Goal: Task Accomplishment & Management: Use online tool/utility

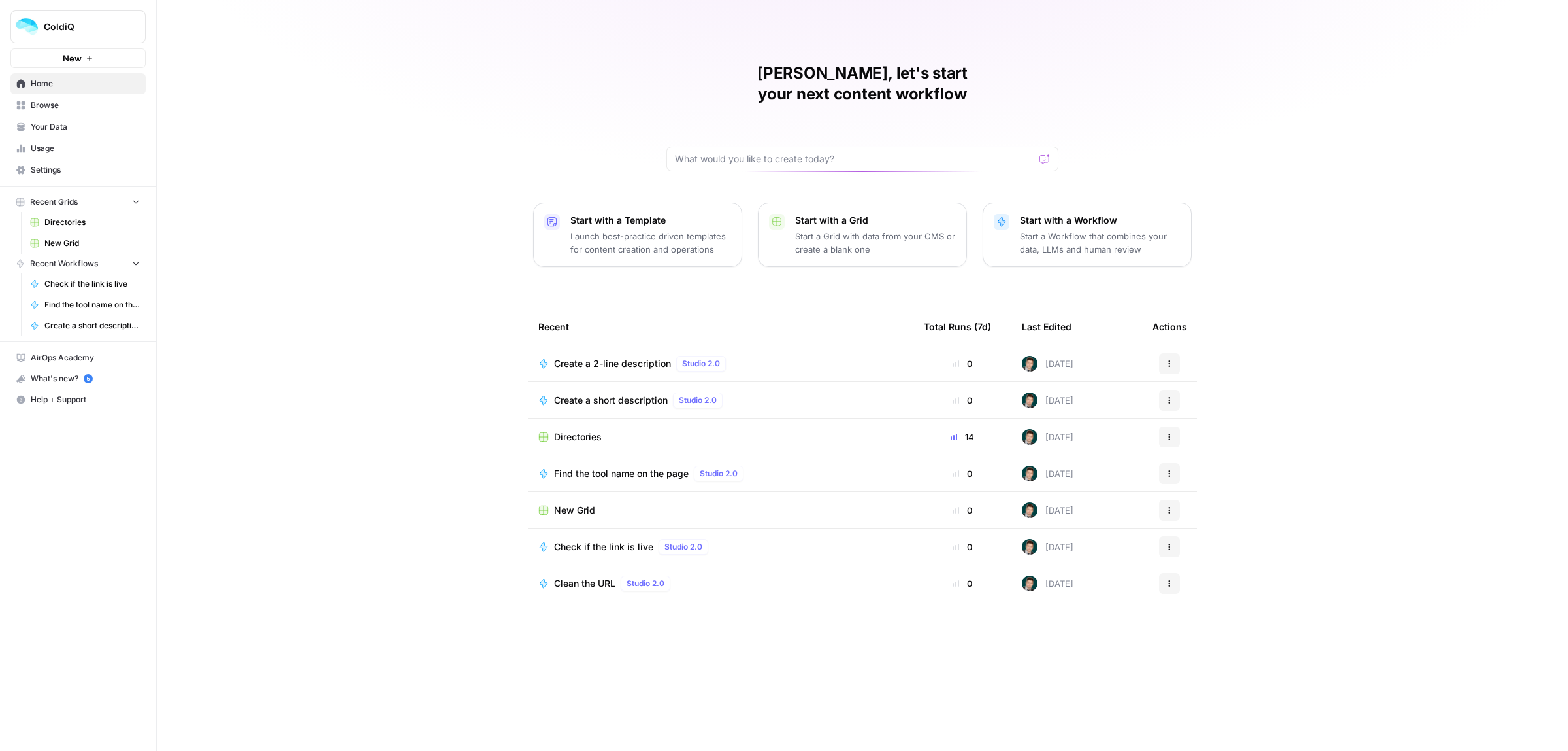
click at [588, 431] on span "Directories" at bounding box center [578, 437] width 48 height 13
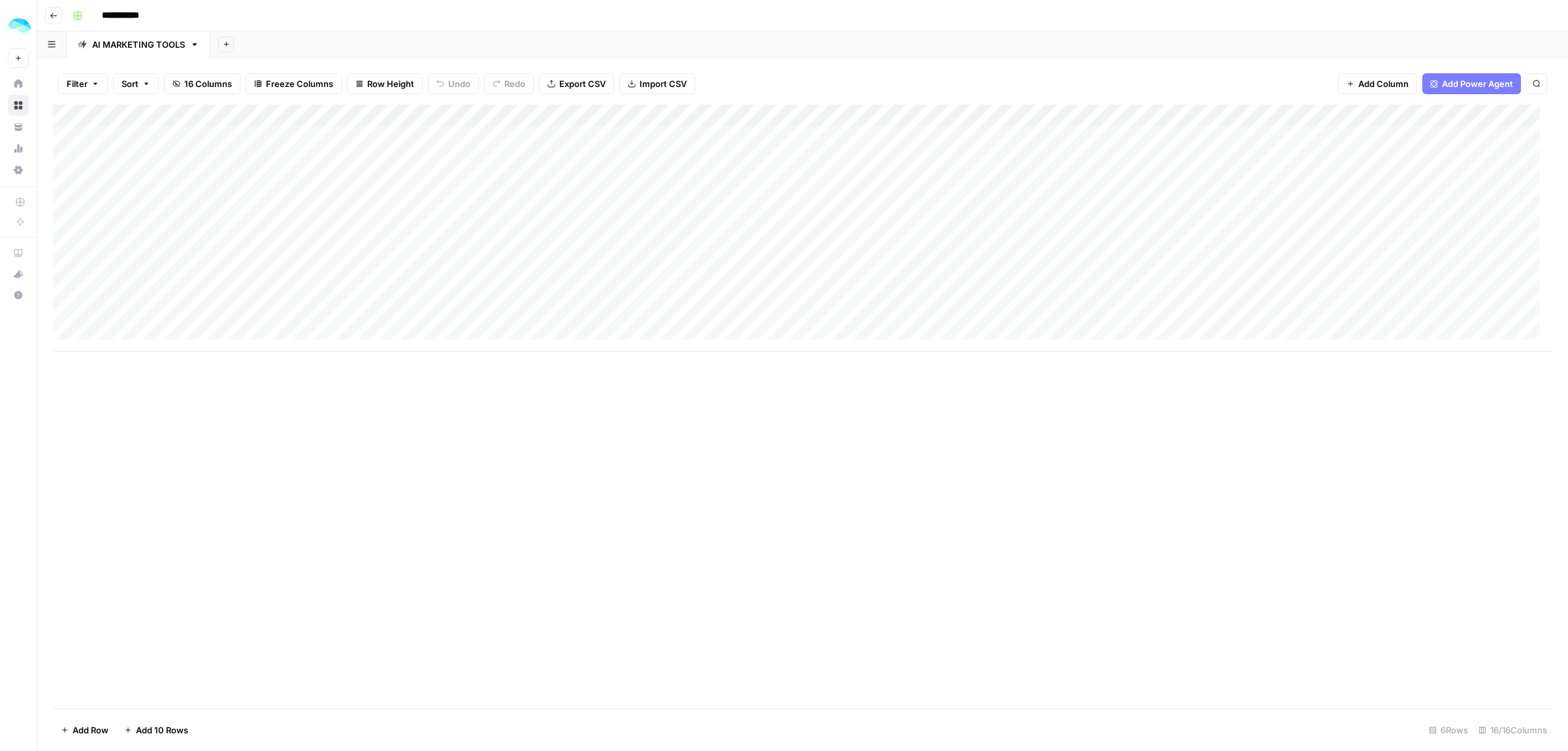
click at [162, 147] on div "Add Column" at bounding box center [803, 228] width 1500 height 247
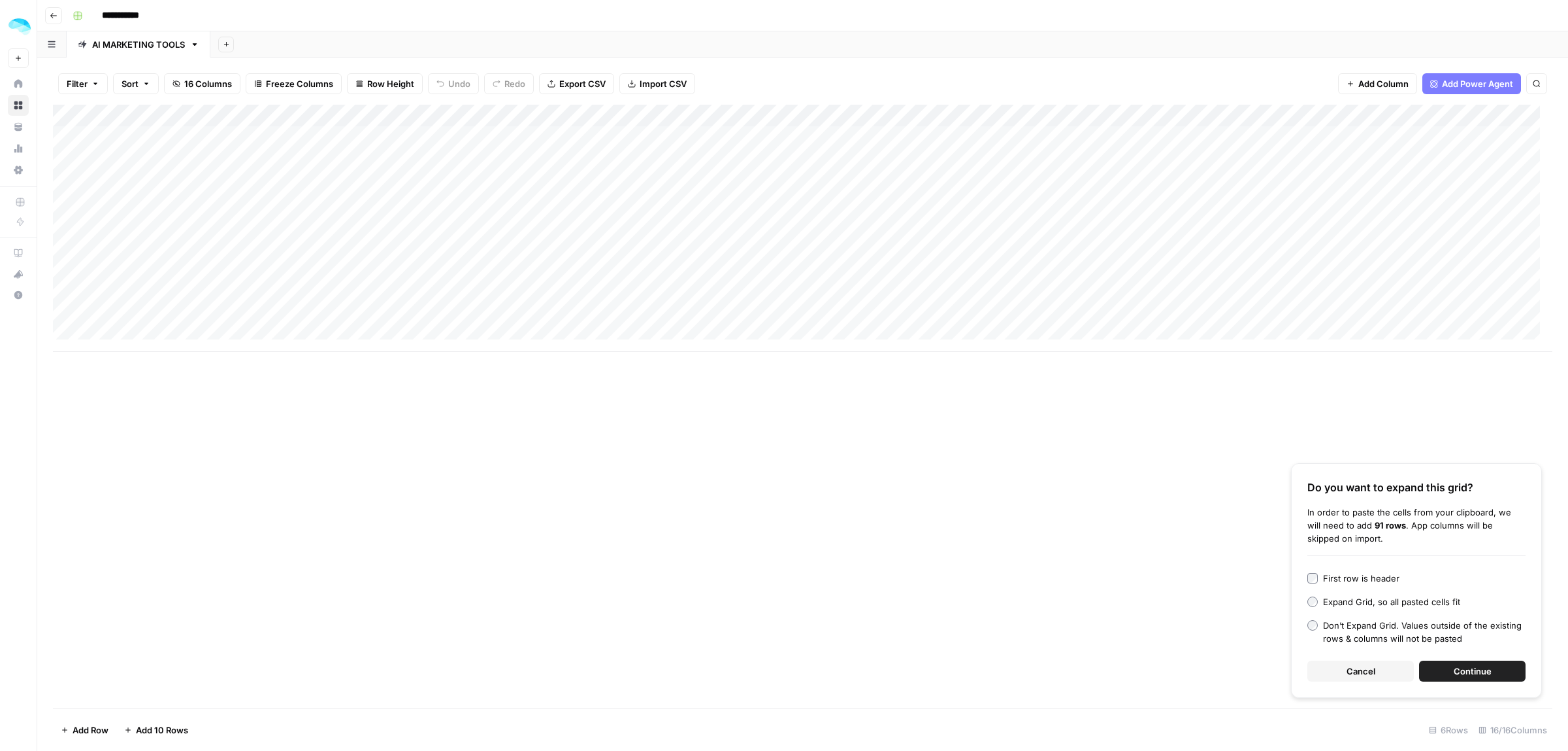
click at [1471, 671] on span "Continue" at bounding box center [1473, 670] width 38 height 13
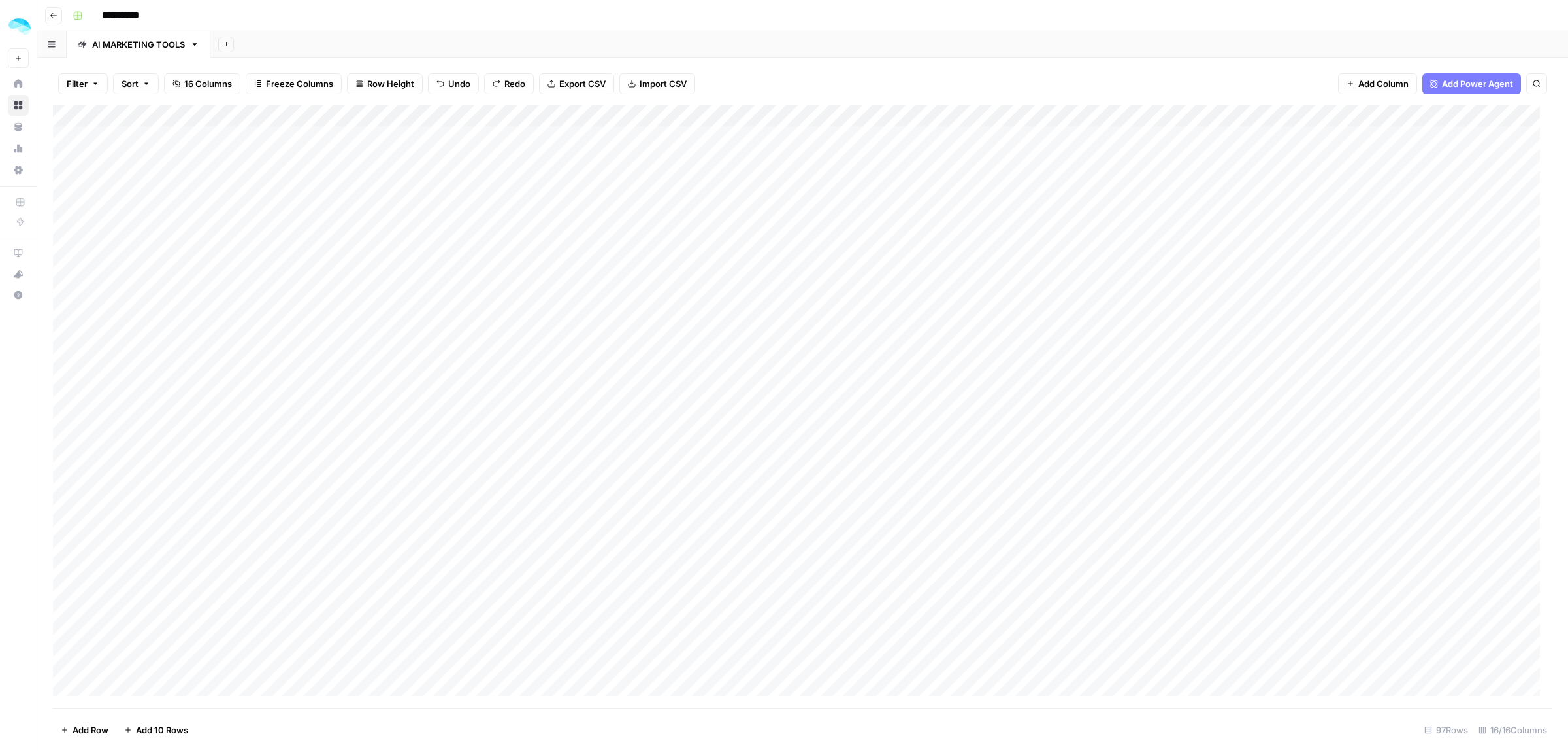
click at [208, 114] on div "Add Column" at bounding box center [803, 406] width 1500 height 604
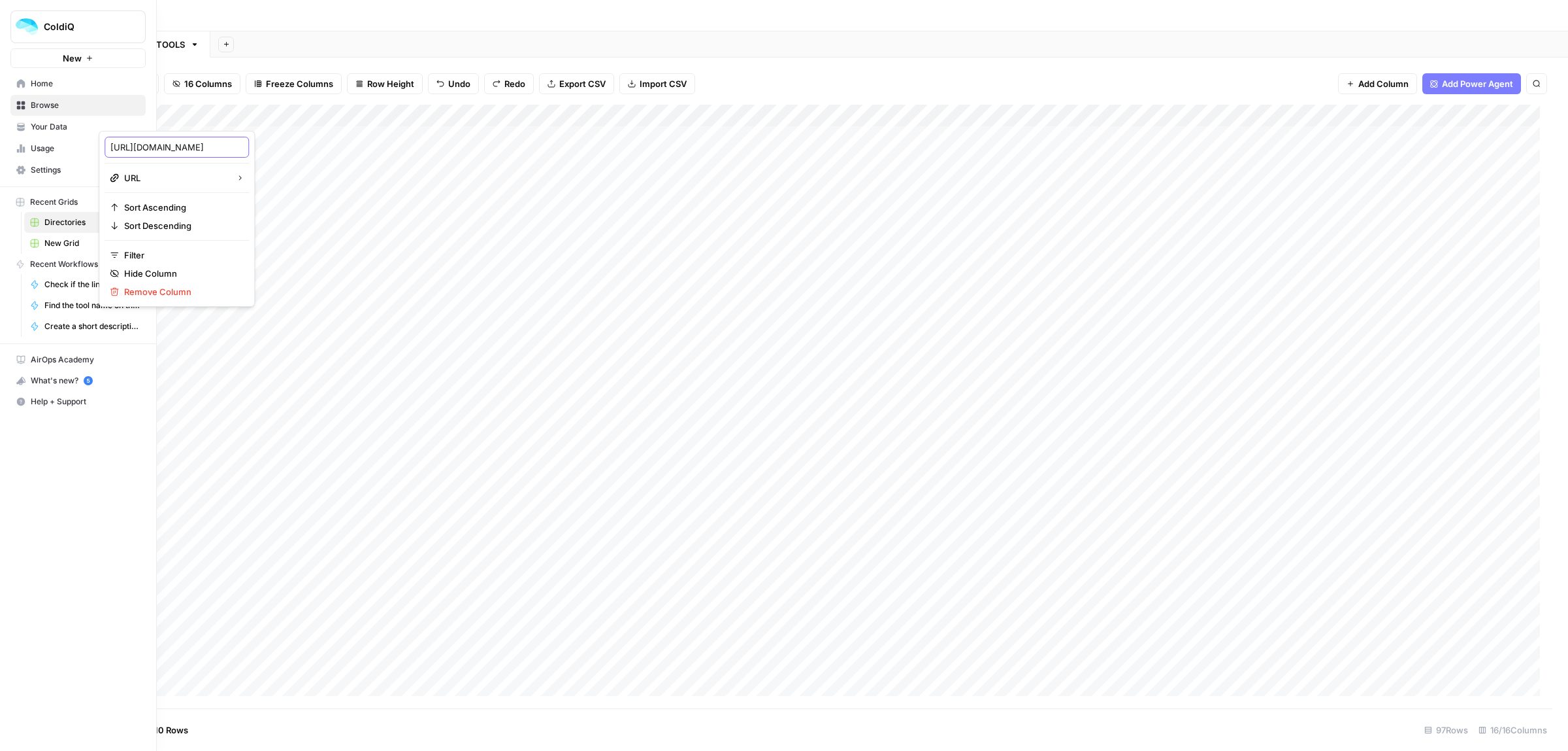
drag, startPoint x: 217, startPoint y: 147, endPoint x: 33, endPoint y: 145, distance: 184.0
click at [33, 145] on body "**********" at bounding box center [784, 376] width 1568 height 751
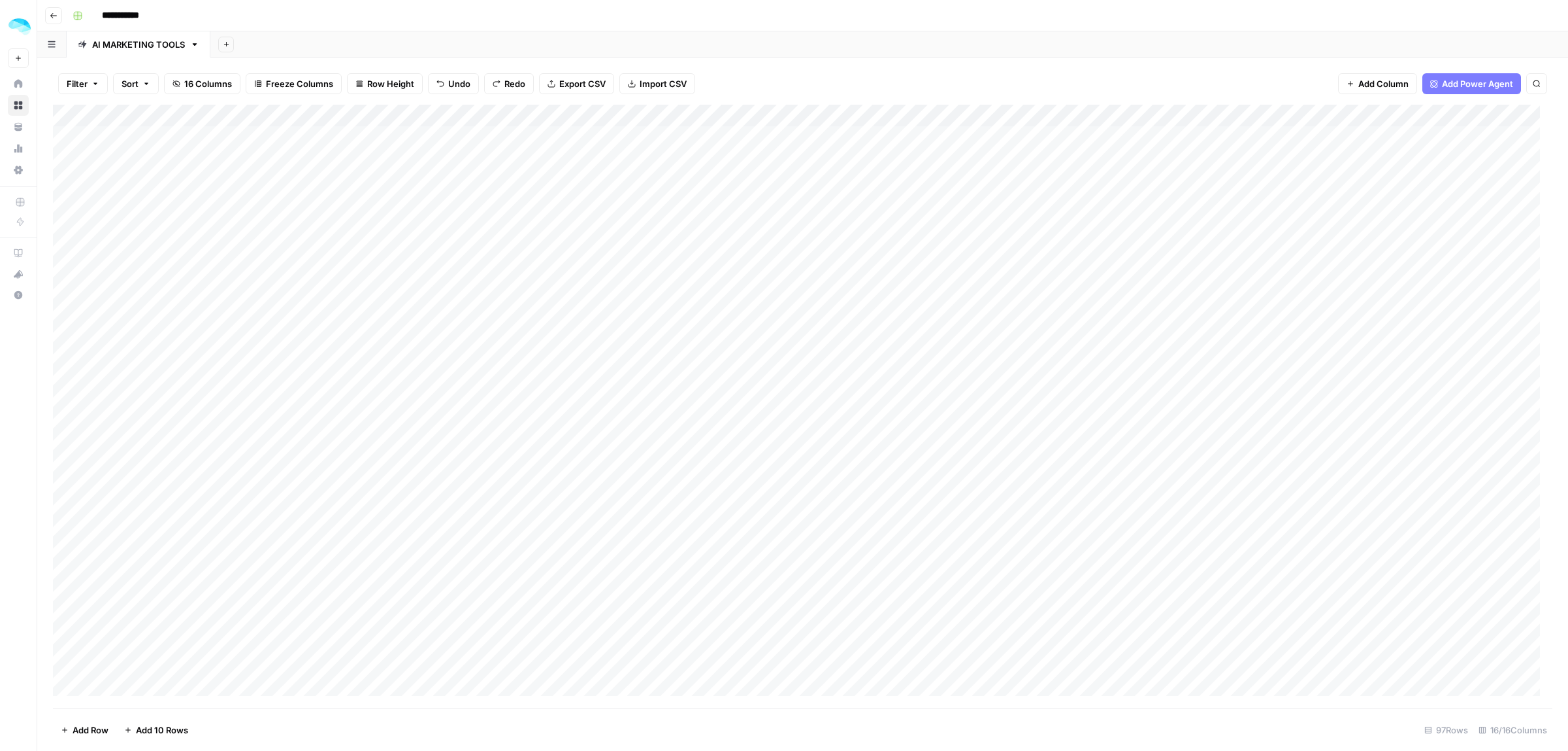
click at [206, 114] on div "Add Column" at bounding box center [803, 406] width 1500 height 604
click at [196, 145] on input "http://datagenie.co/" at bounding box center [176, 147] width 133 height 13
type input "URL"
click at [159, 144] on div "Add Column" at bounding box center [803, 406] width 1500 height 604
drag, startPoint x: 443, startPoint y: 146, endPoint x: 442, endPoint y: 310, distance: 164.0
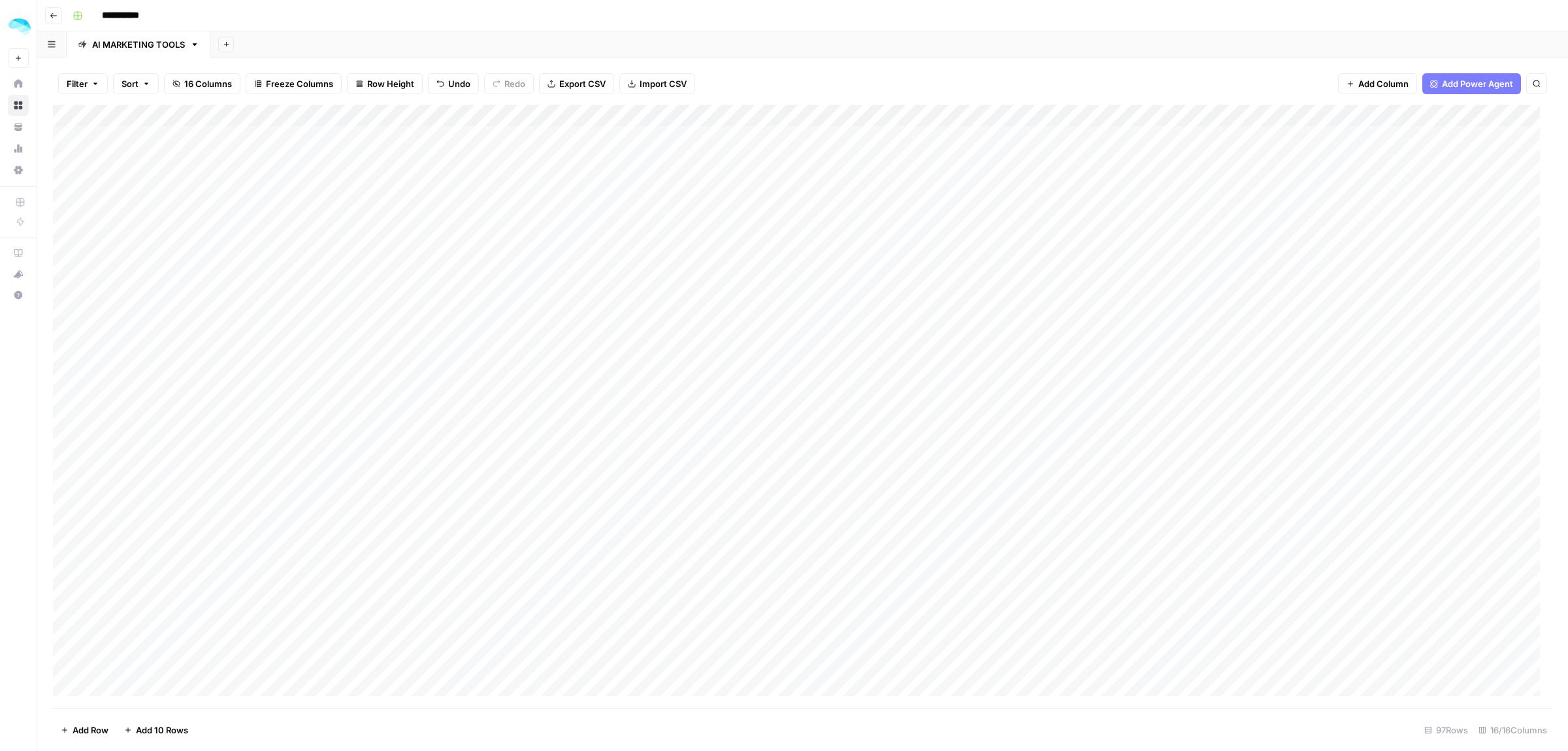
click at [442, 310] on div "Add Column" at bounding box center [803, 406] width 1500 height 604
click at [1438, 115] on div "Add Column" at bounding box center [803, 406] width 1500 height 604
click at [1337, 244] on span "Edit Workflow" at bounding box center [1363, 243] width 114 height 13
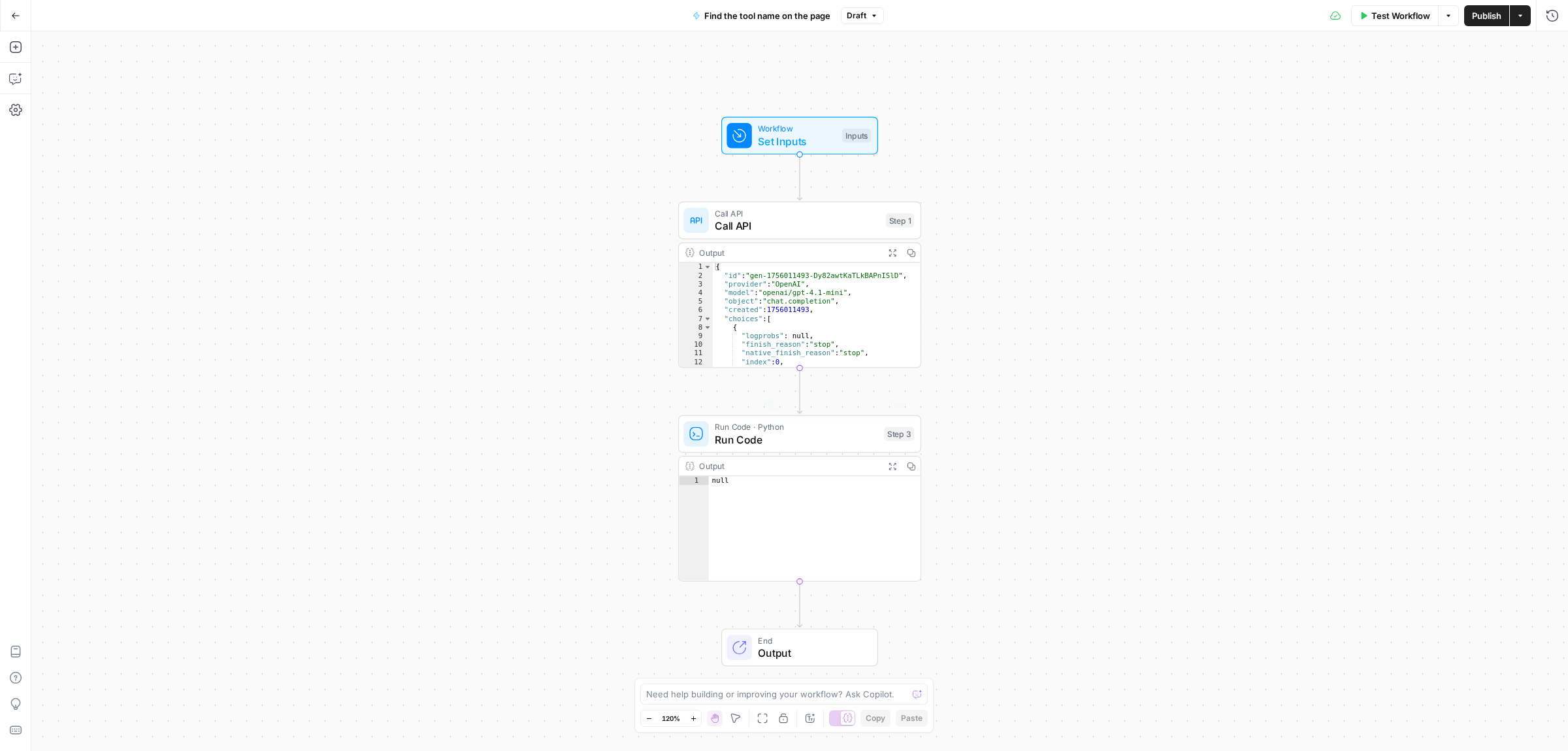
drag, startPoint x: 735, startPoint y: 471, endPoint x: 732, endPoint y: 492, distance: 21.2
click at [735, 471] on div "Output" at bounding box center [789, 466] width 179 height 13
click at [824, 404] on icon "button" at bounding box center [824, 404] width 11 height 11
click at [729, 166] on span "Delete Step" at bounding box center [749, 166] width 51 height 13
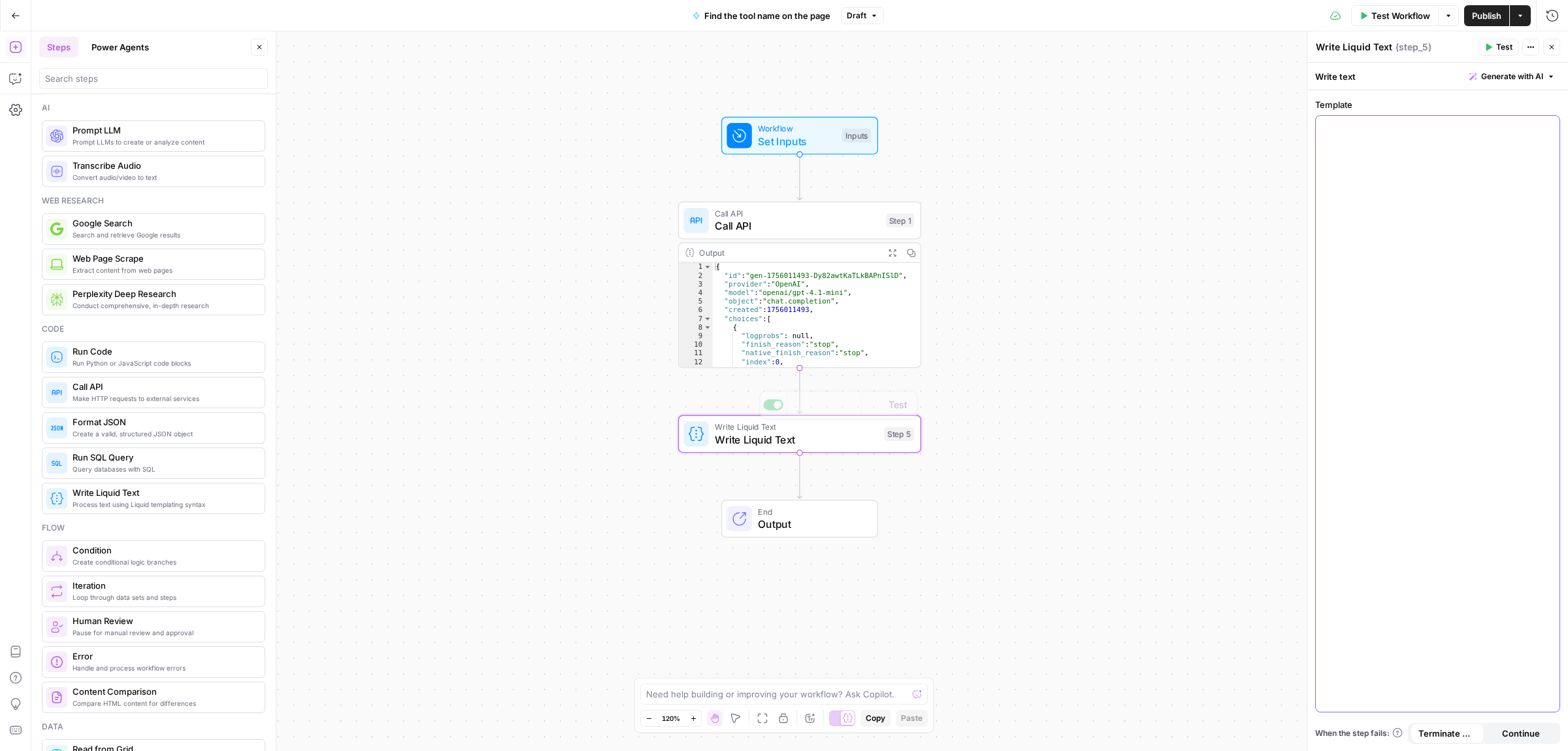
click at [1519, 263] on div at bounding box center [1439, 414] width 244 height 595
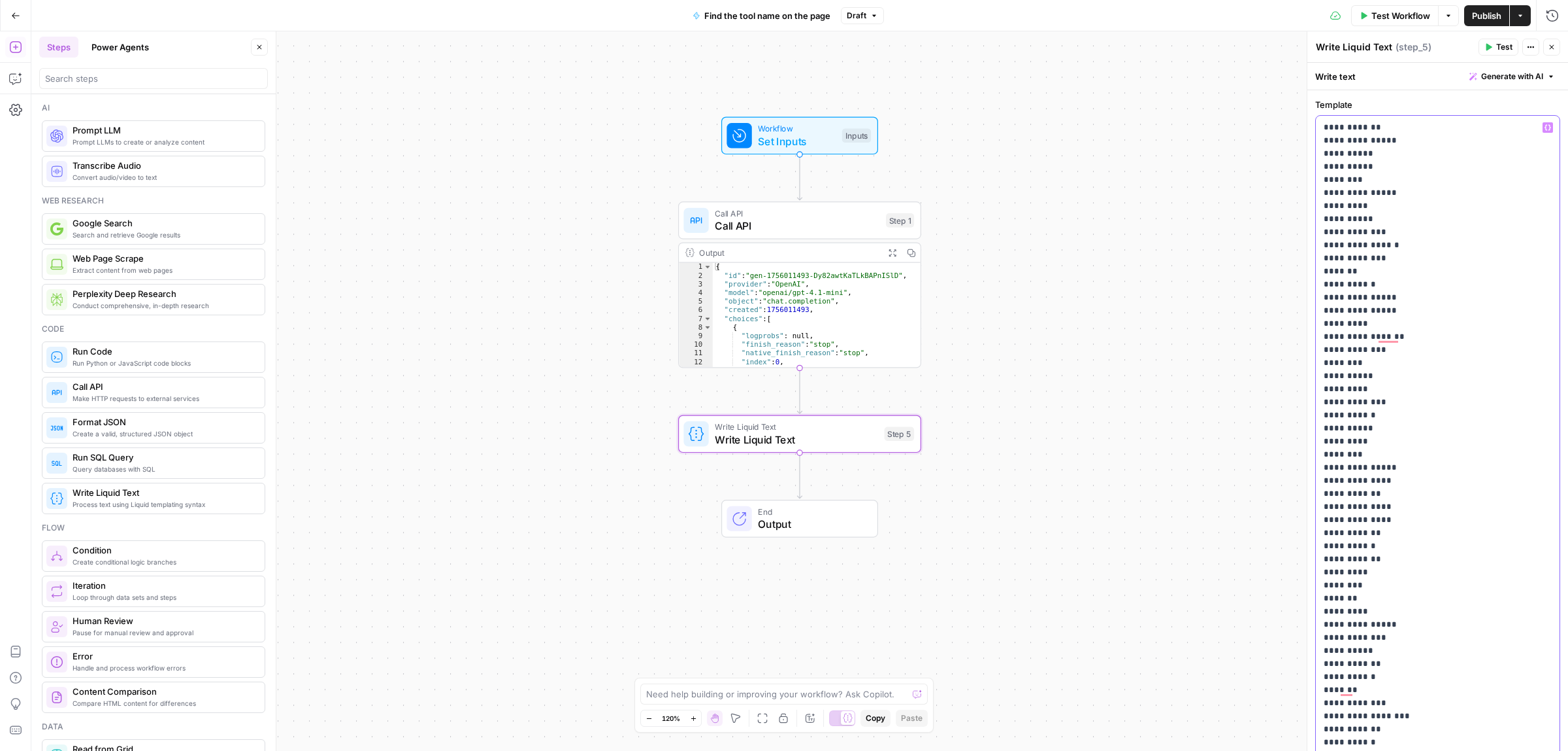
click at [1392, 226] on p "**********" at bounding box center [1431, 756] width 215 height 1269
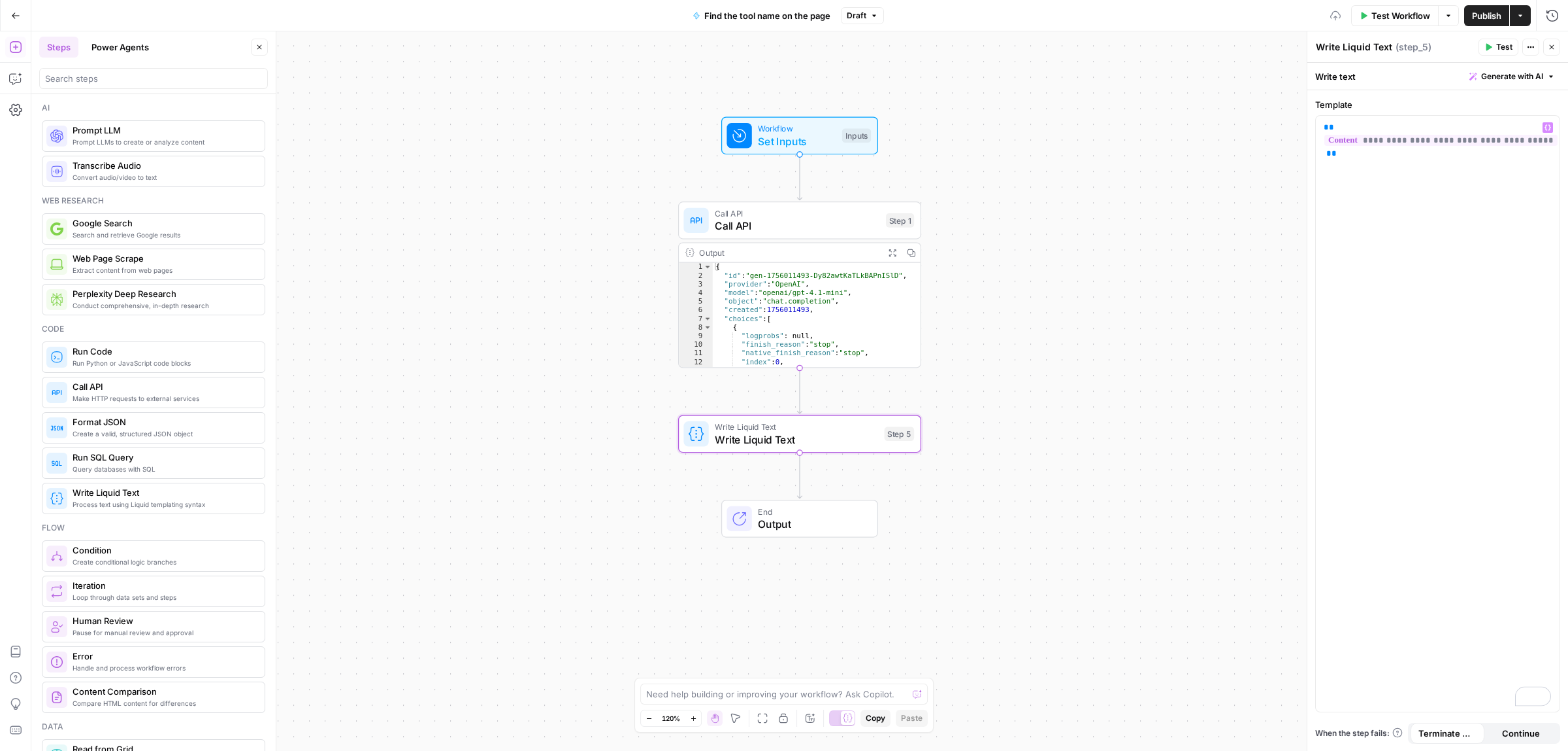
click at [1490, 43] on icon "button" at bounding box center [1488, 47] width 8 height 8
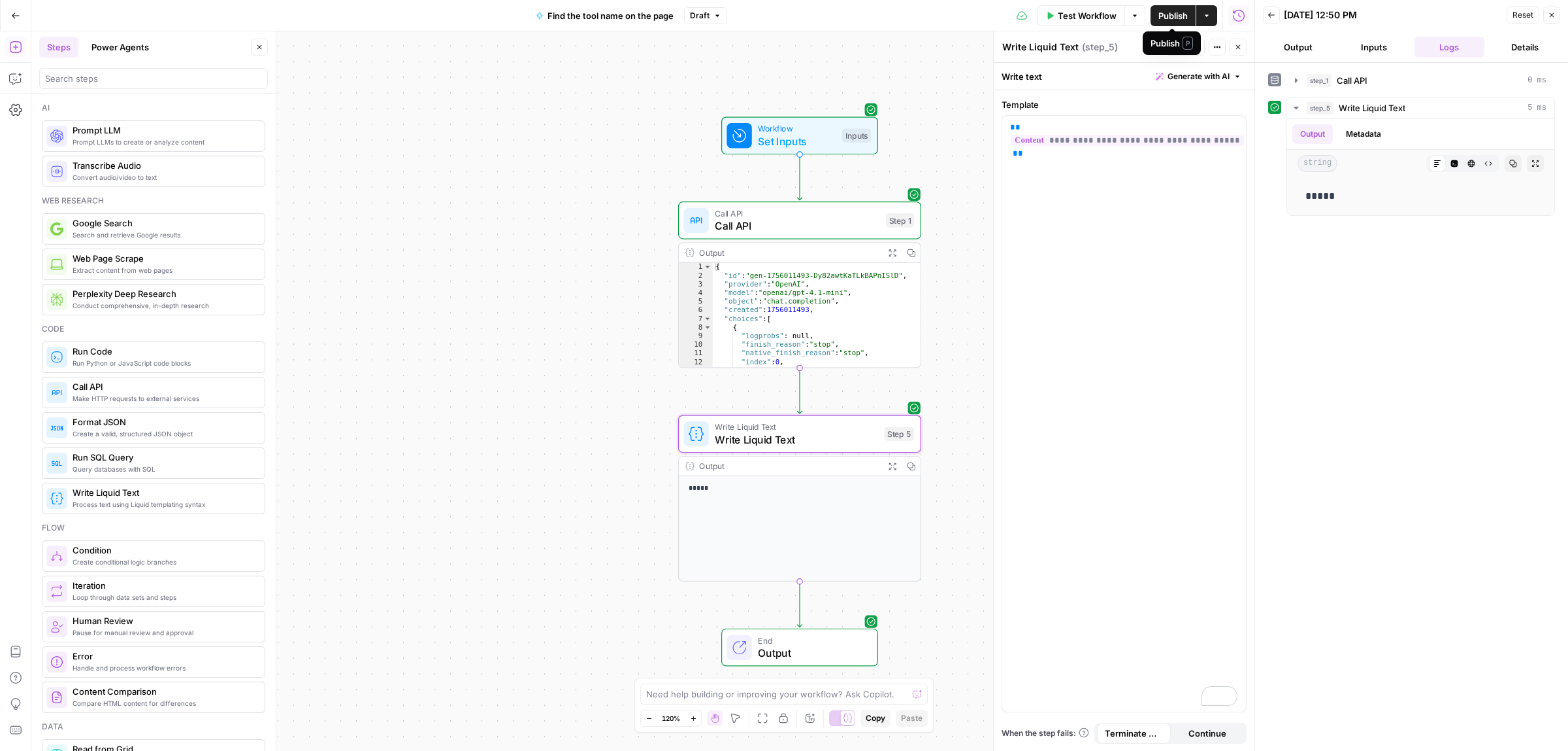
click at [1174, 14] on span "Publish" at bounding box center [1173, 15] width 30 height 13
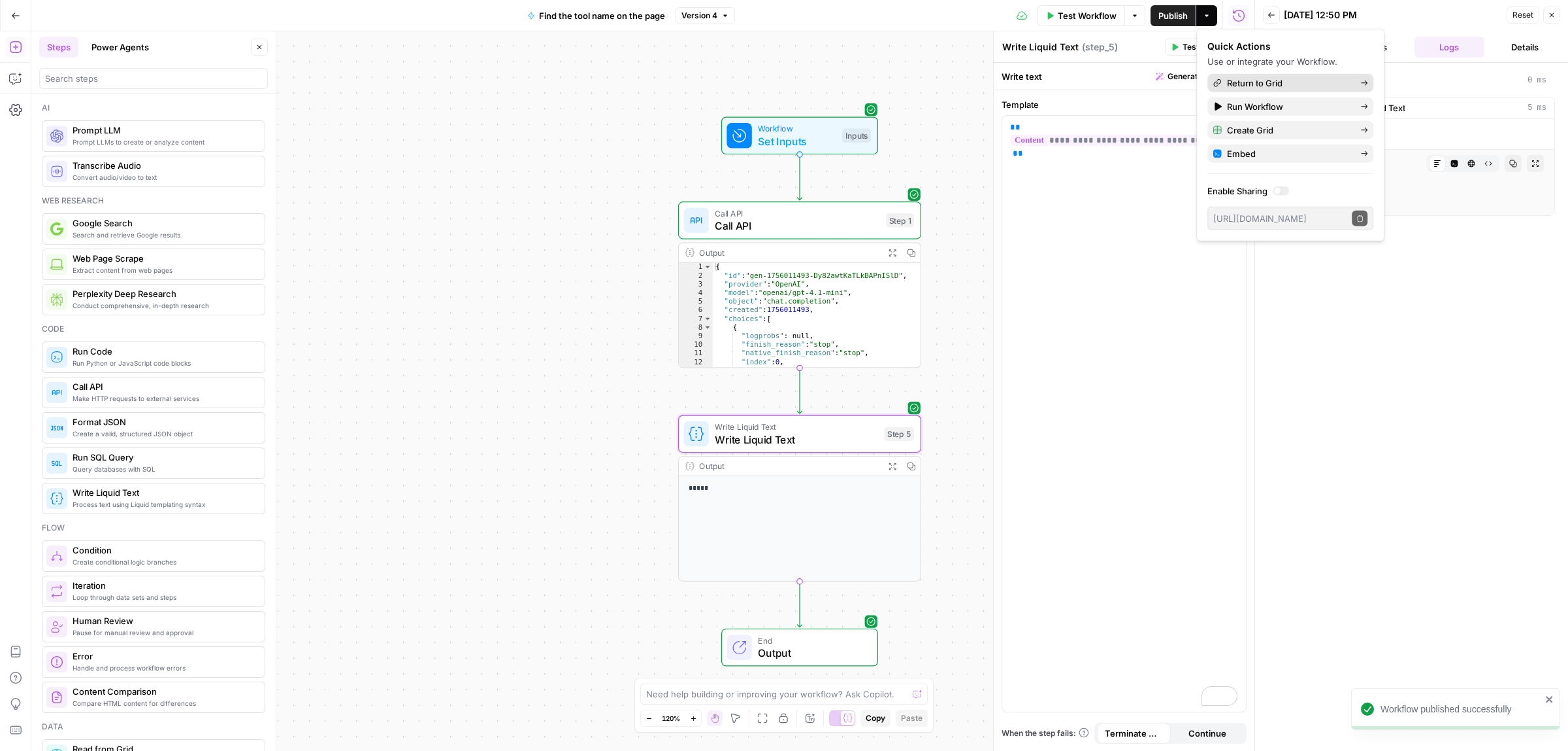
click at [1256, 81] on span "Return to Grid" at bounding box center [1289, 83] width 123 height 13
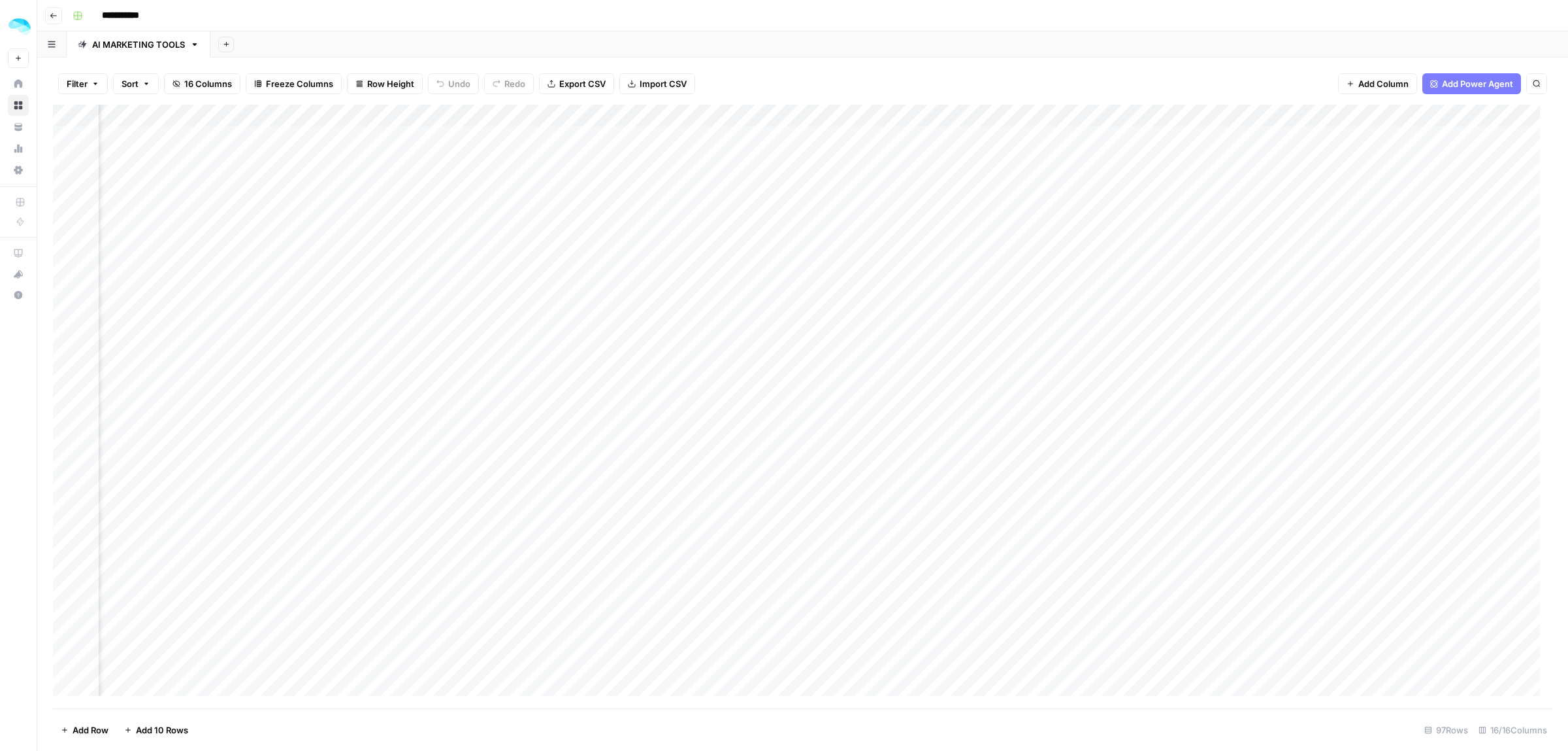
scroll to position [0, 168]
drag, startPoint x: 1391, startPoint y: 115, endPoint x: 818, endPoint y: 126, distance: 573.1
click at [819, 126] on div "Add Column" at bounding box center [803, 406] width 1500 height 604
click at [166, 206] on div "Add Column" at bounding box center [803, 406] width 1500 height 604
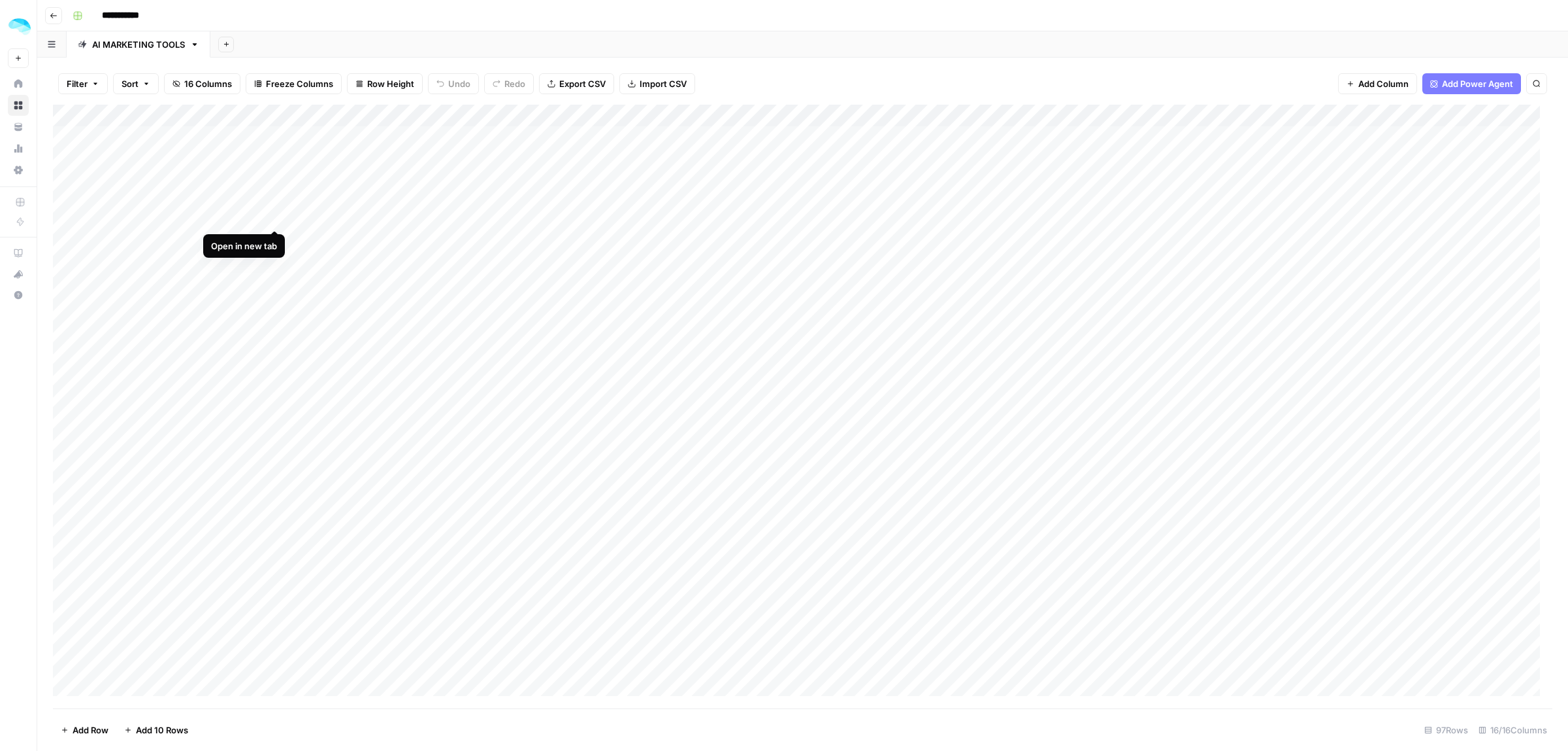
click at [272, 204] on div "Add Column" at bounding box center [803, 406] width 1500 height 604
click at [64, 208] on div "Add Column" at bounding box center [803, 406] width 1500 height 604
click at [279, 239] on div "Add Column" at bounding box center [803, 406] width 1500 height 604
drag, startPoint x: 69, startPoint y: 210, endPoint x: 89, endPoint y: 318, distance: 109.8
click at [70, 210] on div "Add Column" at bounding box center [803, 406] width 1500 height 604
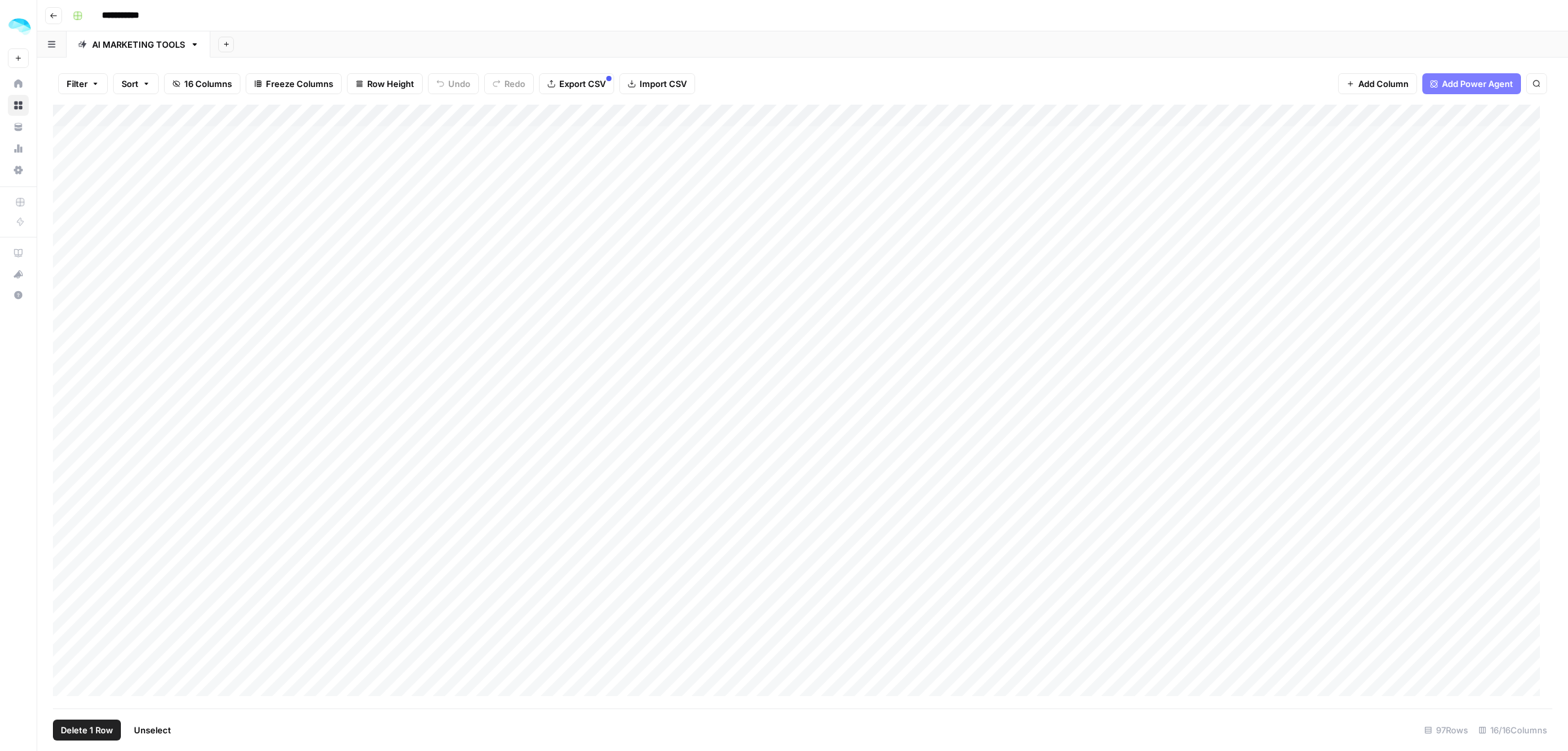
click at [99, 724] on span "Delete 1 Row" at bounding box center [87, 729] width 52 height 13
click at [751, 150] on span "Delete" at bounding box center [737, 151] width 28 height 13
click at [277, 168] on div "Add Column" at bounding box center [803, 406] width 1500 height 604
click at [397, 118] on div "Add Column" at bounding box center [803, 406] width 1500 height 604
click at [426, 147] on span "All Rows" at bounding box center [442, 146] width 82 height 13
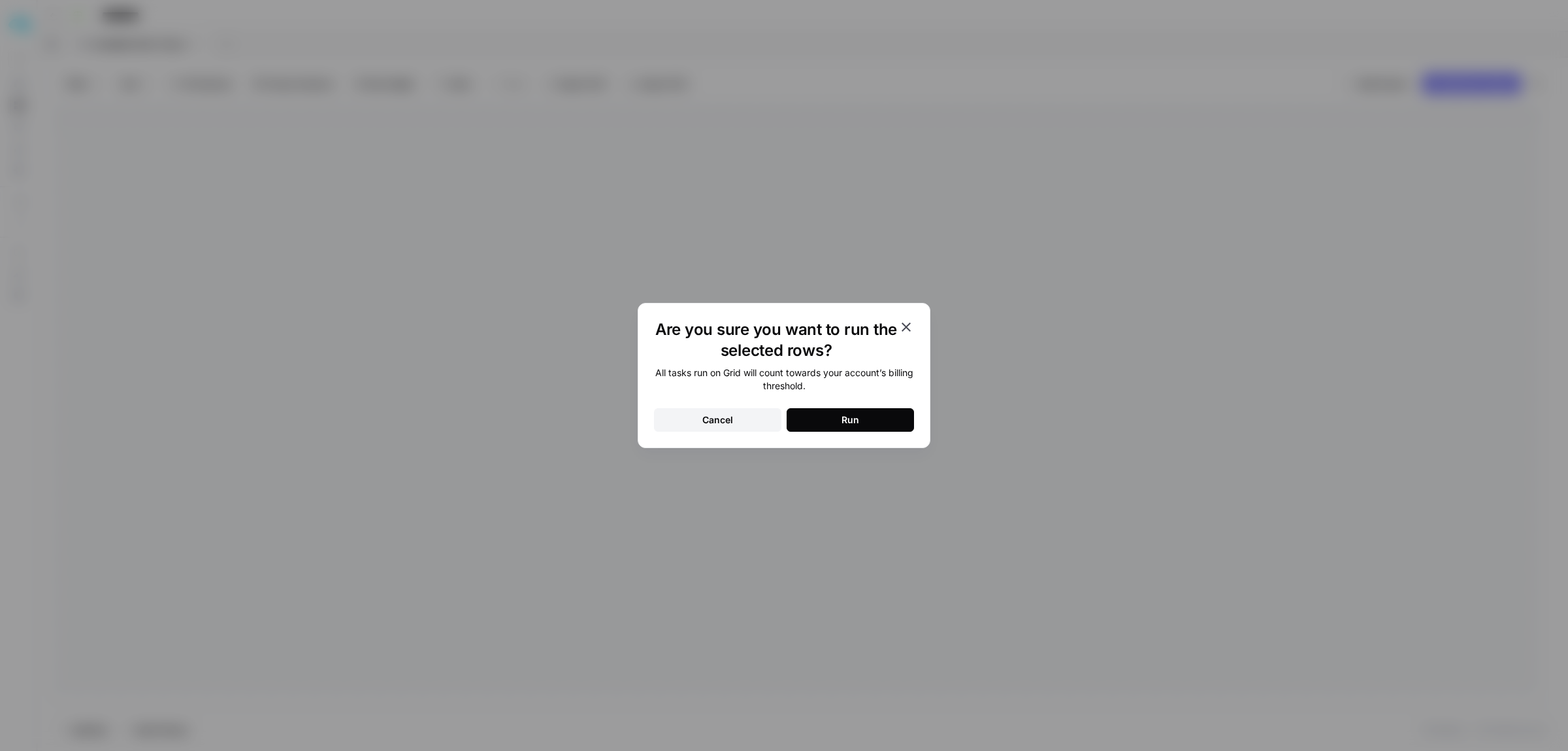
click at [850, 423] on div "Run" at bounding box center [851, 420] width 18 height 13
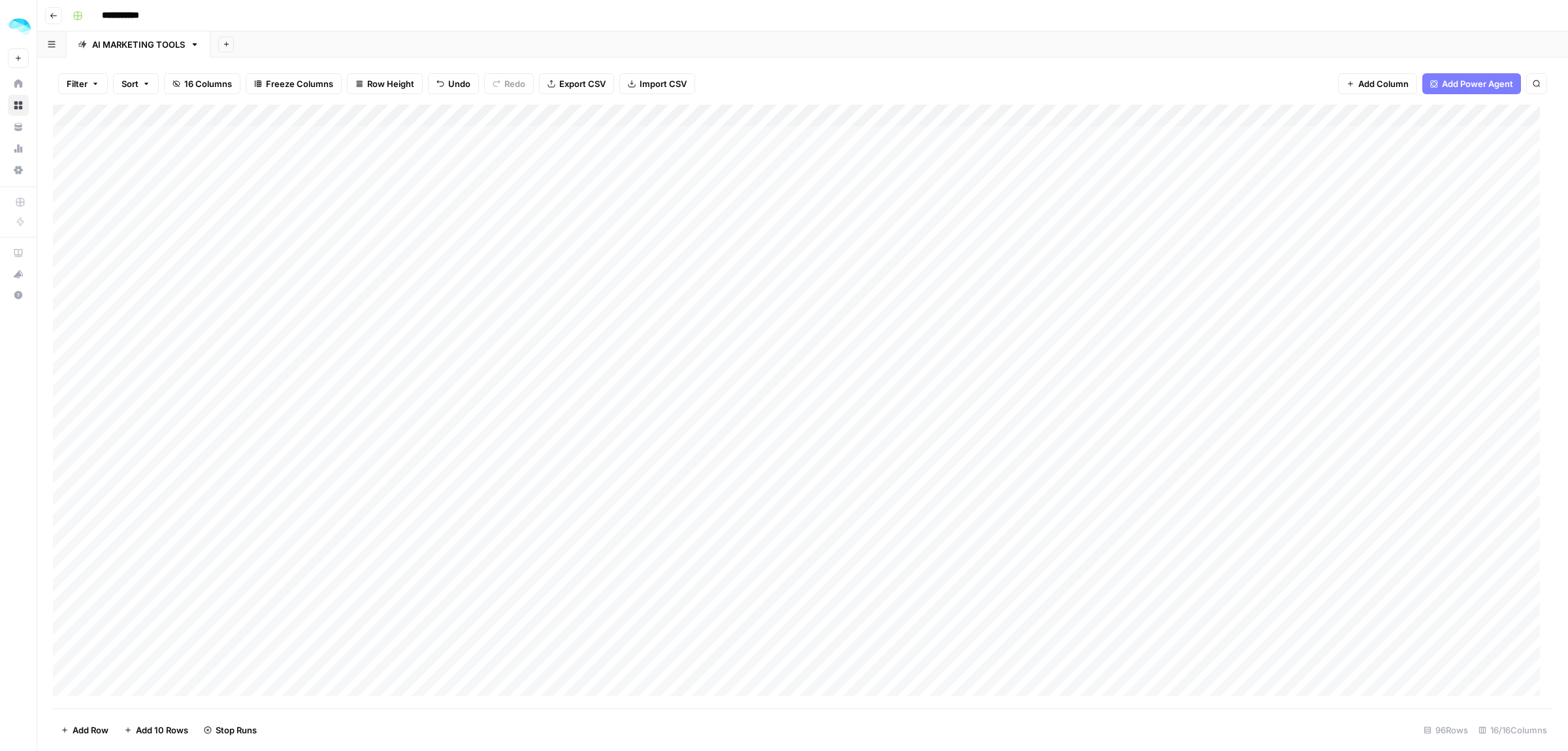
click at [1059, 149] on div "Add Column" at bounding box center [803, 406] width 1500 height 604
type input "****"
click at [1530, 119] on icon "Close Search" at bounding box center [1526, 121] width 11 height 11
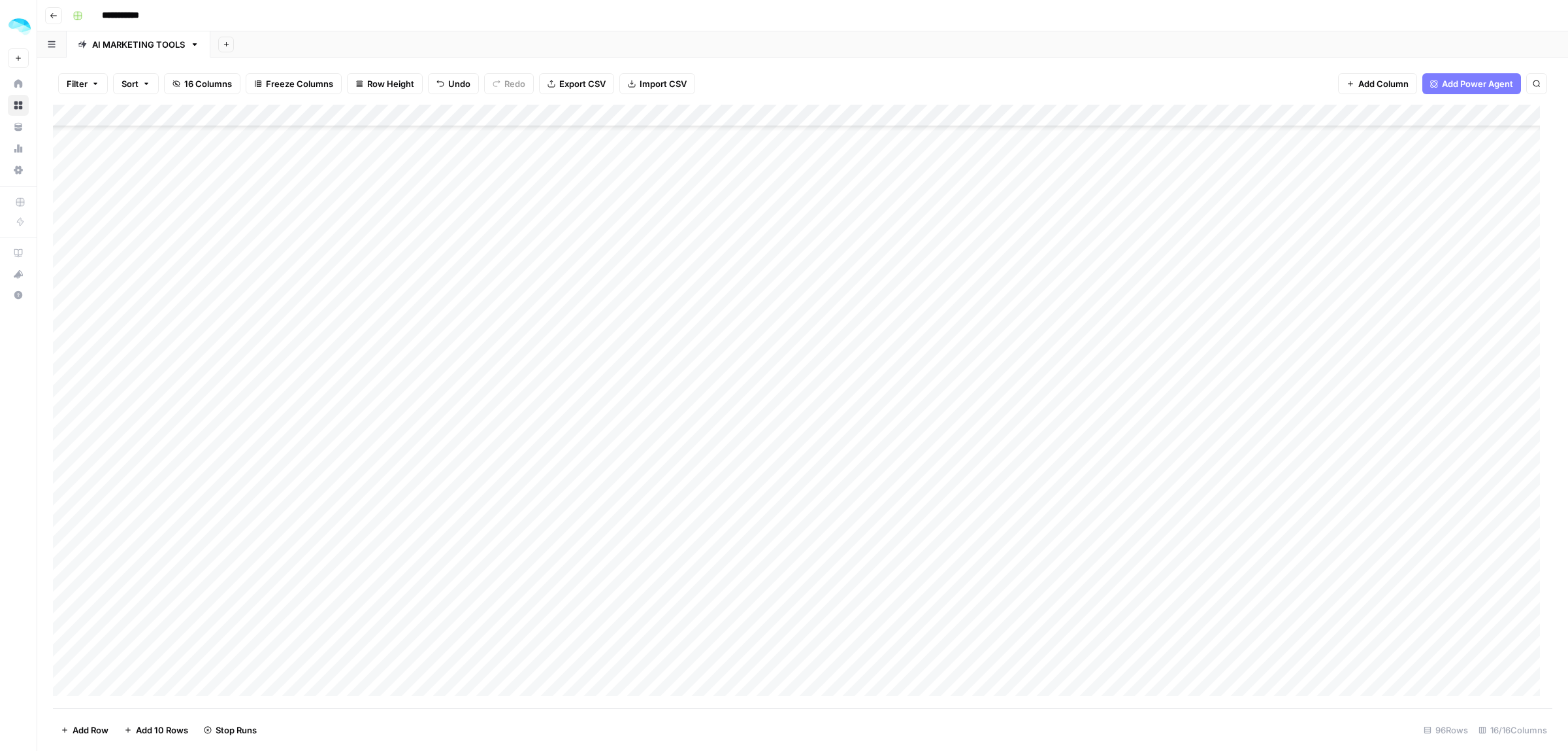
scroll to position [2715, 0]
click at [123, 688] on div "Add Column" at bounding box center [803, 406] width 1500 height 604
click at [126, 684] on div "Add Column" at bounding box center [803, 406] width 1500 height 604
click at [178, 622] on div "Add Column" at bounding box center [803, 406] width 1500 height 604
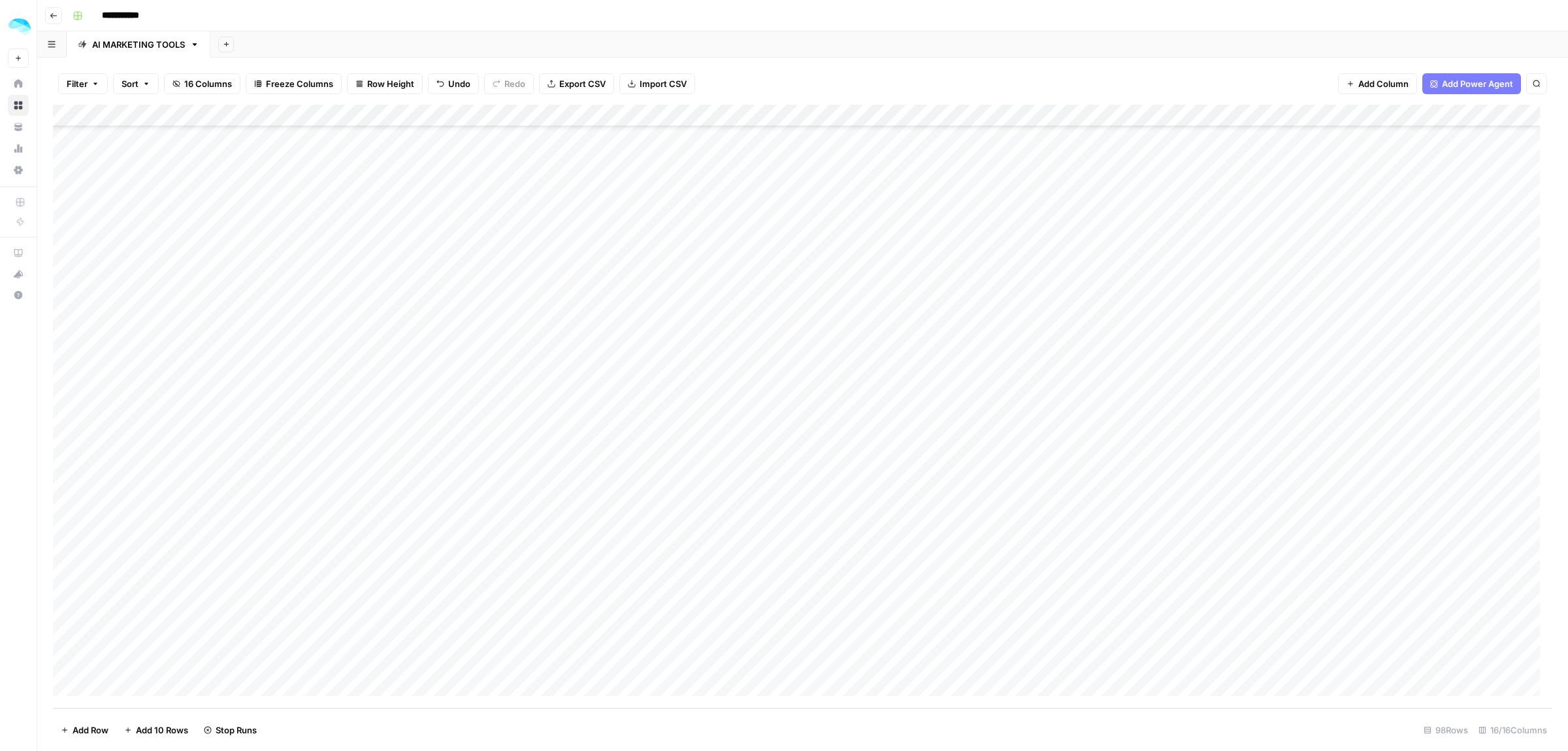
click at [156, 651] on div "Add Column" at bounding box center [803, 406] width 1500 height 604
click at [301, 615] on div "Add Column" at bounding box center [803, 406] width 1500 height 604
click at [315, 651] on div "Add Column" at bounding box center [803, 406] width 1500 height 604
click at [52, 16] on icon "button" at bounding box center [53, 15] width 6 height 5
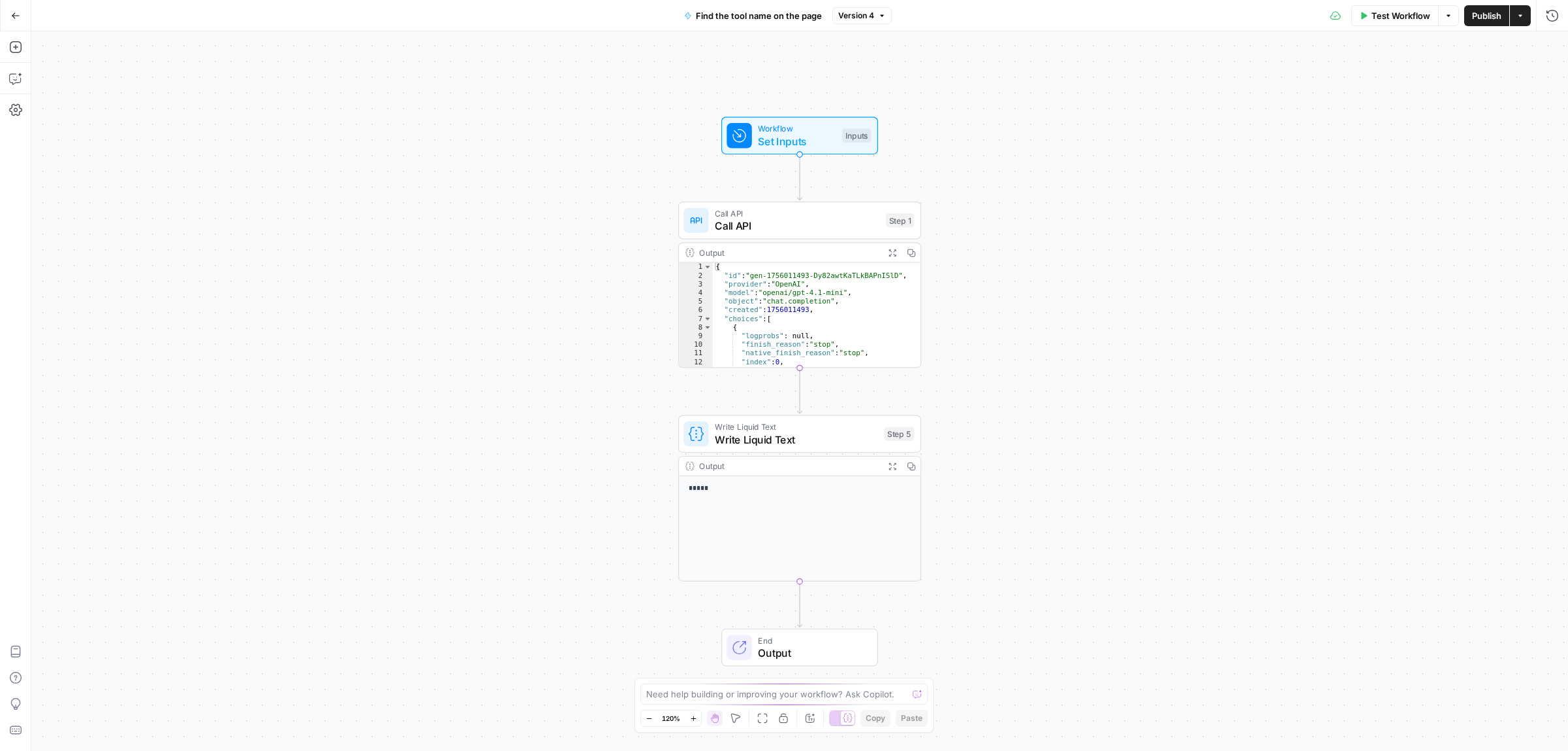
drag, startPoint x: 13, startPoint y: 14, endPoint x: 24, endPoint y: 36, distance: 24.6
click at [12, 14] on icon "button" at bounding box center [15, 15] width 9 height 9
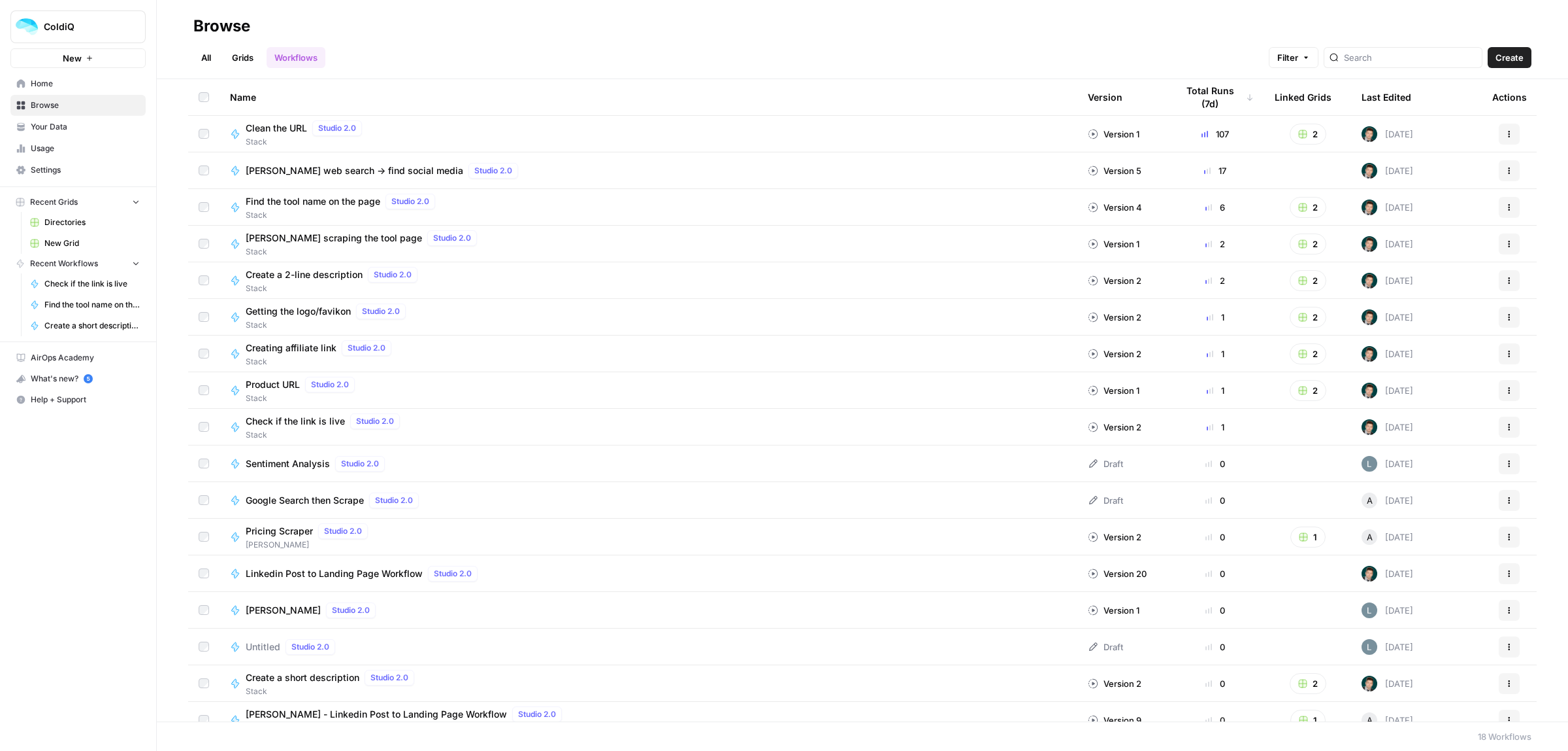
click at [51, 87] on span "Home" at bounding box center [85, 83] width 109 height 12
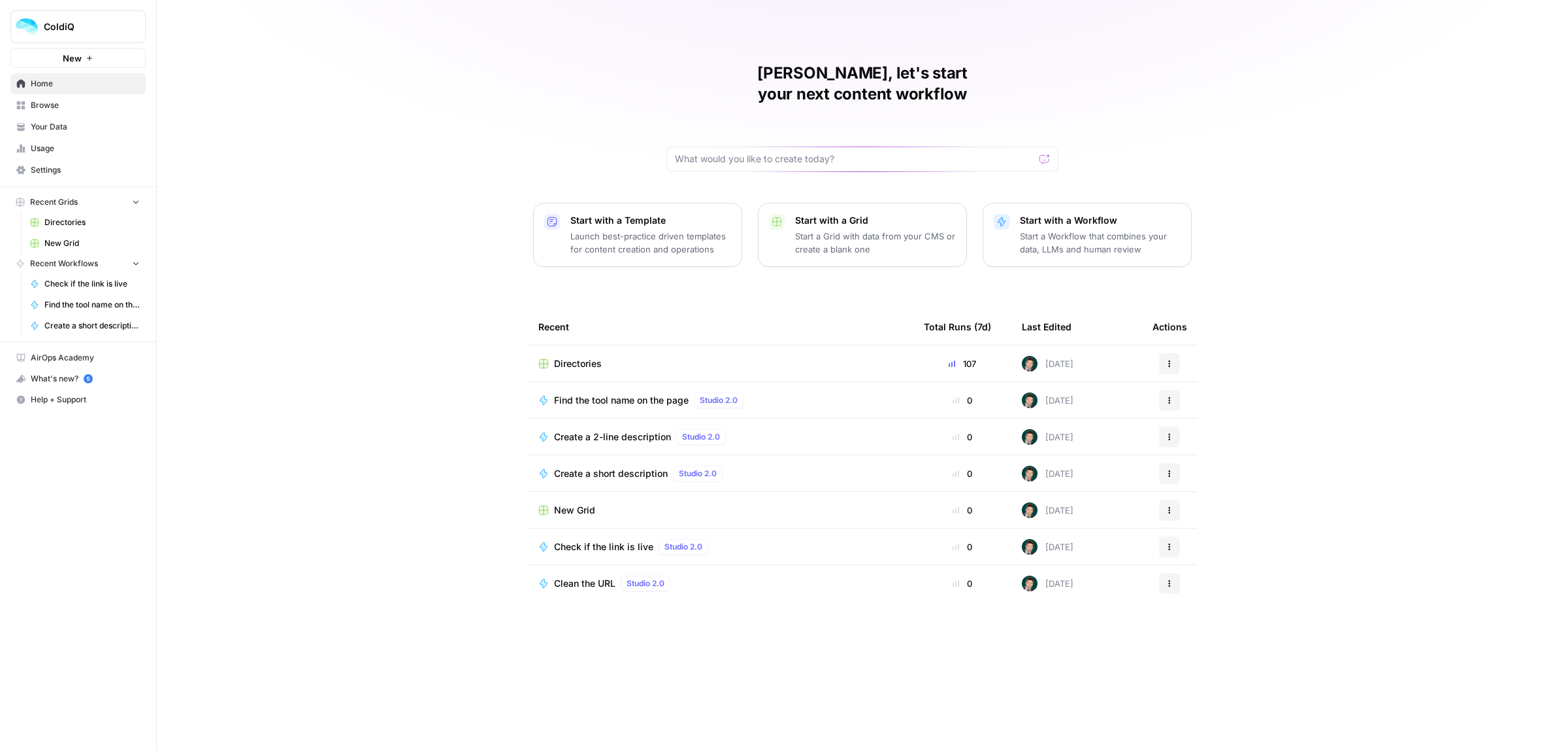
click at [580, 357] on span "Directories" at bounding box center [578, 364] width 48 height 13
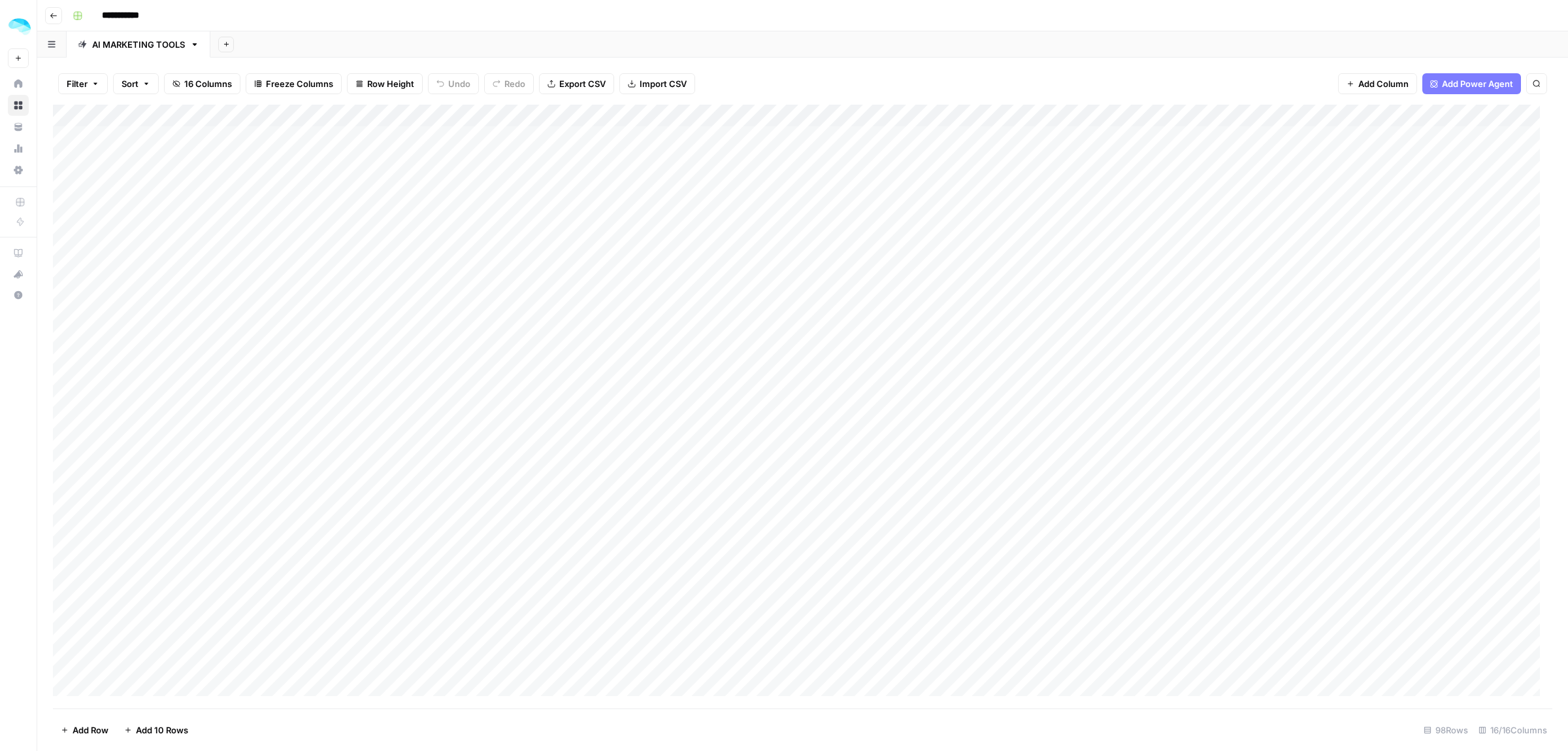
click at [671, 115] on div "Add Column" at bounding box center [803, 406] width 1500 height 604
click at [607, 229] on span "Configure Inputs" at bounding box center [608, 225] width 114 height 13
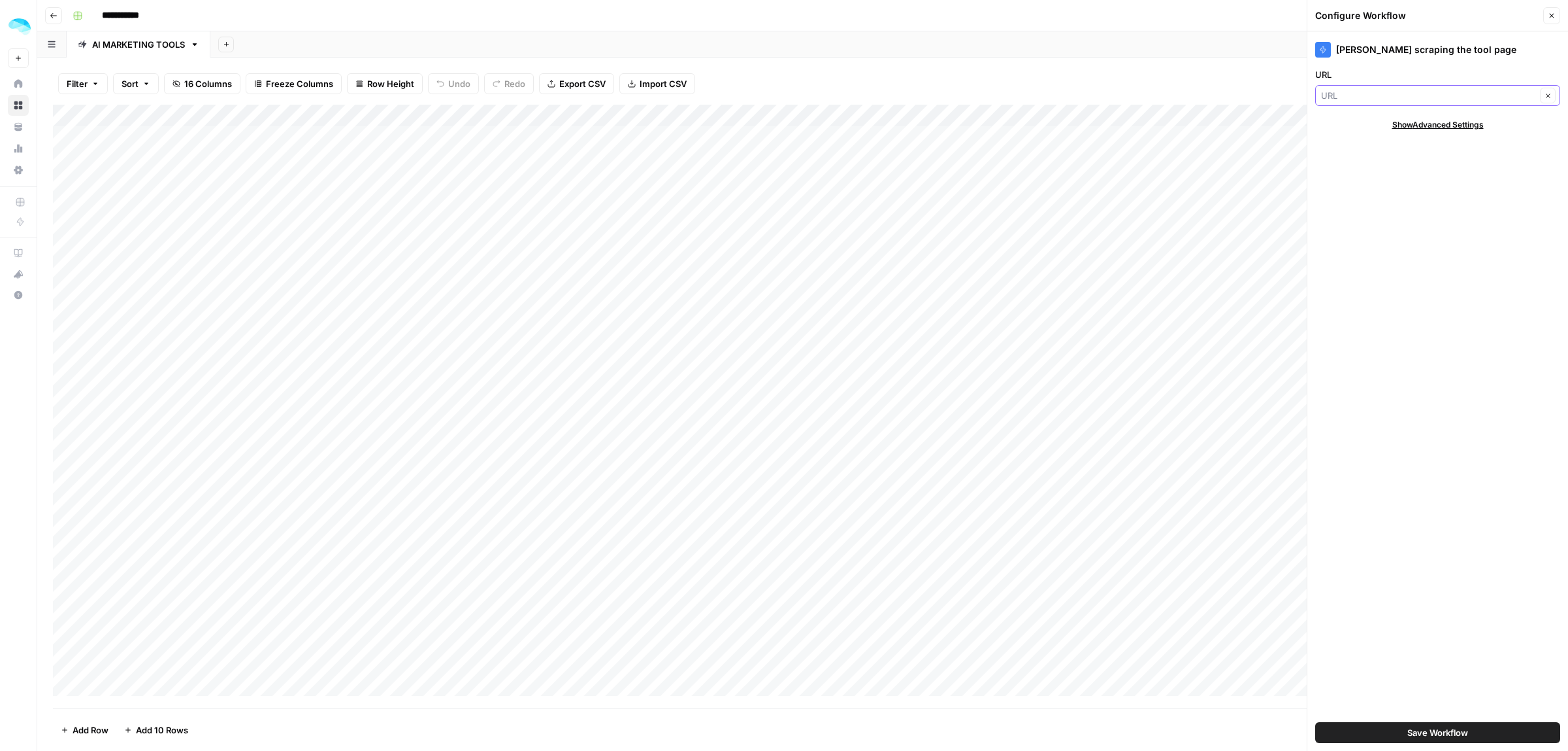
click at [1357, 100] on input "URL" at bounding box center [1429, 95] width 215 height 13
click at [1368, 168] on span "Clean URL" at bounding box center [1428, 166] width 202 height 13
type input "Clean URL"
click at [1464, 734] on span "Save Workflow" at bounding box center [1438, 732] width 61 height 13
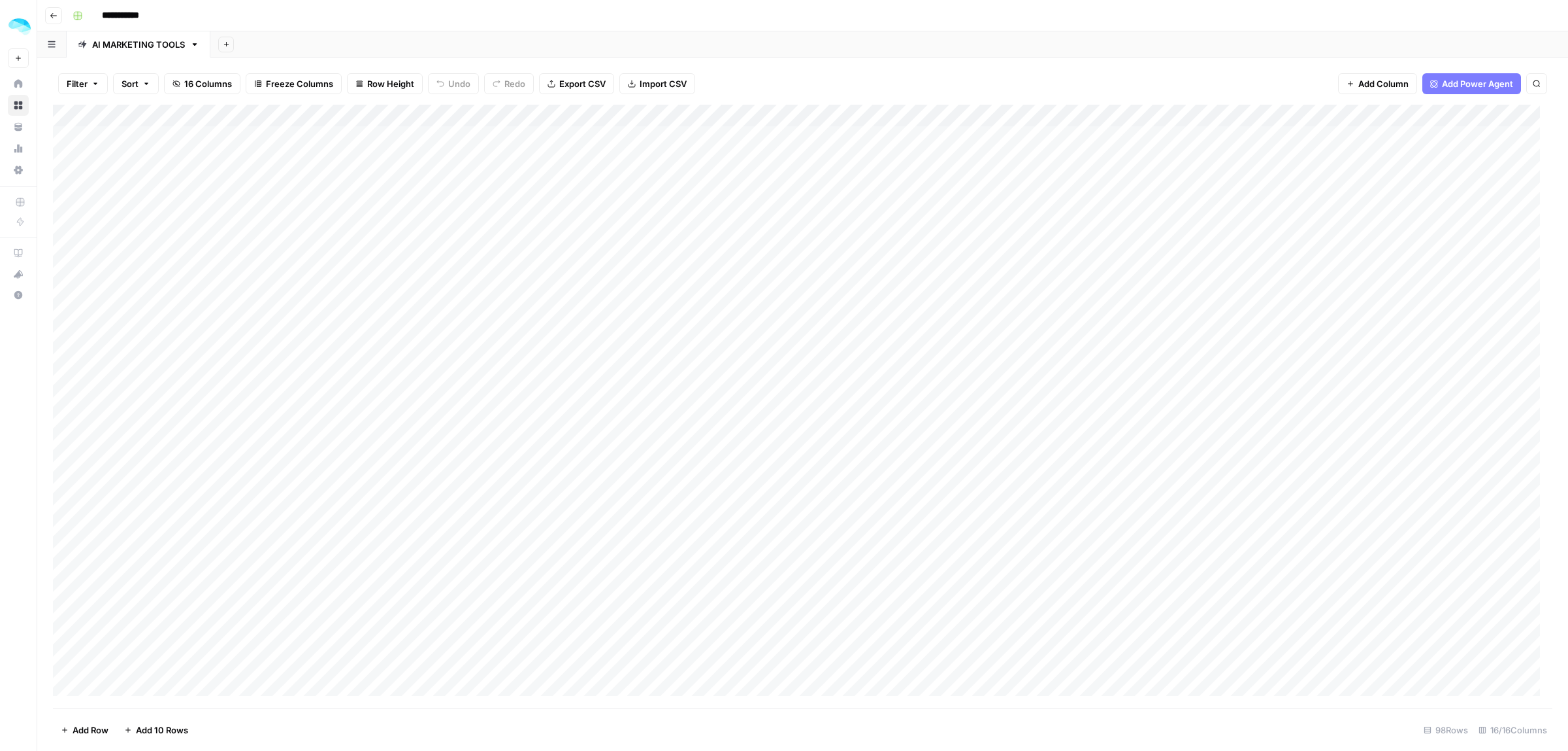
click at [683, 113] on div "Add Column" at bounding box center [803, 406] width 1500 height 604
click at [711, 147] on span "All Rows" at bounding box center [732, 146] width 82 height 13
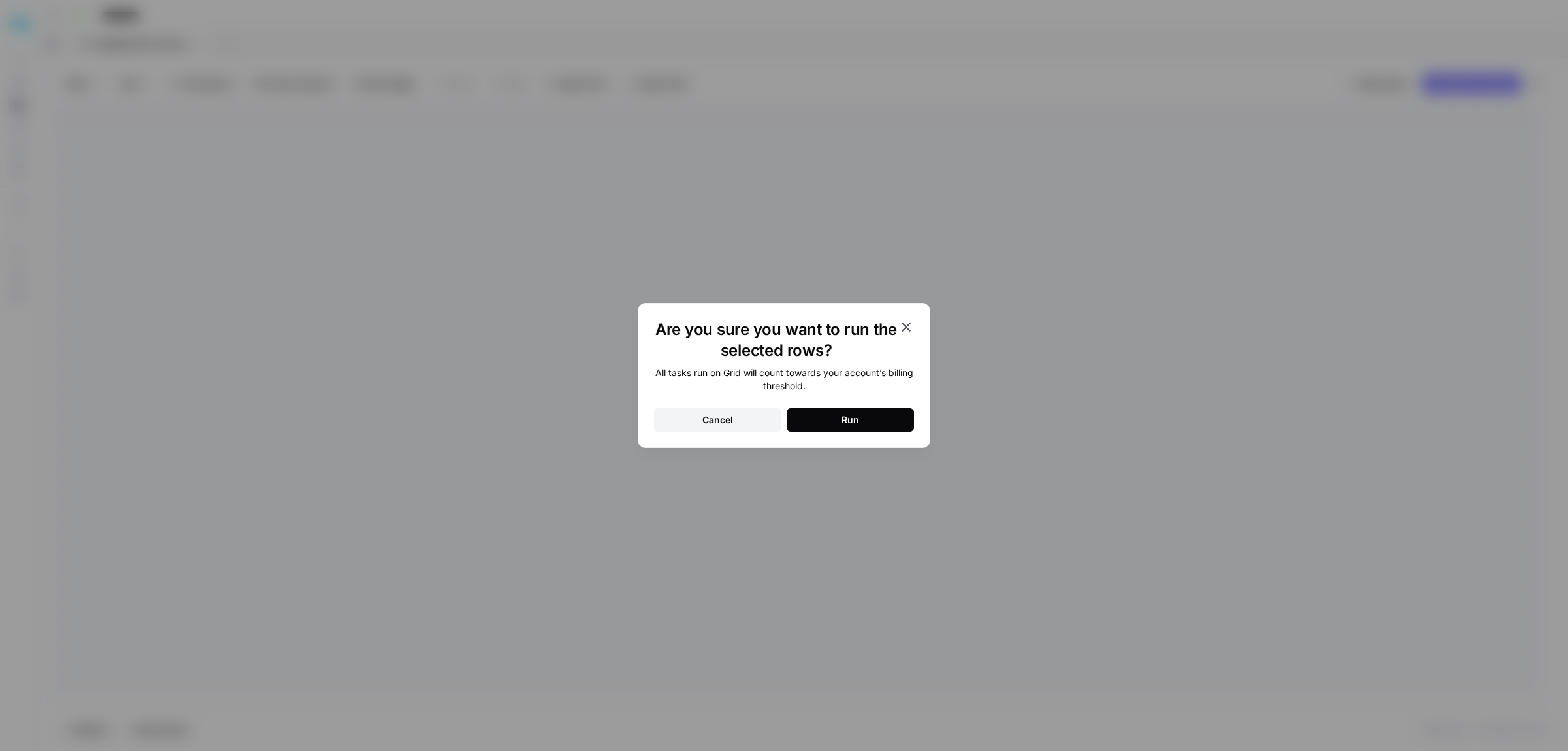
click at [856, 430] on button "Run" at bounding box center [850, 420] width 128 height 24
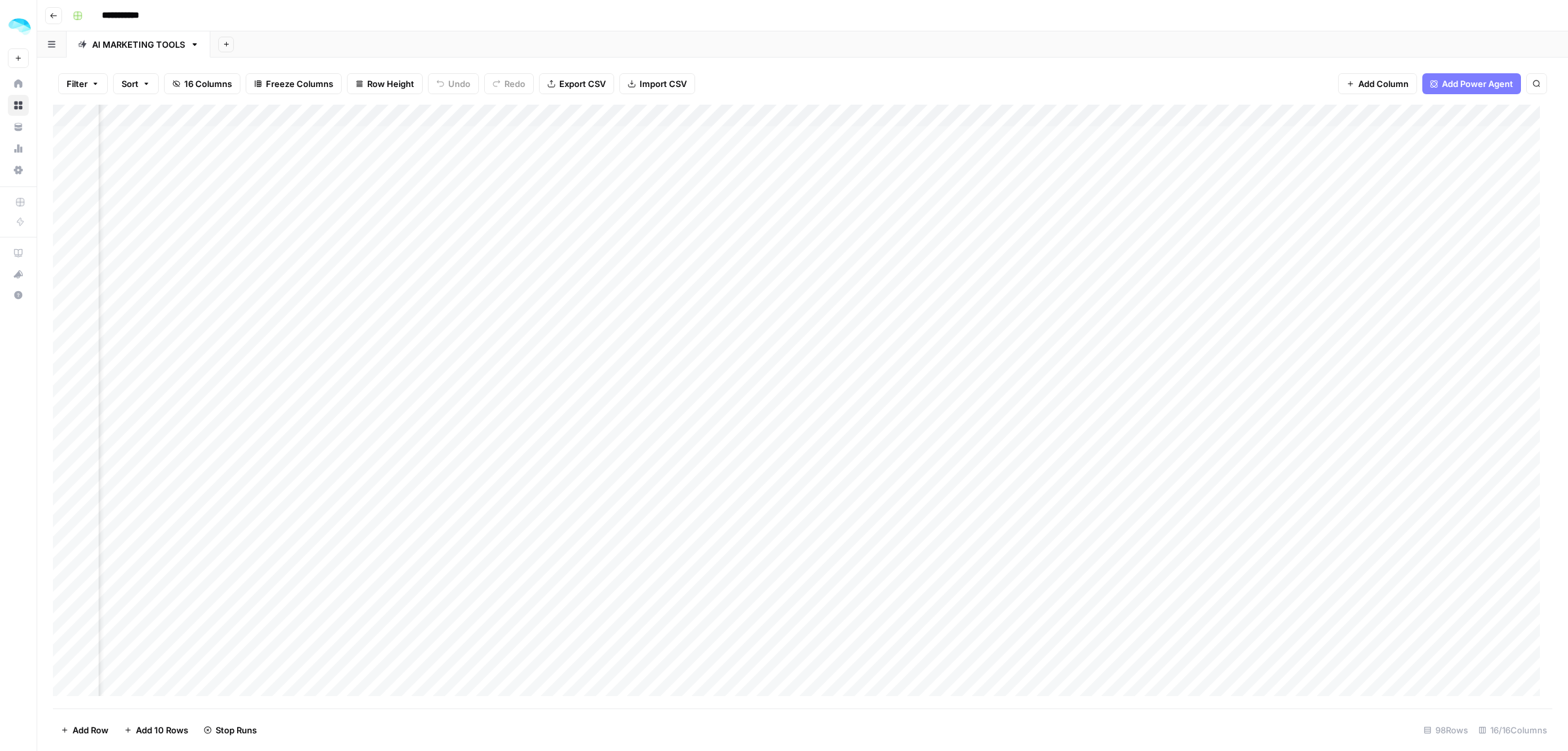
scroll to position [0, 368]
click at [1148, 116] on div "Add Column" at bounding box center [803, 406] width 1500 height 604
click at [1051, 243] on span "Edit Workflow" at bounding box center [1092, 243] width 114 height 13
click at [1320, 116] on div "Add Column" at bounding box center [803, 406] width 1500 height 604
type input "Create a 2-line description"
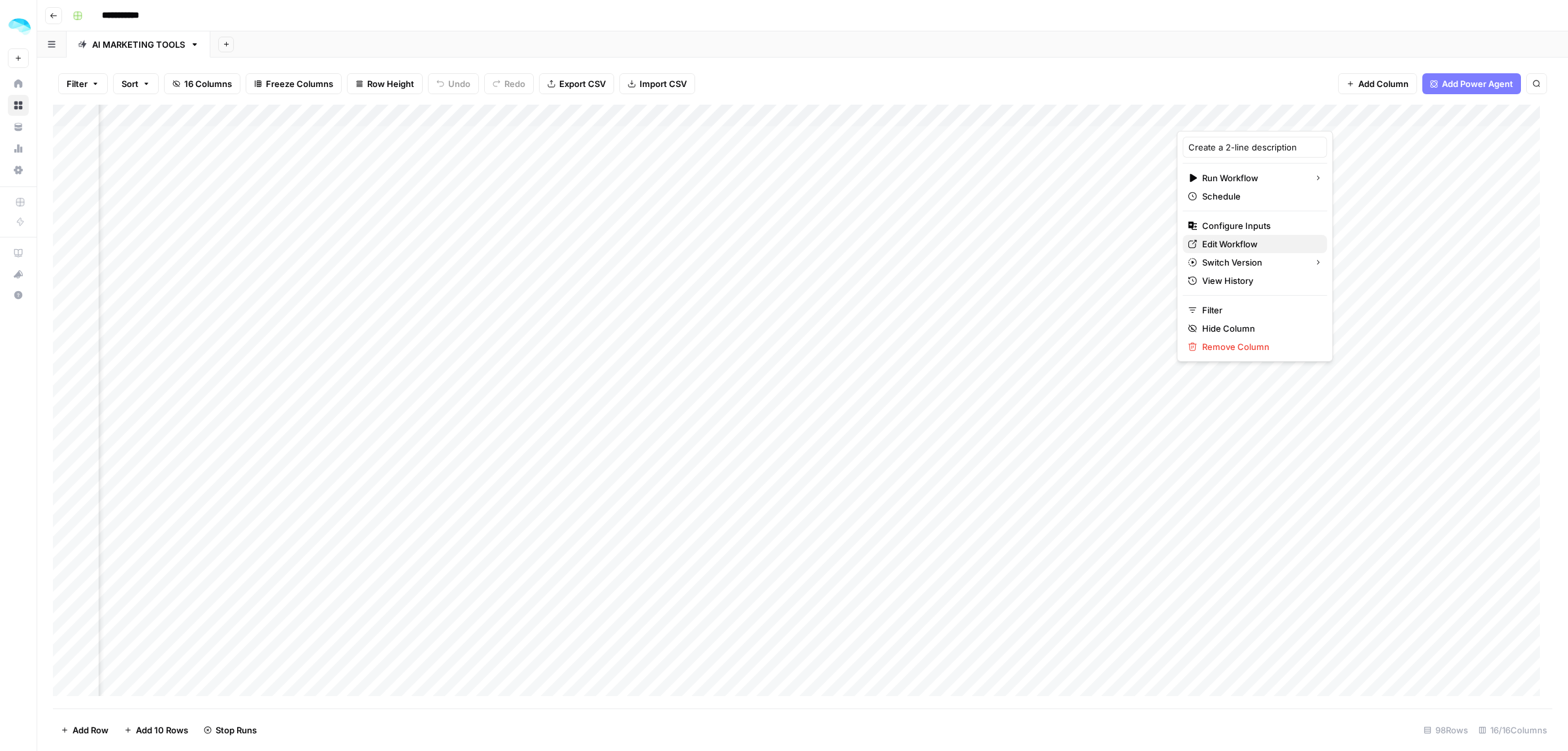
click at [1226, 246] on span "Edit Workflow" at bounding box center [1260, 243] width 114 height 13
click at [599, 619] on div "Add Column" at bounding box center [803, 406] width 1500 height 604
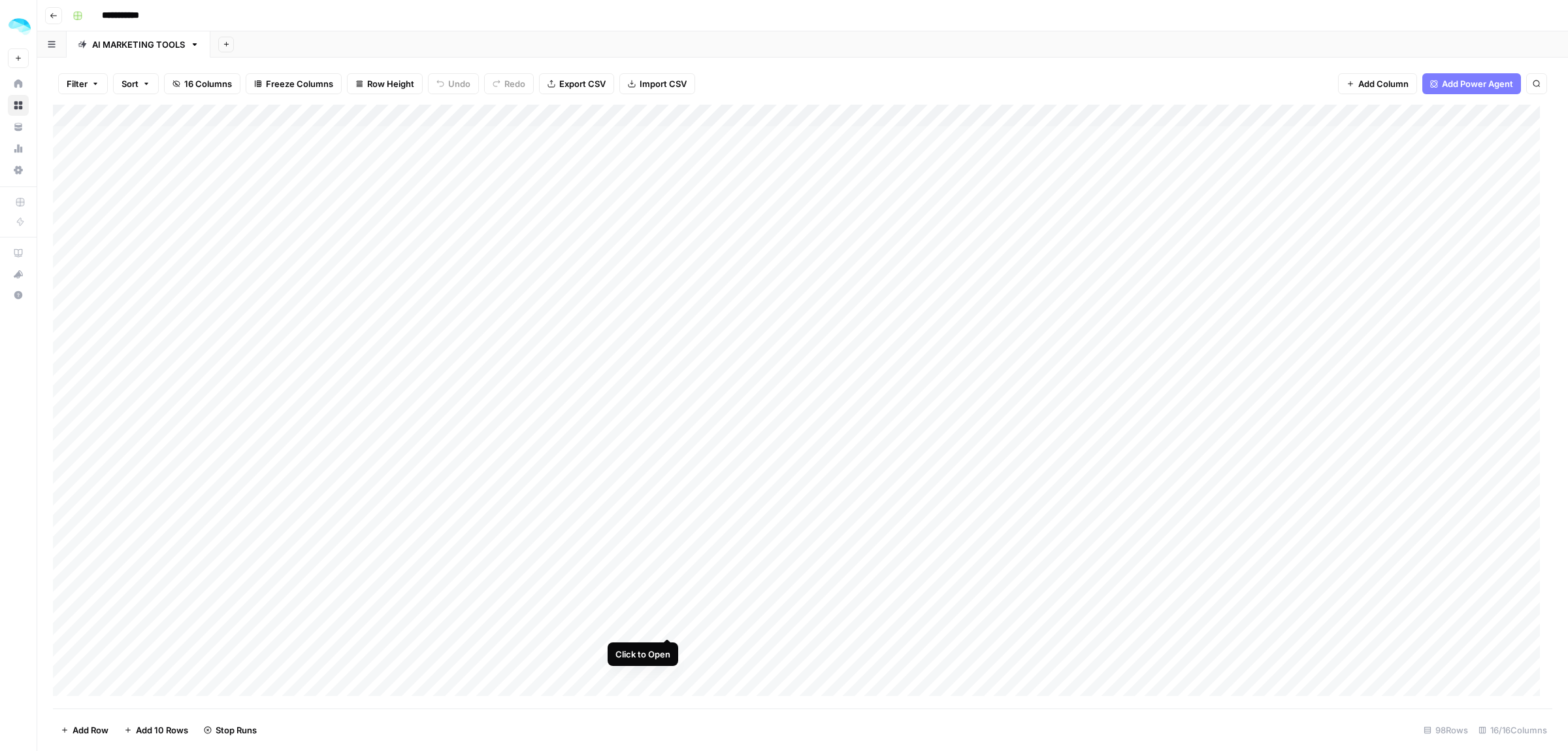
click at [664, 613] on div "Add Column" at bounding box center [803, 406] width 1500 height 604
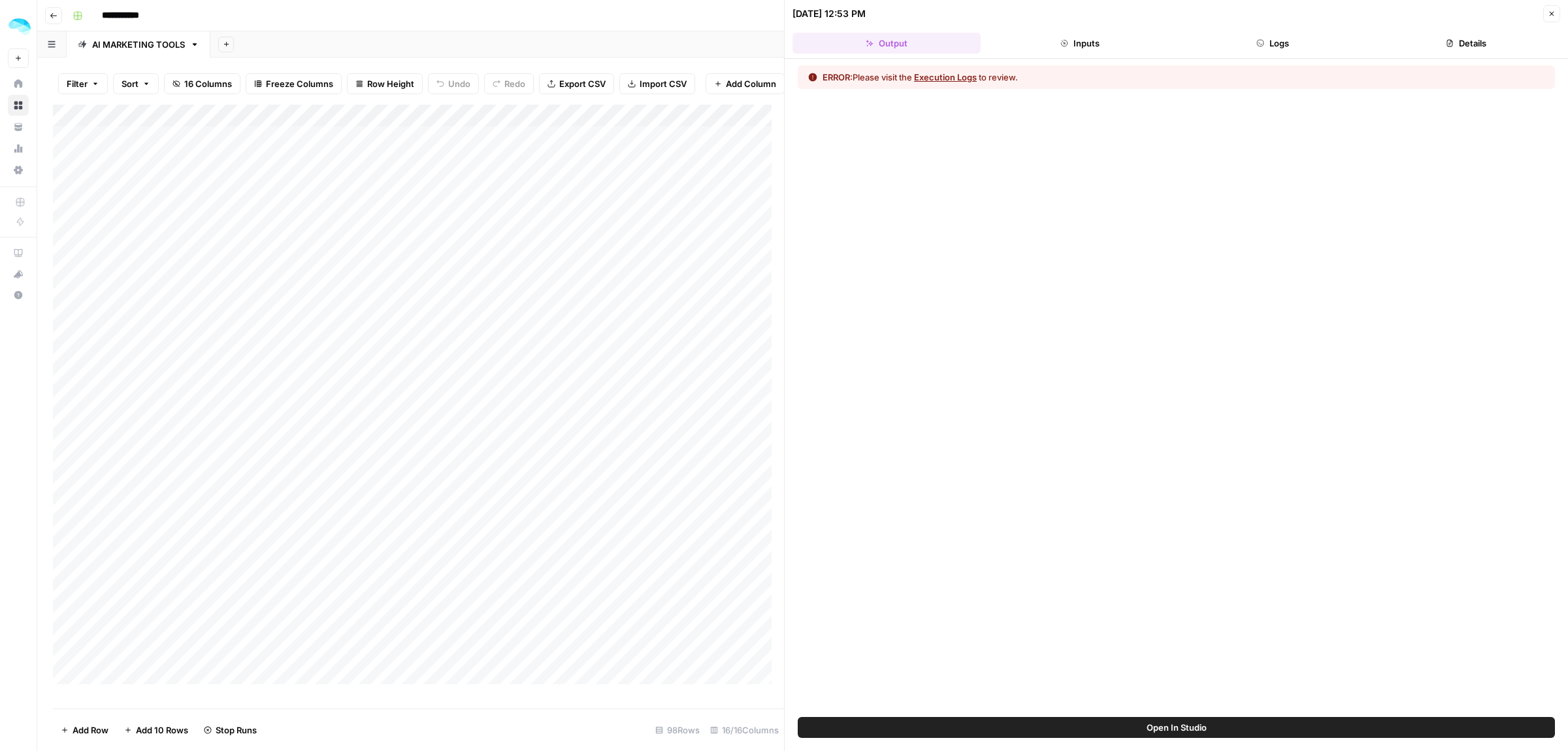
click at [963, 79] on button "Execution Logs" at bounding box center [945, 77] width 62 height 13
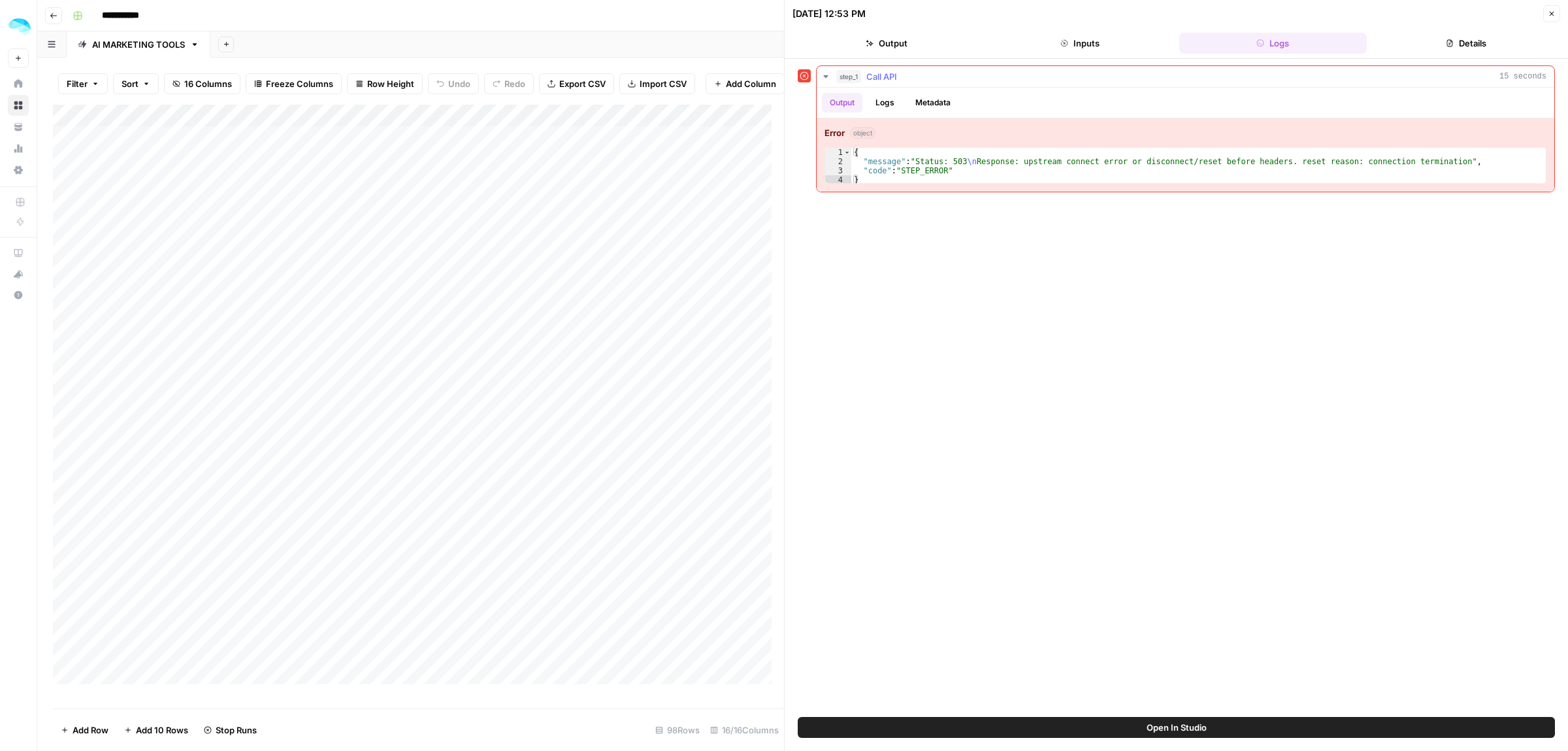
type textarea "**********"
drag, startPoint x: 994, startPoint y: 160, endPoint x: 1132, endPoint y: 160, distance: 138.0
click at [1131, 160] on div "{ "message" : "Status: 503 \n Response: upstream connect error or disconnect/re…" at bounding box center [1199, 175] width 694 height 55
click at [1148, 160] on div "{ "message" : "Status: 503 \n Response: upstream connect error or disconnect/re…" at bounding box center [1199, 175] width 694 height 55
click at [1552, 18] on button "Close" at bounding box center [1552, 14] width 17 height 17
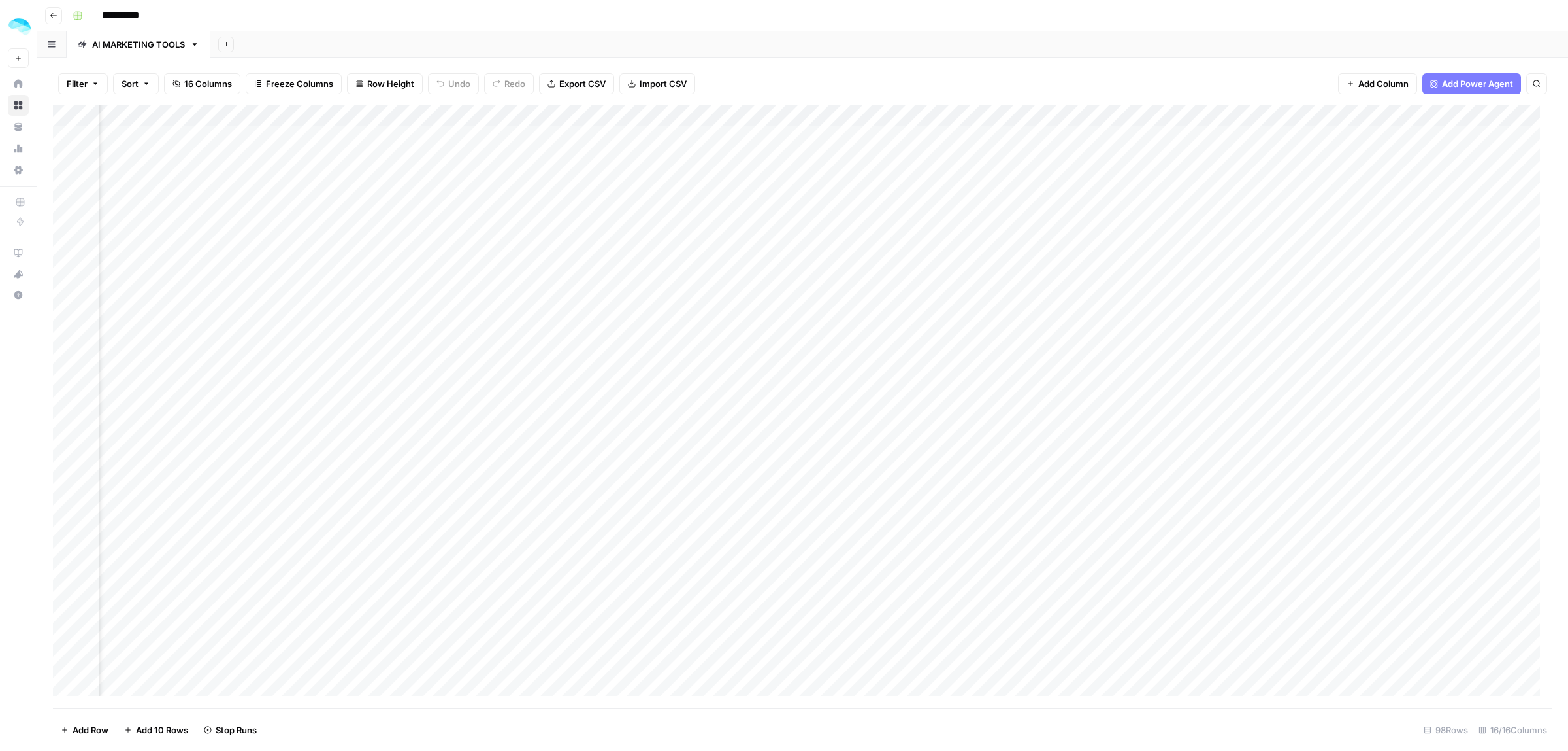
scroll to position [0, 746]
click at [944, 116] on div "Add Column" at bounding box center [803, 406] width 1500 height 604
click at [859, 241] on span "Edit Workflow" at bounding box center [883, 243] width 114 height 13
click at [1073, 79] on div "Filter Sort 16 Columns Freeze Columns Row Height Undo Redo Export CSV Import CS…" at bounding box center [803, 83] width 1500 height 42
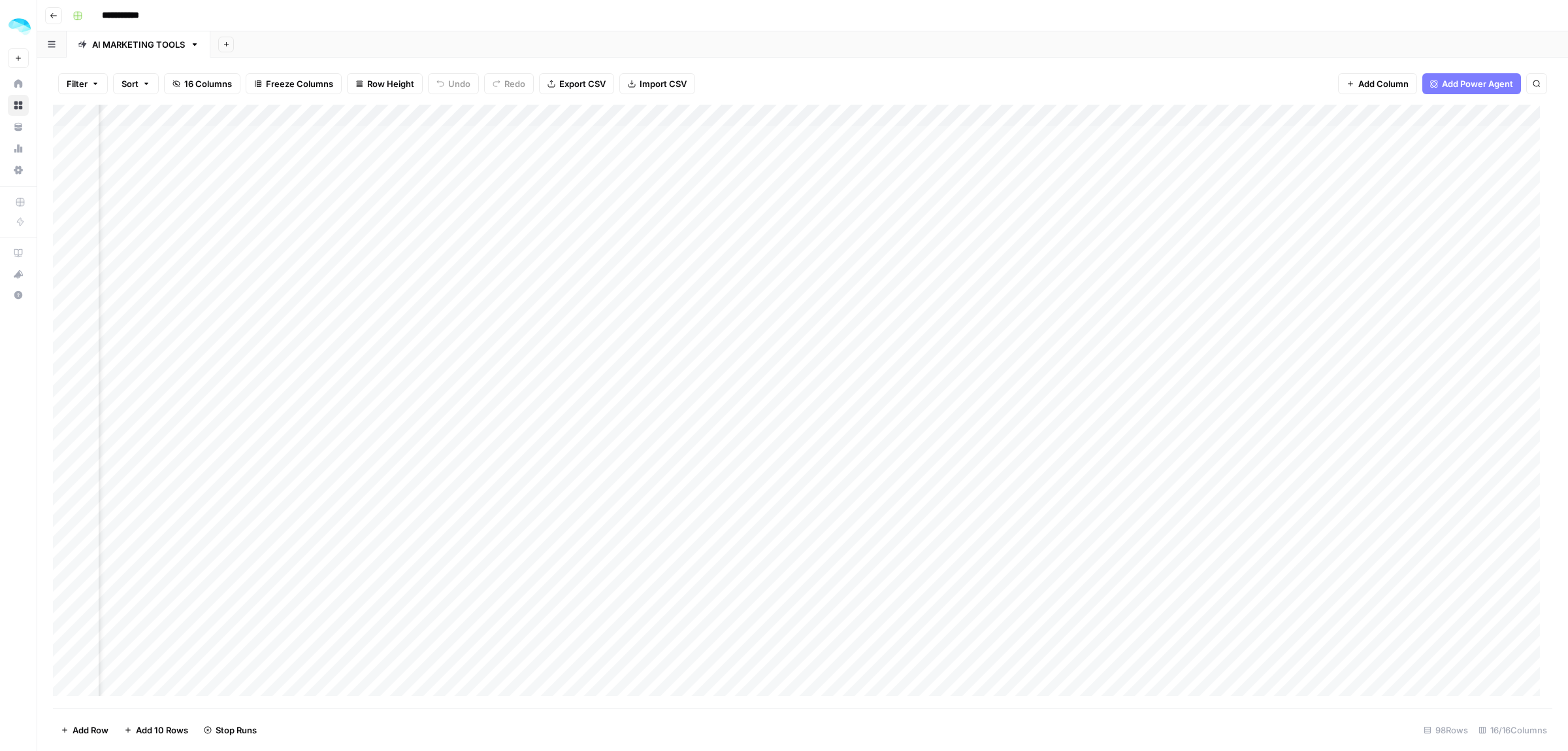
click at [995, 152] on div "Add Column" at bounding box center [803, 406] width 1500 height 604
click at [925, 113] on div "Add Column" at bounding box center [803, 406] width 1500 height 604
click at [861, 227] on span "Configure Inputs" at bounding box center [875, 225] width 114 height 13
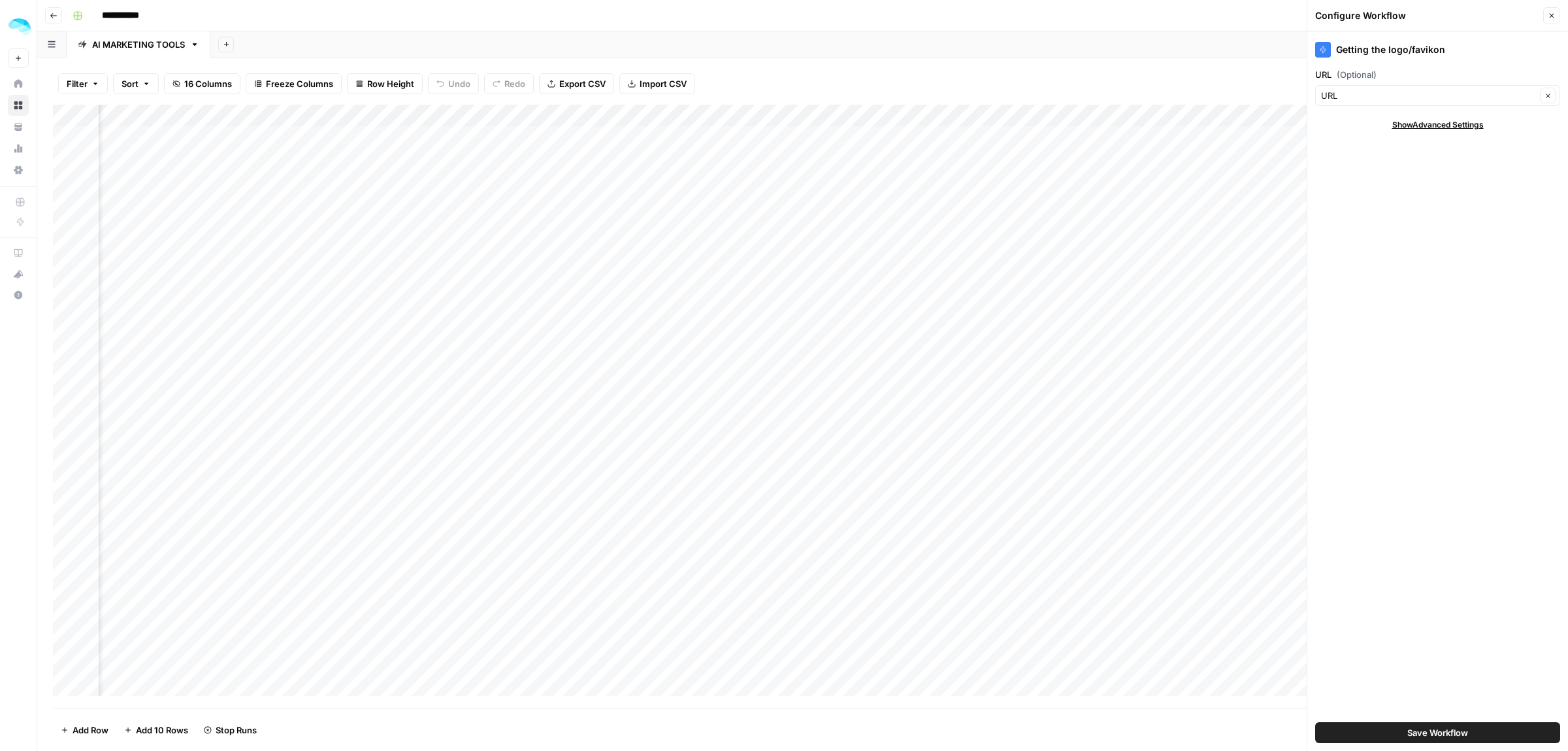
click at [1361, 158] on div "Getting the logo/favikon URL (Optional) URL Clear Show Advanced Settings Save W…" at bounding box center [1438, 391] width 260 height 719
click at [1375, 101] on input "URL (Optional)" at bounding box center [1429, 95] width 215 height 13
click at [1364, 167] on span "Clean URL" at bounding box center [1428, 166] width 202 height 13
type input "Clean URL"
click at [1436, 737] on span "Save Workflow" at bounding box center [1438, 732] width 61 height 13
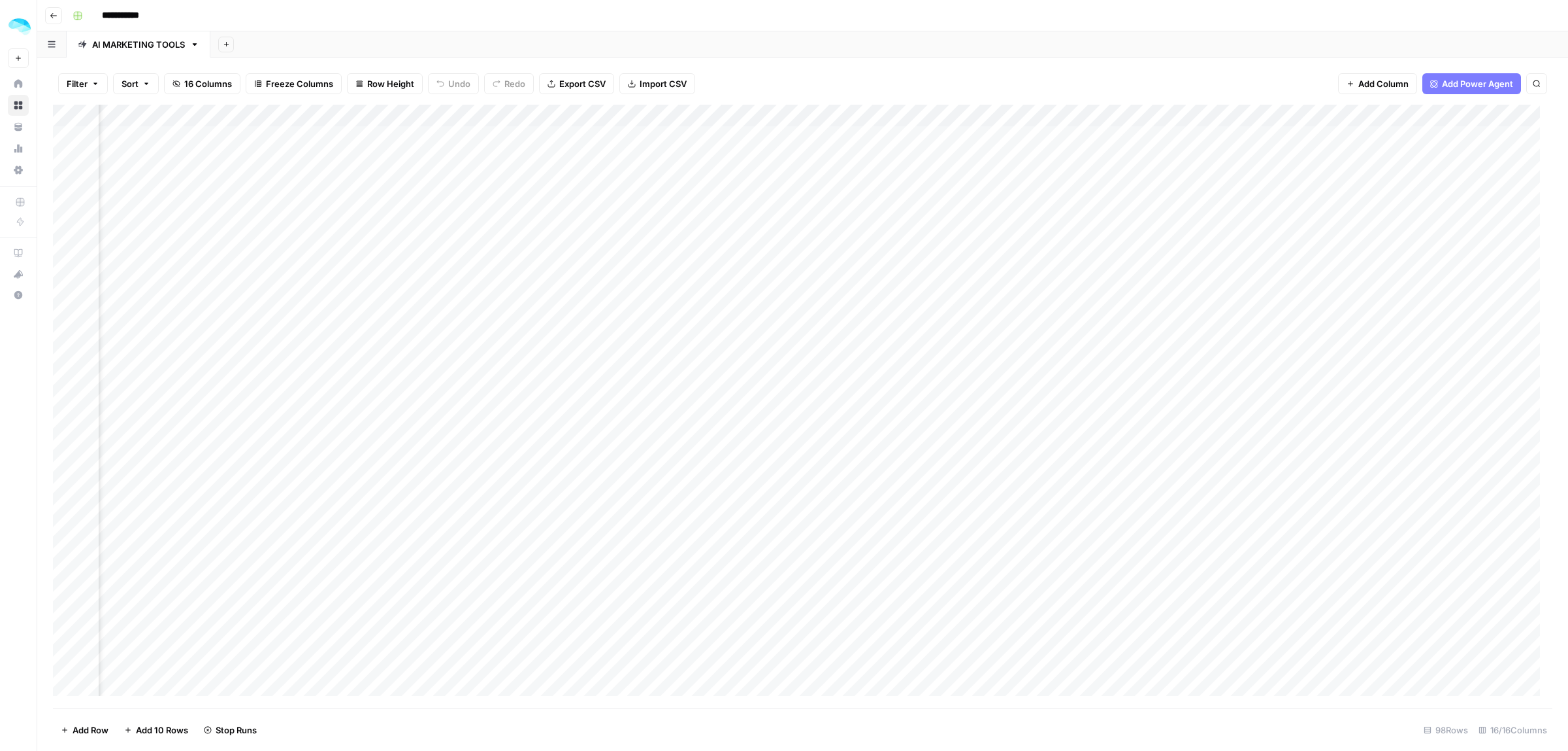
click at [864, 177] on div "Add Column" at bounding box center [803, 406] width 1500 height 604
click at [863, 206] on div "Add Column" at bounding box center [803, 406] width 1500 height 604
click at [845, 252] on div "Add Column" at bounding box center [803, 406] width 1500 height 604
click at [845, 285] on div "Add Column" at bounding box center [803, 406] width 1500 height 604
click at [844, 210] on div "Add Column" at bounding box center [803, 406] width 1500 height 604
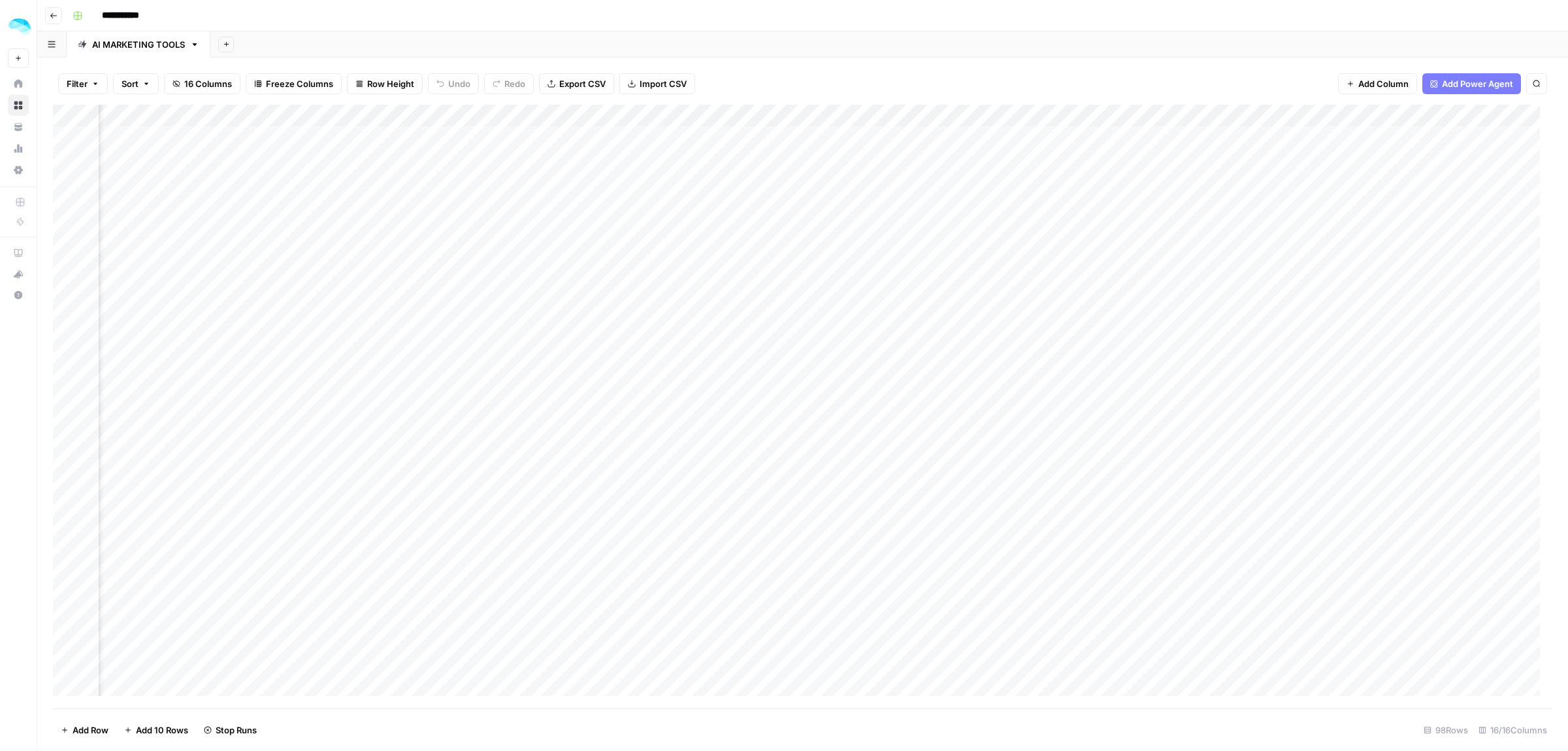
click at [847, 174] on div "Add Column" at bounding box center [803, 406] width 1500 height 604
click at [968, 112] on div "Add Column" at bounding box center [803, 406] width 1500 height 604
drag, startPoint x: 918, startPoint y: 145, endPoint x: 828, endPoint y: 145, distance: 90.0
click at [830, 145] on body "**********" at bounding box center [784, 376] width 1568 height 751
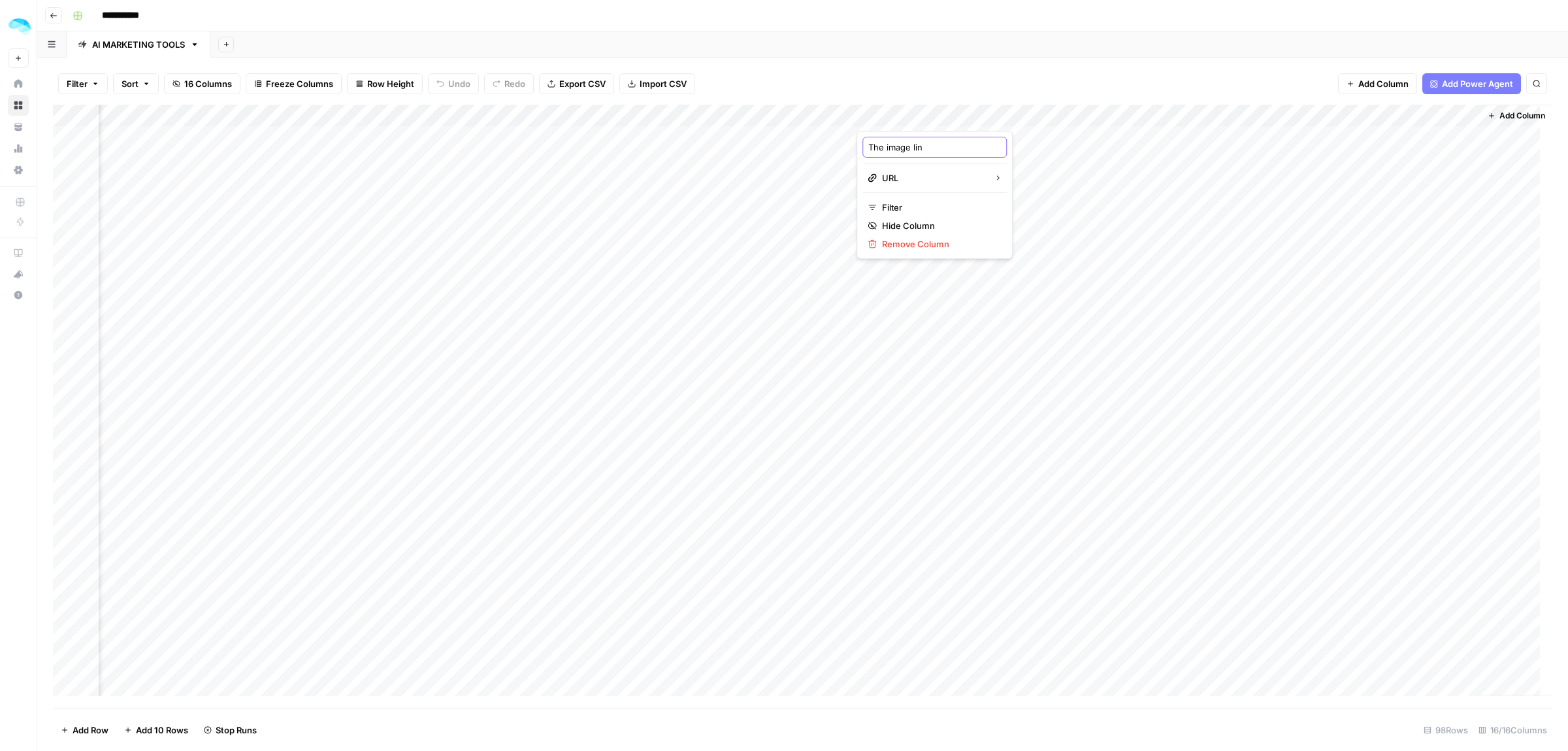
type input "The image link"
click at [272, 409] on div "Add Column" at bounding box center [803, 406] width 1500 height 604
click at [686, 442] on div "Add Column" at bounding box center [803, 406] width 1500 height 604
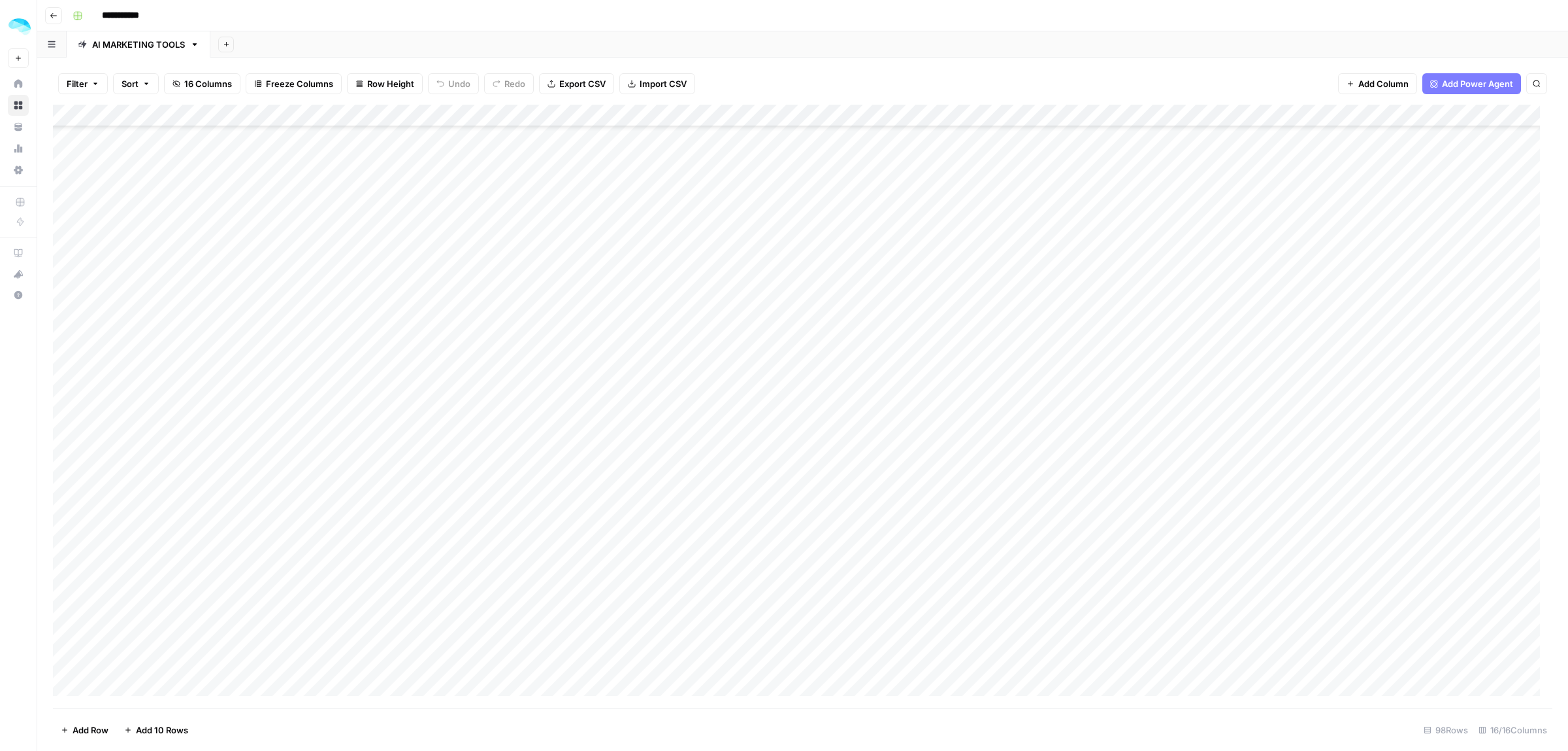
click at [275, 442] on div "Add Column" at bounding box center [803, 406] width 1500 height 604
click at [685, 442] on div "Add Column" at bounding box center [803, 406] width 1500 height 604
click at [196, 42] on icon "button" at bounding box center [194, 44] width 9 height 9
click at [229, 67] on span "Rename Sheet" at bounding box center [246, 69] width 62 height 13
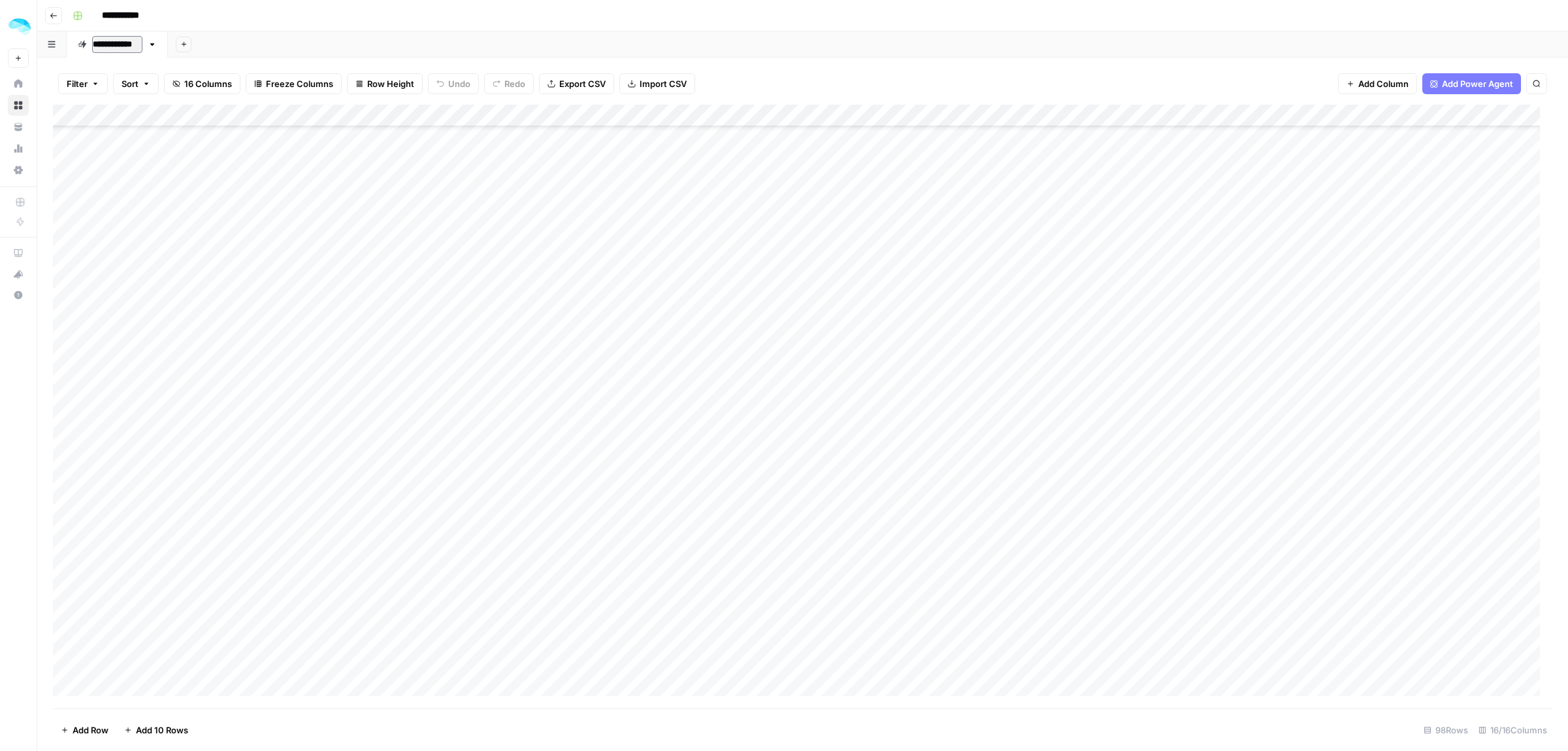
scroll to position [0, 0]
type input "**********"
click at [746, 447] on div "Add Column" at bounding box center [803, 406] width 1500 height 604
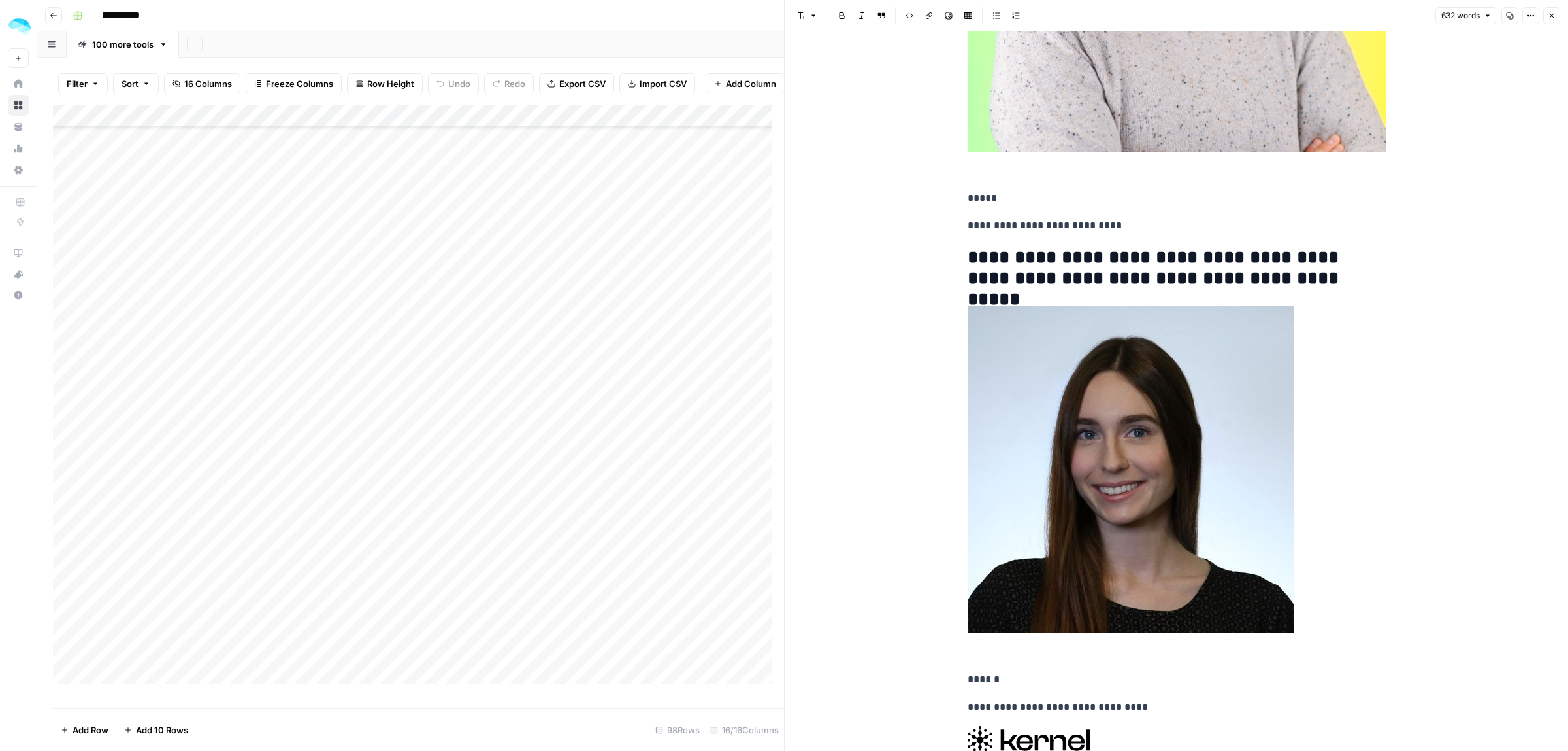
scroll to position [10440, 0]
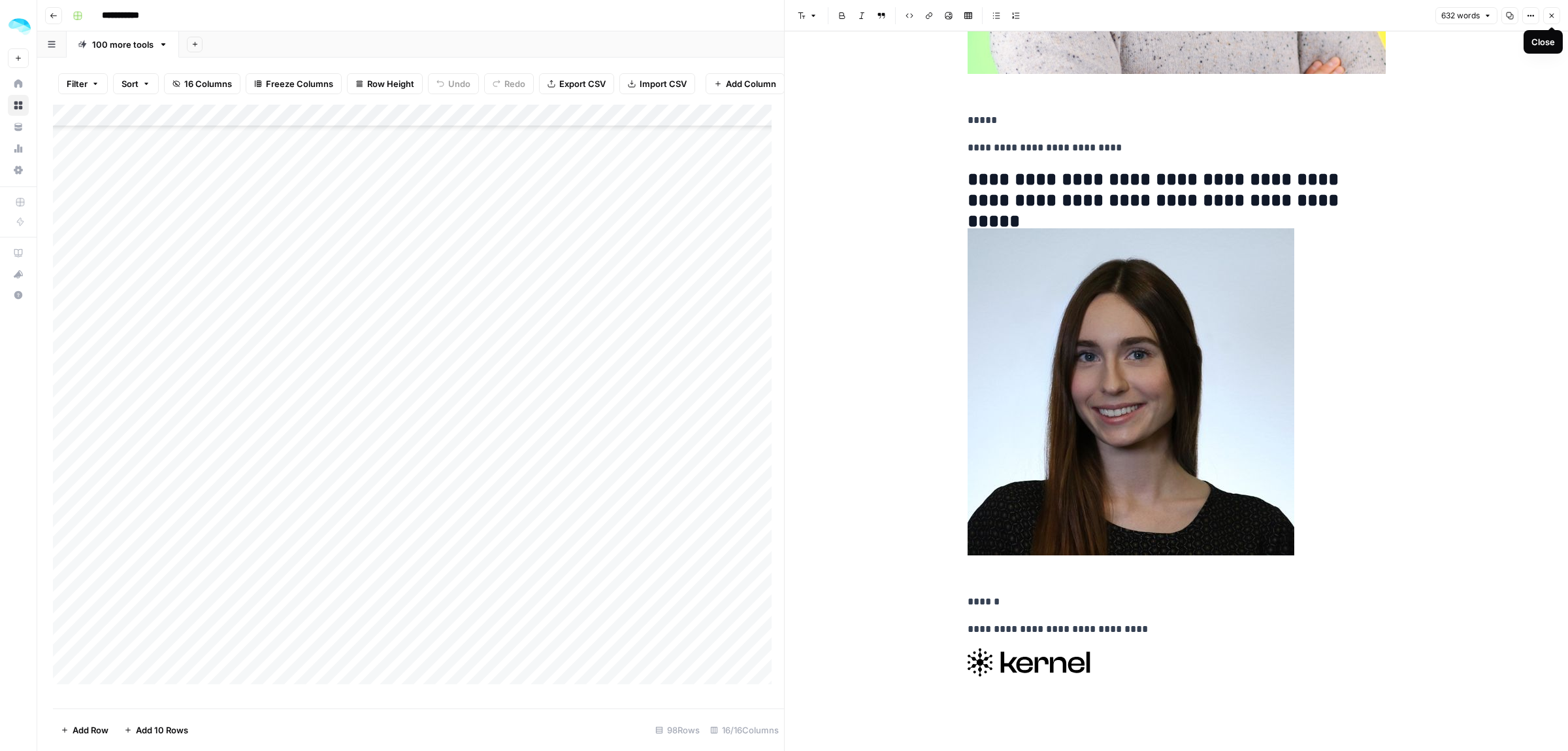
click at [1553, 14] on icon "button" at bounding box center [1552, 15] width 5 height 5
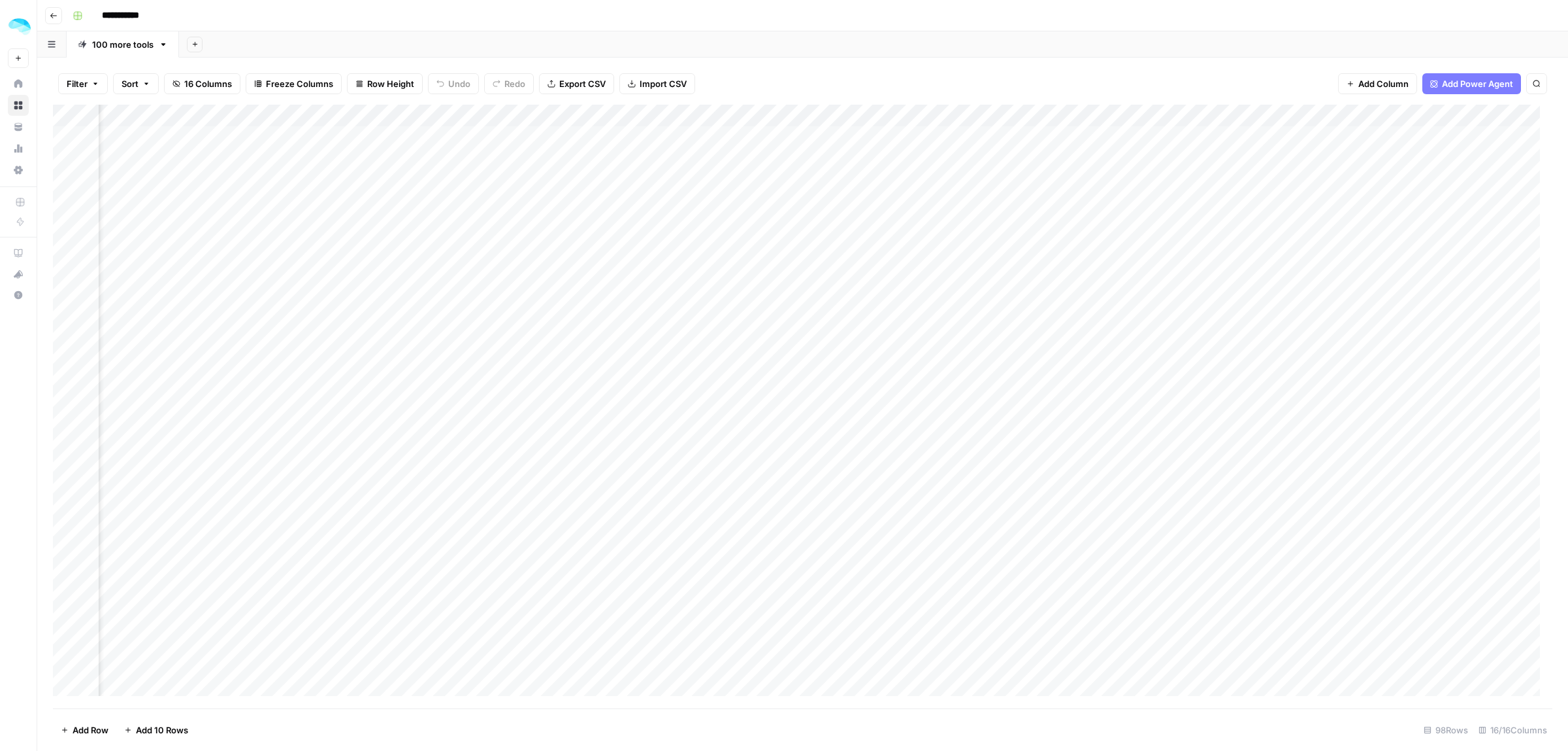
scroll to position [0, 404]
click at [585, 138] on div "Add Column" at bounding box center [803, 406] width 1500 height 604
click at [572, 135] on div "Add Column" at bounding box center [803, 406] width 1500 height 604
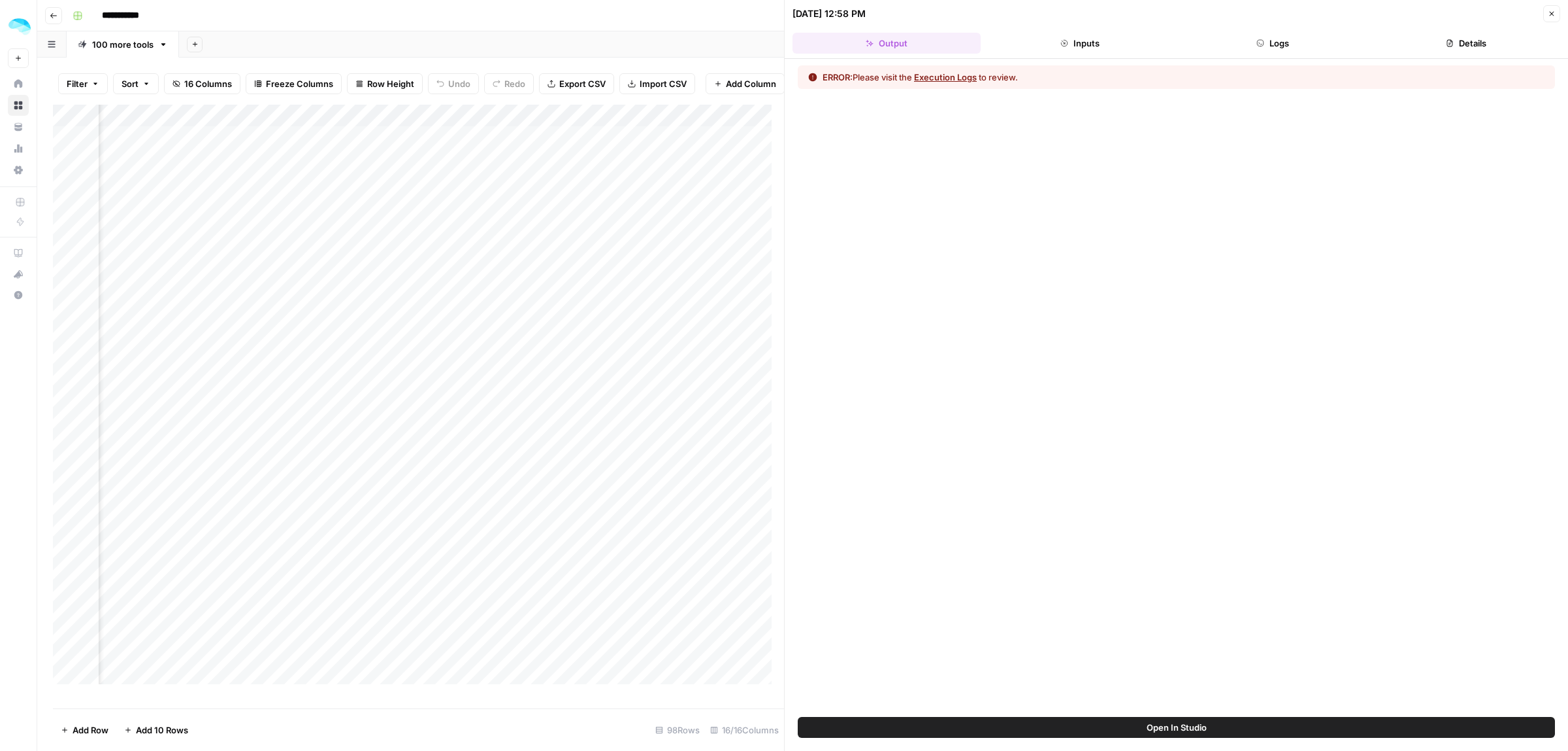
click at [1083, 43] on button "Inputs" at bounding box center [1081, 43] width 188 height 21
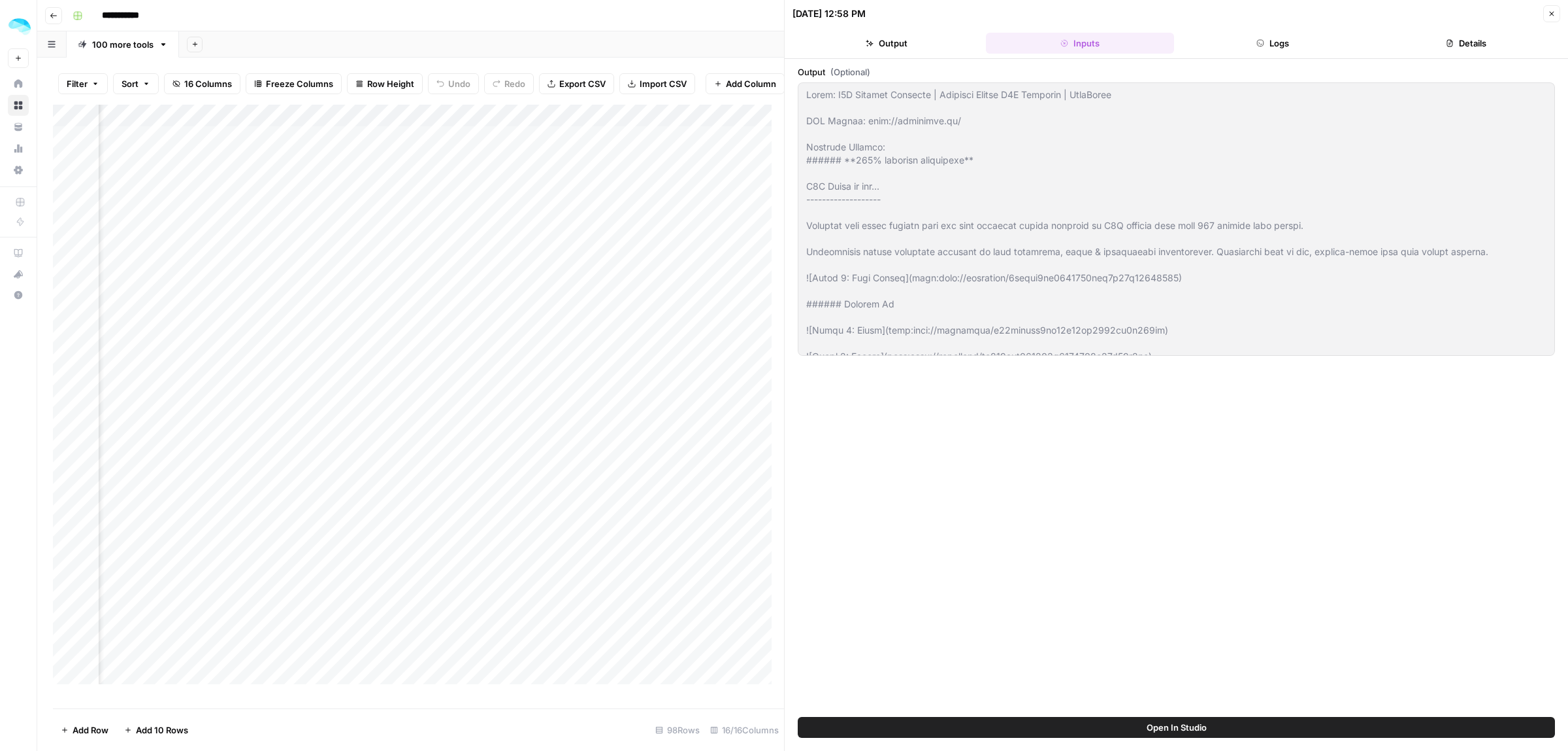
click at [891, 43] on button "Output" at bounding box center [887, 43] width 188 height 21
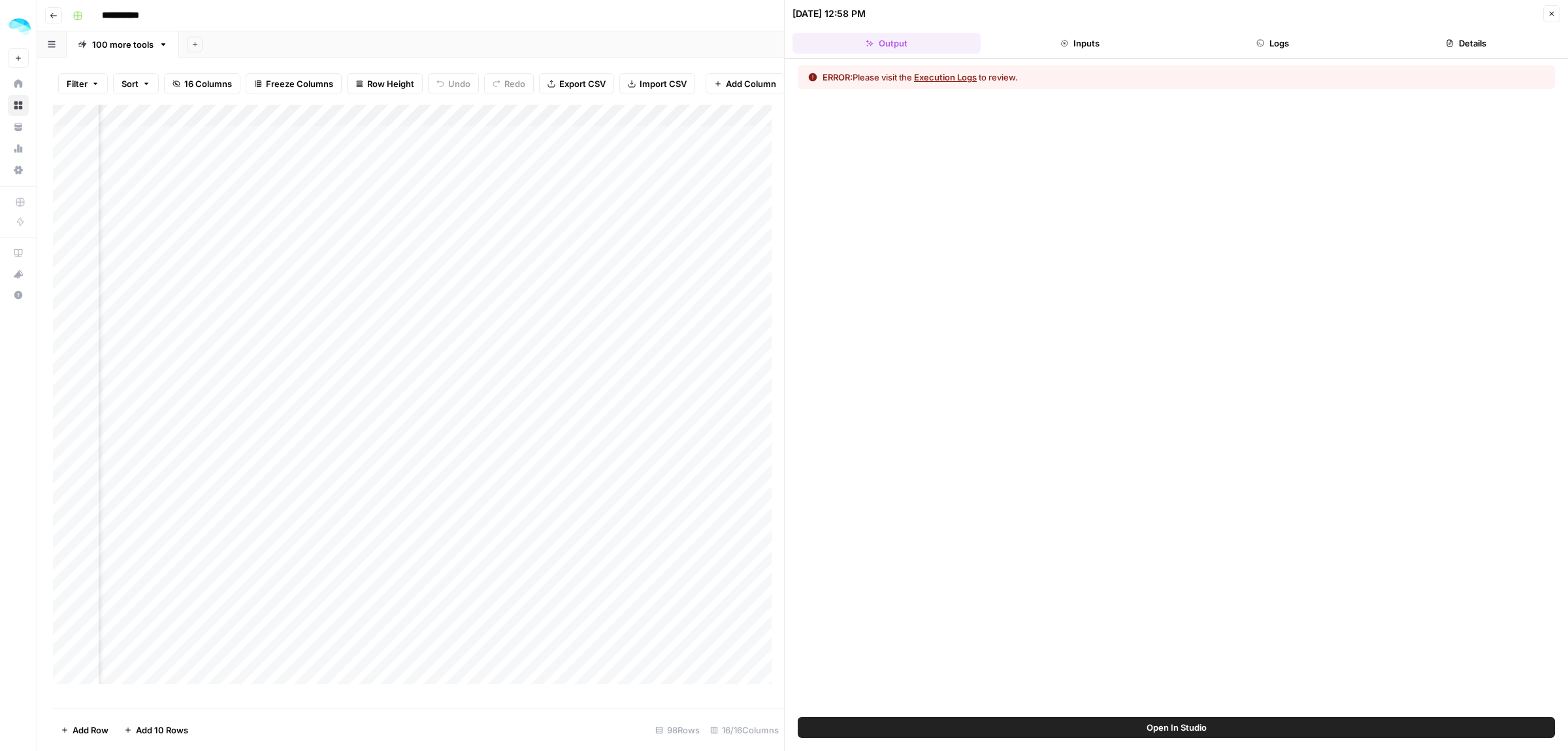
click at [972, 79] on button "Execution Logs" at bounding box center [945, 77] width 62 height 13
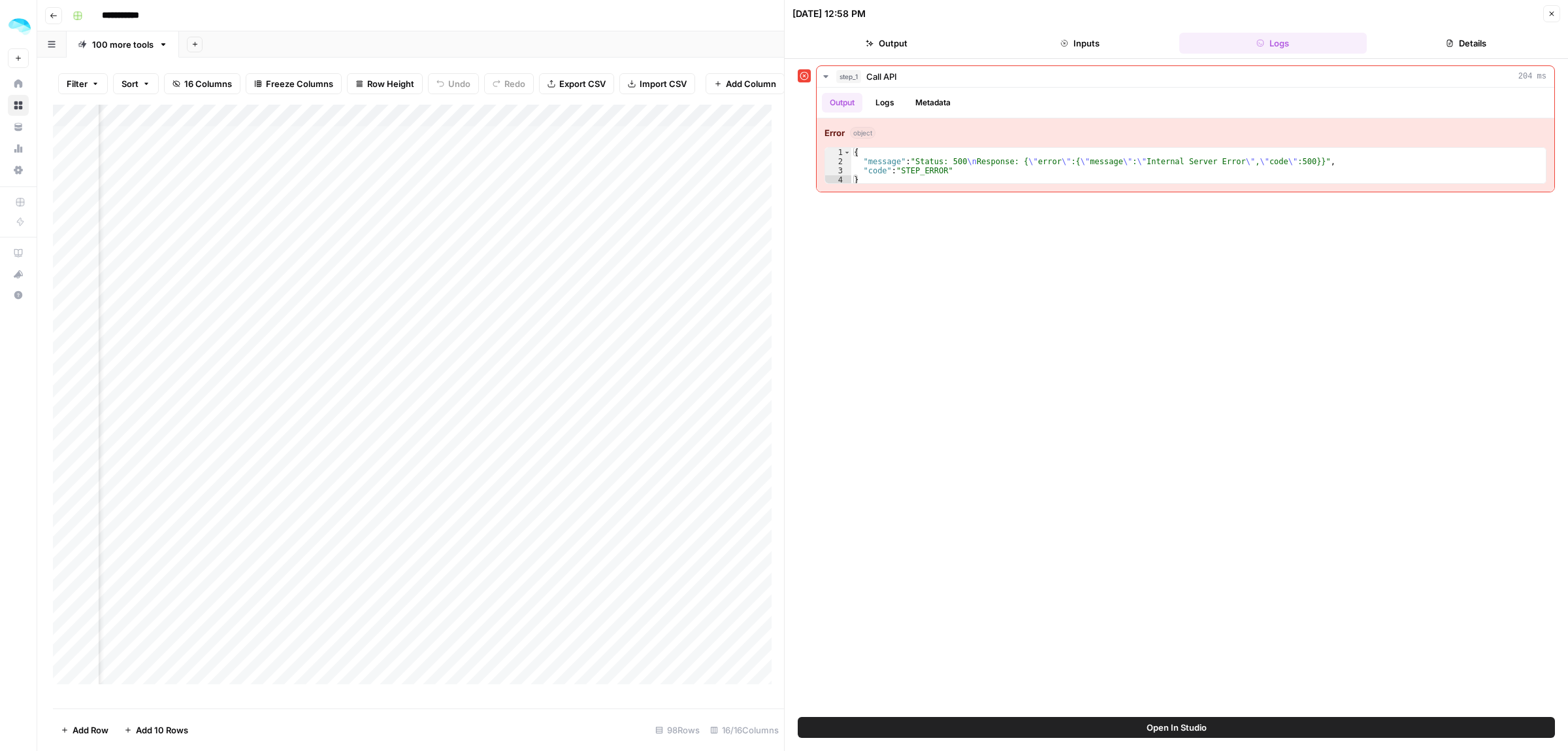
click at [1547, 11] on button "Close" at bounding box center [1552, 14] width 17 height 17
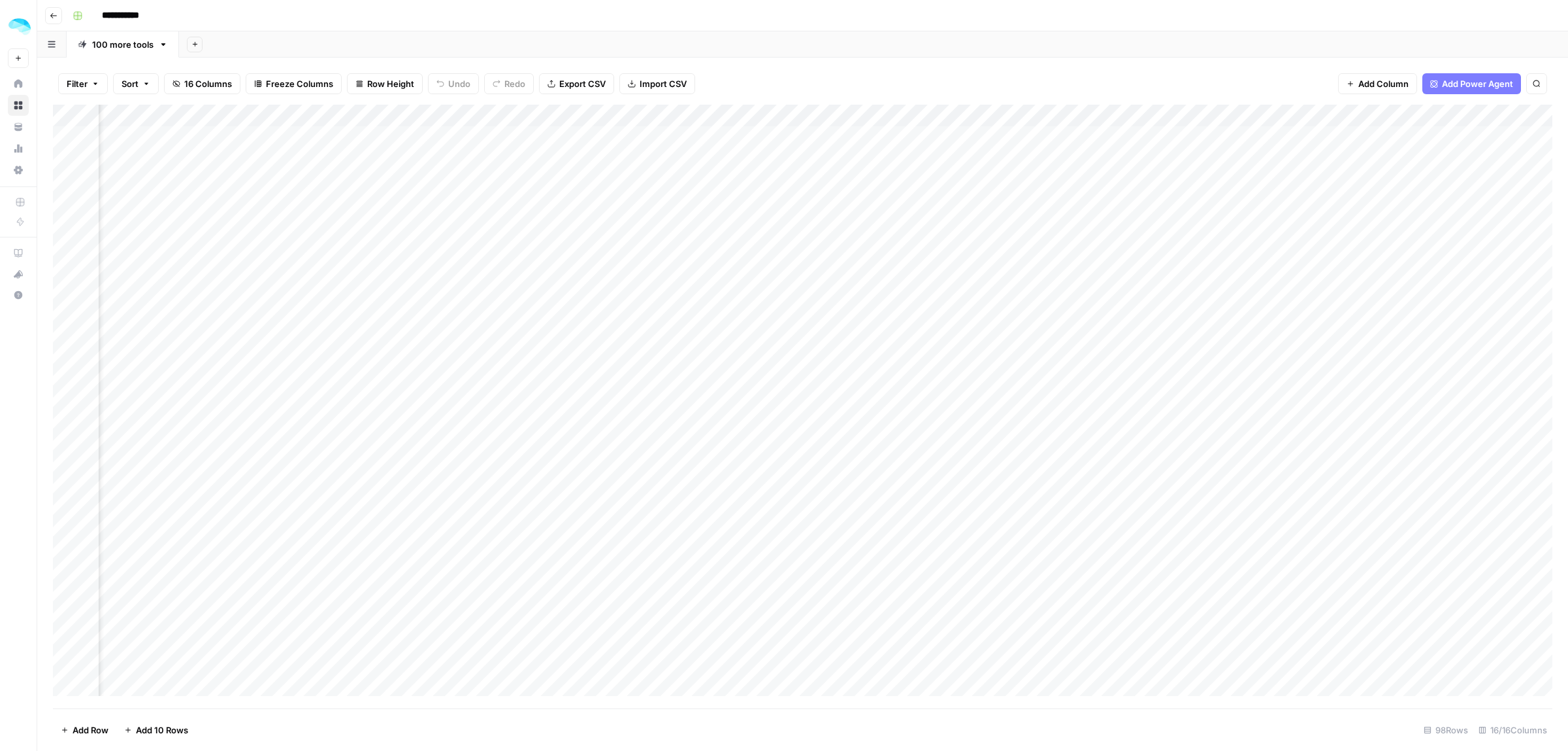
click at [569, 119] on div "Add Column" at bounding box center [803, 406] width 1500 height 604
click at [466, 223] on span "Configure Inputs" at bounding box center [493, 225] width 114 height 13
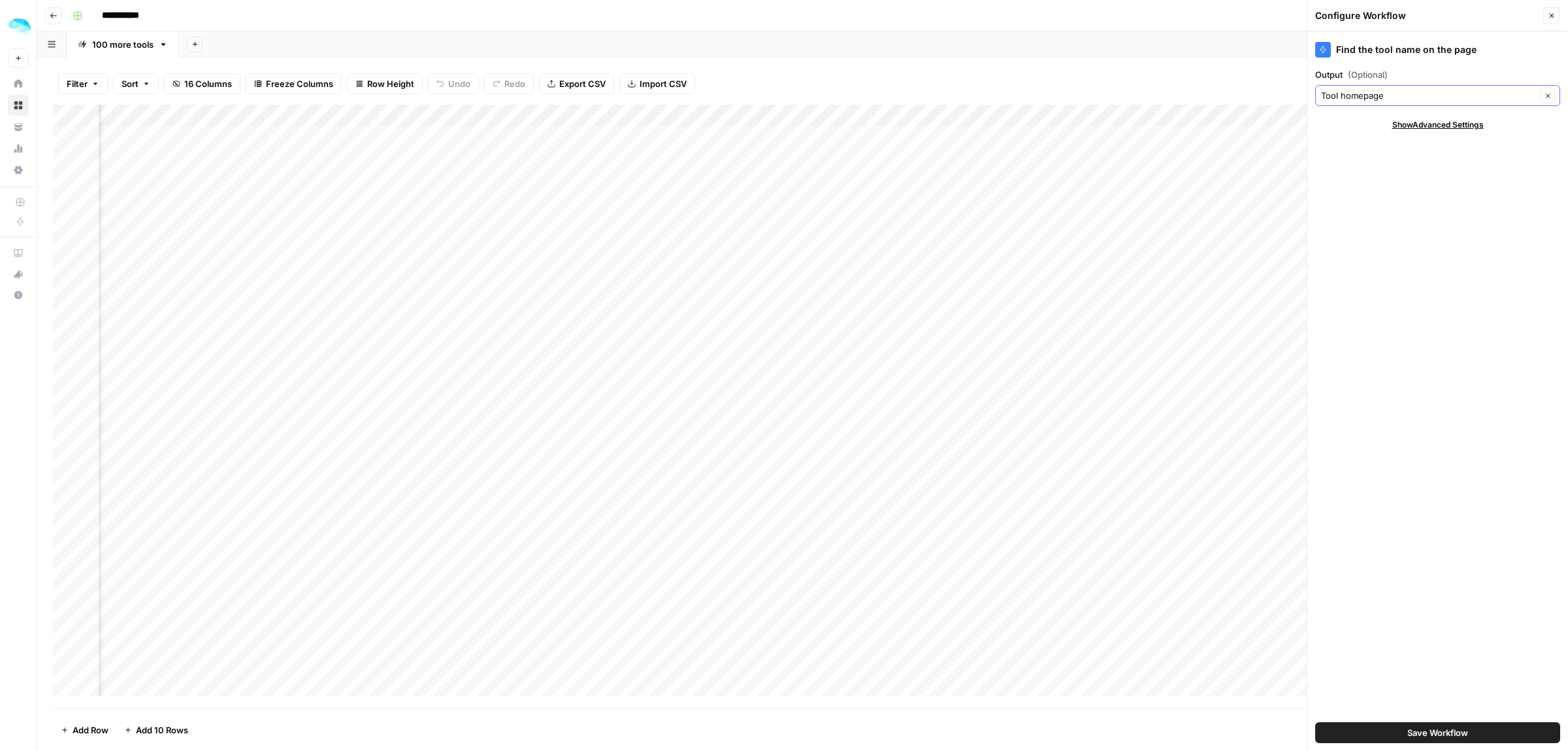
click at [1356, 95] on input "Tool homepage" at bounding box center [1429, 95] width 215 height 13
click at [1356, 95] on input "Output (Optional)" at bounding box center [1429, 95] width 215 height 13
type input "Tool homepage"
click at [1472, 737] on button "Save Workflow" at bounding box center [1438, 732] width 245 height 21
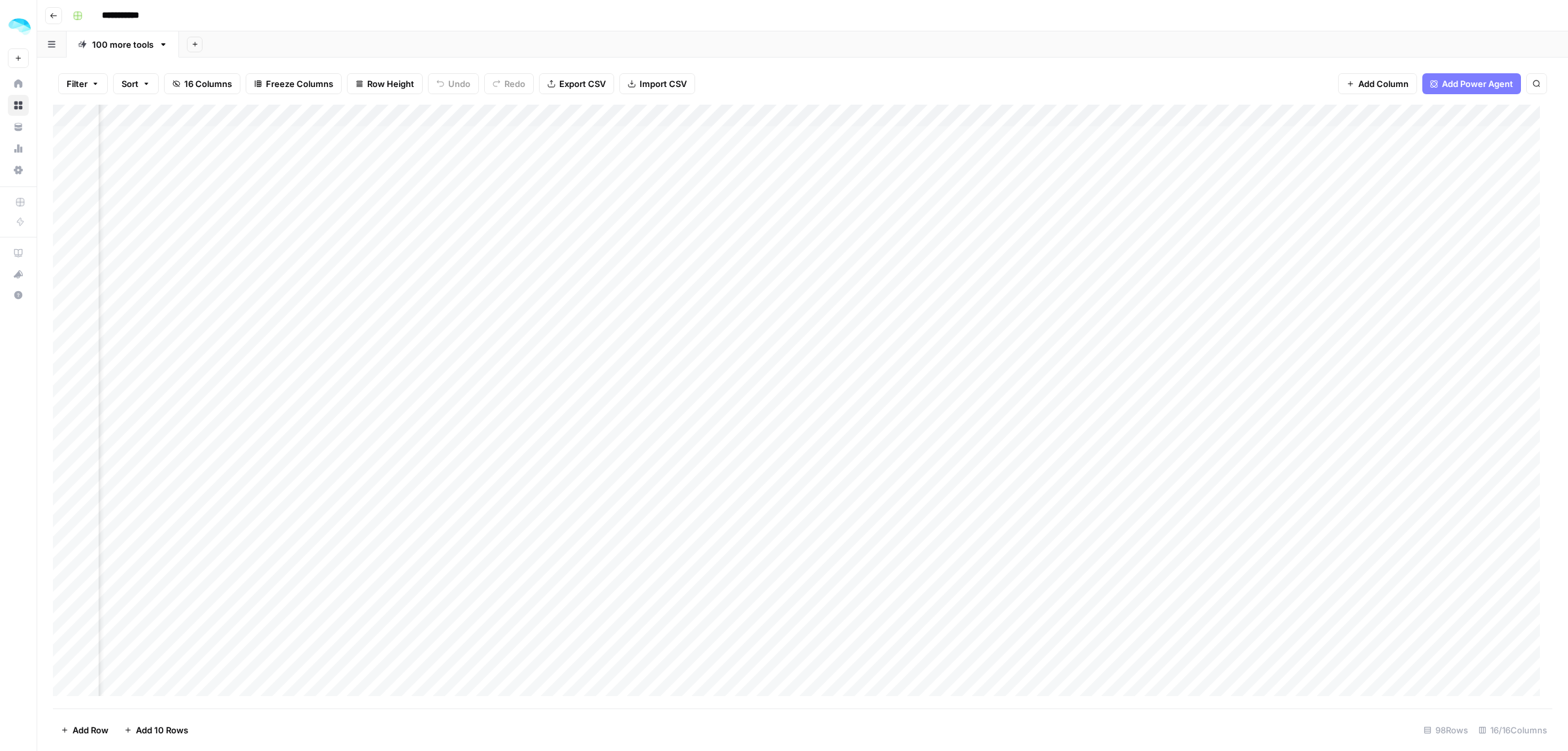
click at [571, 113] on div "Add Column" at bounding box center [803, 406] width 1500 height 604
click at [449, 243] on span "Edit Workflow" at bounding box center [493, 243] width 114 height 13
click at [583, 138] on div "Add Column" at bounding box center [803, 406] width 1500 height 604
click at [513, 138] on div "Add Column" at bounding box center [803, 406] width 1500 height 604
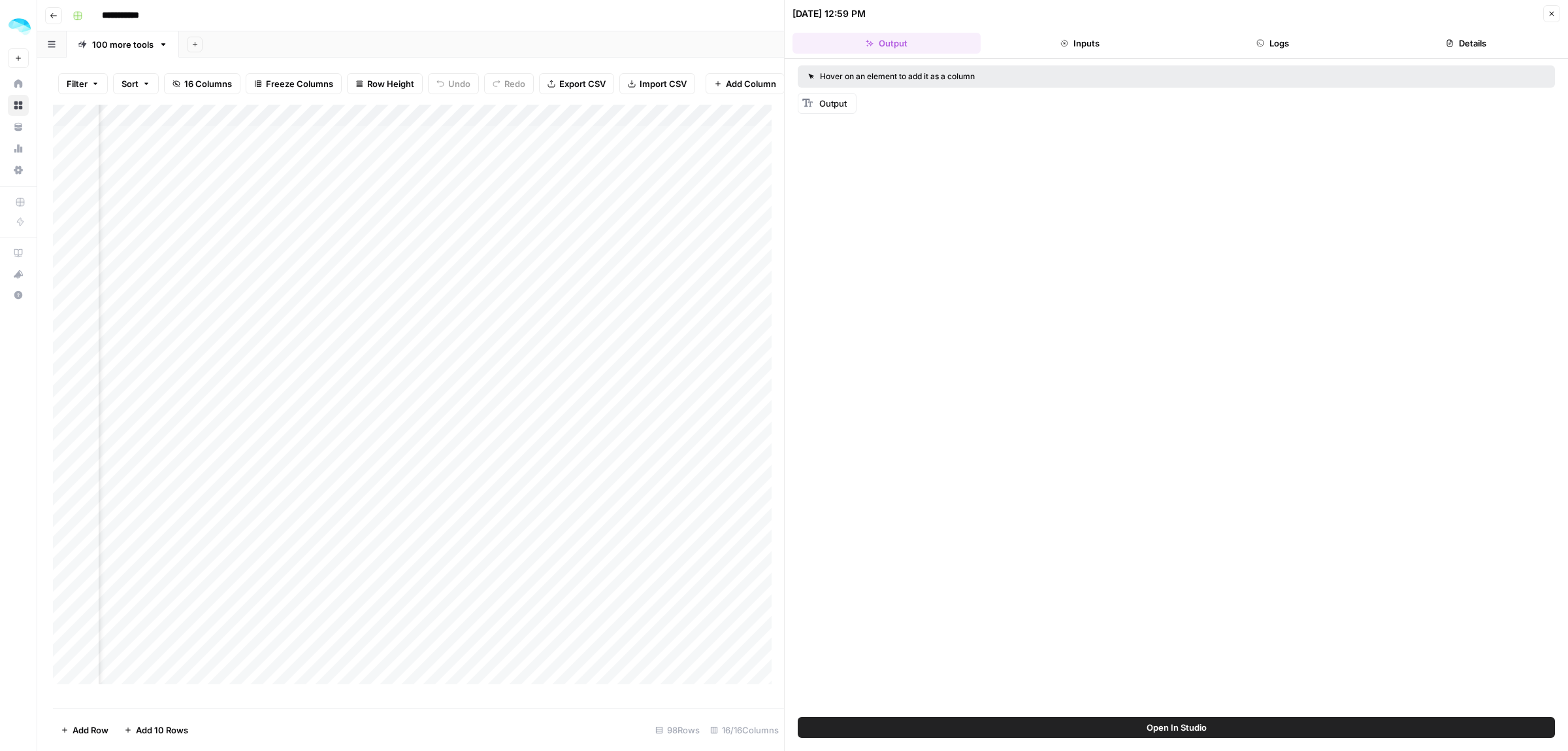
click at [1092, 43] on button "Inputs" at bounding box center [1081, 43] width 188 height 21
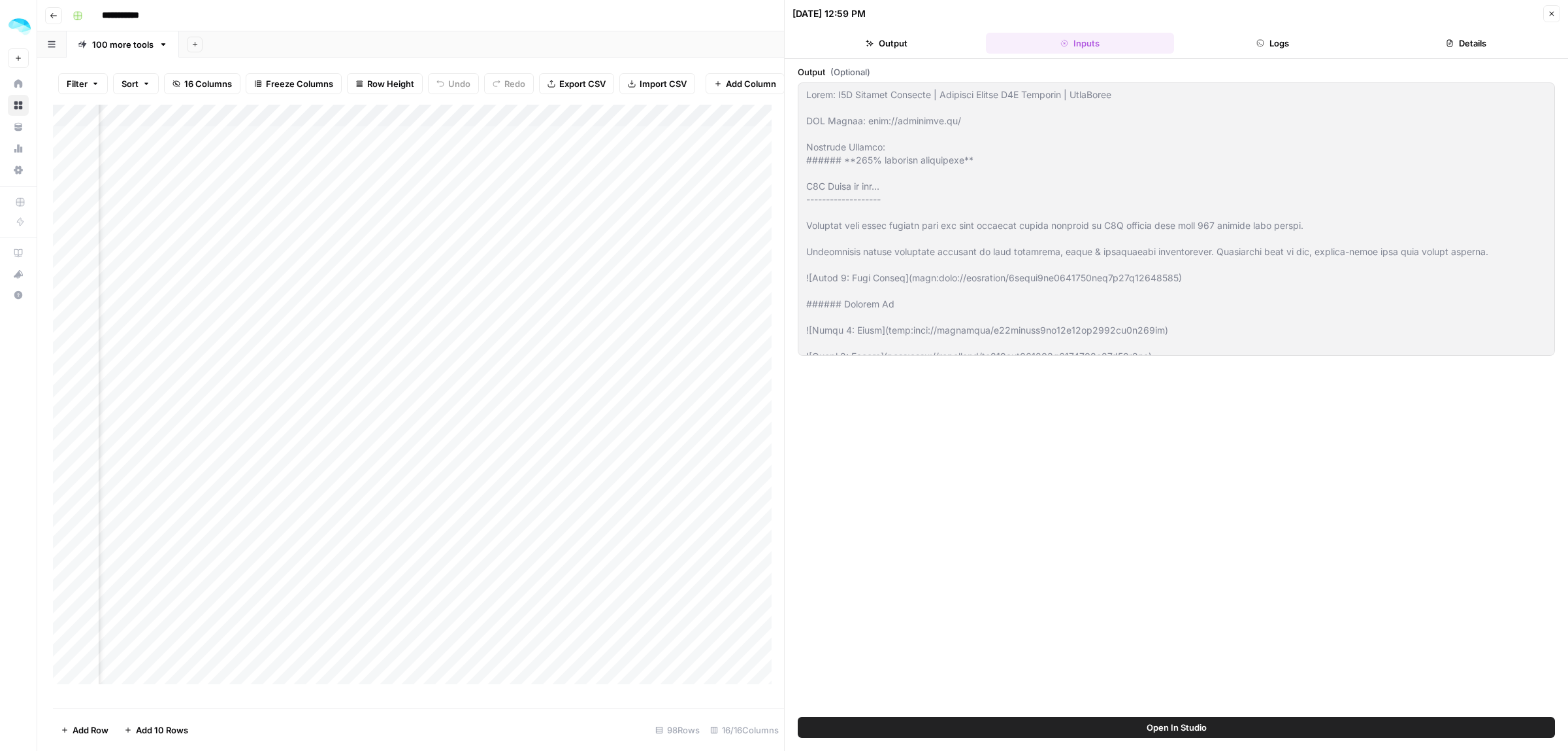
click at [1229, 39] on button "Logs" at bounding box center [1273, 43] width 188 height 21
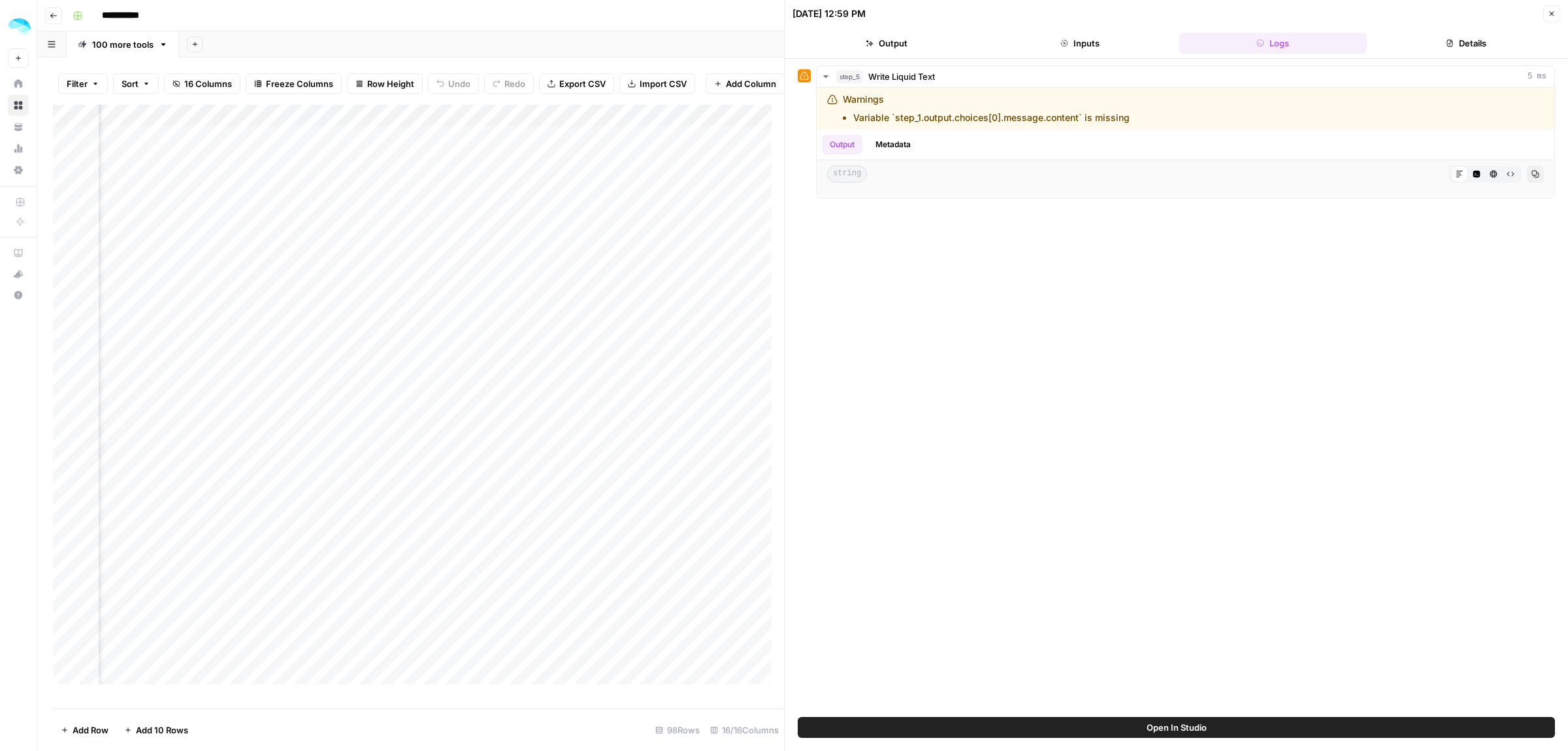
click at [1554, 14] on icon "button" at bounding box center [1552, 14] width 8 height 8
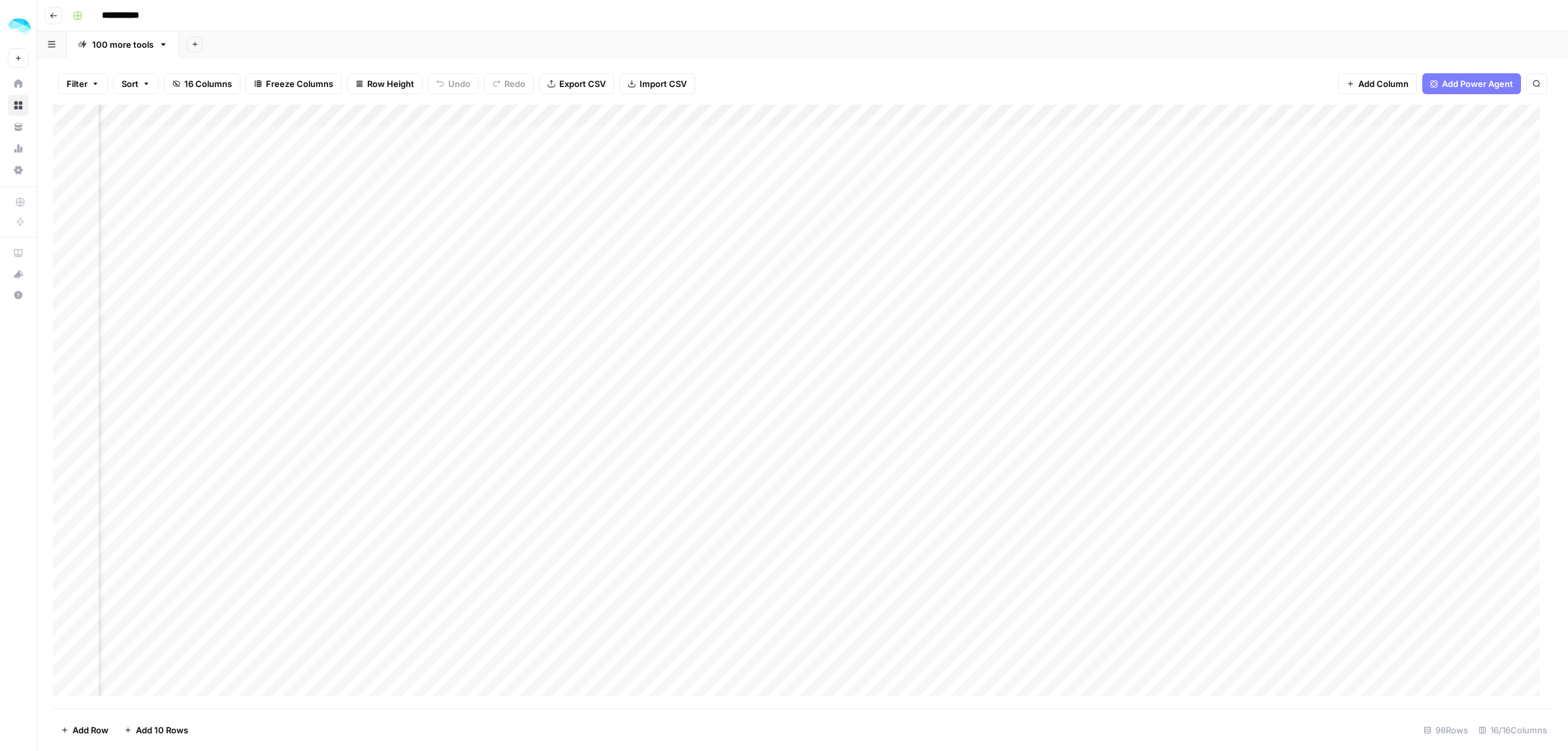
click at [569, 119] on div "Add Column" at bounding box center [803, 406] width 1500 height 604
click at [454, 245] on span "Edit Workflow" at bounding box center [493, 243] width 114 height 13
click at [1082, 81] on div "Filter Sort 16 Columns Freeze Columns Row Height Undo Redo Export CSV Import CS…" at bounding box center [803, 83] width 1500 height 42
click at [1114, 114] on div "Add Column" at bounding box center [803, 406] width 1500 height 604
click at [1024, 244] on span "Edit Workflow" at bounding box center [1056, 243] width 114 height 13
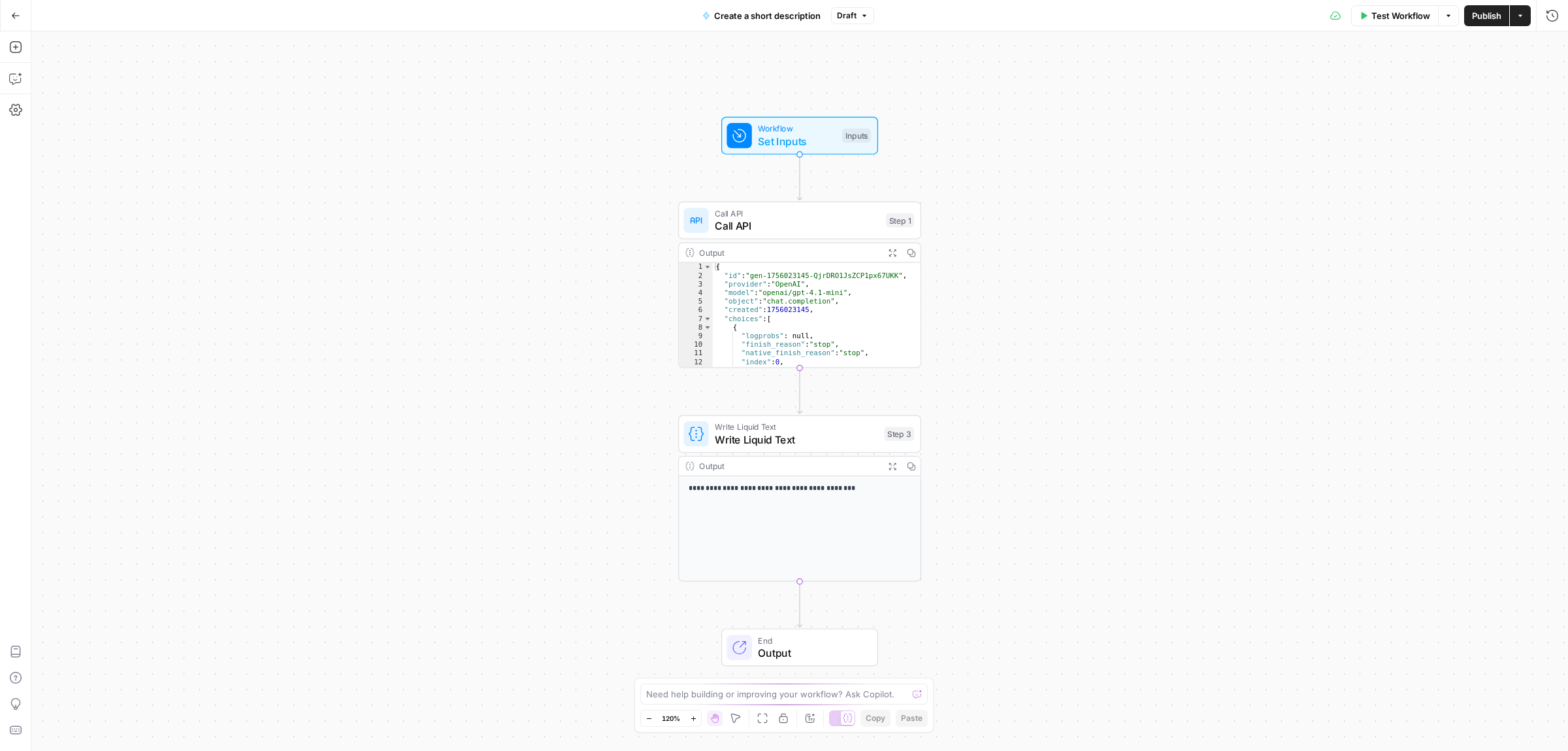
click at [11, 16] on icon "button" at bounding box center [15, 15] width 9 height 9
click at [820, 224] on span "Call API" at bounding box center [798, 225] width 165 height 15
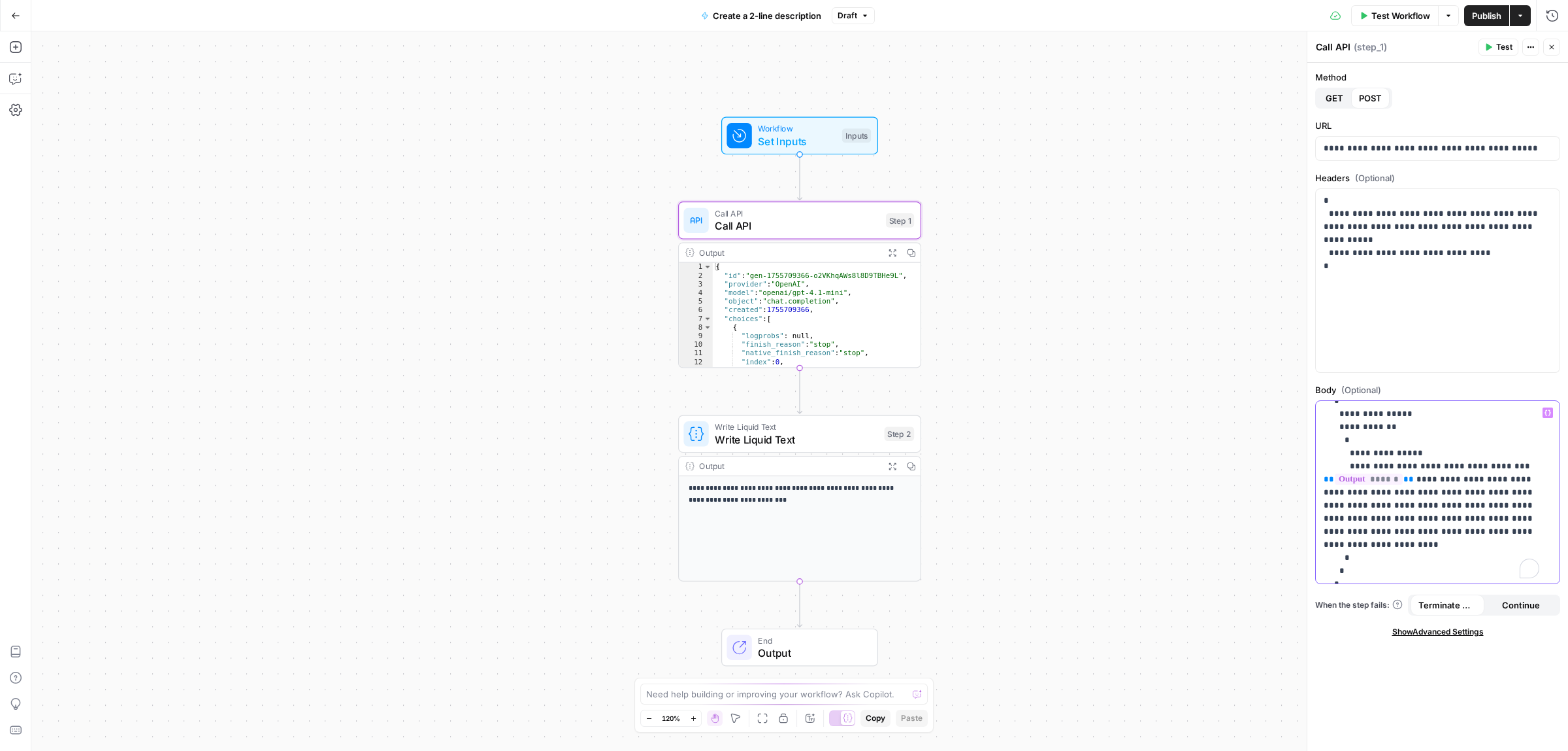
scroll to position [51, 0]
click at [1396, 15] on span "Test Workflow" at bounding box center [1401, 15] width 59 height 13
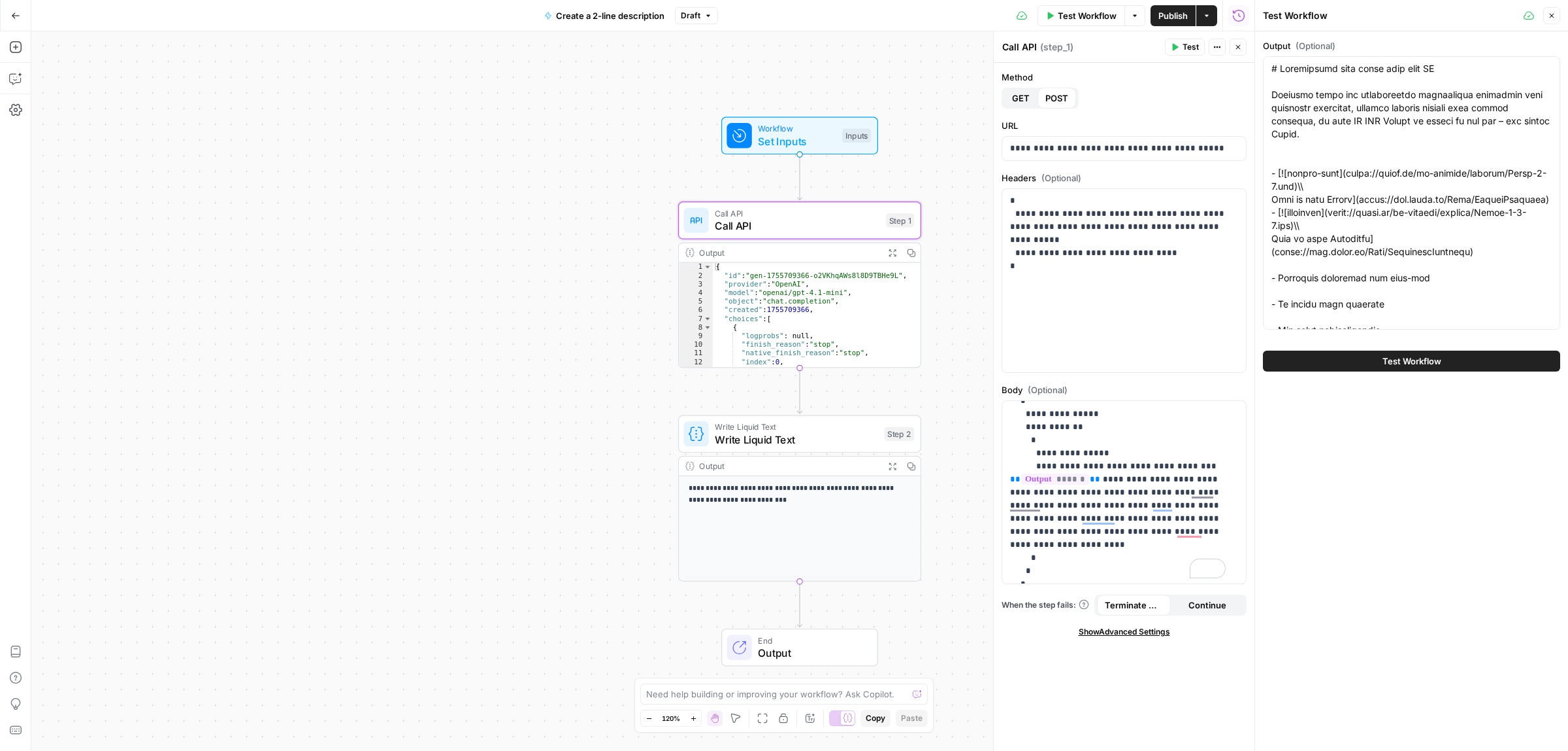
click at [1400, 359] on span "Test Workflow" at bounding box center [1412, 361] width 59 height 13
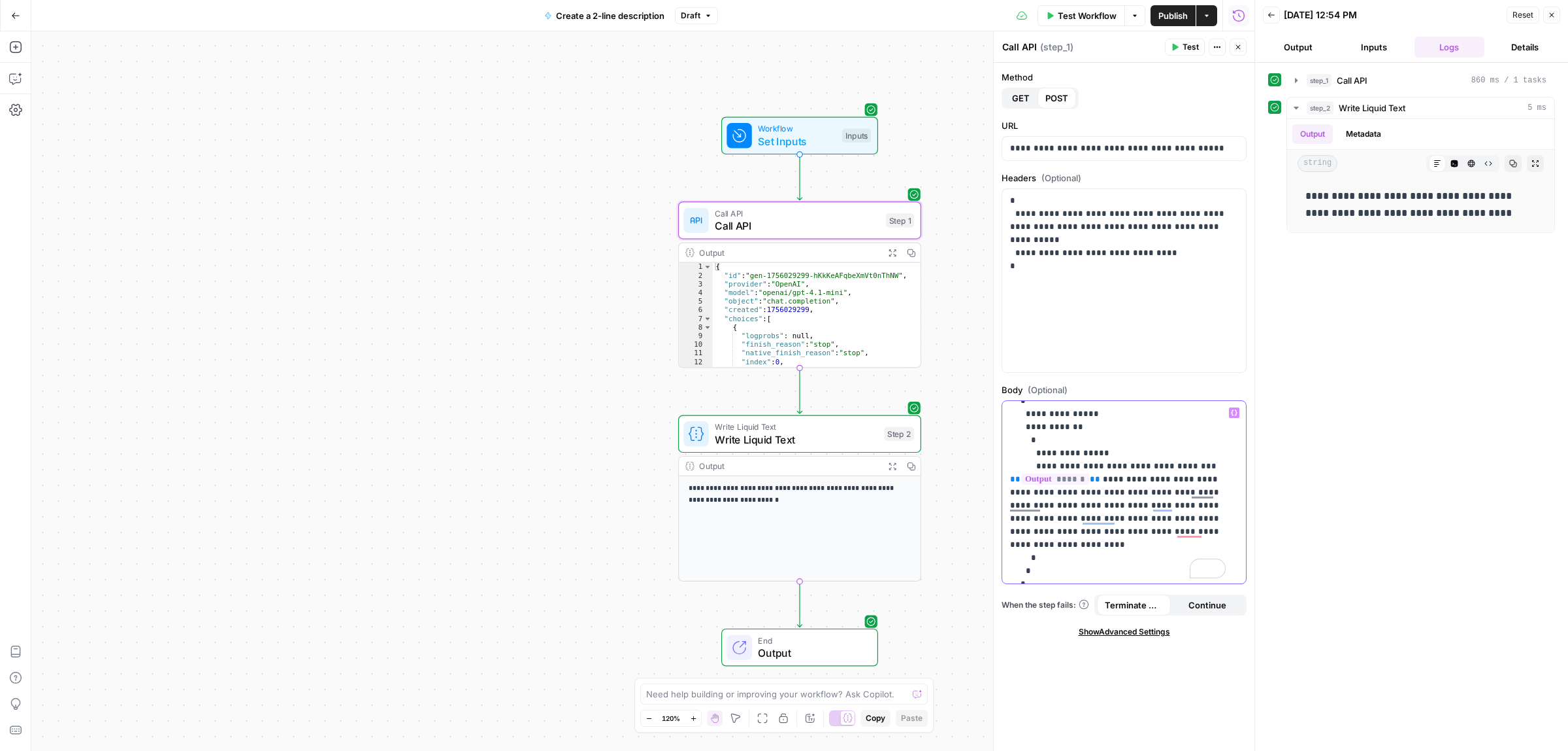
click at [1181, 491] on p "**********" at bounding box center [1118, 479] width 215 height 249
click at [1177, 43] on icon "button" at bounding box center [1175, 47] width 8 height 8
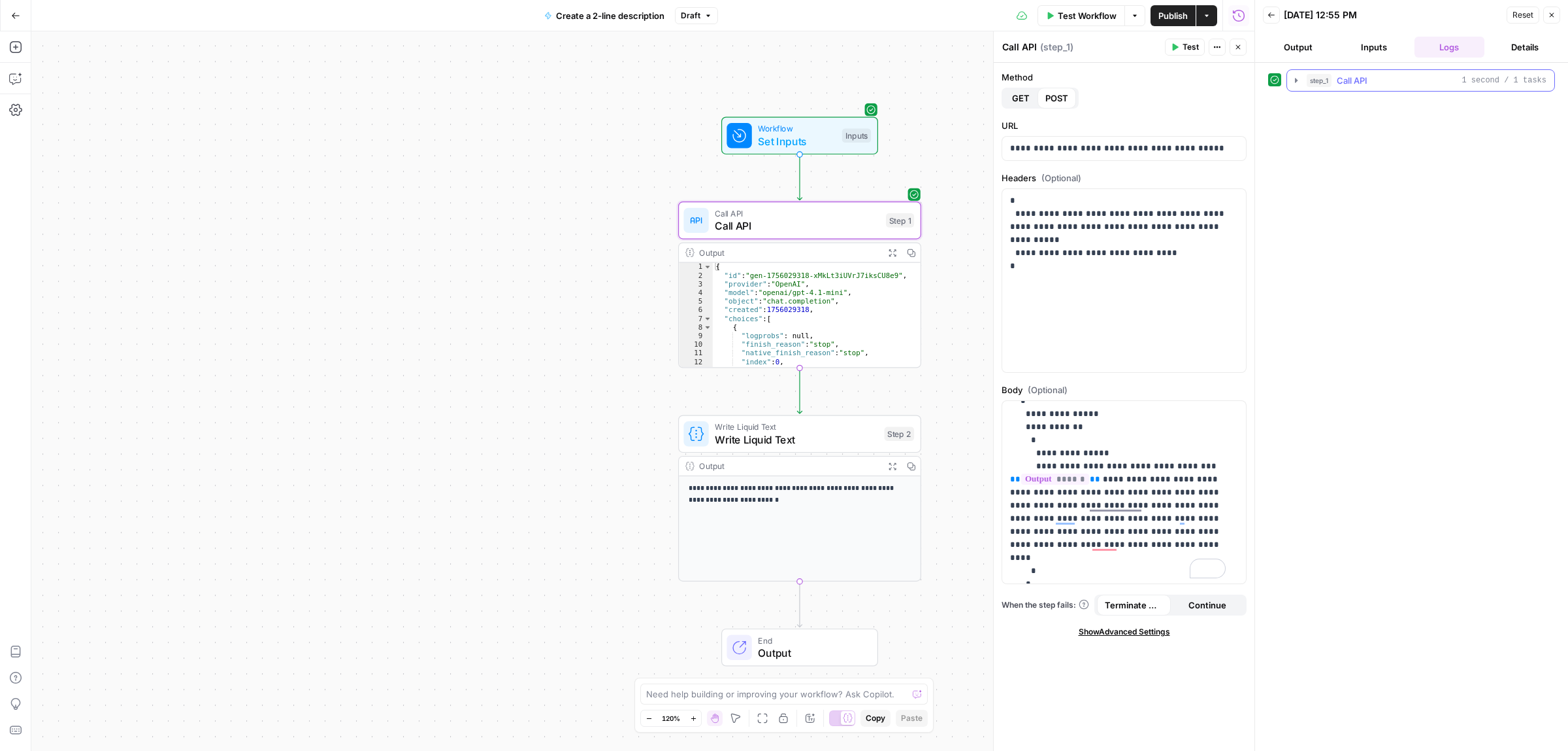
click at [1296, 77] on icon "button" at bounding box center [1297, 81] width 11 height 11
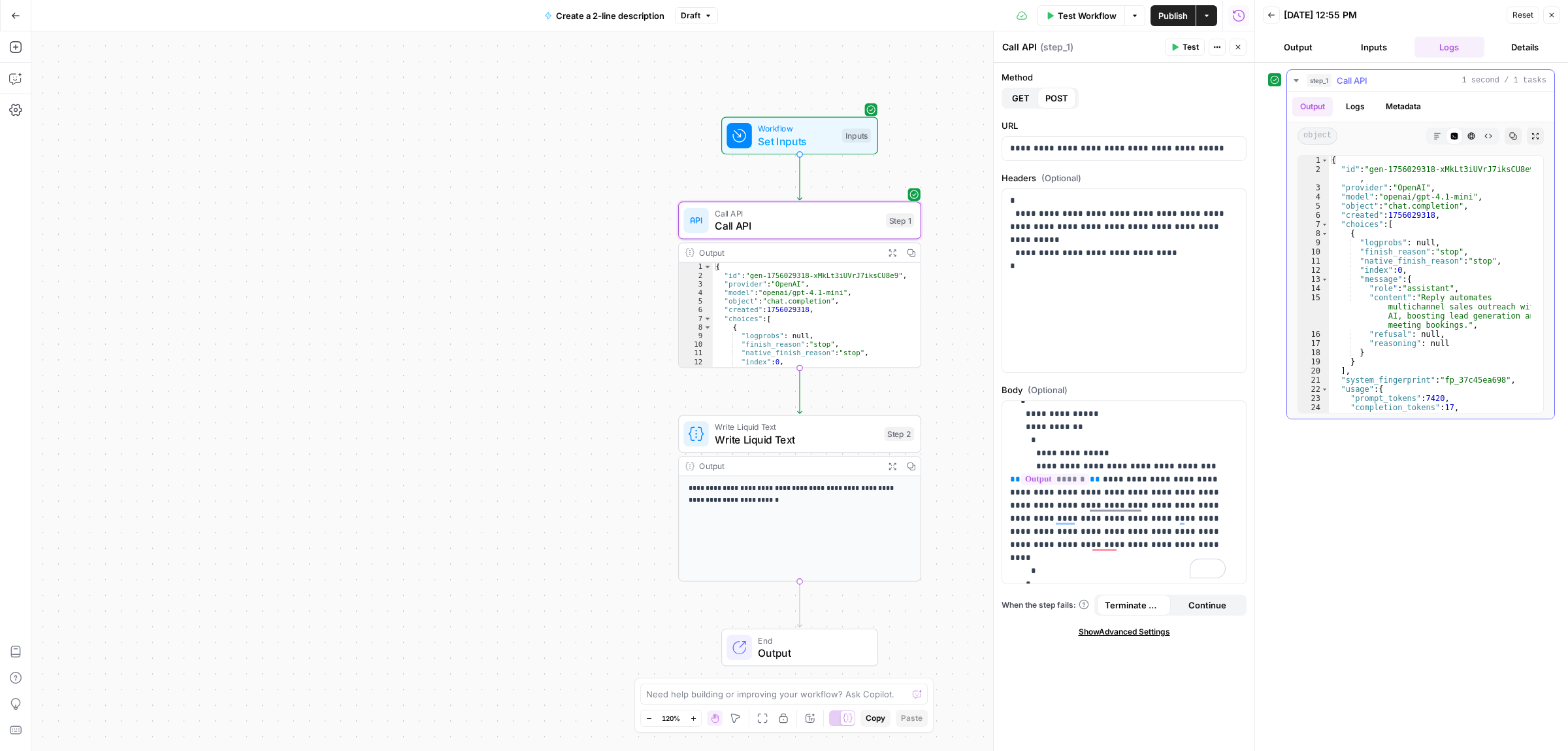
type textarea "**********"
drag, startPoint x: 1430, startPoint y: 306, endPoint x: 1505, endPoint y: 308, distance: 75.0
click at [1500, 308] on div "{ "id" : "gen-1756029318-xMkLt3iUVrJ7iksCU8e9" , "provider" : "OpenAI" , "model…" at bounding box center [1430, 293] width 202 height 275
click at [1486, 316] on div "{ "id" : "gen-1756029318-xMkLt3iUVrJ7iksCU8e9" , "provider" : "OpenAI" , "model…" at bounding box center [1430, 293] width 202 height 275
drag, startPoint x: 1391, startPoint y: 316, endPoint x: 1446, endPoint y: 316, distance: 55.0
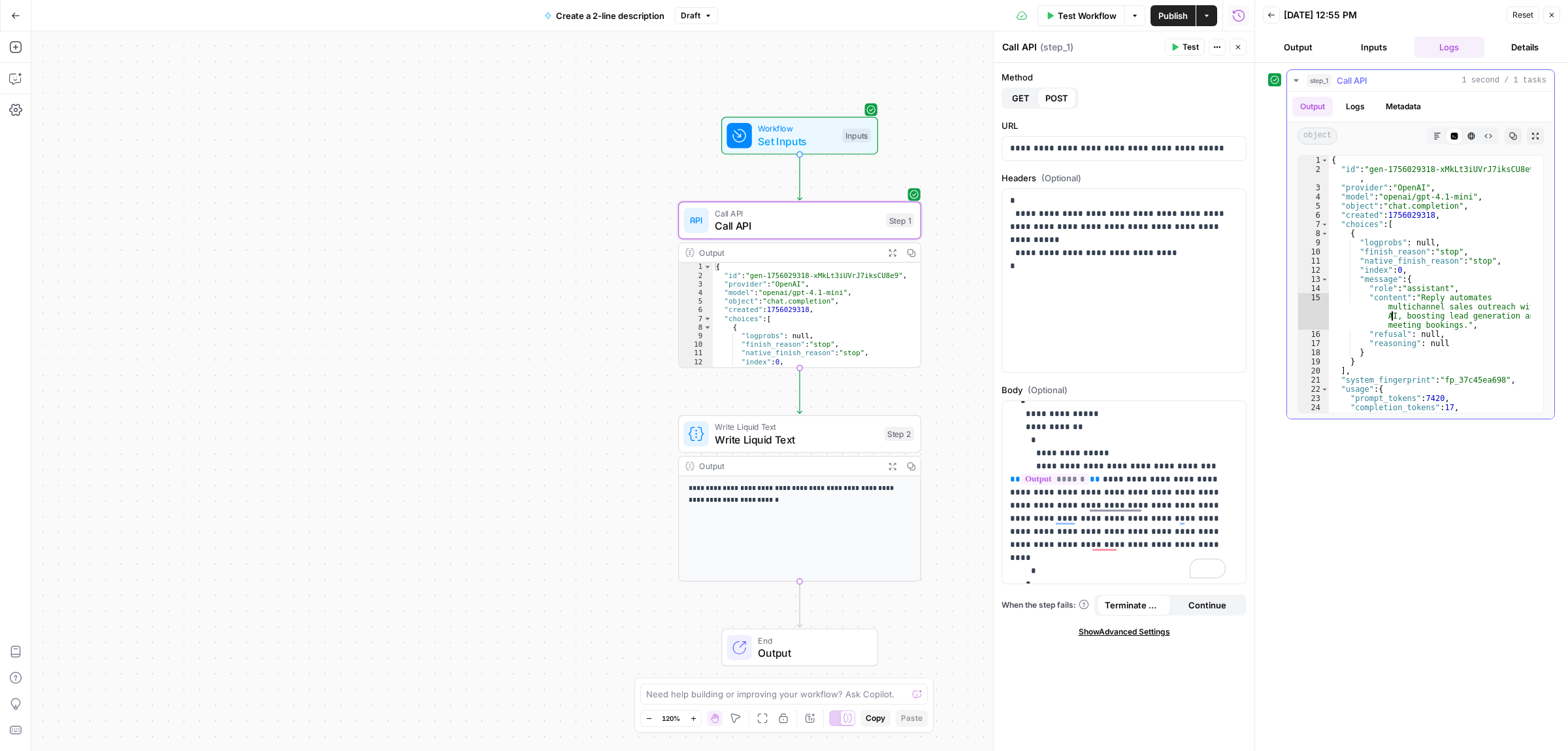
click at [1446, 316] on div "{ "id" : "gen-1756029318-xMkLt3iUVrJ7iksCU8e9" , "provider" : "OpenAI" , "model…" at bounding box center [1430, 293] width 202 height 275
click at [1428, 324] on div "{ "id" : "gen-1756029318-xMkLt3iUVrJ7iksCU8e9" , "provider" : "OpenAI" , "model…" at bounding box center [1430, 293] width 202 height 275
click at [1551, 16] on icon "button" at bounding box center [1552, 14] width 8 height 8
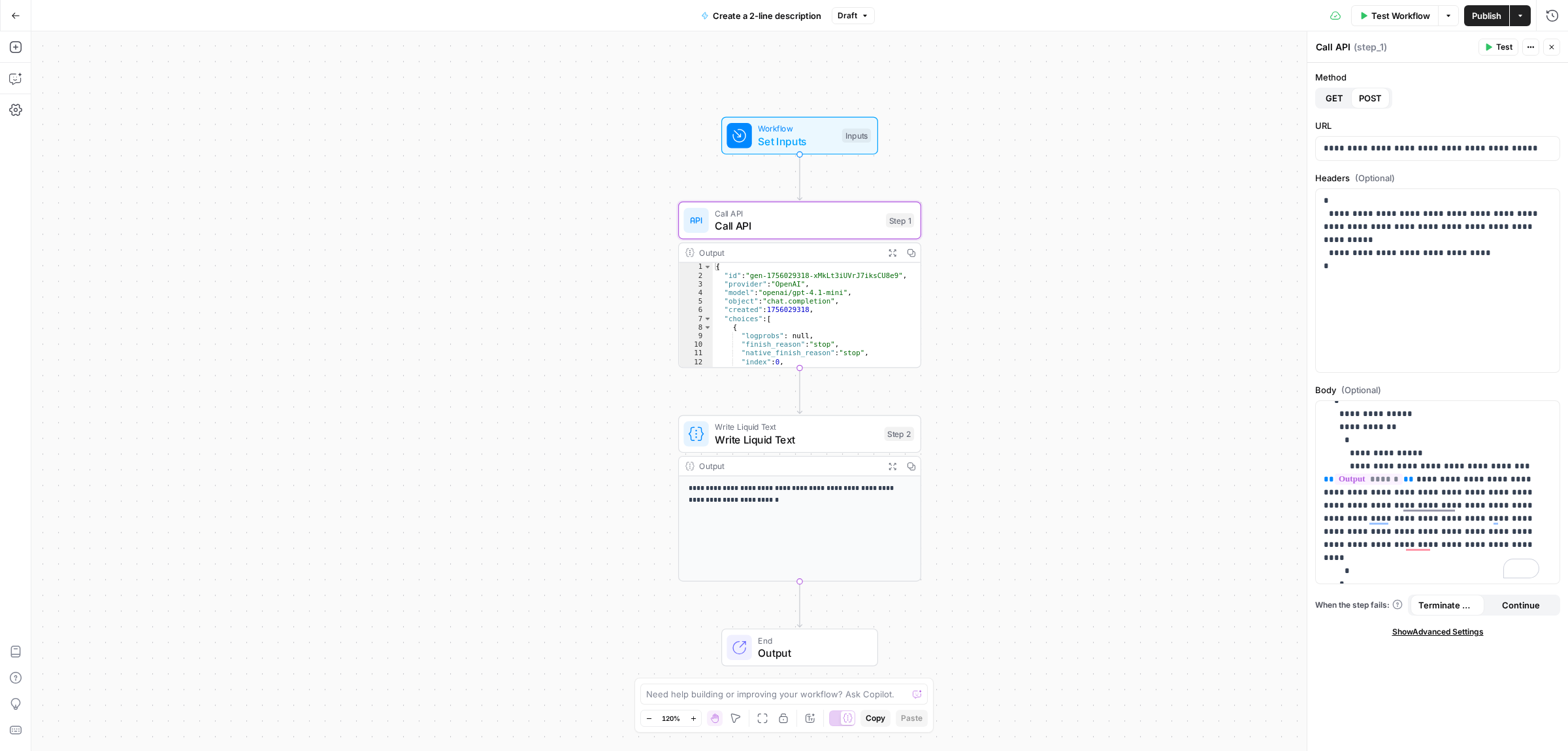
click at [820, 443] on span "Write Liquid Text" at bounding box center [797, 439] width 164 height 15
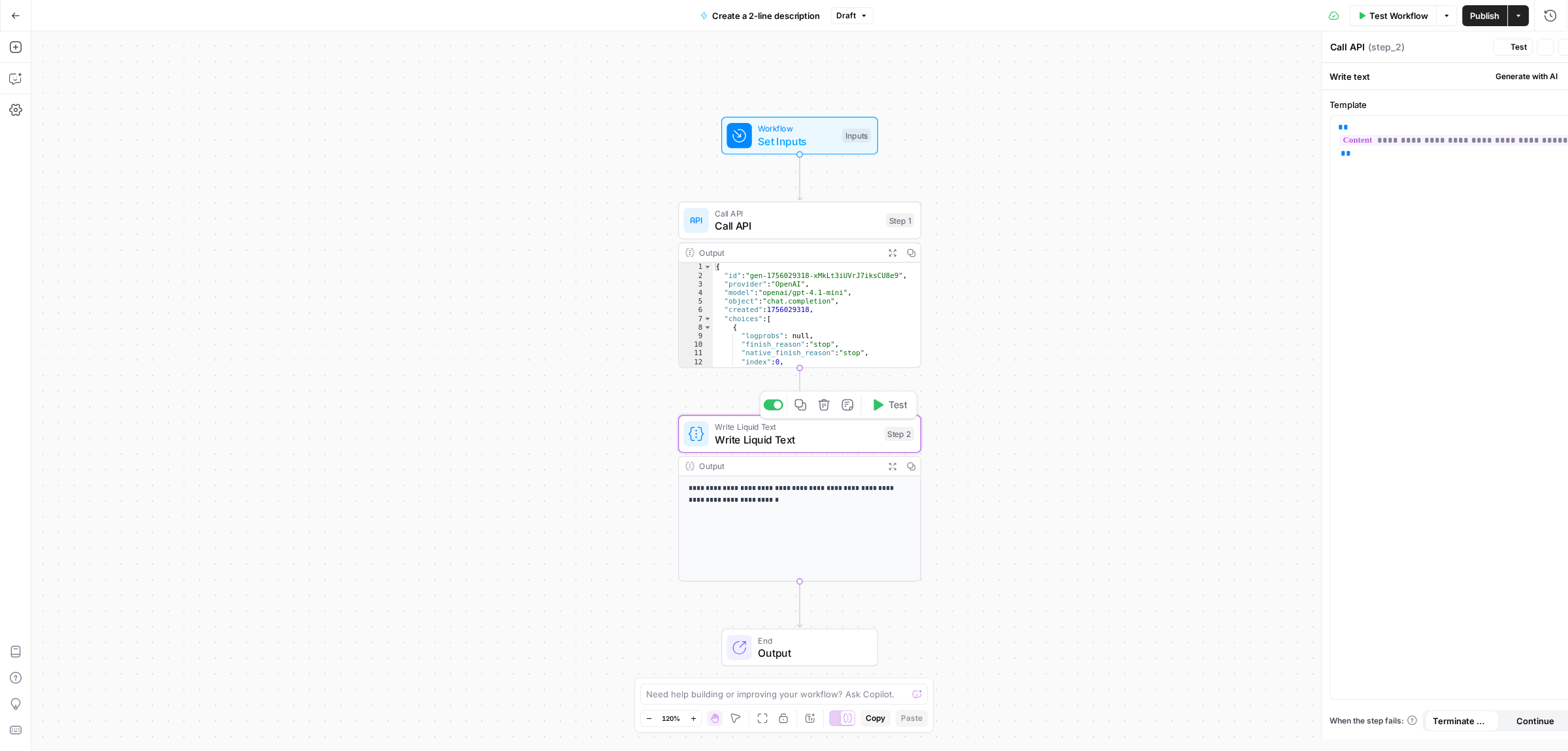
type textarea "Write Liquid Text"
click at [889, 404] on span "Test" at bounding box center [898, 404] width 19 height 14
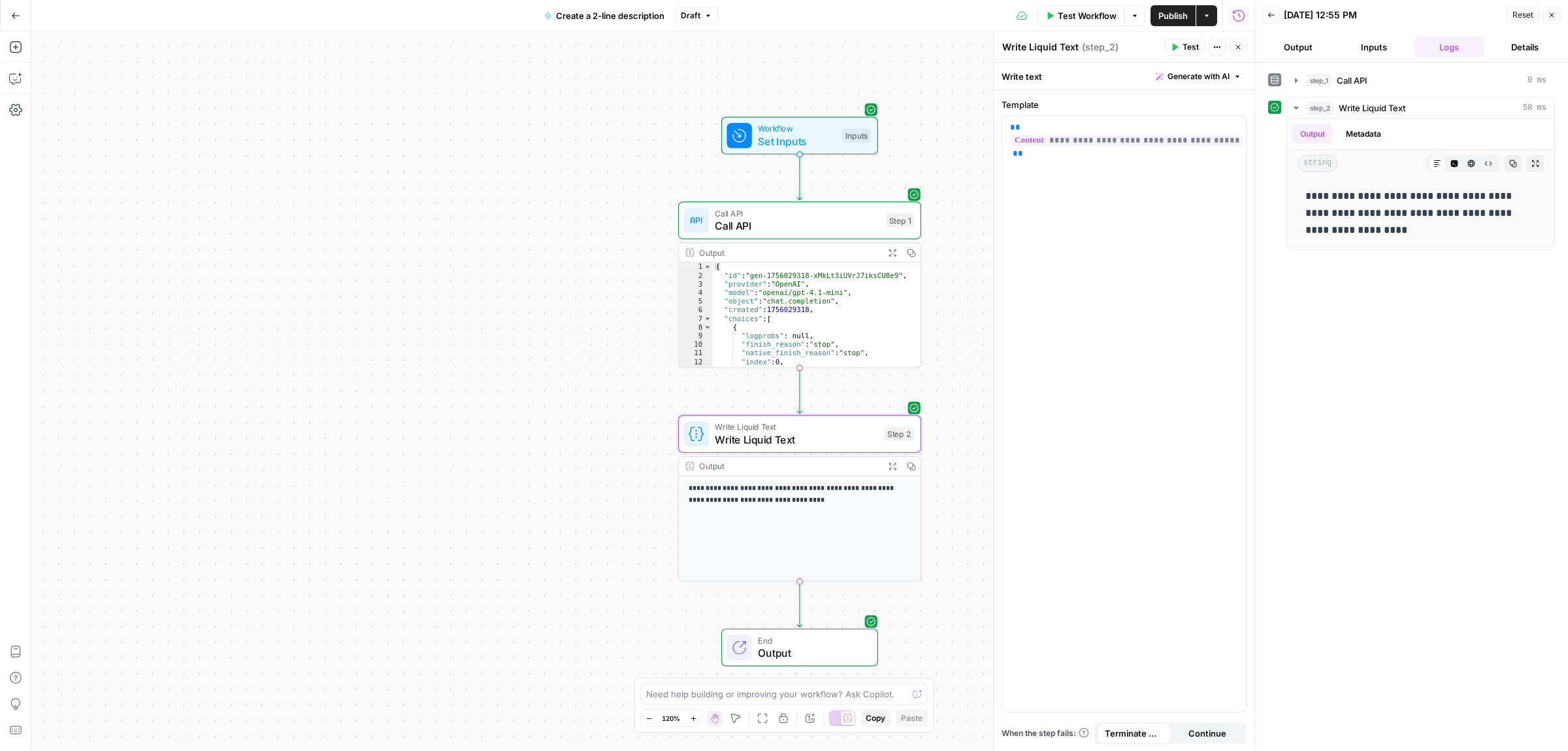
click at [1547, 16] on button "Close" at bounding box center [1552, 14] width 17 height 17
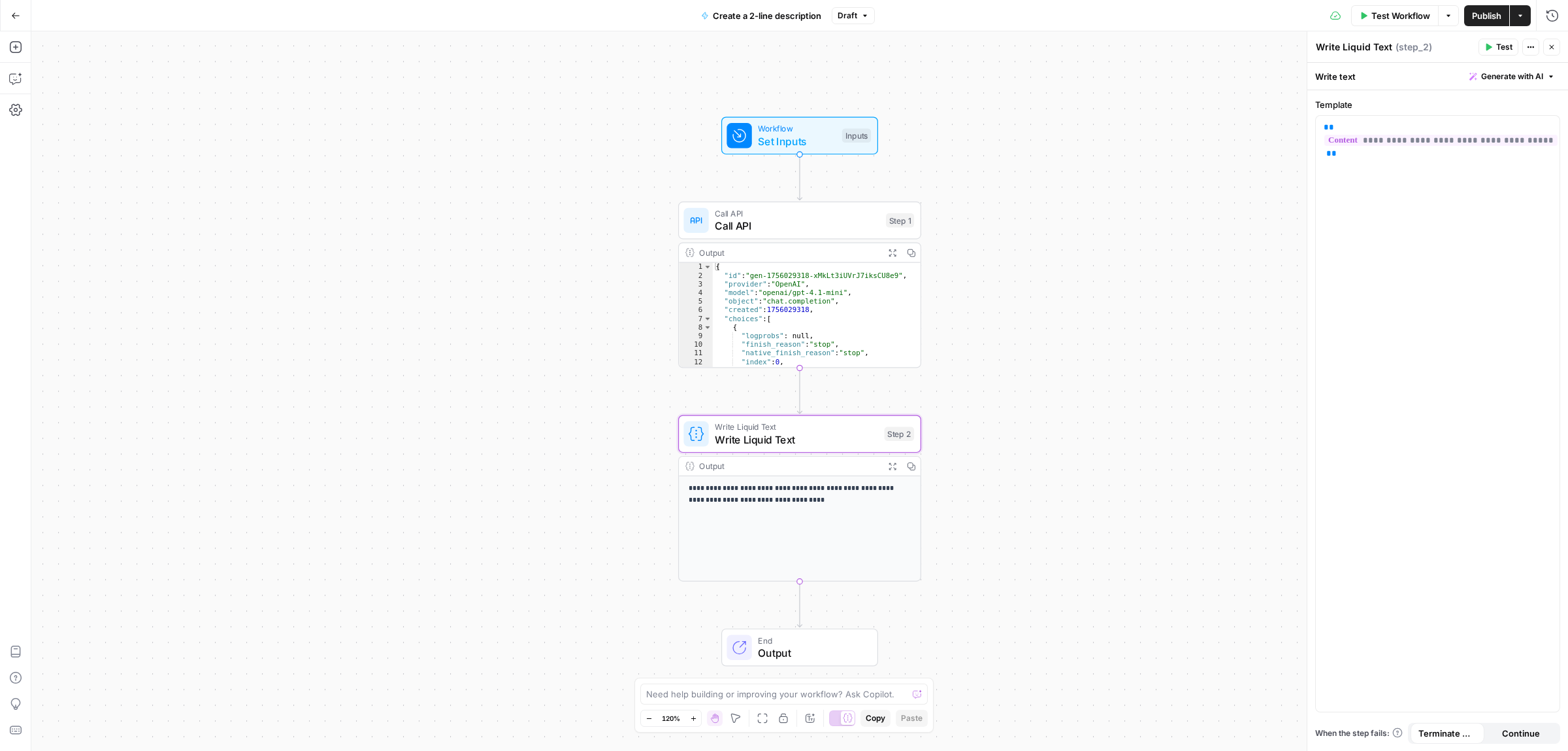
click at [1475, 15] on span "Publish" at bounding box center [1487, 15] width 30 height 13
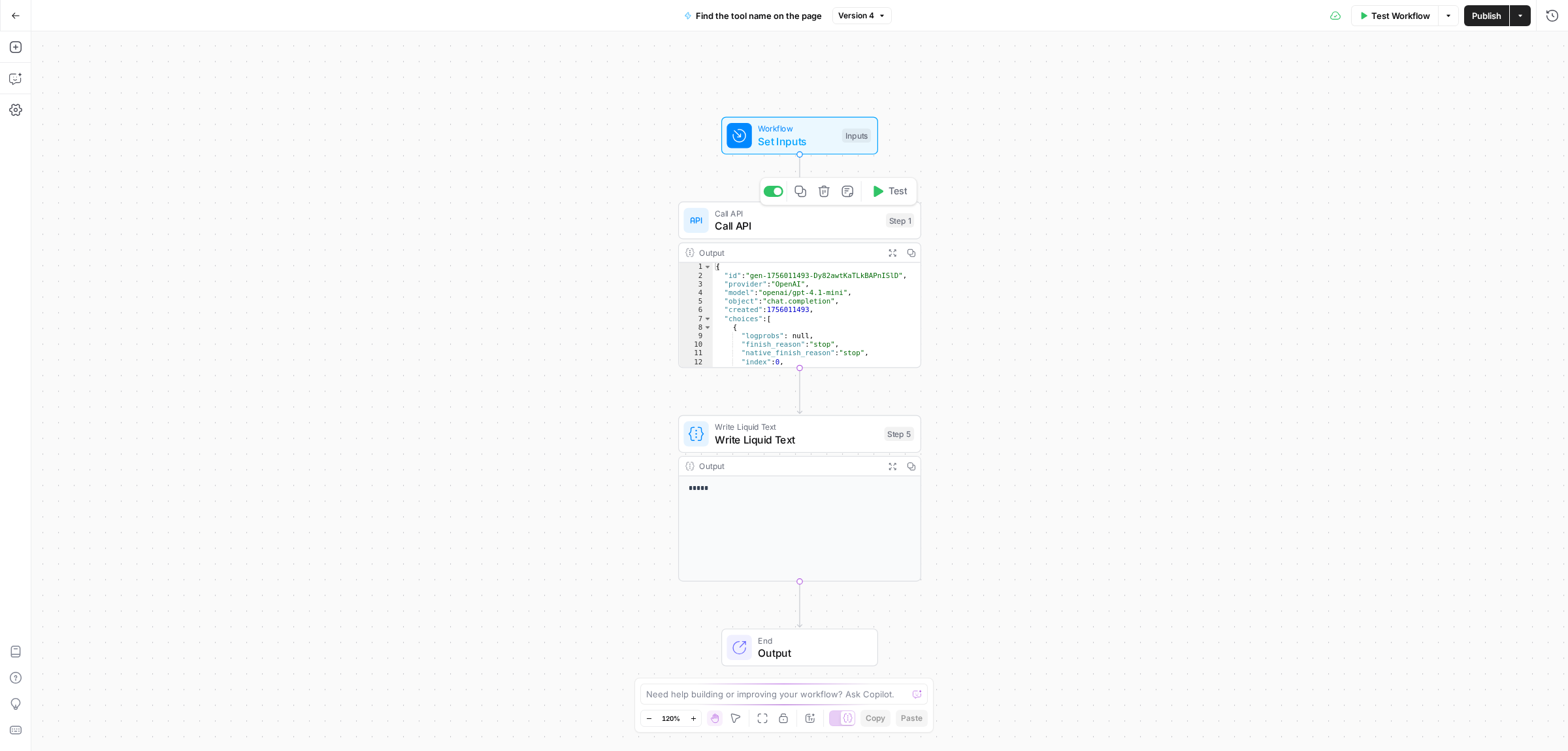
click at [824, 192] on icon "button" at bounding box center [824, 191] width 11 height 11
click at [753, 150] on span "Delete Step" at bounding box center [749, 151] width 51 height 13
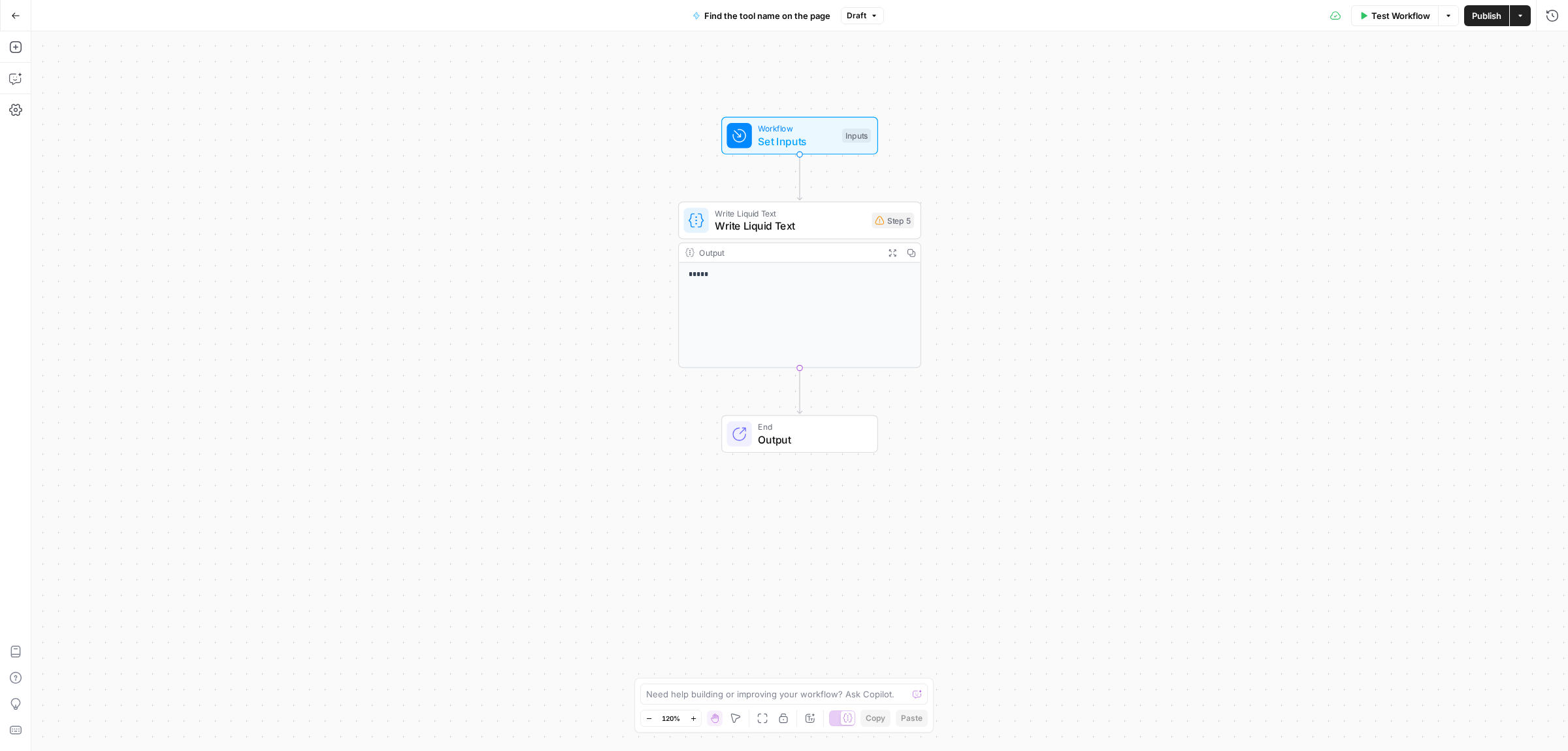
click at [1492, 15] on span "Publish" at bounding box center [1487, 15] width 30 height 13
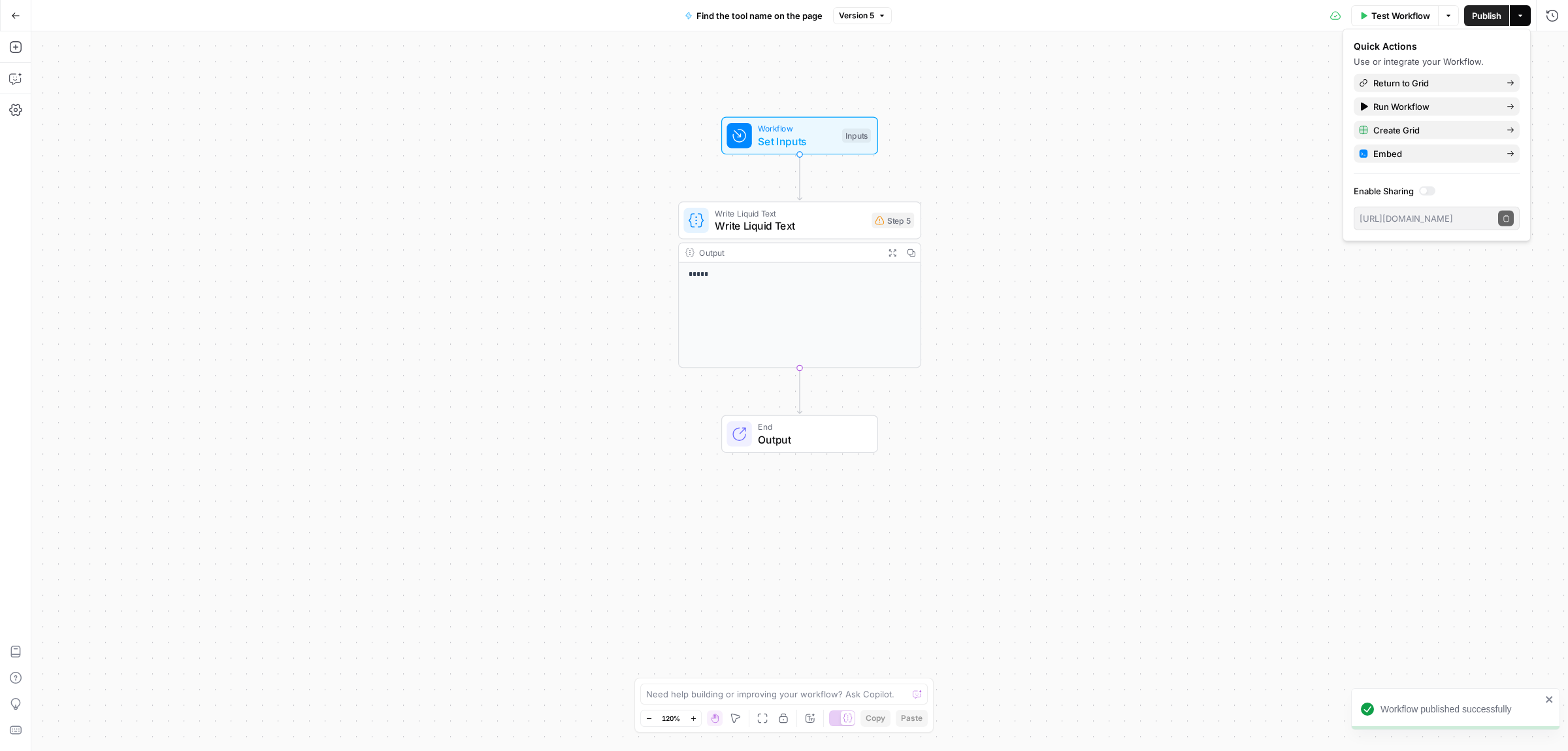
click at [15, 18] on icon "button" at bounding box center [15, 15] width 9 height 9
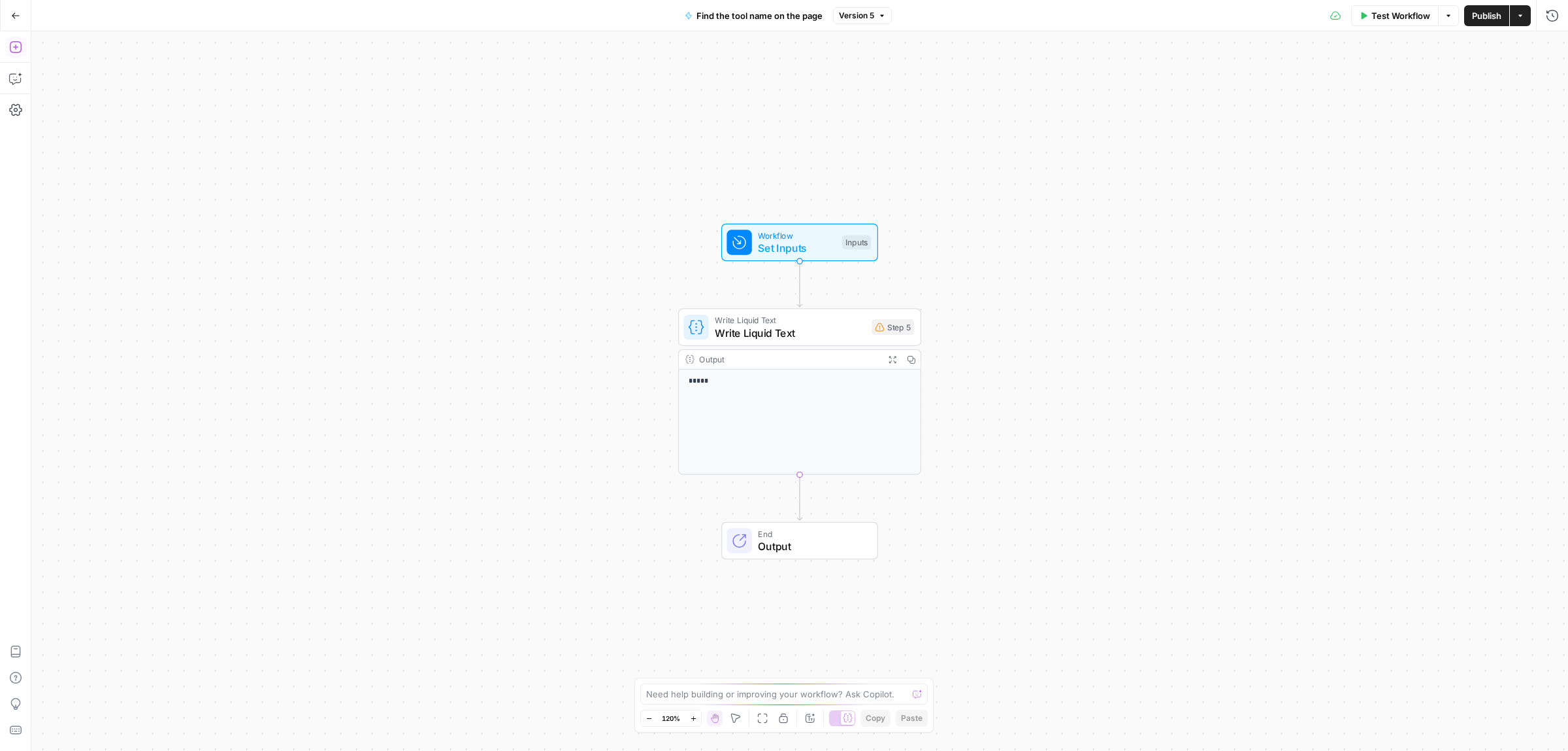
click at [14, 46] on icon "button" at bounding box center [15, 47] width 13 height 13
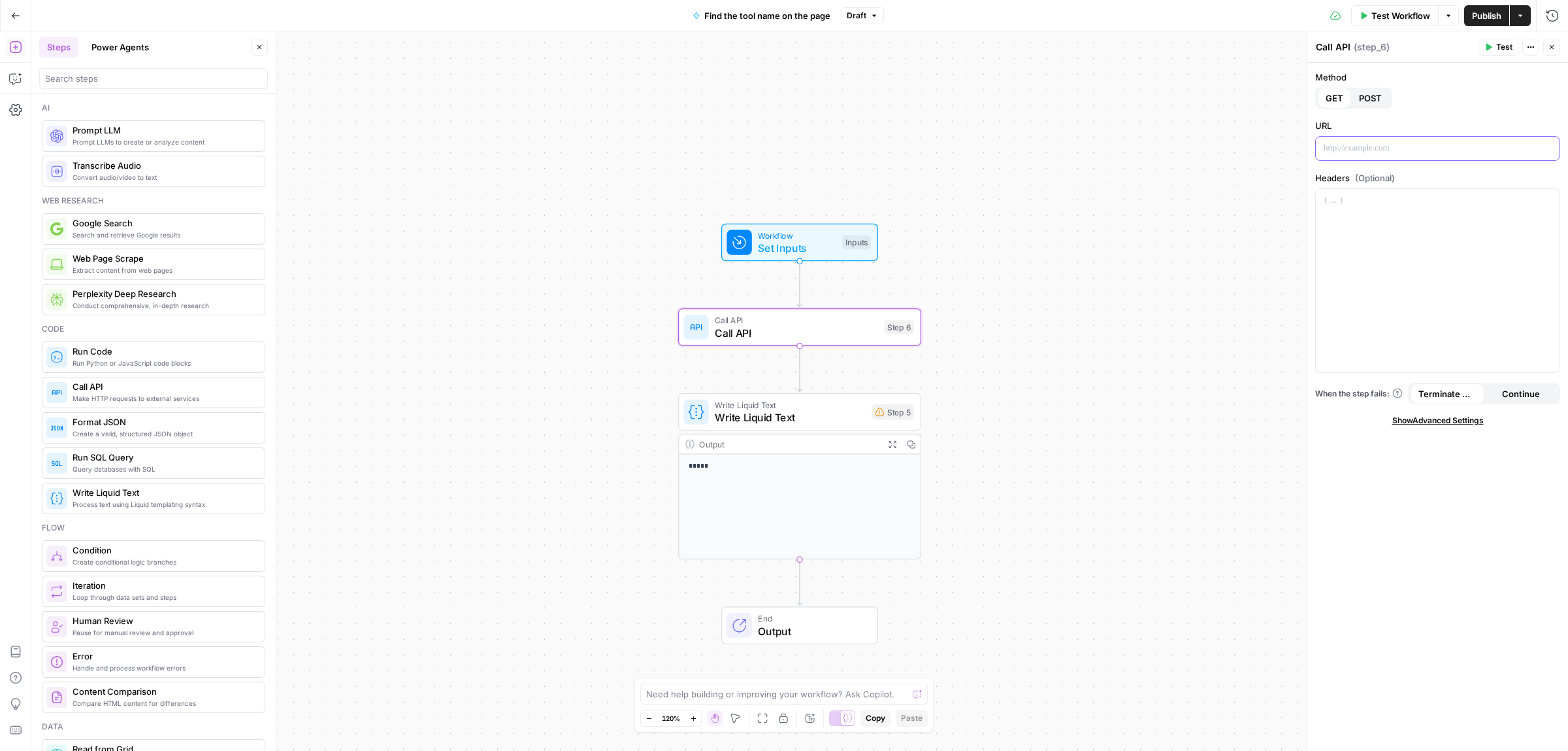
click at [1340, 159] on div at bounding box center [1439, 148] width 244 height 24
click at [1467, 293] on div at bounding box center [1439, 280] width 244 height 183
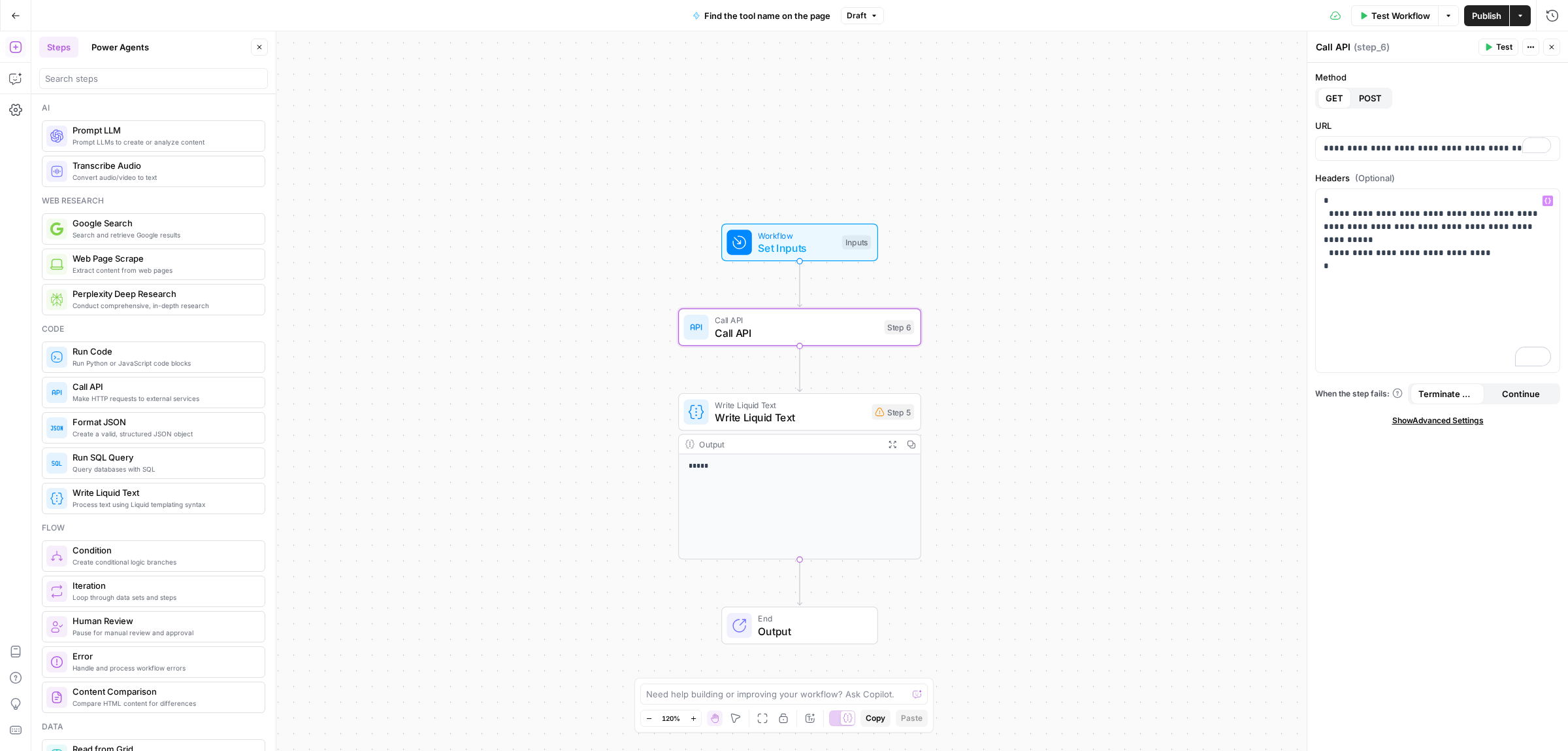
click at [1363, 88] on button "POST" at bounding box center [1371, 98] width 39 height 21
click at [1436, 433] on div at bounding box center [1439, 492] width 244 height 183
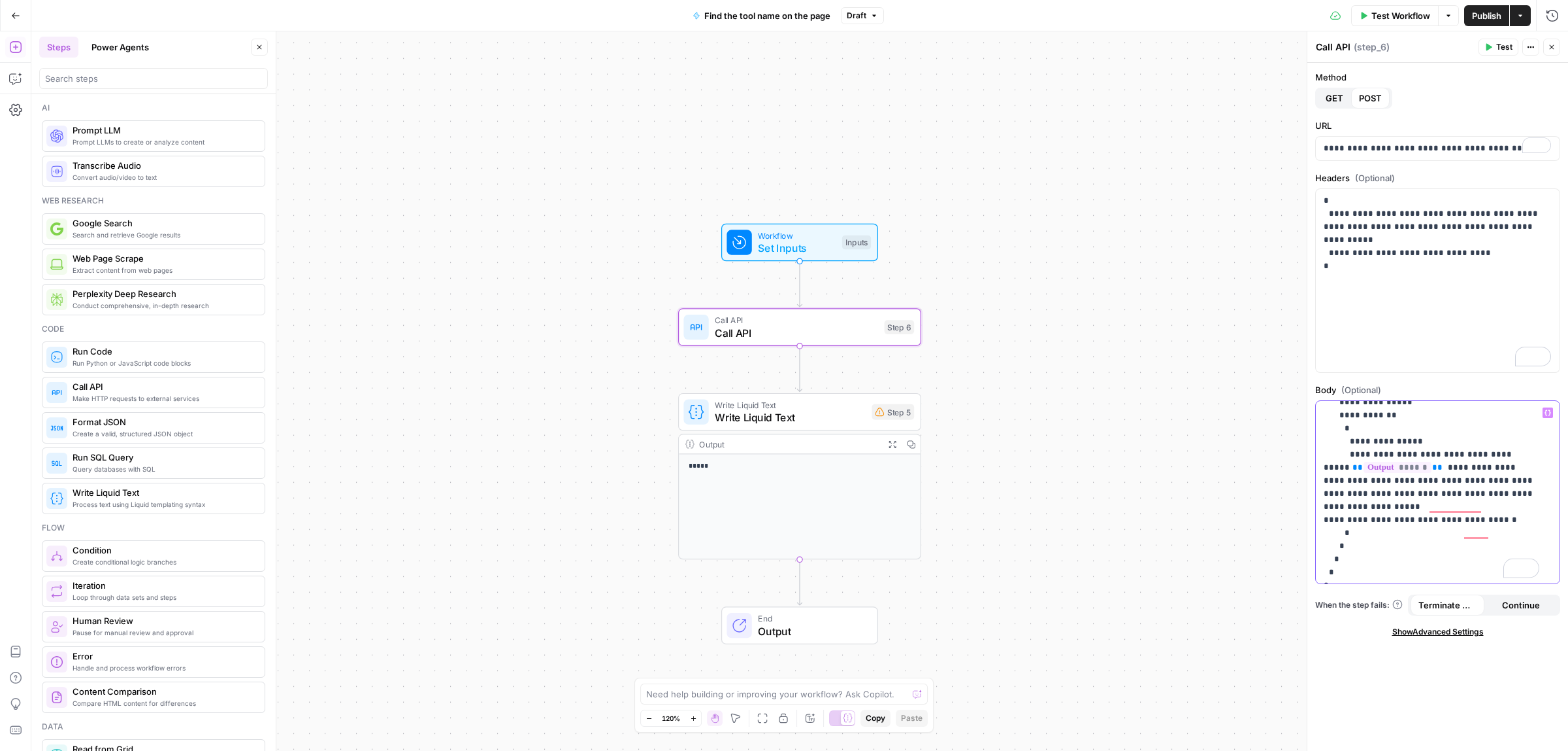
scroll to position [62, 0]
drag, startPoint x: 1488, startPoint y: 508, endPoint x: 1380, endPoint y: 453, distance: 121.2
click at [1380, 453] on p "**********" at bounding box center [1431, 461] width 215 height 235
drag, startPoint x: 1354, startPoint y: 492, endPoint x: 1310, endPoint y: 491, distance: 44.0
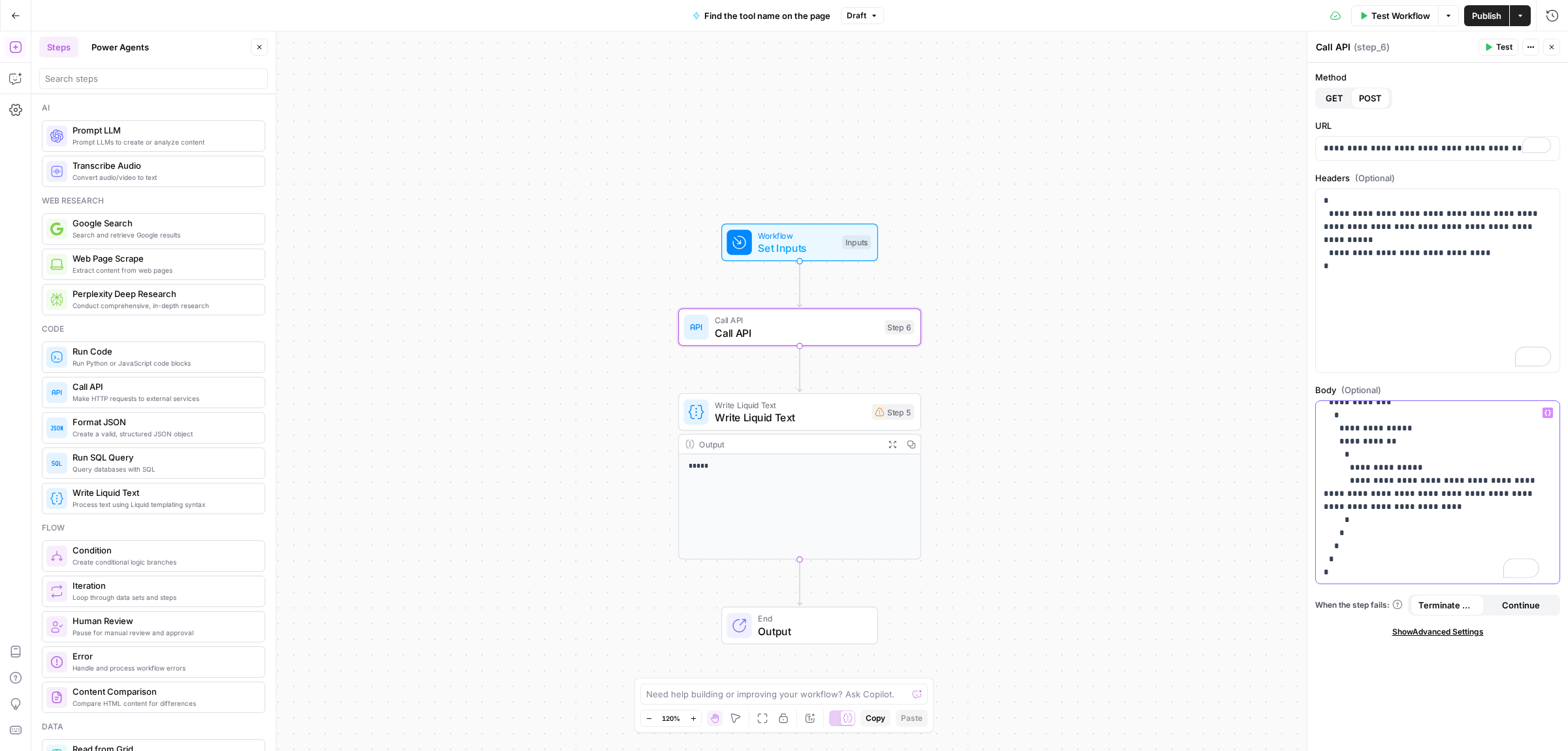
click at [1310, 491] on div "**********" at bounding box center [1437, 392] width 261 height 720
click at [1546, 407] on div "**********" at bounding box center [1439, 492] width 244 height 183
click at [1547, 414] on icon "button" at bounding box center [1547, 412] width 6 height 6
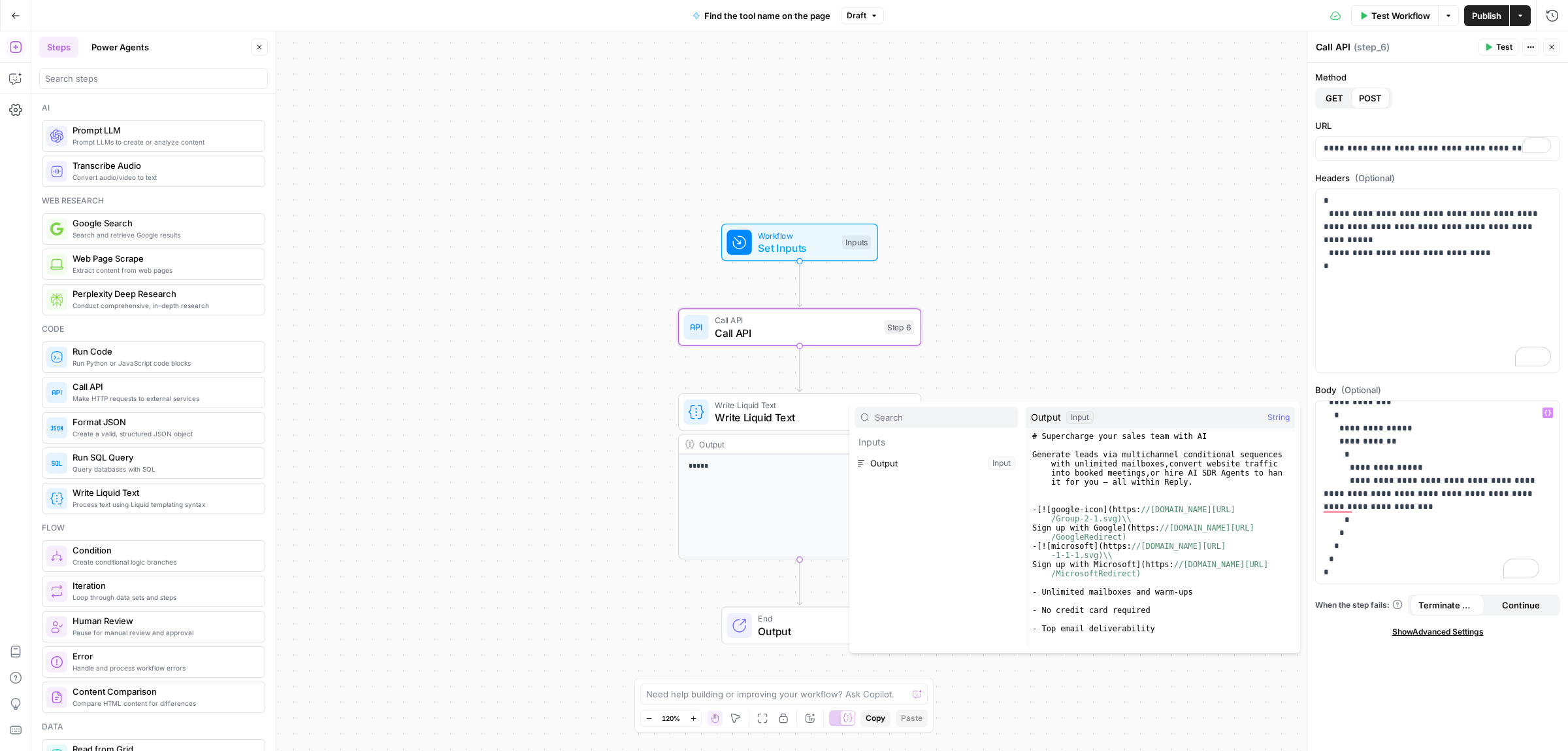
drag, startPoint x: 1082, startPoint y: 437, endPoint x: 1170, endPoint y: 437, distance: 88.0
click at [1168, 437] on div "# Supercharge your sales team with AI Generate leads via multichannel condition…" at bounding box center [1157, 548] width 253 height 234
drag, startPoint x: 1110, startPoint y: 461, endPoint x: 1156, endPoint y: 461, distance: 46.0
click at [1156, 461] on div "# Supercharge your sales team with AI Generate leads via multichannel condition…" at bounding box center [1157, 548] width 253 height 234
type textarea "**********"
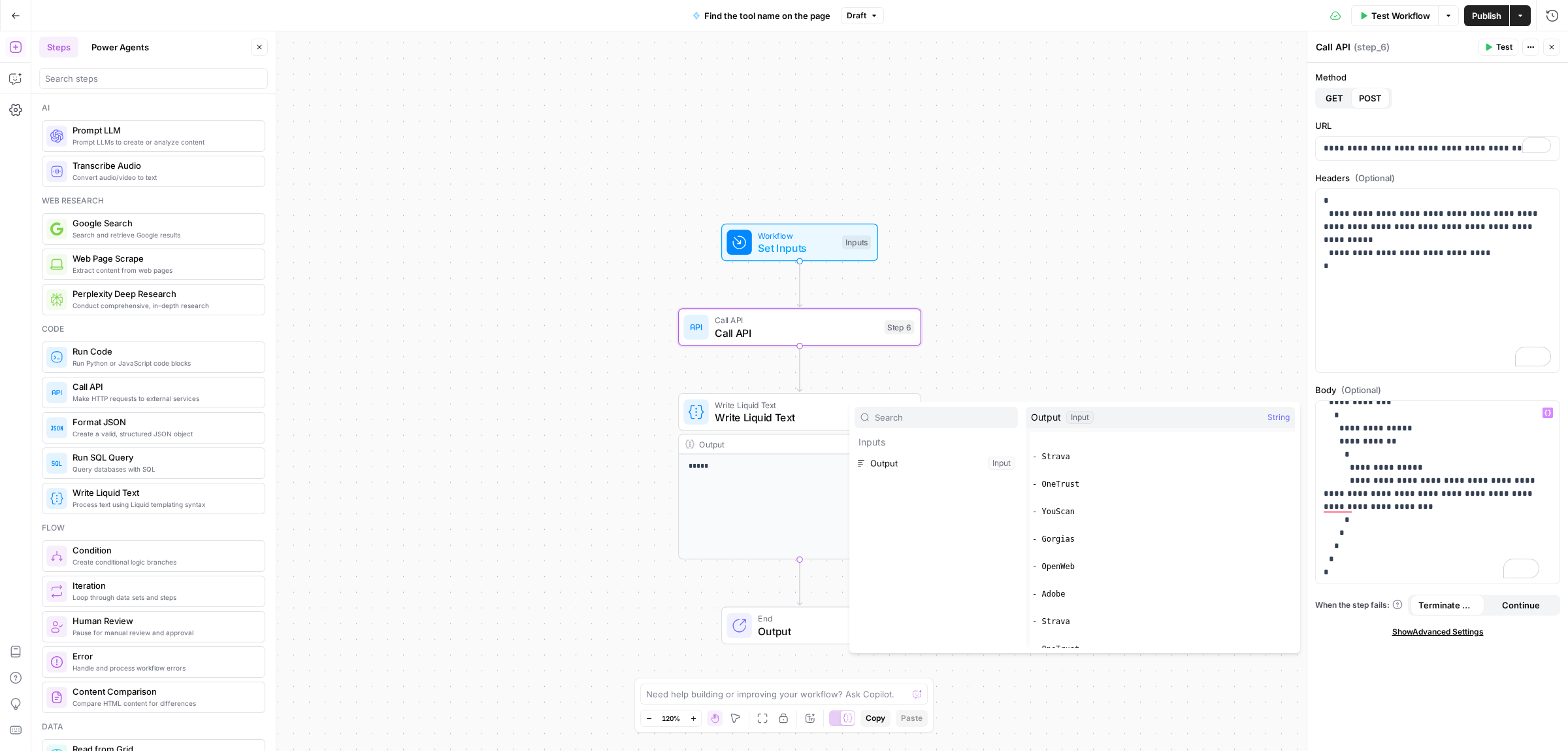
scroll to position [0, 0]
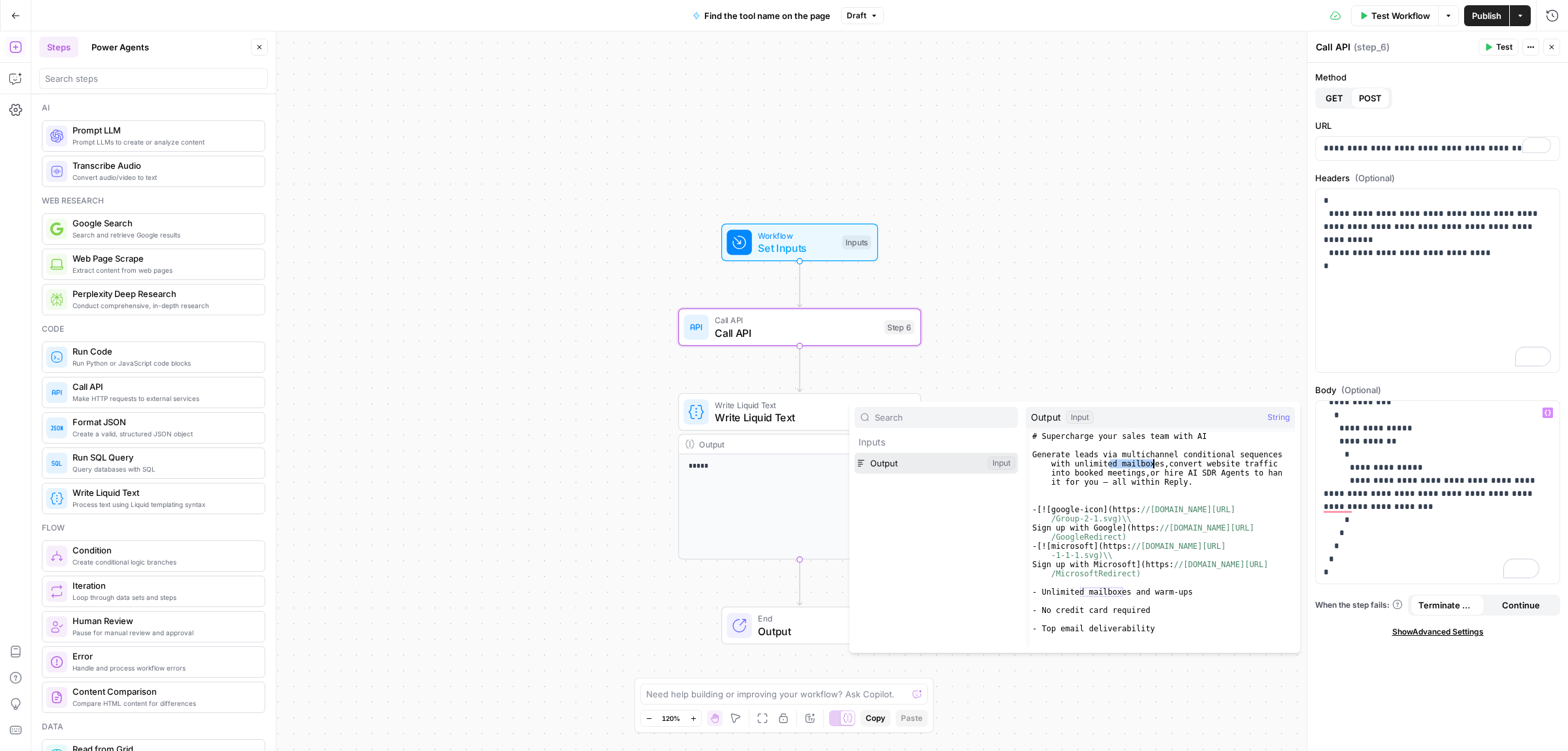
click at [915, 466] on button "Select variable Output" at bounding box center [936, 462] width 164 height 21
click at [915, 466] on div "*****" at bounding box center [799, 507] width 241 height 105
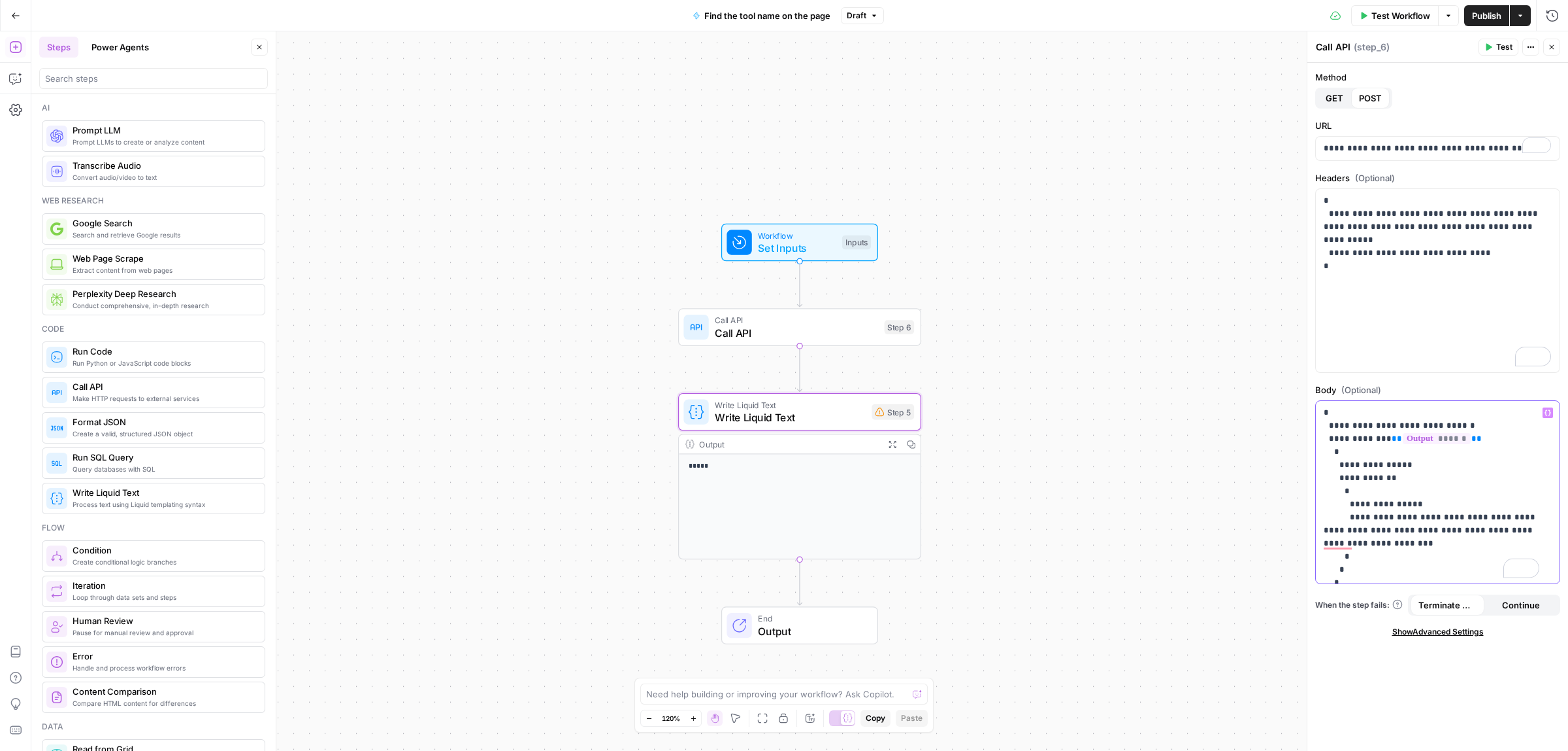
drag, startPoint x: 1469, startPoint y: 438, endPoint x: 1386, endPoint y: 439, distance: 83.0
click at [1386, 439] on p "**********" at bounding box center [1431, 510] width 215 height 209
drag, startPoint x: 1515, startPoint y: 513, endPoint x: 1514, endPoint y: 527, distance: 14.0
click at [1514, 514] on p "**********" at bounding box center [1431, 510] width 215 height 209
click at [1490, 18] on span "Publish" at bounding box center [1487, 15] width 30 height 13
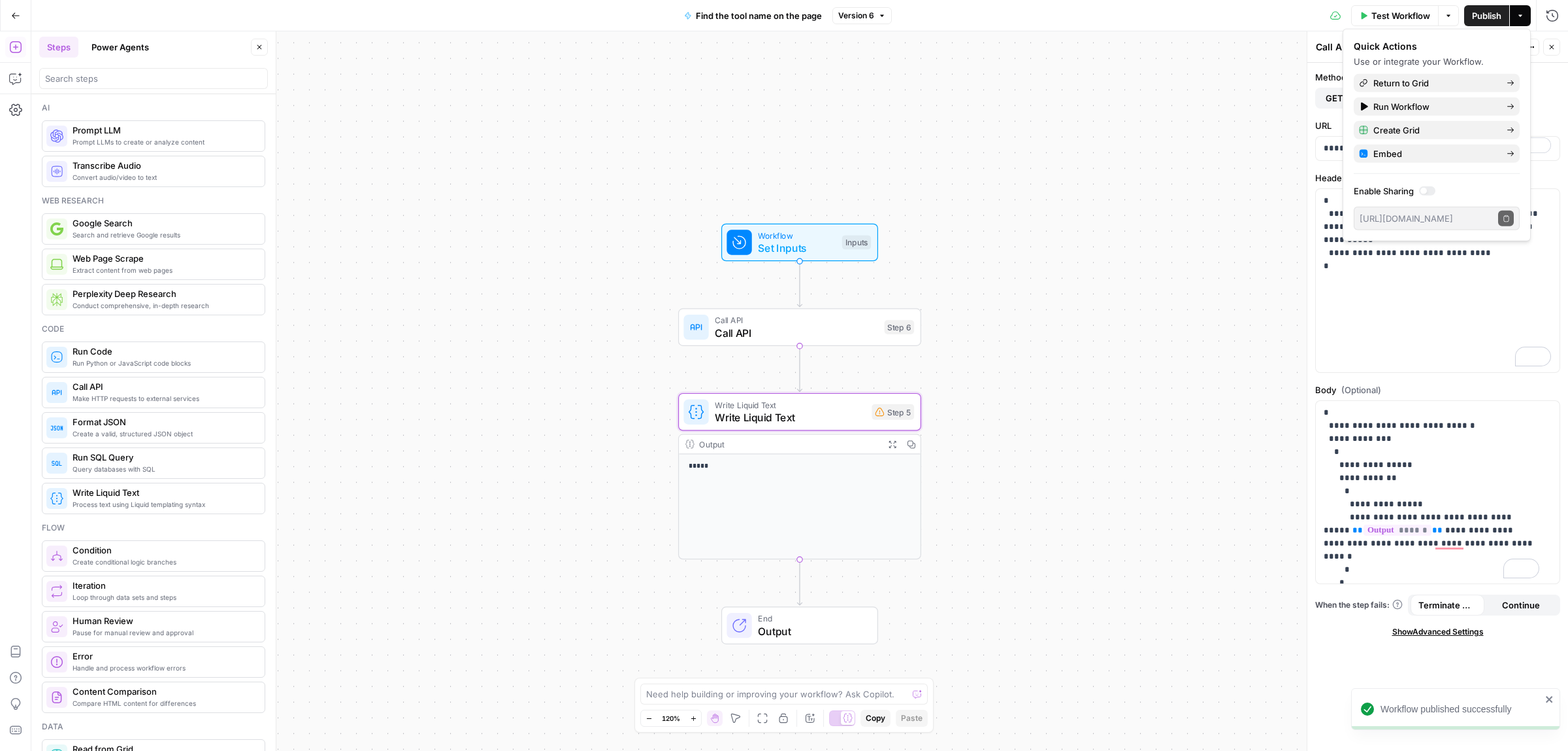
click at [1389, 15] on span "Test Workflow" at bounding box center [1401, 15] width 59 height 13
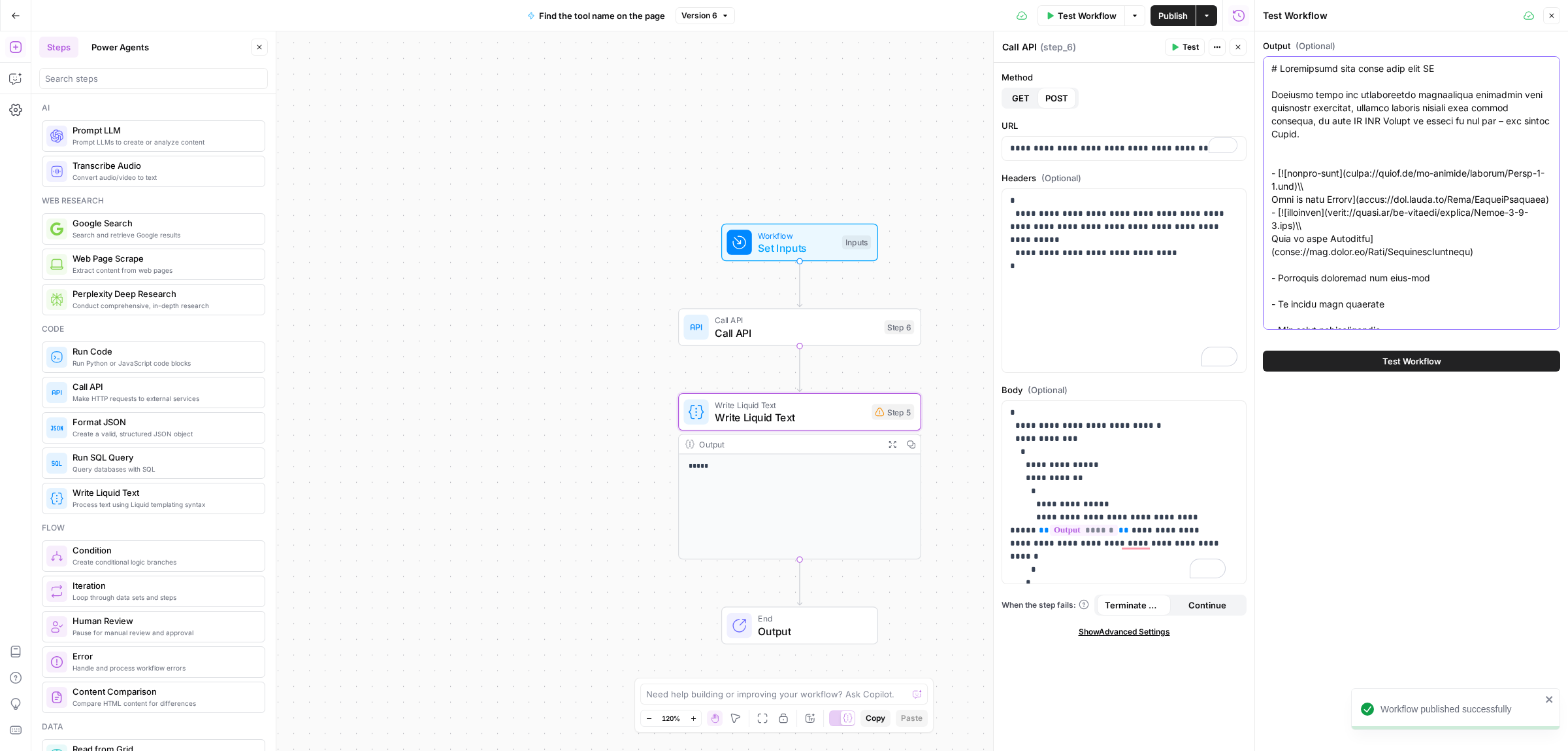
click at [781, 242] on span "Set Inputs" at bounding box center [797, 247] width 78 height 15
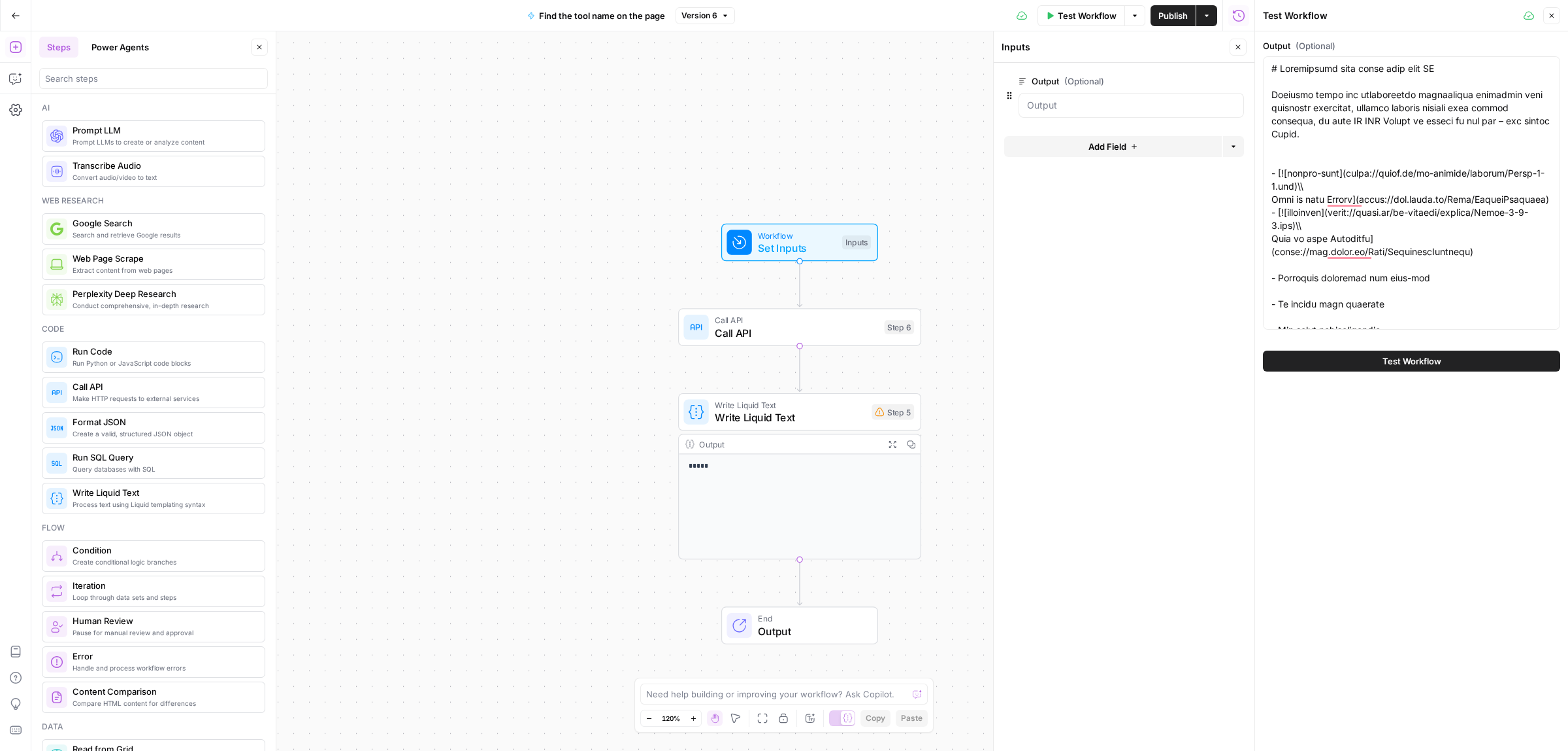
click at [1203, 81] on span "edit field" at bounding box center [1195, 81] width 29 height 11
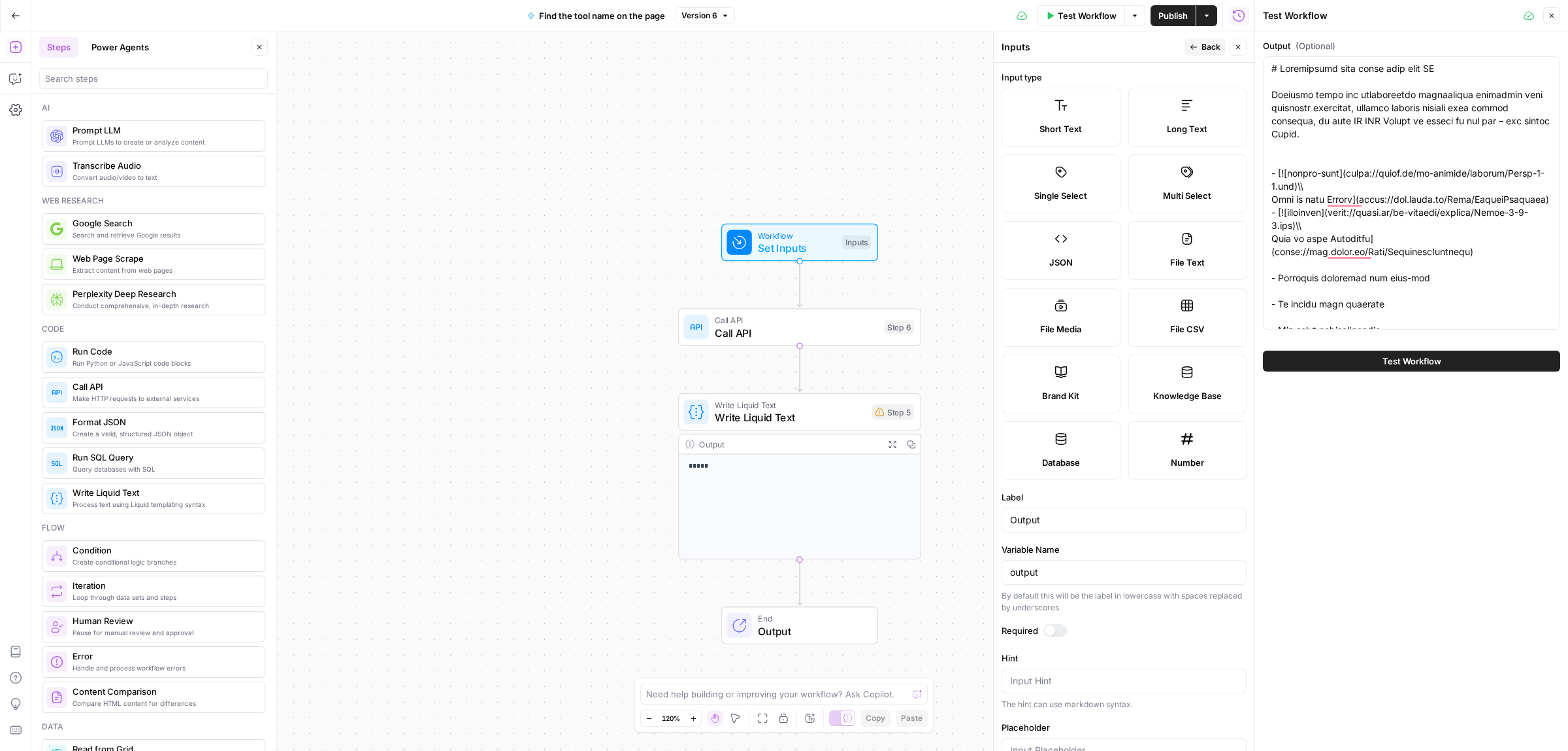
click at [1194, 46] on icon "button" at bounding box center [1194, 47] width 8 height 8
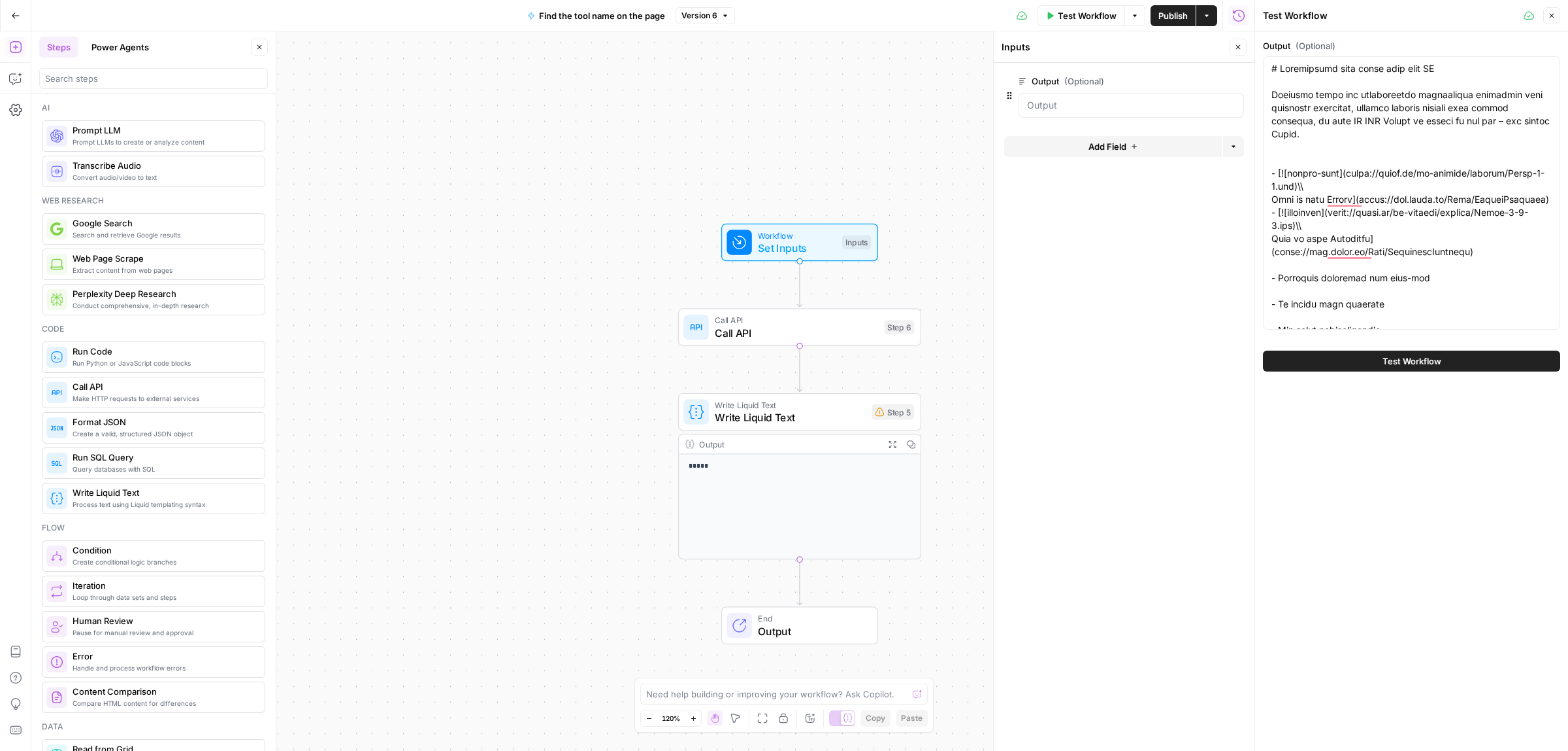
click at [1387, 361] on span "Test Workflow" at bounding box center [1412, 361] width 59 height 13
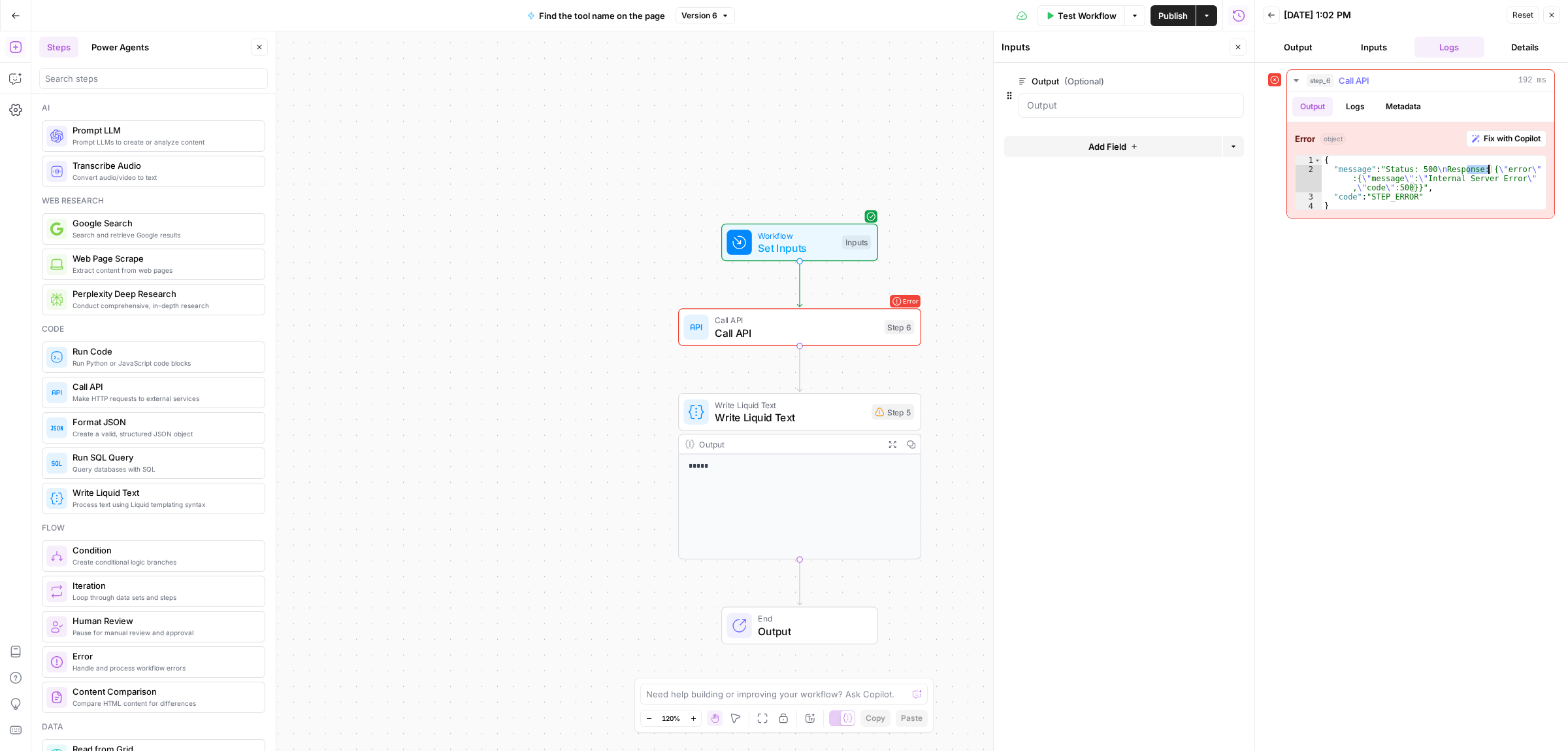
drag, startPoint x: 1496, startPoint y: 171, endPoint x: 1507, endPoint y: 171, distance: 11.0
click at [1505, 171] on div "{ "message" : "Status: 500 \n Response: { \" error \" :{ \" message \" : \" Int…" at bounding box center [1434, 192] width 224 height 73
click at [1510, 174] on div "{ "message" : "Status: 500 \n Response: { \" error \" :{ \" message \" : \" Int…" at bounding box center [1434, 192] width 224 height 73
drag, startPoint x: 1358, startPoint y: 204, endPoint x: 1312, endPoint y: 156, distance: 66.5
click at [1312, 156] on div "**********" at bounding box center [1421, 182] width 251 height 55
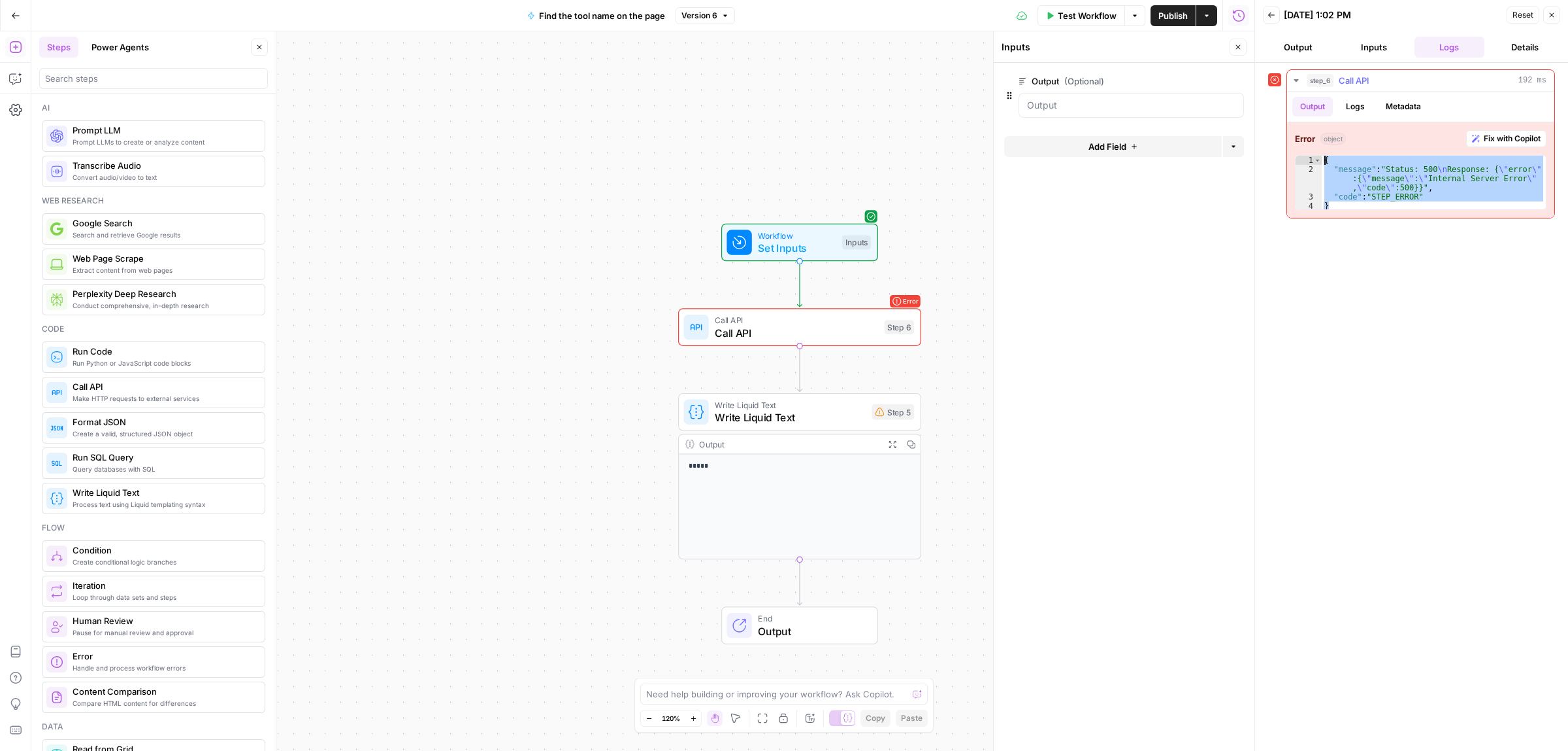
type textarea "**********"
click at [1083, 13] on span "Test Workflow" at bounding box center [1087, 15] width 59 height 13
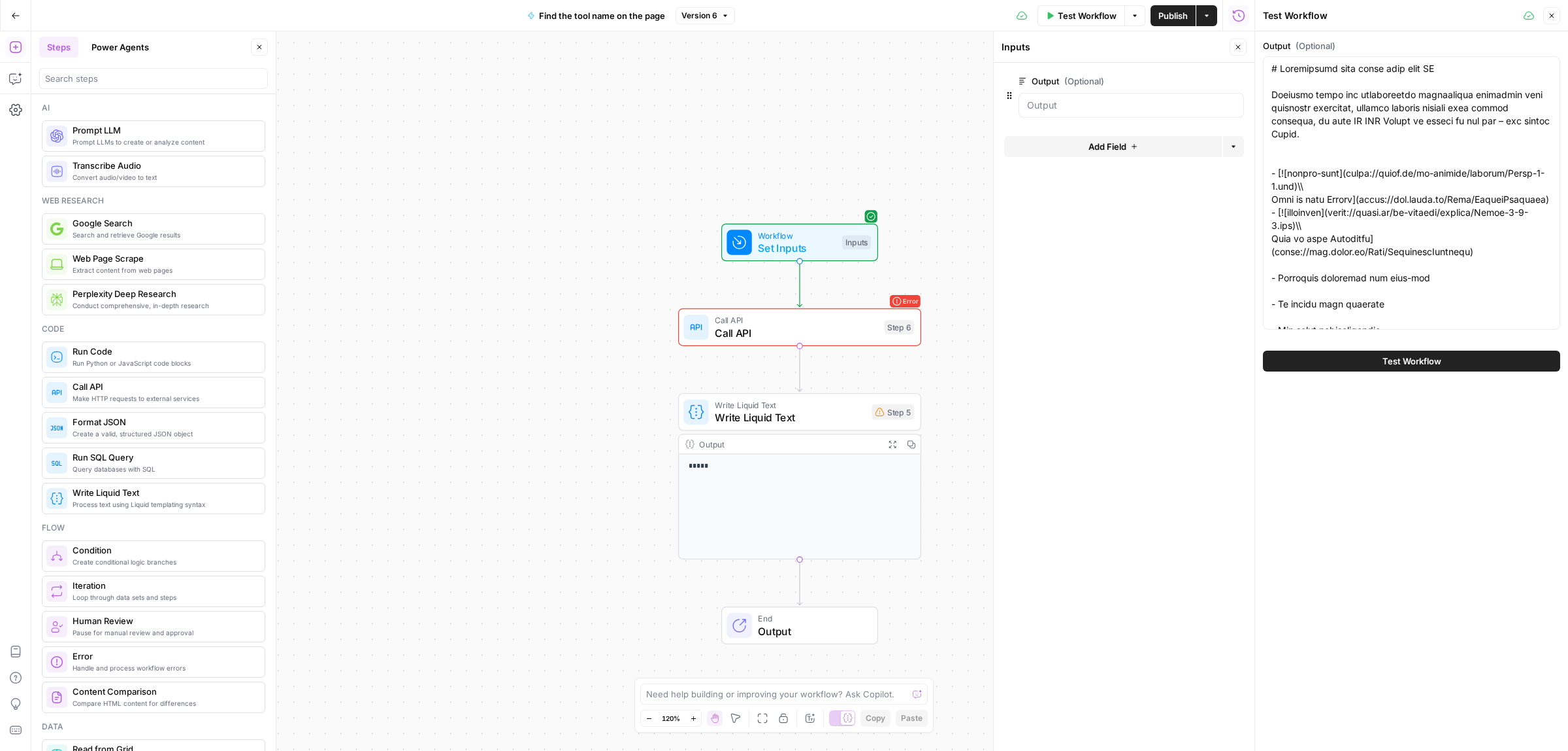
click at [1389, 369] on button "Test Workflow" at bounding box center [1412, 360] width 298 height 21
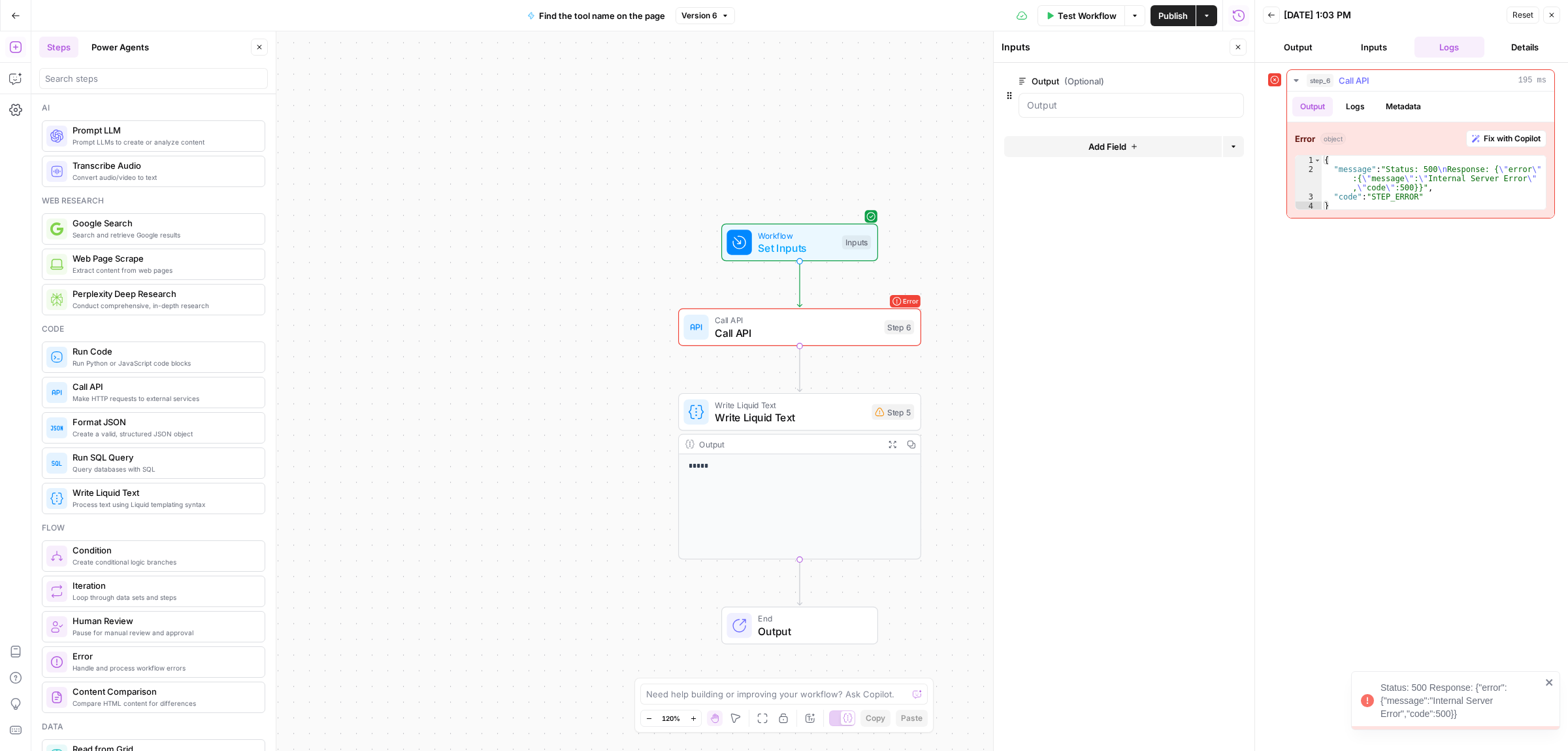
type textarea "**********"
drag, startPoint x: 1396, startPoint y: 187, endPoint x: 1356, endPoint y: 185, distance: 40.0
click at [1356, 185] on div "{ "message" : "Status: 500 \n Response: { \" error \" :{ \" message \" : \" Int…" at bounding box center [1434, 192] width 224 height 73
click at [1324, 257] on div "**********" at bounding box center [1412, 407] width 287 height 675
click at [1337, 350] on div "**********" at bounding box center [1412, 407] width 287 height 675
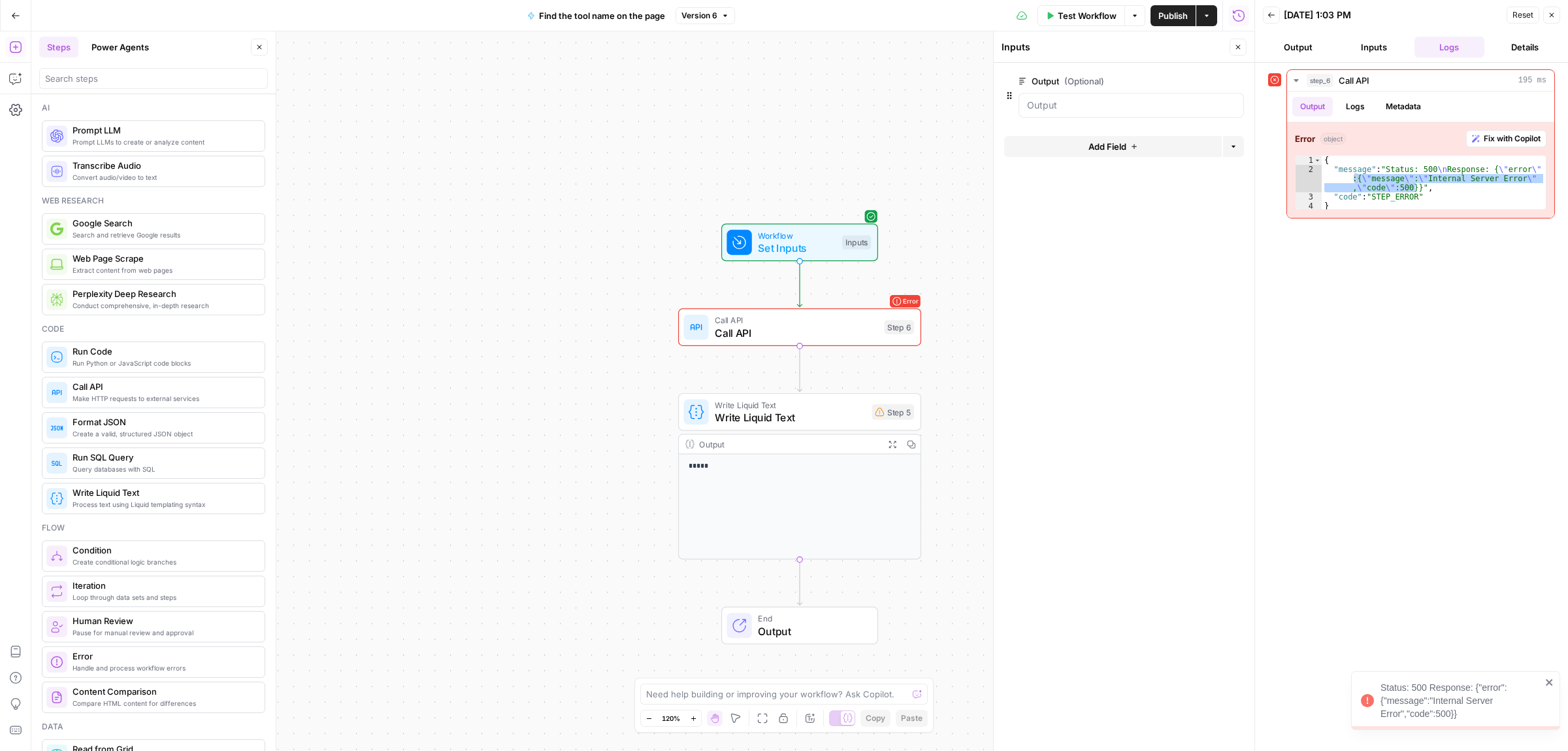
click at [1337, 350] on div "**********" at bounding box center [1412, 407] width 287 height 675
click at [1364, 102] on button "Logs" at bounding box center [1355, 107] width 34 height 20
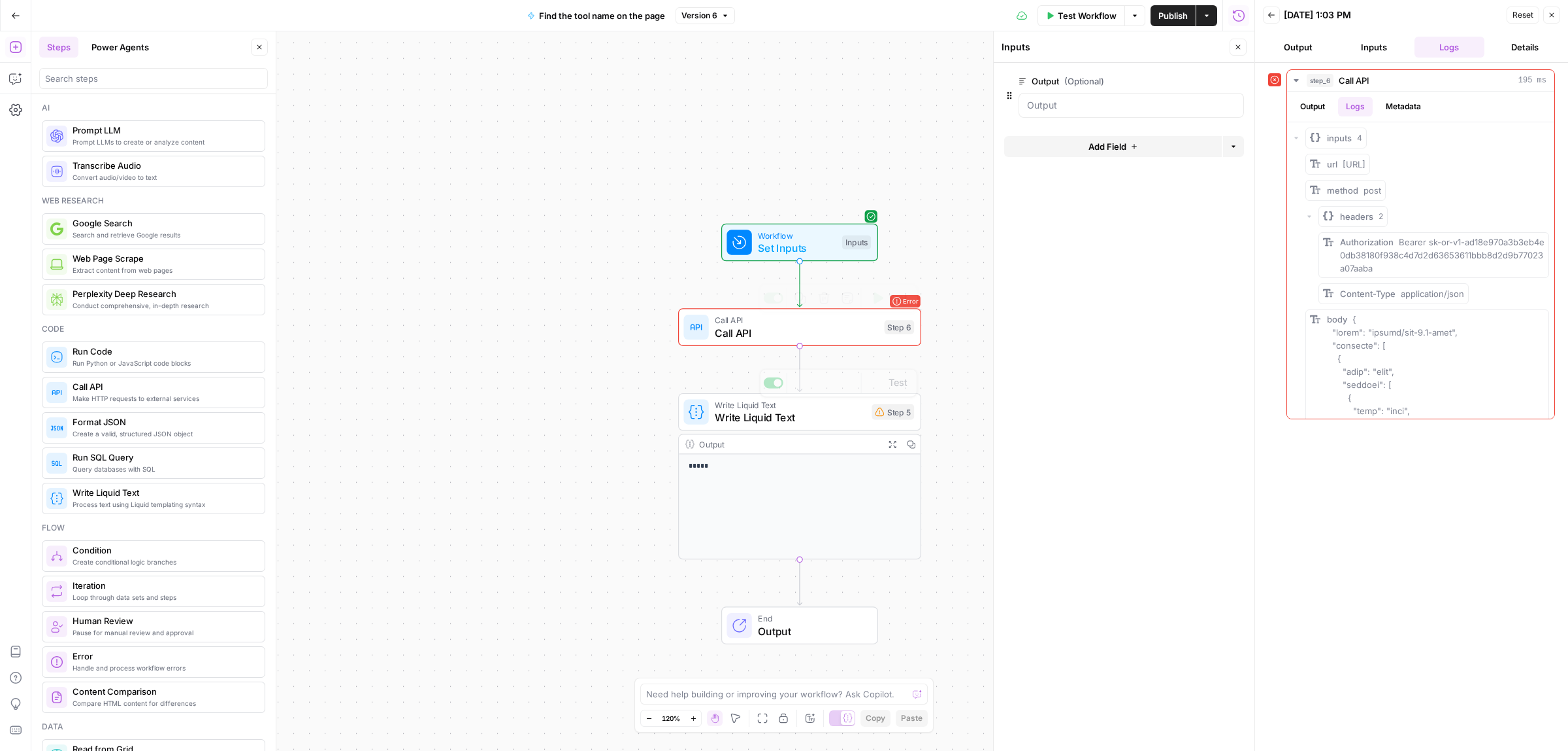
click at [763, 334] on span "Call API" at bounding box center [797, 332] width 164 height 15
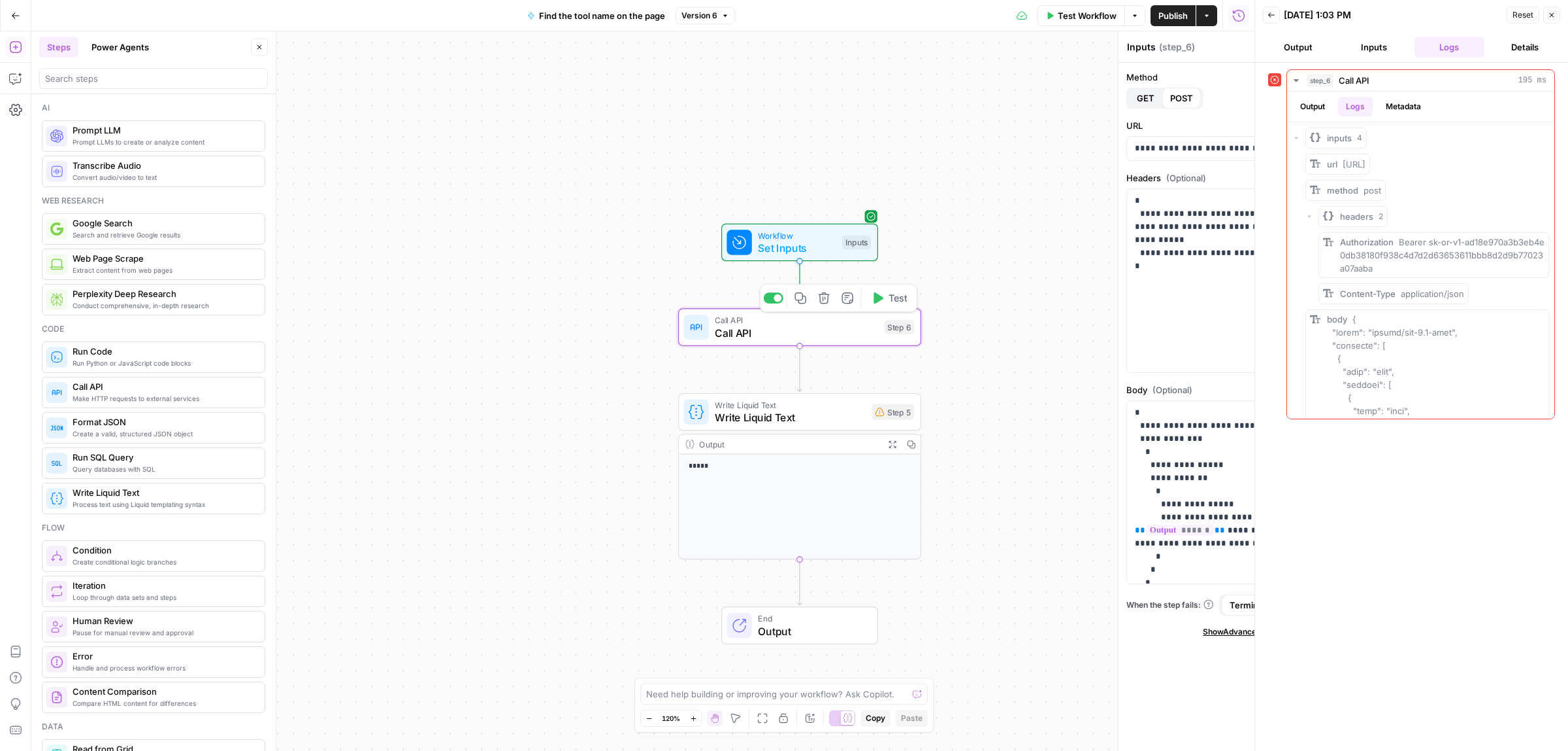
type textarea "Call API"
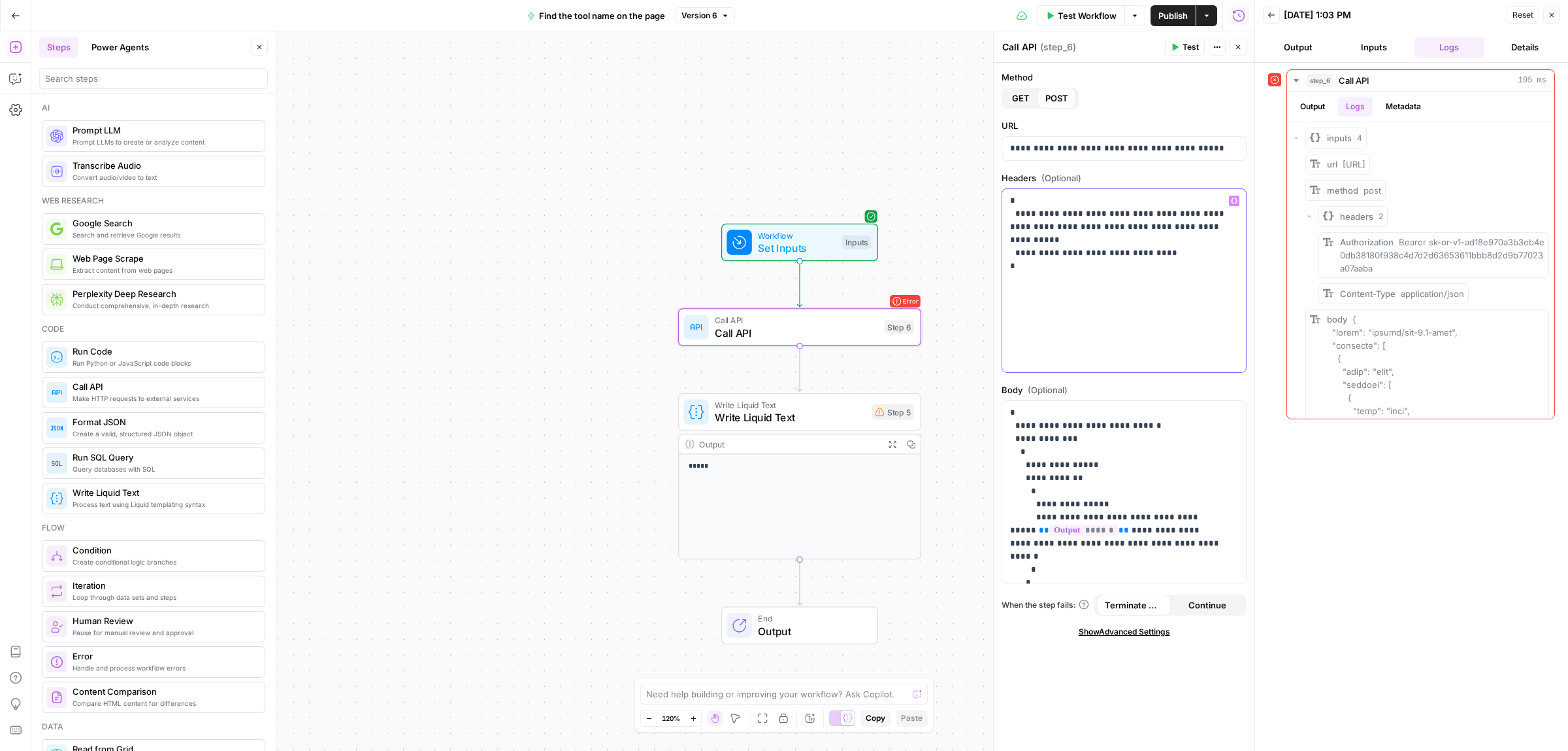
click at [1097, 255] on p "**********" at bounding box center [1123, 233] width 227 height 79
click at [1104, 256] on p "**********" at bounding box center [1123, 233] width 227 height 79
click at [1194, 252] on p "**********" at bounding box center [1123, 233] width 227 height 79
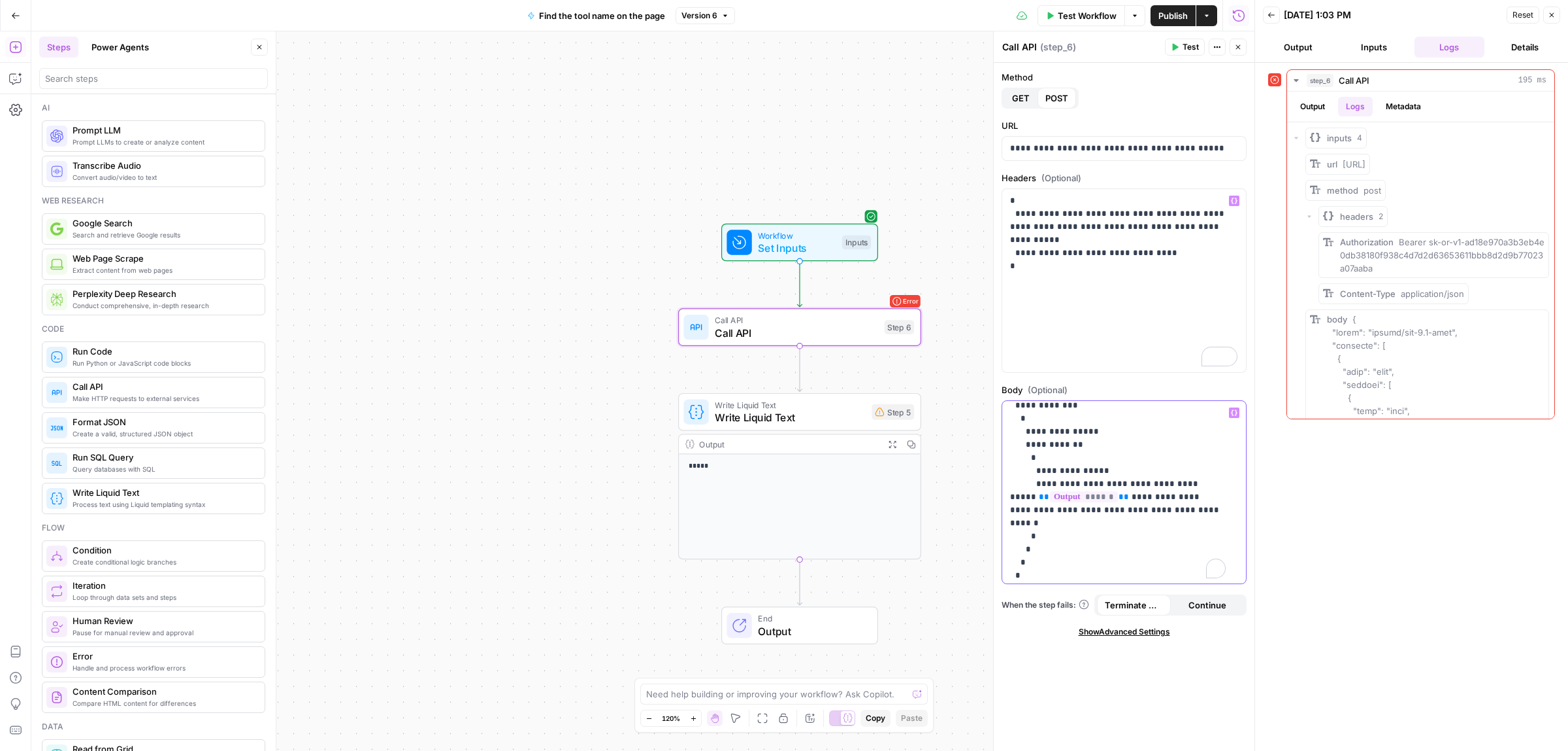
scroll to position [36, 0]
click at [1170, 18] on span "Publish" at bounding box center [1173, 15] width 30 height 13
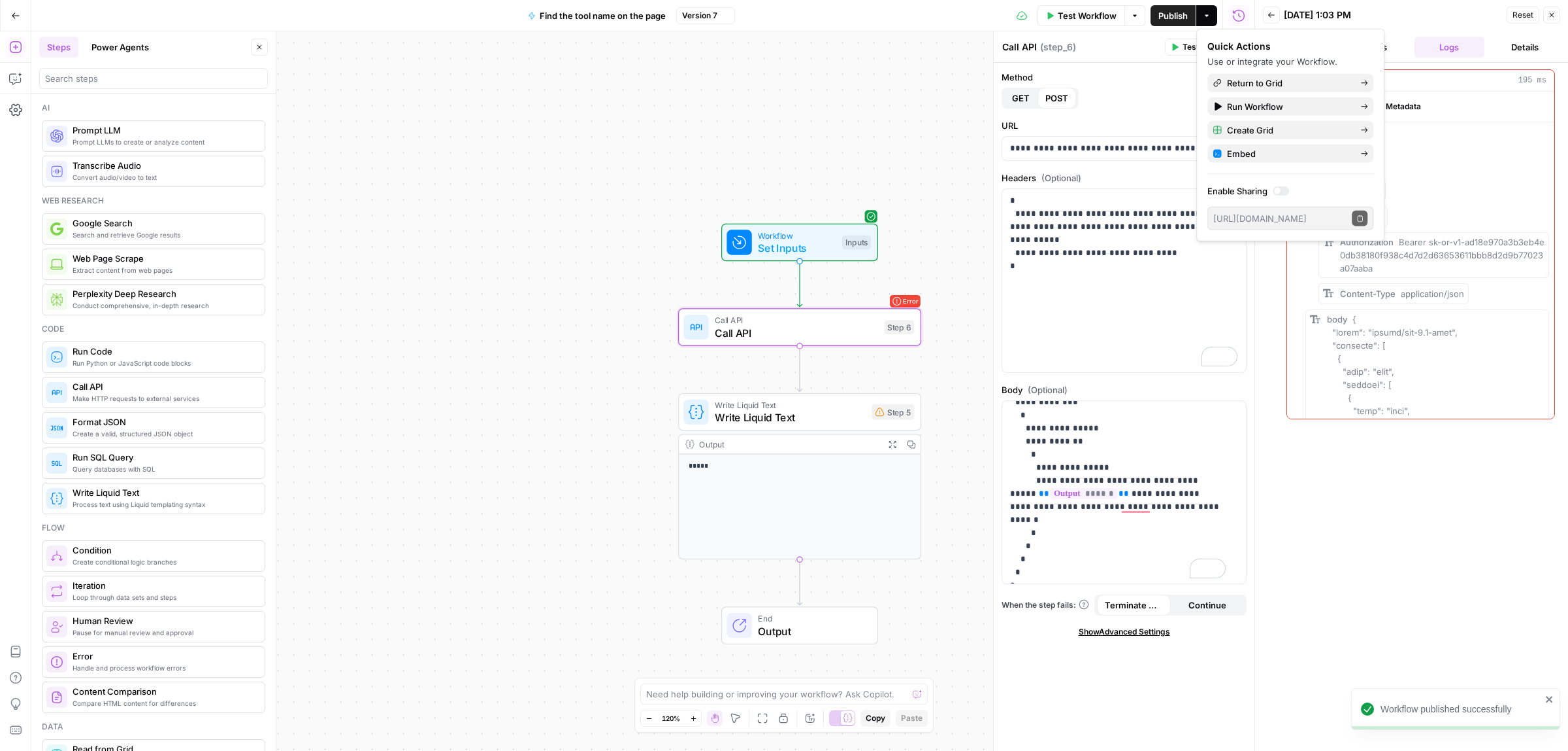
click at [15, 14] on icon "button" at bounding box center [15, 15] width 9 height 9
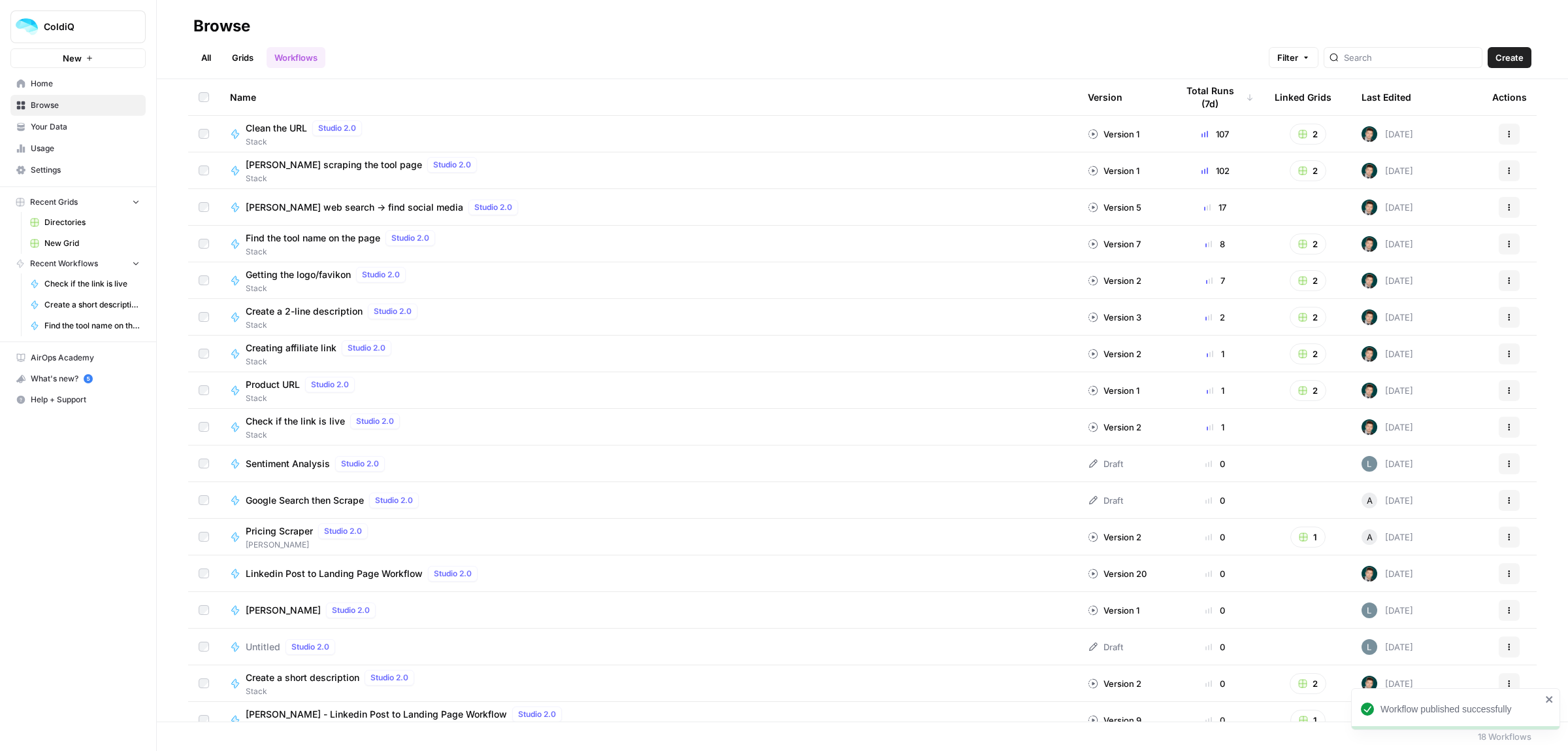
click at [70, 220] on span "Directories" at bounding box center [92, 222] width 96 height 12
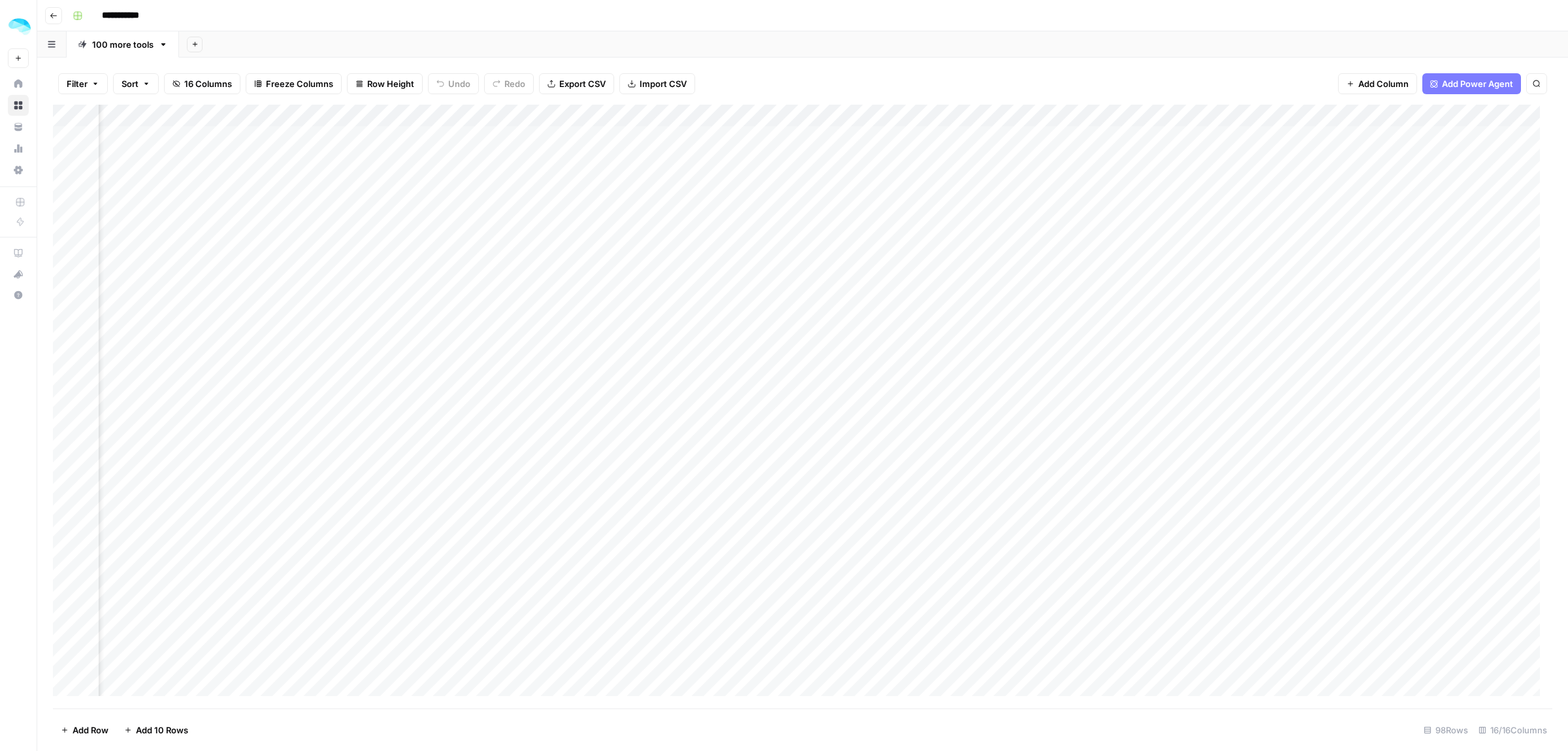
scroll to position [0, 925]
click at [1054, 272] on div "Add Column" at bounding box center [803, 406] width 1500 height 604
click at [938, 114] on div "Add Column" at bounding box center [803, 406] width 1500 height 604
click at [990, 192] on span "Remaining Rows" at bounding box center [985, 192] width 82 height 13
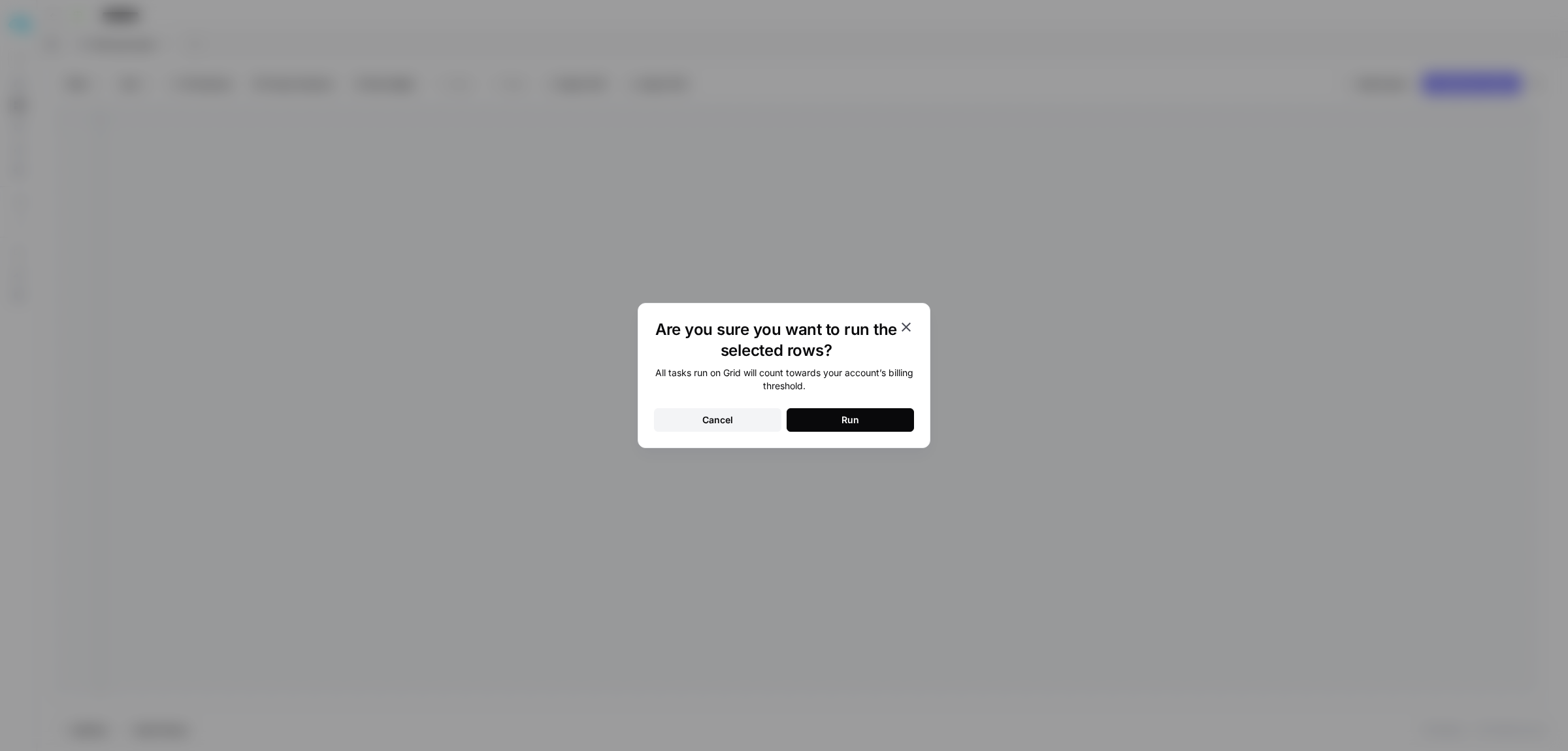
click at [854, 423] on div "Run" at bounding box center [851, 420] width 18 height 13
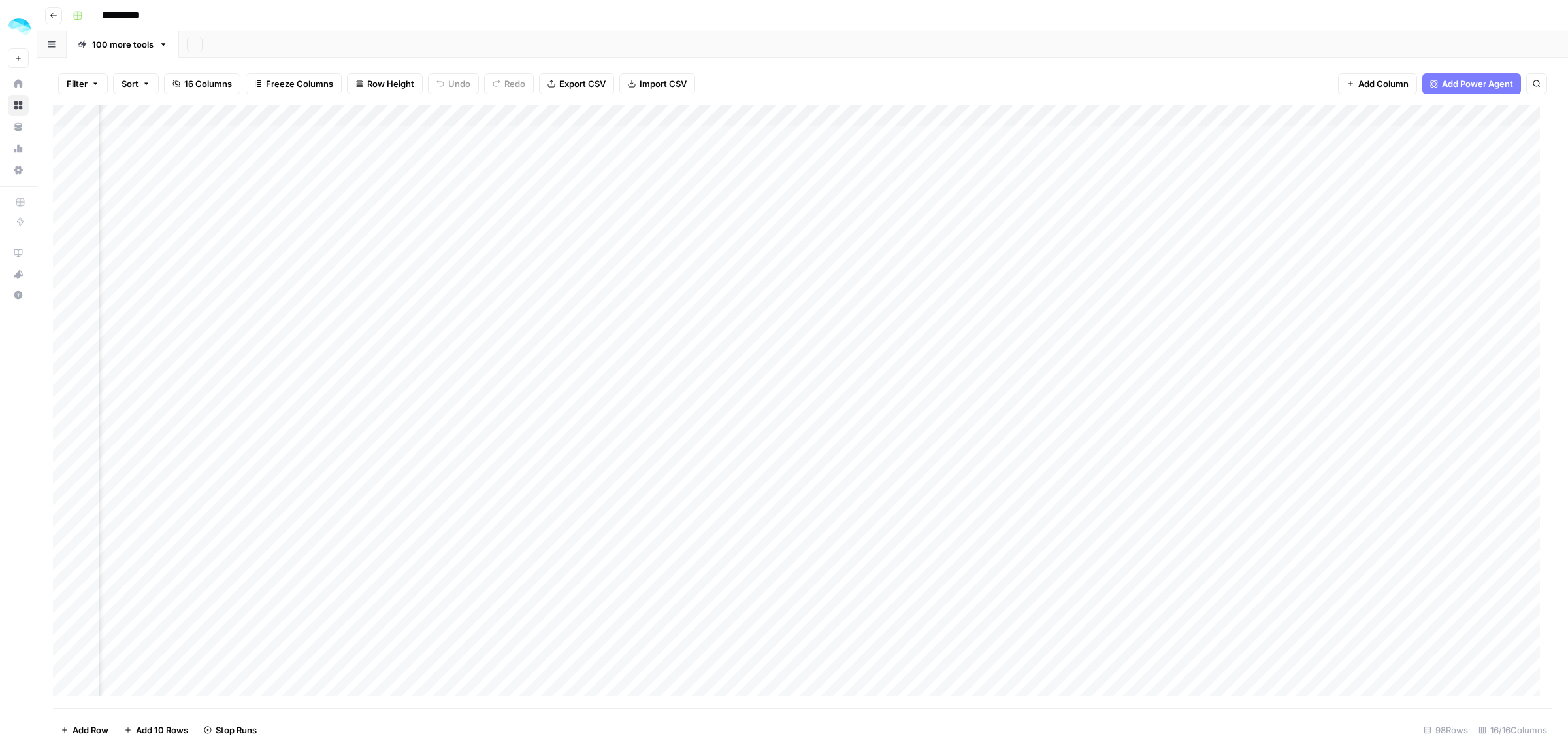
scroll to position [0, 1017]
click at [1088, 117] on div "Add Column" at bounding box center [803, 406] width 1500 height 604
click at [1024, 224] on span "Configure Inputs" at bounding box center [1057, 225] width 114 height 13
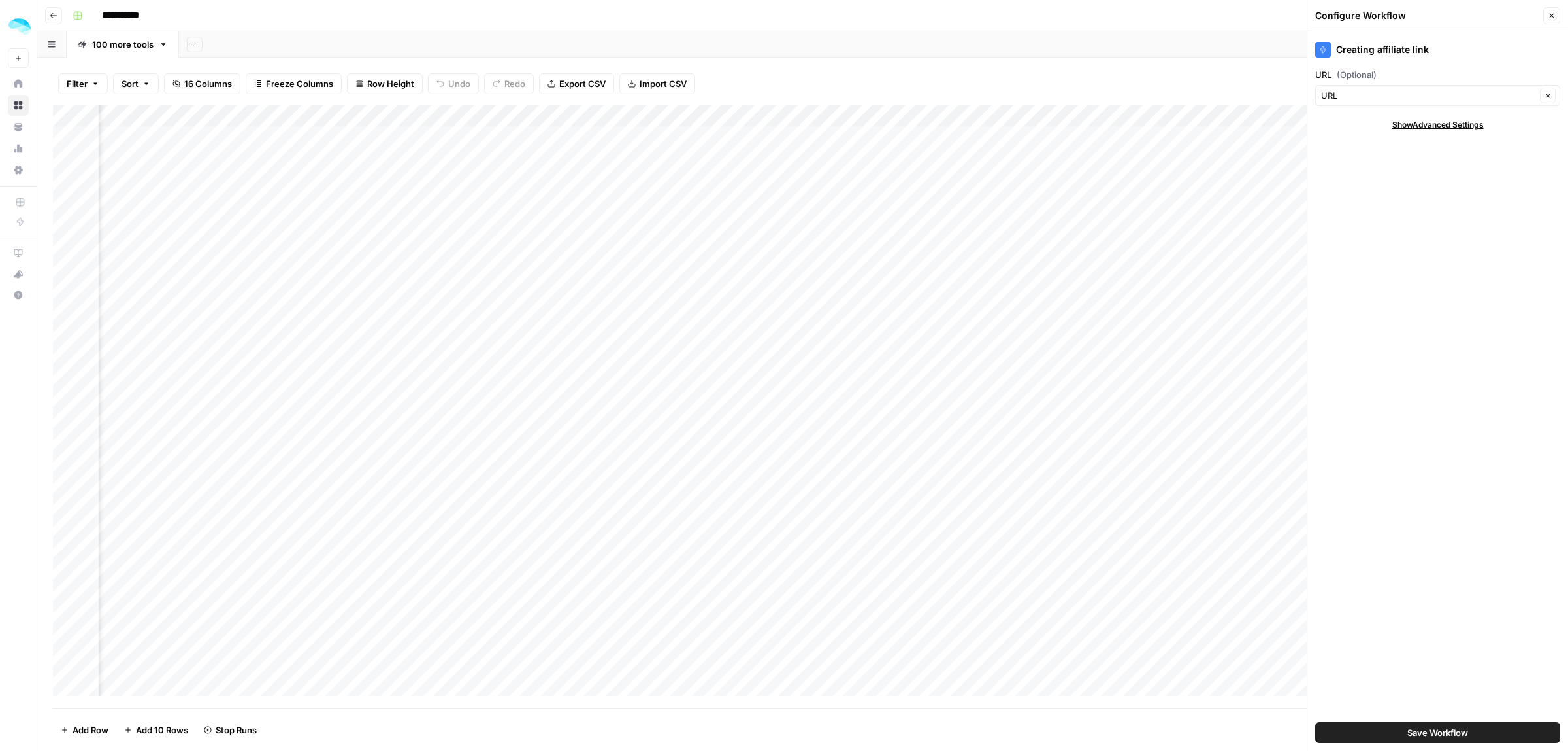
click at [1367, 85] on div "URL Clear" at bounding box center [1438, 95] width 245 height 21
click at [1383, 166] on span "Clean URL" at bounding box center [1428, 166] width 202 height 13
type input "Clean URL"
click at [1446, 726] on span "Save Workflow" at bounding box center [1438, 732] width 61 height 13
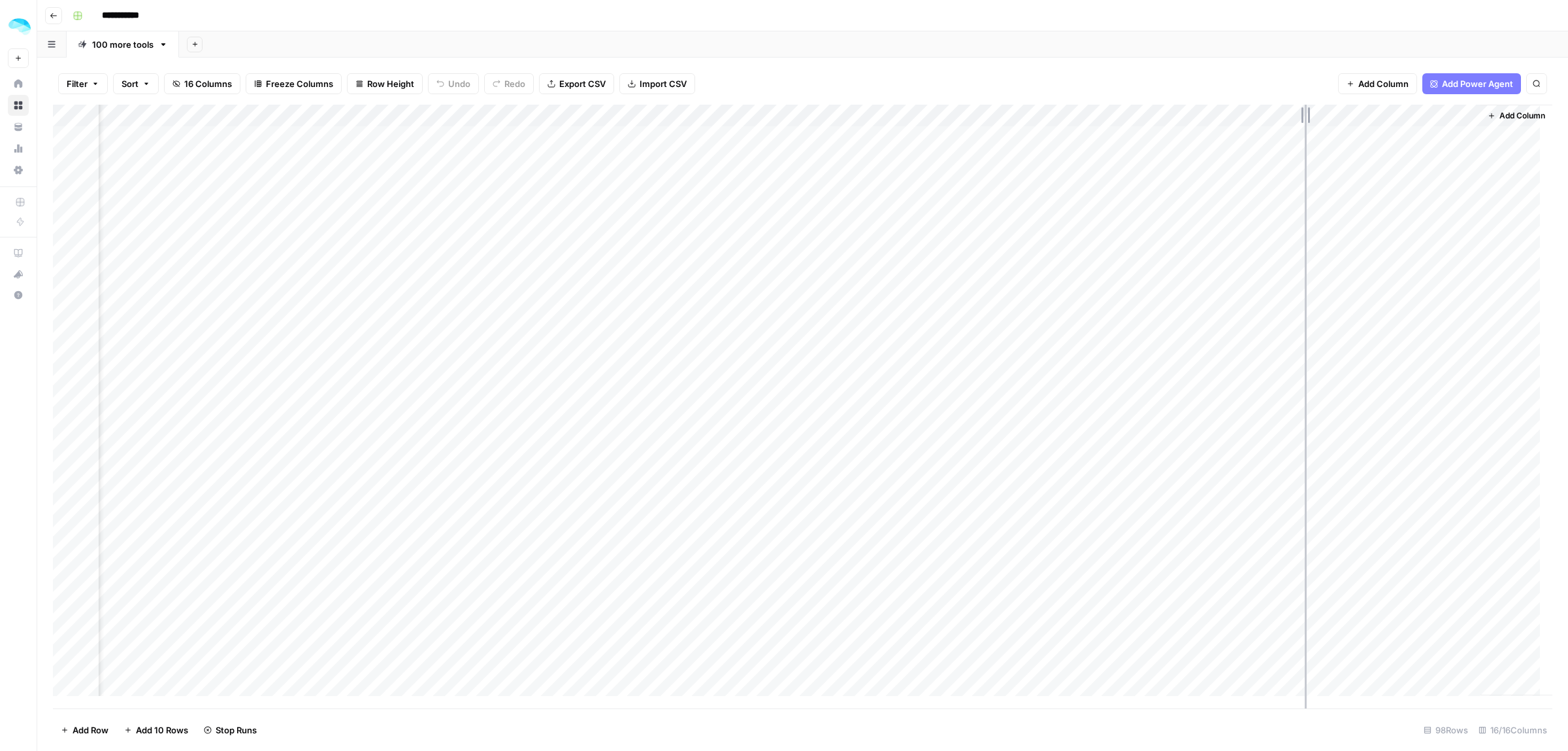
drag, startPoint x: 1232, startPoint y: 109, endPoint x: 1305, endPoint y: 112, distance: 73.1
click at [1305, 112] on div "Add Column" at bounding box center [803, 406] width 1500 height 604
click at [1033, 174] on div "Add Column" at bounding box center [803, 406] width 1500 height 604
drag, startPoint x: 1306, startPoint y: 118, endPoint x: 1369, endPoint y: 107, distance: 64.0
click at [1369, 107] on div "Add Column" at bounding box center [803, 406] width 1500 height 604
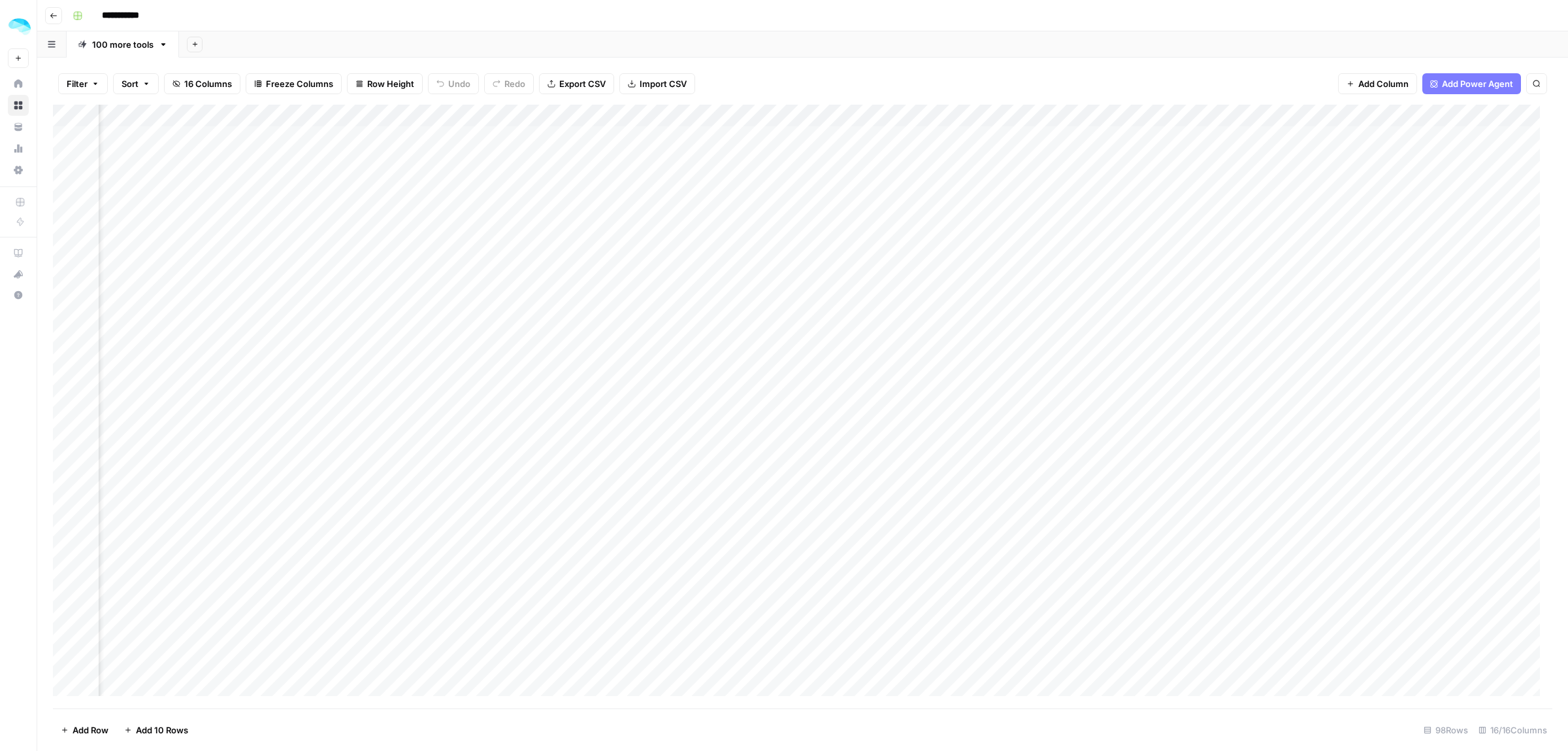
click at [1101, 117] on div "Add Column" at bounding box center [803, 406] width 1500 height 604
click at [1135, 191] on span "Remaining Rows" at bounding box center [1149, 192] width 82 height 13
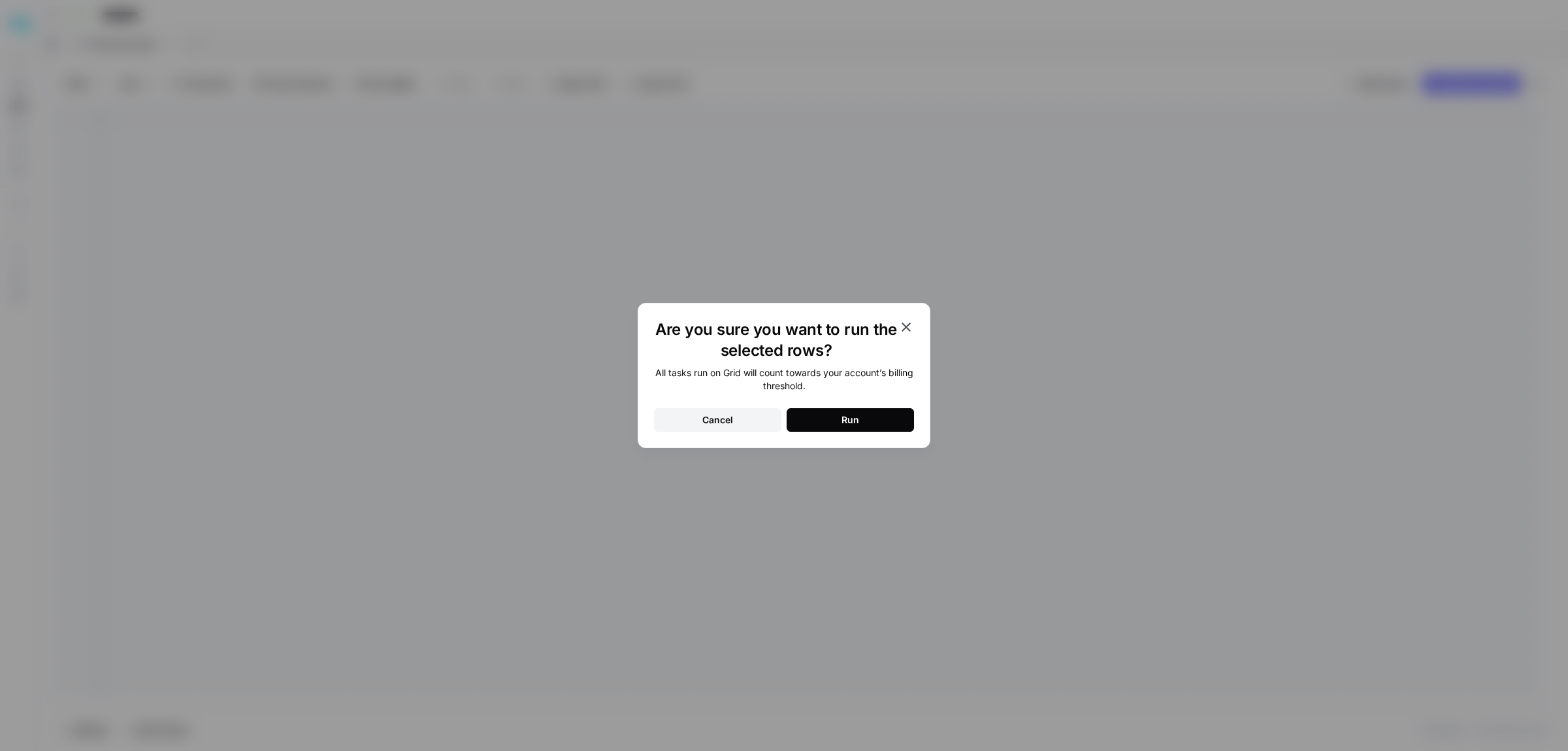
click at [856, 423] on div "Run" at bounding box center [851, 420] width 18 height 13
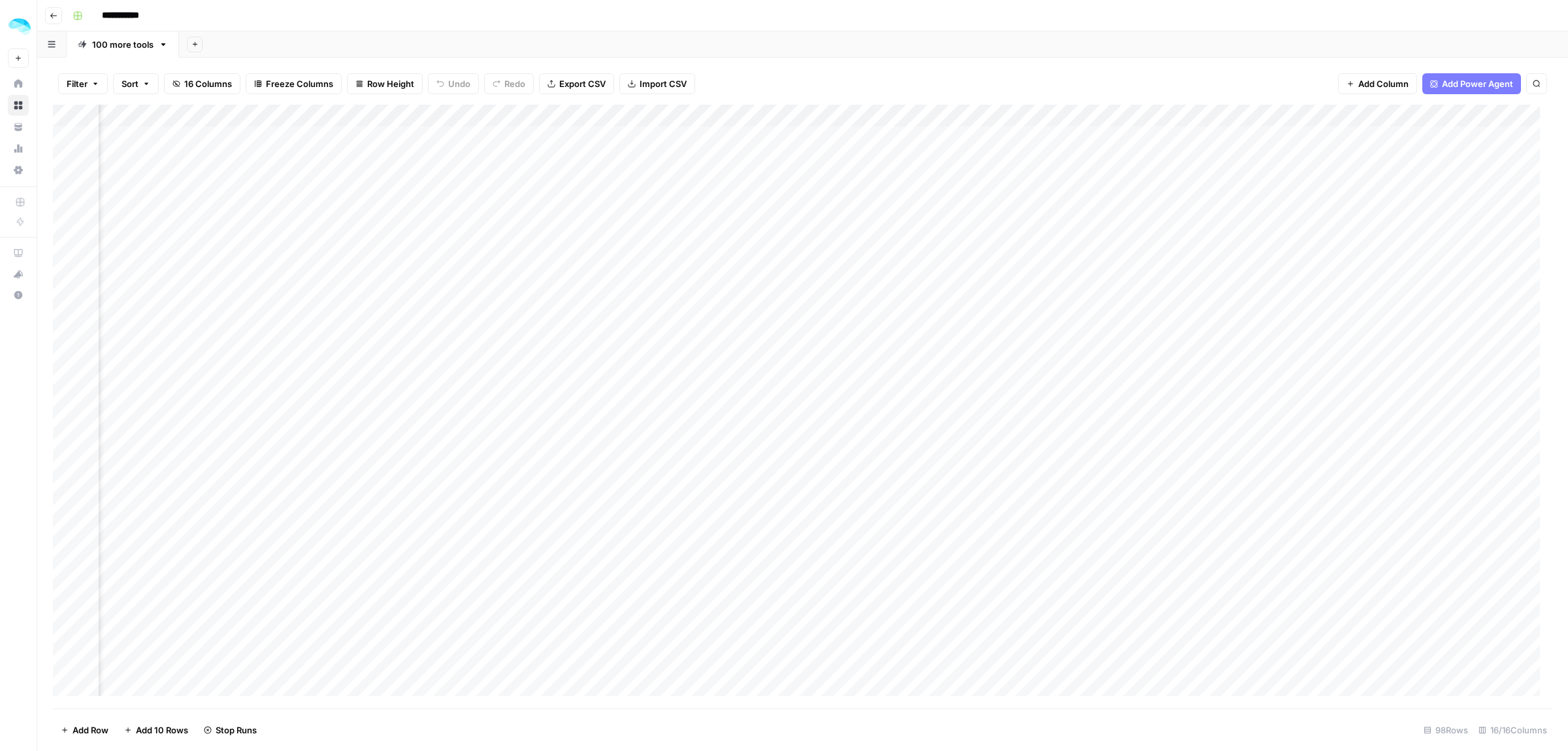
scroll to position [0, 1155]
click at [1220, 117] on div "Add Column" at bounding box center [803, 406] width 1500 height 604
drag, startPoint x: 1043, startPoint y: 150, endPoint x: 990, endPoint y: 150, distance: 53.0
click at [990, 150] on input "Output (2)" at bounding box center [1054, 147] width 133 height 13
click at [1216, 117] on div "Add Column" at bounding box center [803, 406] width 1500 height 604
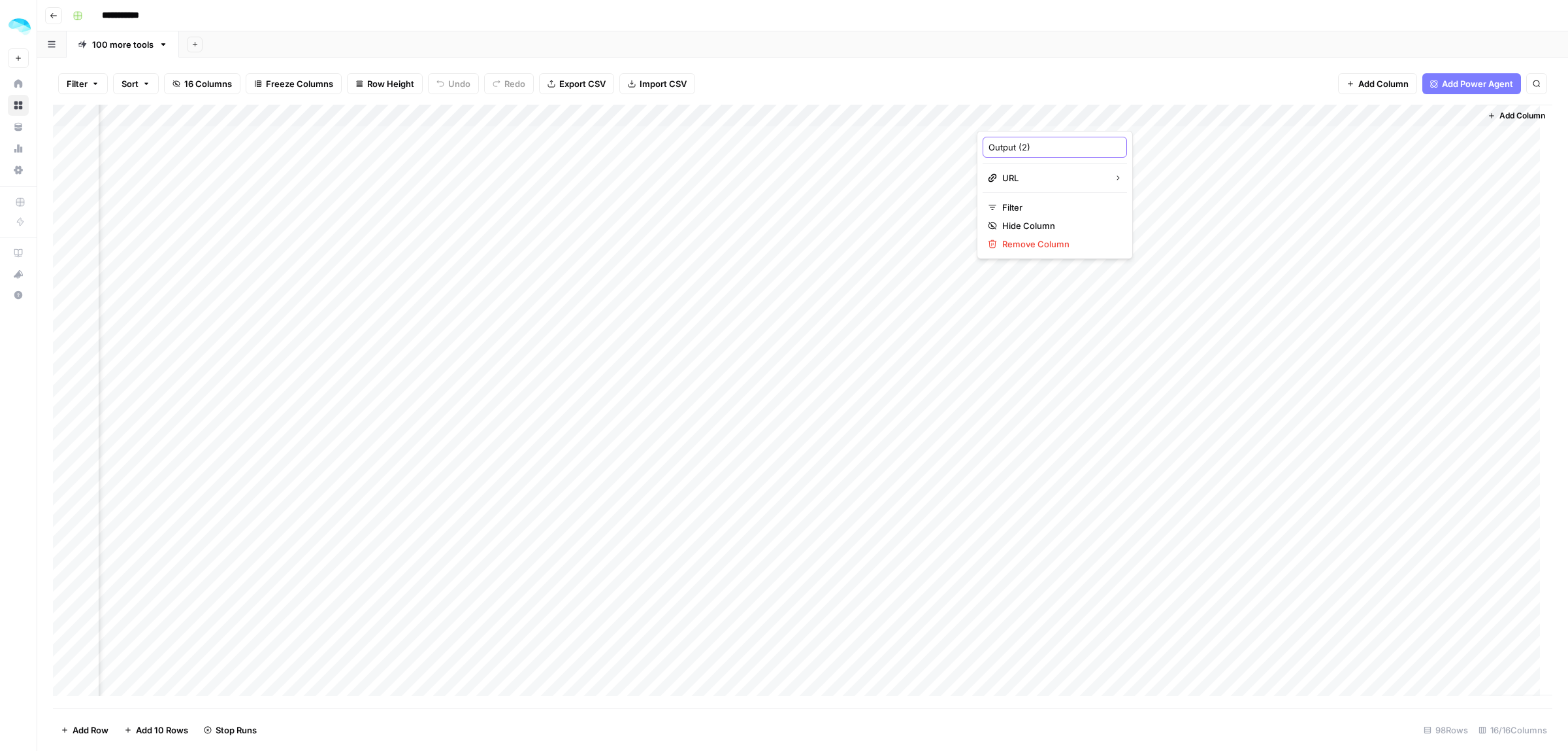
click at [1063, 140] on input "Output (2)" at bounding box center [1054, 147] width 133 height 13
type input "Affiliate links"
click at [711, 136] on div "Add Column" at bounding box center [803, 406] width 1500 height 604
click at [466, 213] on div "Add Column" at bounding box center [803, 406] width 1500 height 604
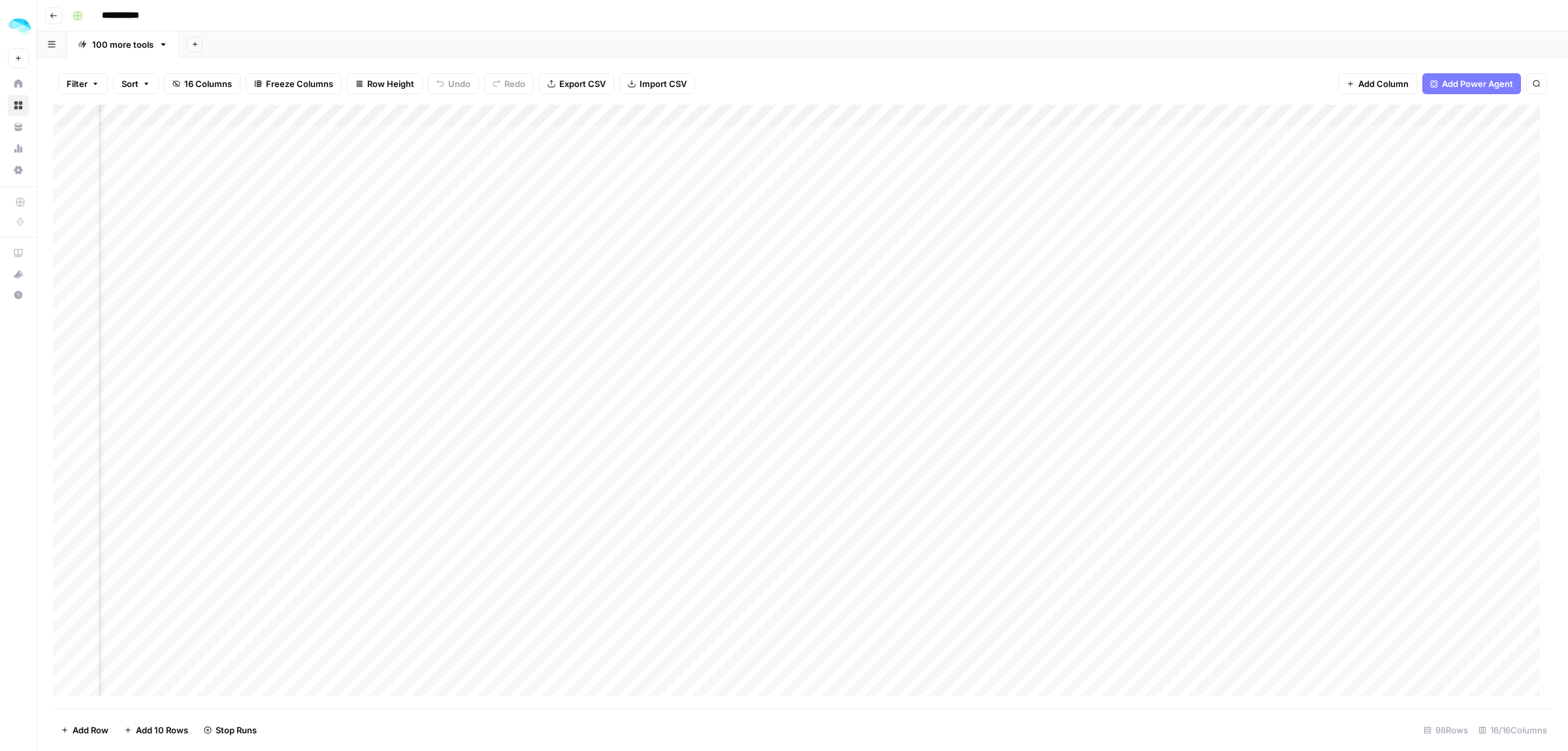
click at [466, 213] on div "Add Column" at bounding box center [803, 406] width 1500 height 604
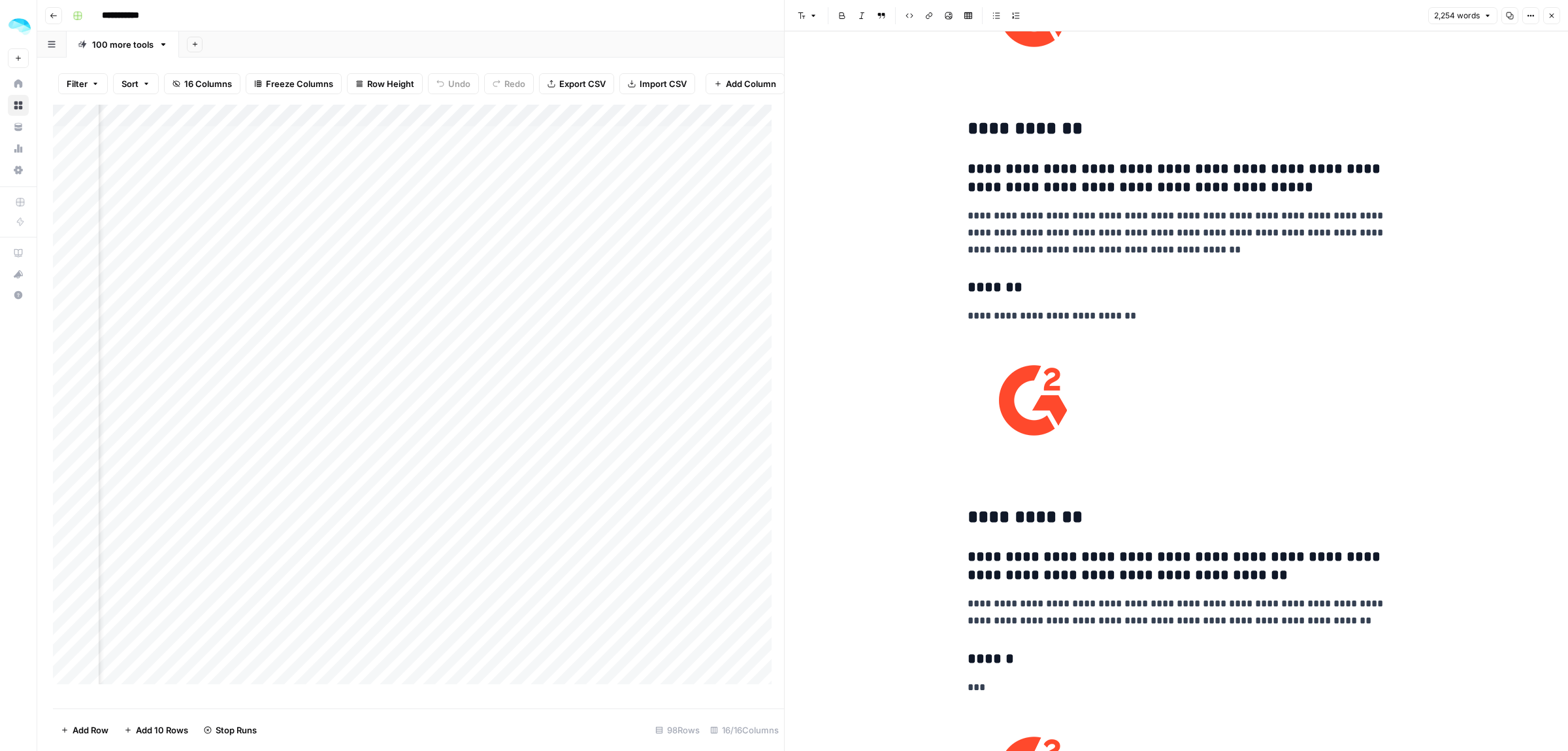
scroll to position [50529, 0]
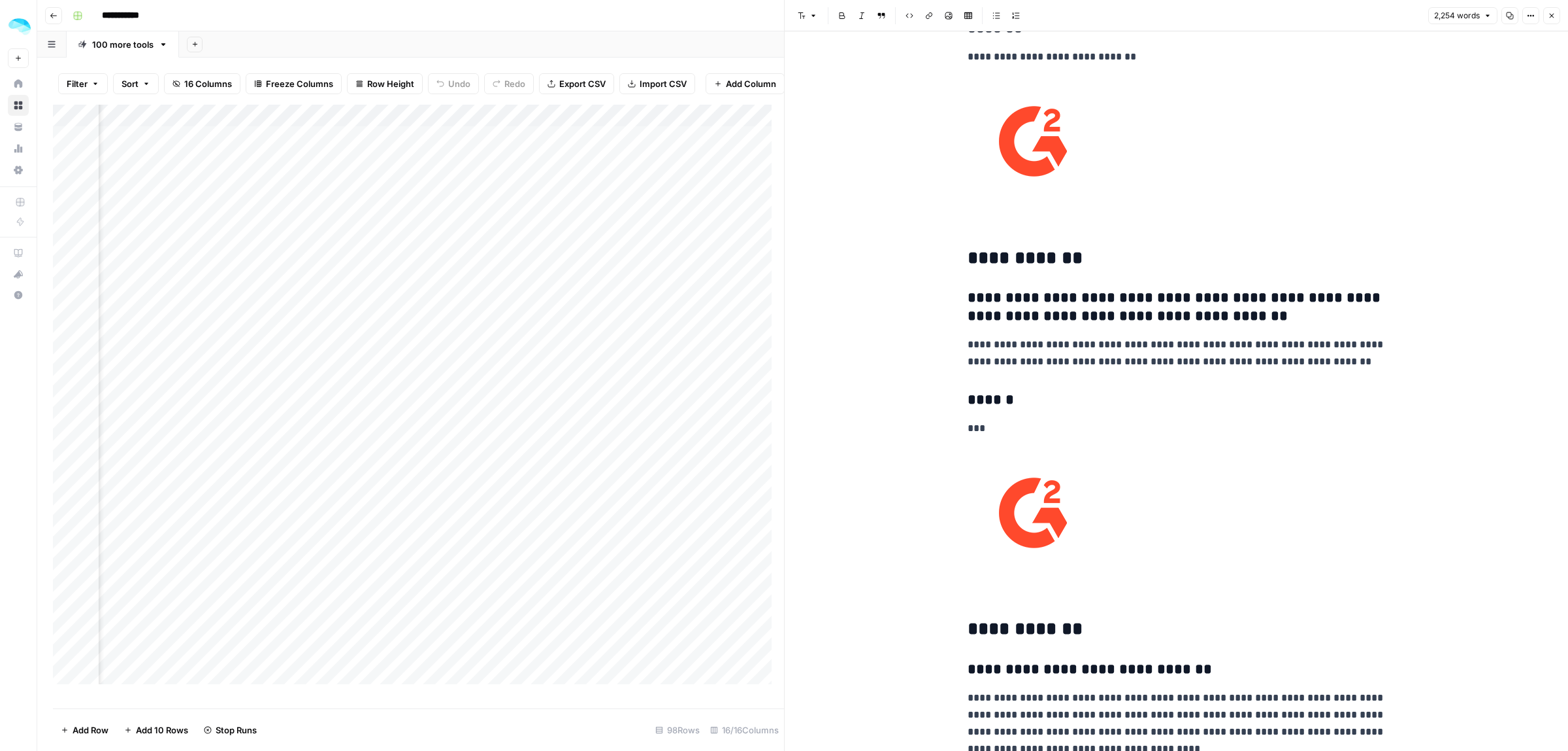
click at [1559, 11] on button "Close" at bounding box center [1552, 15] width 17 height 17
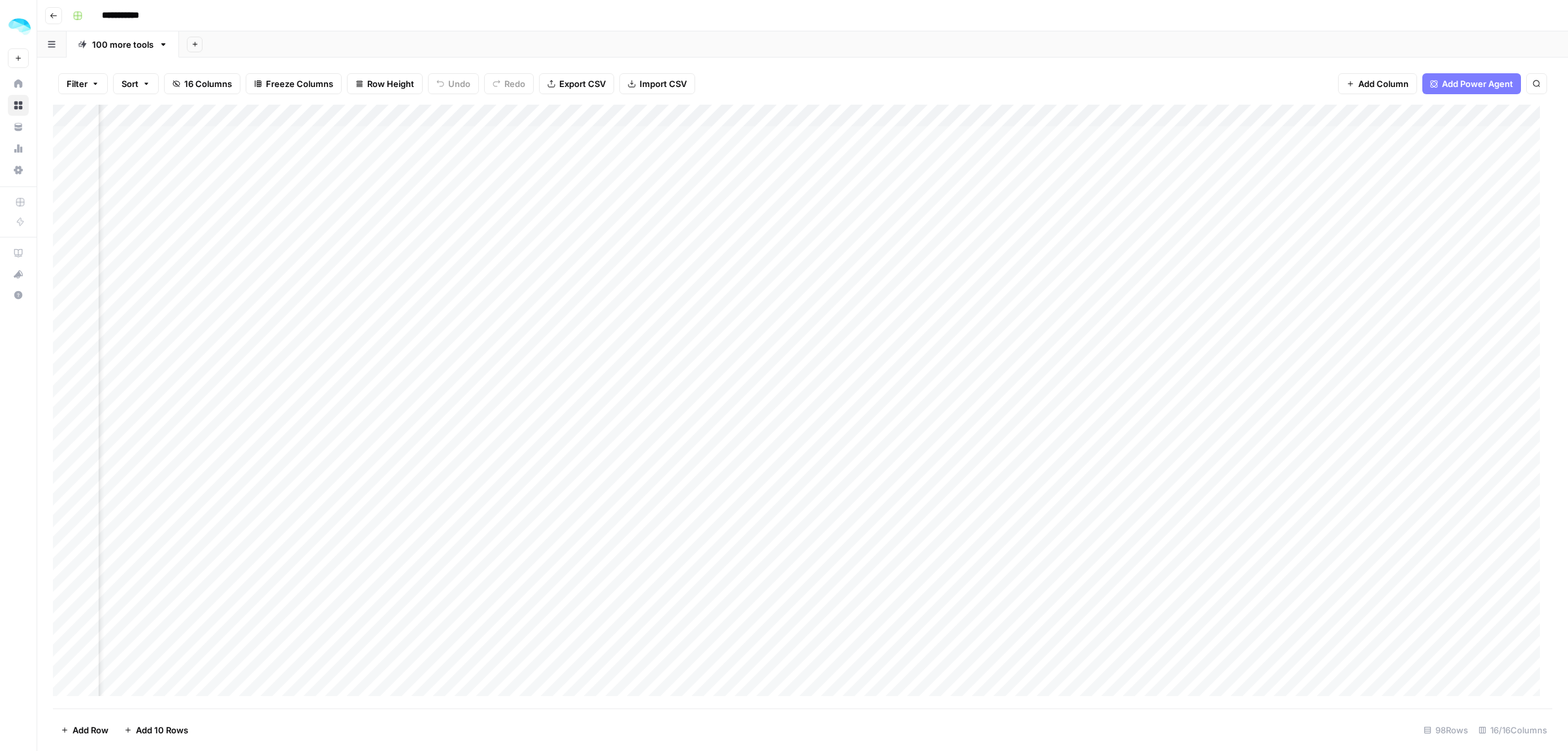
scroll to position [0, 366]
click at [609, 112] on div "Add Column" at bounding box center [803, 406] width 1500 height 604
click at [511, 243] on span "Edit Workflow" at bounding box center [530, 243] width 114 height 13
click at [622, 136] on div "Add Column" at bounding box center [803, 406] width 1500 height 604
click at [604, 133] on div "Add Column" at bounding box center [803, 406] width 1500 height 604
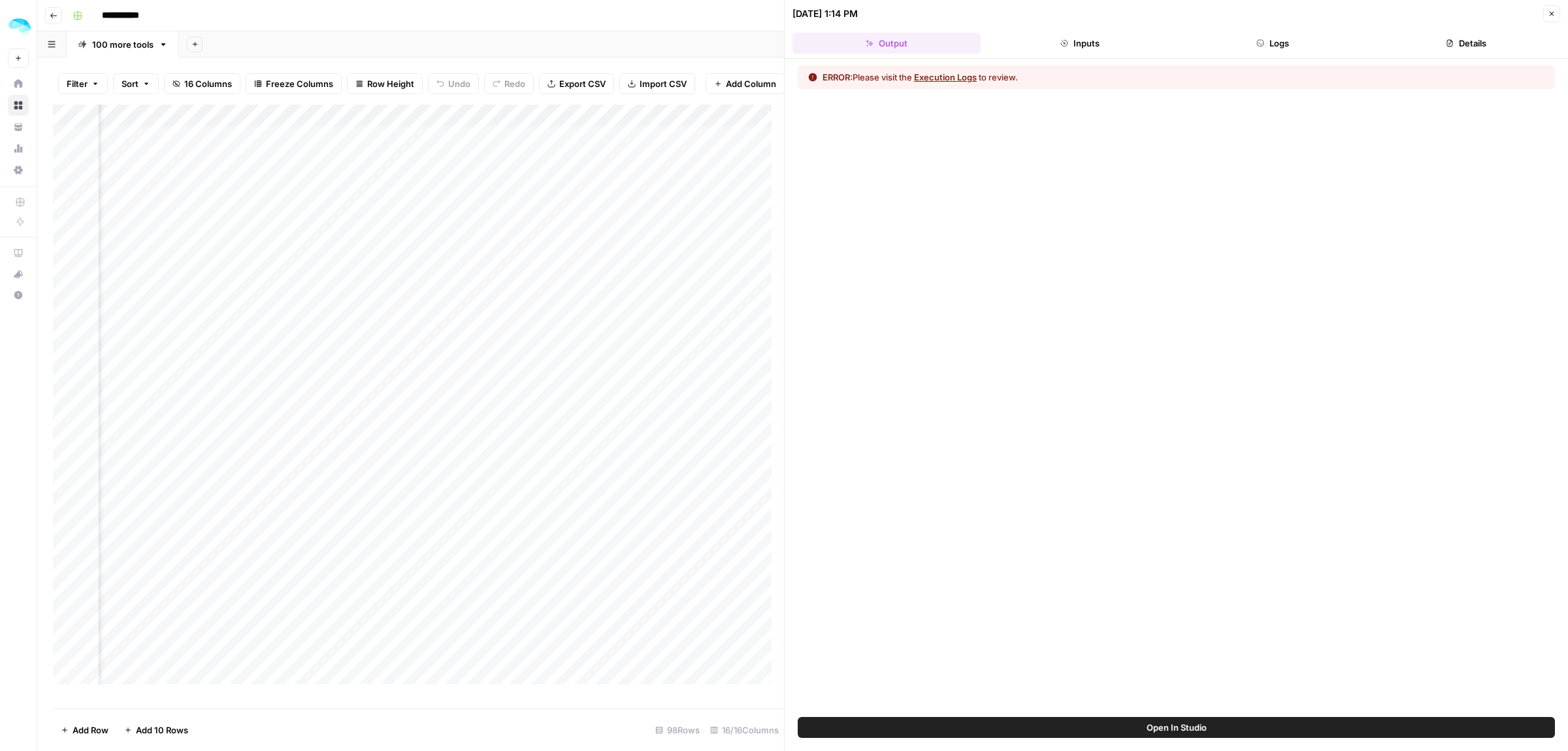
click at [1116, 42] on button "Inputs" at bounding box center [1081, 43] width 188 height 21
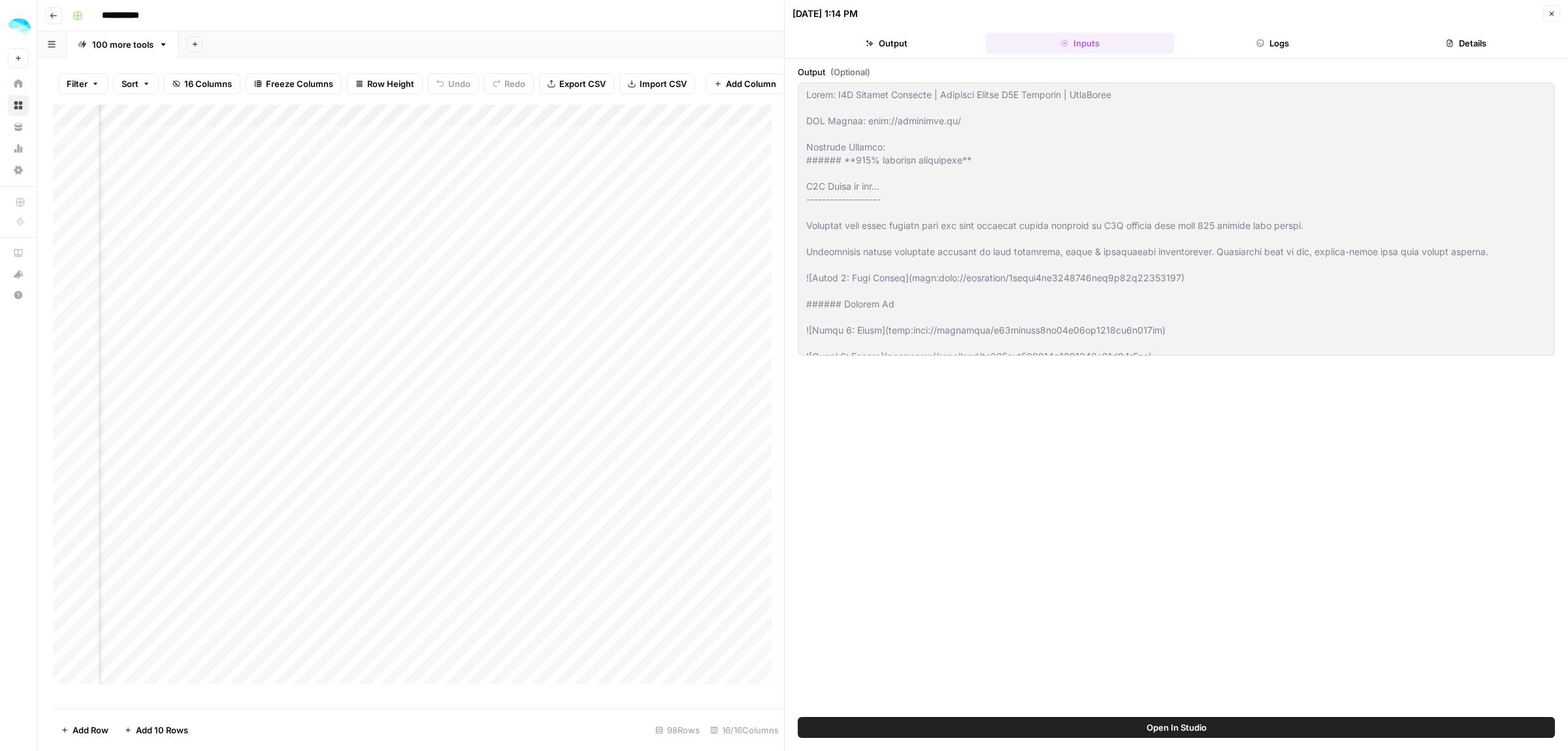
click at [1223, 42] on button "Logs" at bounding box center [1273, 43] width 188 height 21
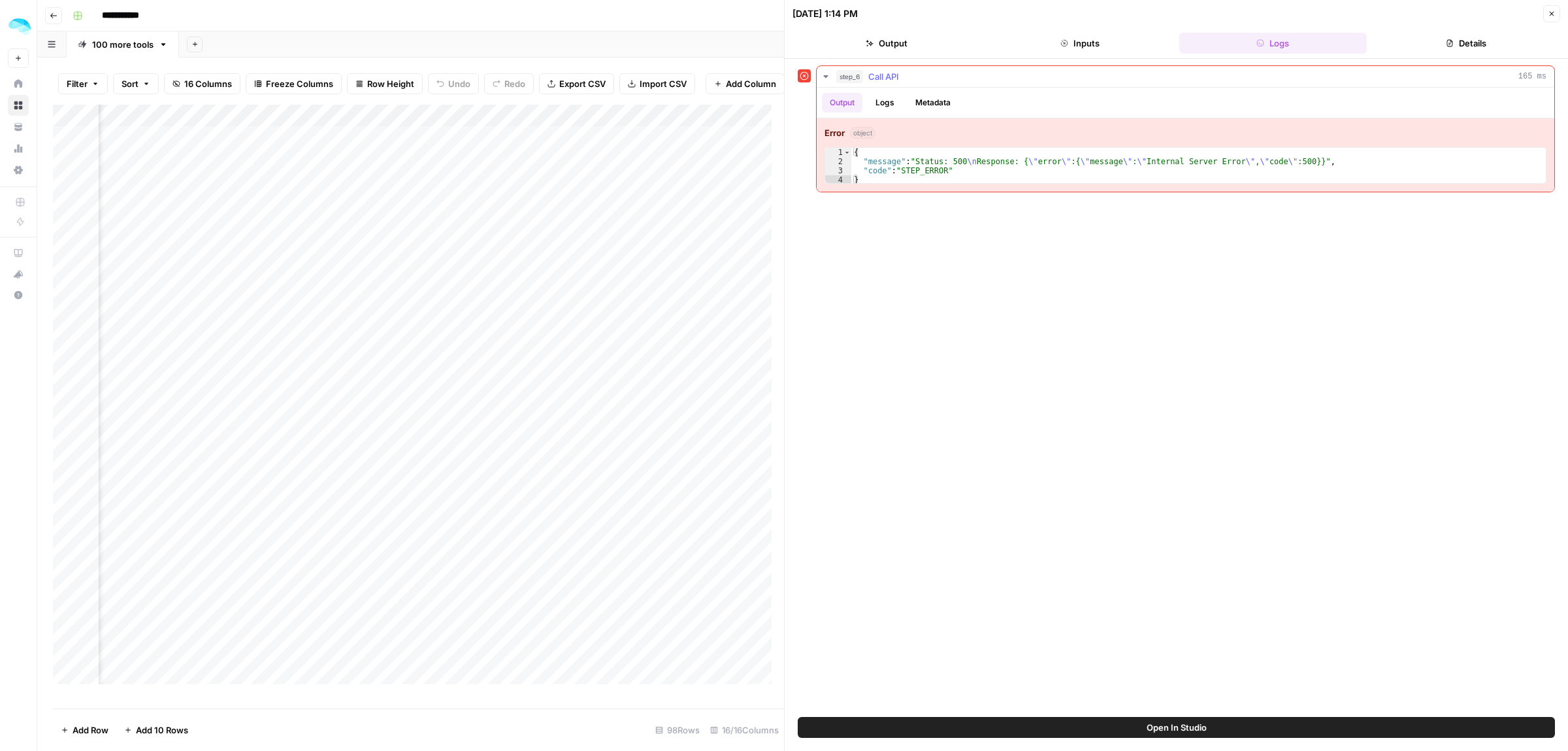
type textarea "**********"
drag, startPoint x: 1015, startPoint y: 170, endPoint x: 1144, endPoint y: 170, distance: 129.0
click at [1098, 170] on div "{ "message" : "Status: 500 \n Response: { \" error \" :{ \" message \" : \" Int…" at bounding box center [1199, 175] width 694 height 55
click at [1555, 11] on icon "button" at bounding box center [1552, 14] width 8 height 8
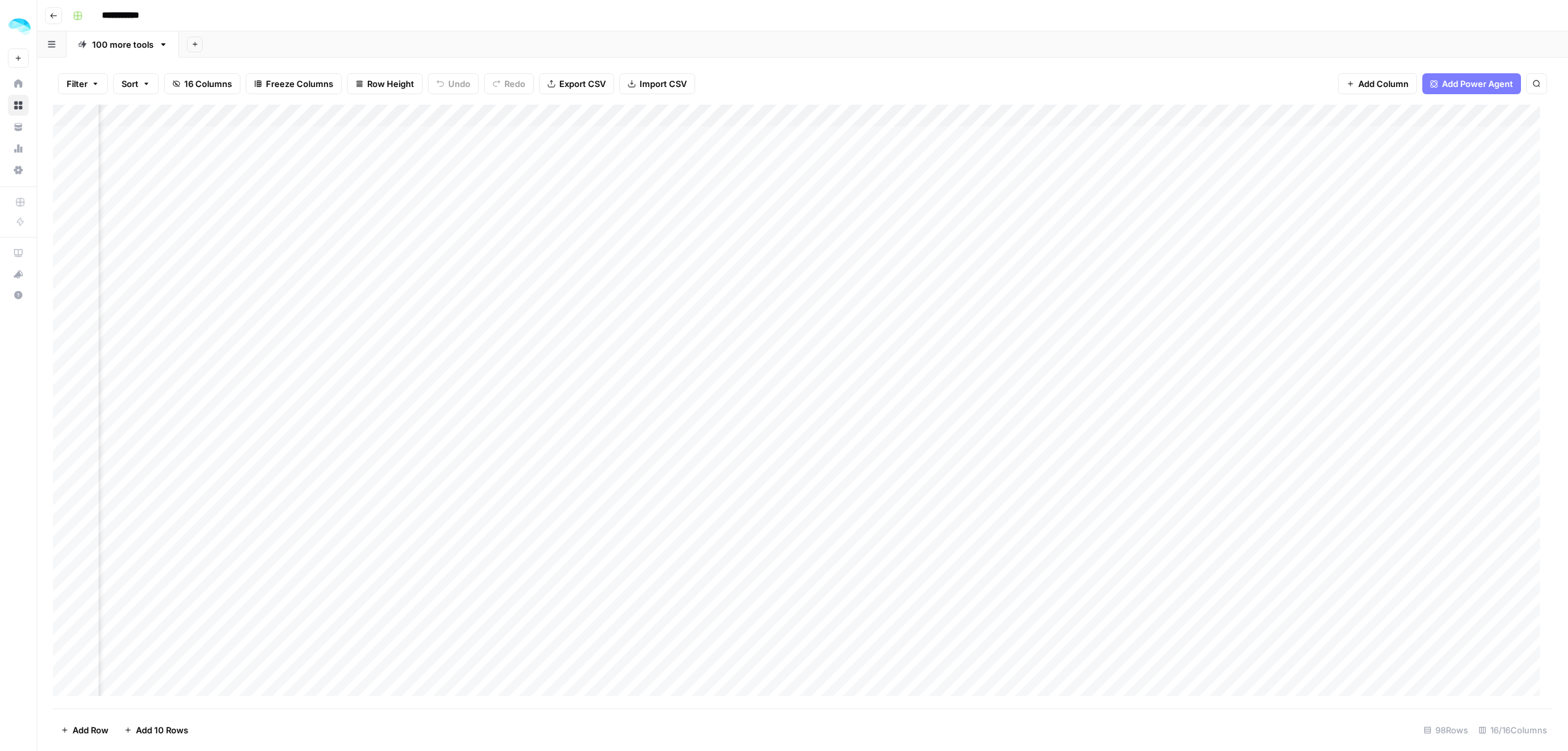
click at [609, 113] on div "Add Column" at bounding box center [803, 406] width 1500 height 604
click at [511, 229] on span "Configure Inputs" at bounding box center [530, 225] width 114 height 13
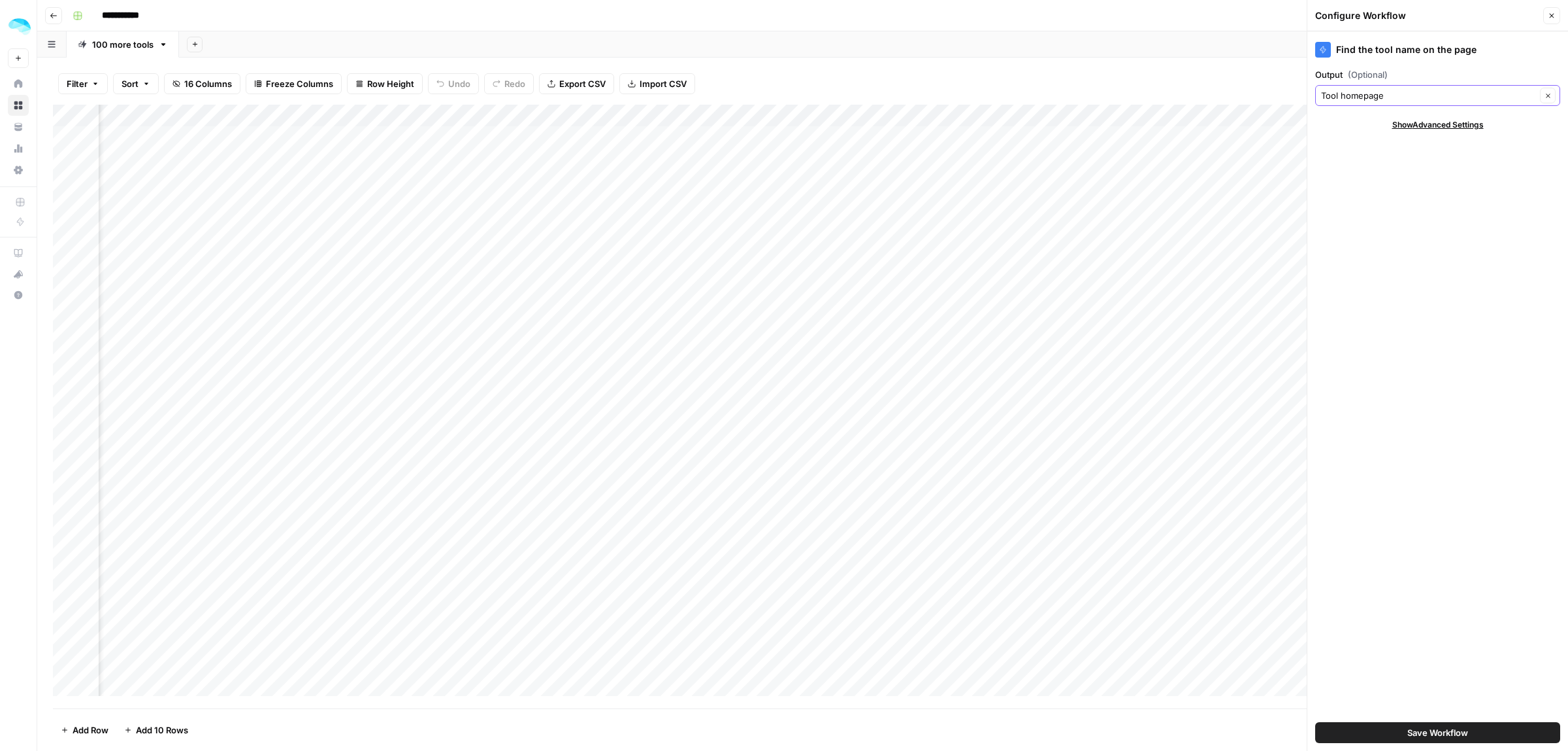
click at [1420, 99] on input "Tool homepage" at bounding box center [1429, 95] width 215 height 13
click at [1396, 204] on span "Tool homepage" at bounding box center [1431, 201] width 206 height 13
type input "Tool homepage"
click at [1450, 735] on span "Save Workflow" at bounding box center [1438, 732] width 61 height 13
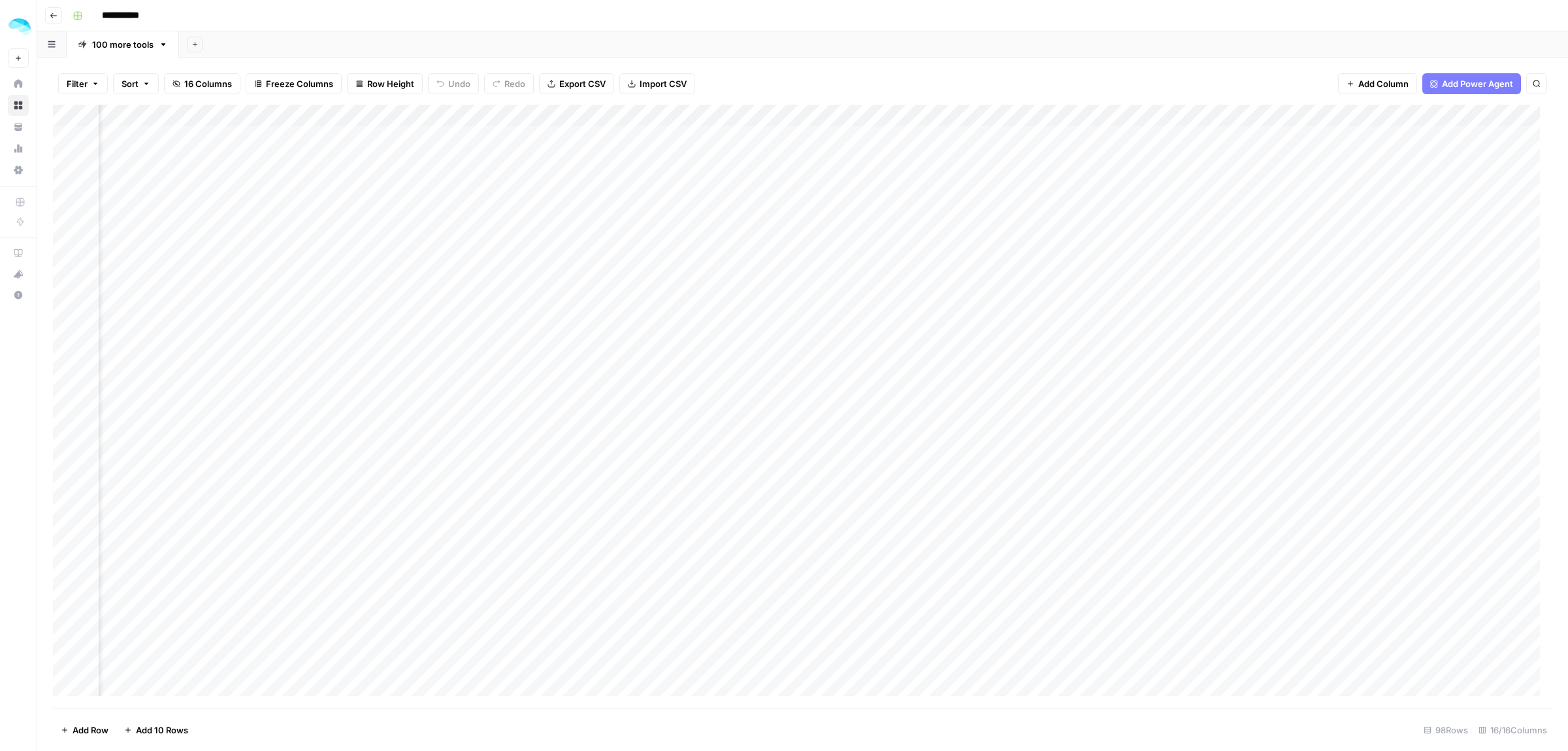
click at [628, 114] on div "Add Column" at bounding box center [803, 406] width 1500 height 604
click at [556, 139] on div "Add Column" at bounding box center [803, 406] width 1500 height 604
click at [624, 117] on div "Add Column" at bounding box center [803, 406] width 1500 height 604
click at [652, 214] on span "First 10 Rows" at bounding box center [670, 210] width 82 height 13
click at [603, 206] on div "Add Column" at bounding box center [803, 406] width 1500 height 604
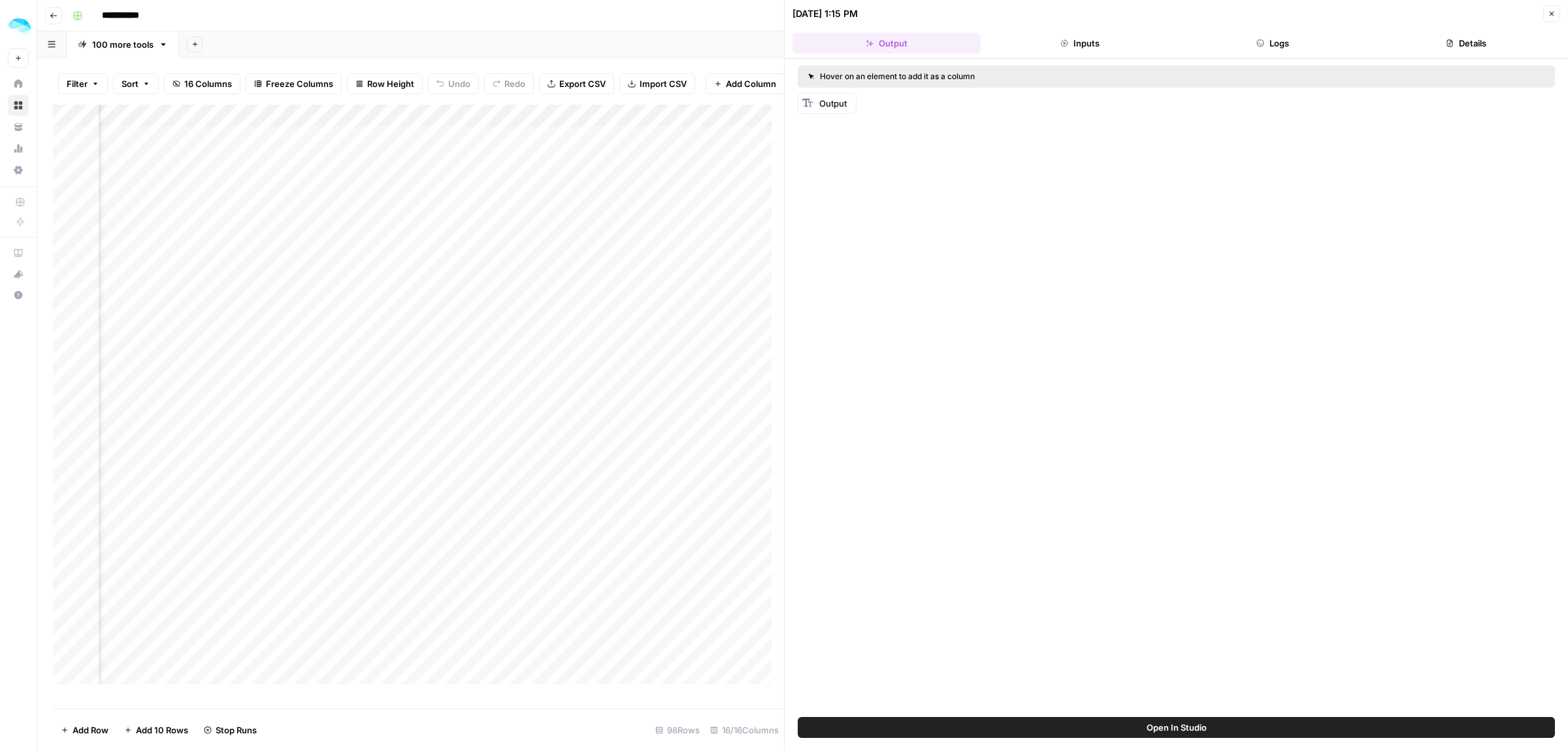
click at [1086, 43] on button "Inputs" at bounding box center [1081, 43] width 188 height 21
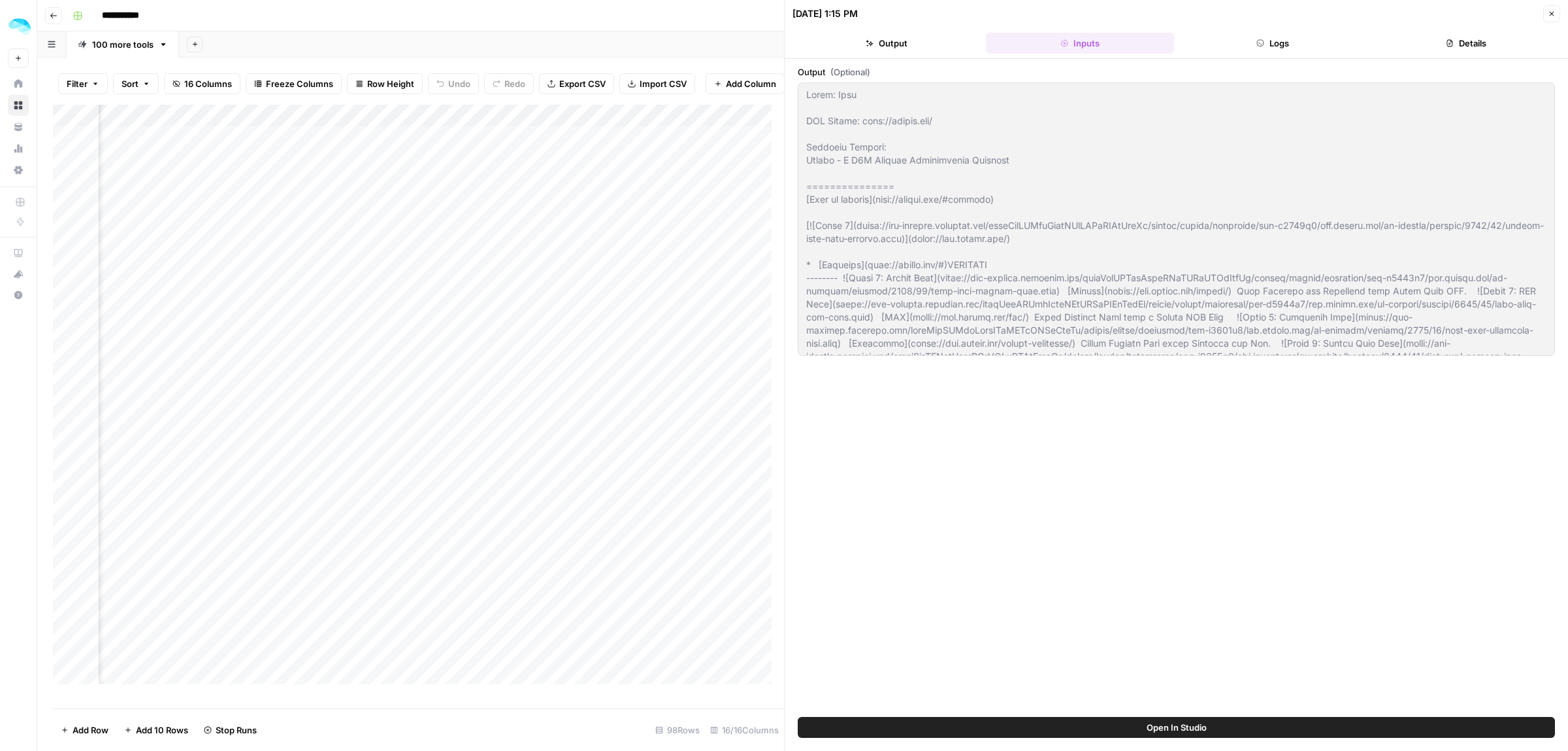
click at [1261, 40] on icon "button" at bounding box center [1261, 43] width 6 height 6
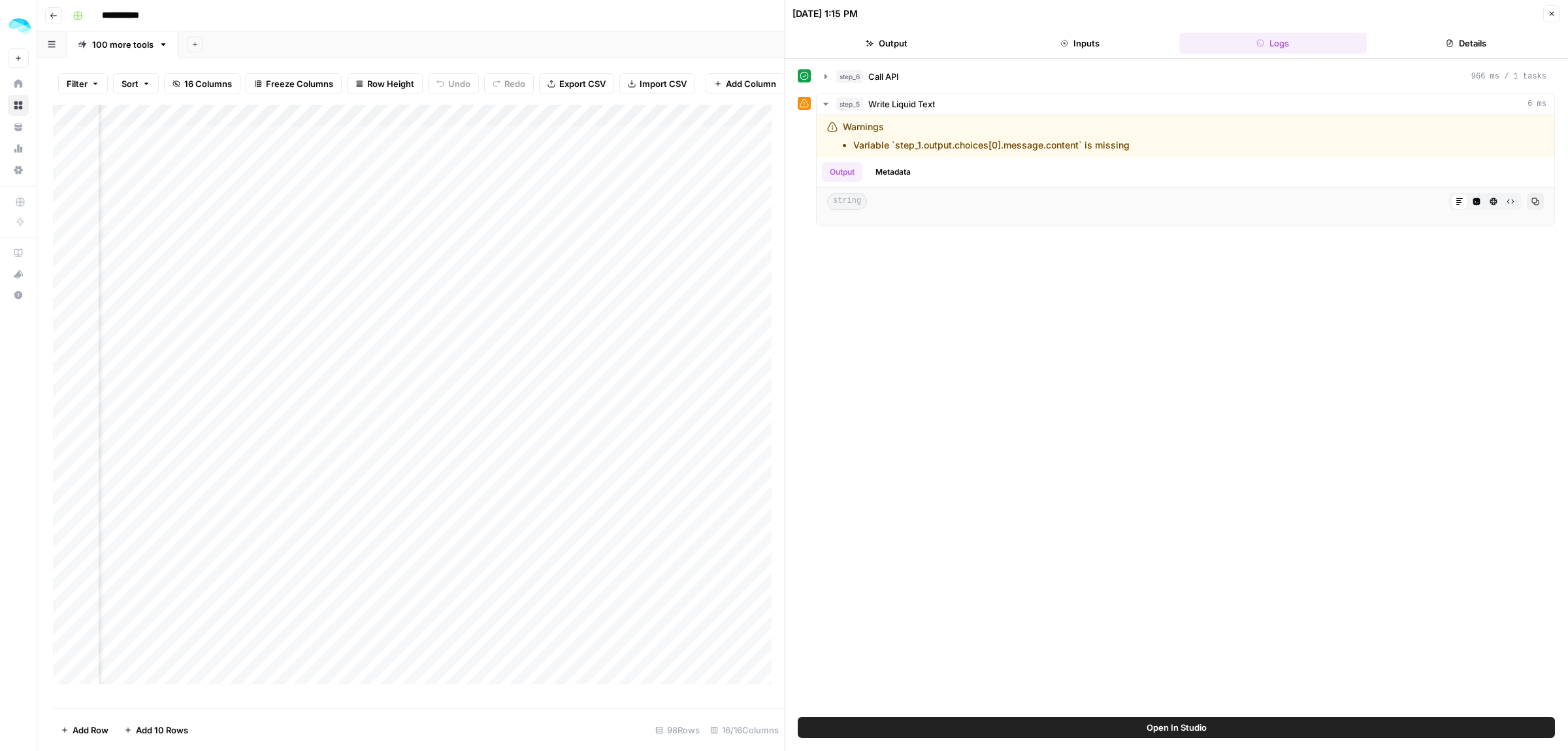
click at [868, 46] on icon "button" at bounding box center [870, 43] width 8 height 8
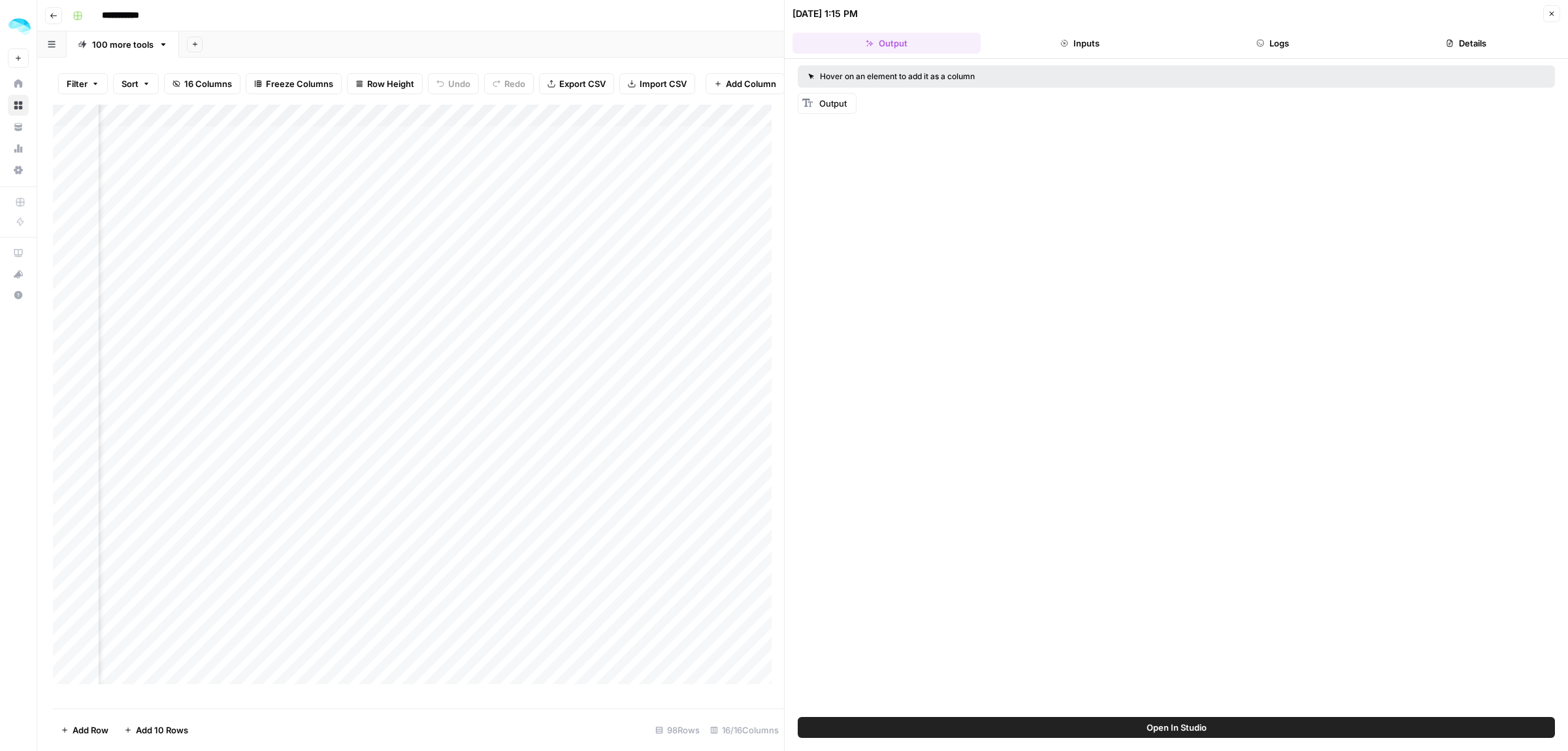
click at [1555, 15] on icon "button" at bounding box center [1552, 14] width 8 height 8
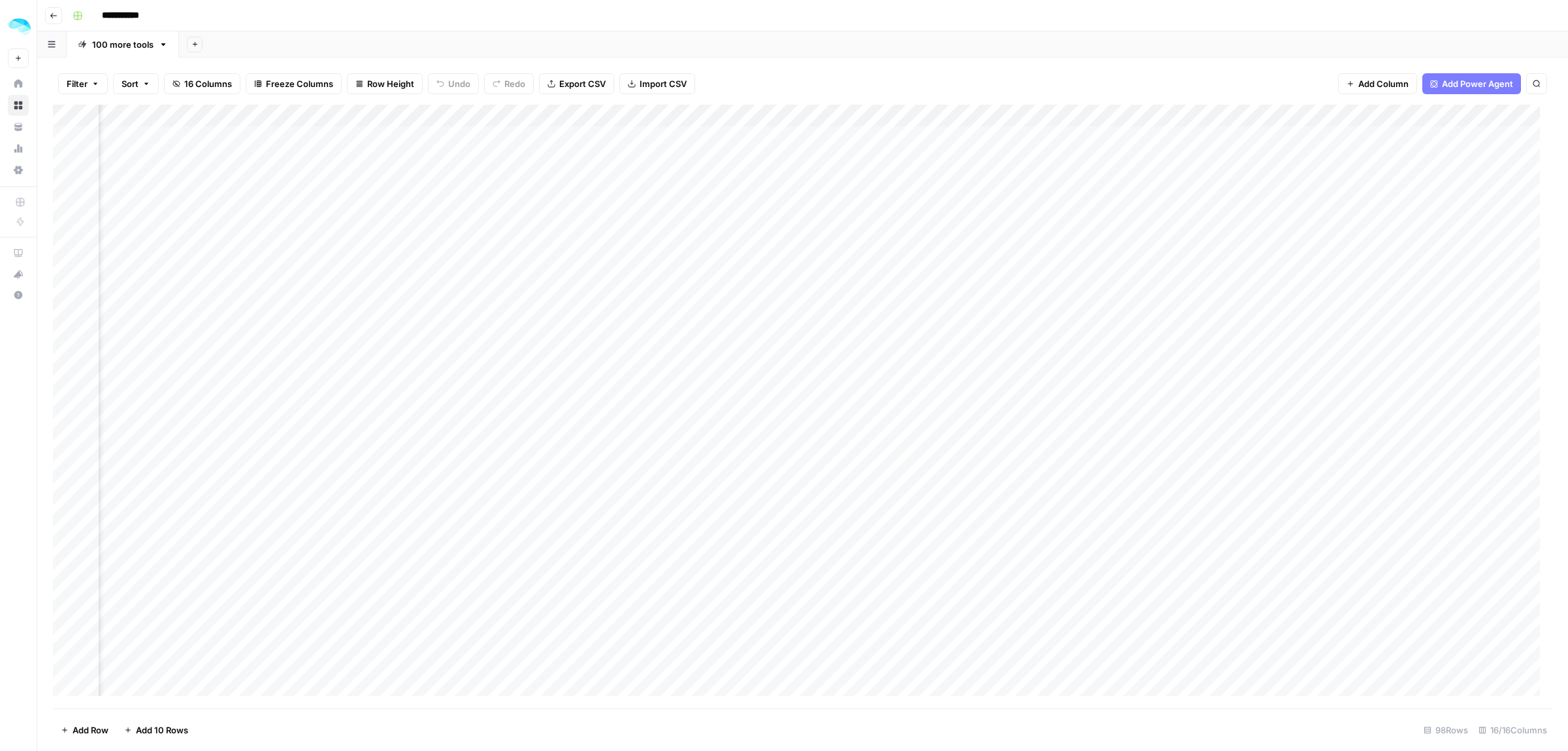
click at [612, 115] on div "Add Column" at bounding box center [803, 406] width 1500 height 604
click at [498, 239] on span "Edit Workflow" at bounding box center [530, 243] width 114 height 13
click at [693, 165] on div "Add Column" at bounding box center [803, 406] width 1500 height 604
click at [619, 138] on div "Add Column" at bounding box center [803, 406] width 1500 height 604
click at [608, 136] on div "Add Column" at bounding box center [803, 406] width 1500 height 604
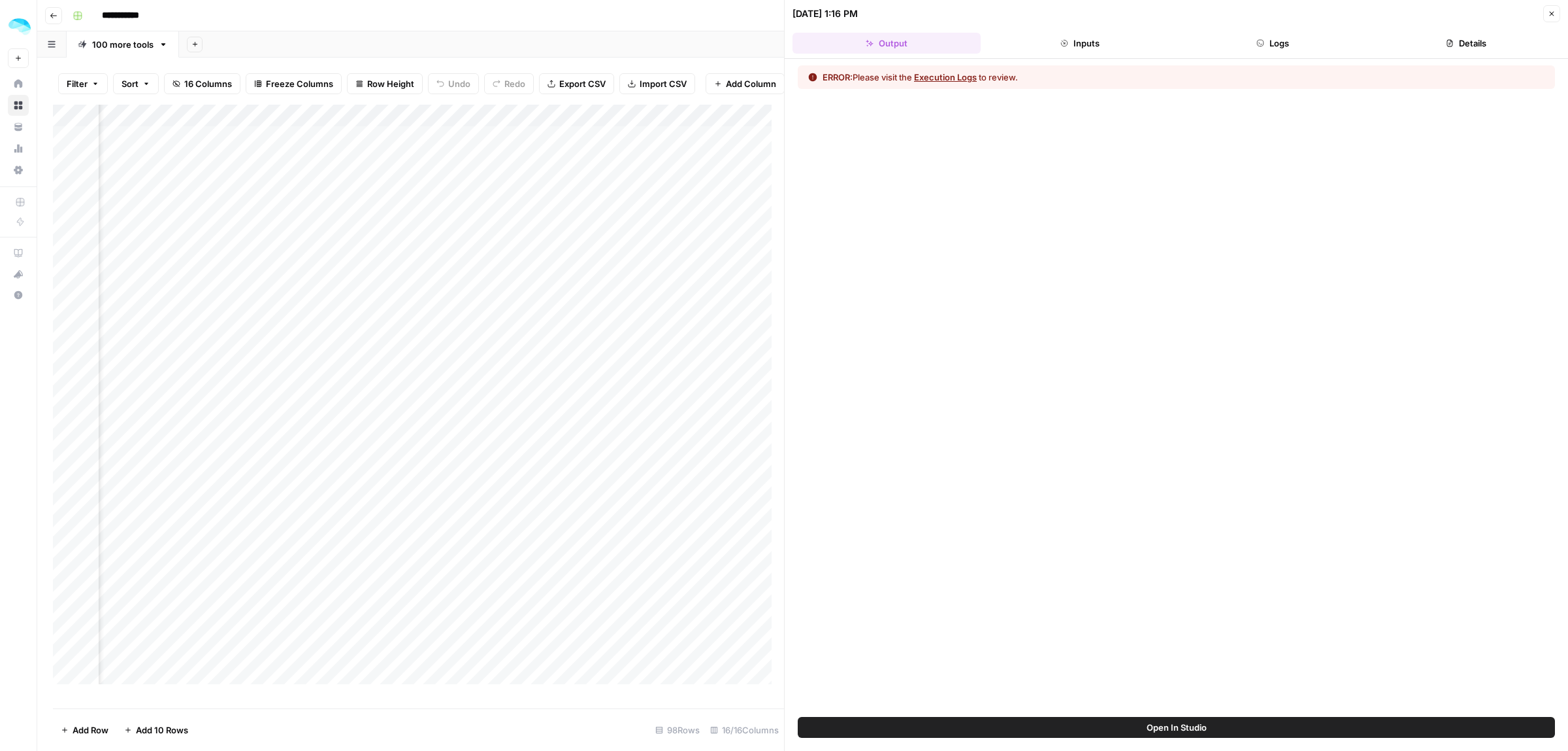
click at [1281, 34] on button "Logs" at bounding box center [1273, 43] width 188 height 21
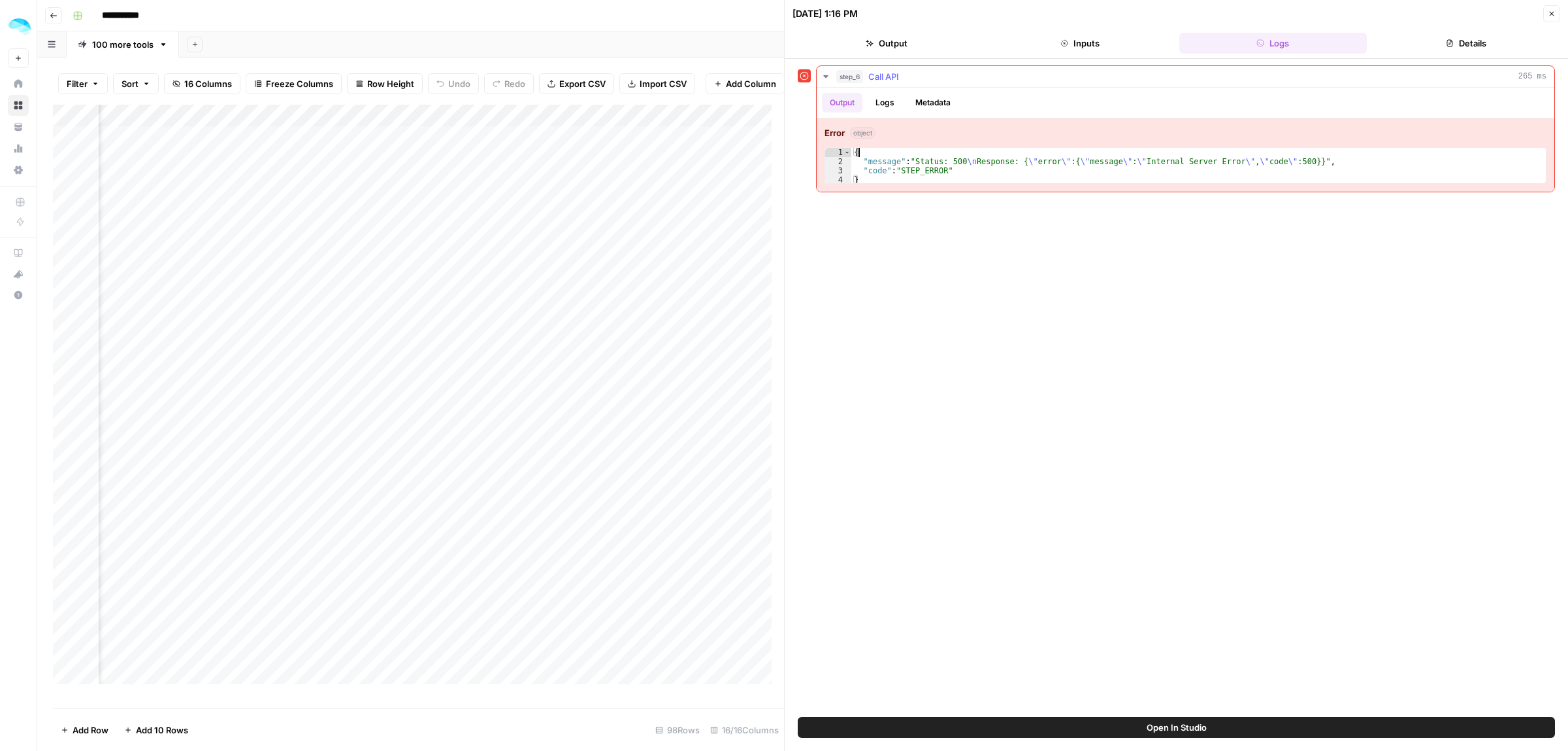
drag, startPoint x: 986, startPoint y: 155, endPoint x: 1076, endPoint y: 159, distance: 90.1
click at [998, 157] on div "{ "message" : "Status: 500 \n Response: { \" error \" :{ \" message \" : \" Int…" at bounding box center [1199, 175] width 694 height 55
drag, startPoint x: 1129, startPoint y: 160, endPoint x: 1247, endPoint y: 160, distance: 118.0
click at [1158, 160] on div "{ "message" : "Status: 500 \n Response: { \" error \" :{ \" message \" : \" Int…" at bounding box center [1199, 175] width 694 height 55
type textarea "**********"
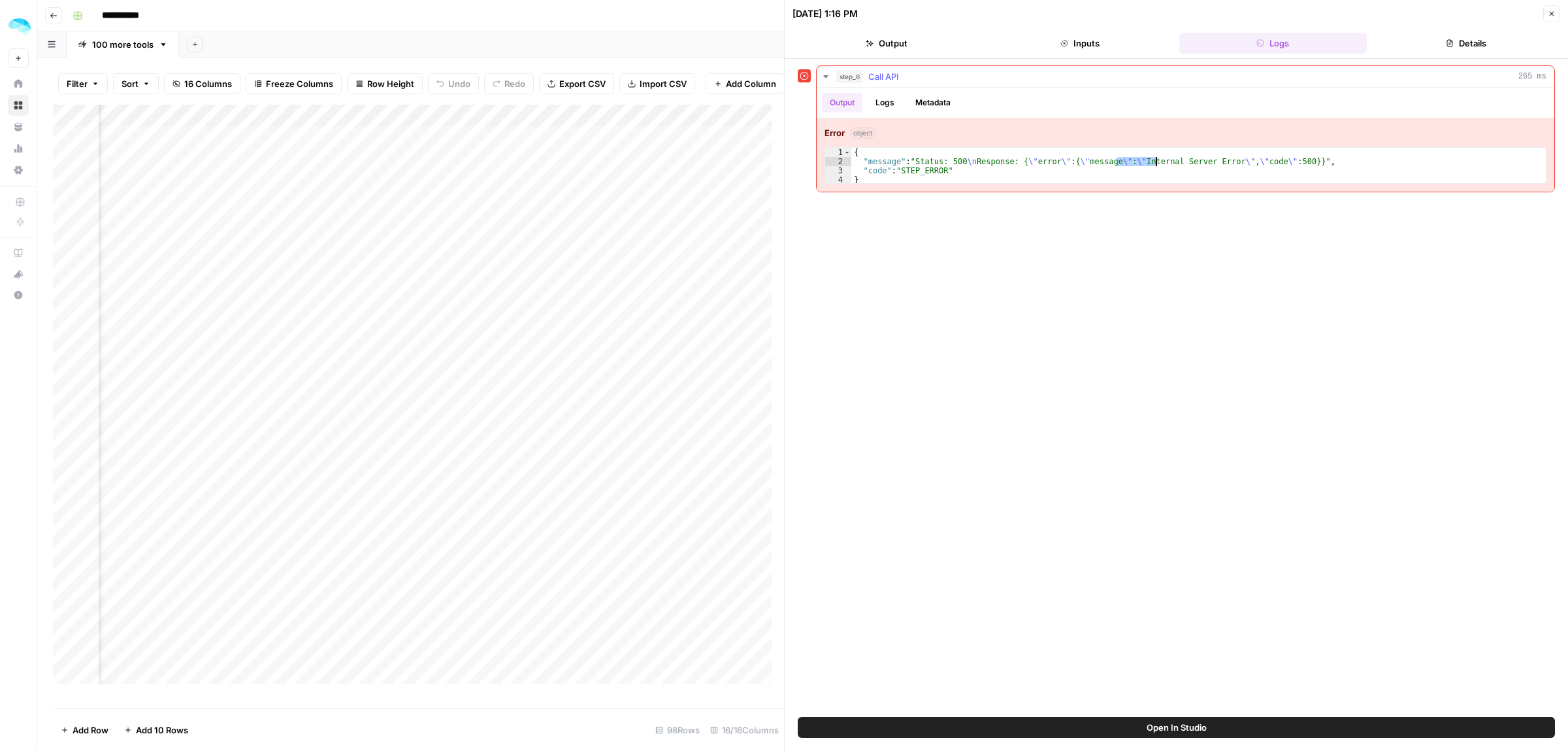
drag, startPoint x: 1247, startPoint y: 160, endPoint x: 1256, endPoint y: 160, distance: 9.0
click at [1255, 160] on div "{ "message" : "Status: 500 \n Response: { \" error \" :{ \" message \" : \" Int…" at bounding box center [1199, 175] width 694 height 55
click at [1548, 17] on icon "button" at bounding box center [1552, 14] width 8 height 8
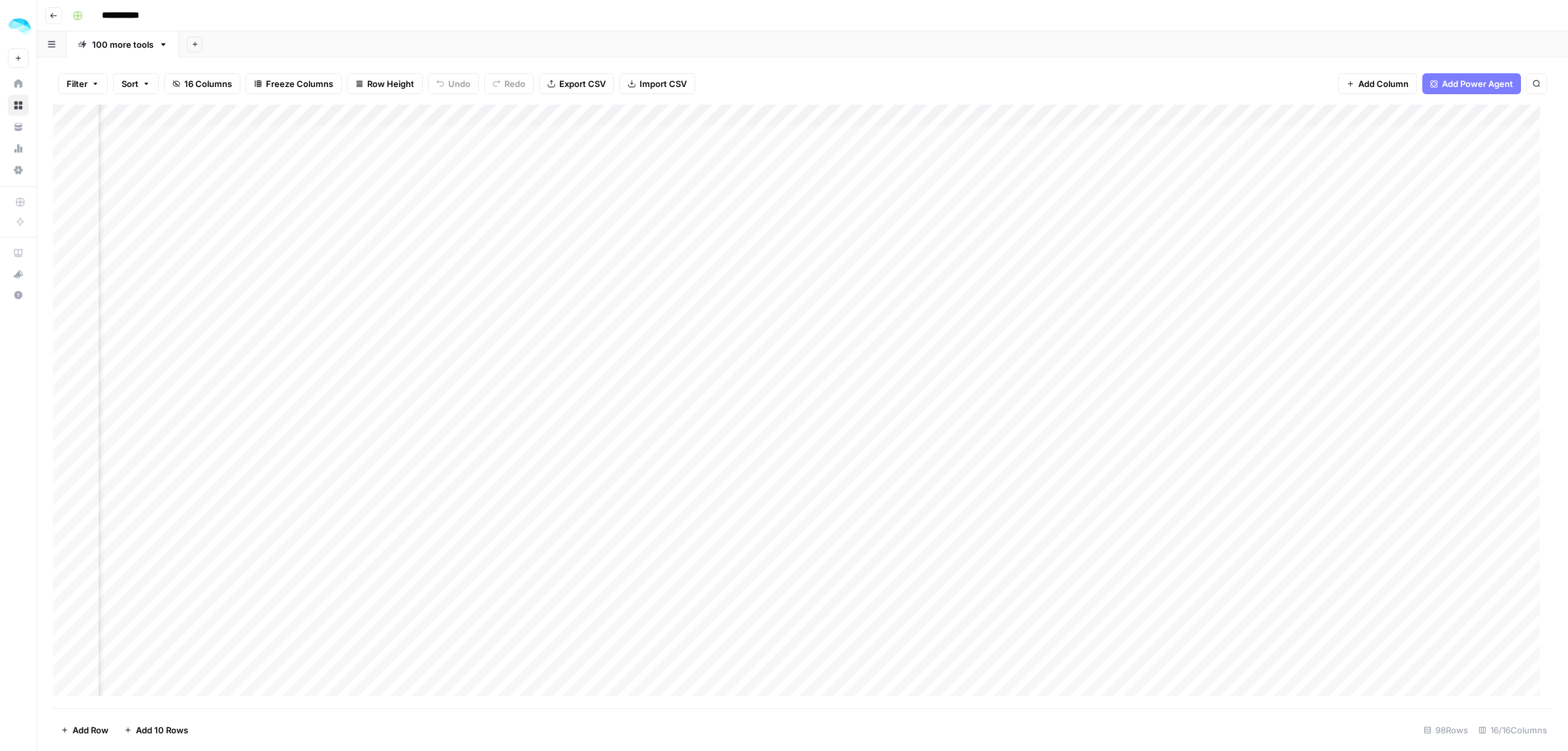
click at [609, 114] on div "Add Column" at bounding box center [803, 406] width 1500 height 604
type input "Find the tool name on the page"
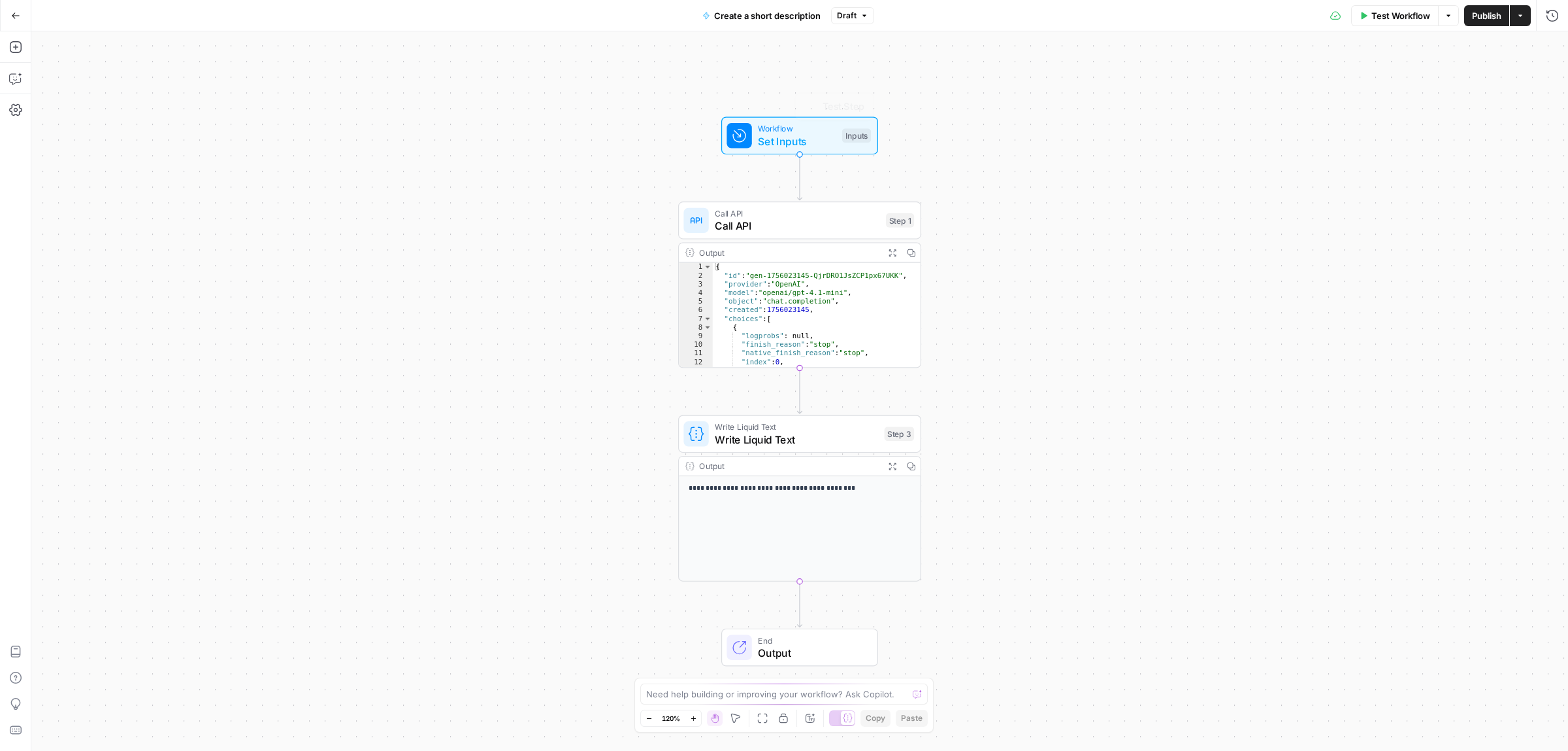
type textarea "**********"
click at [802, 299] on div "{ "id" : "gen-1756023145-QjrDRO1JsZCP1px67UKK" , "provider" : "OpenAI" , "model…" at bounding box center [808, 324] width 193 height 121
click at [794, 215] on span "Call API" at bounding box center [798, 214] width 165 height 13
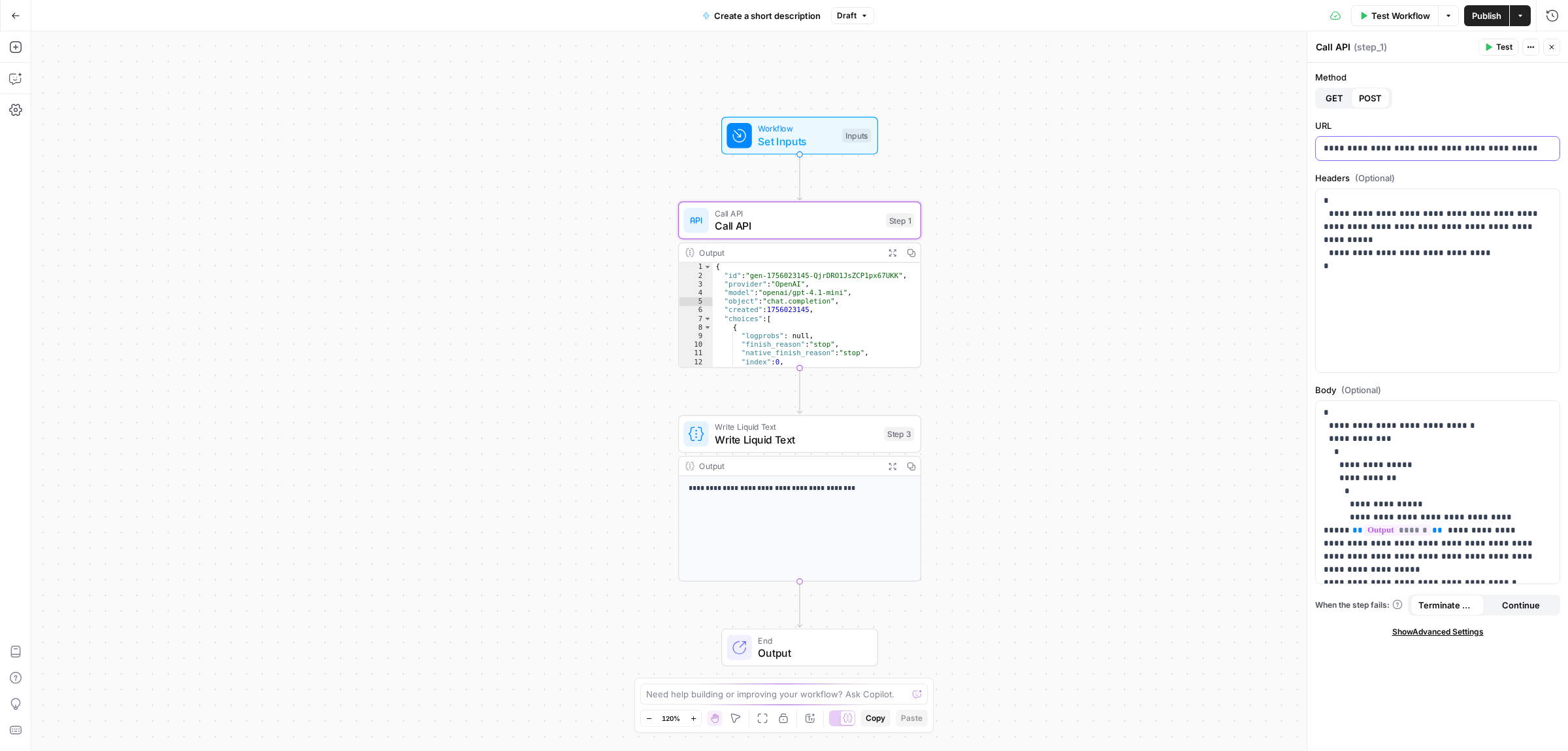
click at [1374, 145] on p "**********" at bounding box center [1437, 148] width 227 height 13
click at [1443, 253] on p "**********" at bounding box center [1437, 233] width 227 height 79
click at [1373, 506] on p "**********" at bounding box center [1431, 524] width 215 height 235
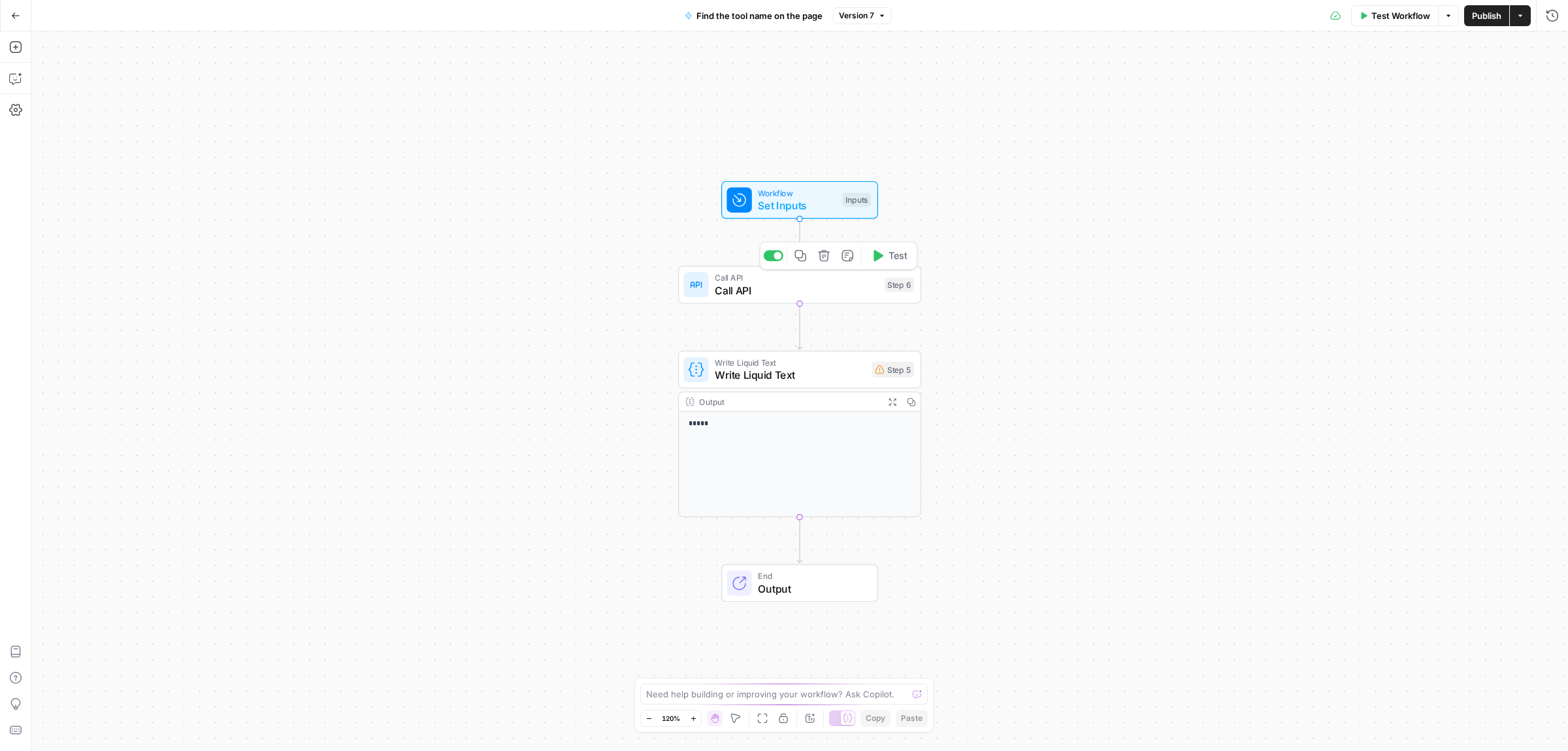
click at [772, 286] on span "Call API" at bounding box center [797, 290] width 164 height 15
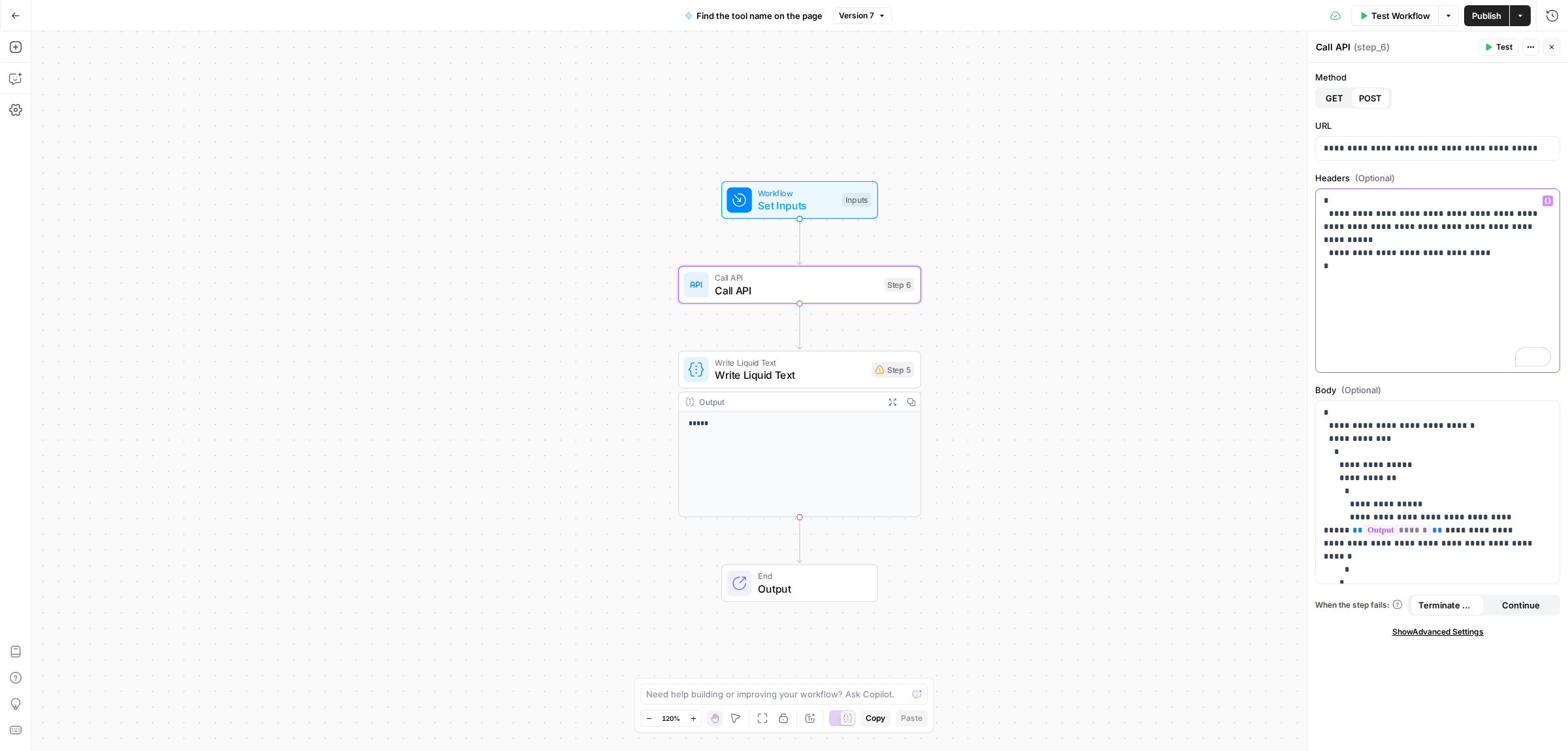
drag, startPoint x: 1420, startPoint y: 242, endPoint x: 1324, endPoint y: 229, distance: 96.9
click at [1324, 229] on p "**********" at bounding box center [1437, 233] width 227 height 79
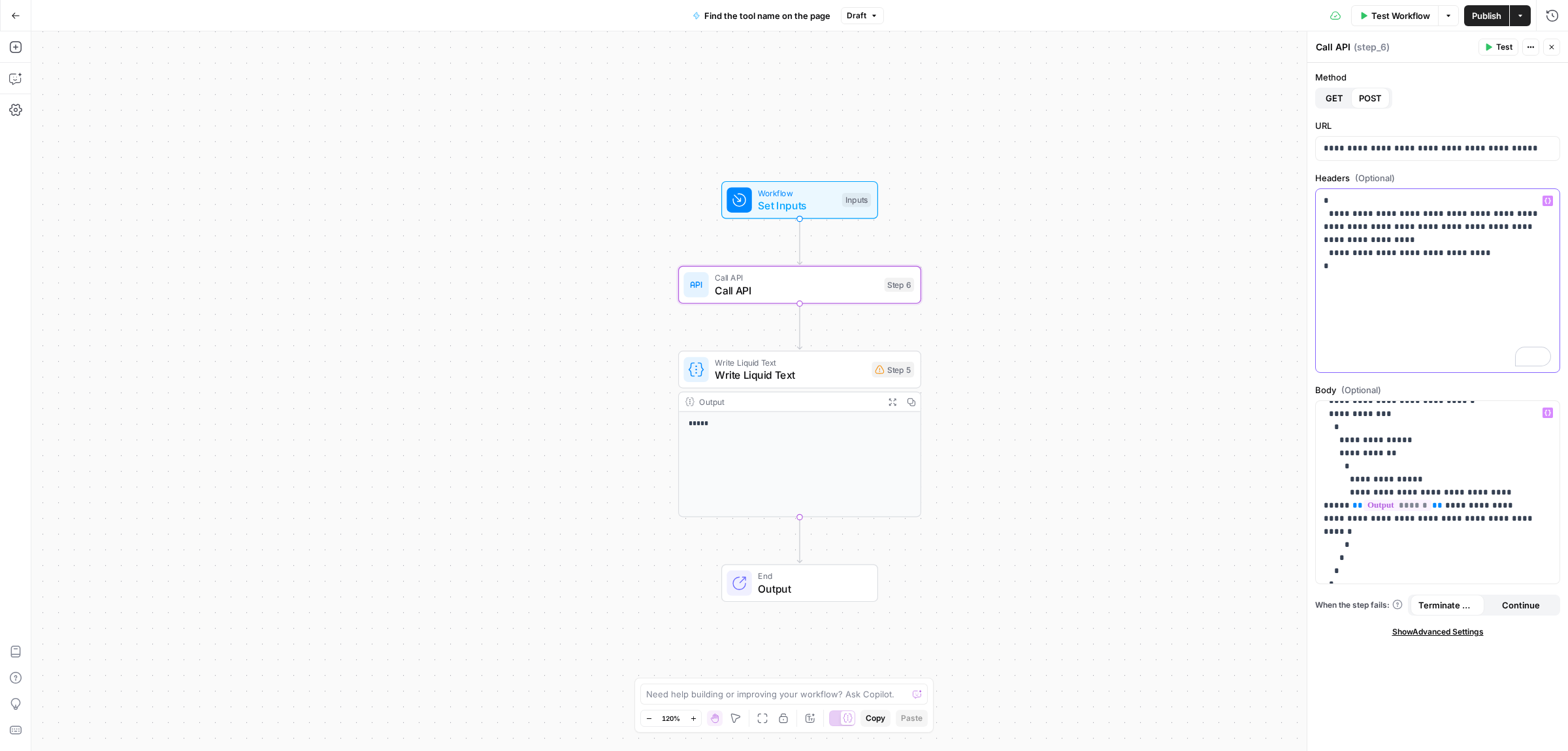
scroll to position [36, 0]
click at [1488, 47] on icon "button" at bounding box center [1489, 47] width 6 height 7
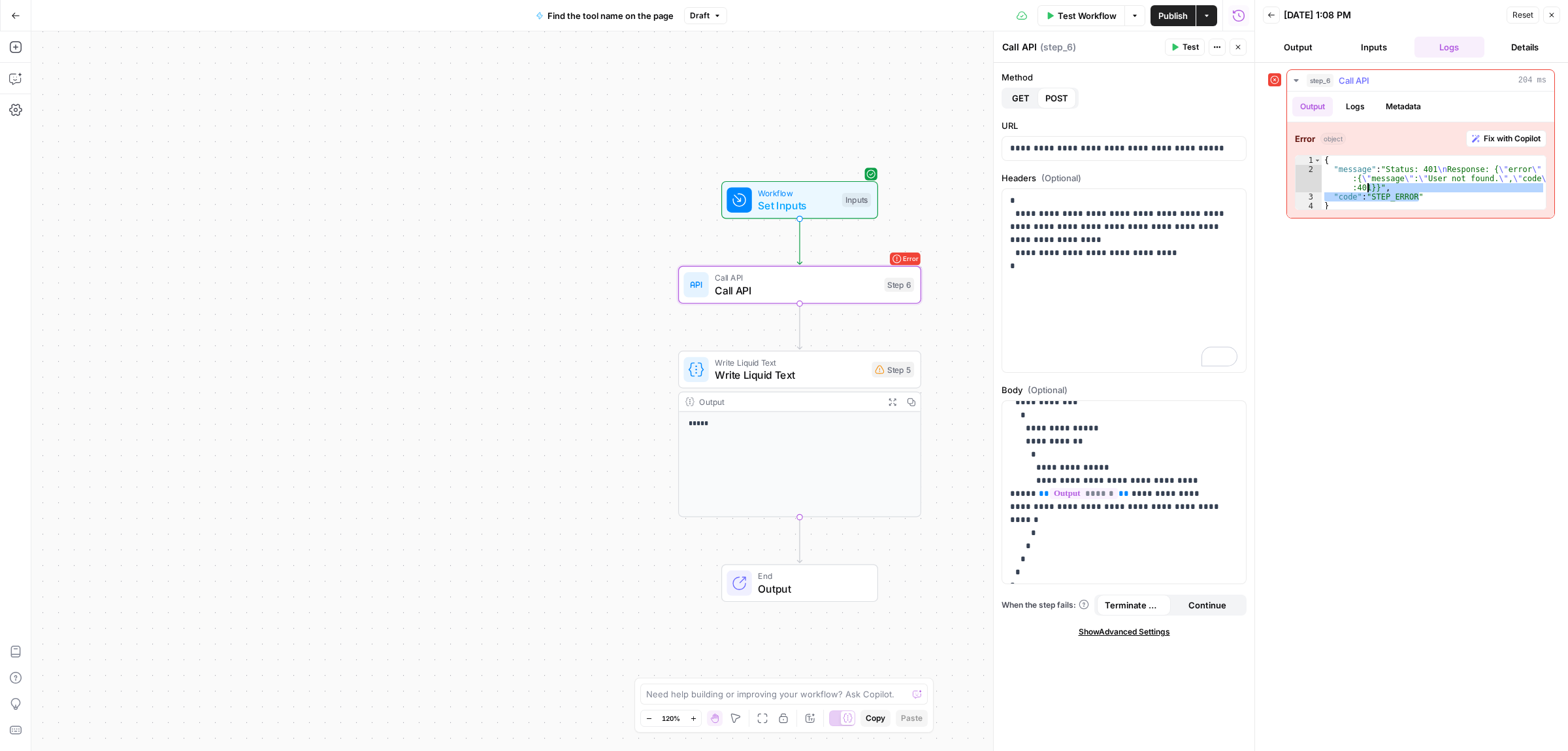
drag, startPoint x: 1446, startPoint y: 199, endPoint x: 1316, endPoint y: 178, distance: 131.7
click at [1316, 178] on div "**********" at bounding box center [1421, 182] width 251 height 55
click at [1346, 203] on div "{ "message" : "Status: 401 \n Response: { \" error \" :{ \" message \" : \" Use…" at bounding box center [1434, 182] width 224 height 53
drag, startPoint x: 1338, startPoint y: 204, endPoint x: 1321, endPoint y: 149, distance: 57.6
click at [1321, 149] on div "**********" at bounding box center [1422, 170] width 268 height 96
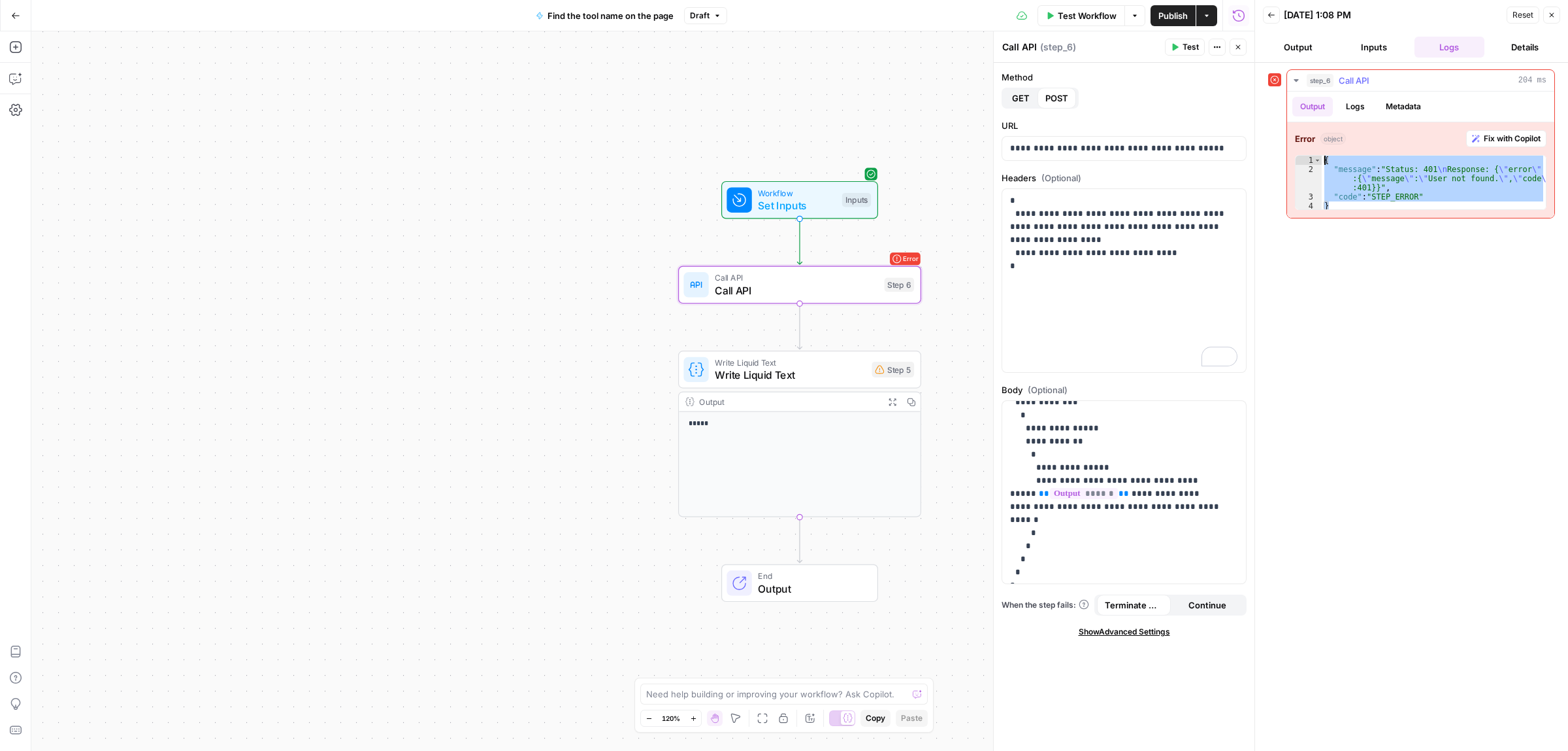
type textarea "**********"
drag, startPoint x: 1100, startPoint y: 240, endPoint x: 1115, endPoint y: 218, distance: 26.6
click at [1115, 218] on p "**********" at bounding box center [1123, 233] width 227 height 79
drag, startPoint x: 1100, startPoint y: 240, endPoint x: 1116, endPoint y: 217, distance: 28.0
click at [1116, 217] on p "**********" at bounding box center [1123, 233] width 227 height 79
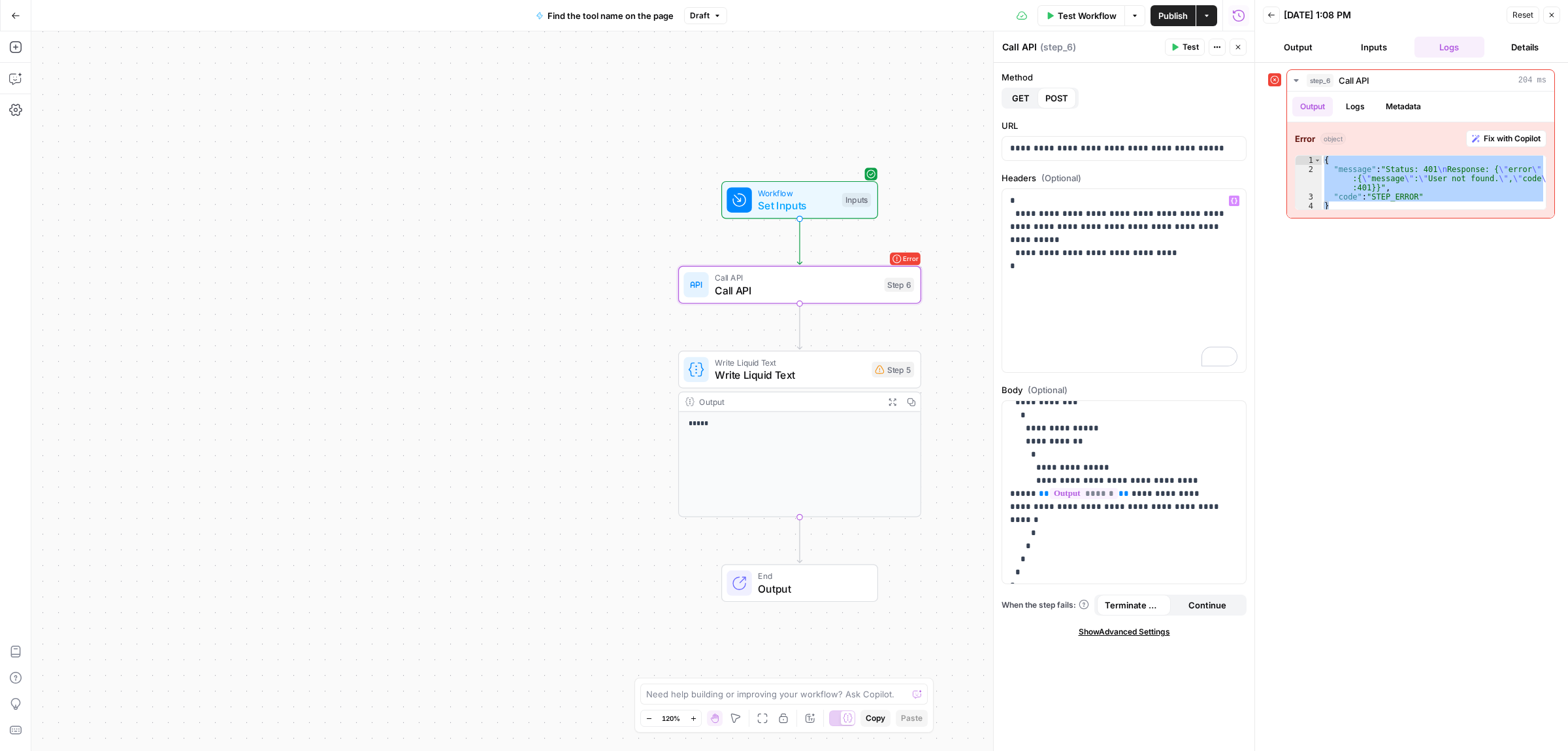
click at [1165, 50] on div "Publish P" at bounding box center [1172, 43] width 52 height 21
click at [1119, 50] on div "Call API Call API ( step_6 )" at bounding box center [1082, 47] width 159 height 14
click at [1185, 52] on span "Test" at bounding box center [1191, 47] width 16 height 12
drag, startPoint x: 1100, startPoint y: 239, endPoint x: 1113, endPoint y: 215, distance: 27.3
click at [1113, 215] on p "**********" at bounding box center [1123, 233] width 227 height 79
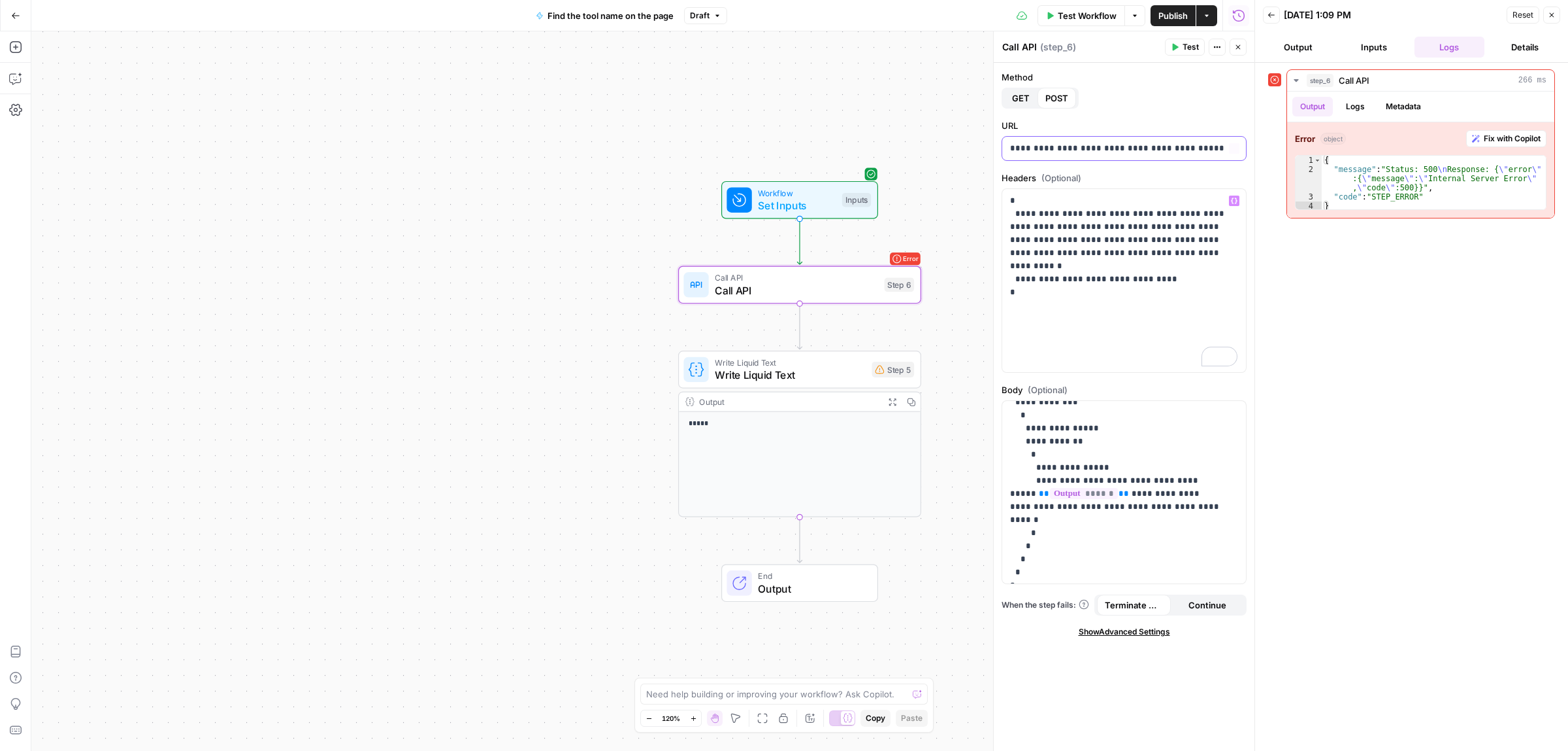
click at [1083, 142] on p "**********" at bounding box center [1123, 148] width 227 height 13
drag, startPoint x: 1158, startPoint y: 211, endPoint x: 1145, endPoint y: 249, distance: 40.2
click at [1175, 211] on p "**********" at bounding box center [1123, 247] width 227 height 105
drag, startPoint x: 1073, startPoint y: 281, endPoint x: 1123, endPoint y: 281, distance: 50.0
click at [1107, 281] on p "**********" at bounding box center [1123, 247] width 227 height 105
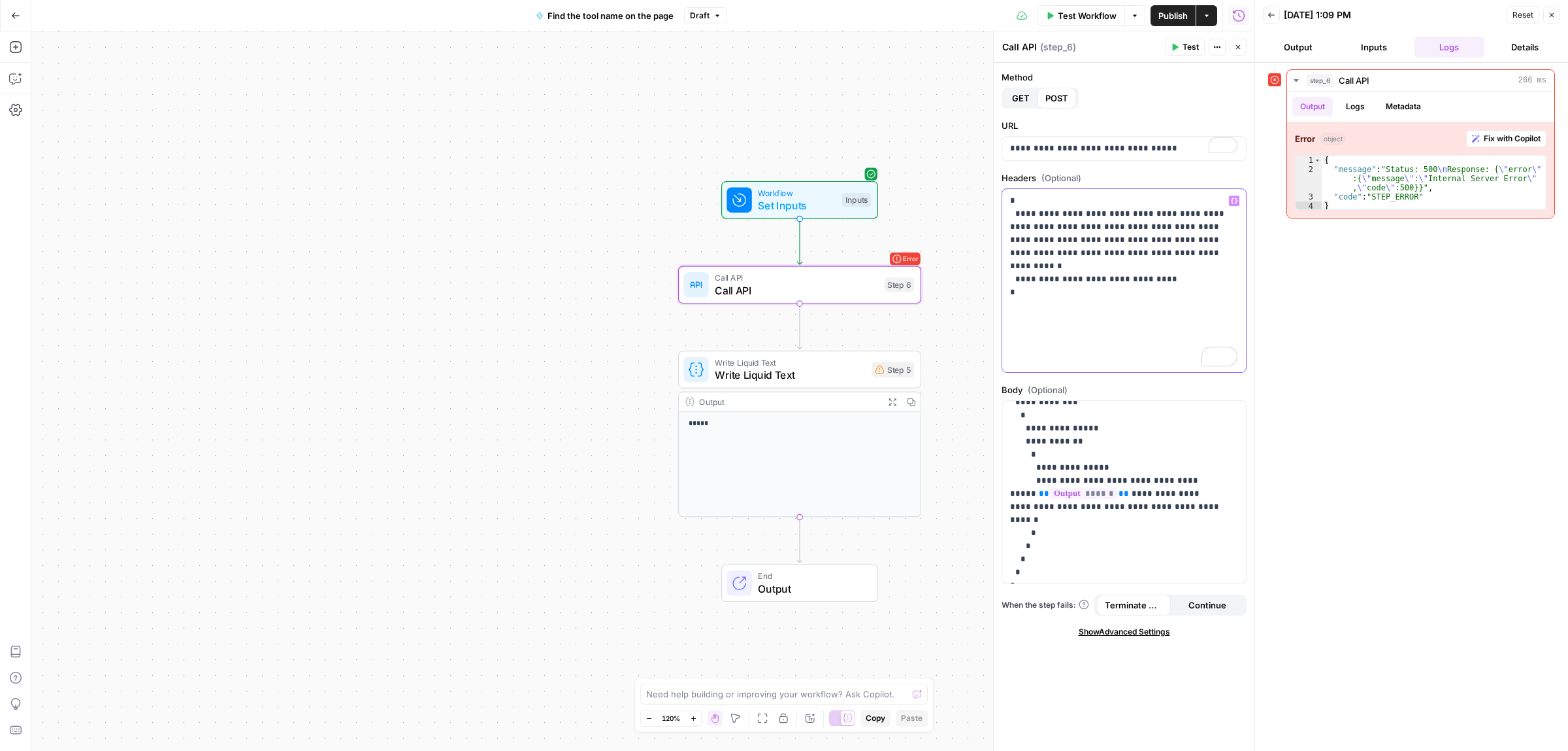
click at [1124, 283] on p "**********" at bounding box center [1123, 247] width 227 height 105
click at [1100, 468] on p "**********" at bounding box center [1118, 473] width 215 height 209
drag, startPoint x: 1147, startPoint y: 504, endPoint x: 1059, endPoint y: 490, distance: 89.1
click at [1059, 490] on p "**********" at bounding box center [1118, 473] width 215 height 209
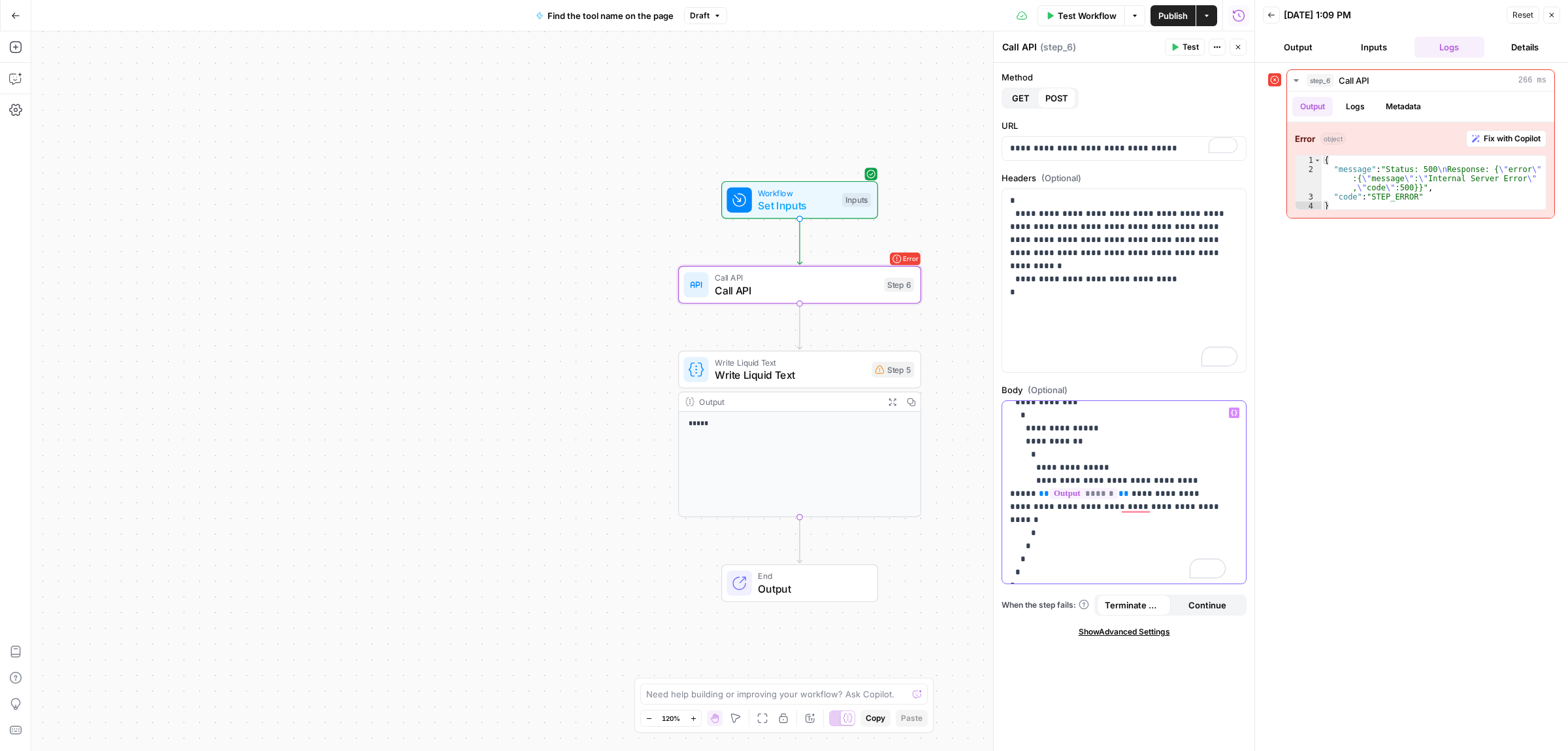
click at [1041, 529] on p "**********" at bounding box center [1118, 473] width 215 height 209
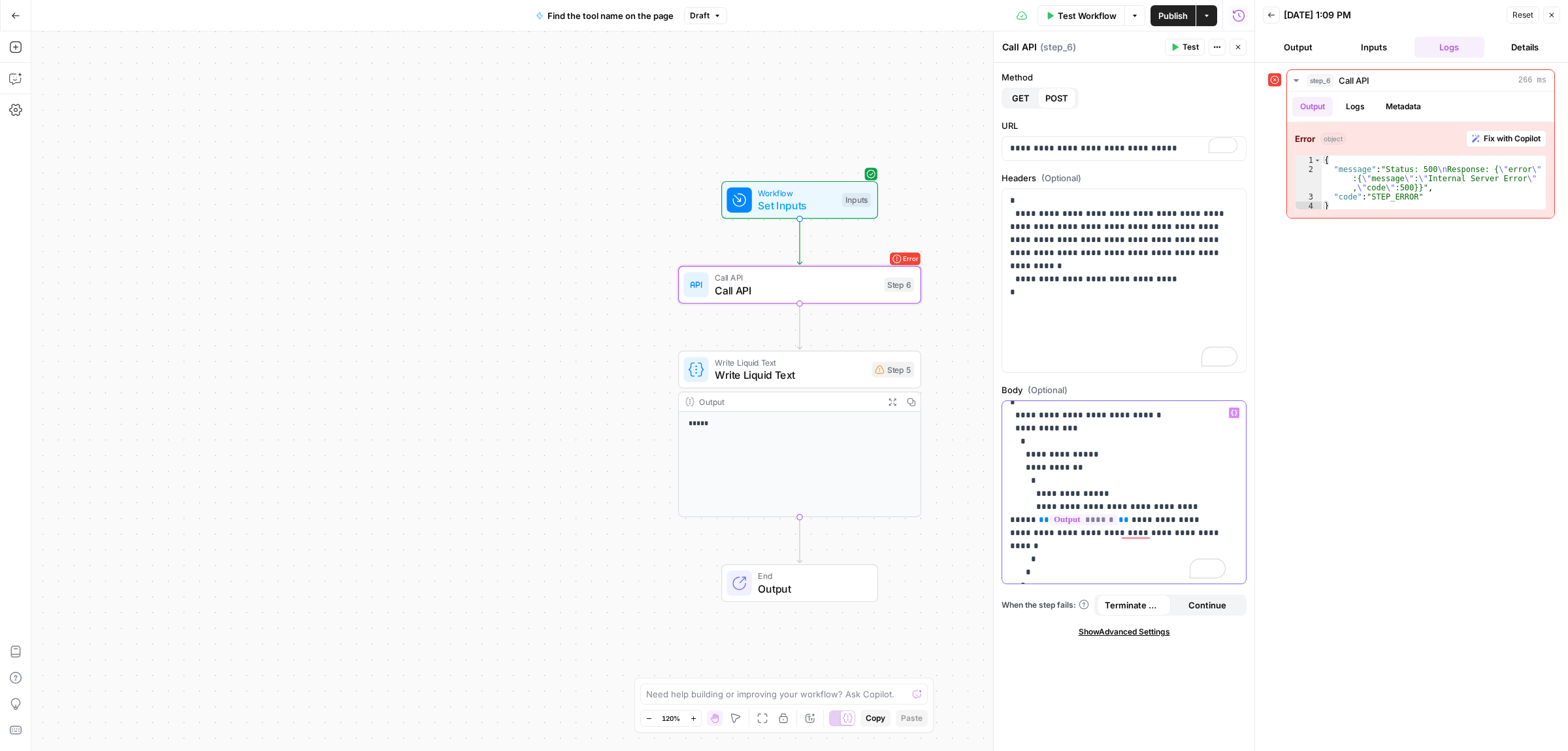
scroll to position [0, 0]
paste div "To enrich screen reader interactions, please activate Accessibility in Grammarl…"
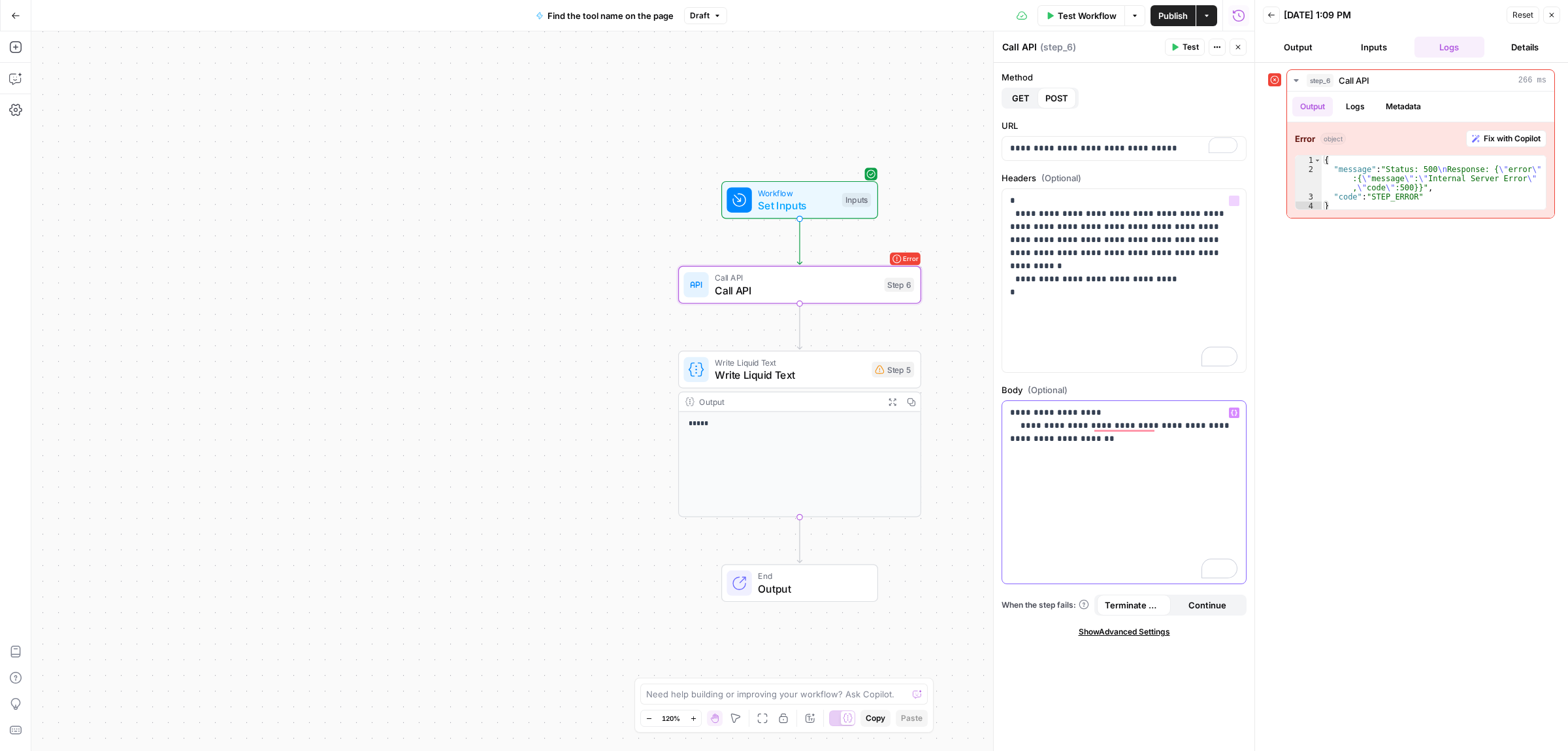
click at [1079, 442] on p "**********" at bounding box center [1123, 425] width 227 height 39
click at [1173, 49] on icon "button" at bounding box center [1176, 47] width 6 height 7
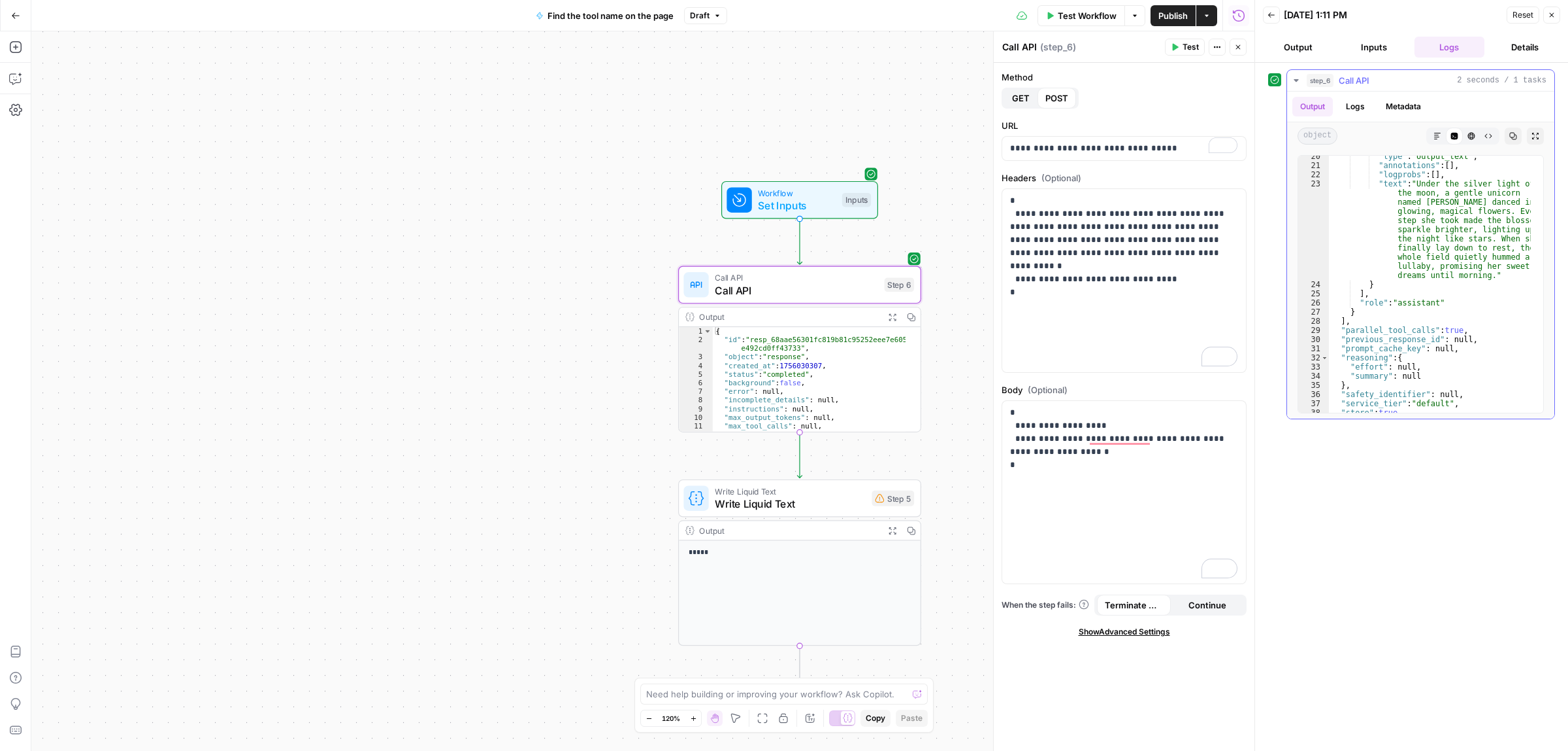
scroll to position [196, 0]
type textarea "**********"
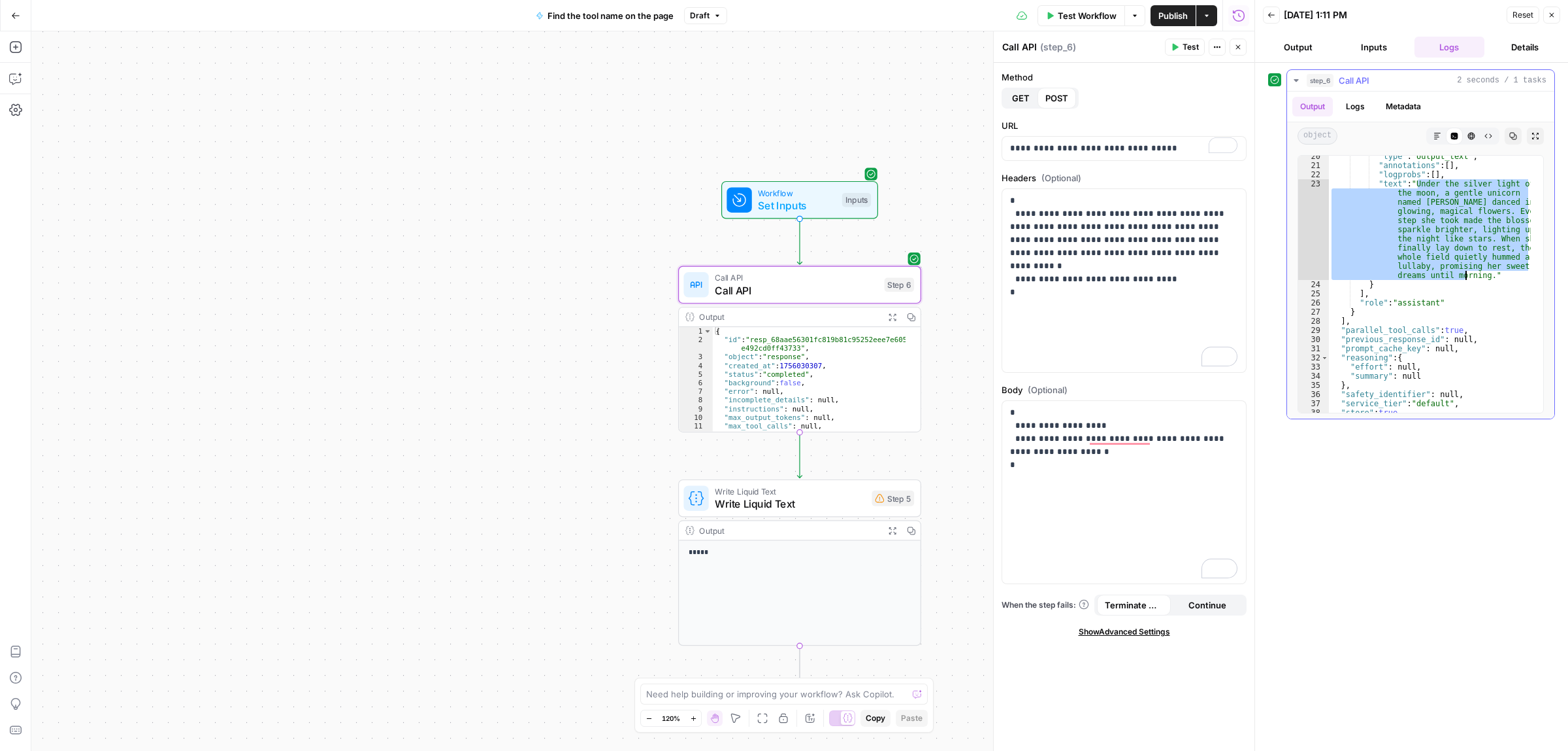
drag, startPoint x: 1419, startPoint y: 185, endPoint x: 1468, endPoint y: 272, distance: 99.8
click at [1468, 272] on div ""type" : "output_text" , "annotations" : [ ] , "logprobs" : [ ] , "text" : "Und…" at bounding box center [1430, 290] width 202 height 275
click at [1456, 263] on div ""type" : "output_text" , "annotations" : [ ] , "logprobs" : [ ] , "text" : "Und…" at bounding box center [1430, 284] width 202 height 257
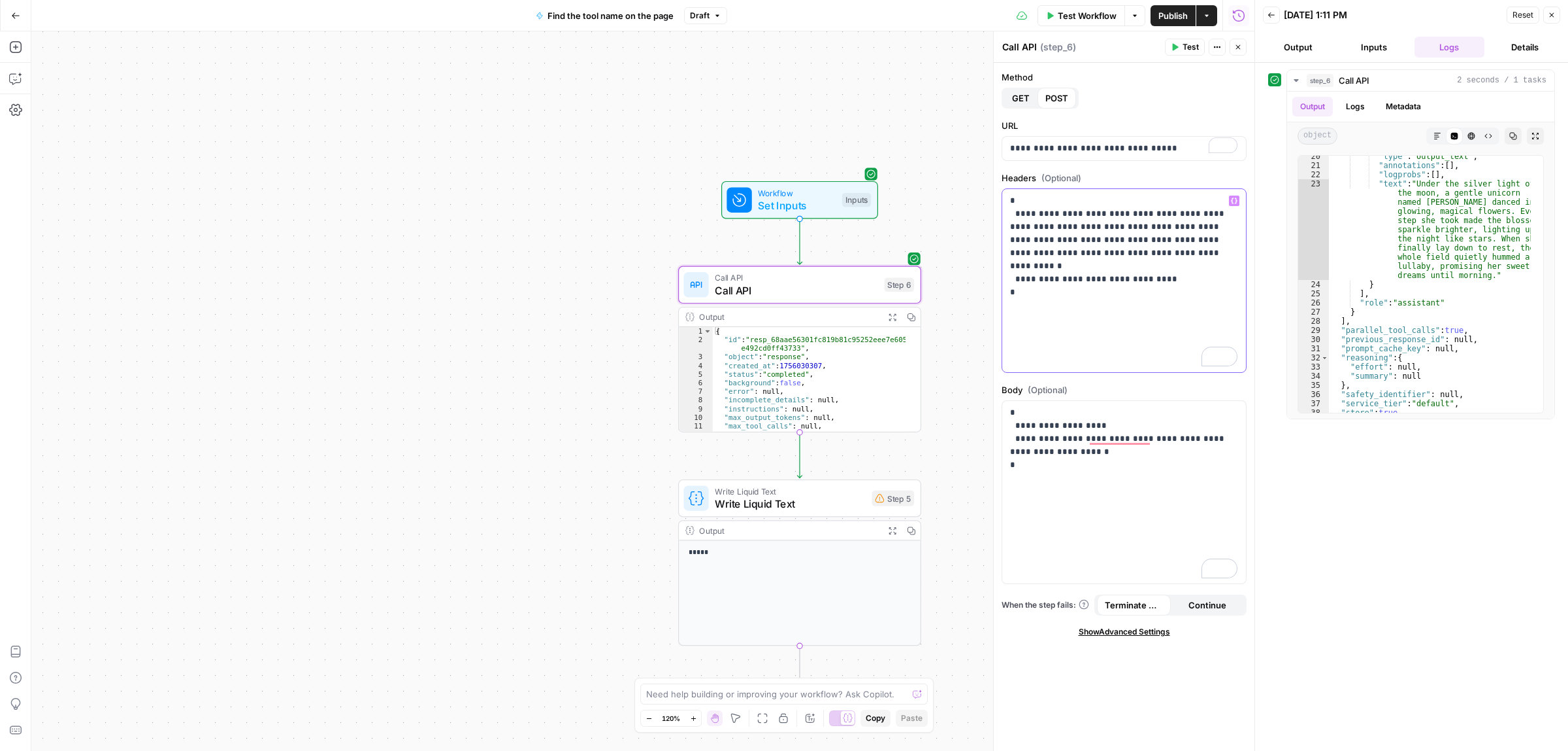
drag, startPoint x: 1047, startPoint y: 267, endPoint x: 1112, endPoint y: 214, distance: 83.9
click at [1112, 214] on p "**********" at bounding box center [1123, 247] width 227 height 105
click at [1088, 154] on p "**********" at bounding box center [1123, 148] width 227 height 13
click at [1142, 446] on p "**********" at bounding box center [1123, 445] width 227 height 79
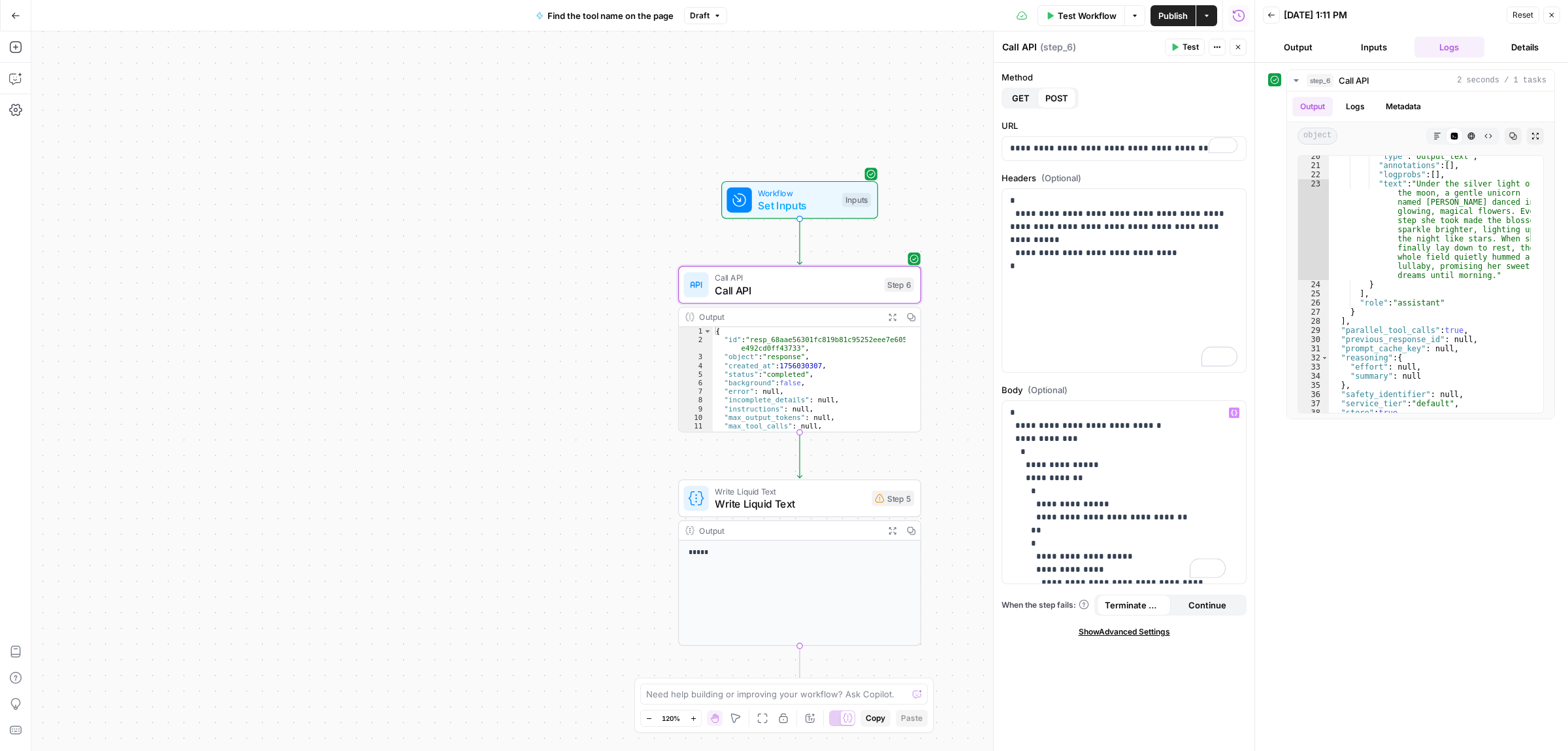
click at [1183, 51] on span "Test" at bounding box center [1191, 47] width 16 height 12
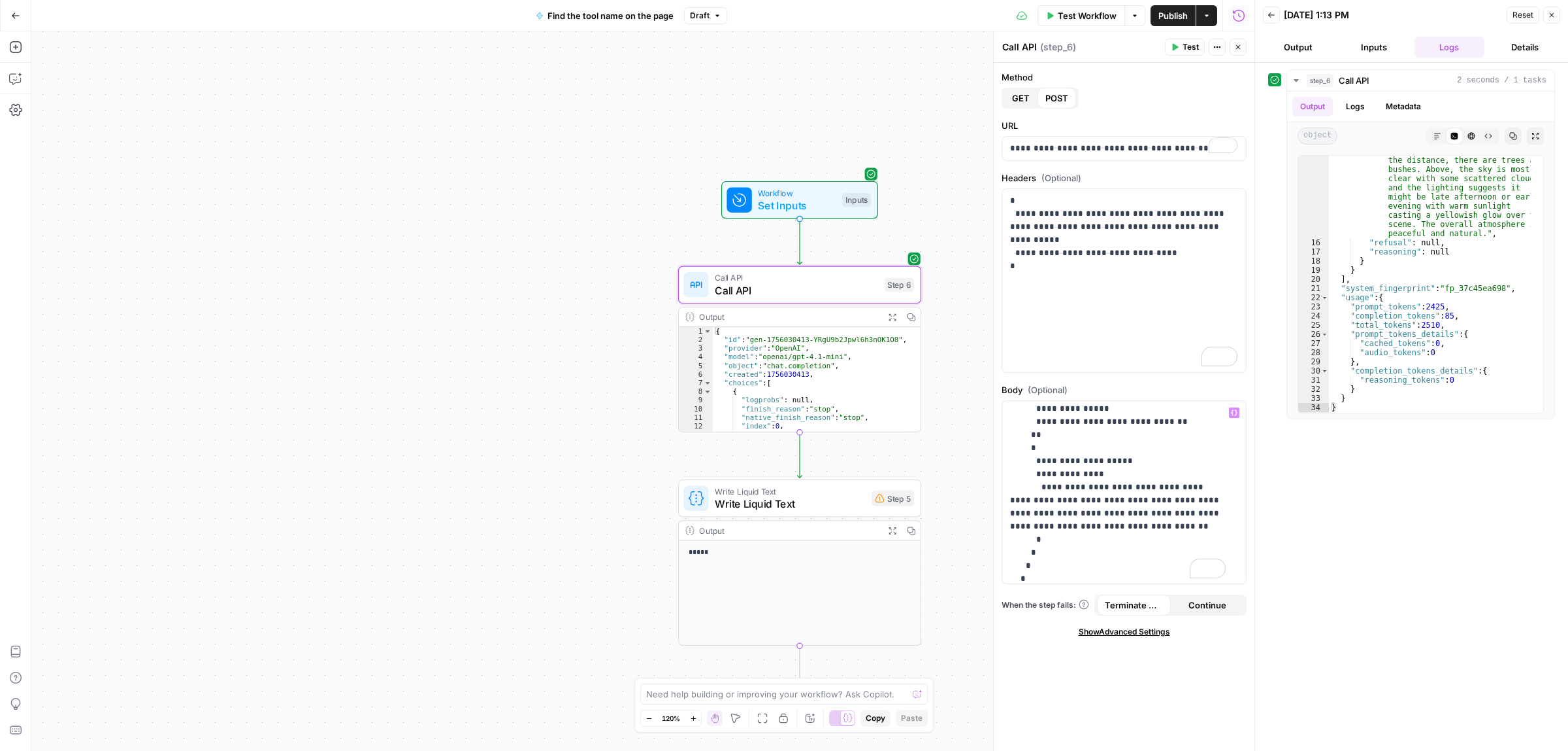
scroll to position [72, 0]
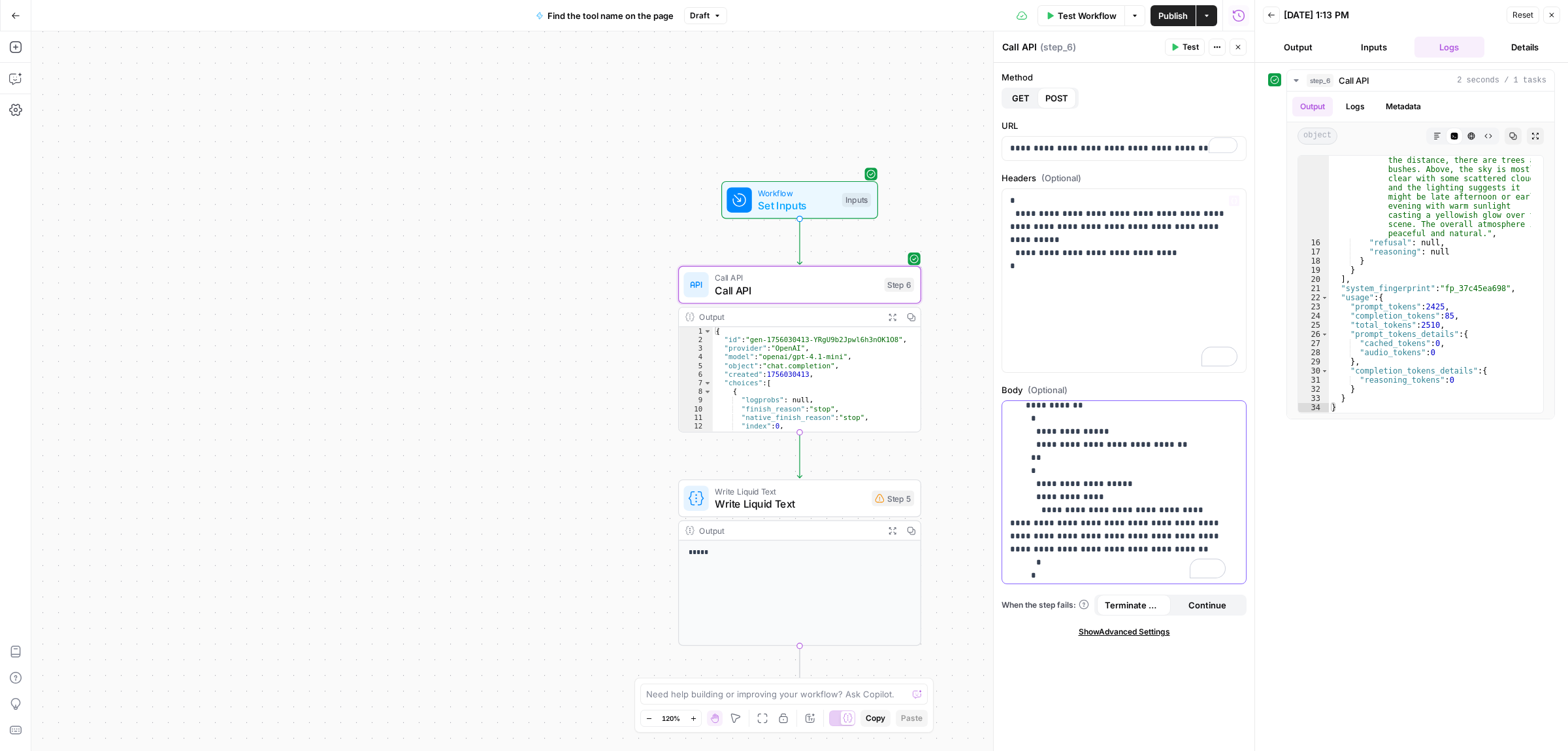
click at [1130, 485] on p "**********" at bounding box center [1118, 497] width 215 height 327
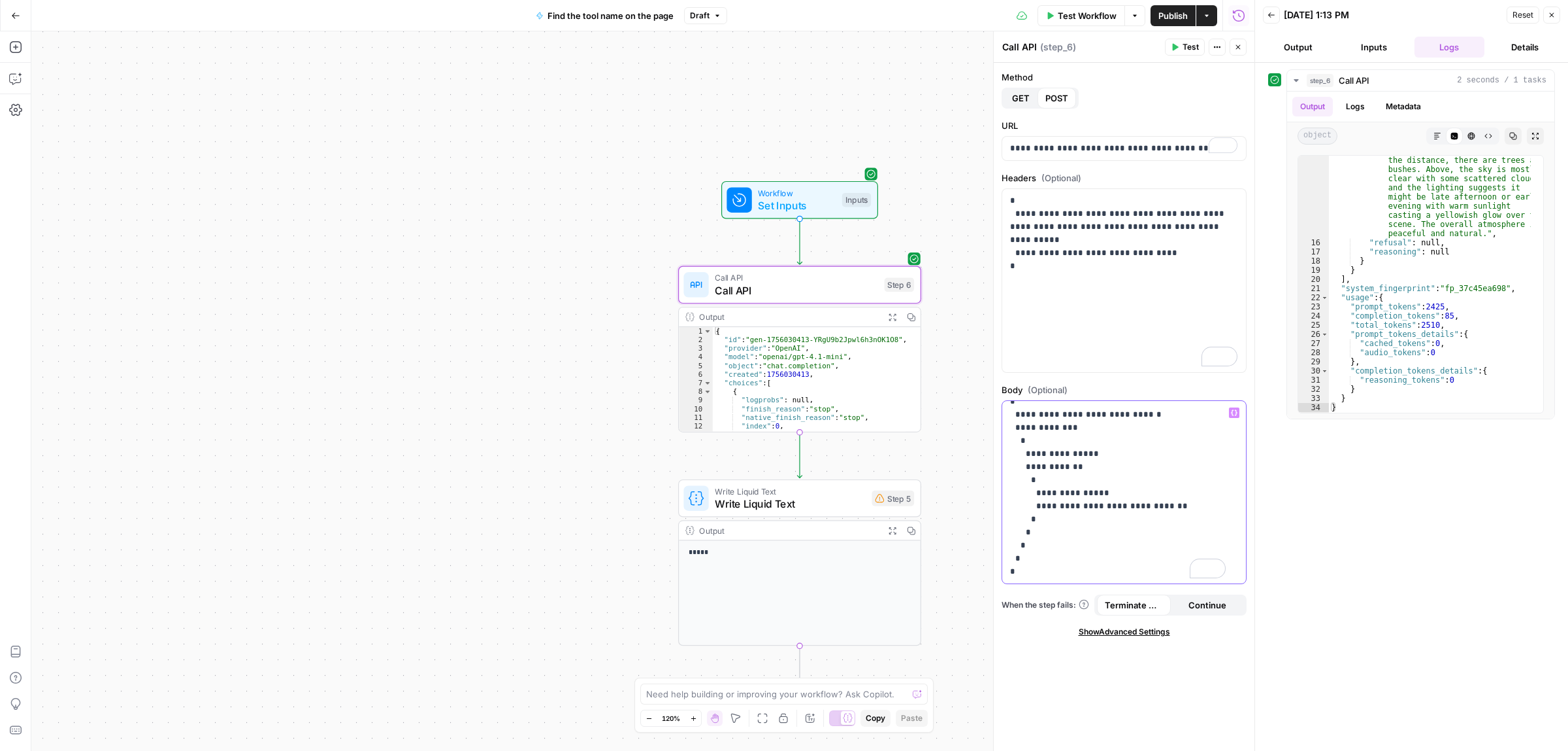
scroll to position [11, 0]
drag, startPoint x: 1146, startPoint y: 509, endPoint x: 1067, endPoint y: 509, distance: 79.0
click at [1067, 509] on p "**********" at bounding box center [1118, 487] width 215 height 183
drag, startPoint x: 1037, startPoint y: 494, endPoint x: 1010, endPoint y: 494, distance: 27.0
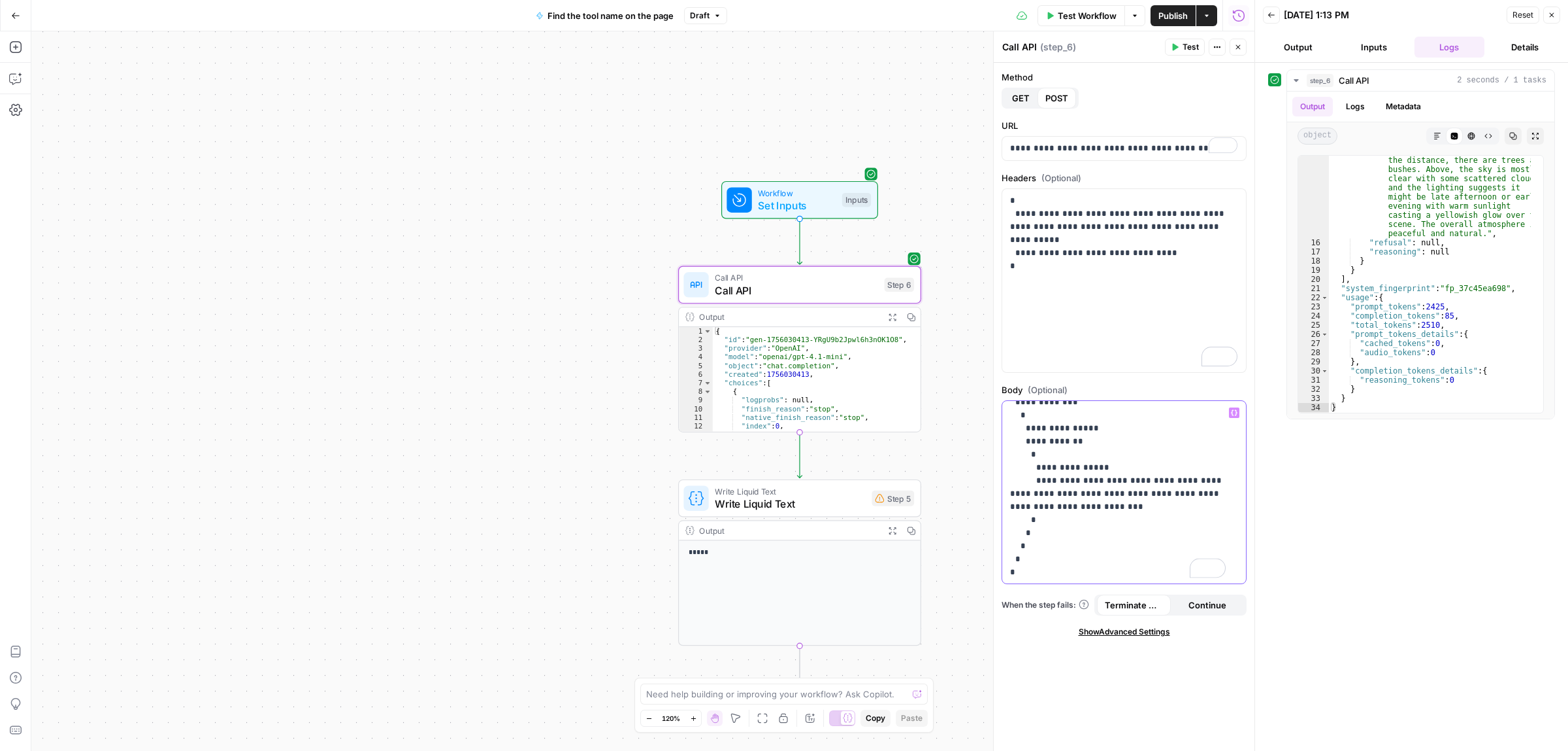
click at [1010, 494] on p "**********" at bounding box center [1118, 473] width 215 height 209
click at [1236, 407] on div "Variables Menu" at bounding box center [1234, 413] width 11 height 11
click at [1233, 414] on icon "button" at bounding box center [1234, 412] width 6 height 6
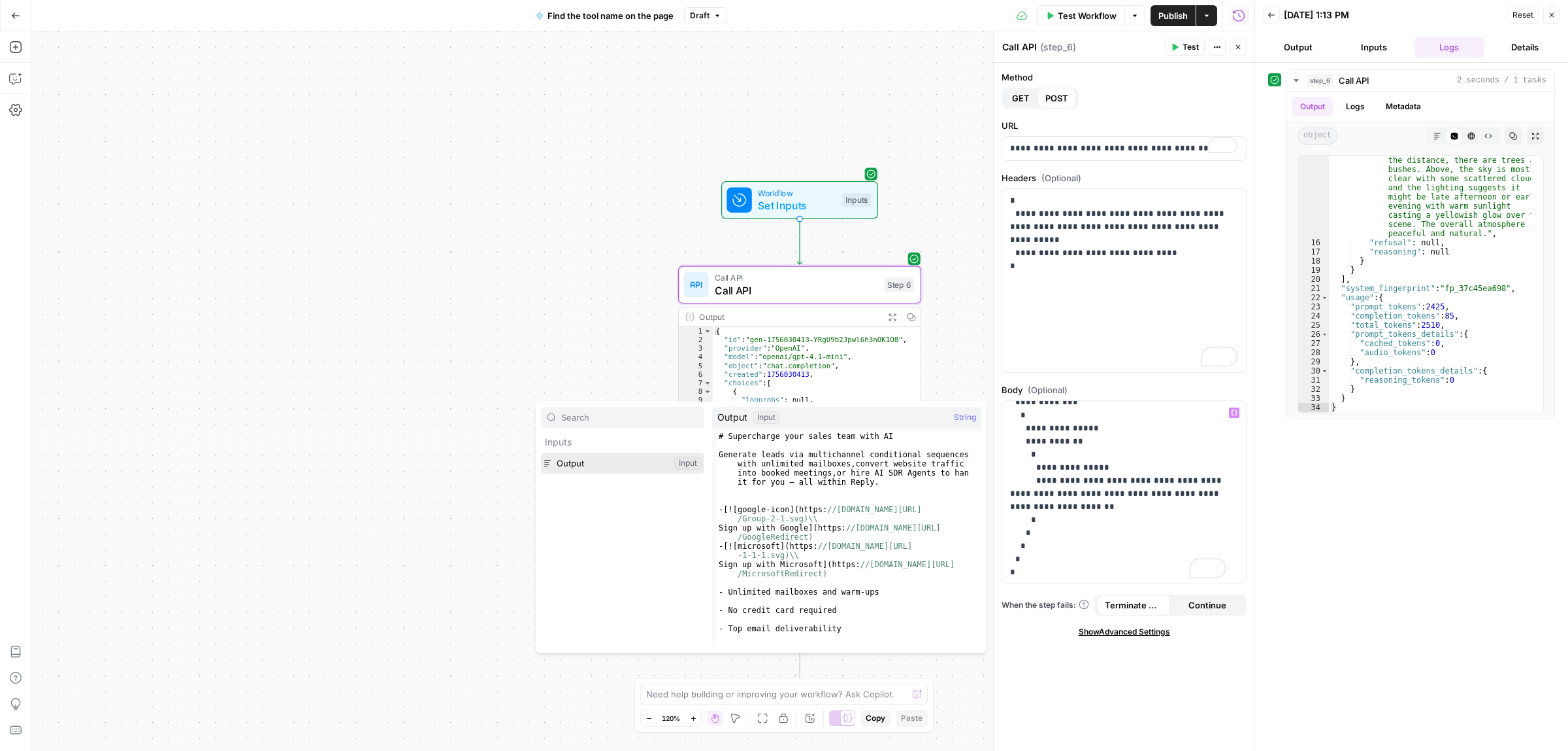
click at [573, 456] on button "Select variable Output" at bounding box center [622, 462] width 164 height 21
click at [573, 456] on div "Workflow Set Inputs Inputs Call API Call API Step 6 Output Expand Output Copy 1…" at bounding box center [643, 391] width 1223 height 719
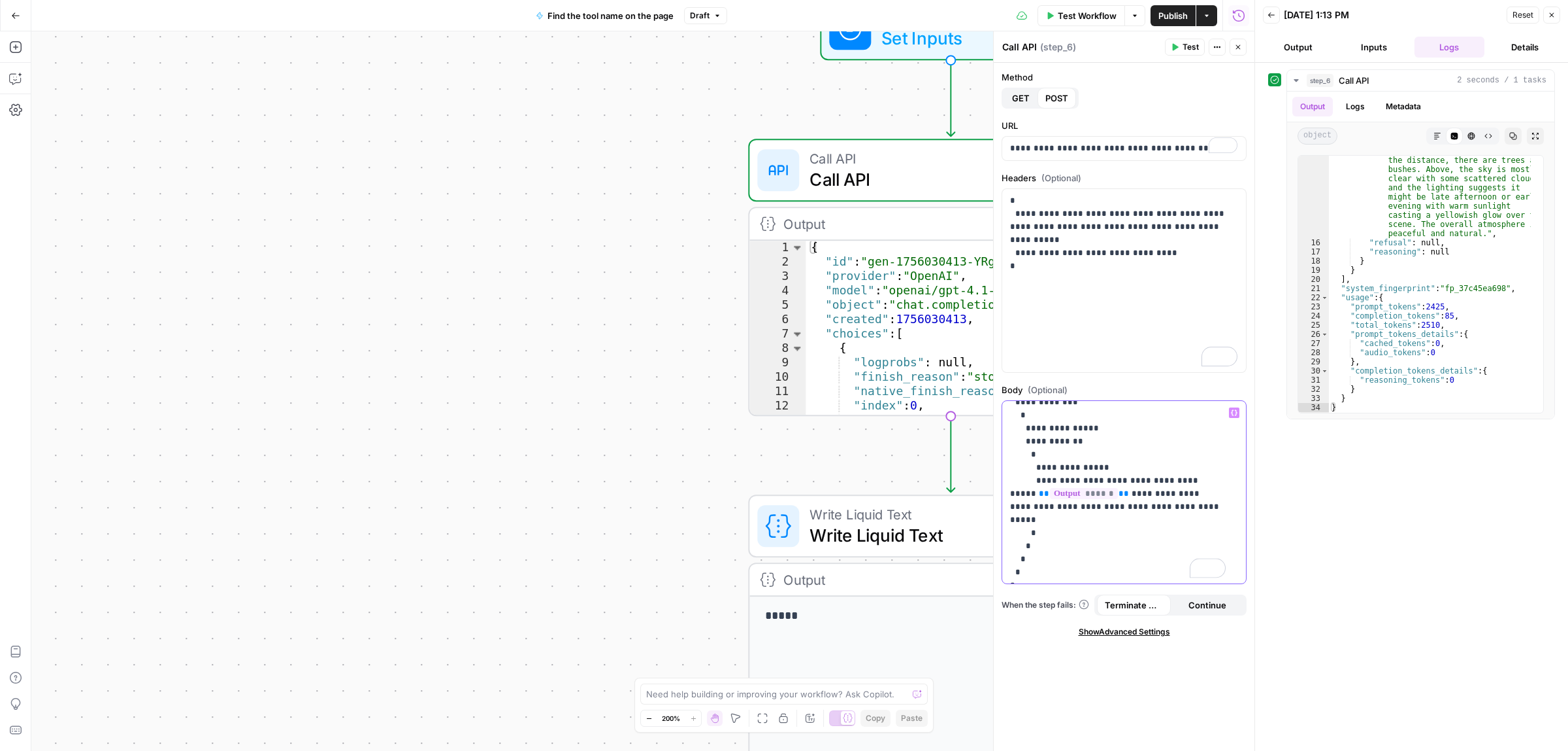
click at [1154, 515] on p "**********" at bounding box center [1118, 473] width 215 height 209
click at [1186, 48] on span "Test" at bounding box center [1191, 47] width 16 height 12
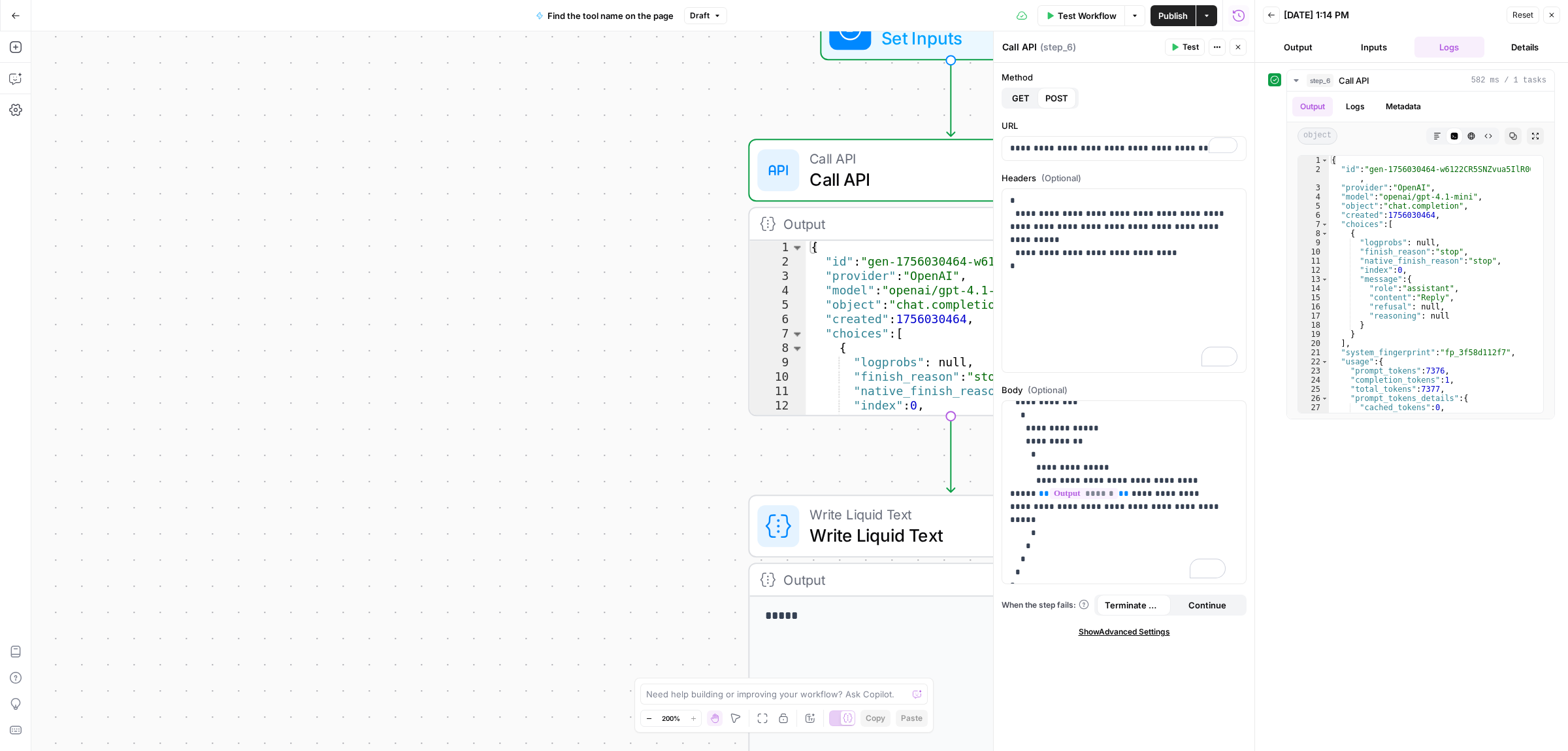
click at [1552, 17] on icon "button" at bounding box center [1552, 14] width 8 height 8
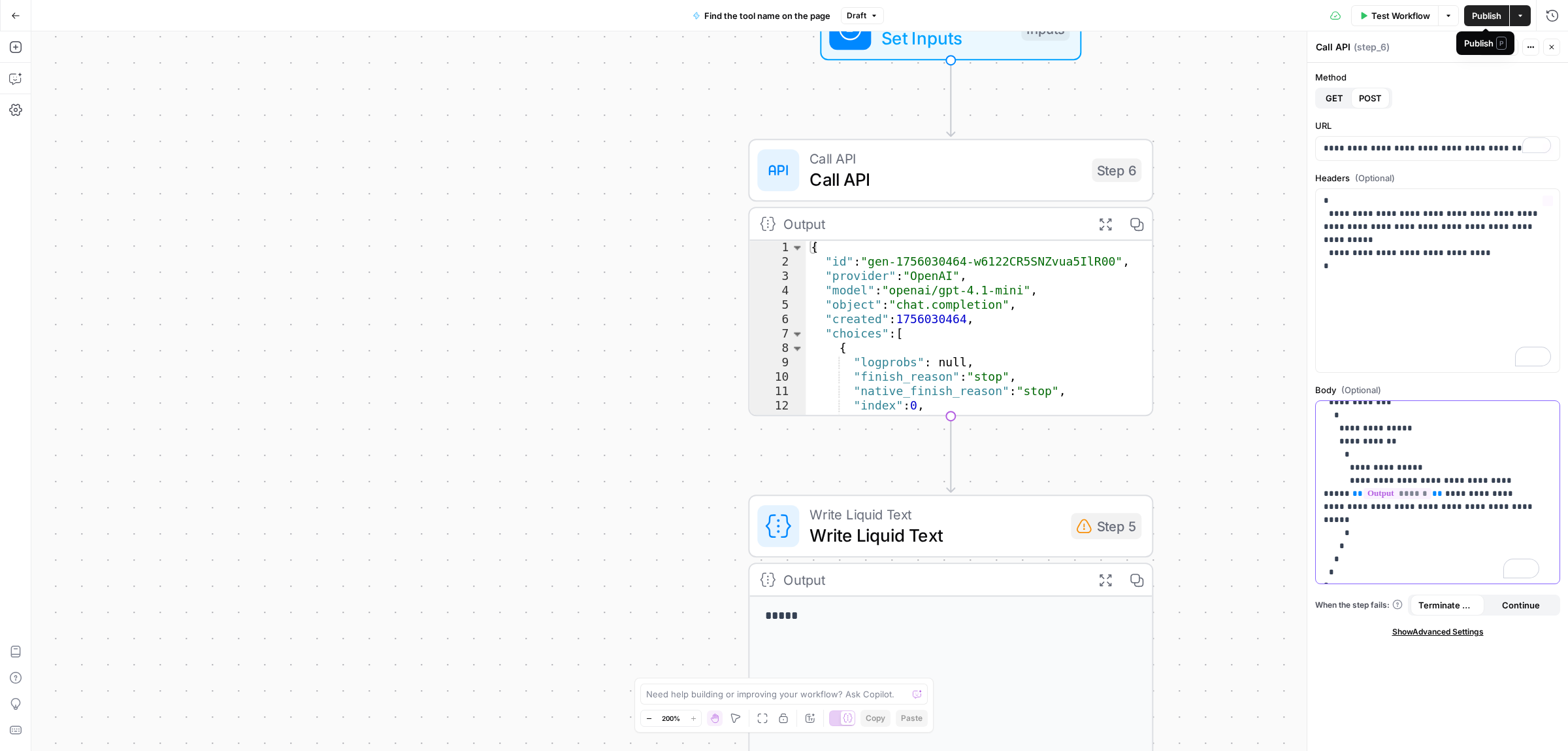
click at [1425, 498] on p "**********" at bounding box center [1431, 473] width 215 height 209
click at [1381, 140] on div "**********" at bounding box center [1439, 148] width 244 height 24
click at [1450, 250] on p "**********" at bounding box center [1437, 233] width 227 height 79
click at [1486, 14] on span "Publish" at bounding box center [1487, 15] width 30 height 13
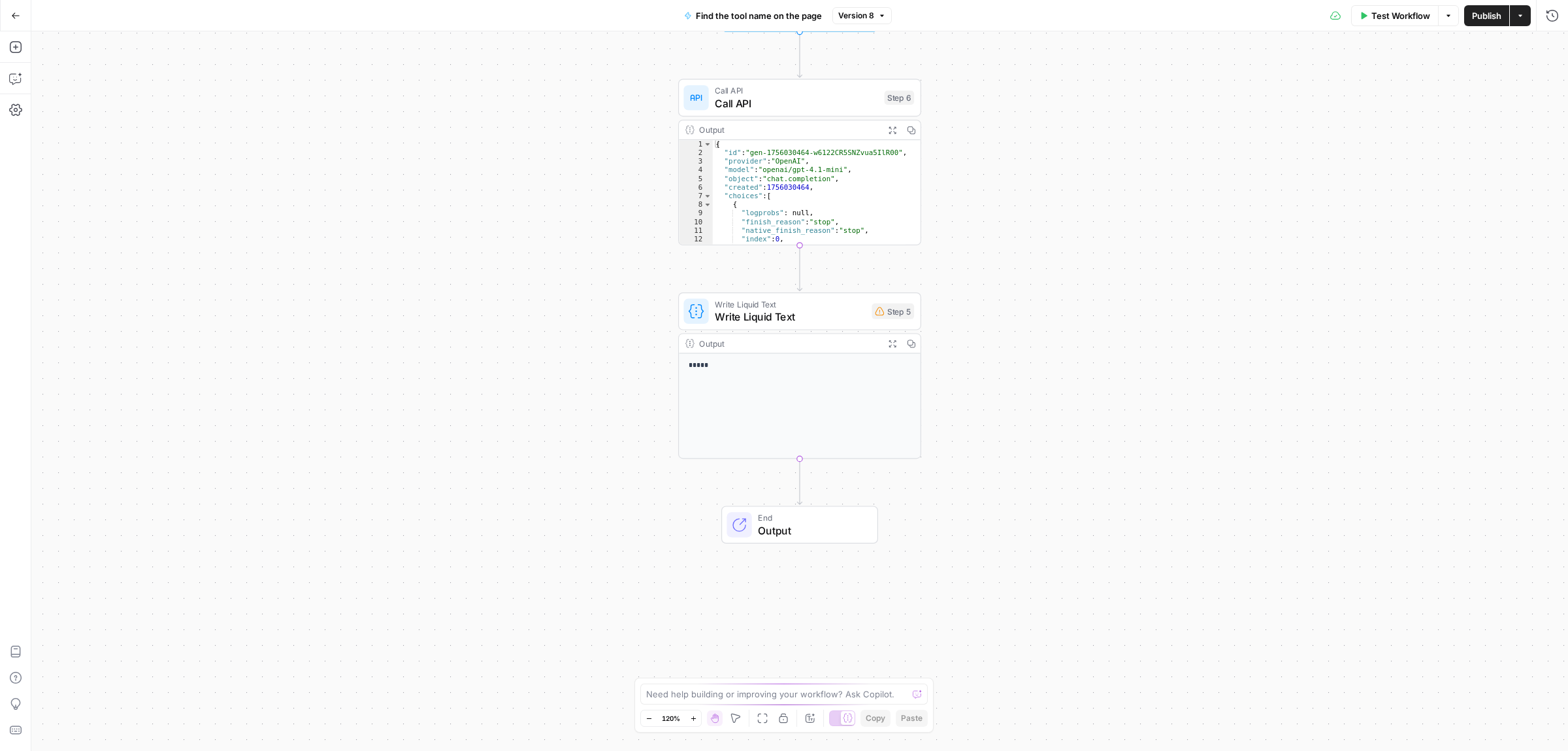
click at [791, 377] on div "*****" at bounding box center [799, 406] width 241 height 105
click at [779, 528] on span "Output" at bounding box center [811, 529] width 107 height 15
click at [893, 322] on div "Write Liquid Text Write Liquid Text Step 5 Copy step Delete step Add Note Test" at bounding box center [798, 311] width 231 height 27
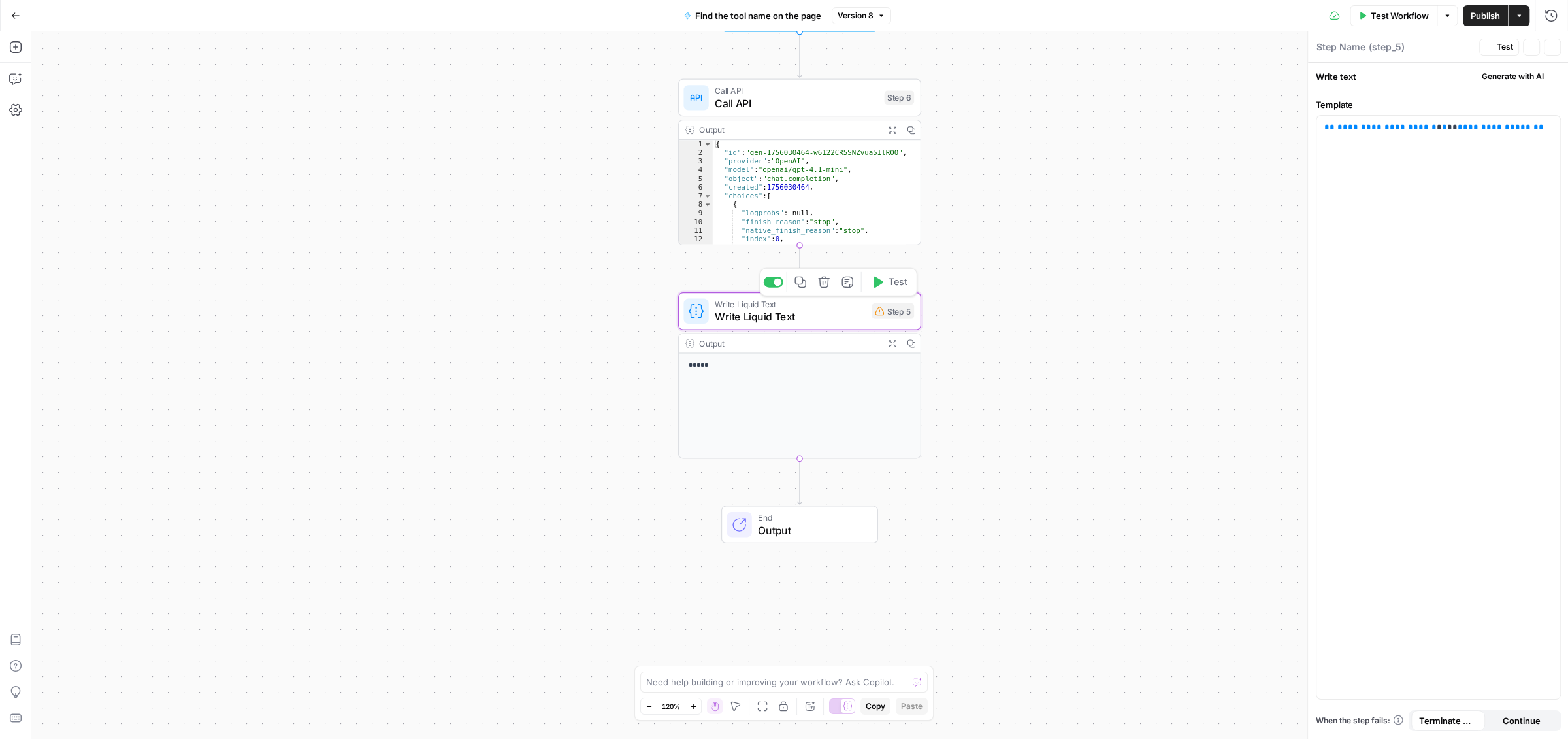
type textarea "Write Liquid Text"
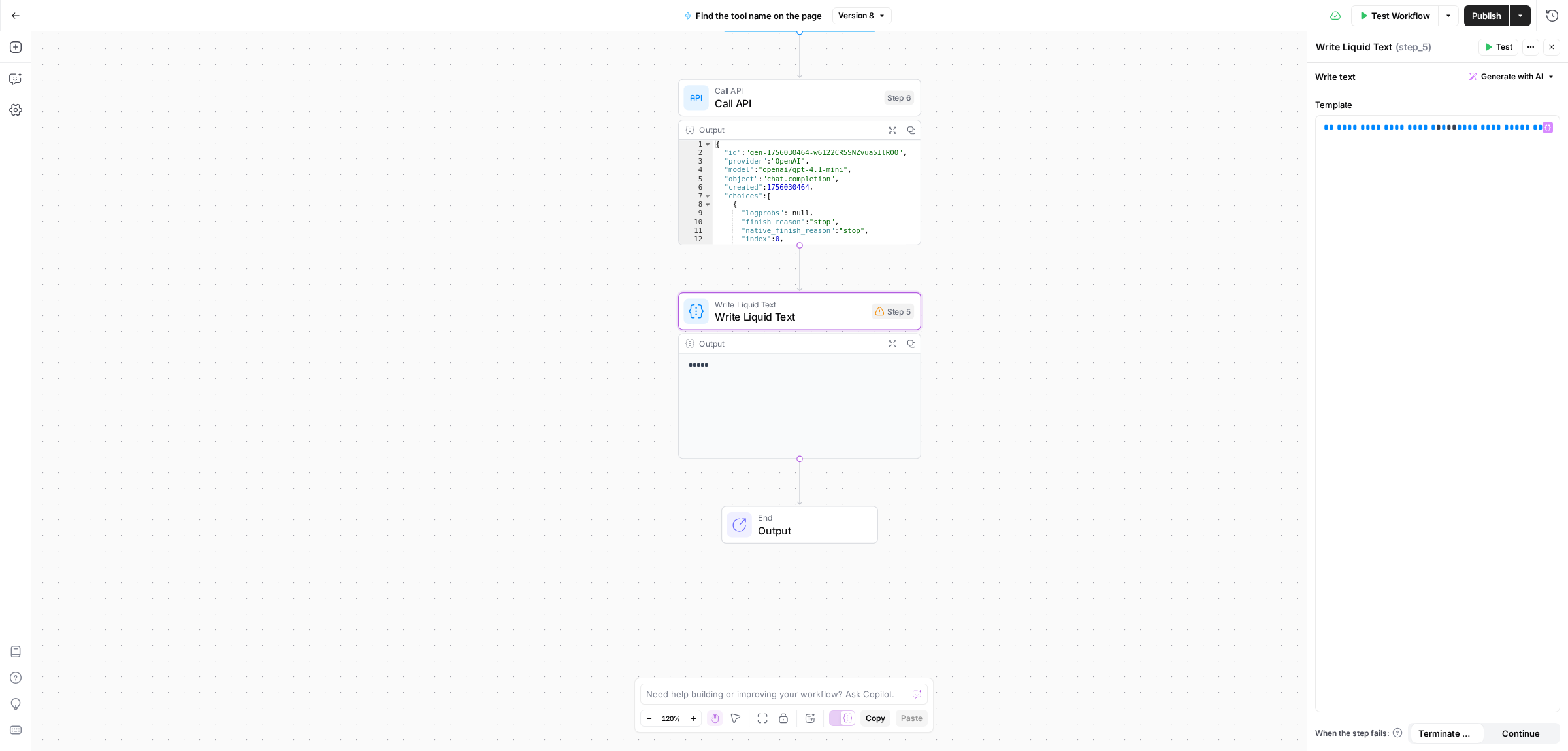
type textarea "**********"
click at [858, 184] on div "{ "id" : "gen-1756030464-w6122CR5SNZvua5IlR00" , "provider" : "OpenAI" , "model…" at bounding box center [808, 201] width 193 height 121
click at [893, 126] on icon "button" at bounding box center [892, 129] width 8 height 8
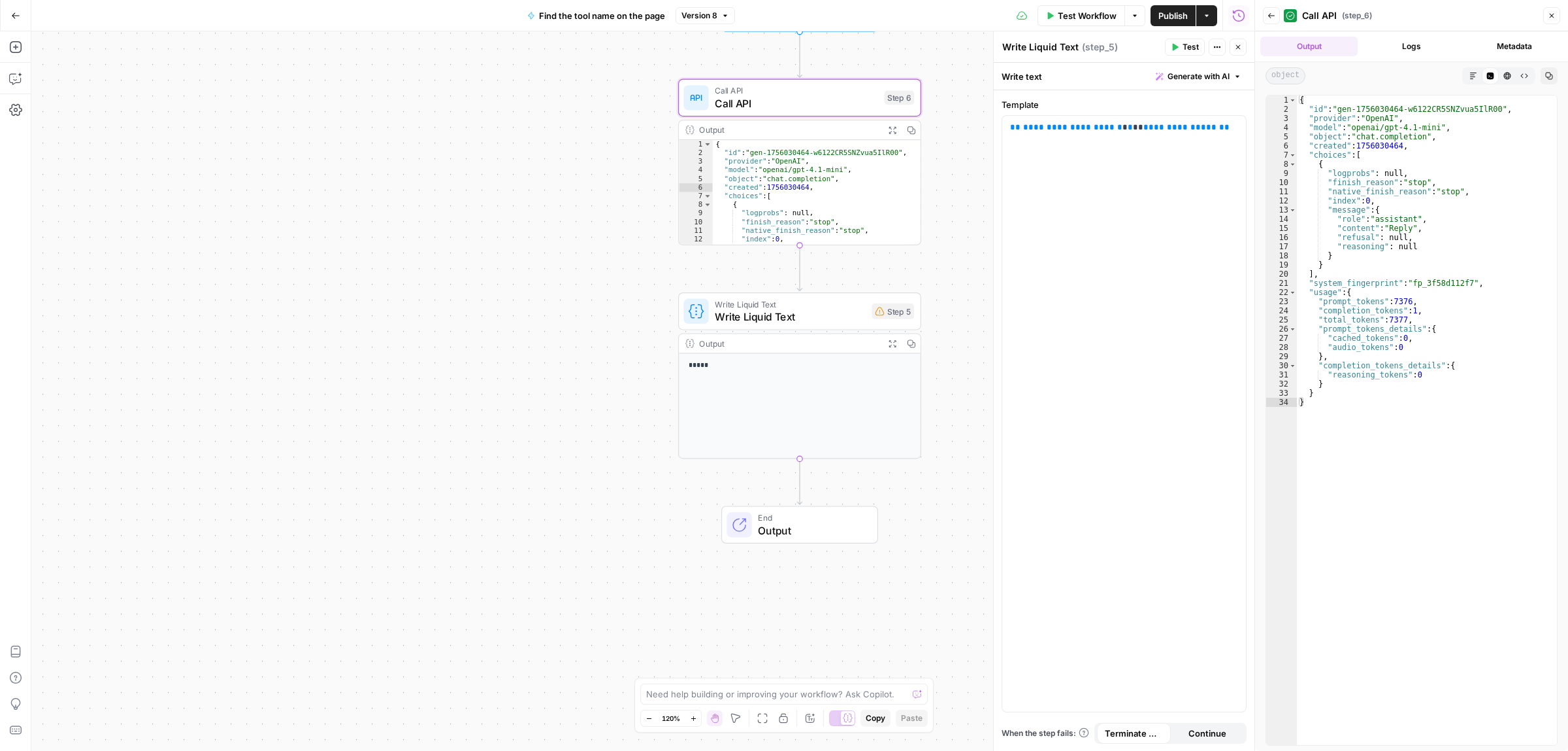
type textarea "**********"
drag, startPoint x: 1347, startPoint y: 227, endPoint x: 1381, endPoint y: 227, distance: 34.0
click at [1381, 227] on div "{ "id" : "gen-1756030464-w6122CR5SNZvua5IlR00" , "provider" : "OpenAI" , "model…" at bounding box center [1428, 429] width 260 height 667
drag, startPoint x: 1396, startPoint y: 227, endPoint x: 1408, endPoint y: 227, distance: 12.0
click at [1403, 227] on div "{ "id" : "gen-1756030464-w6122CR5SNZvua5IlR00" , "provider" : "OpenAI" , "model…" at bounding box center [1428, 429] width 260 height 667
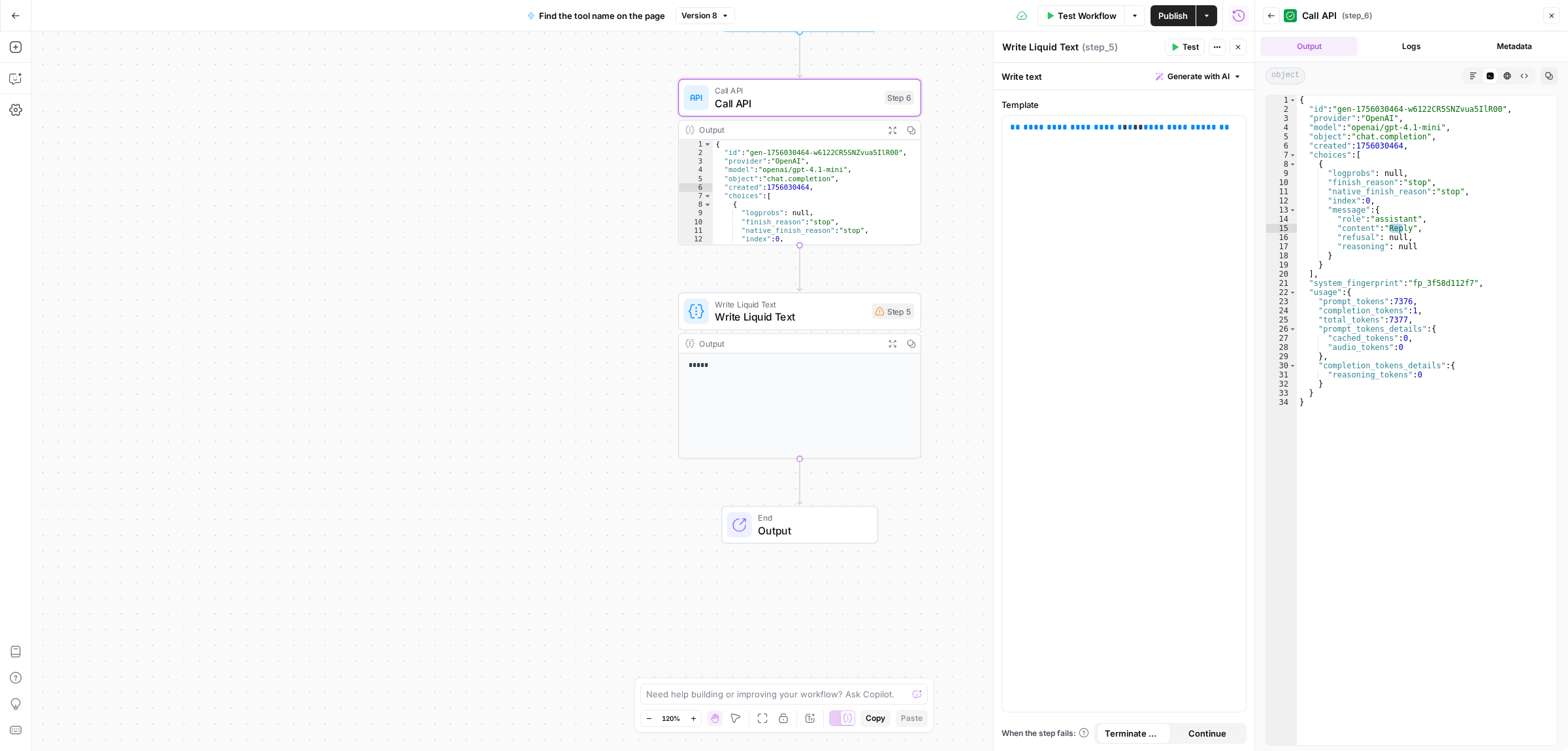
click at [809, 389] on div "*****" at bounding box center [799, 406] width 241 height 105
click at [1147, 141] on div "**********" at bounding box center [1125, 414] width 244 height 595
click at [1208, 128] on p "**********" at bounding box center [1123, 128] width 227 height 13
click at [1233, 128] on icon "button" at bounding box center [1234, 127] width 6 height 6
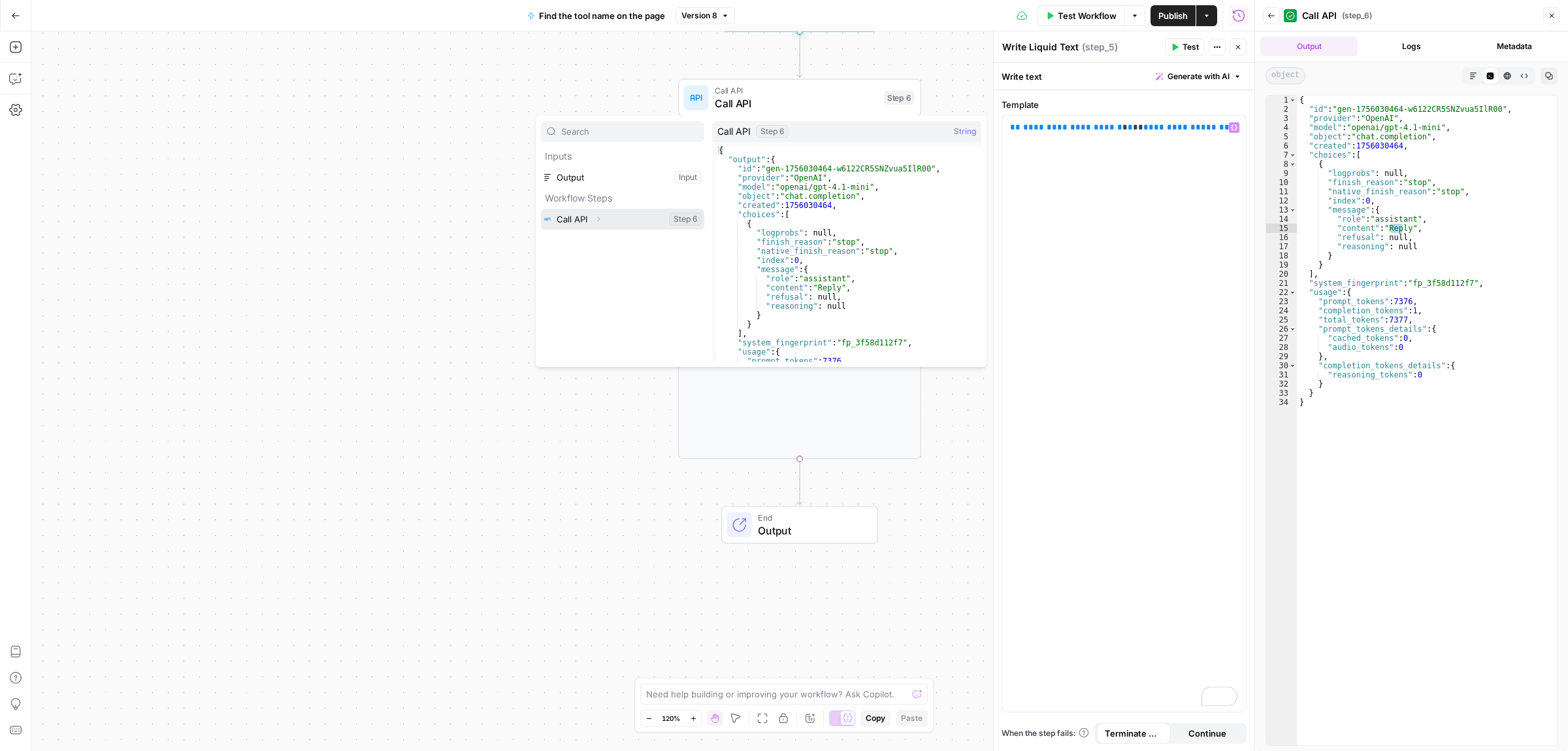
click at [583, 223] on button "Select variable Call API" at bounding box center [622, 219] width 164 height 21
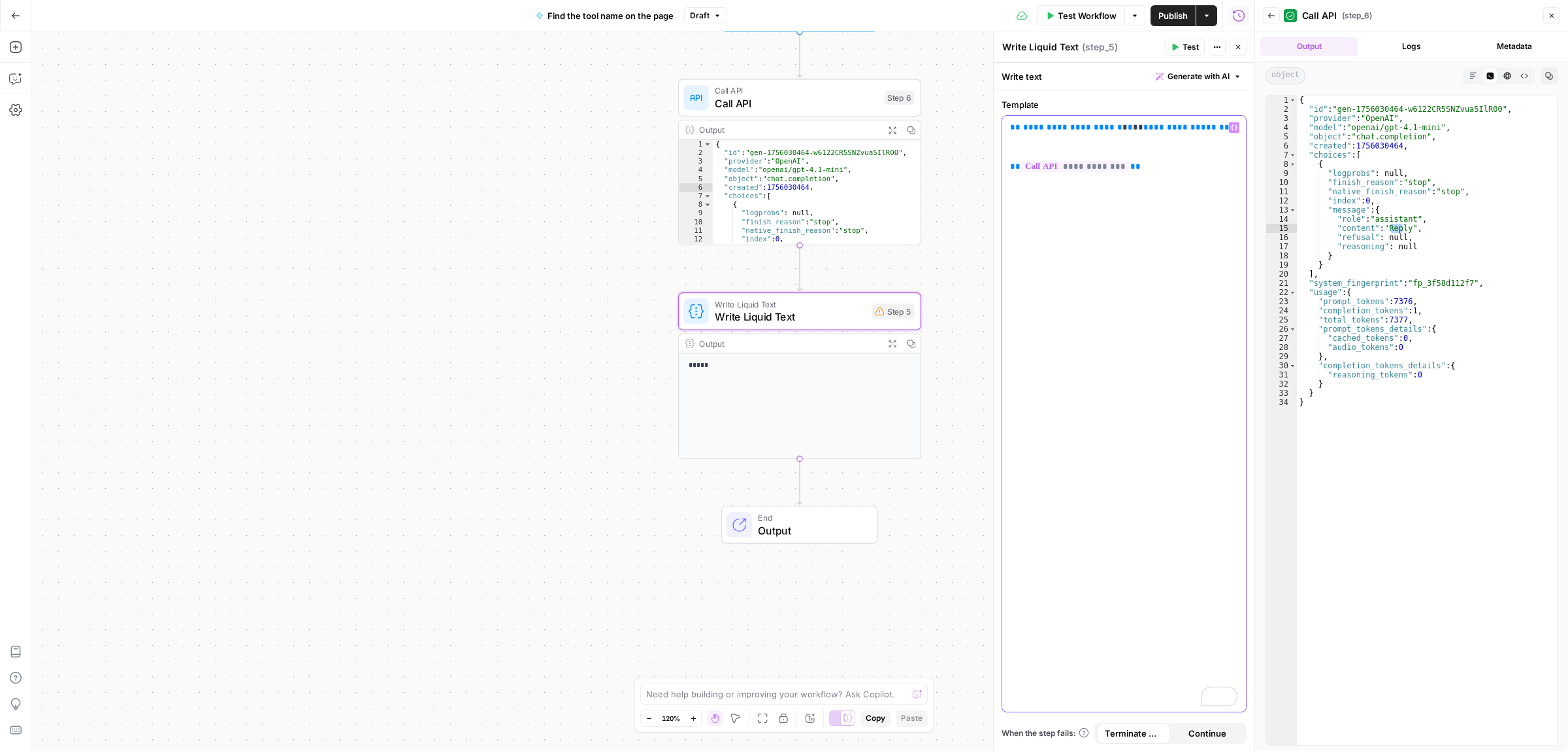
click at [1044, 128] on span "**********" at bounding box center [1073, 127] width 99 height 8
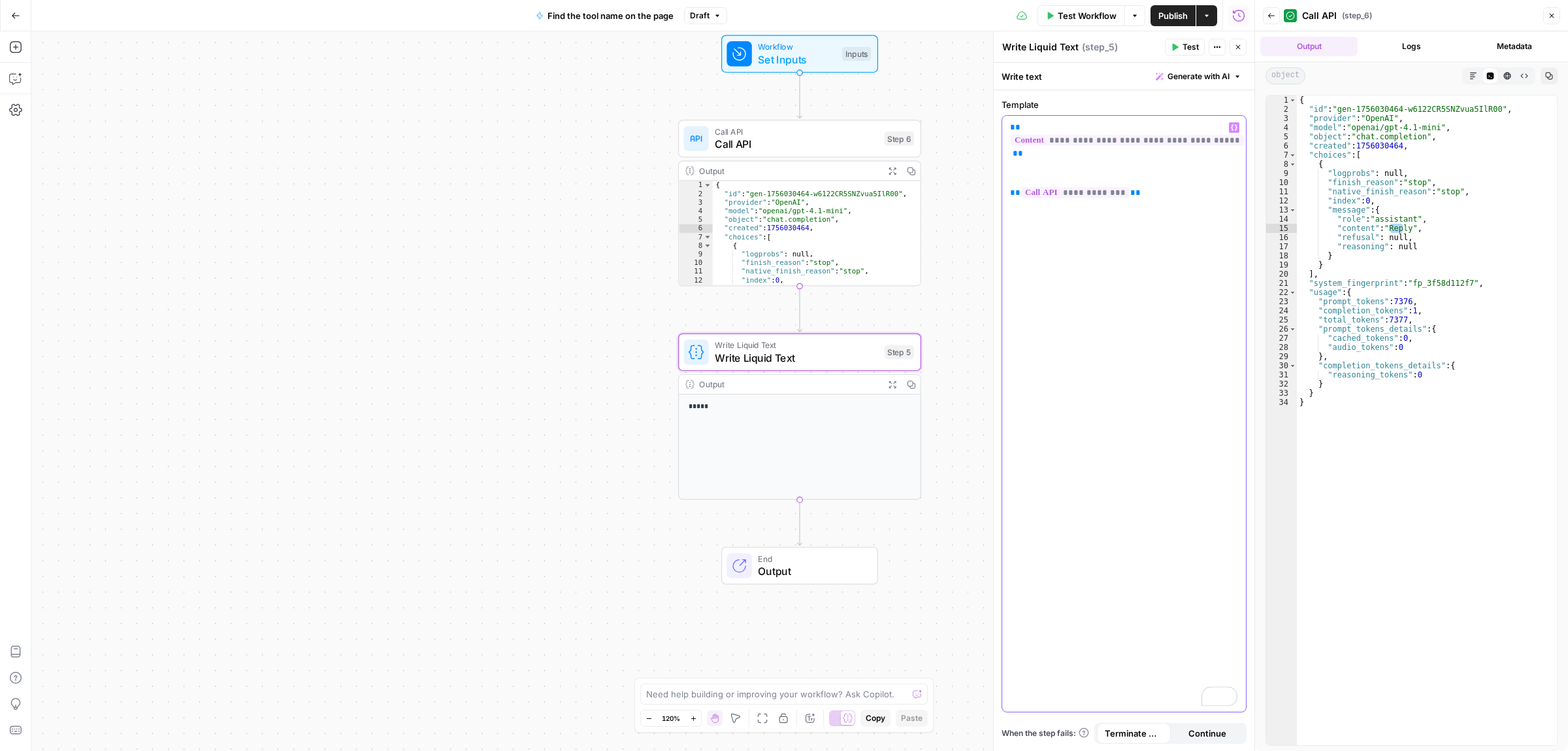
drag, startPoint x: 1110, startPoint y: 171, endPoint x: 976, endPoint y: 174, distance: 134.0
click at [976, 174] on body "**********" at bounding box center [784, 376] width 1568 height 751
click at [1140, 167] on p "**********" at bounding box center [1123, 147] width 227 height 52
drag, startPoint x: 1082, startPoint y: 168, endPoint x: 1000, endPoint y: 168, distance: 82.0
click at [1000, 168] on div "**********" at bounding box center [1124, 392] width 261 height 720
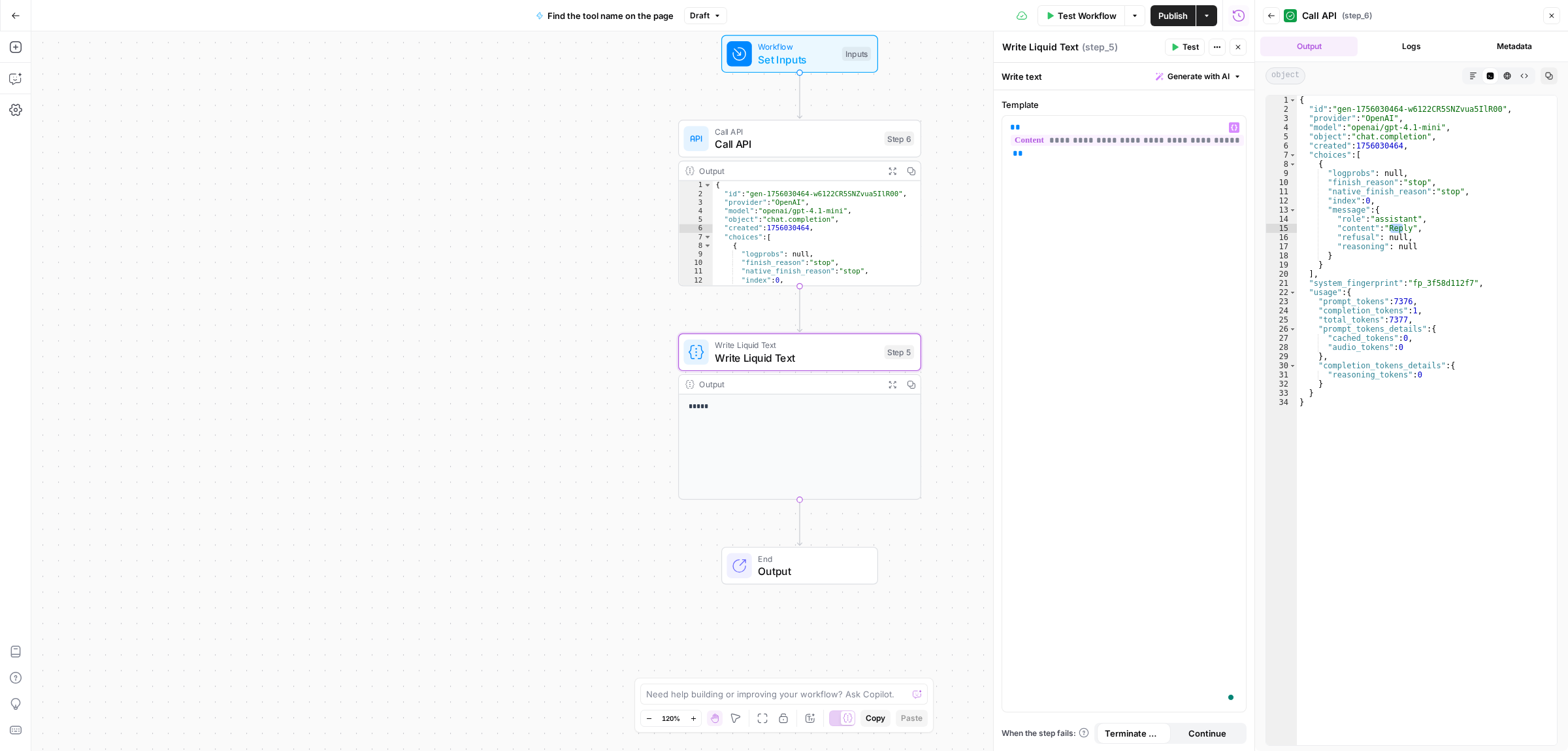
click at [1175, 46] on icon "button" at bounding box center [1176, 47] width 6 height 7
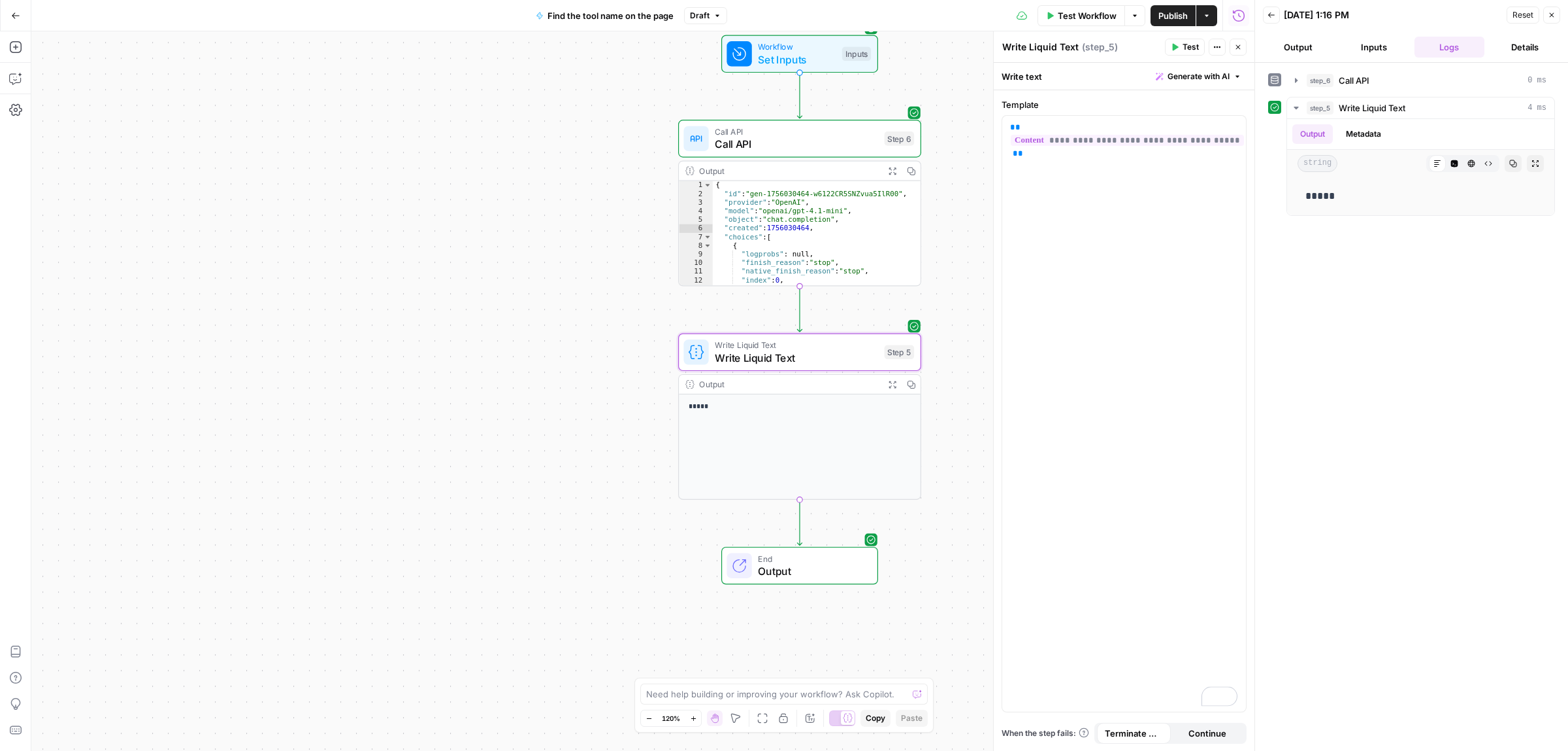
click at [1174, 18] on span "Publish" at bounding box center [1173, 15] width 30 height 13
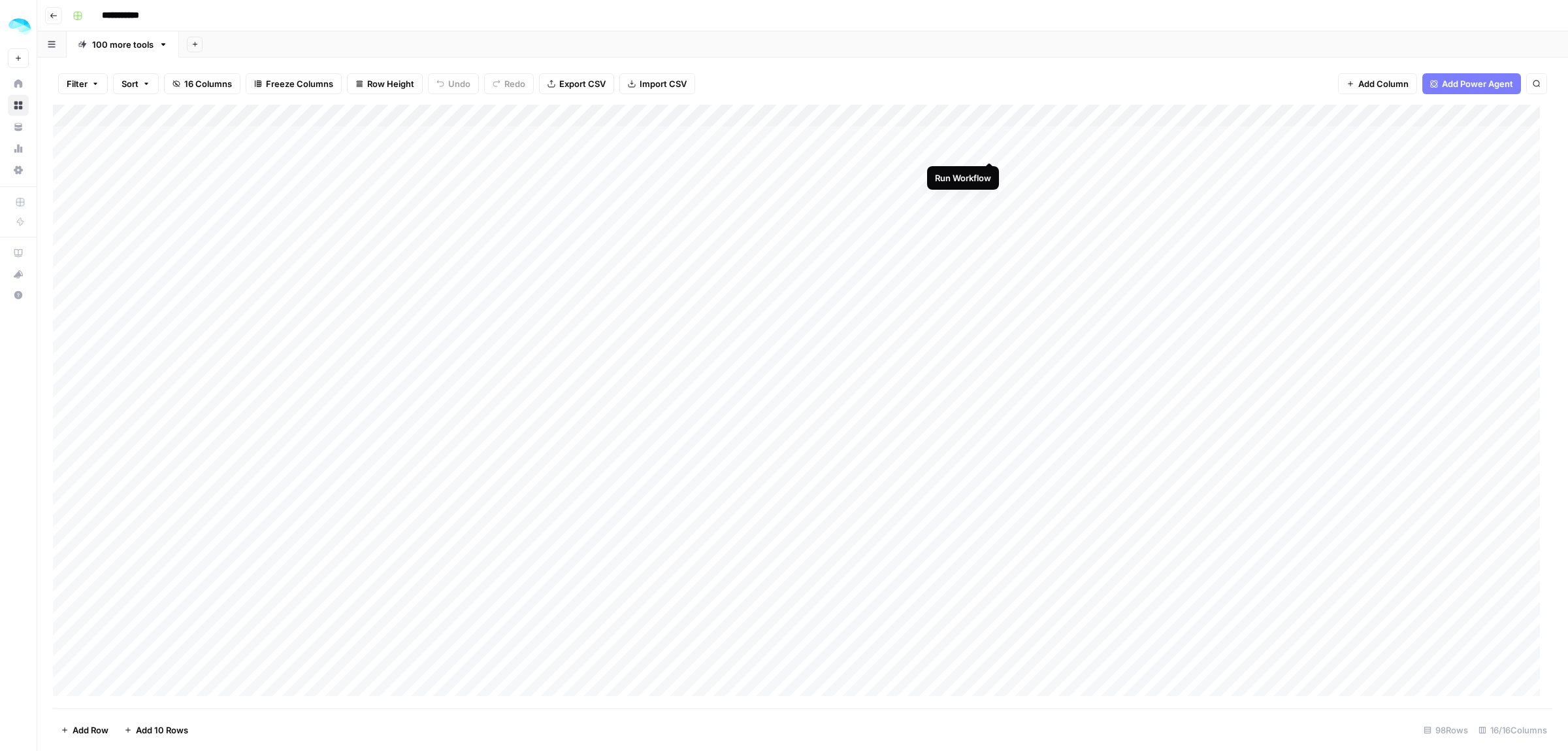
click at [987, 136] on div "Add Column" at bounding box center [803, 406] width 1500 height 604
click at [975, 112] on div "Add Column" at bounding box center [803, 406] width 1500 height 604
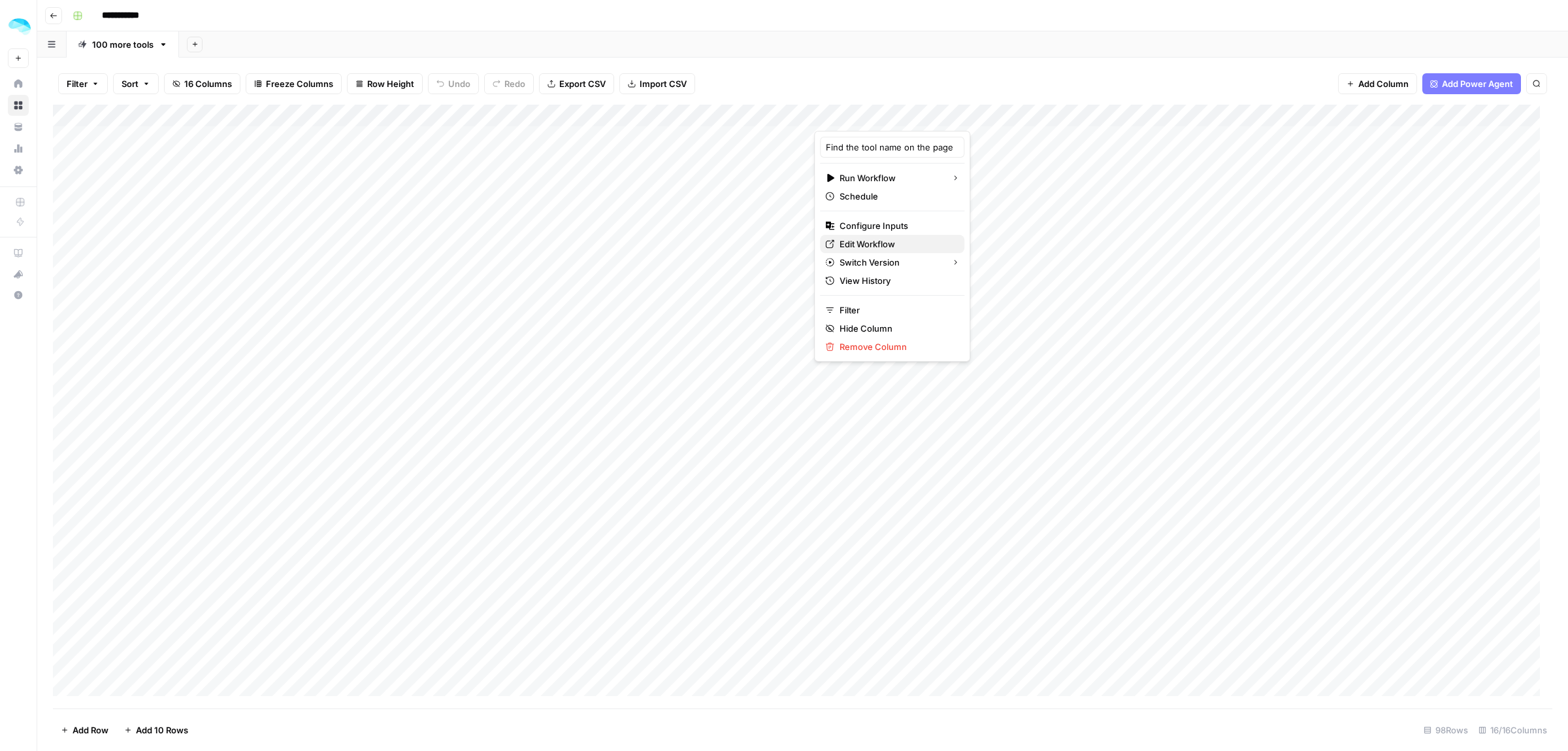
click at [874, 242] on span "Edit Workflow" at bounding box center [897, 243] width 114 height 13
click at [405, 113] on div "Add Column" at bounding box center [803, 406] width 1500 height 604
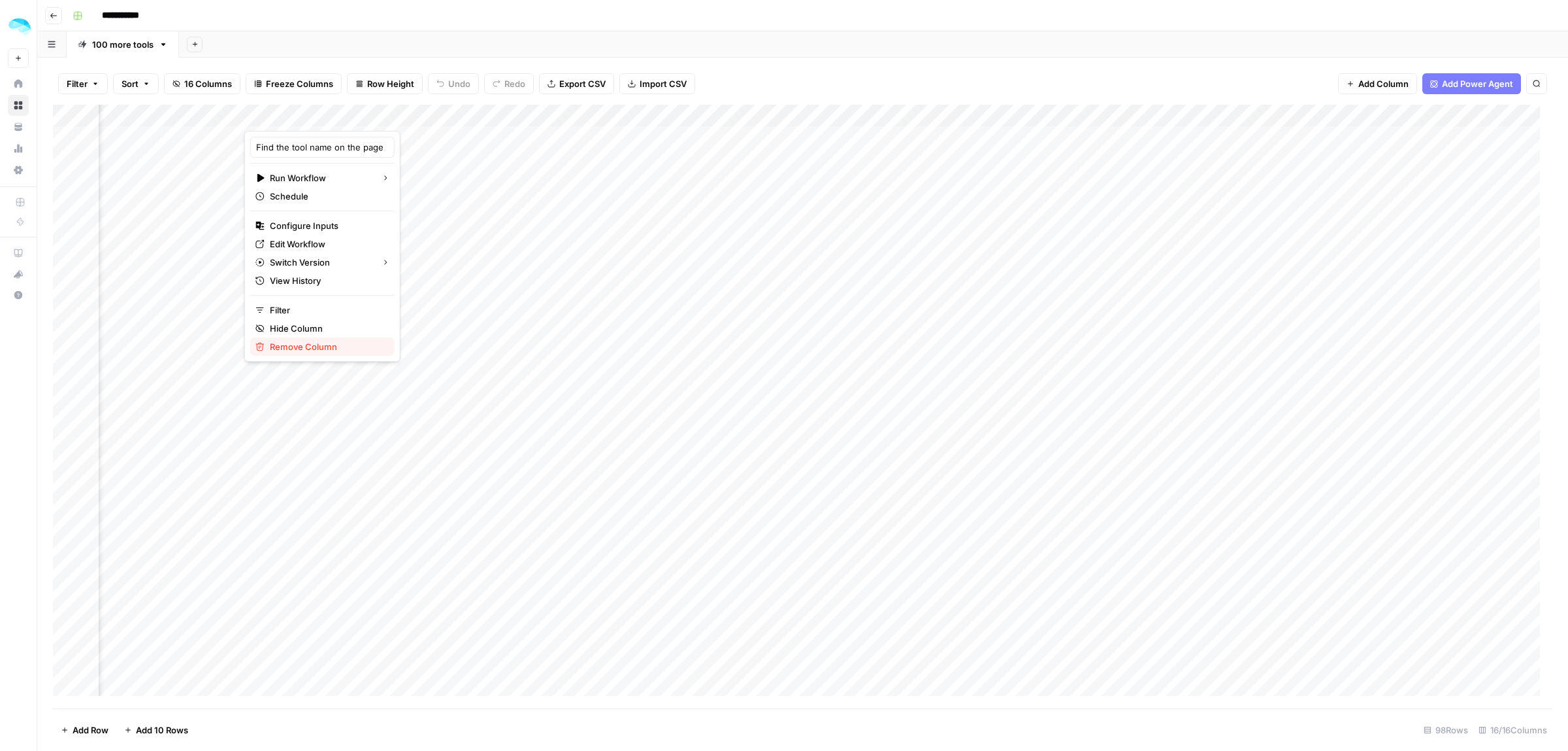
click at [322, 347] on span "Remove Column" at bounding box center [326, 347] width 114 height 13
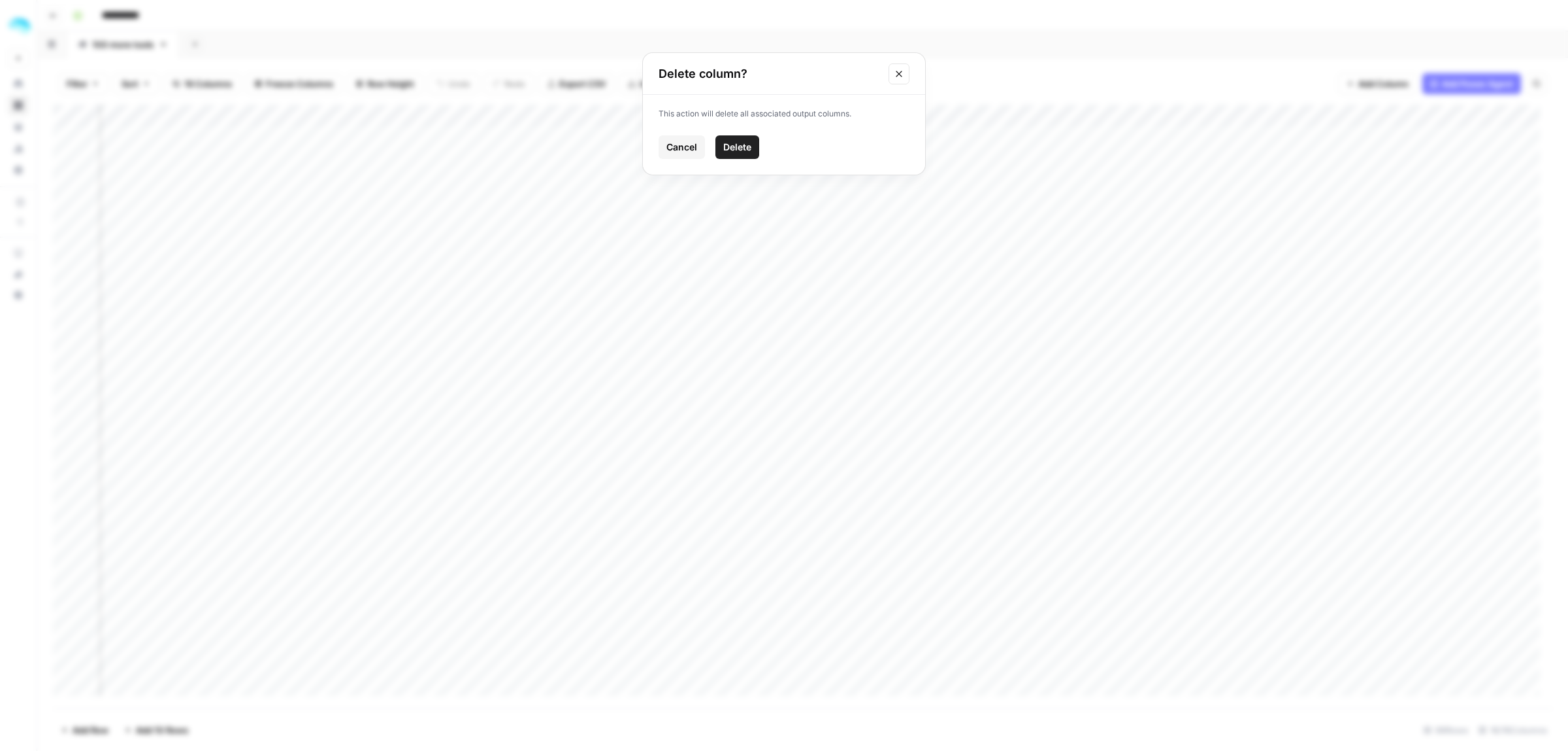
click at [741, 139] on button "Delete" at bounding box center [737, 147] width 43 height 24
click at [1472, 77] on span "Add Power Agent" at bounding box center [1478, 83] width 71 height 13
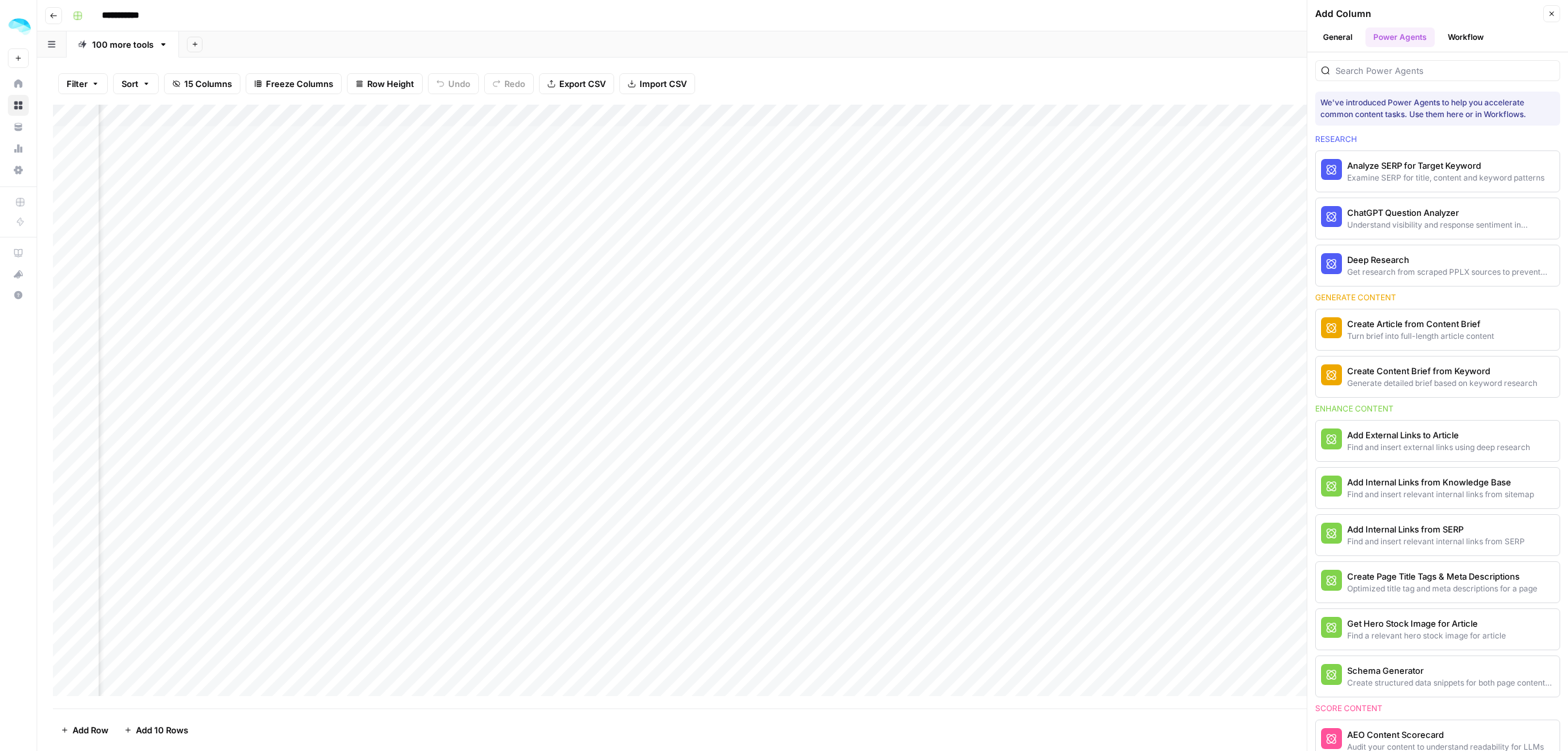
click at [1459, 40] on button "Workflow" at bounding box center [1466, 37] width 52 height 20
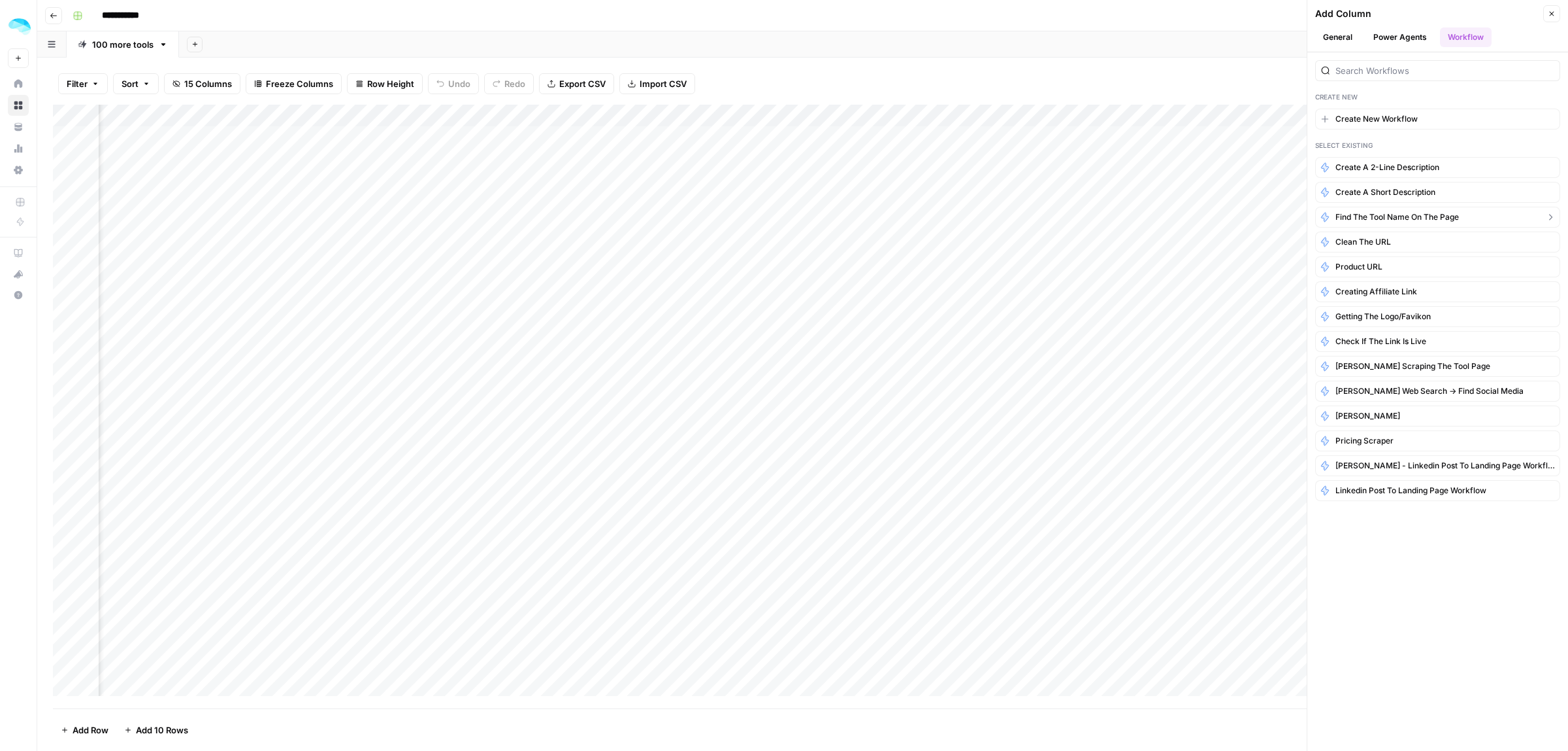
click at [1411, 220] on span "Find the tool name on the page" at bounding box center [1397, 216] width 124 height 12
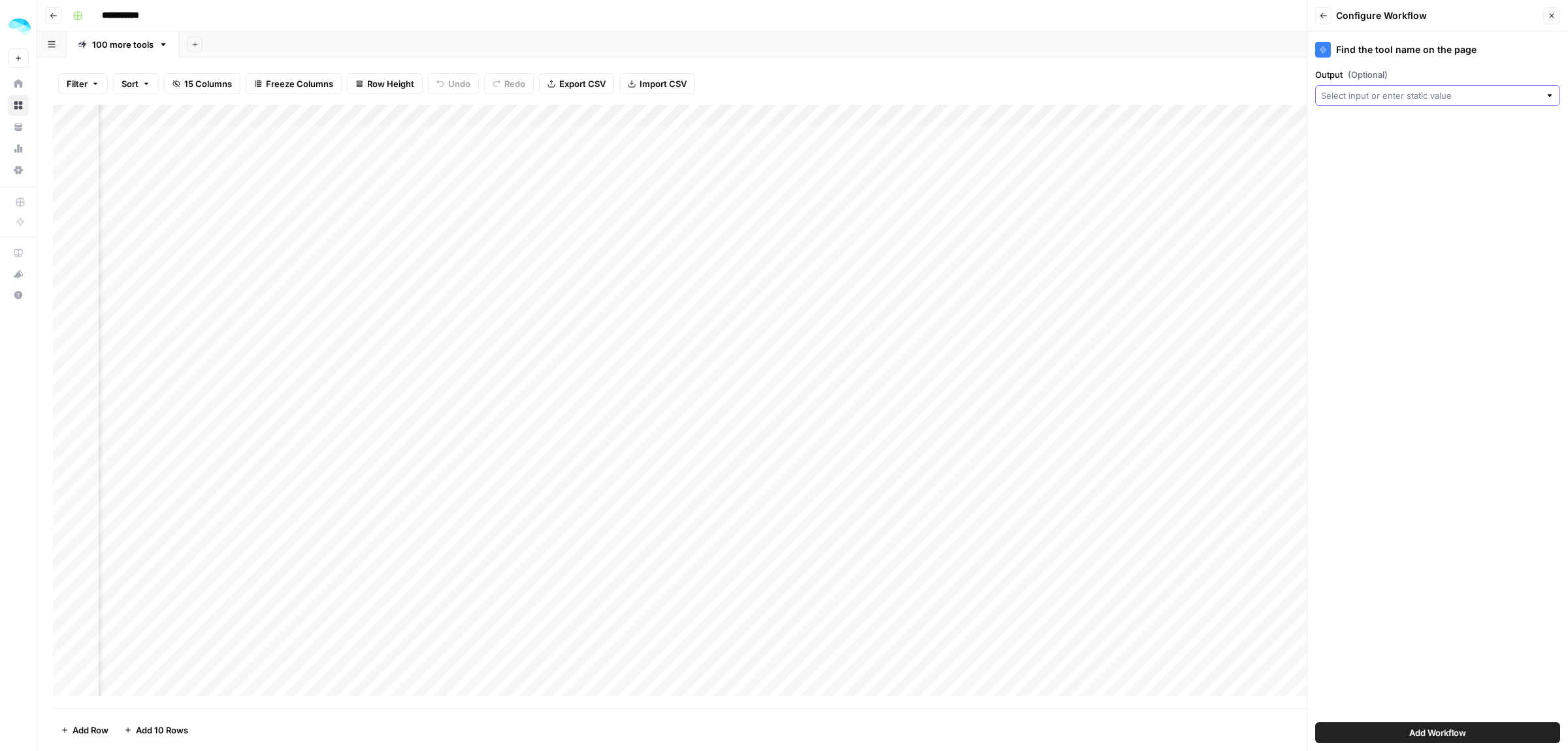
click at [1443, 95] on input "Output (Optional)" at bounding box center [1431, 95] width 219 height 13
click at [1391, 224] on span "Tool homepage" at bounding box center [1436, 224] width 218 height 13
type input "Tool homepage"
click at [1442, 735] on span "Add Workflow" at bounding box center [1438, 732] width 57 height 13
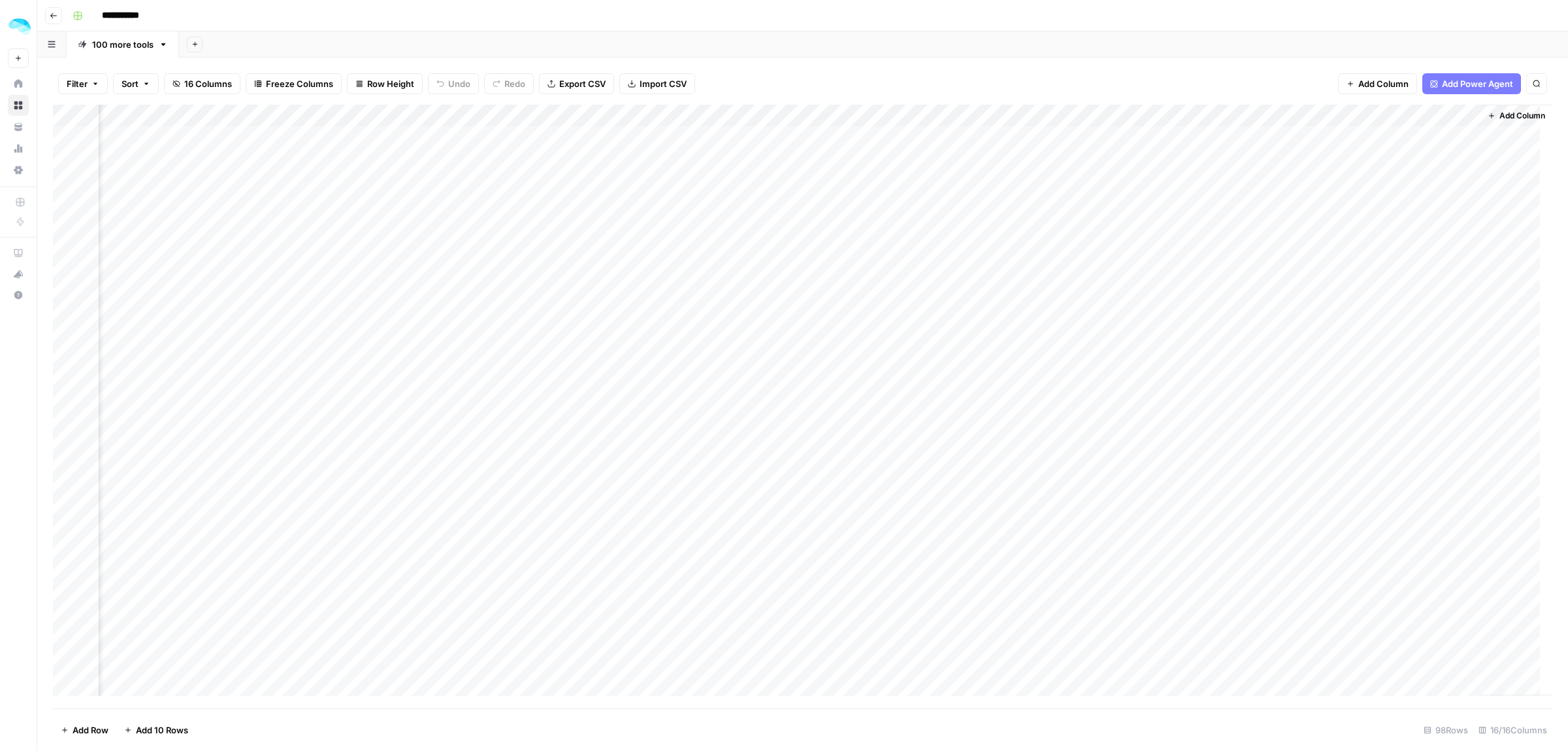
scroll to position [0, 1155]
click at [1365, 138] on div "Add Column" at bounding box center [803, 406] width 1500 height 604
click at [1441, 116] on div "Add Column" at bounding box center [803, 406] width 1500 height 604
click at [1330, 240] on span "Edit Workflow" at bounding box center [1363, 243] width 114 height 13
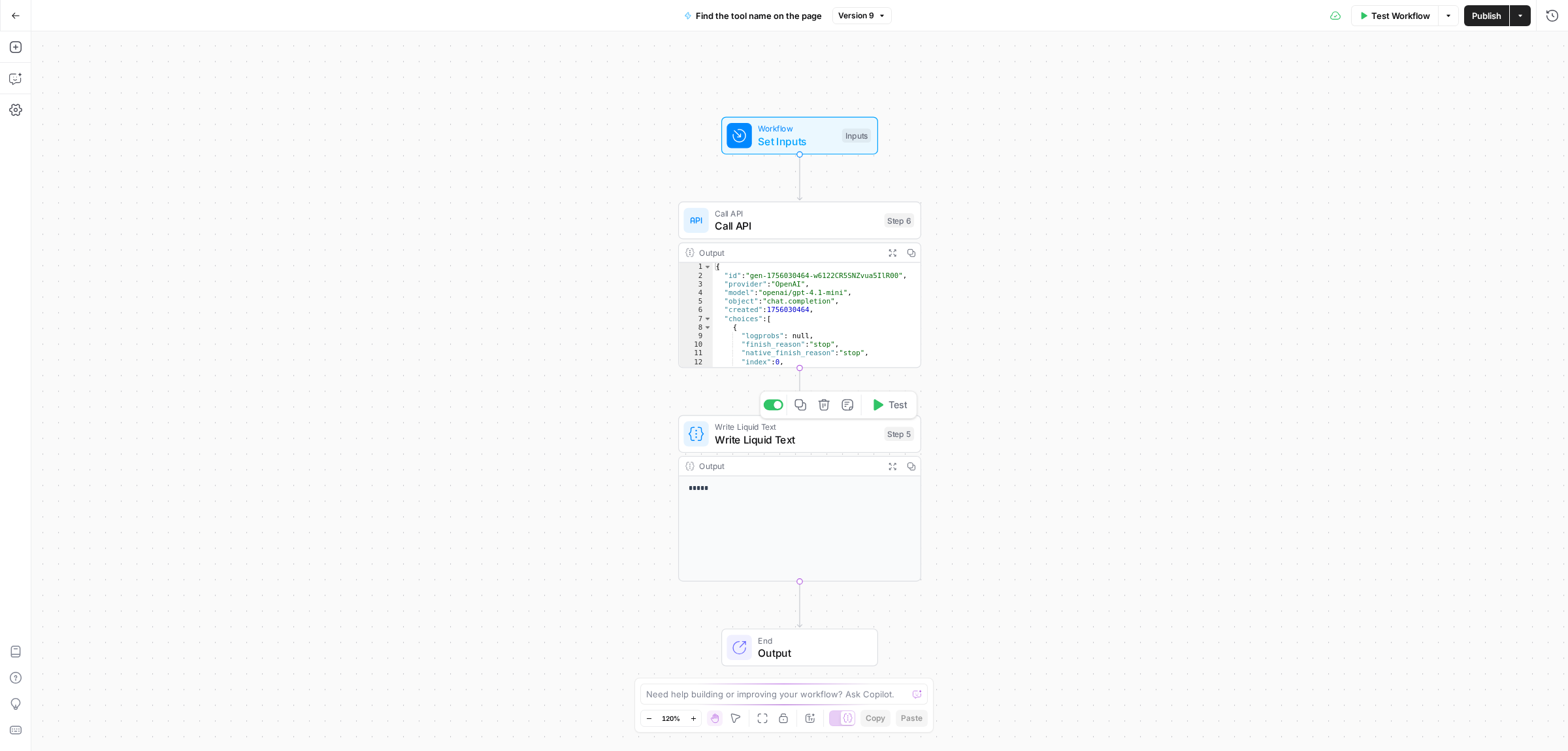
click at [831, 449] on div "Write Liquid Text Write Liquid Text Step 5 Copy step Delete step Add Note Test" at bounding box center [799, 434] width 243 height 38
click at [811, 230] on span "Call API" at bounding box center [797, 225] width 164 height 15
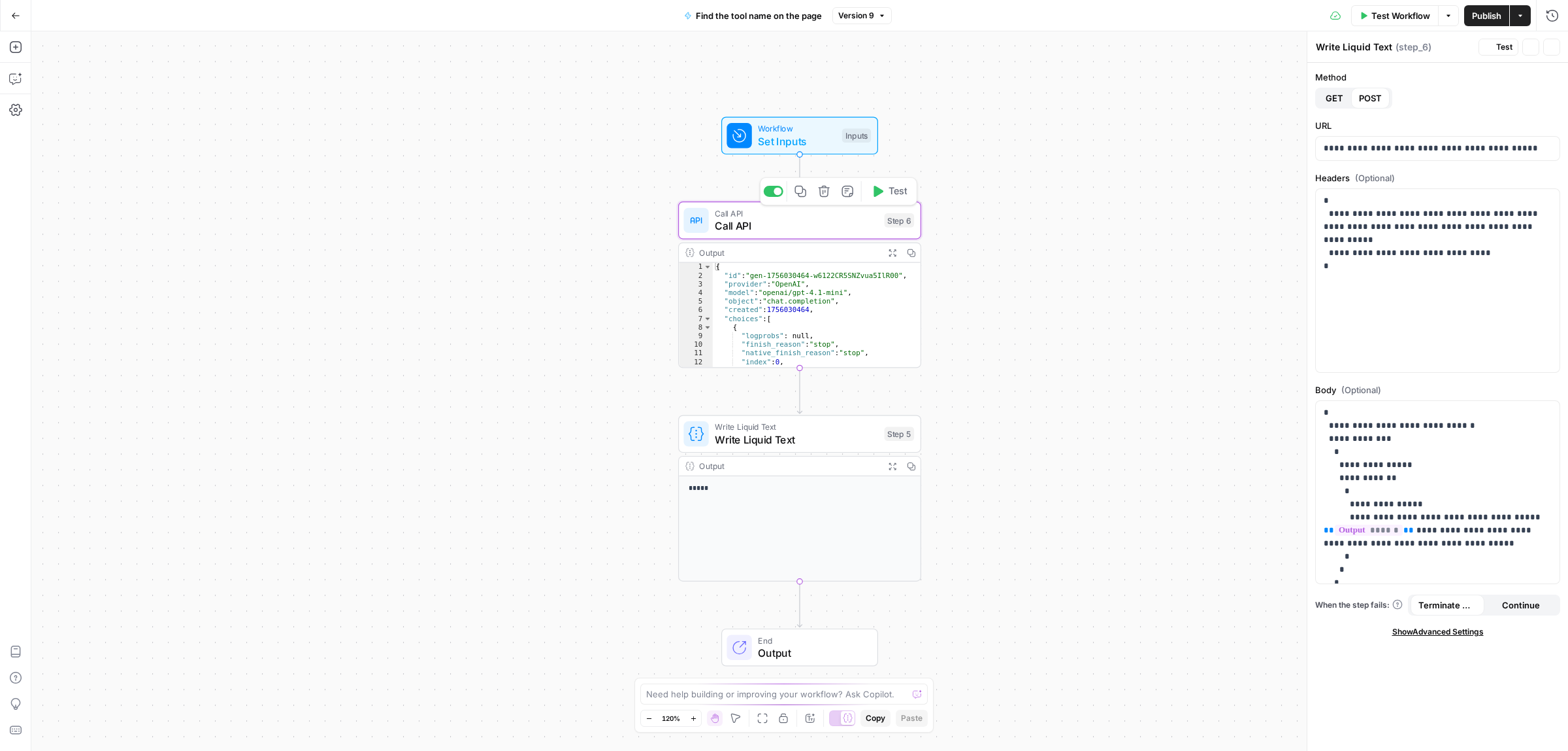
type textarea "Call API"
click at [1409, 14] on span "Test Workflow" at bounding box center [1401, 15] width 59 height 13
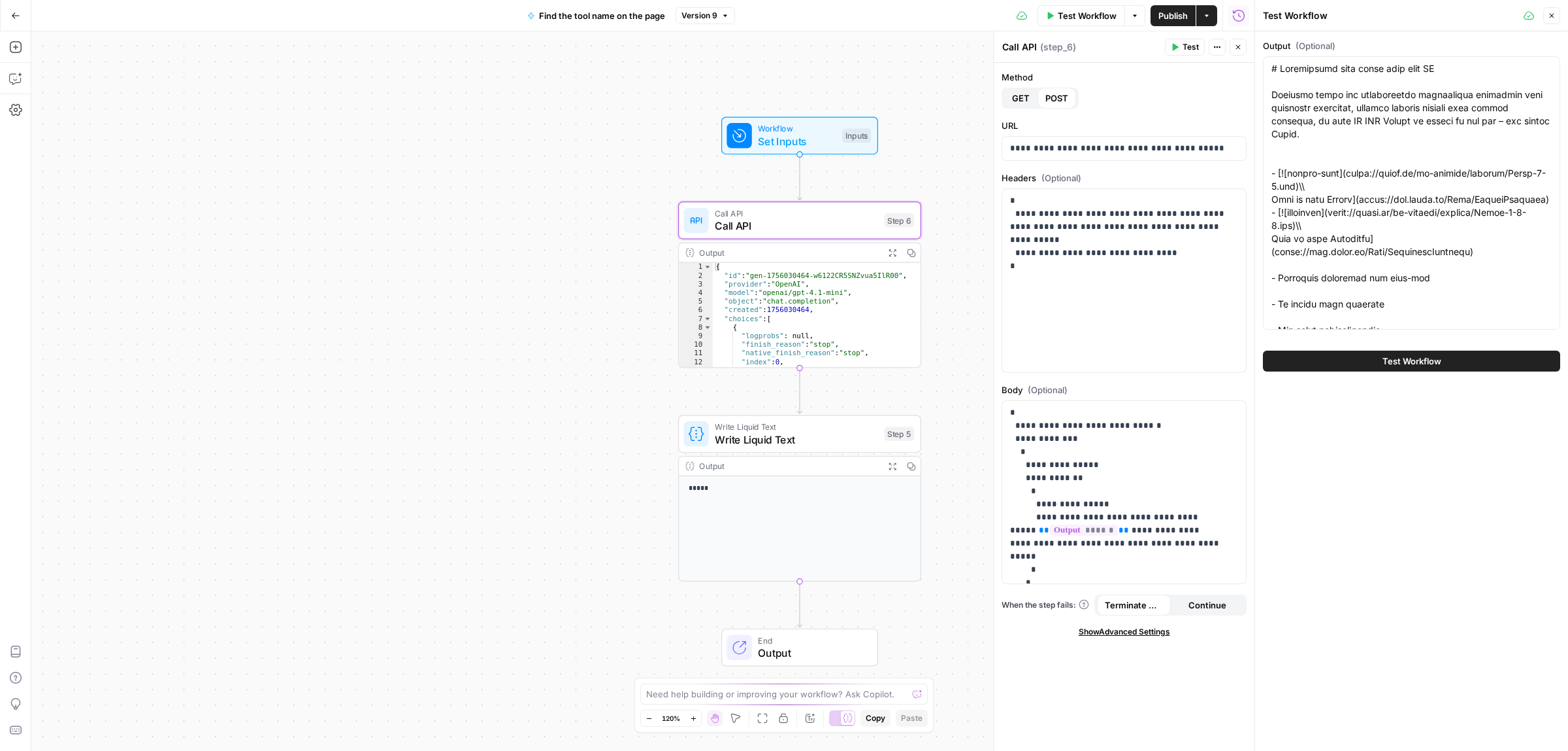
click at [1384, 367] on button "Test Workflow" at bounding box center [1412, 360] width 298 height 21
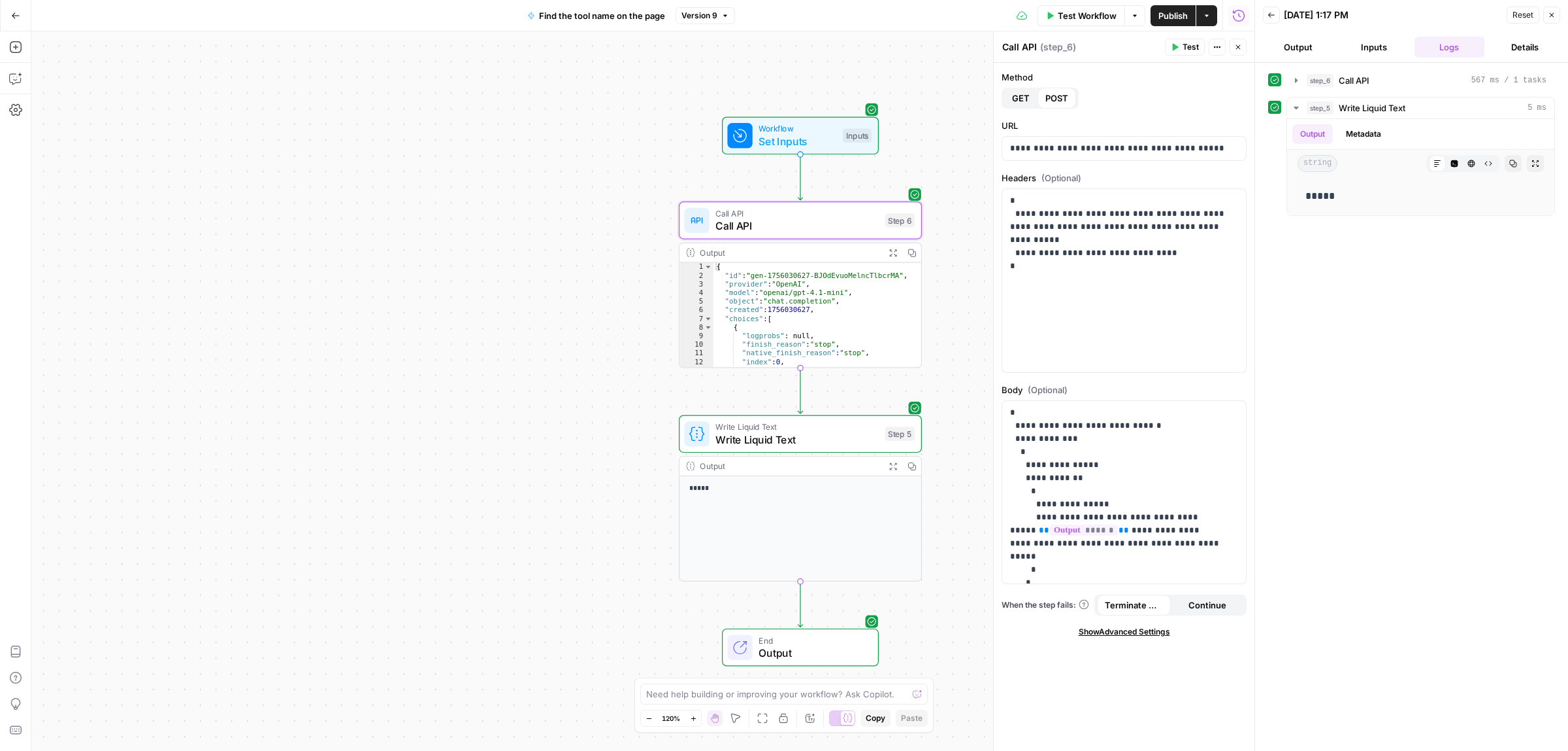
click at [789, 650] on span "Output" at bounding box center [812, 652] width 107 height 15
click at [1184, 14] on span "Publish" at bounding box center [1173, 15] width 30 height 13
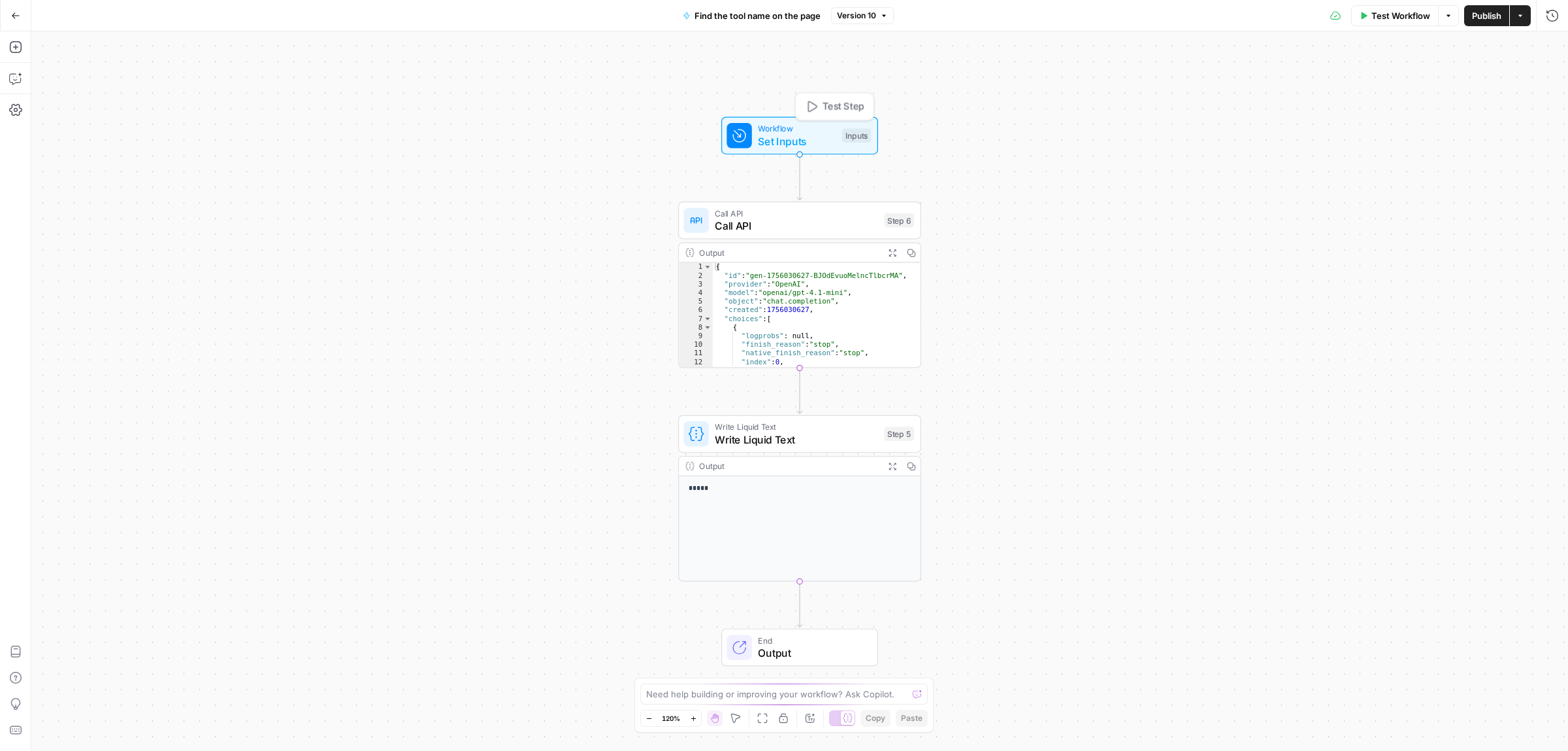
click at [796, 139] on span "Set Inputs" at bounding box center [797, 140] width 78 height 15
click at [1377, 101] on input "Output (Optional)" at bounding box center [1445, 105] width 209 height 13
click at [1520, 77] on span "edit field" at bounding box center [1509, 81] width 29 height 11
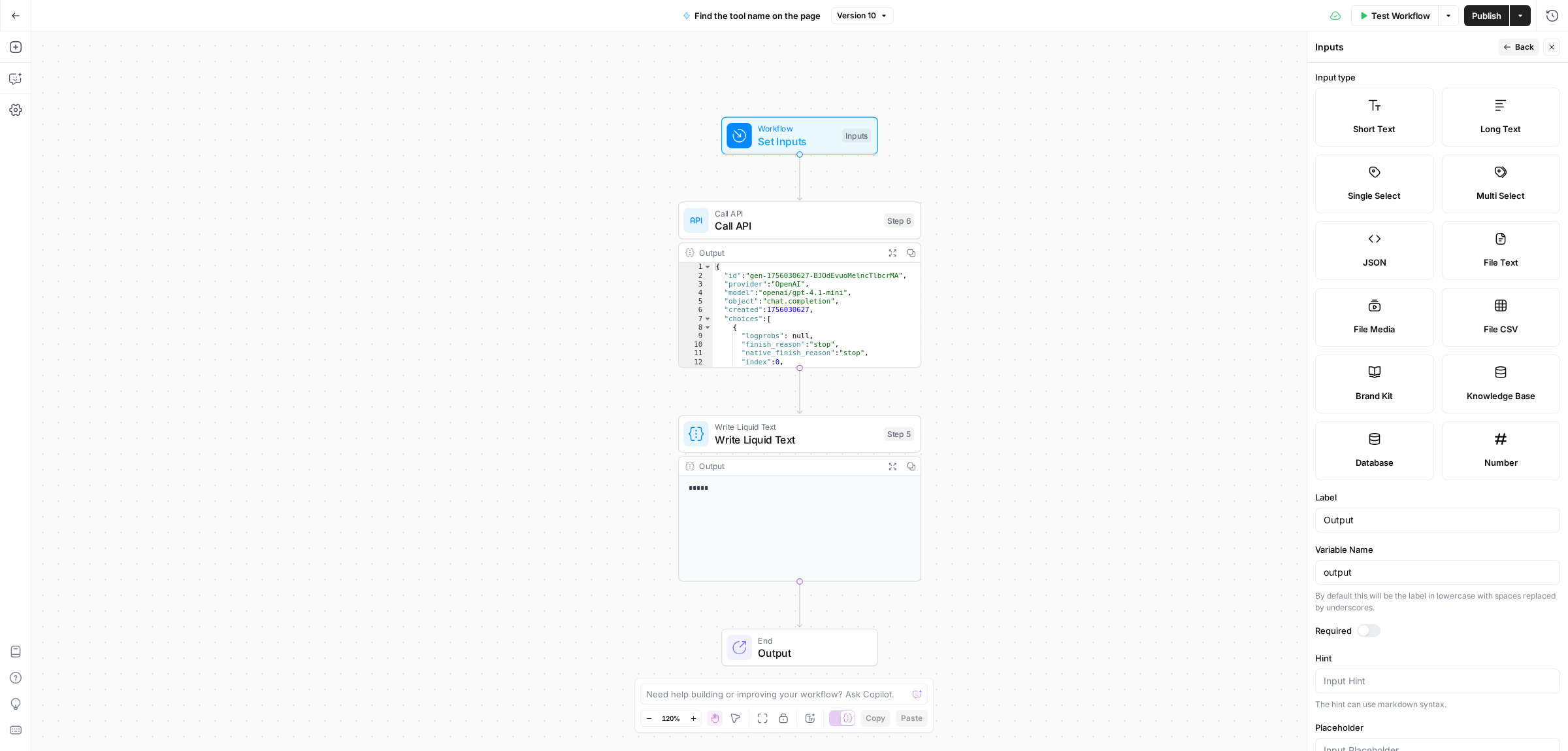
click at [1509, 53] on button "Back" at bounding box center [1519, 47] width 42 height 17
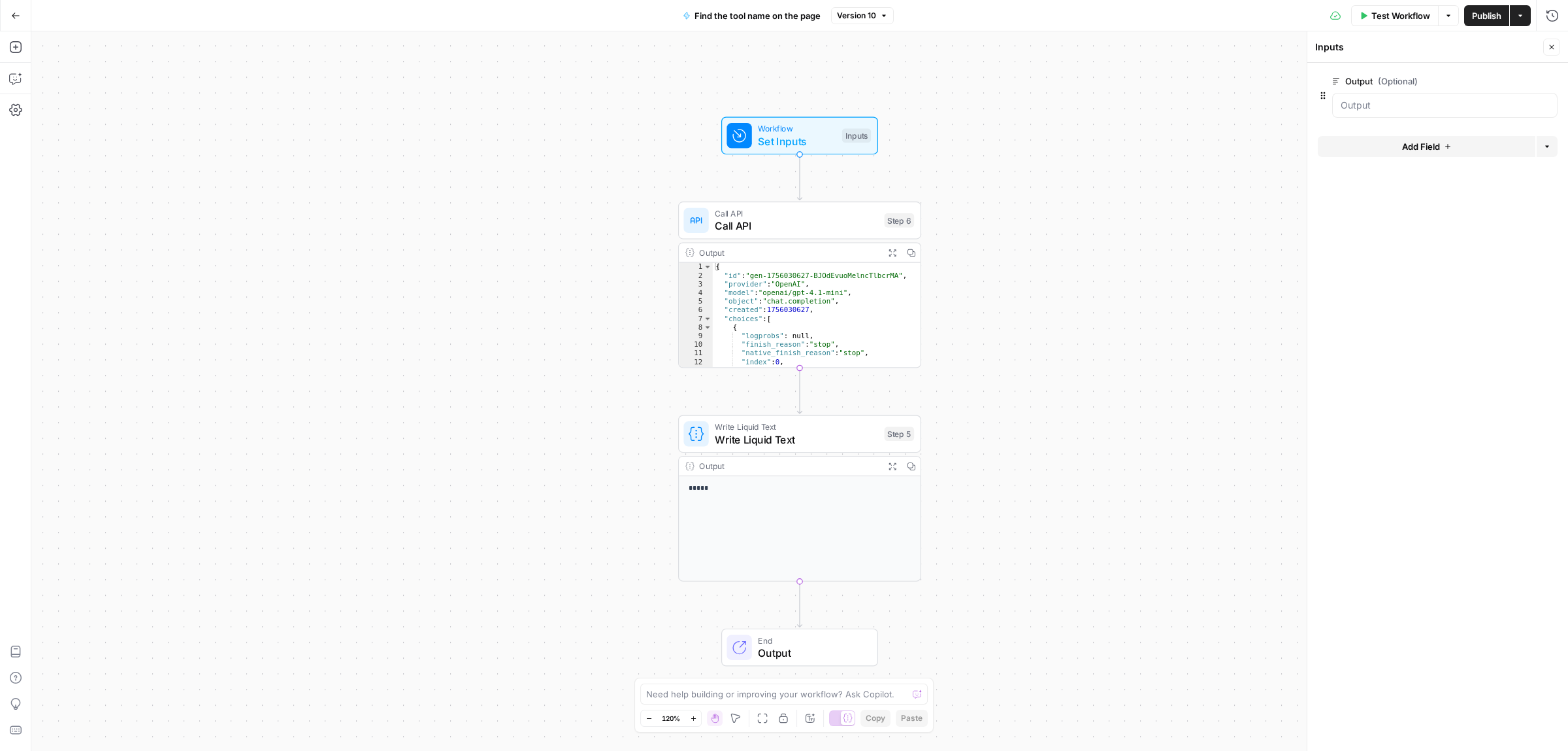
click at [805, 233] on span "Call API" at bounding box center [797, 225] width 164 height 15
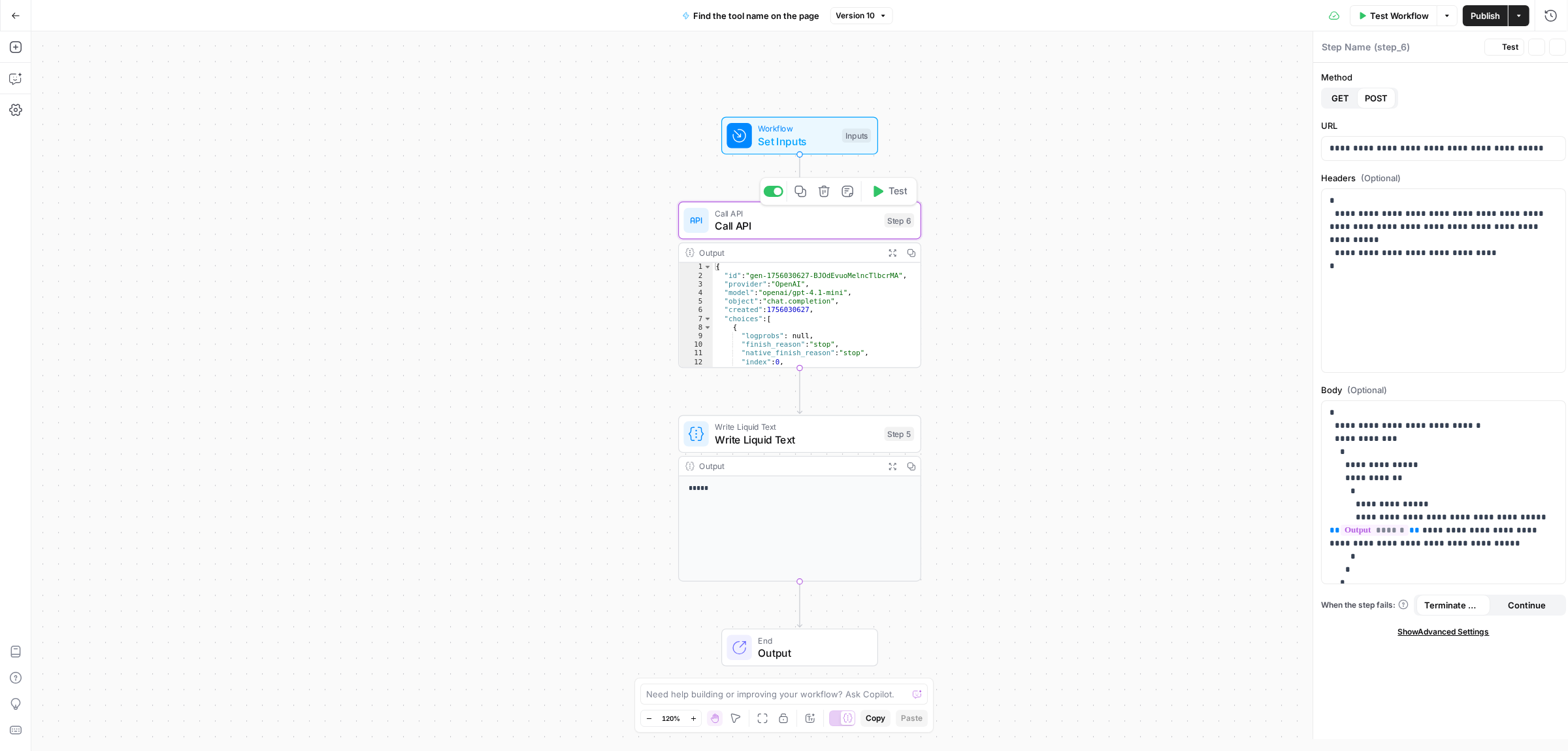
type textarea "Call API"
drag, startPoint x: 1425, startPoint y: 529, endPoint x: 1505, endPoint y: 533, distance: 80.1
click at [1490, 529] on p "**********" at bounding box center [1431, 510] width 215 height 209
click at [1507, 534] on p "**********" at bounding box center [1431, 510] width 215 height 209
click at [1364, 530] on span "******" at bounding box center [1397, 530] width 68 height 11
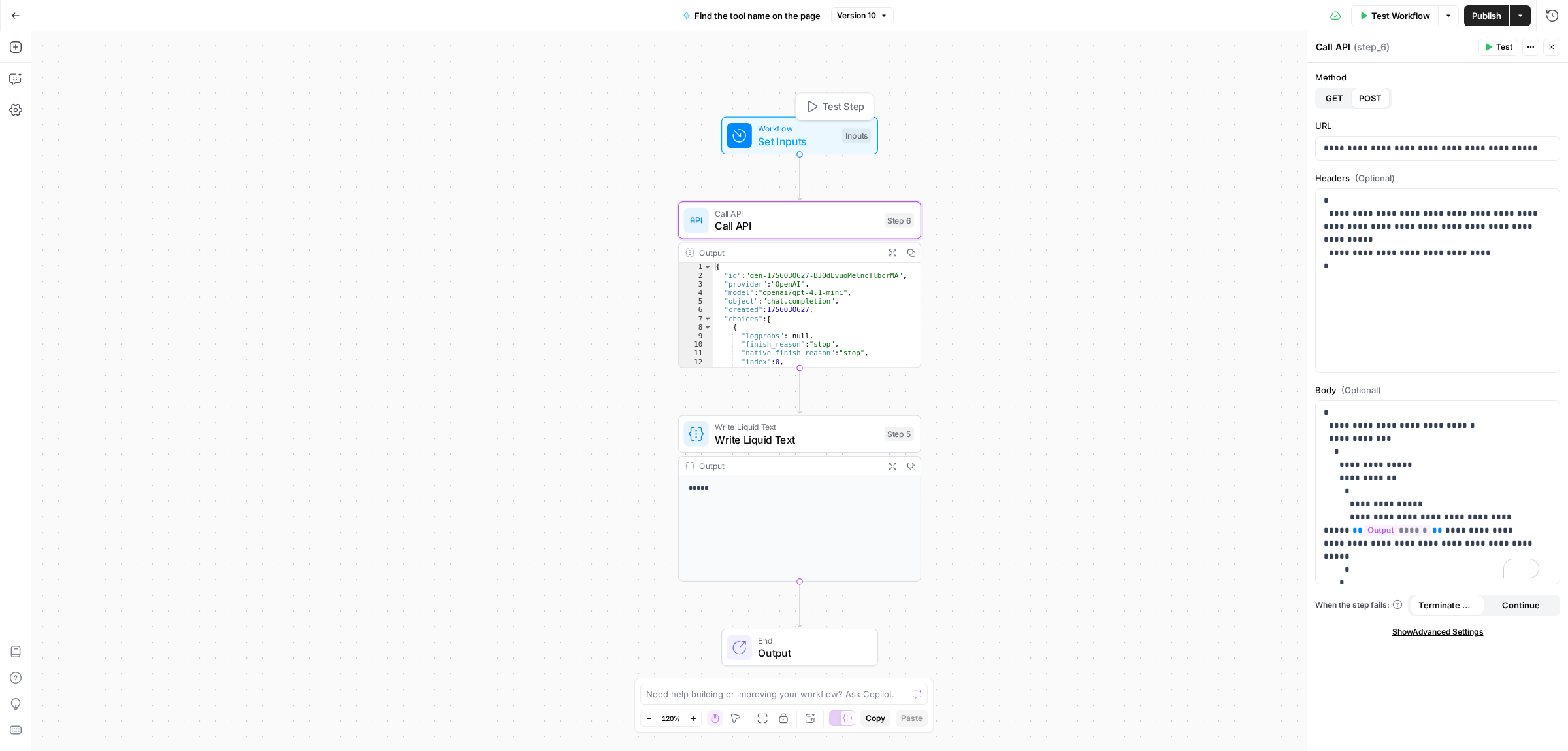
click at [792, 140] on span "Set Inputs" at bounding box center [797, 140] width 78 height 15
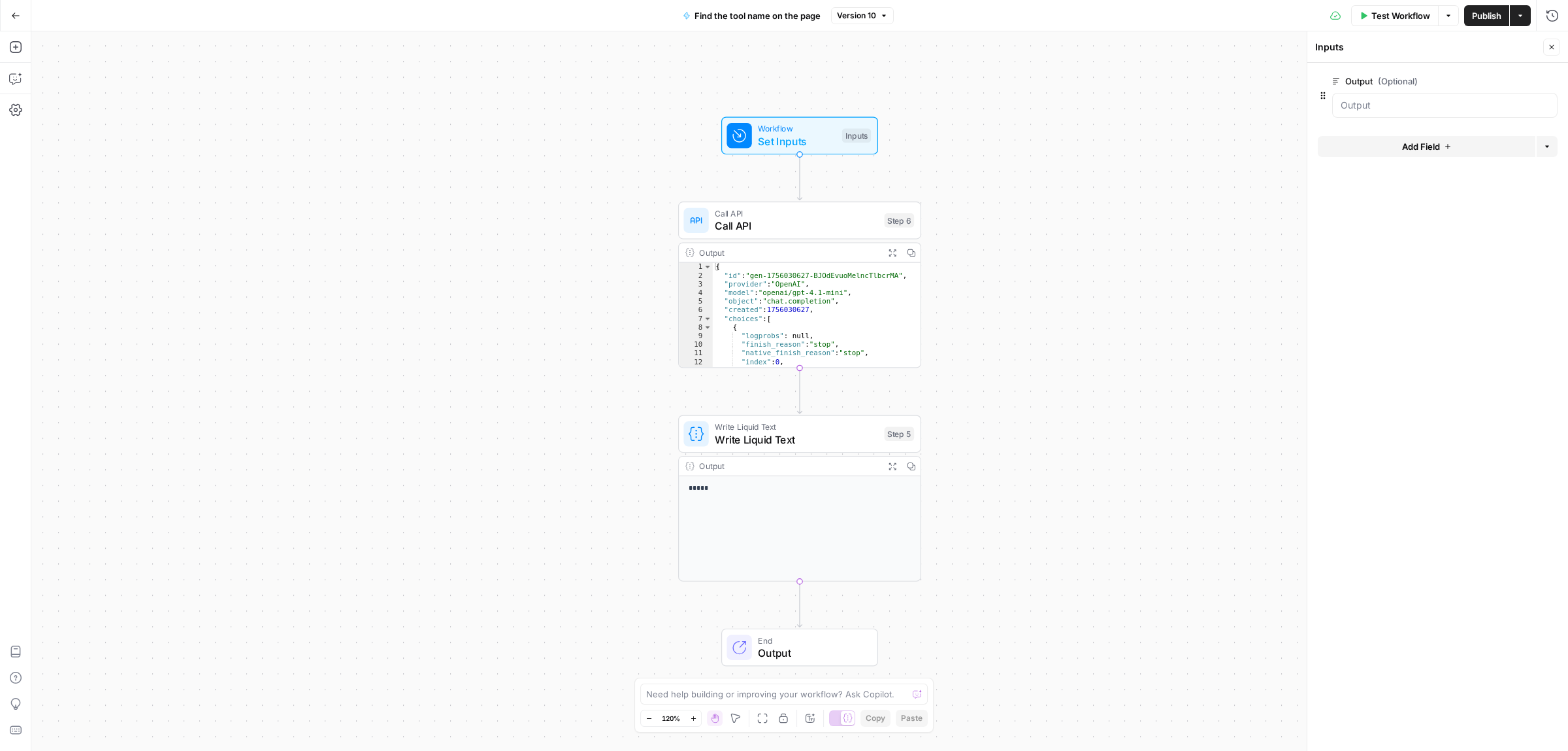
click at [1364, 76] on label "Output (Optional)" at bounding box center [1409, 81] width 152 height 13
click at [1364, 99] on input "Output (Optional)" at bounding box center [1445, 105] width 209 height 13
click at [1364, 76] on label "Output (Optional)" at bounding box center [1409, 81] width 152 height 13
click at [1364, 99] on input "Output (Optional)" at bounding box center [1445, 105] width 209 height 13
click at [1518, 80] on span "edit field" at bounding box center [1509, 81] width 29 height 11
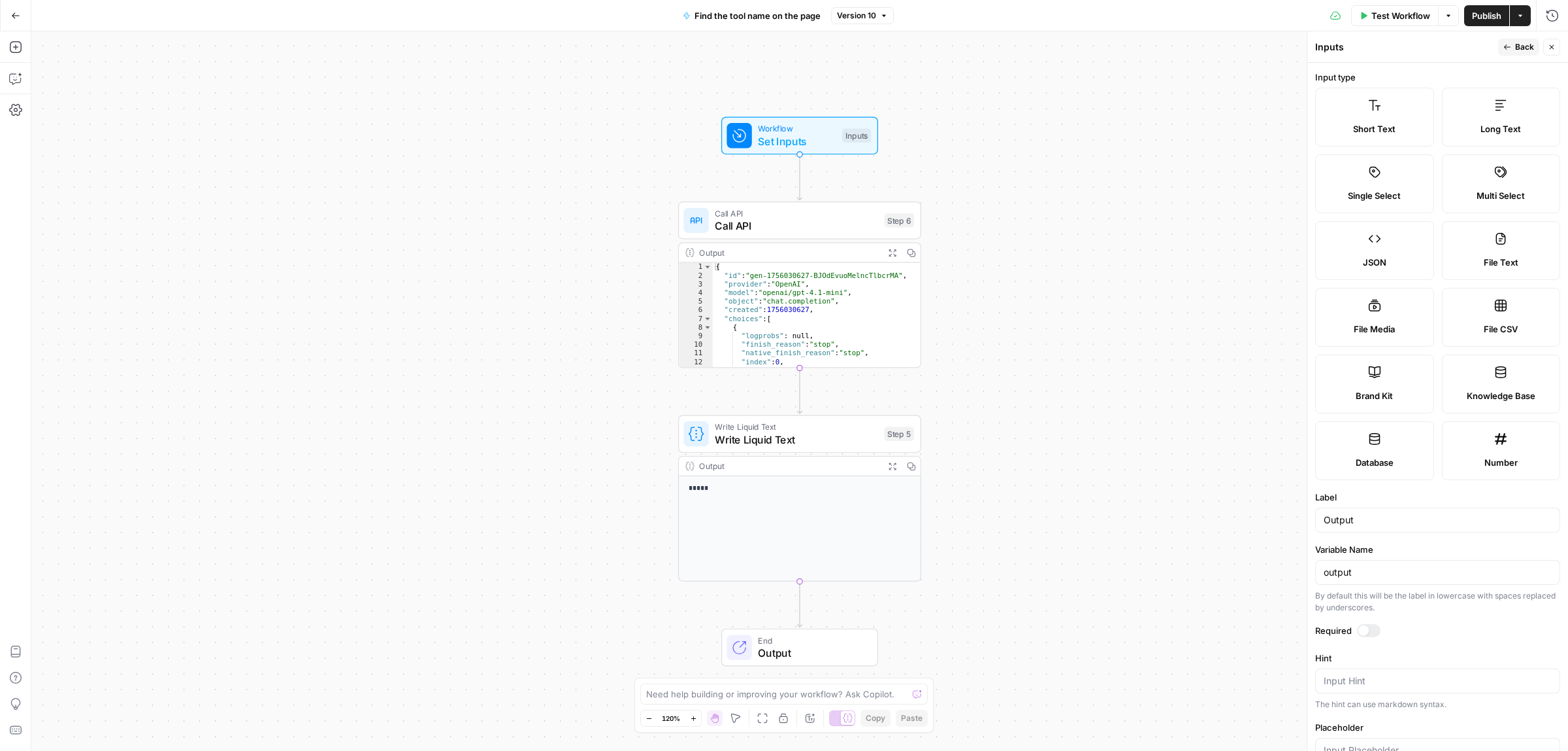
click at [1511, 119] on label "Long Text" at bounding box center [1502, 117] width 119 height 59
click at [1384, 520] on input "Output" at bounding box center [1438, 519] width 228 height 13
click at [1528, 50] on span "Back" at bounding box center [1525, 47] width 19 height 12
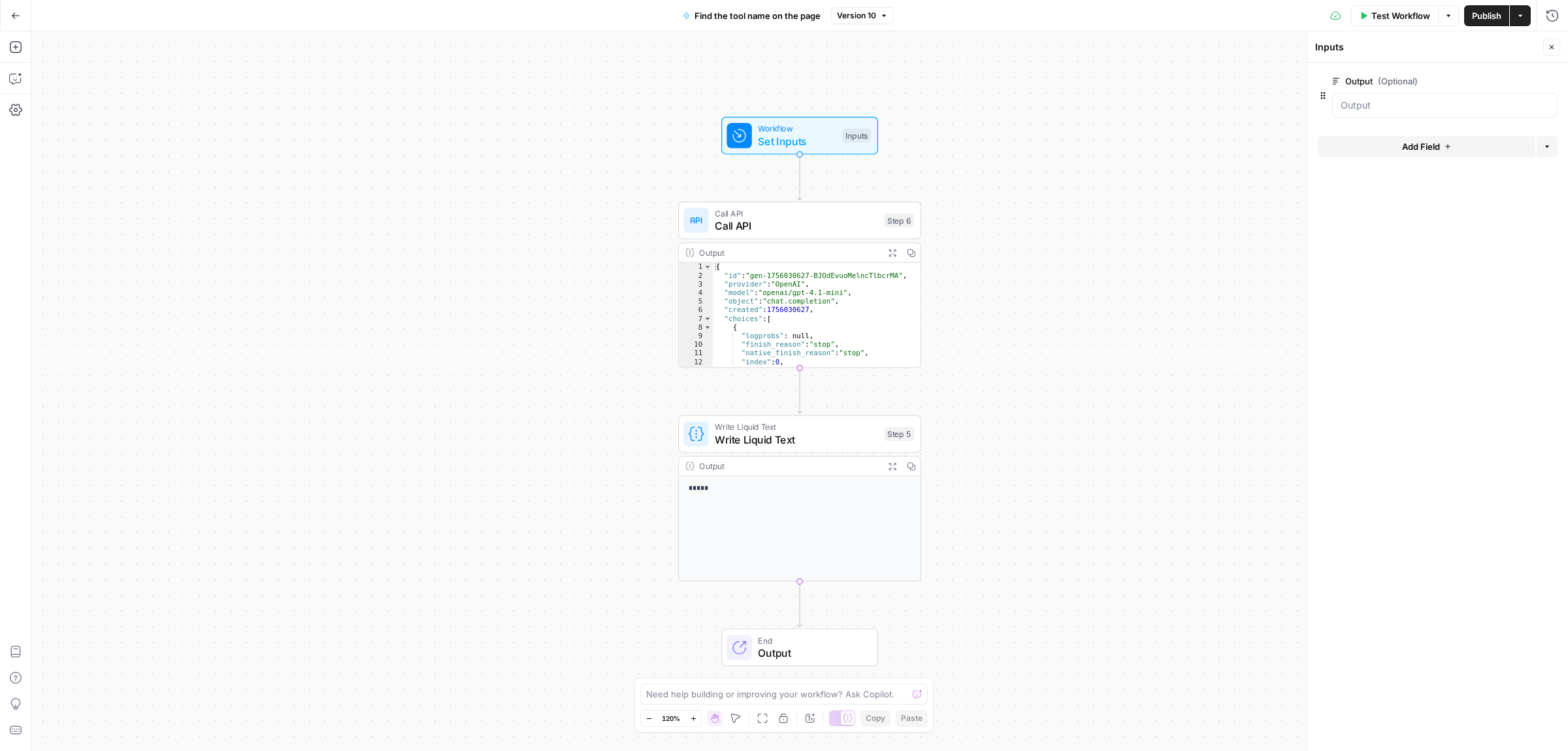
click at [18, 11] on button "Go Back" at bounding box center [15, 15] width 24 height 24
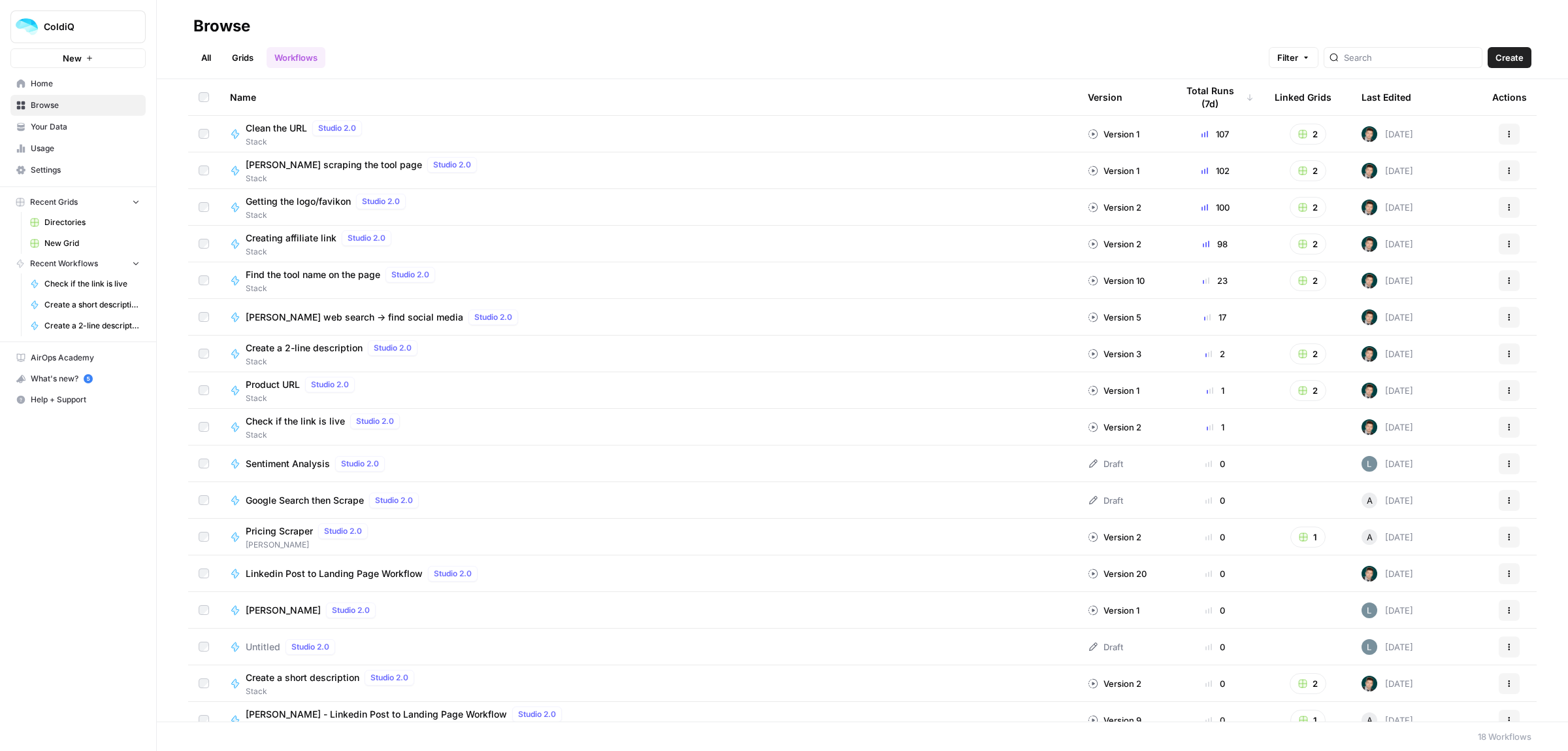
click at [71, 224] on span "Directories" at bounding box center [92, 222] width 96 height 12
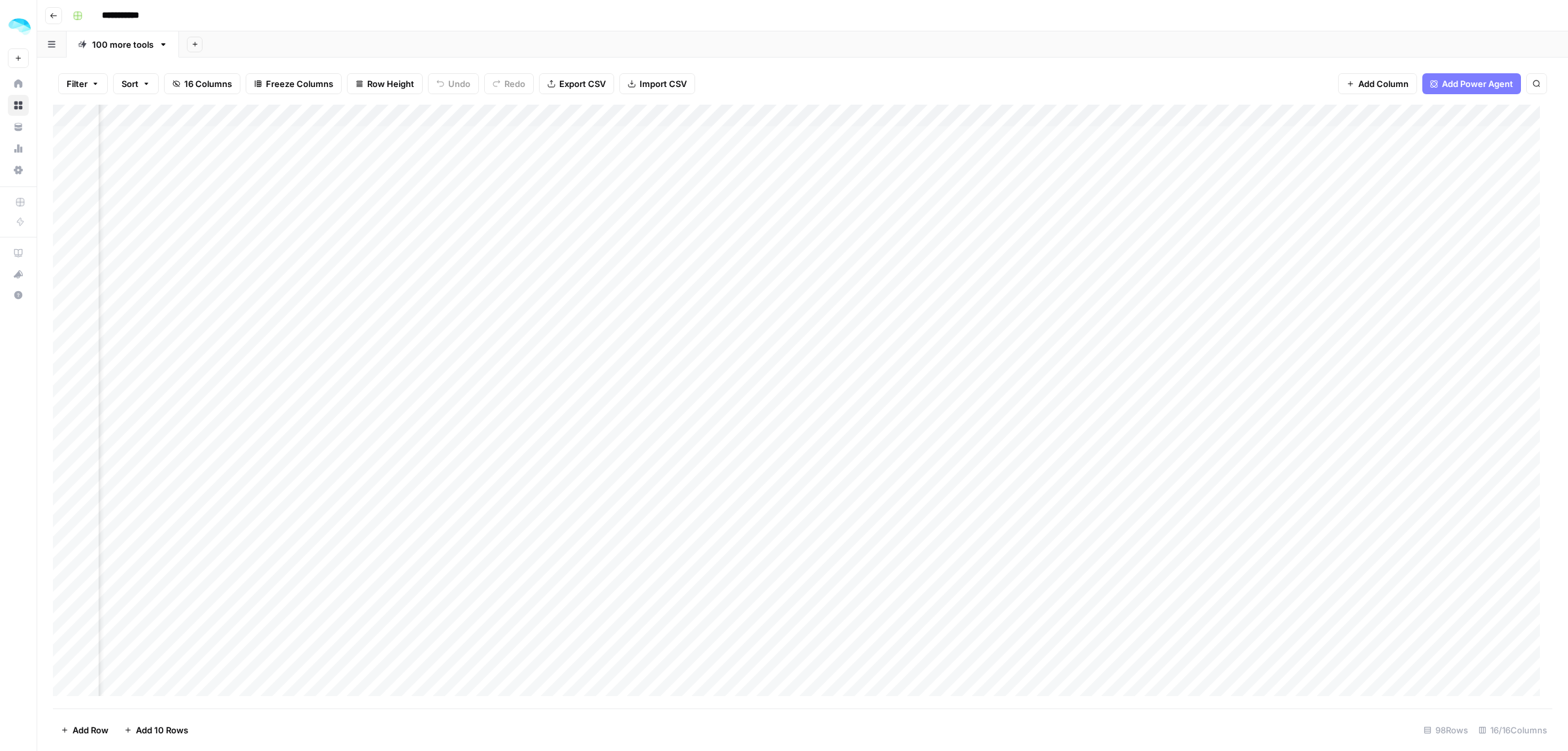
scroll to position [0, 536]
click at [796, 116] on div "Add Column" at bounding box center [803, 406] width 1500 height 604
click at [696, 227] on span "Configure Inputs" at bounding box center [738, 225] width 114 height 13
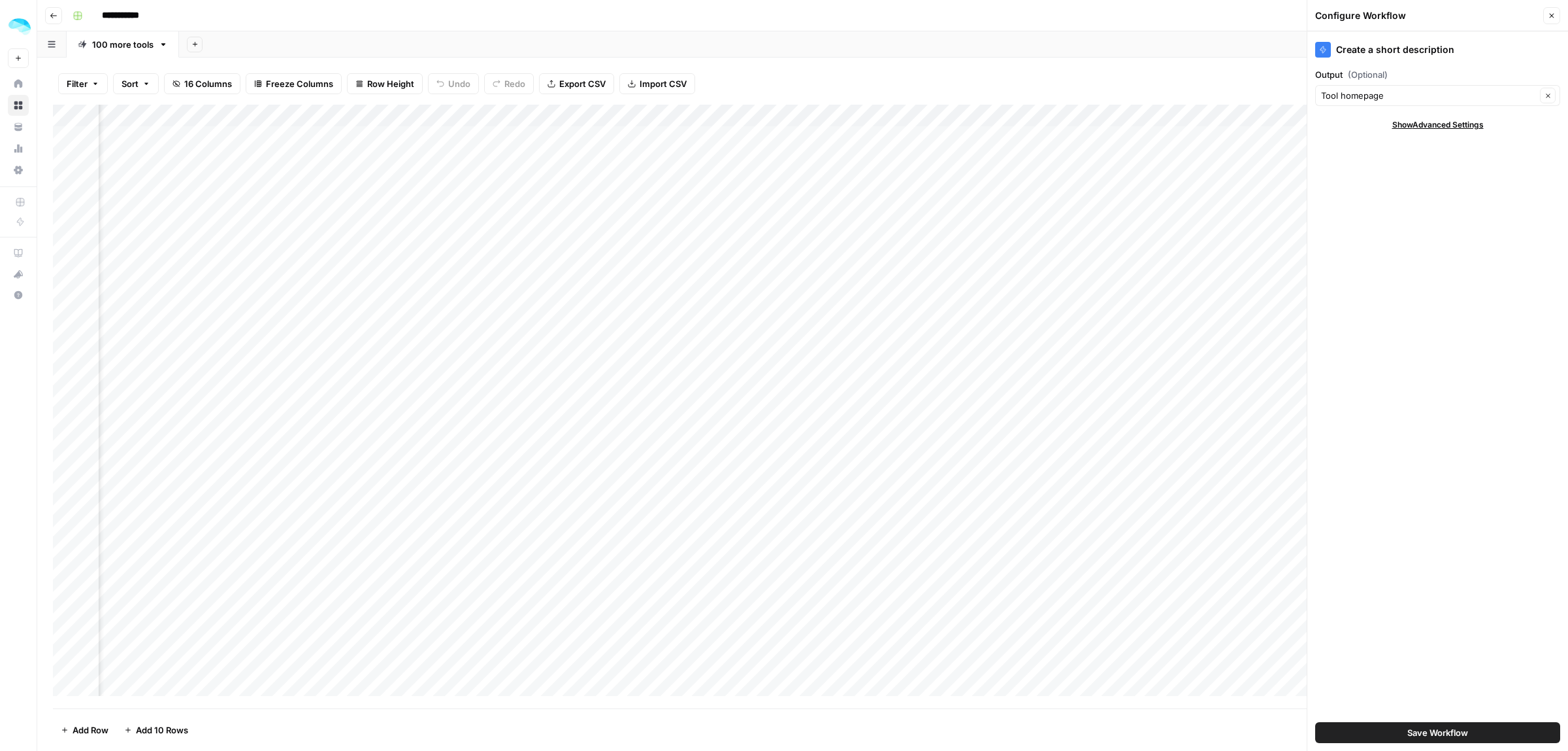
click at [1548, 15] on icon "button" at bounding box center [1552, 15] width 8 height 8
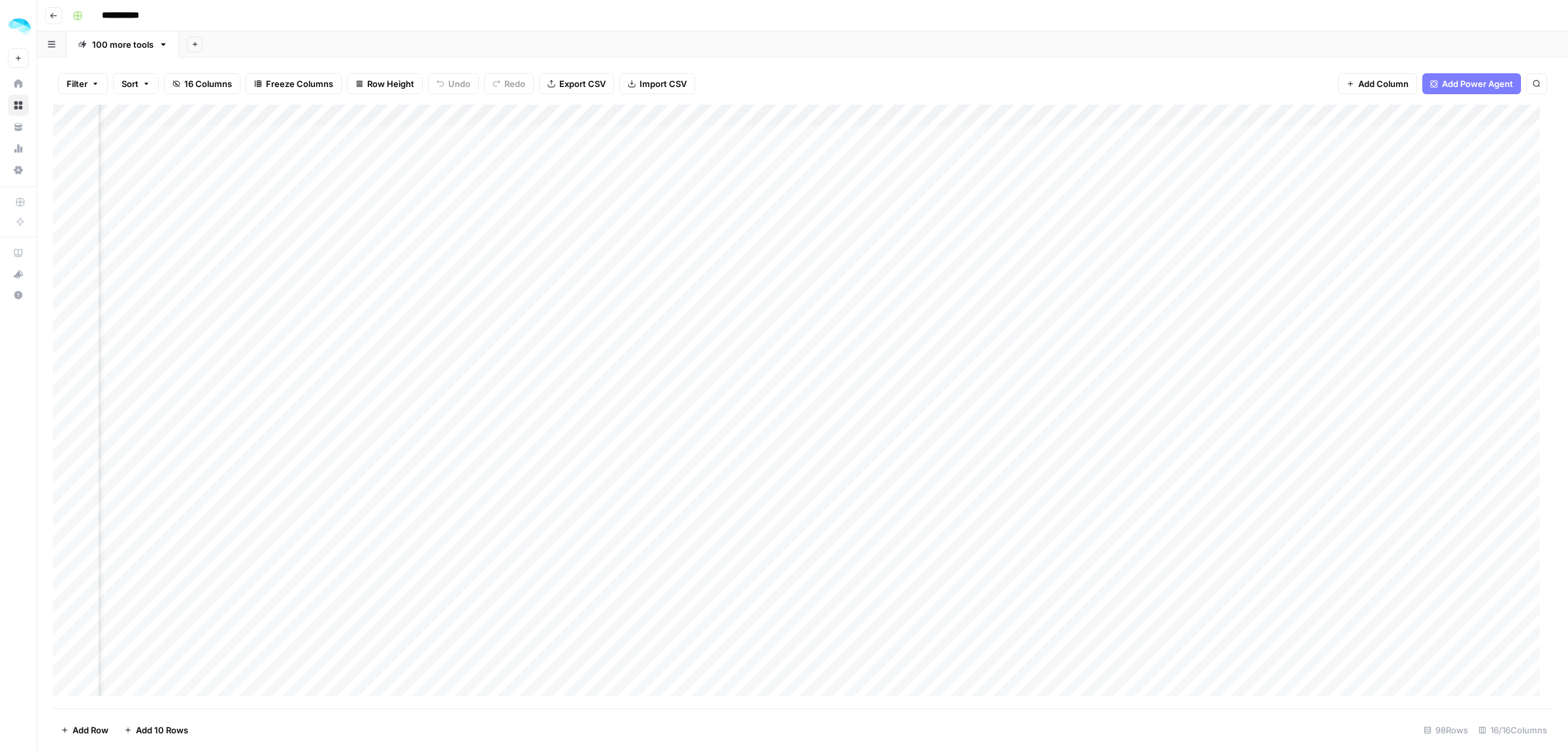
click at [773, 138] on div "Add Column" at bounding box center [803, 406] width 1500 height 604
click at [793, 136] on div "Add Column" at bounding box center [803, 406] width 1500 height 604
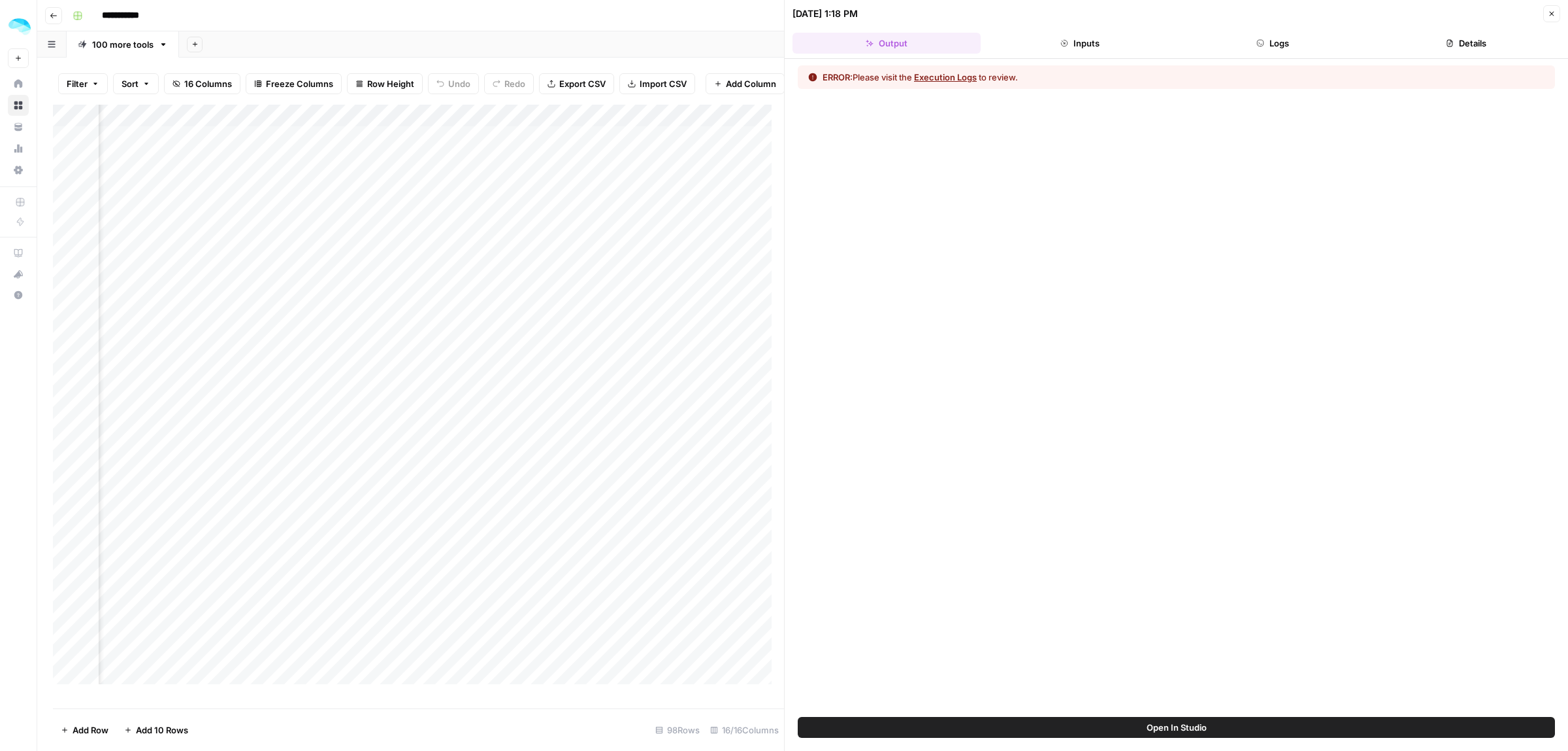
click at [1081, 27] on header "[DATE] 1:18 PM Close Output Inputs Logs Details" at bounding box center [1176, 29] width 784 height 59
click at [1311, 43] on button "Logs" at bounding box center [1273, 43] width 188 height 21
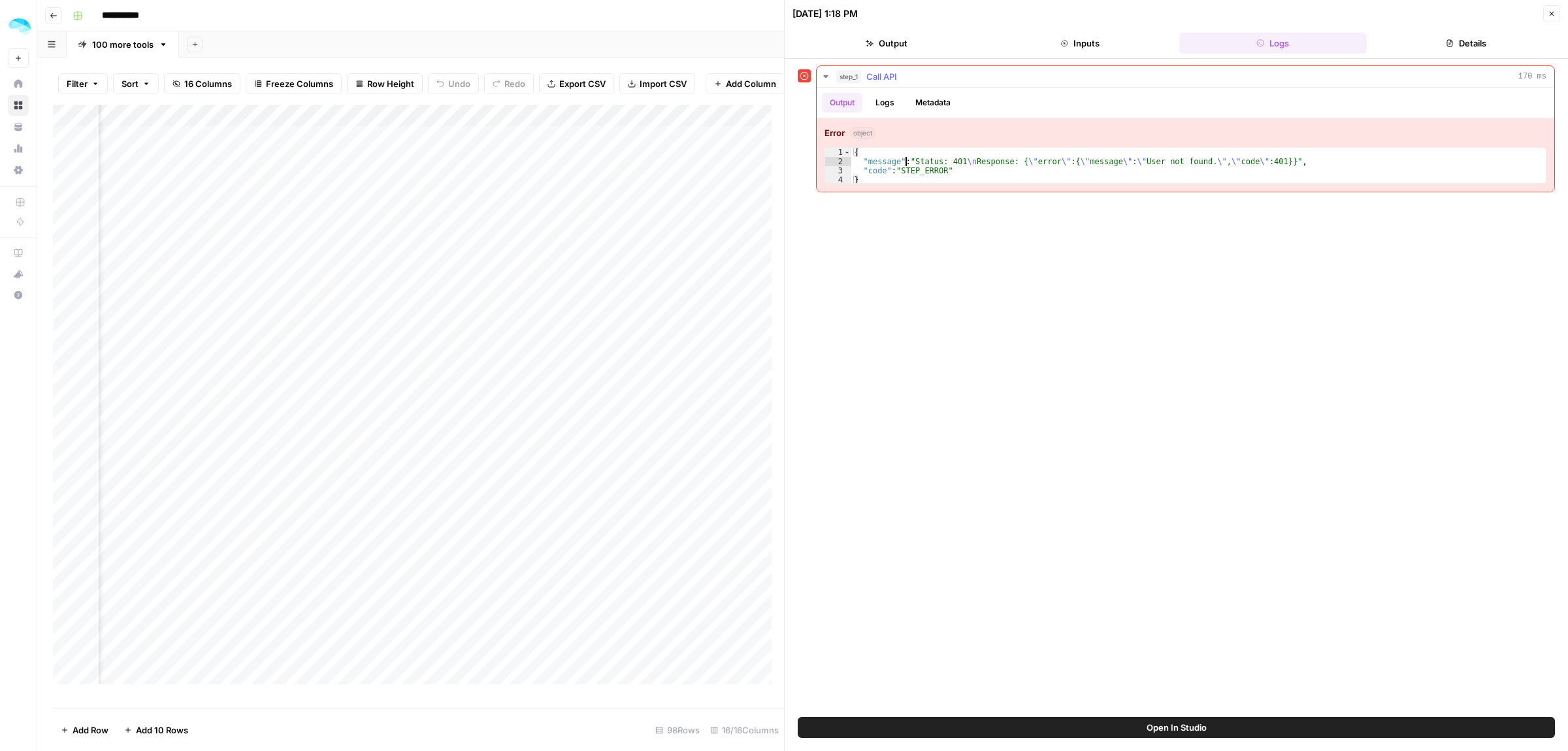
drag, startPoint x: 906, startPoint y: 164, endPoint x: 1092, endPoint y: 167, distance: 186.0
click at [1078, 167] on div "{ "message" : "Status: 401 \n Response: { \" error \" :{ \" message \" : \" Use…" at bounding box center [1199, 175] width 694 height 55
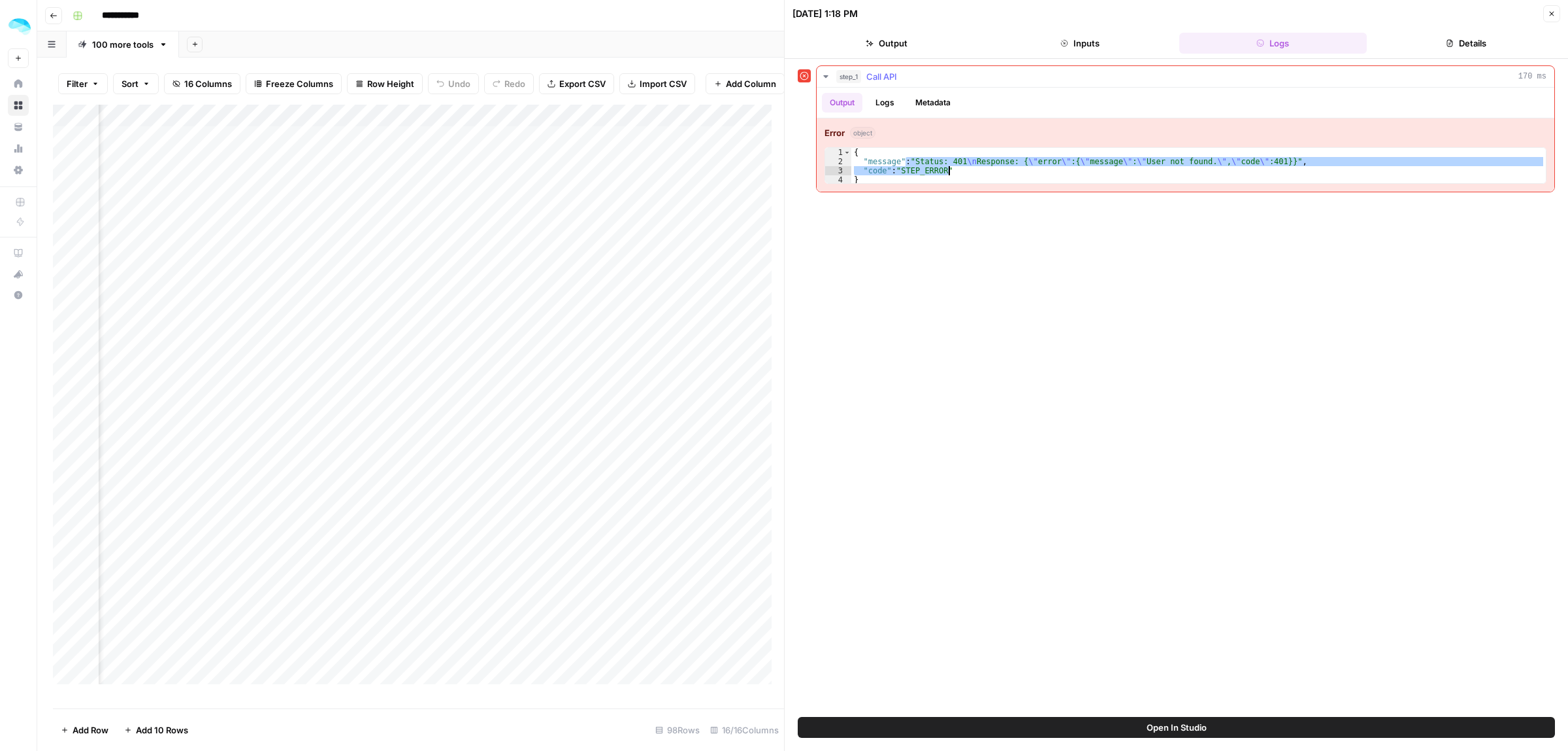
click at [1092, 167] on div "{ "message" : "Status: 401 \n Response: { \" error \" :{ \" message \" : \" Use…" at bounding box center [1199, 165] width 694 height 35
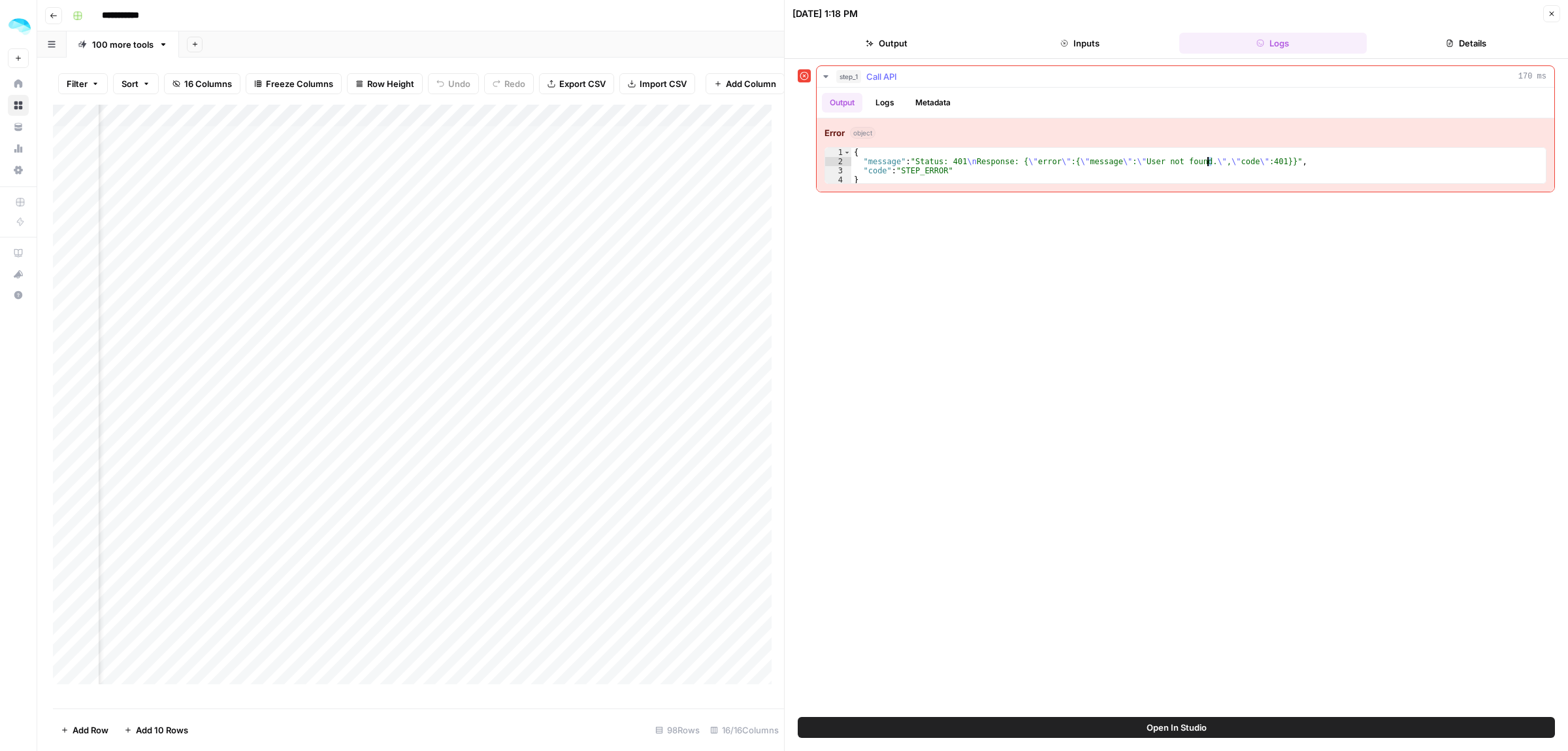
drag, startPoint x: 1197, startPoint y: 162, endPoint x: 1100, endPoint y: 158, distance: 97.1
click at [1100, 158] on div "{ "message" : "Status: 401 \n Response: { \" error \" :{ \" message \" : \" Use…" at bounding box center [1199, 175] width 694 height 55
click at [1062, 180] on div "{ "message" : "Status: 401 \n Response: { \" error \" :{ \" message \" : \" Use…" at bounding box center [1199, 175] width 694 height 55
type textarea "*"
click at [1553, 5] on button "Close" at bounding box center [1552, 14] width 17 height 17
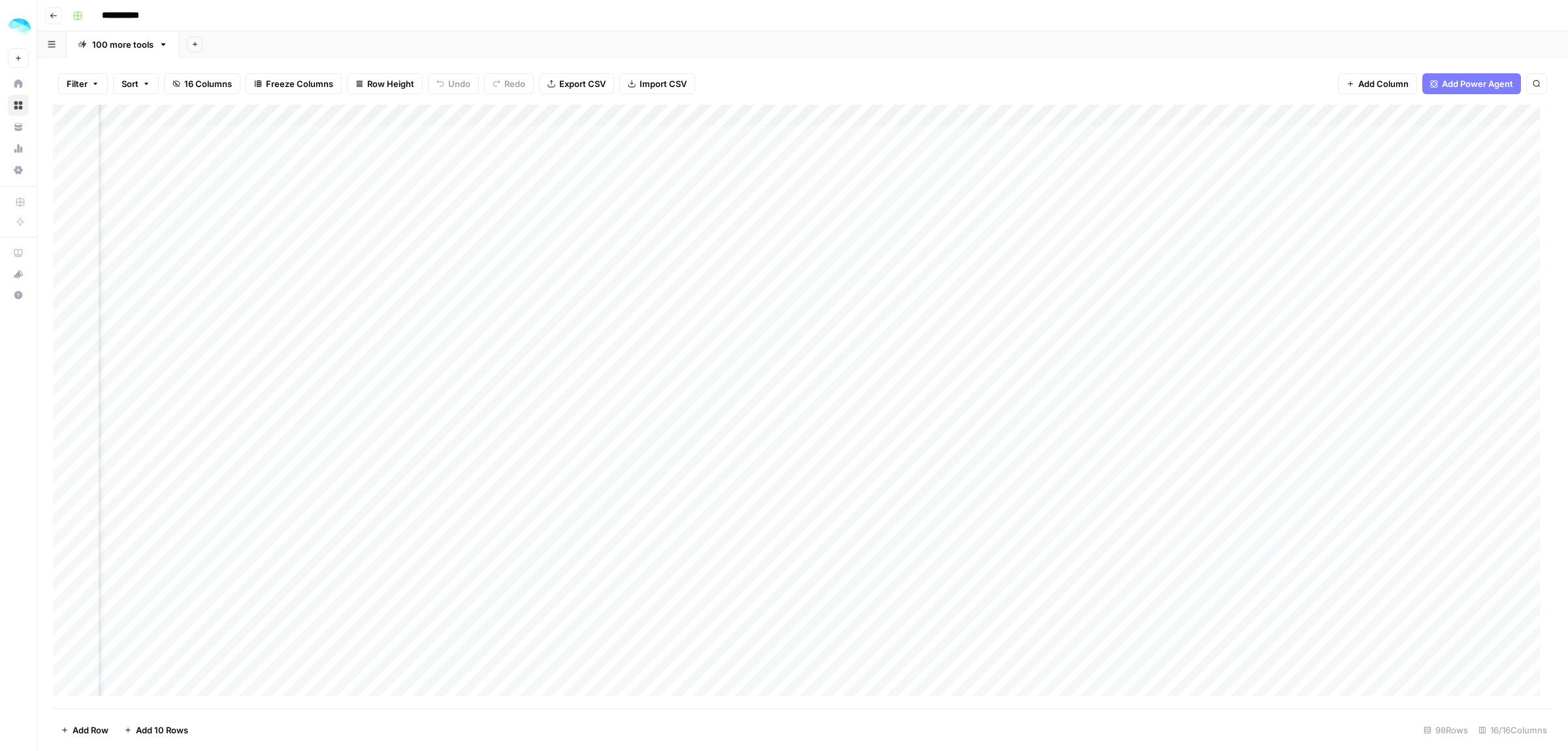
click at [793, 117] on div "Add Column" at bounding box center [803, 406] width 1500 height 604
click at [701, 244] on span "Edit Workflow" at bounding box center [738, 243] width 114 height 13
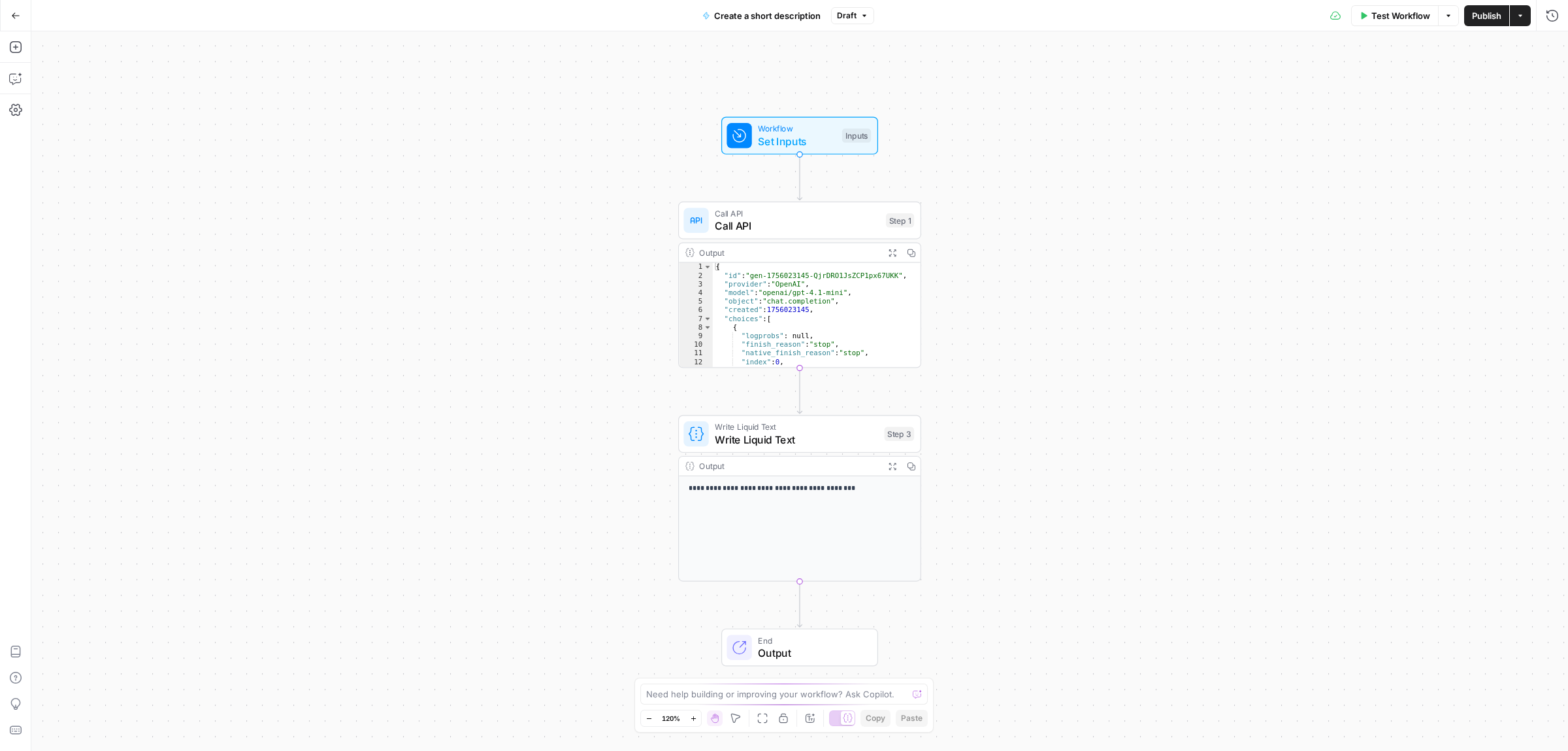
click at [802, 237] on div "Call API Call API Step 1" at bounding box center [799, 221] width 243 height 38
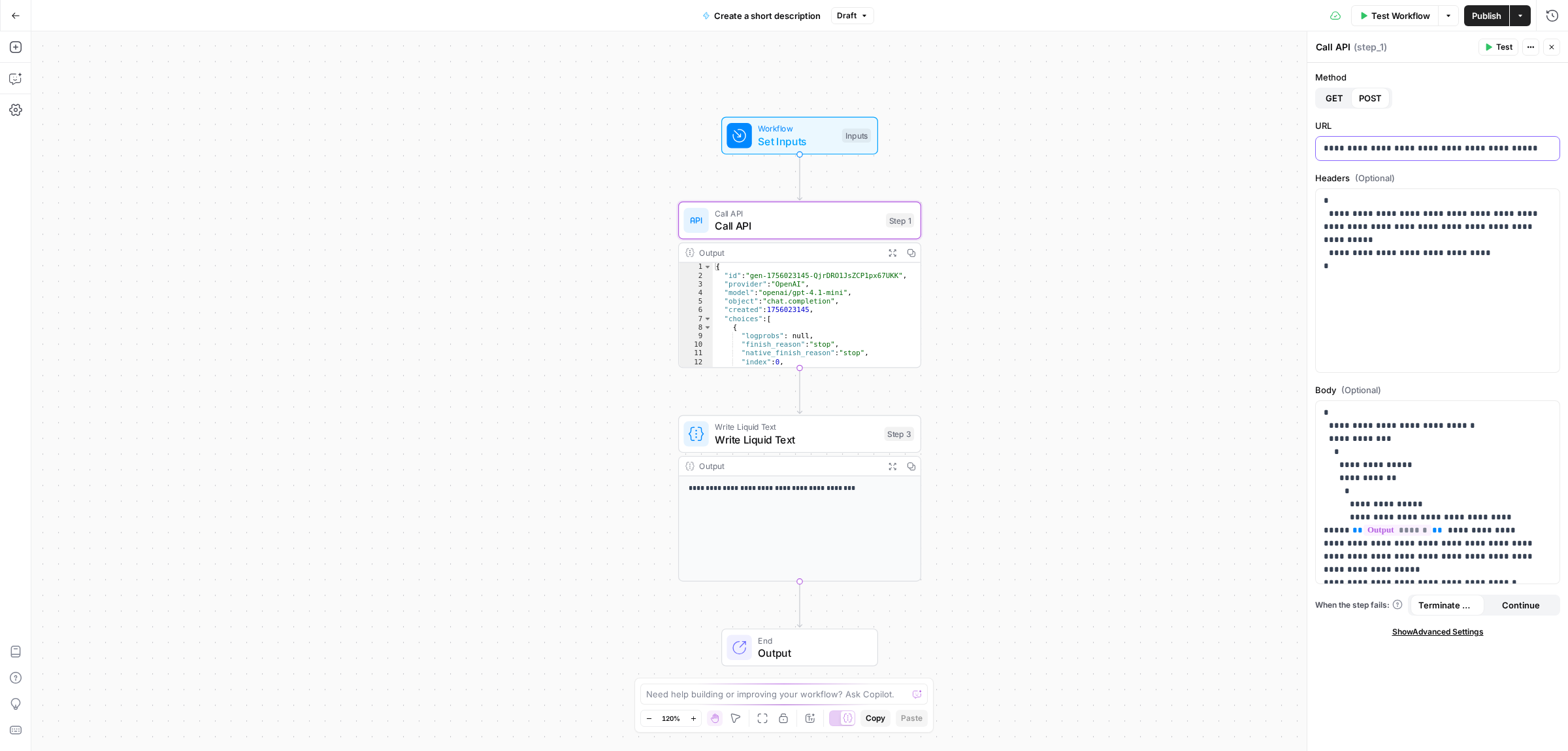
click at [1416, 156] on div "**********" at bounding box center [1439, 148] width 244 height 24
click at [1407, 220] on p "**********" at bounding box center [1437, 233] width 227 height 79
click at [1360, 18] on icon "button" at bounding box center [1364, 15] width 8 height 8
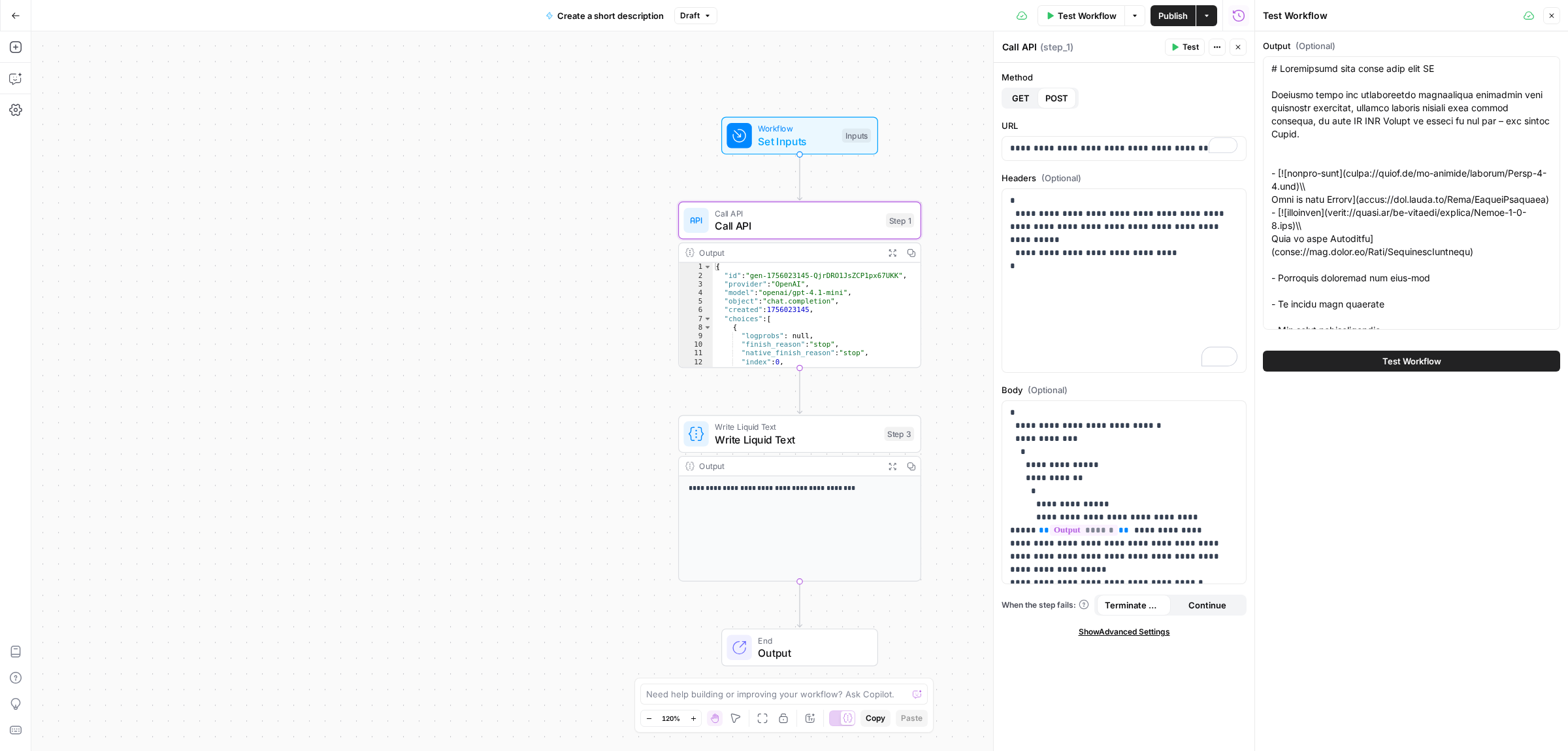
click at [1386, 362] on span "Test Workflow" at bounding box center [1412, 361] width 59 height 13
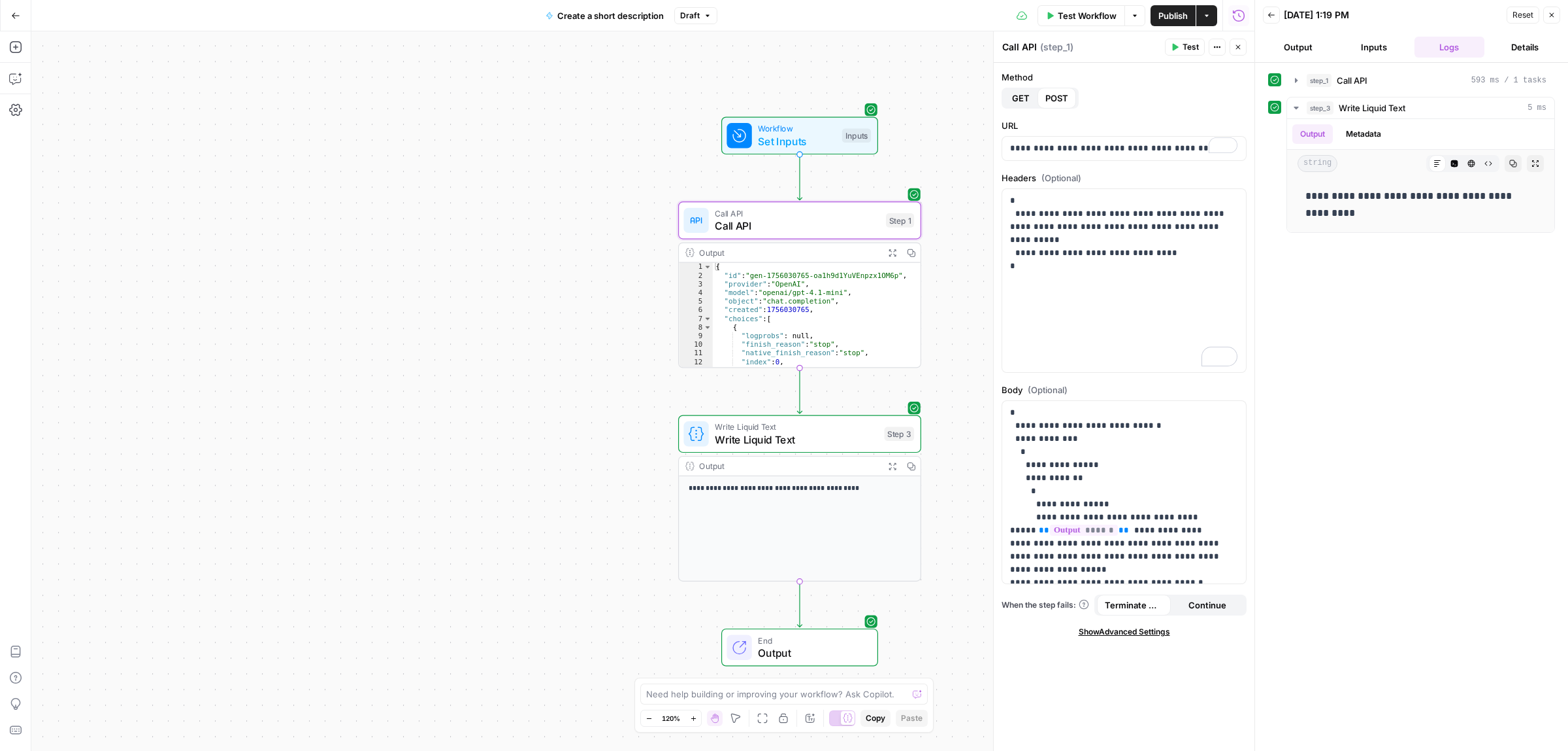
click at [1175, 12] on span "Publish" at bounding box center [1173, 15] width 30 height 13
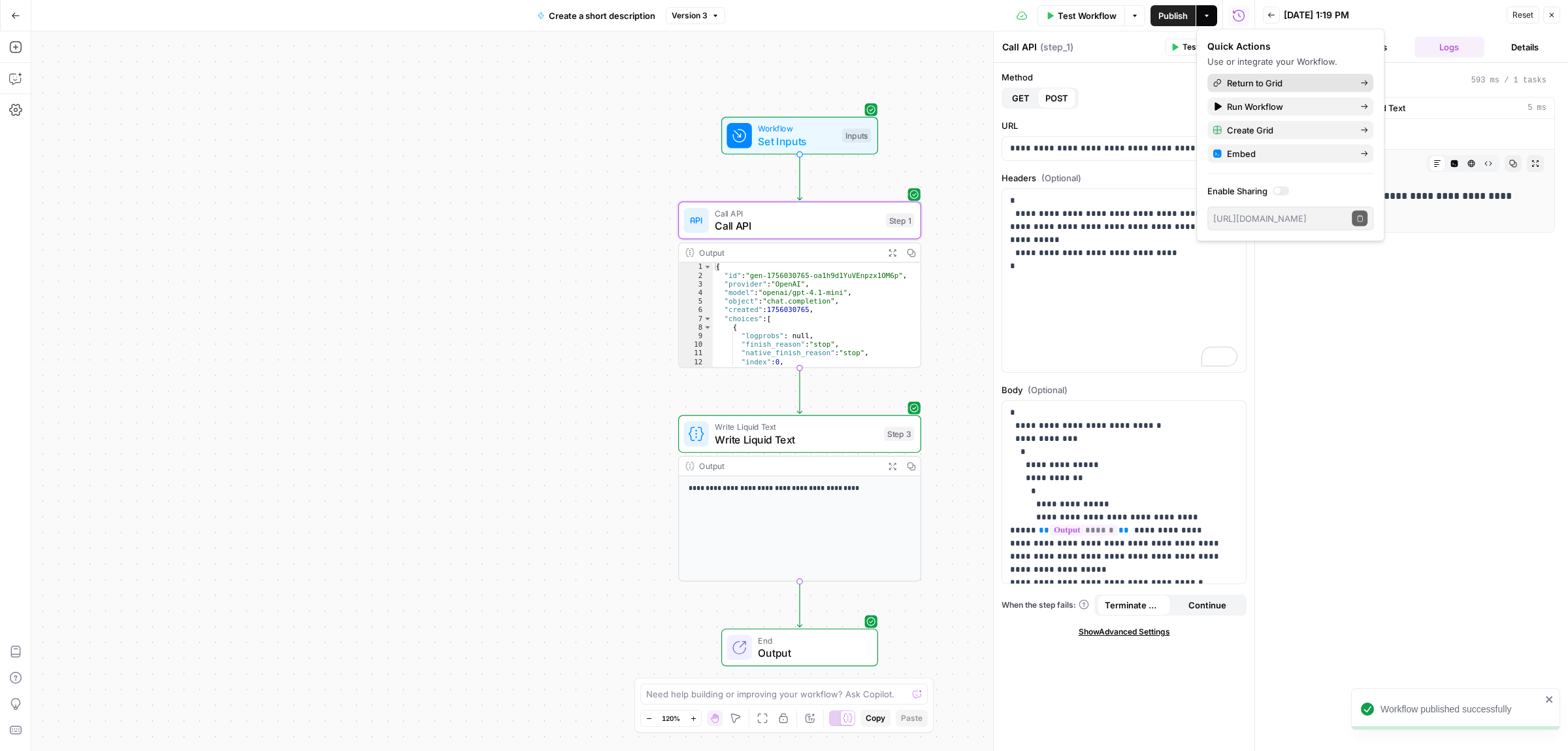
click at [1269, 80] on span "Return to Grid" at bounding box center [1289, 83] width 123 height 13
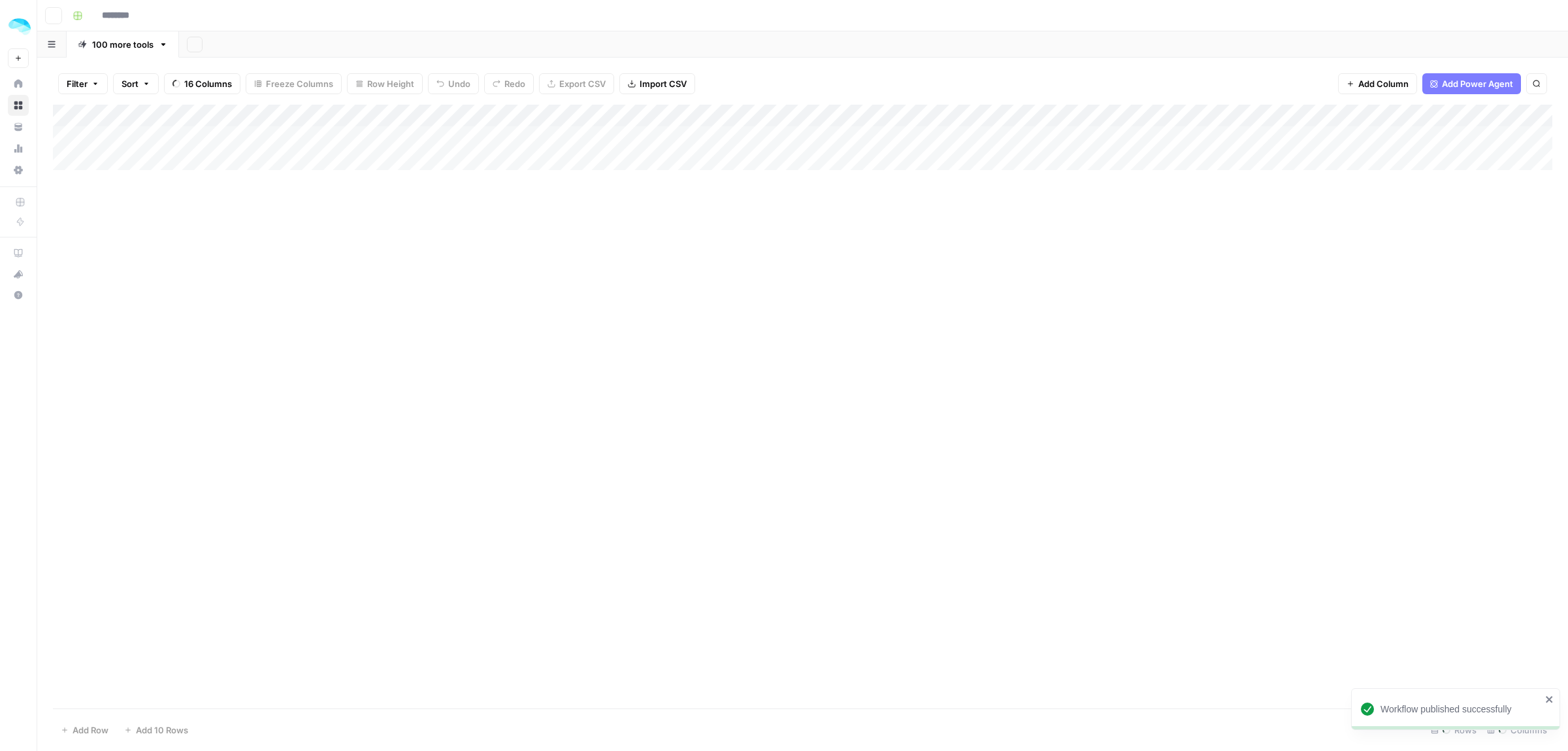
type input "**********"
click at [1344, 136] on div "Add Column" at bounding box center [803, 406] width 1500 height 604
click at [1330, 136] on div "Add Column" at bounding box center [803, 406] width 1500 height 604
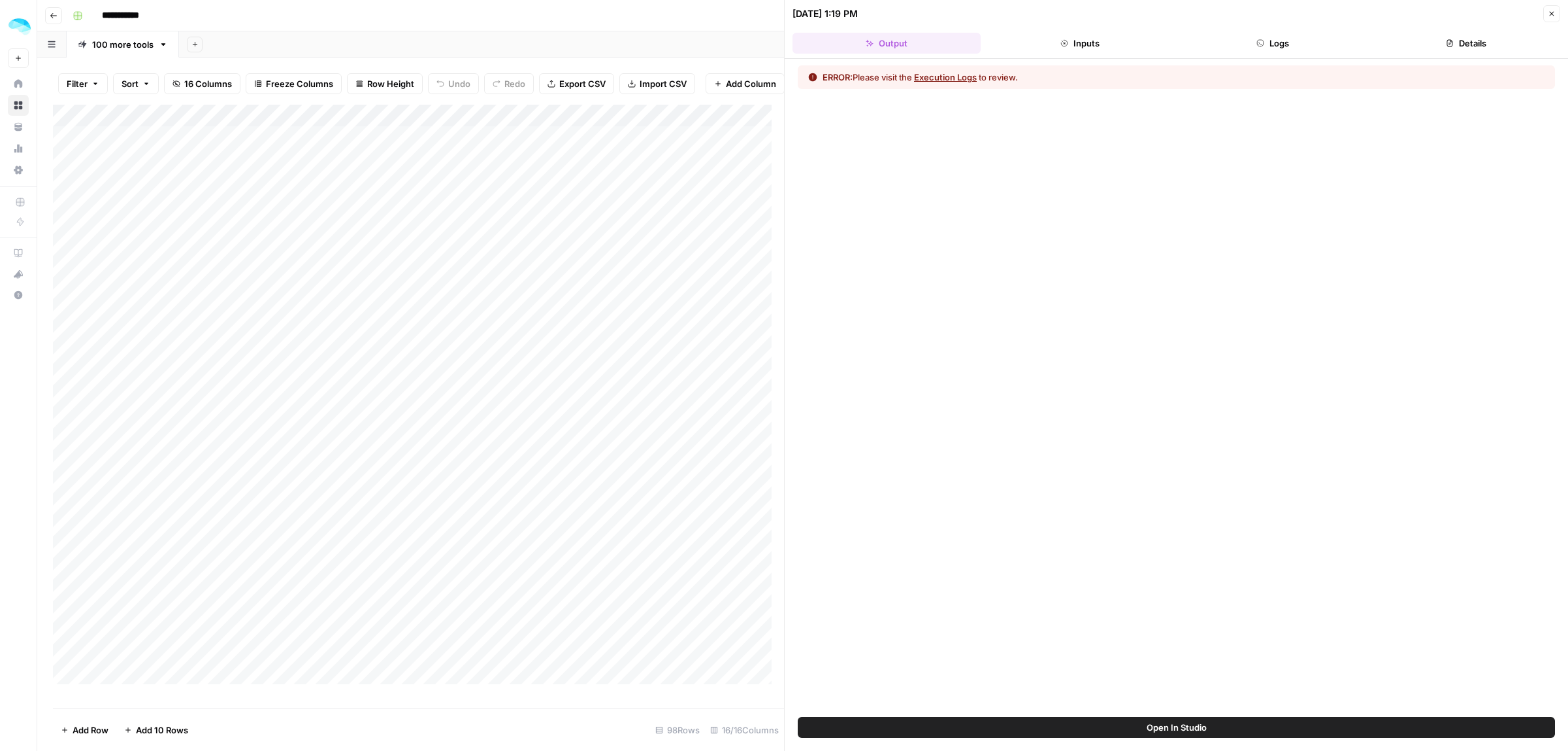
click at [1104, 39] on button "Inputs" at bounding box center [1081, 43] width 188 height 21
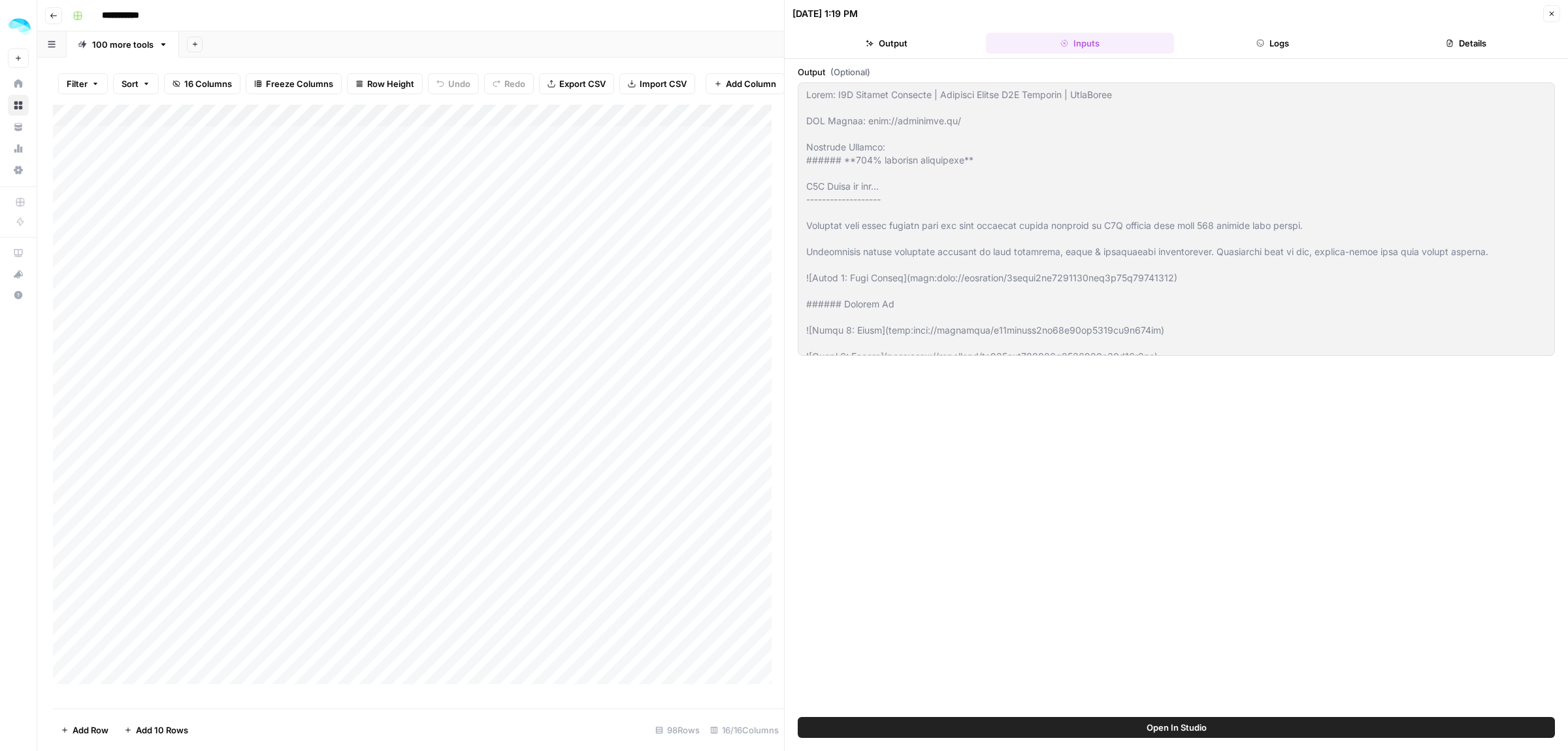
click at [1298, 39] on button "Logs" at bounding box center [1273, 43] width 188 height 21
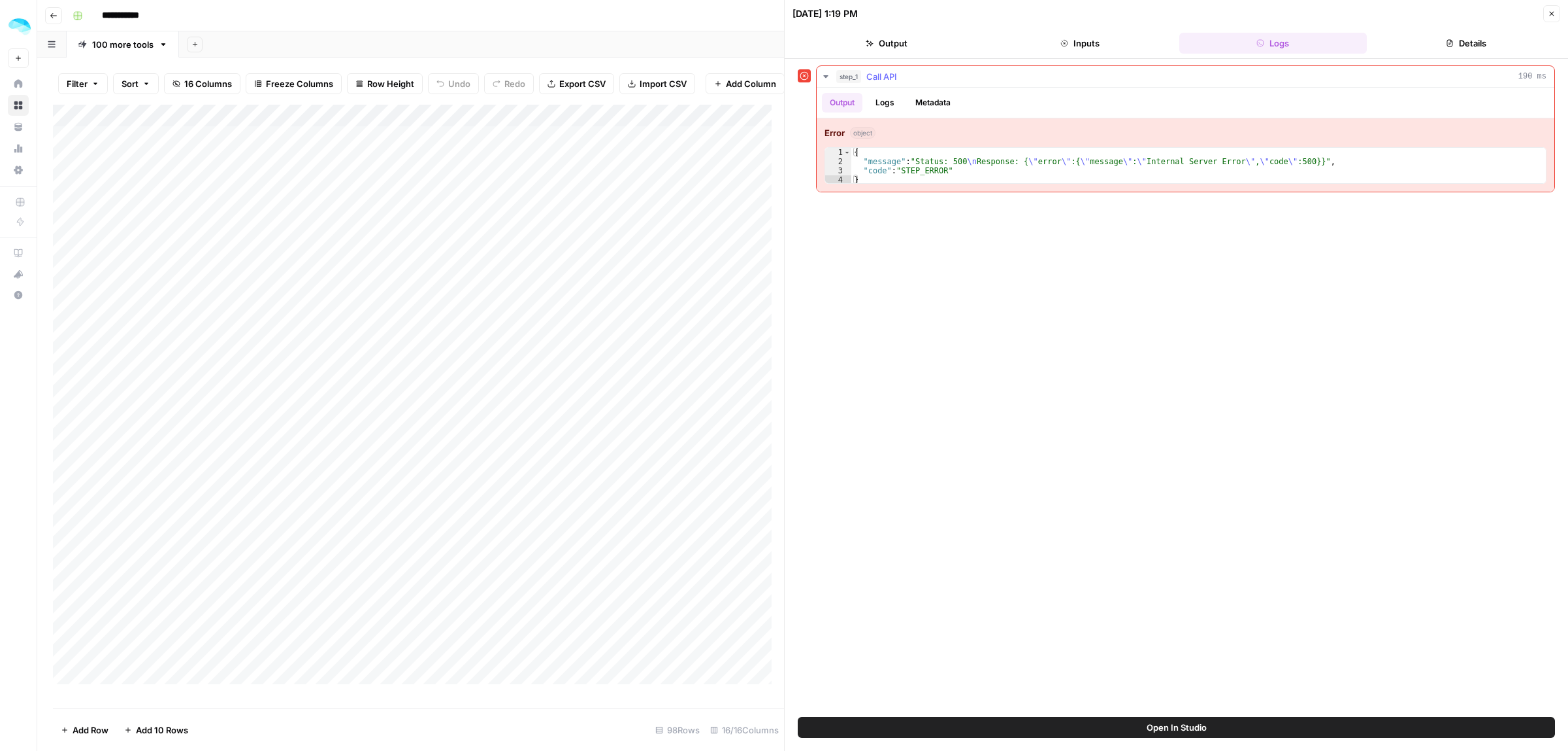
drag, startPoint x: 912, startPoint y: 164, endPoint x: 1128, endPoint y: 164, distance: 216.0
click at [1119, 164] on div "{ "message" : "Status: 500 \n Response: { \" error \" :{ \" message \" : \" Int…" at bounding box center [1199, 175] width 694 height 55
click at [1152, 164] on div "{ "message" : "Status: 500 \n Response: { \" error \" :{ \" message \" : \" Int…" at bounding box center [1199, 175] width 694 height 55
drag, startPoint x: 1205, startPoint y: 166, endPoint x: 1110, endPoint y: 166, distance: 95.0
click at [1129, 166] on div "{ "message" : "Status: 500 \n Response: { \" error \" :{ \" message \" : \" Int…" at bounding box center [1199, 175] width 694 height 55
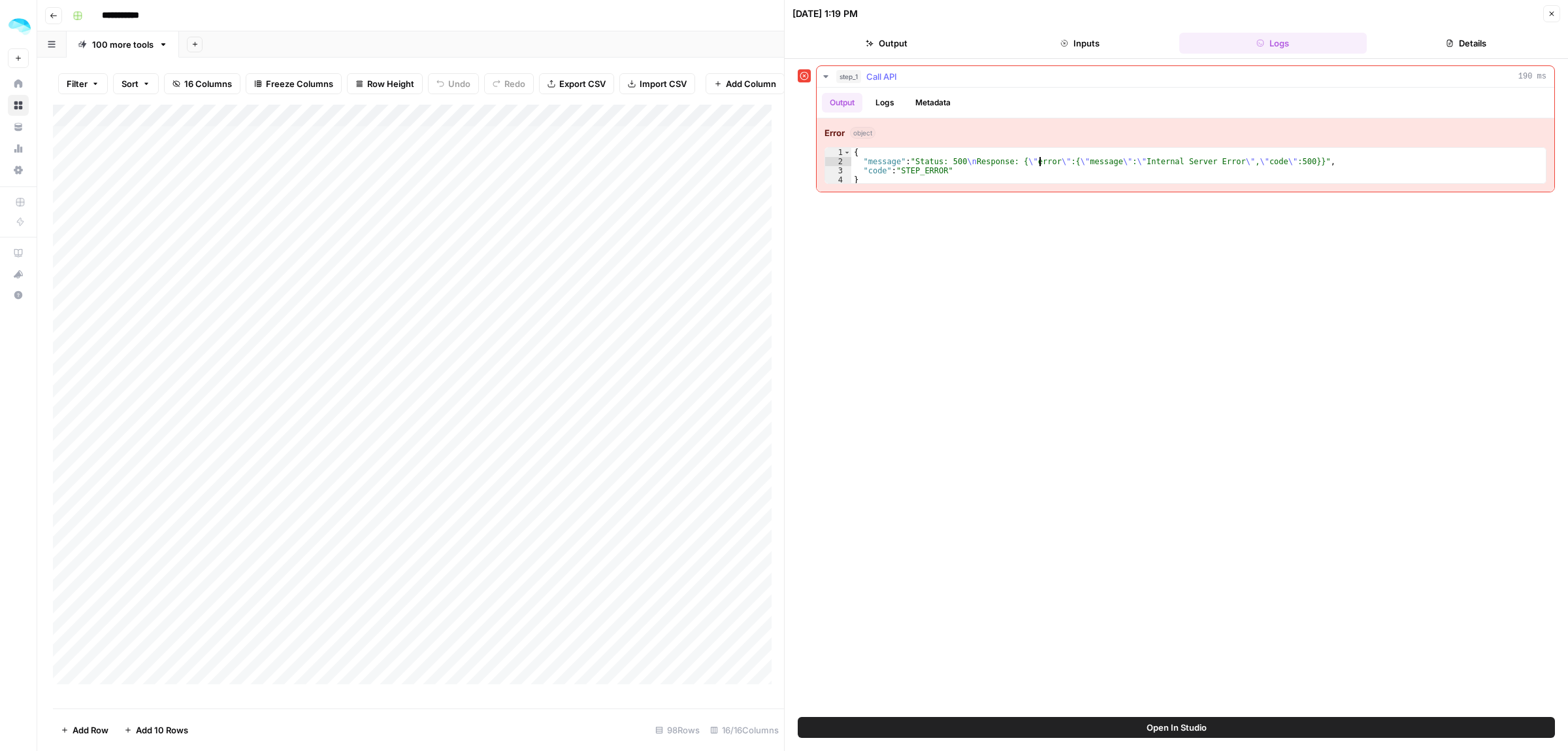
click at [1040, 165] on div "{ "message" : "Status: 500 \n Response: { \" error \" :{ \" message \" : \" Int…" at bounding box center [1199, 175] width 694 height 55
drag, startPoint x: 968, startPoint y: 166, endPoint x: 890, endPoint y: 166, distance: 78.0
click at [897, 166] on div "{ "message" : "Status: 500 \n Response: { \" error \" :{ \" message \" : \" Int…" at bounding box center [1199, 175] width 694 height 55
click at [903, 171] on div "{ "message" : "Status: 500 \n Response: { \" error \" :{ \" message \" : \" Int…" at bounding box center [1199, 175] width 694 height 55
type textarea "**********"
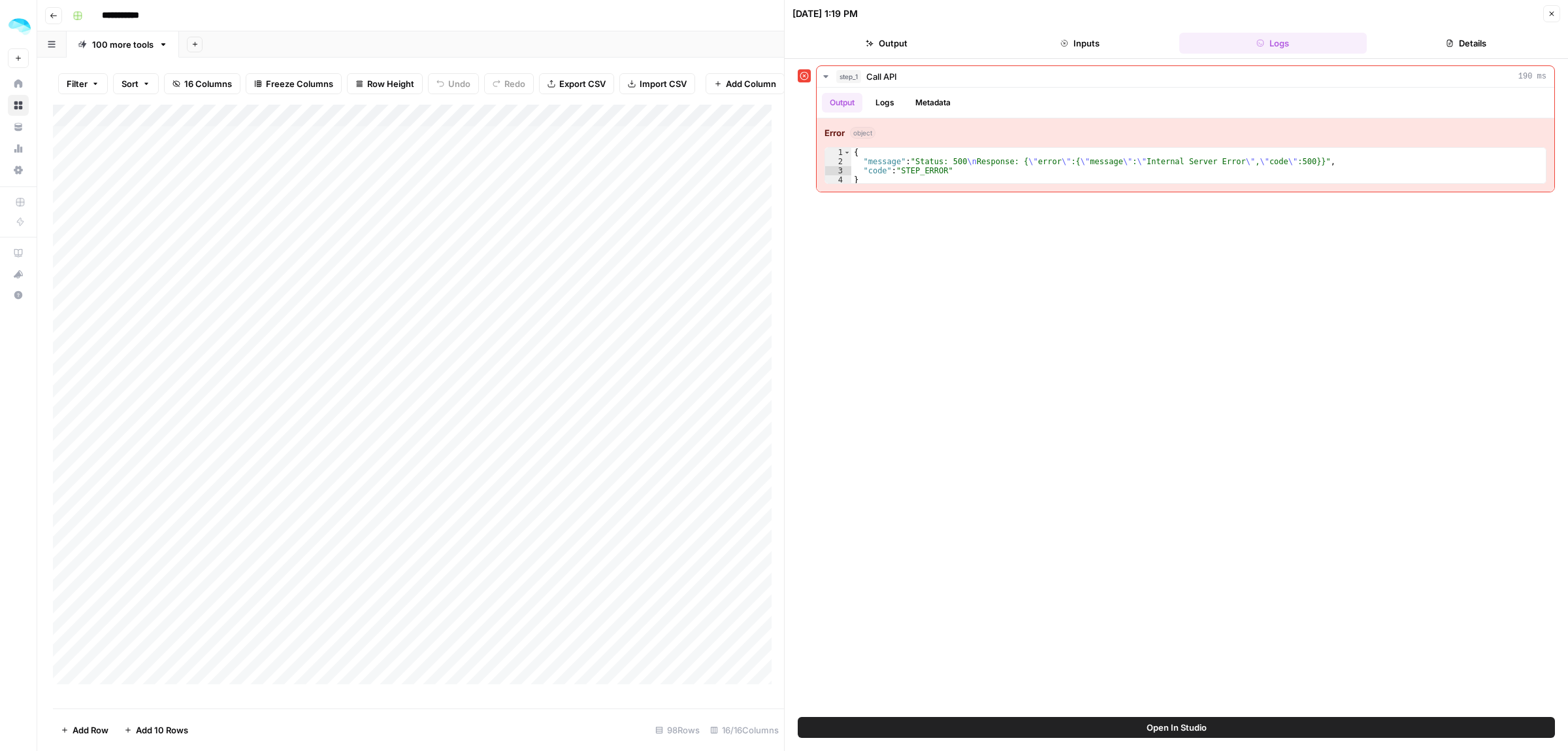
click at [1560, 11] on button "Close" at bounding box center [1552, 14] width 17 height 17
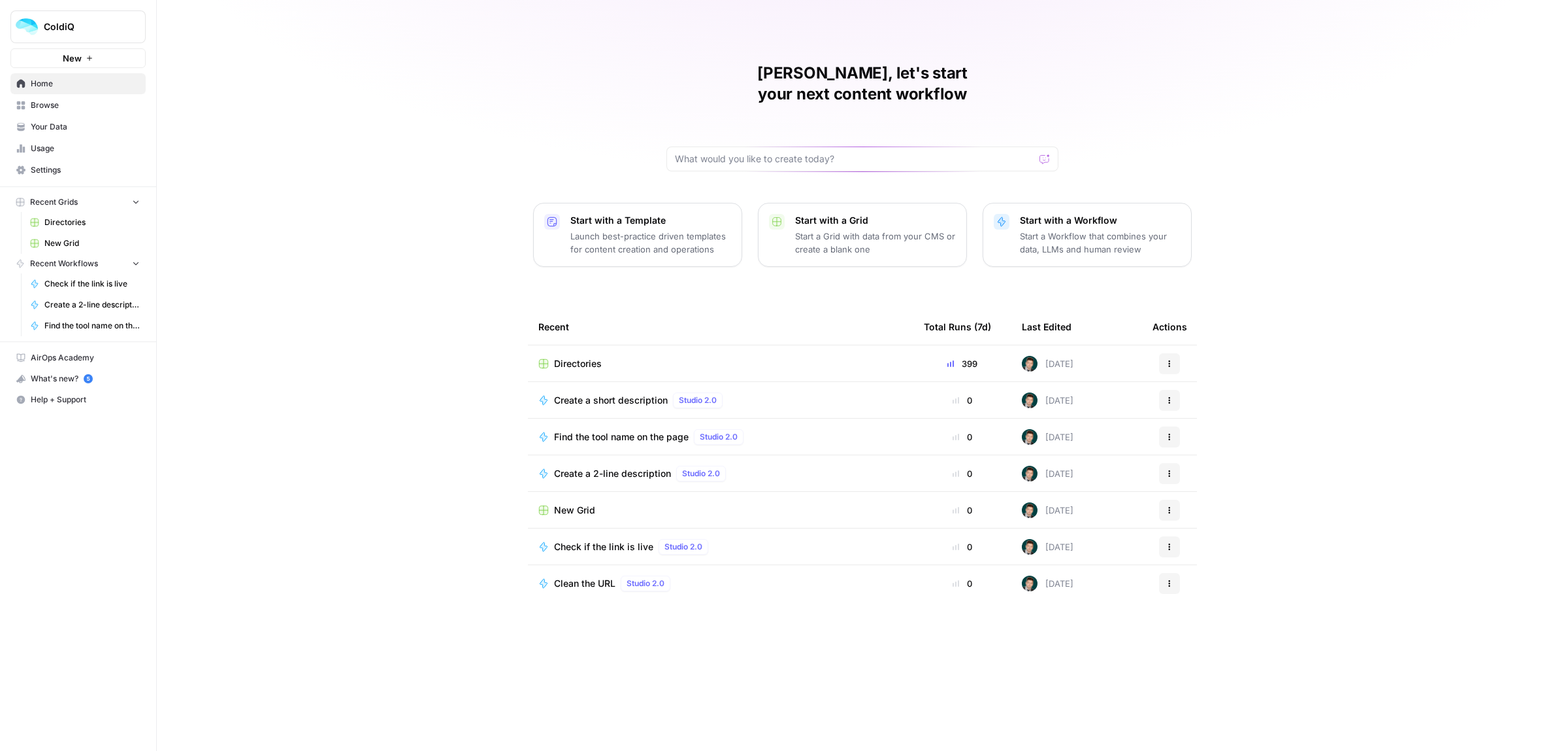
click at [579, 357] on span "Directories" at bounding box center [578, 364] width 48 height 13
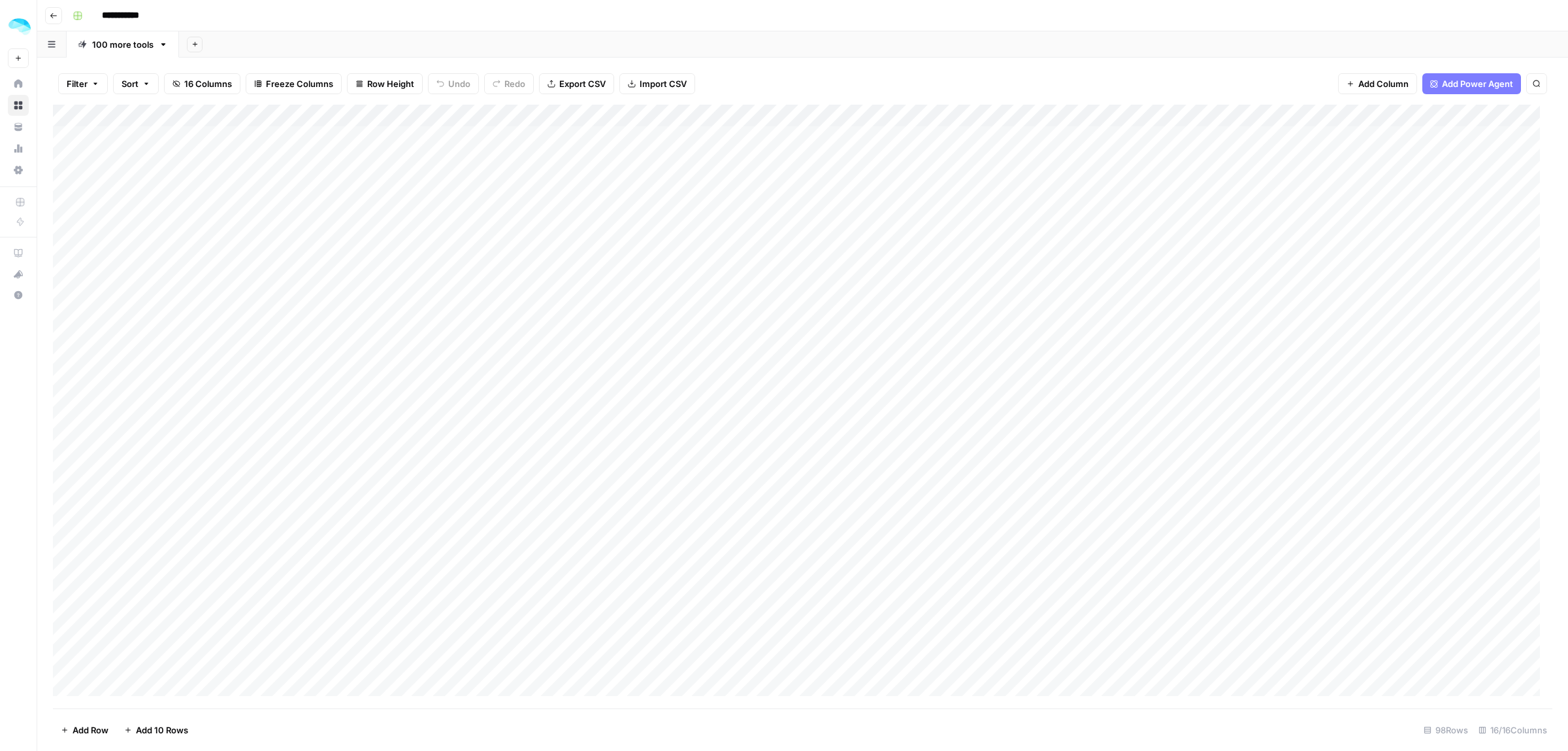
click at [59, 11] on button "Go back" at bounding box center [53, 15] width 17 height 17
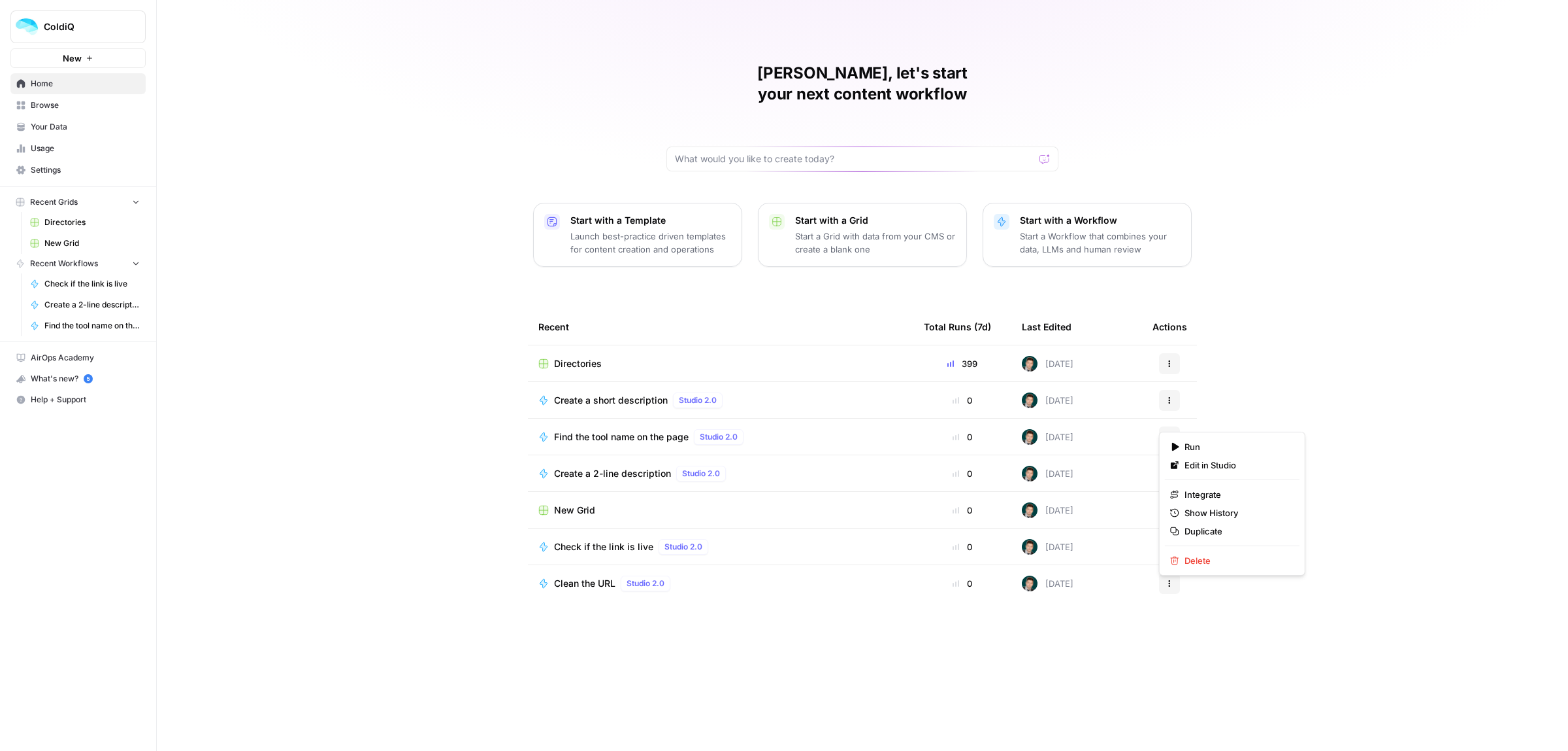
click at [1168, 426] on button "Actions" at bounding box center [1169, 436] width 21 height 21
click at [1214, 530] on span "Duplicate" at bounding box center [1237, 531] width 105 height 13
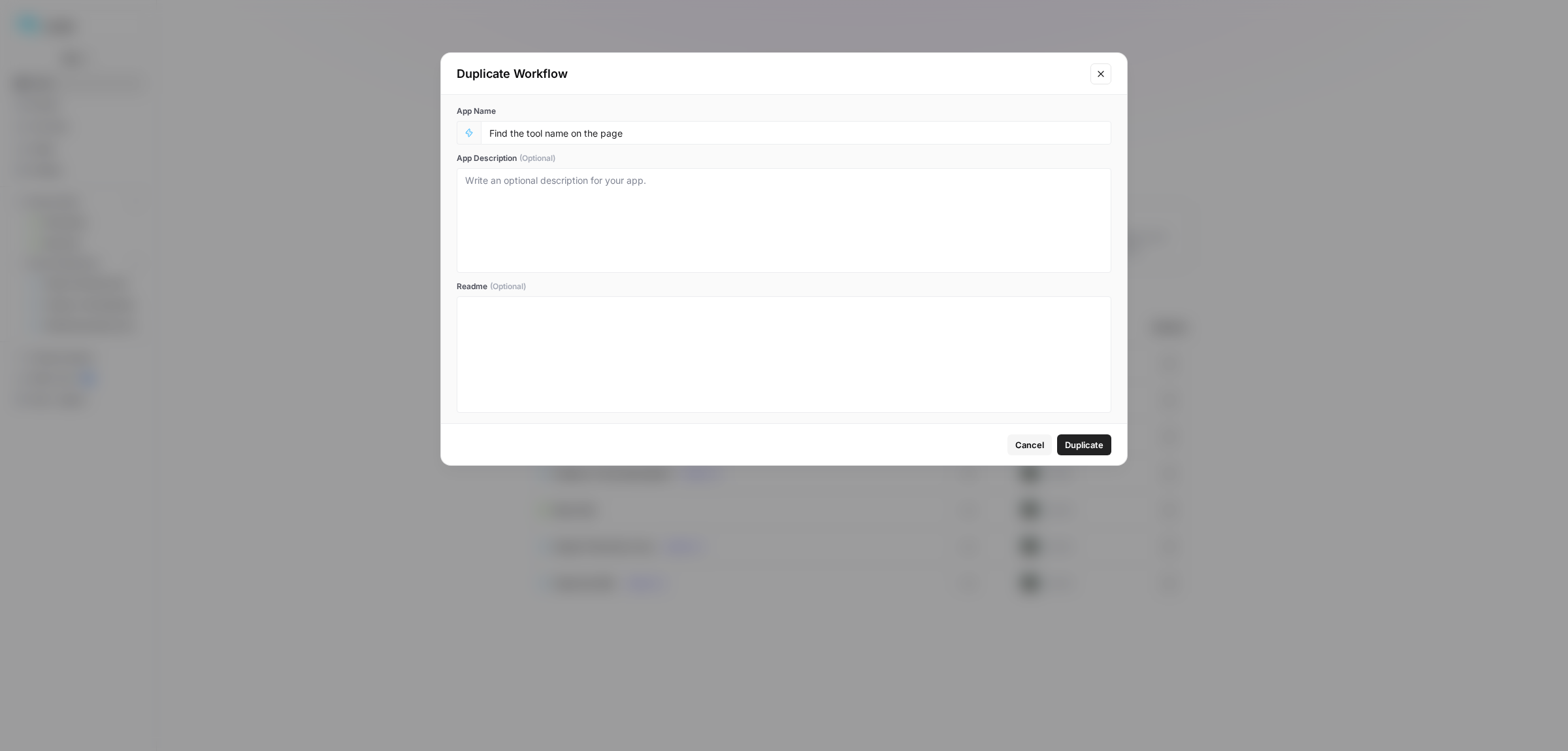
click at [658, 144] on div "Find the tool name on the page" at bounding box center [796, 133] width 630 height 24
click at [662, 136] on input "Find the tool name on the page" at bounding box center [796, 132] width 614 height 12
type input "Find the tool name on the page (ChatGPT)"
click at [1089, 452] on span "Duplicate" at bounding box center [1084, 444] width 39 height 13
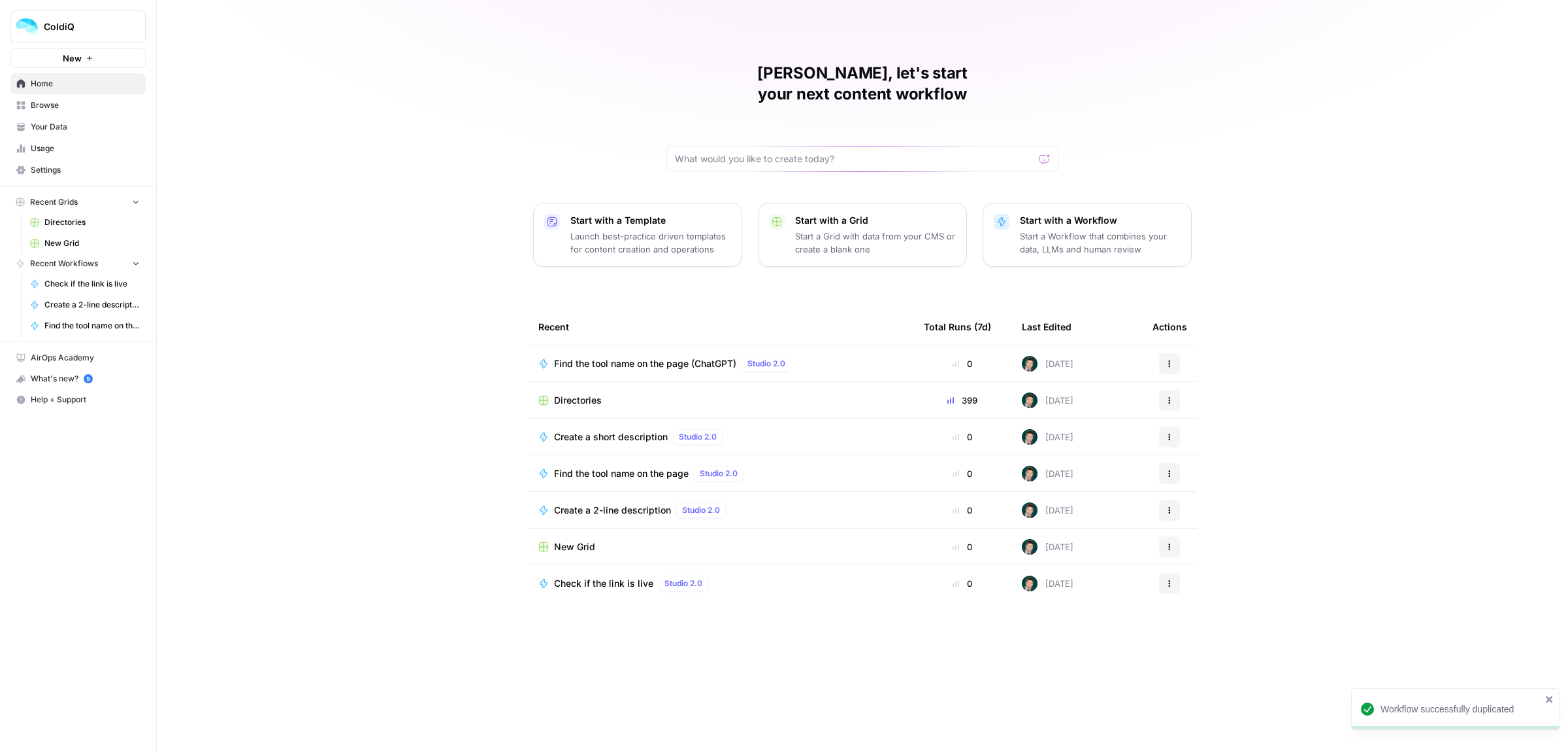
click at [629, 357] on span "Find the tool name on the page (ChatGPT)" at bounding box center [646, 364] width 183 height 13
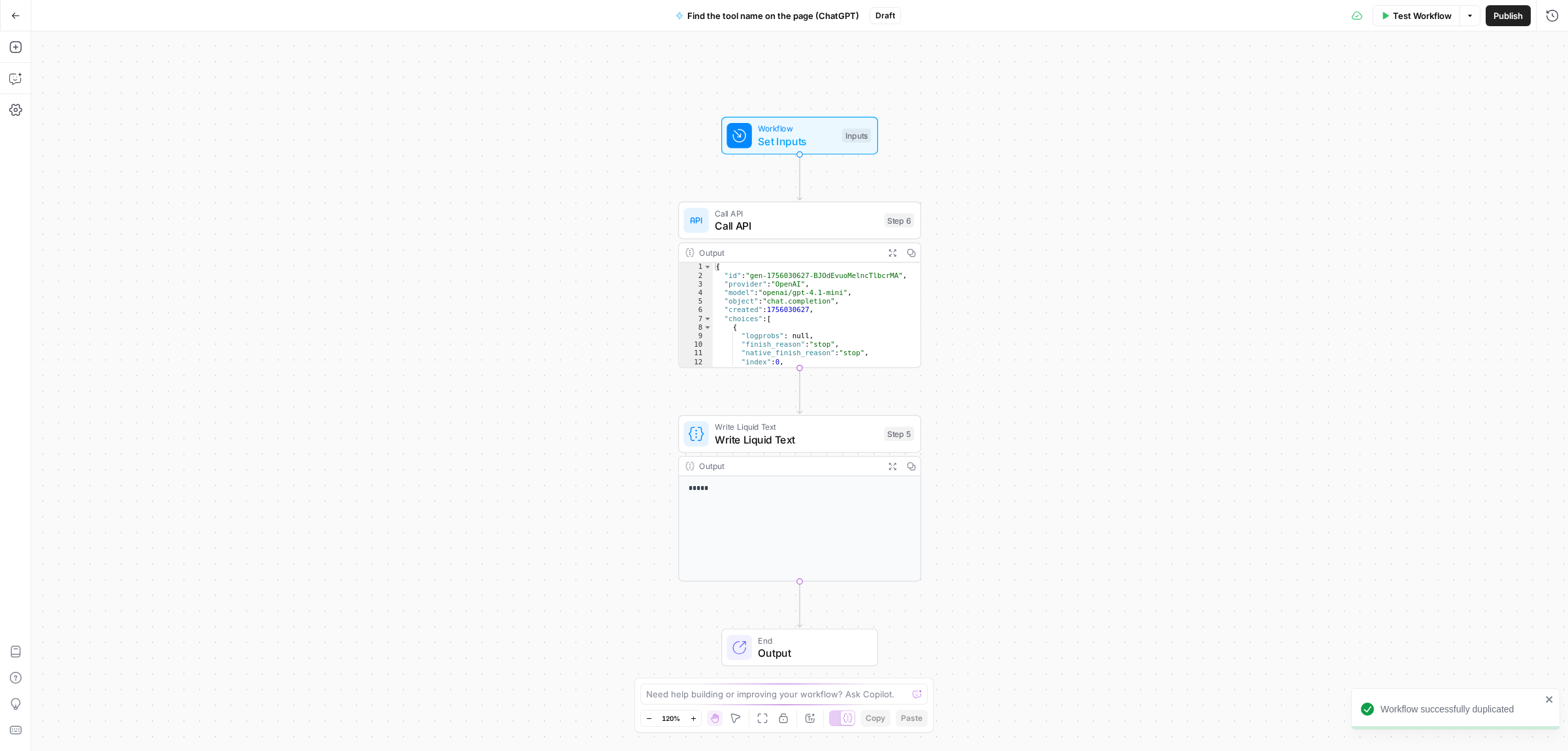
type textarea "*"
click at [781, 263] on div "{ "id" : "gen-1756030627-BJOdEvuoMelncTlbcrMA" , "provider" : "OpenAI" , "model…" at bounding box center [808, 324] width 193 height 121
click at [779, 221] on span "Call API" at bounding box center [797, 225] width 164 height 15
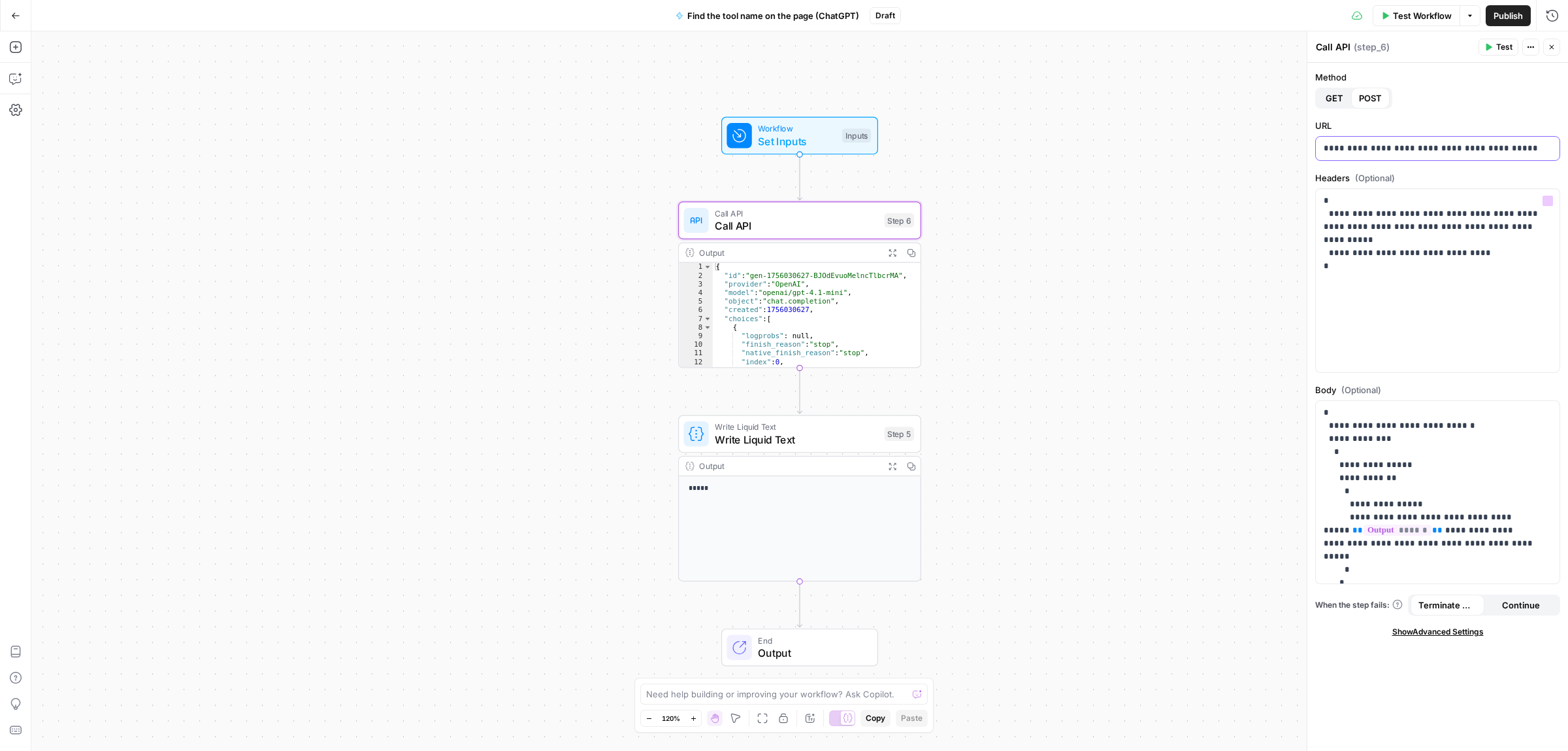
click at [1407, 143] on p "**********" at bounding box center [1437, 148] width 227 height 13
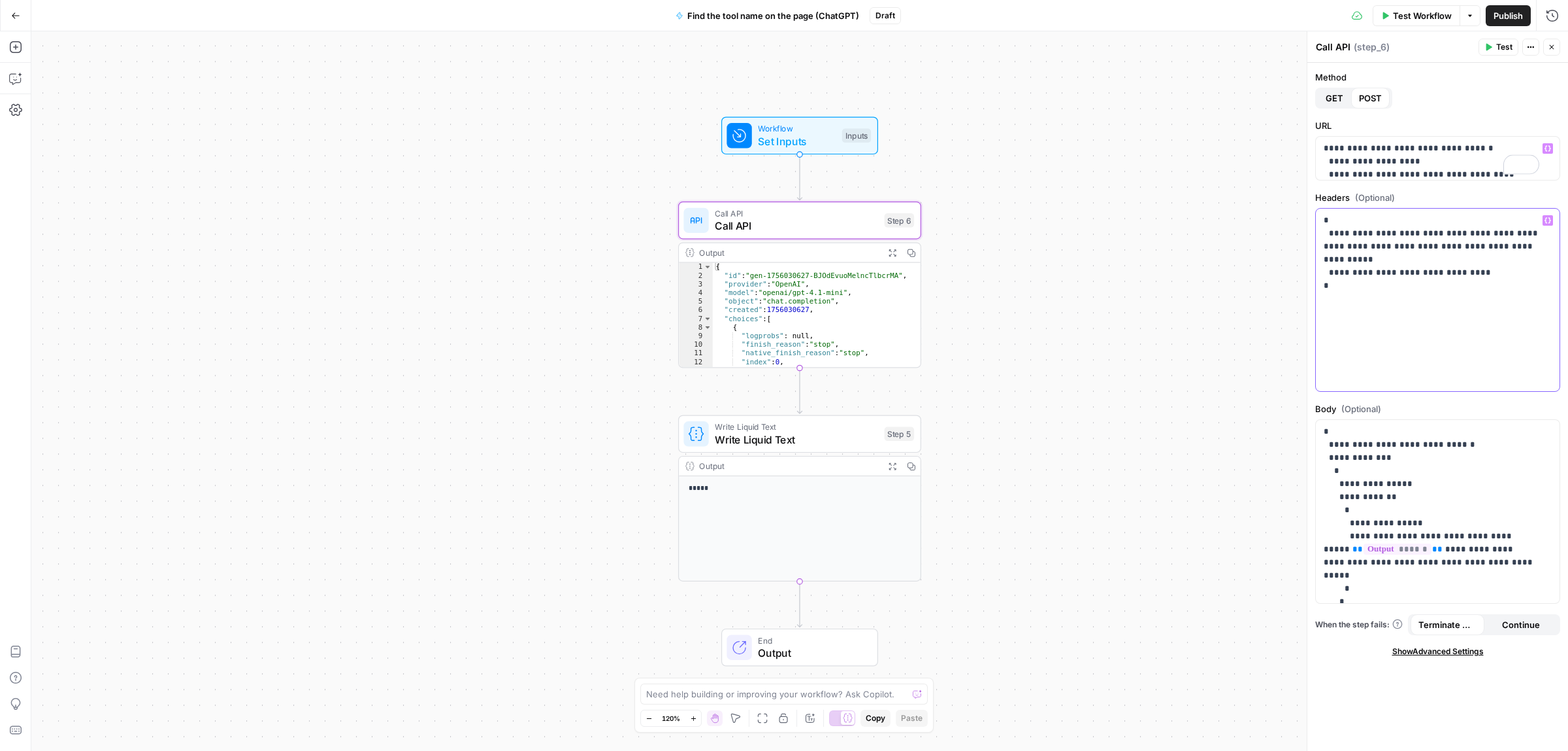
click at [1383, 285] on p "**********" at bounding box center [1437, 252] width 227 height 79
click at [1403, 518] on p "**********" at bounding box center [1431, 529] width 215 height 209
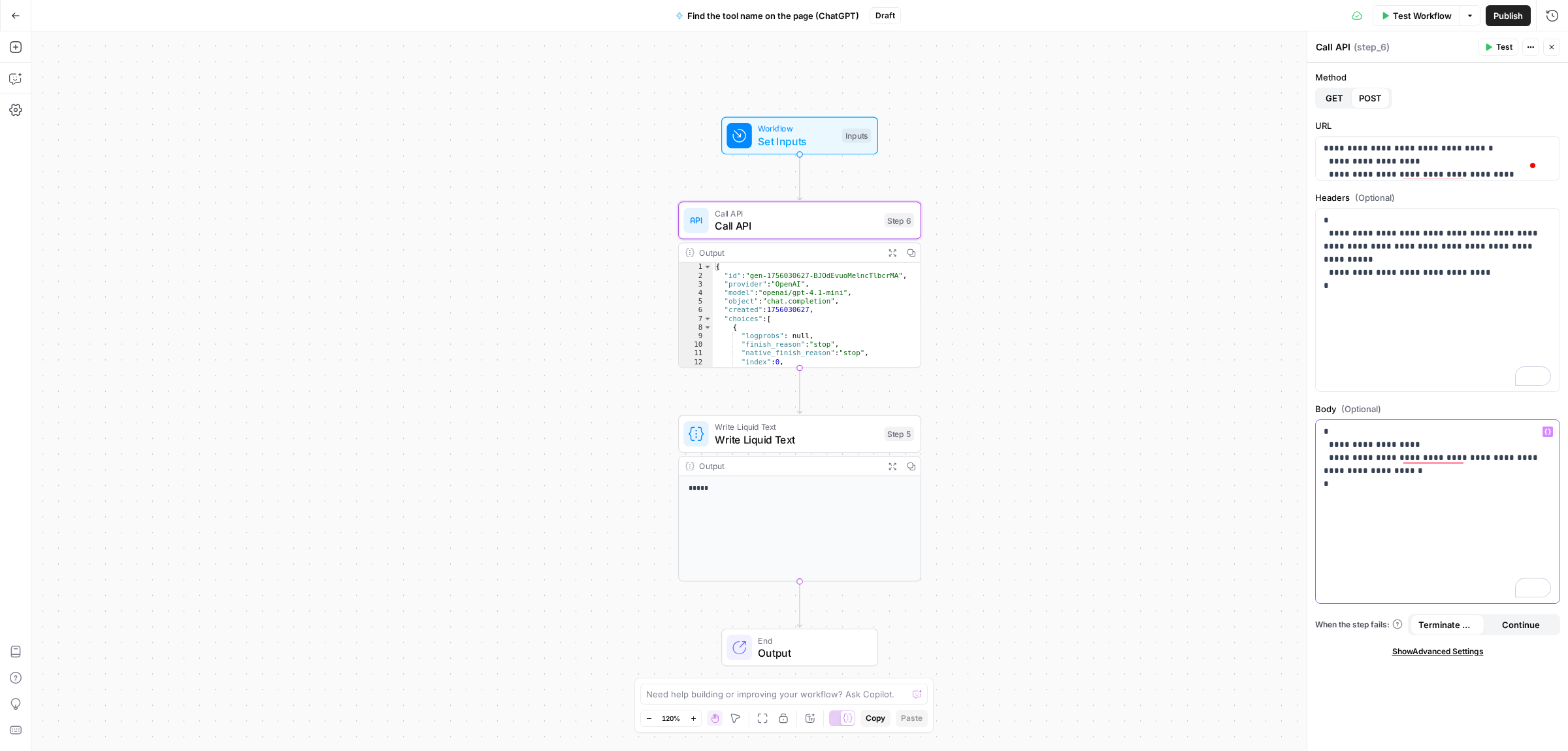
drag, startPoint x: 1365, startPoint y: 472, endPoint x: 1367, endPoint y: 455, distance: 17.1
click at [1367, 455] on p "**********" at bounding box center [1437, 464] width 227 height 79
drag, startPoint x: 1412, startPoint y: 258, endPoint x: 1428, endPoint y: 234, distance: 28.8
click at [1428, 234] on p "**********" at bounding box center [1437, 252] width 227 height 79
click at [1361, 461] on p "**********" at bounding box center [1437, 458] width 227 height 65
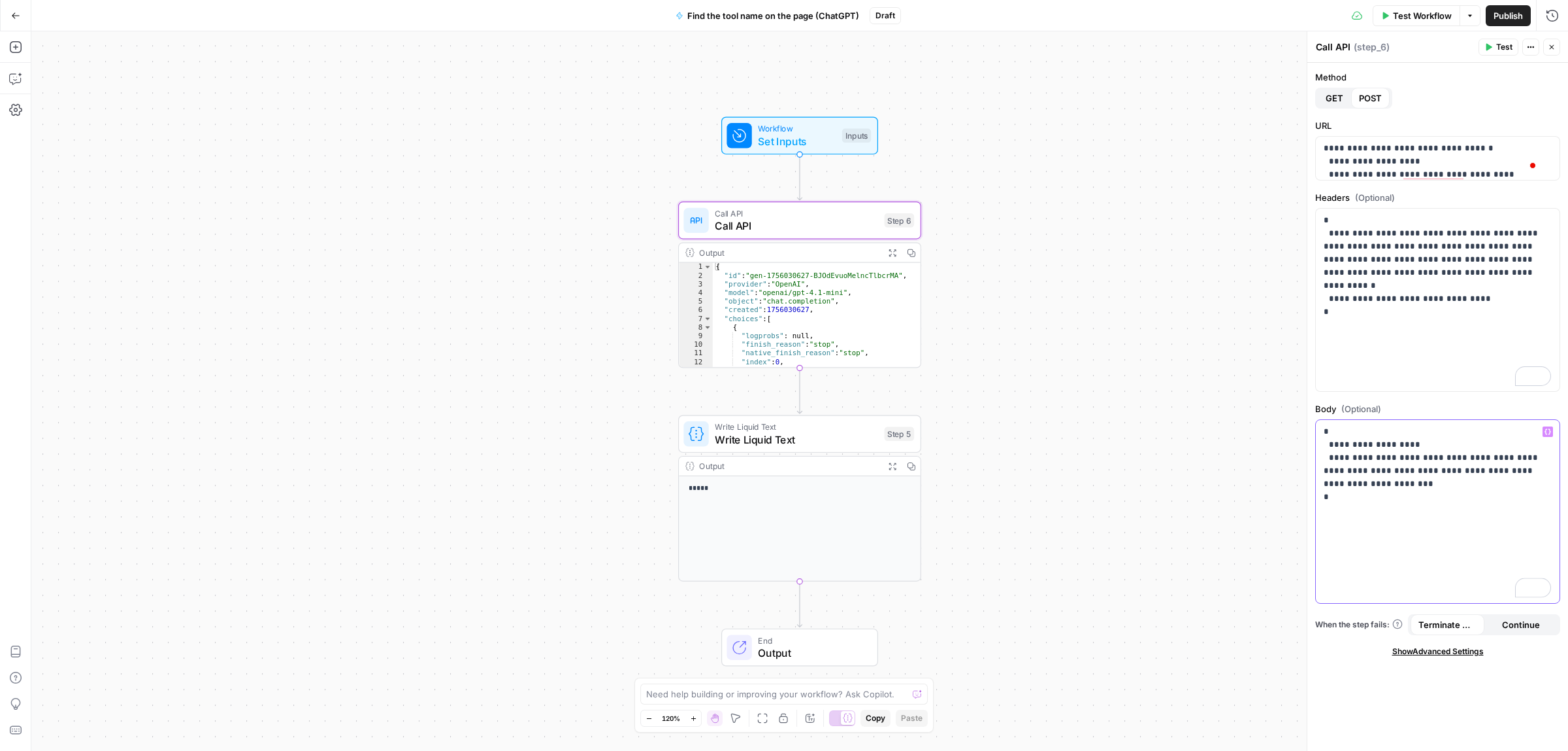
click at [1525, 454] on p "**********" at bounding box center [1437, 471] width 227 height 91
drag, startPoint x: 1525, startPoint y: 456, endPoint x: 1500, endPoint y: 461, distance: 25.5
click at [1500, 461] on p "**********" at bounding box center [1437, 471] width 227 height 91
click at [1547, 430] on icon "button" at bounding box center [1547, 431] width 6 height 6
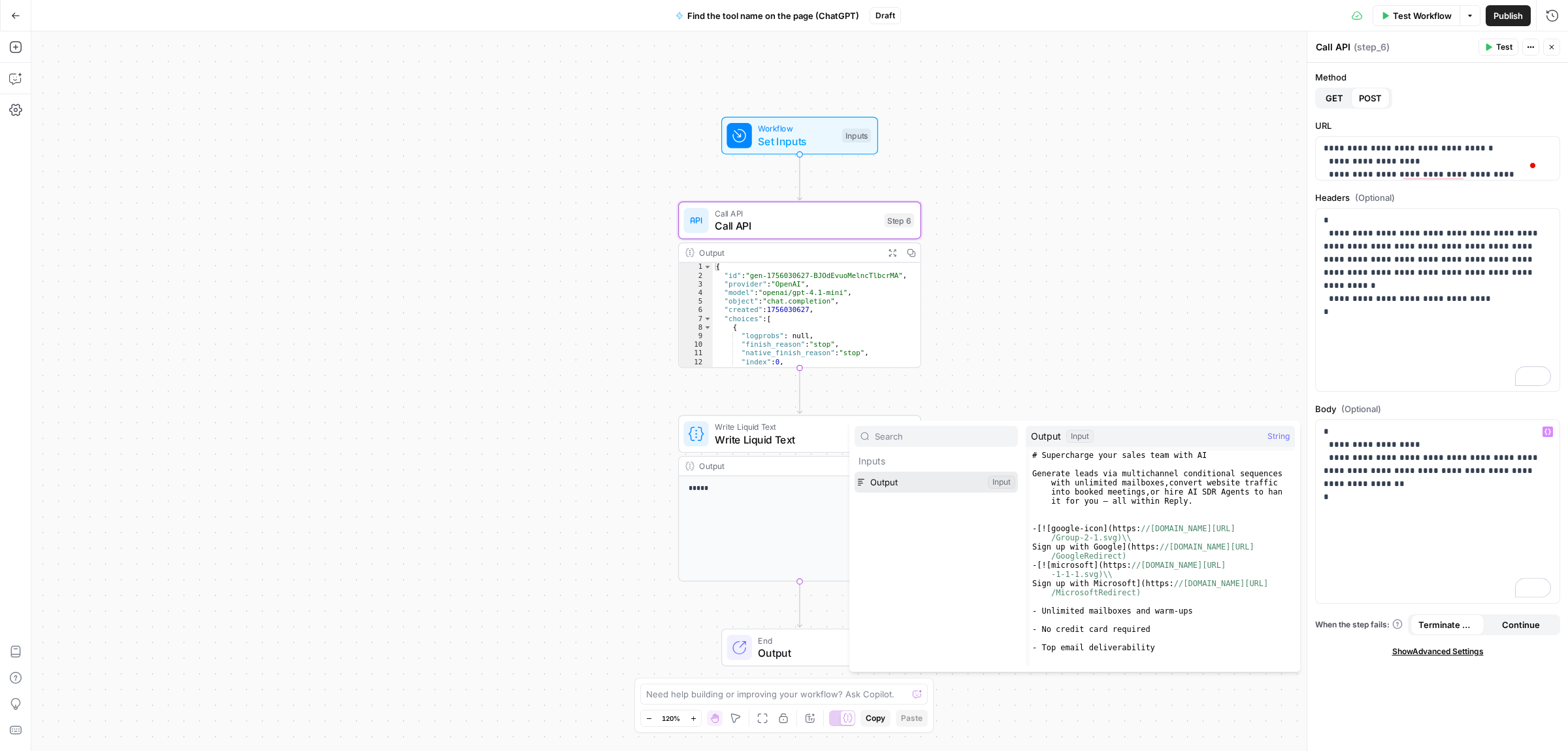
click at [901, 489] on button "Select variable Output" at bounding box center [936, 481] width 164 height 21
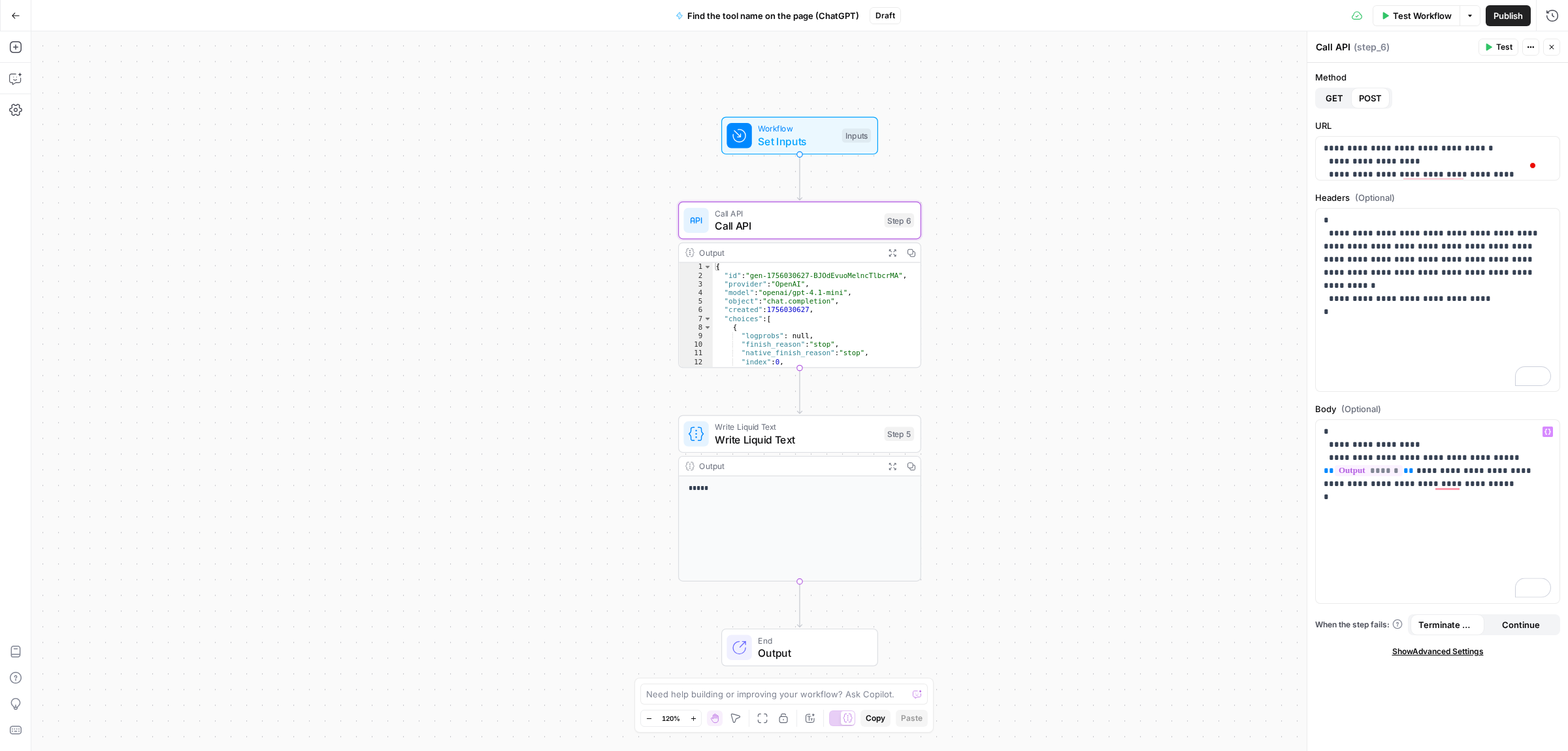
click at [1501, 43] on div "Publish P" at bounding box center [1507, 43] width 42 height 13
click at [1460, 47] on div "Call API Call API ( step_6 )" at bounding box center [1395, 47] width 159 height 14
click at [1485, 44] on icon "button" at bounding box center [1488, 47] width 8 height 8
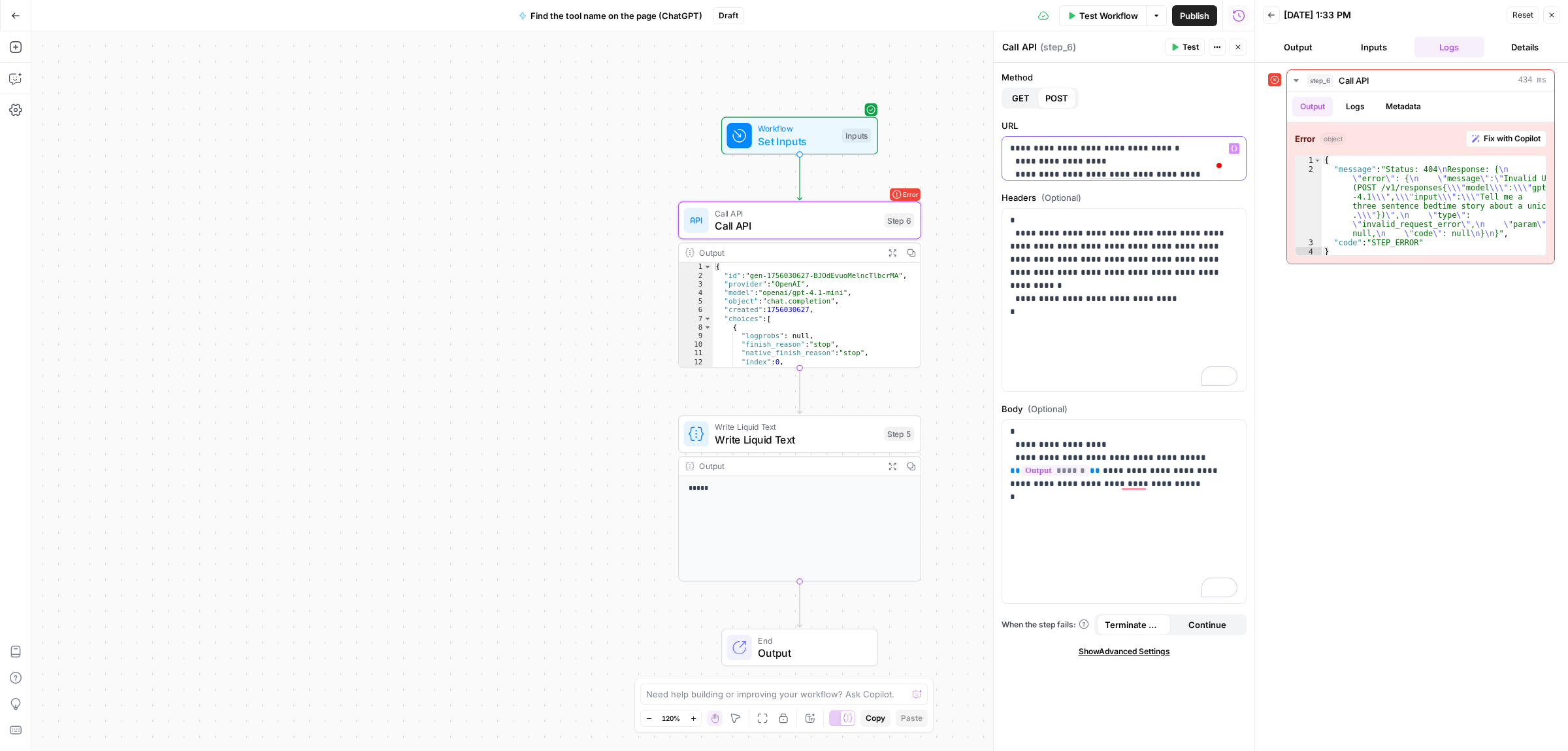
click at [1119, 158] on p "**********" at bounding box center [1118, 181] width 215 height 79
click at [1099, 150] on p "**********" at bounding box center [1118, 181] width 215 height 79
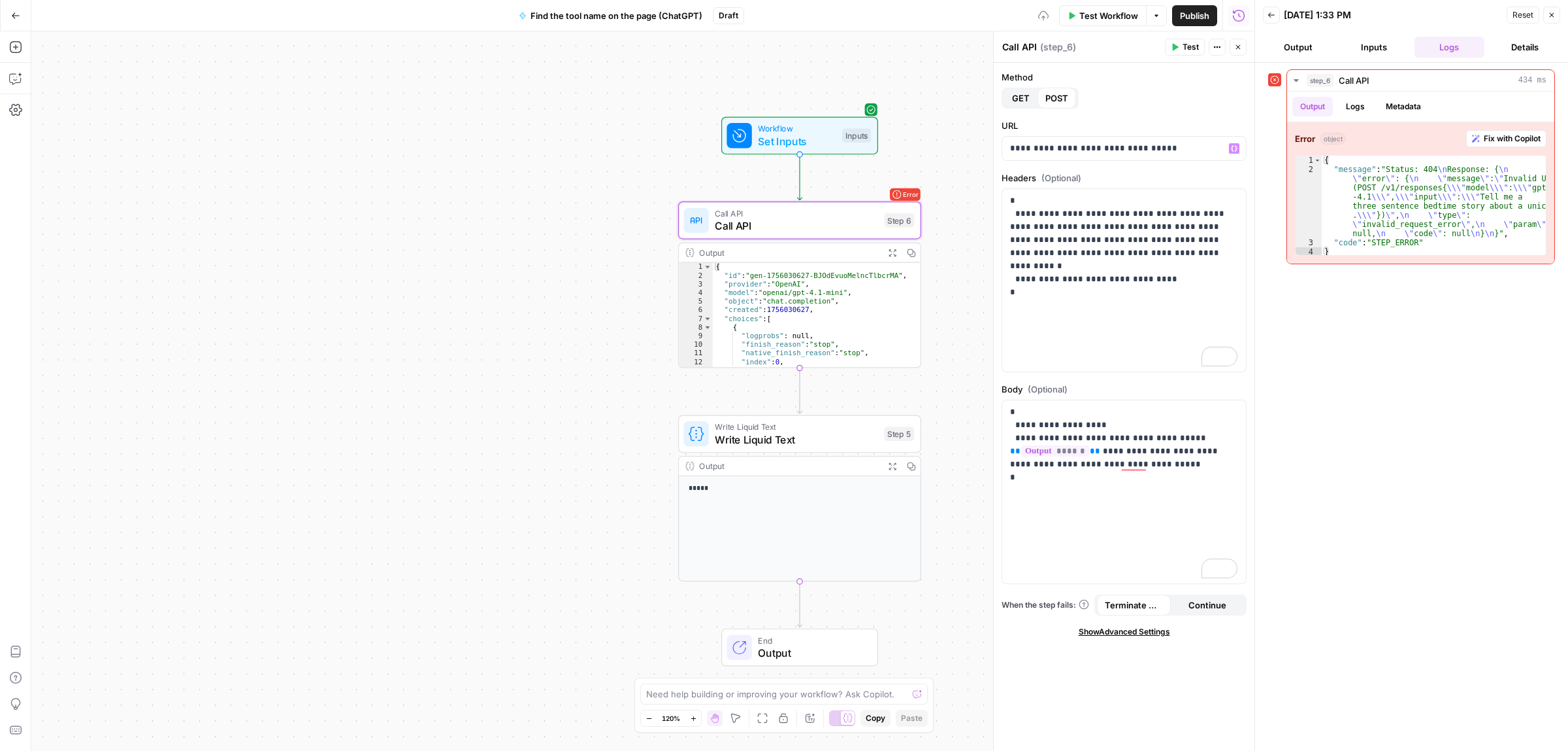
click at [1186, 43] on div "Publish P" at bounding box center [1194, 43] width 39 height 12
click at [1101, 14] on span "Test Workflow" at bounding box center [1109, 15] width 59 height 13
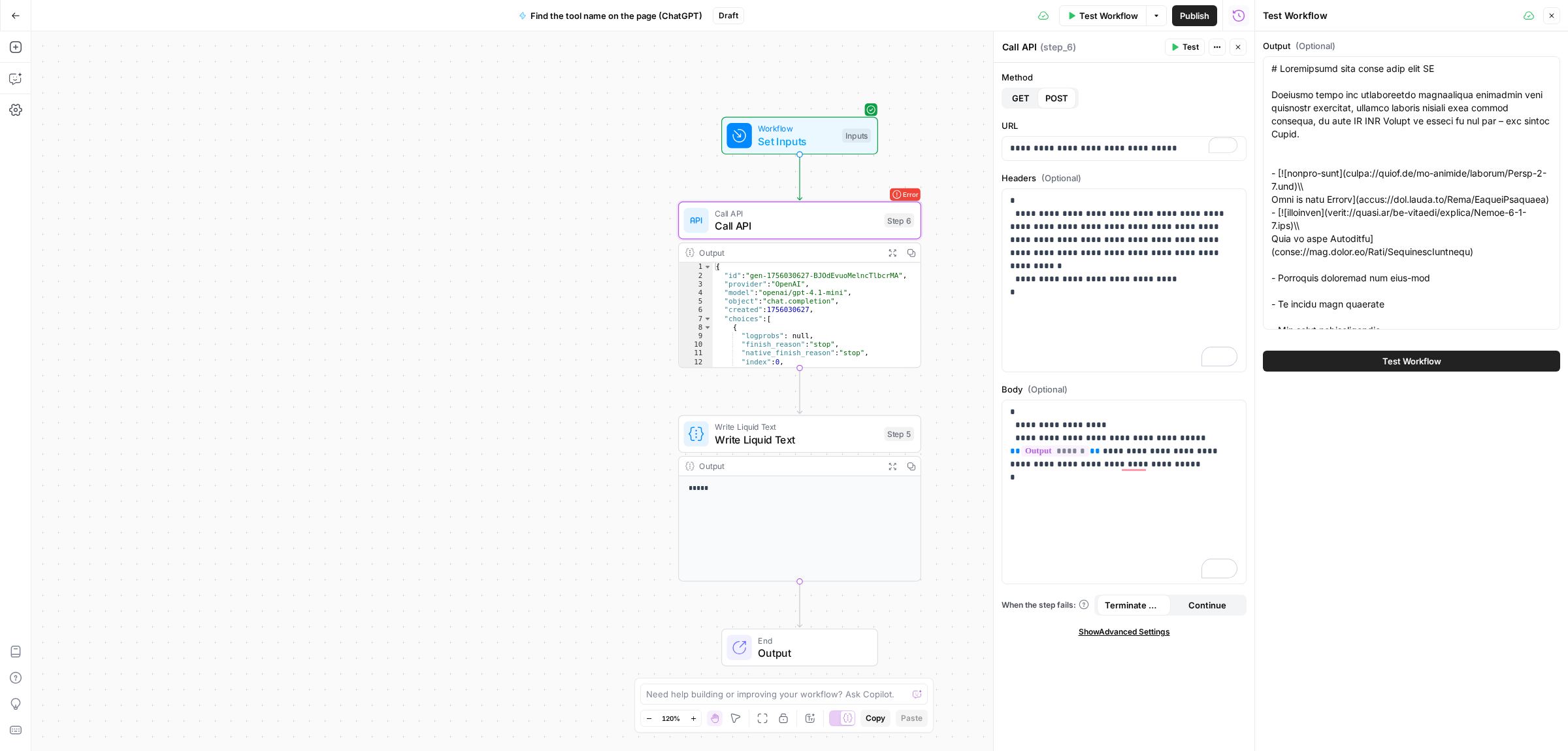
click at [1383, 371] on div "Test Workflow" at bounding box center [1412, 361] width 298 height 36
click at [1383, 365] on span "Test Workflow" at bounding box center [1412, 361] width 59 height 13
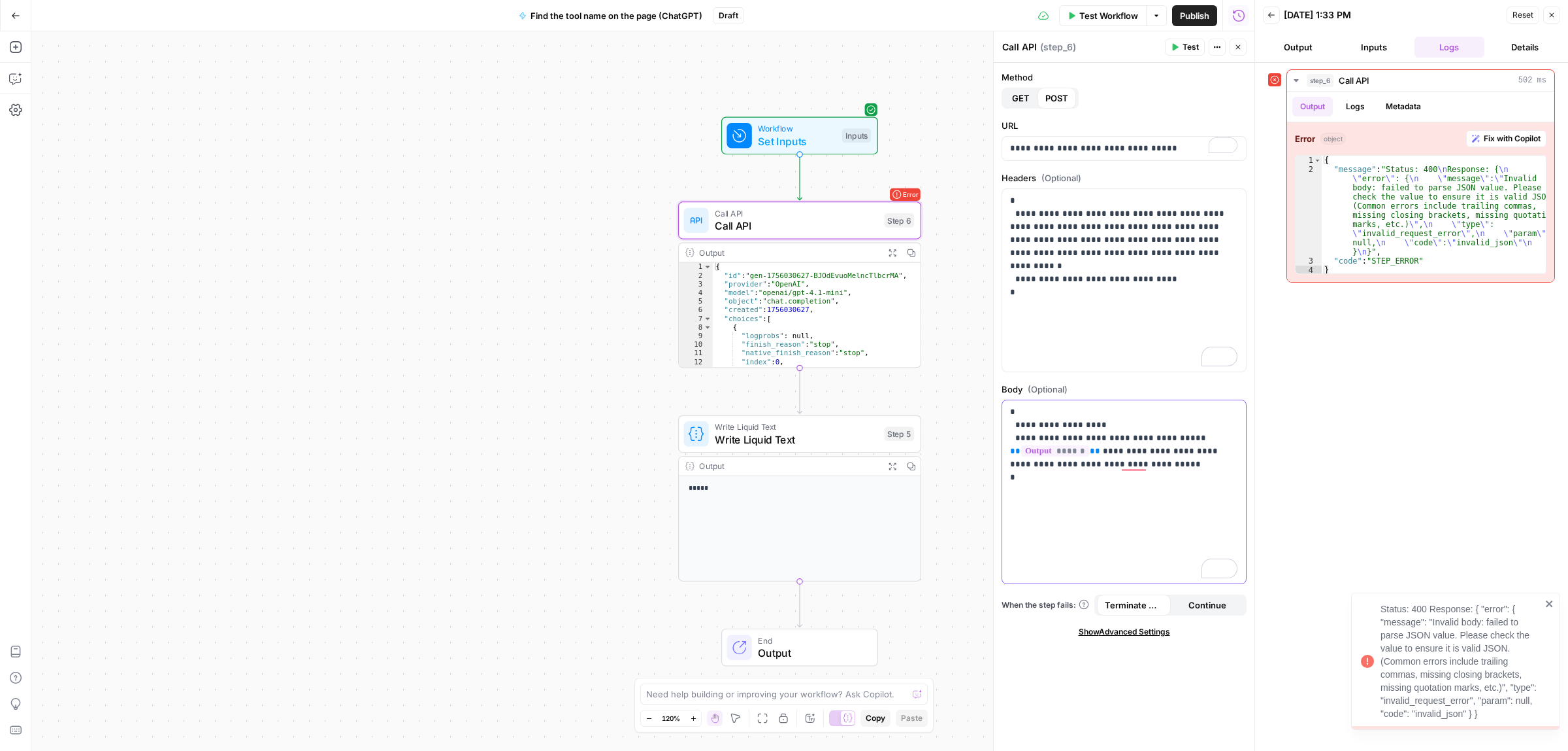
click at [1093, 426] on p "**********" at bounding box center [1123, 451] width 227 height 91
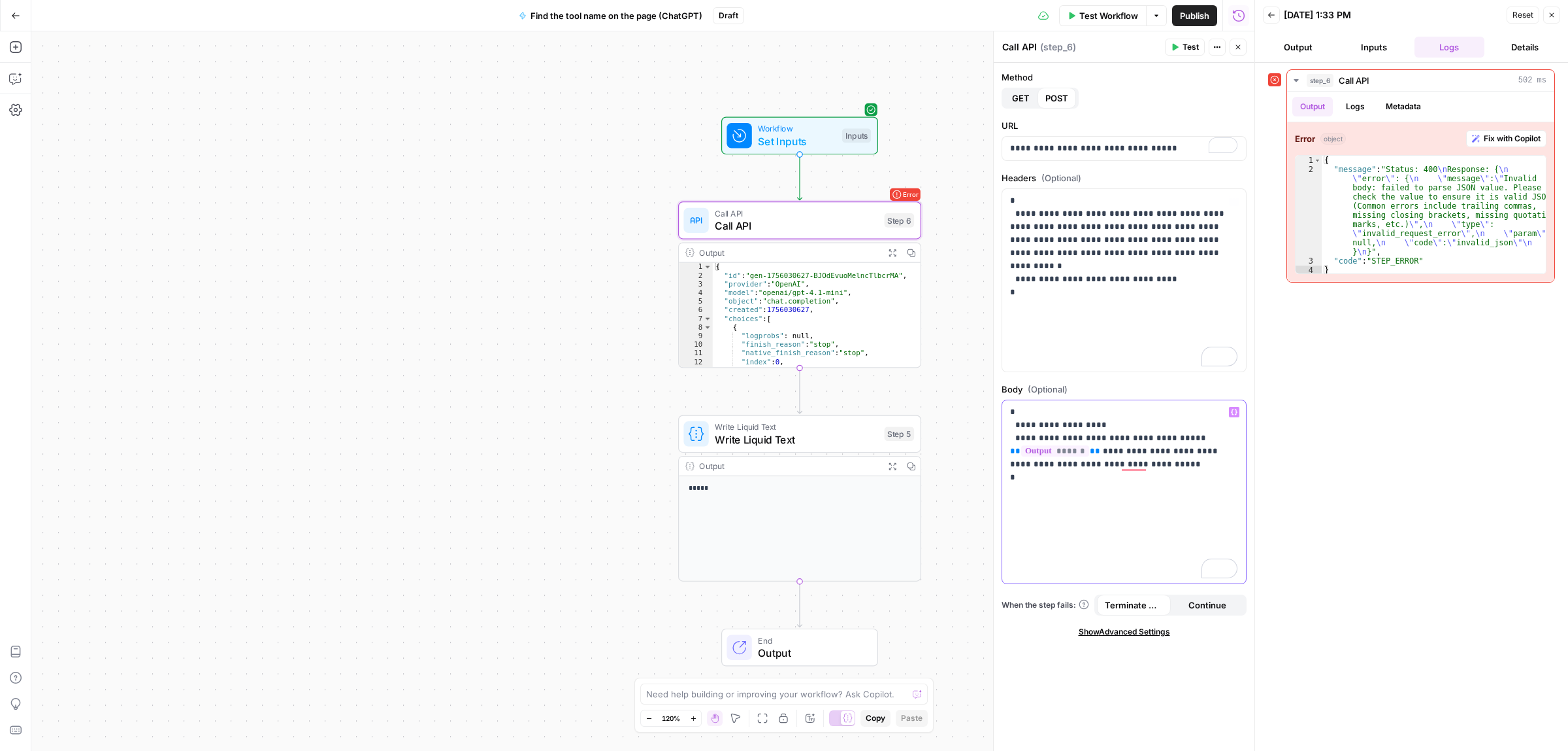
click at [1090, 455] on span "**" at bounding box center [1095, 451] width 11 height 8
drag, startPoint x: 1151, startPoint y: 515, endPoint x: 1072, endPoint y: 520, distance: 79.2
click at [1066, 518] on p "**********" at bounding box center [1118, 497] width 215 height 183
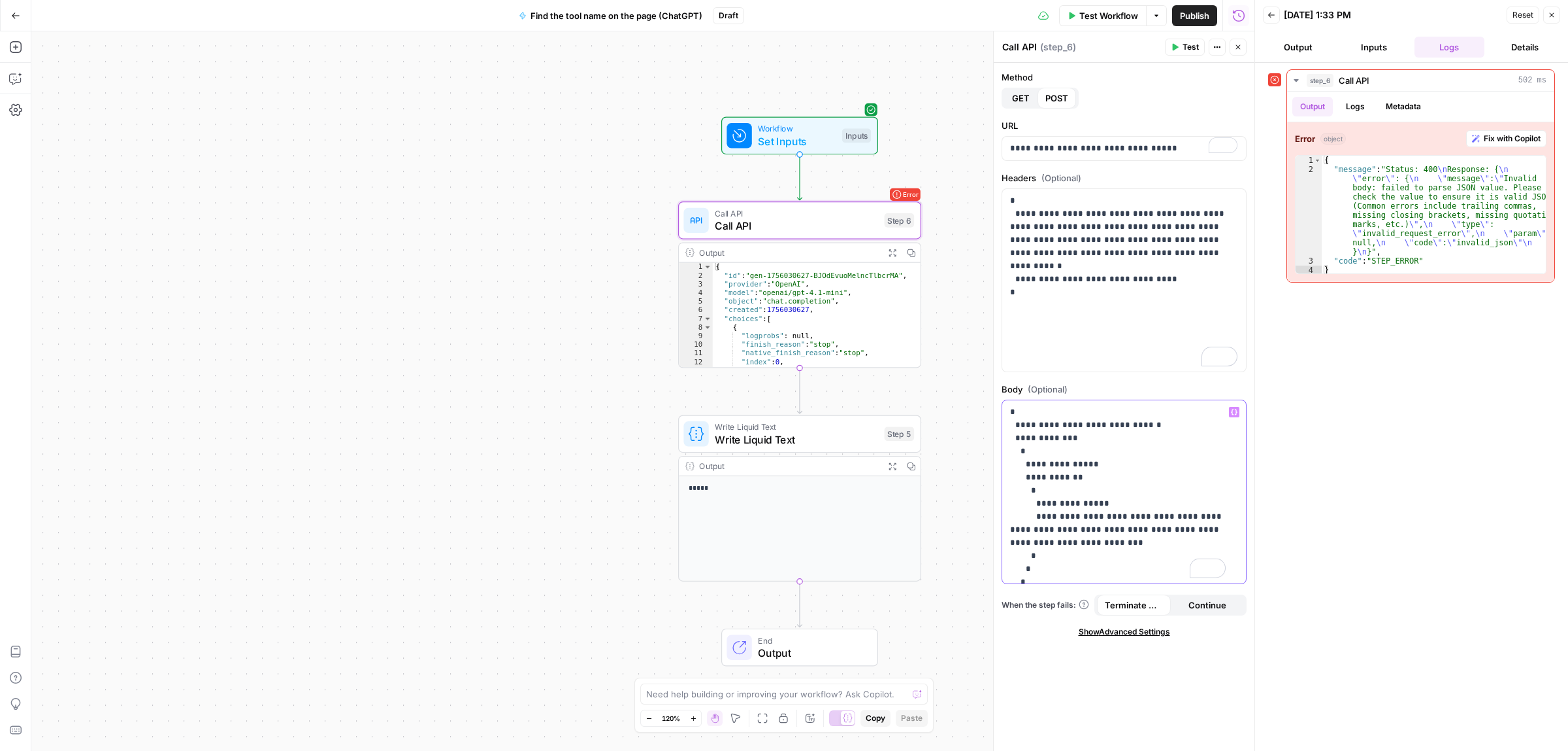
drag, startPoint x: 1041, startPoint y: 530, endPoint x: 1002, endPoint y: 534, distance: 39.2
click at [1003, 534] on div "**********" at bounding box center [1125, 491] width 244 height 183
click at [1236, 414] on icon "button" at bounding box center [1234, 412] width 6 height 6
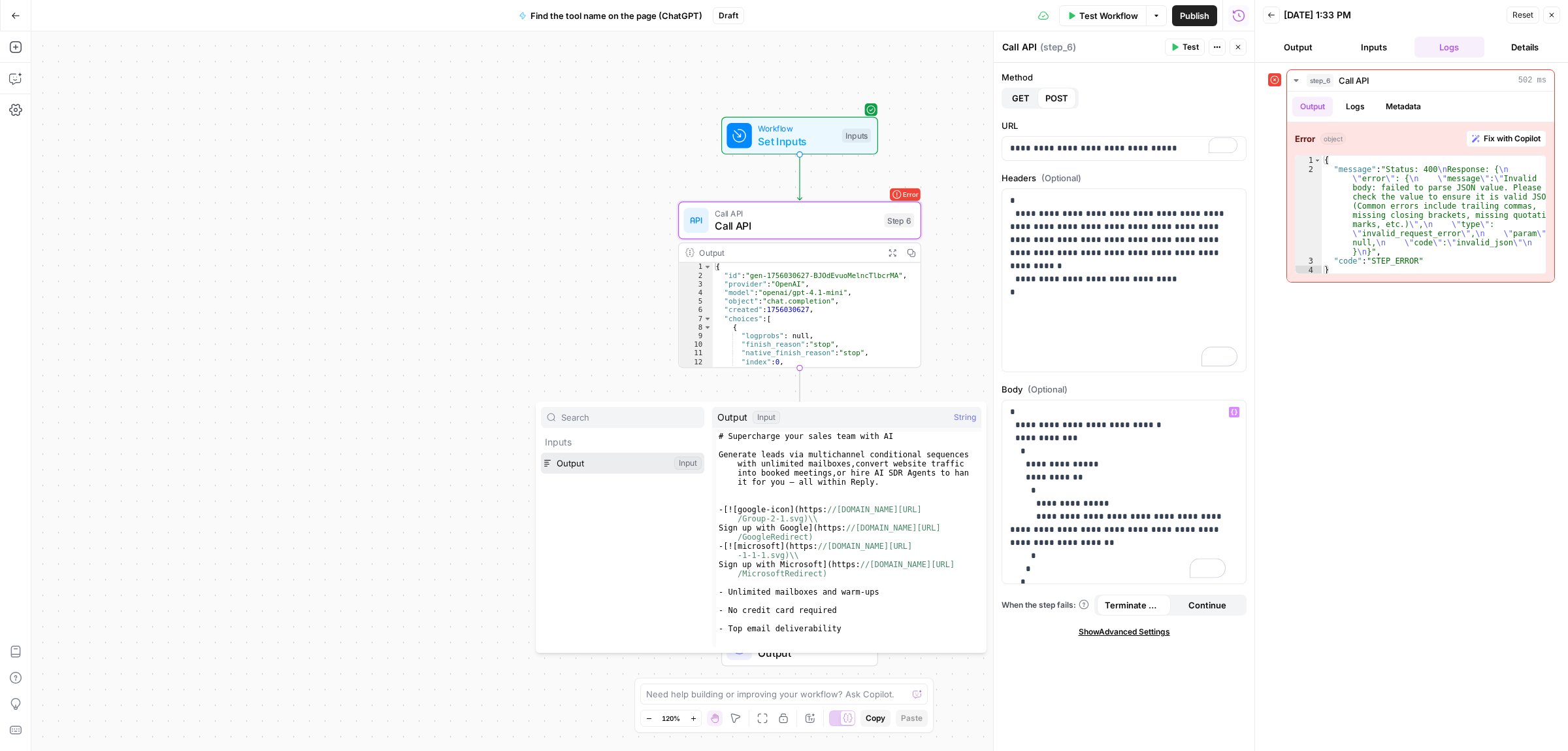
click at [567, 473] on button "Select variable Output" at bounding box center [622, 462] width 164 height 21
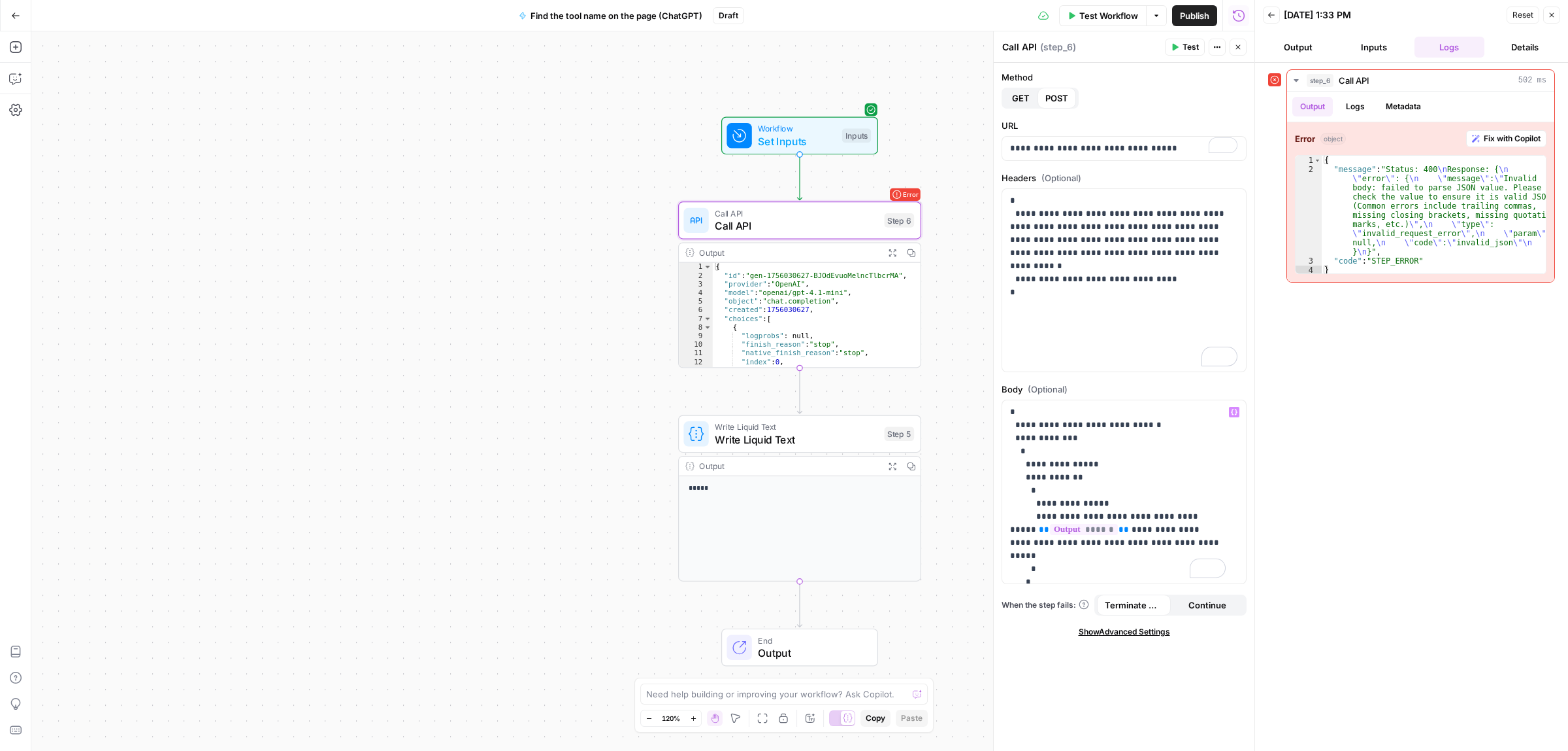
click at [1187, 39] on button "Test" at bounding box center [1185, 47] width 40 height 17
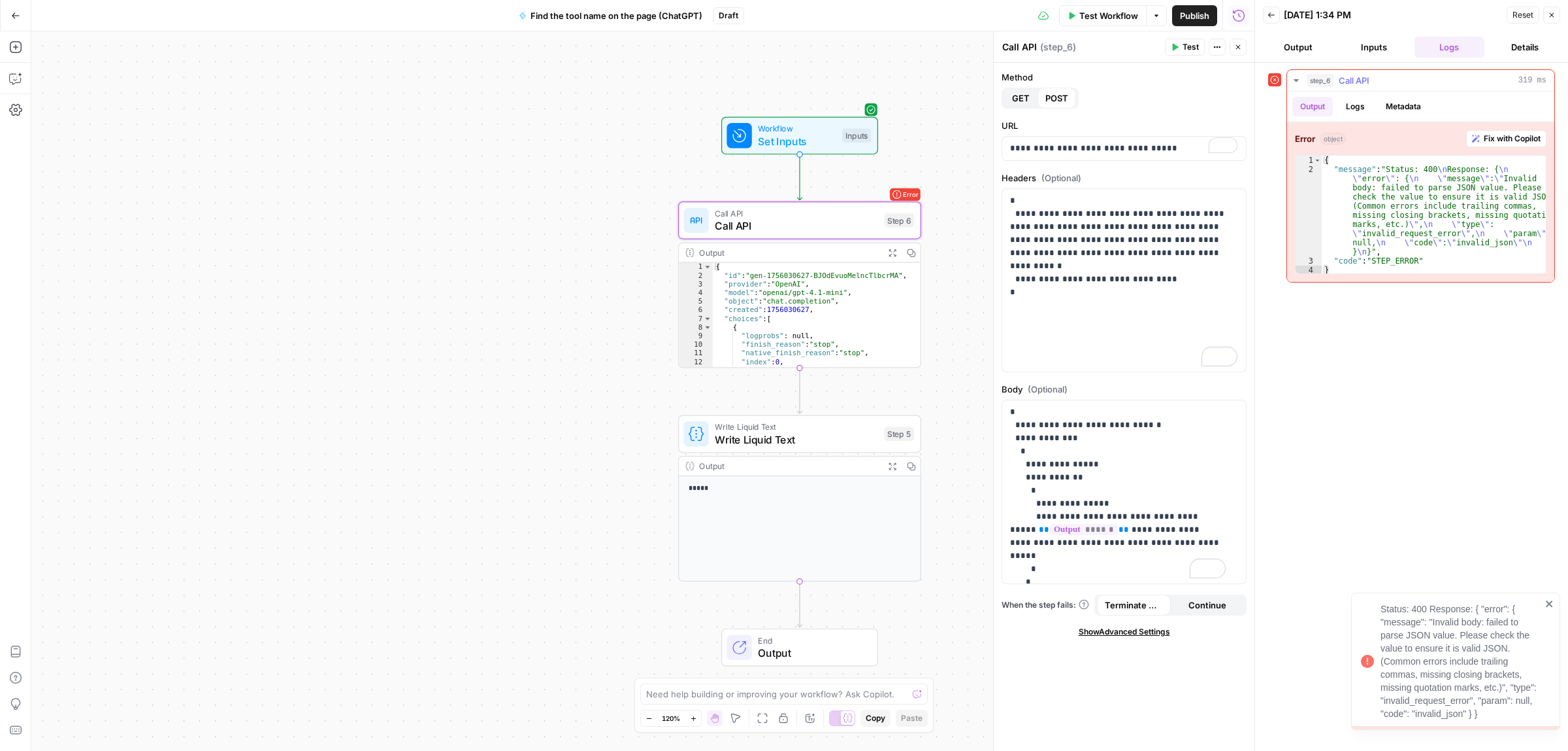
type textarea "**********"
drag, startPoint x: 1396, startPoint y: 187, endPoint x: 1485, endPoint y: 187, distance: 89.0
click at [1478, 187] on div "{ "message" : "Status: 400 \n Response: { \n \" error \" : { \n \" message \" :…" at bounding box center [1434, 224] width 224 height 138
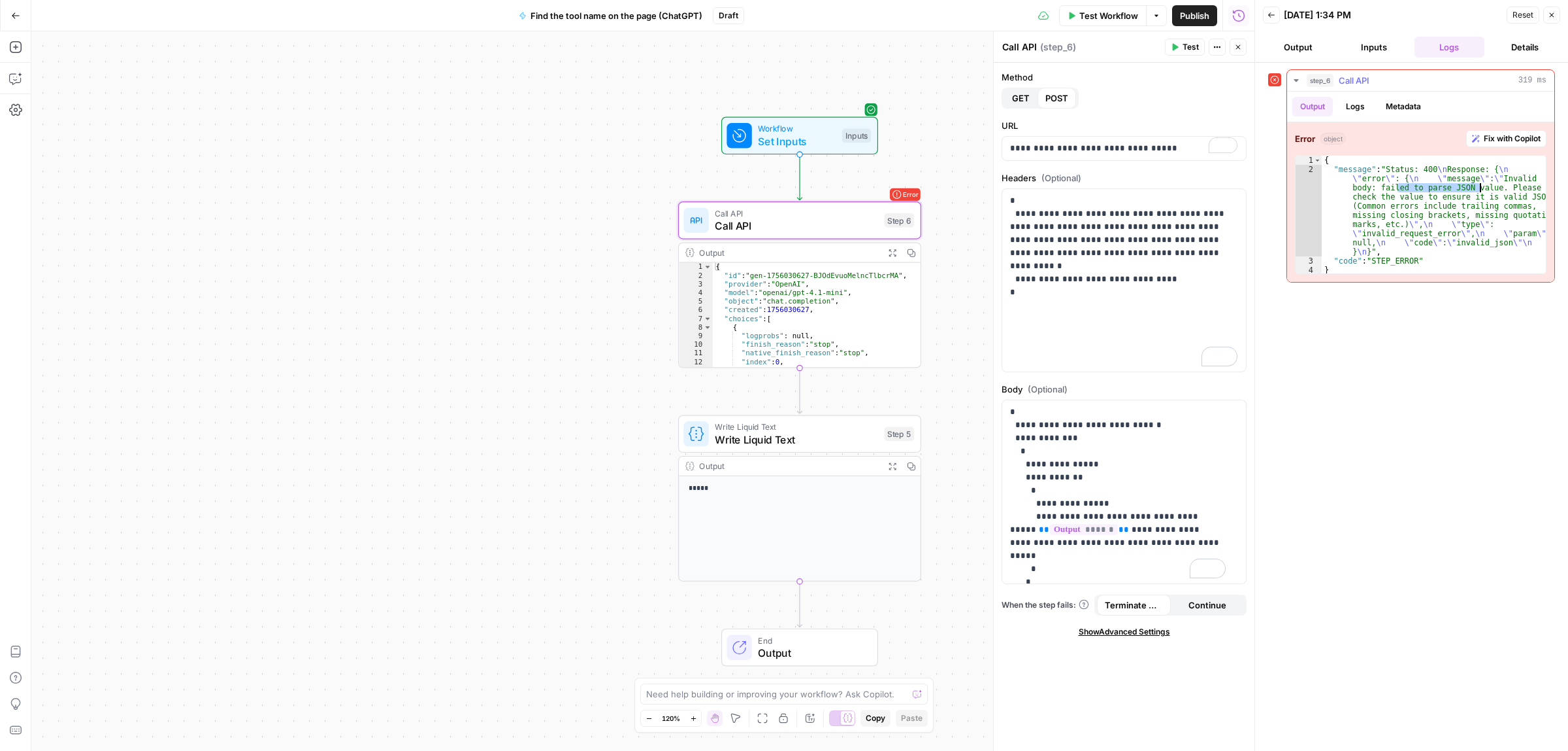
click at [1493, 187] on div "{ "message" : "Status: 400 \n Response: { \n \" error \" : { \n \" message \" :…" at bounding box center [1434, 224] width 224 height 138
click at [1475, 207] on div "{ "message" : "Status: 400 \n Response: { \n \" error \" : { \n \" message \" :…" at bounding box center [1434, 224] width 224 height 138
click at [1503, 207] on div "{ "message" : "Status: 400 \n Response: { \n \" error \" : { \n \" message \" :…" at bounding box center [1434, 224] width 224 height 138
click at [1114, 423] on p "**********" at bounding box center [1118, 509] width 215 height 209
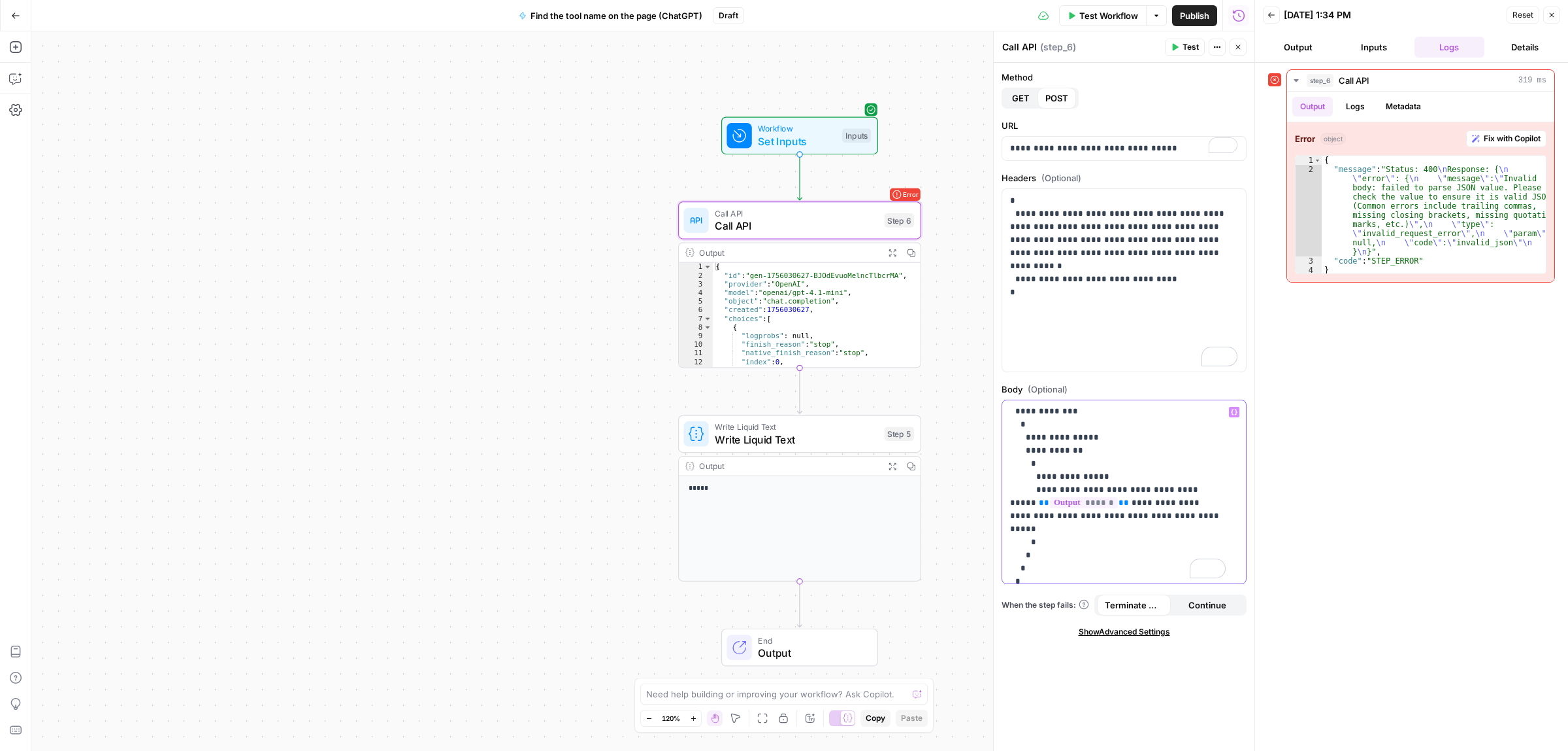
scroll to position [36, 0]
click at [1095, 482] on p "**********" at bounding box center [1118, 473] width 215 height 209
click at [1110, 517] on p "**********" at bounding box center [1118, 473] width 215 height 209
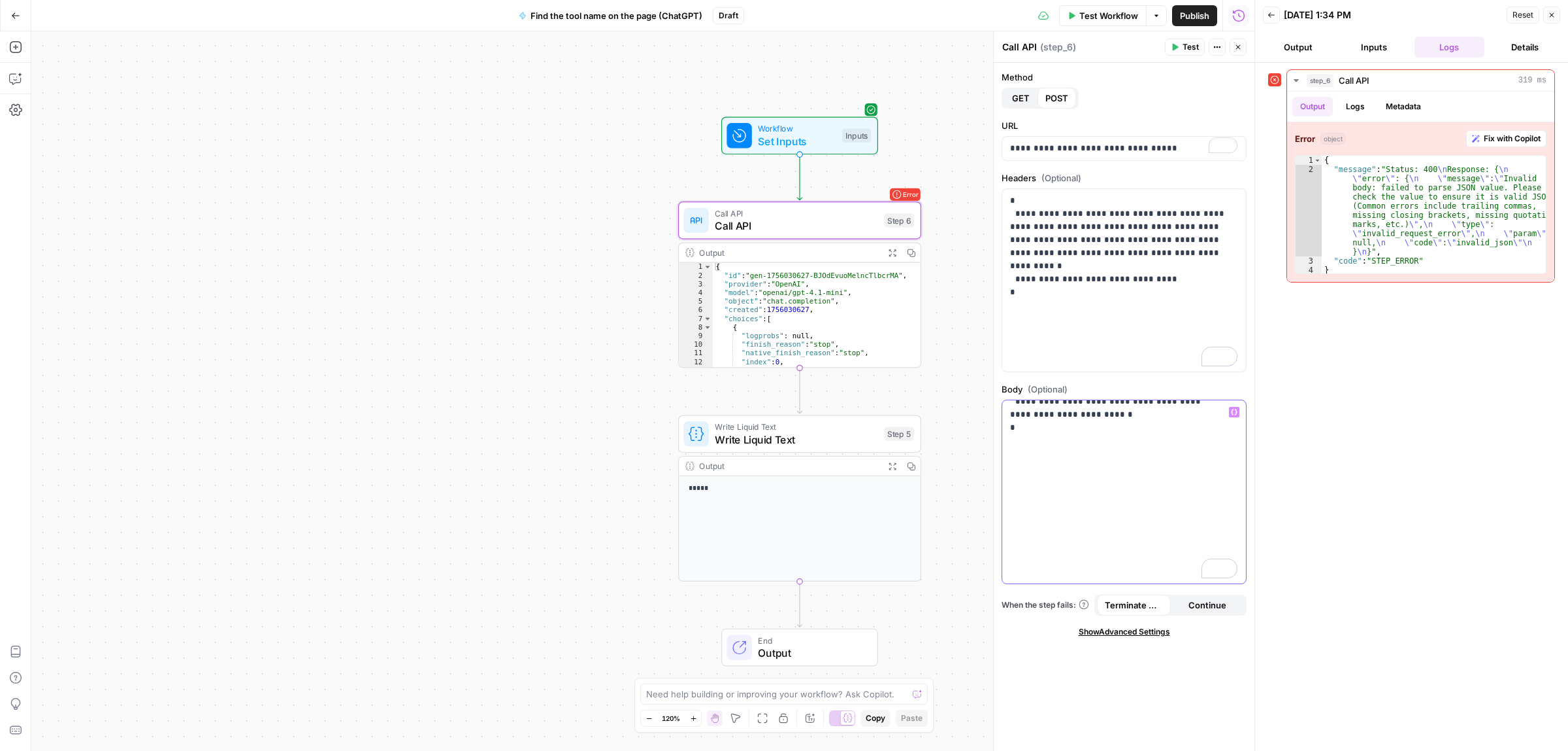
scroll to position [0, 0]
click at [1178, 46] on button "Test" at bounding box center [1185, 47] width 40 height 17
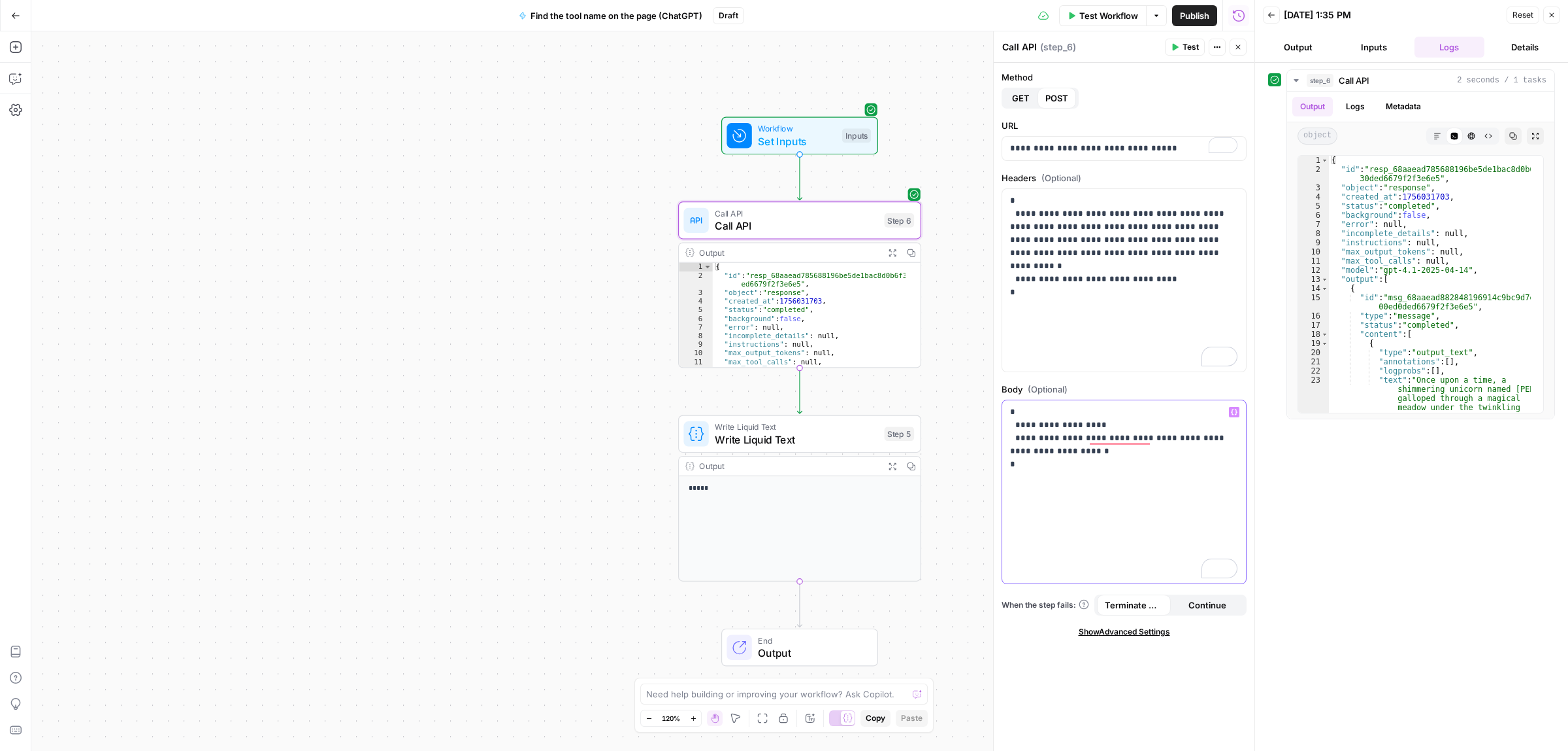
click at [1083, 425] on p "**********" at bounding box center [1123, 444] width 227 height 79
drag, startPoint x: 1103, startPoint y: 425, endPoint x: 1057, endPoint y: 426, distance: 46.0
click at [1057, 426] on p "**********" at bounding box center [1123, 444] width 227 height 79
click at [1180, 41] on button "Test" at bounding box center [1185, 47] width 40 height 17
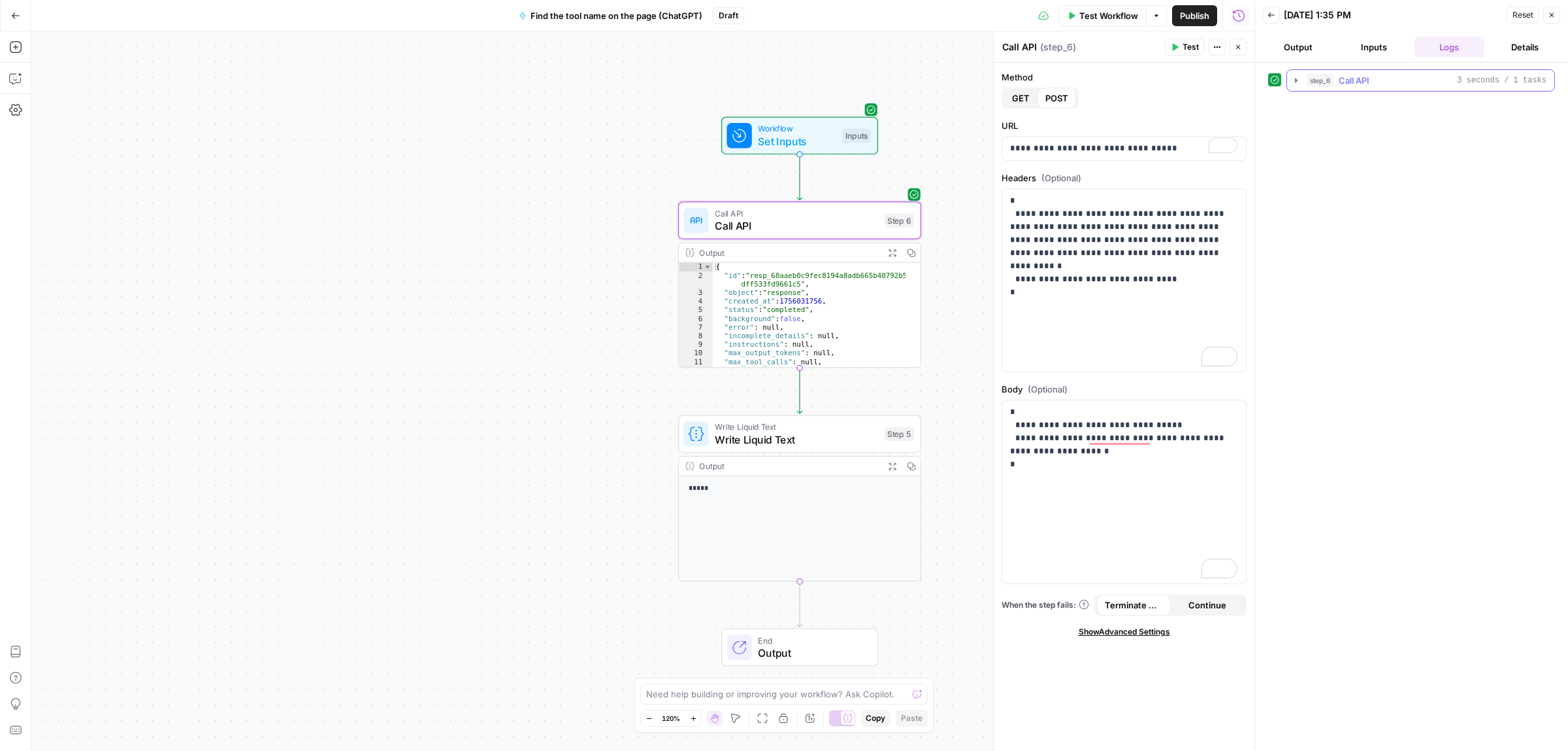
click at [1299, 81] on icon "button" at bounding box center [1297, 81] width 11 height 11
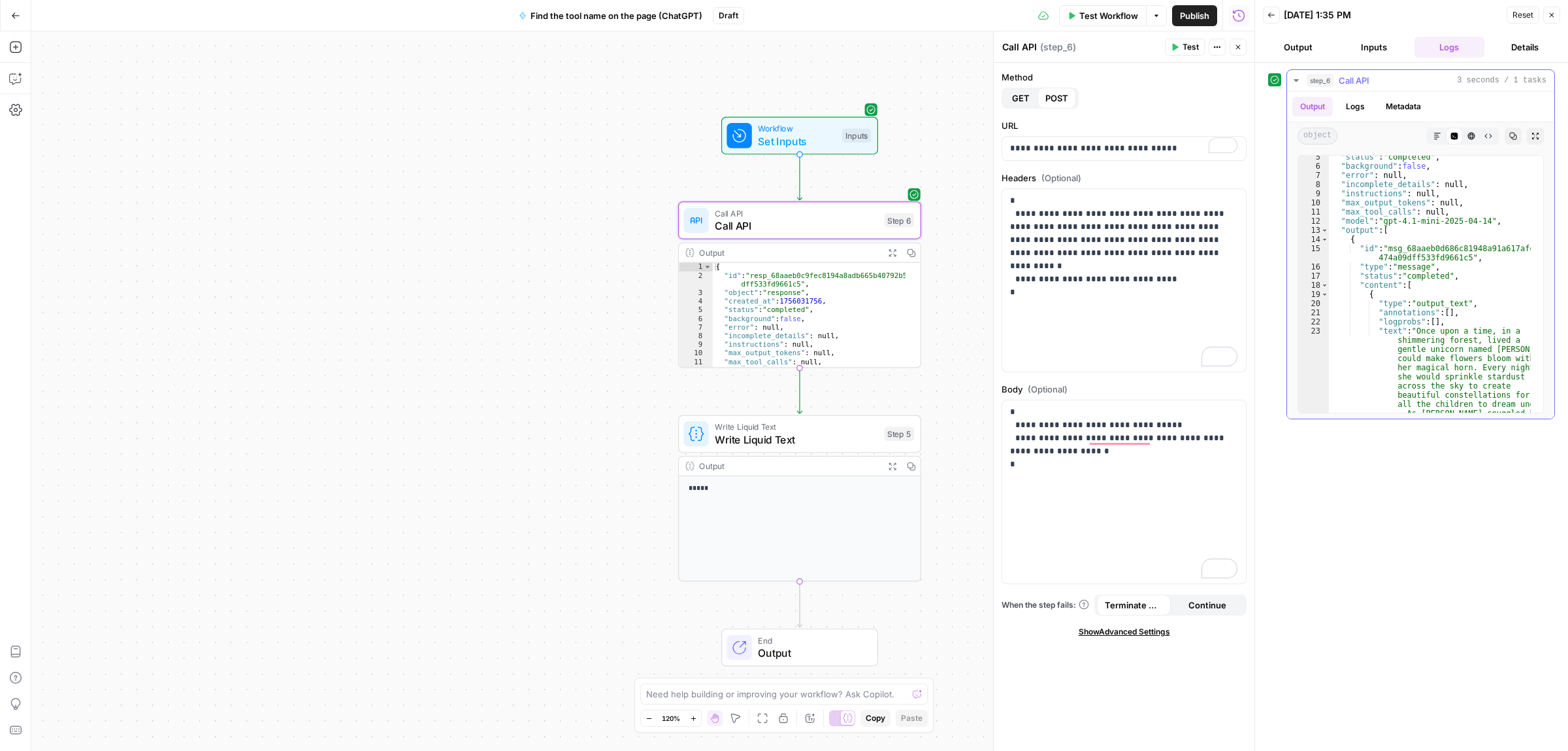
scroll to position [98, 0]
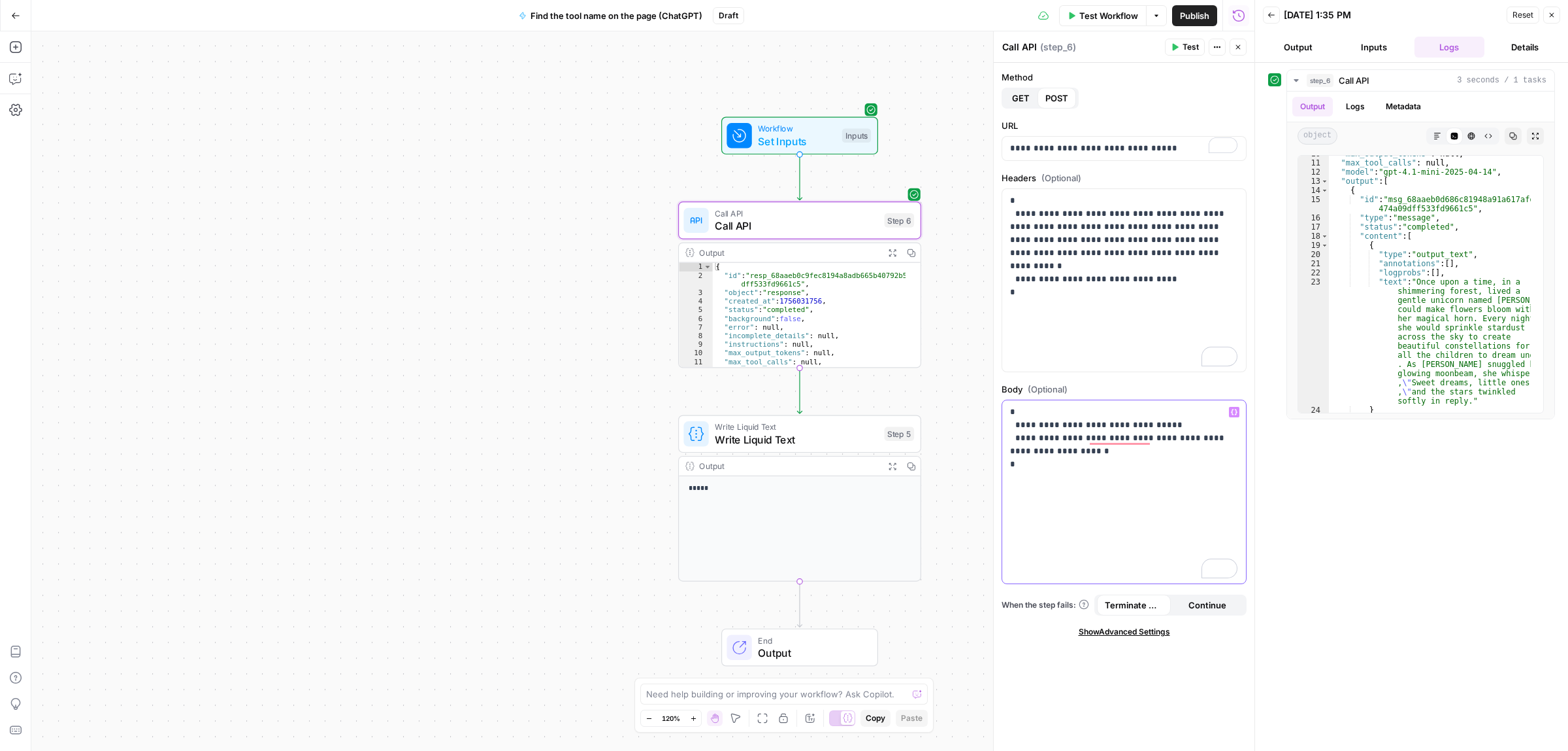
drag, startPoint x: 1050, startPoint y: 452, endPoint x: 1051, endPoint y: 437, distance: 15.0
click at [1051, 437] on p "**********" at bounding box center [1123, 444] width 227 height 79
drag, startPoint x: 1214, startPoint y: 440, endPoint x: 1186, endPoint y: 442, distance: 28.1
click at [1186, 442] on p "**********" at bounding box center [1123, 451] width 227 height 91
click at [1233, 412] on icon "button" at bounding box center [1234, 412] width 6 height 6
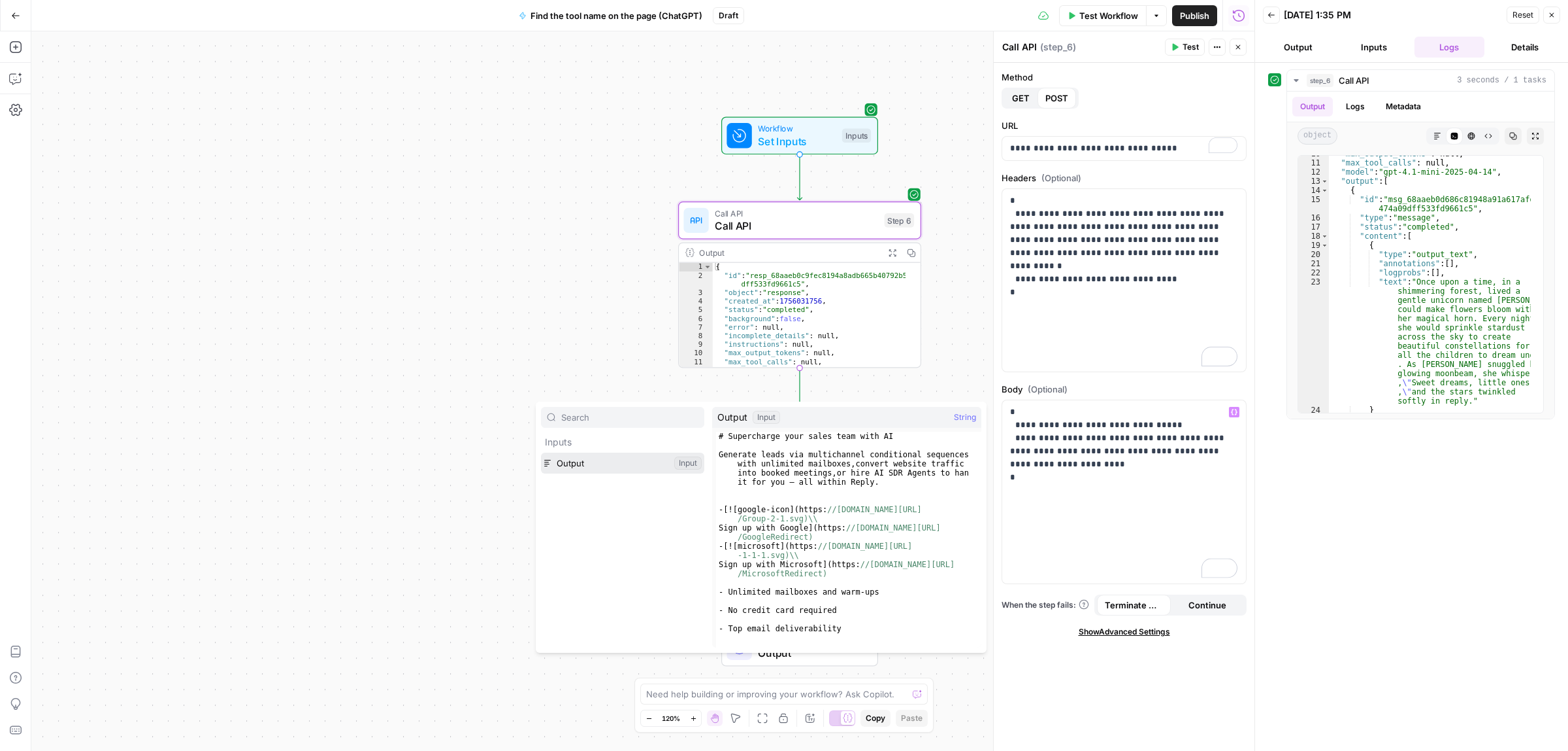
click at [581, 466] on button "Select variable Output" at bounding box center [622, 462] width 164 height 21
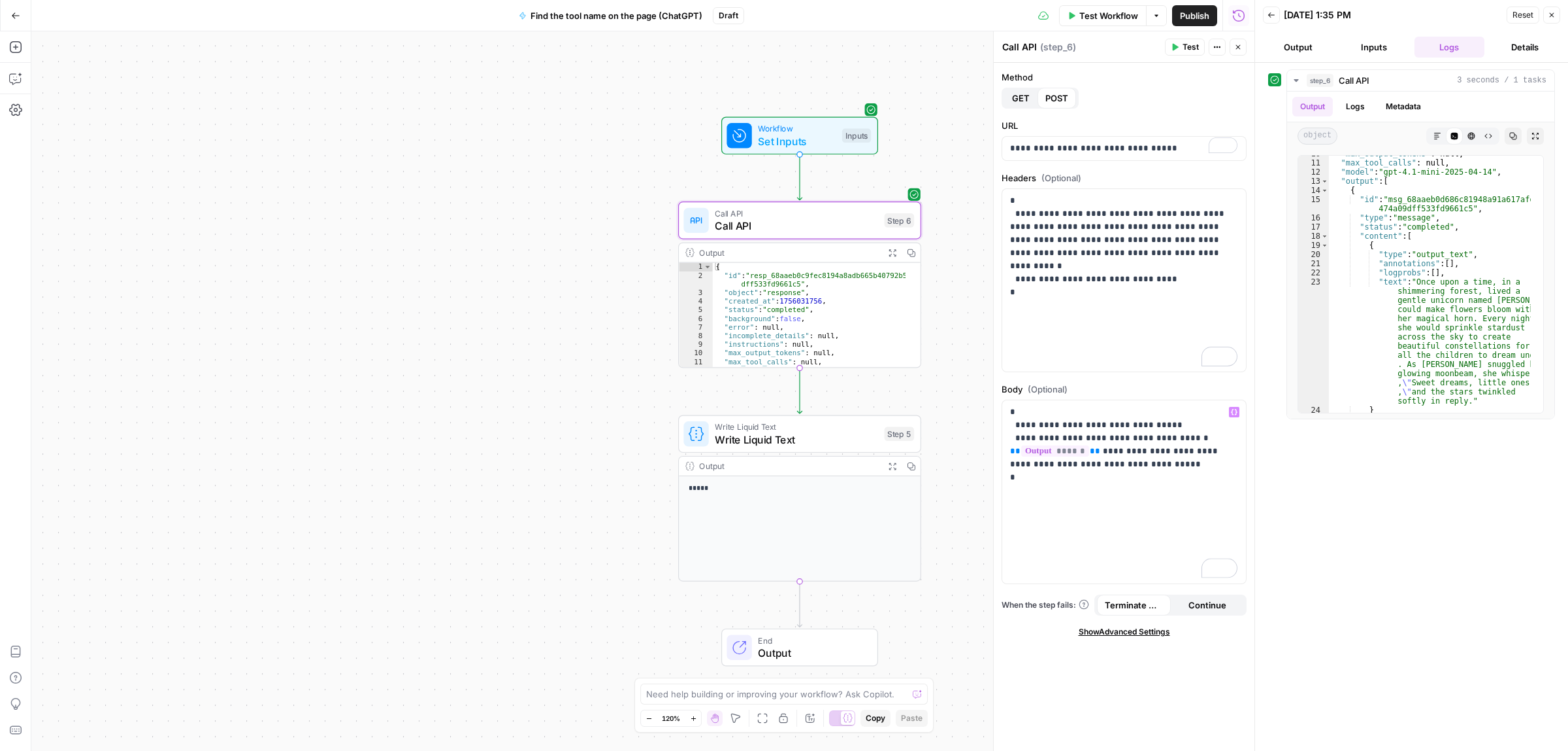
click at [1191, 43] on span "Test" at bounding box center [1191, 47] width 16 height 12
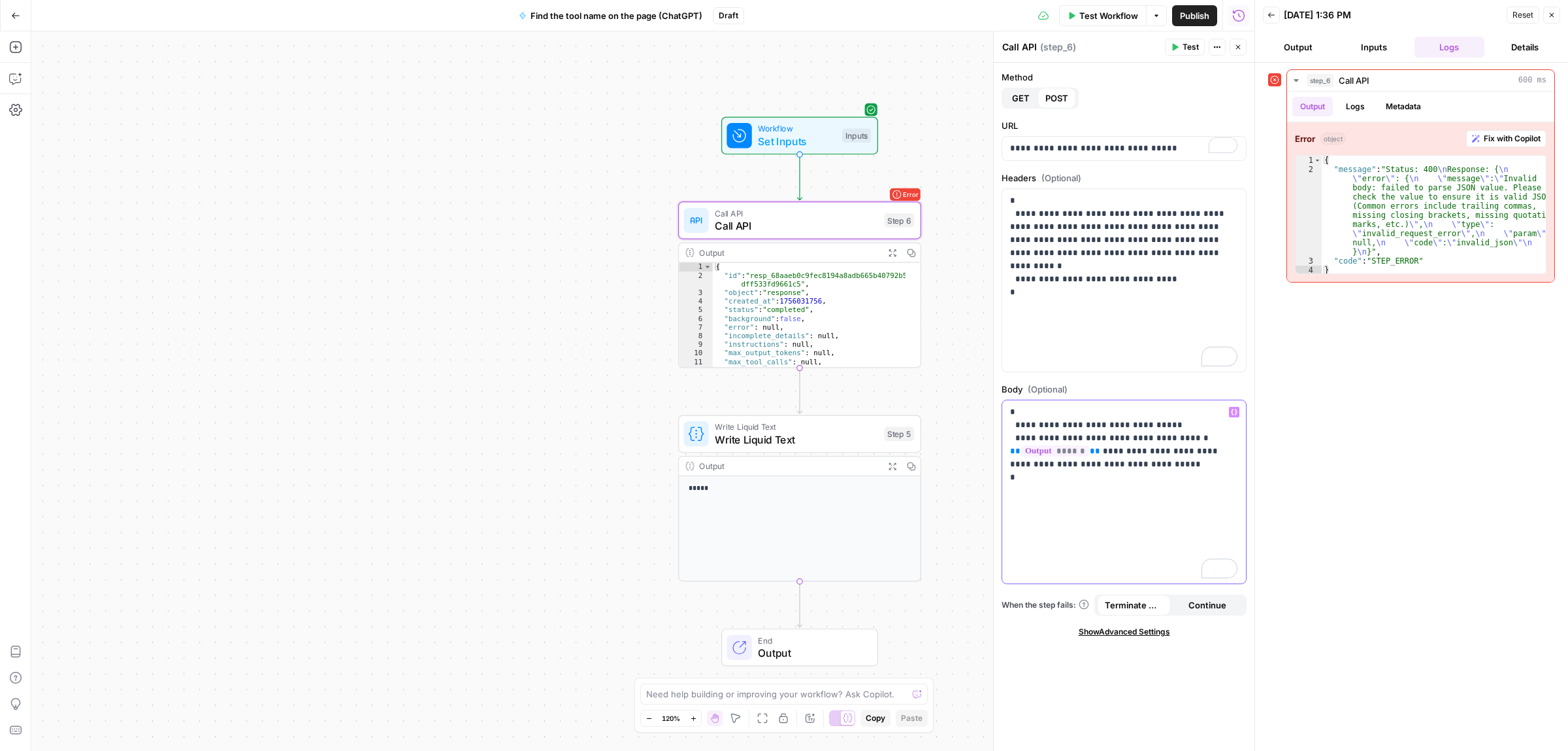
drag, startPoint x: 1092, startPoint y: 452, endPoint x: 1006, endPoint y: 452, distance: 86.0
click at [1006, 452] on div "**********" at bounding box center [1124, 491] width 243 height 183
click at [12, 43] on icon "button" at bounding box center [15, 47] width 13 height 13
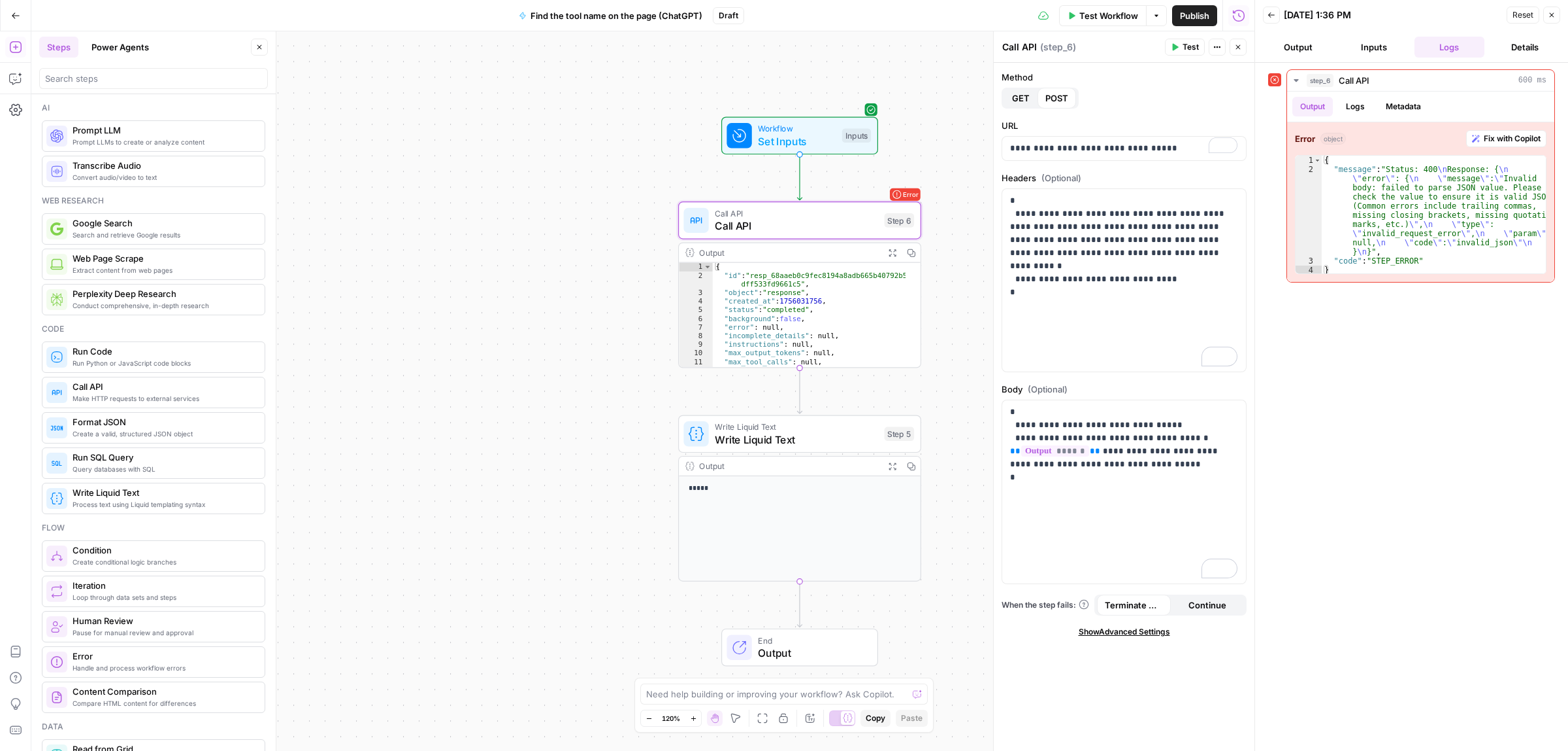
click at [145, 144] on span "Prompt LLMs to create or analyze content" at bounding box center [163, 142] width 182 height 11
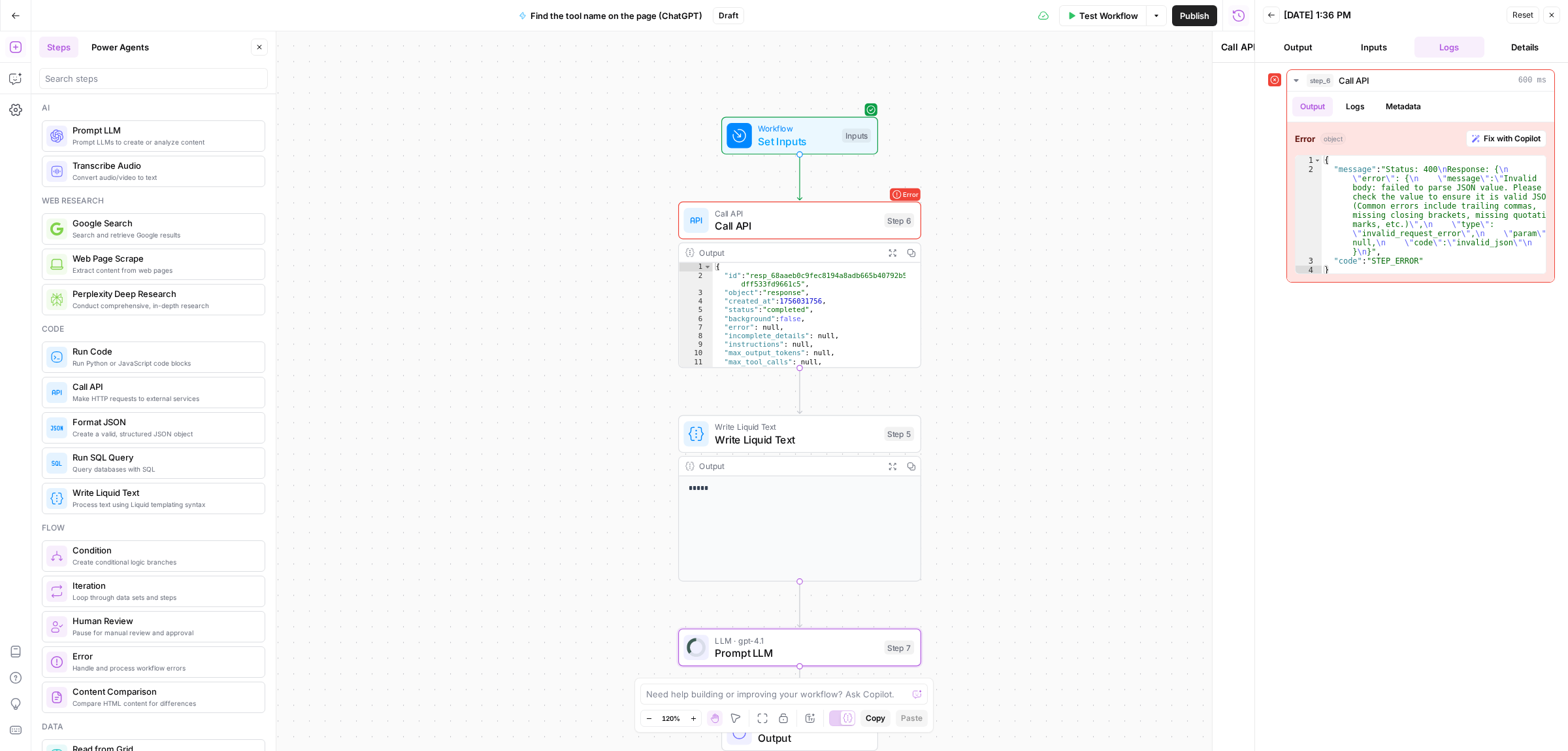
type textarea "Prompt LLM"
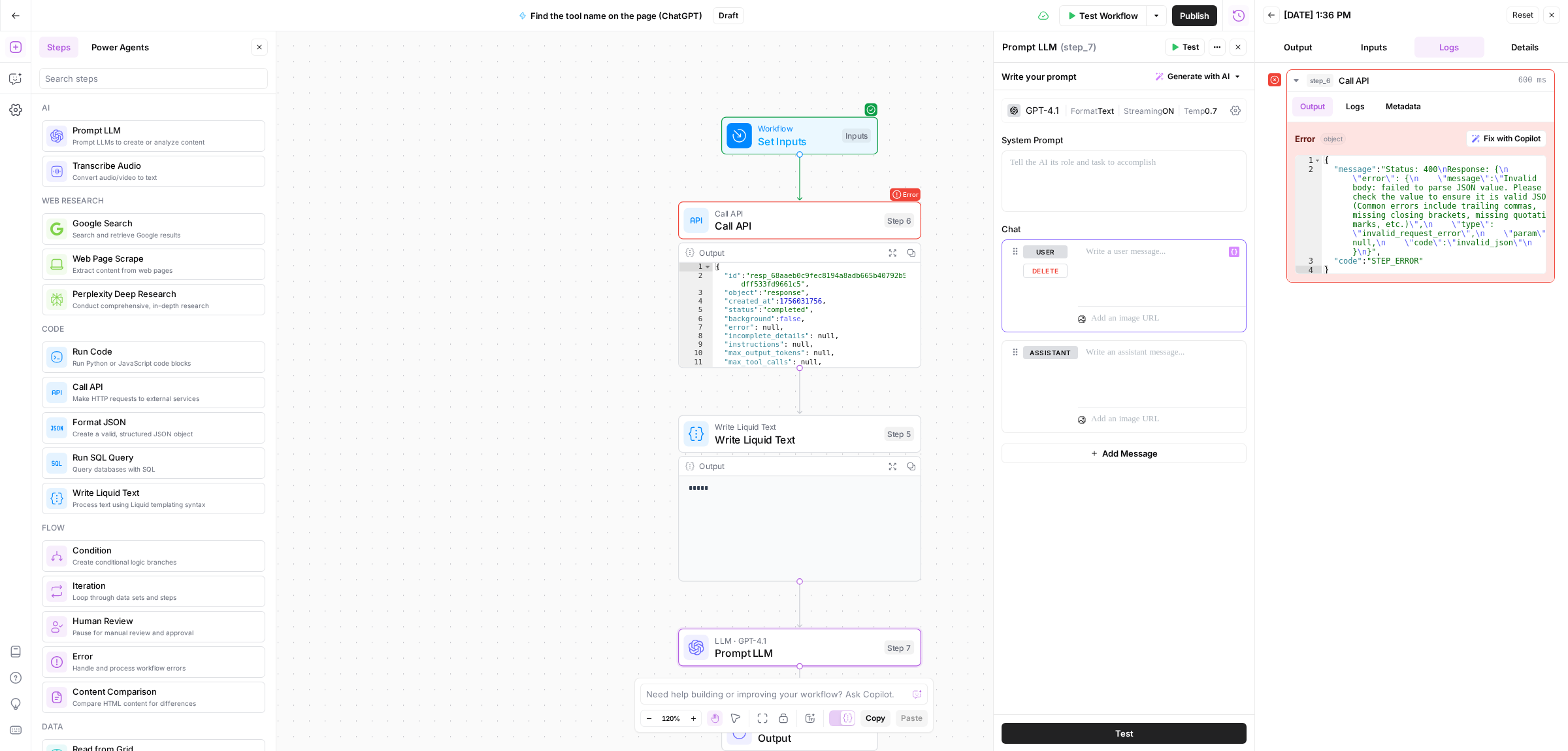
click at [1132, 277] on div at bounding box center [1162, 270] width 168 height 60
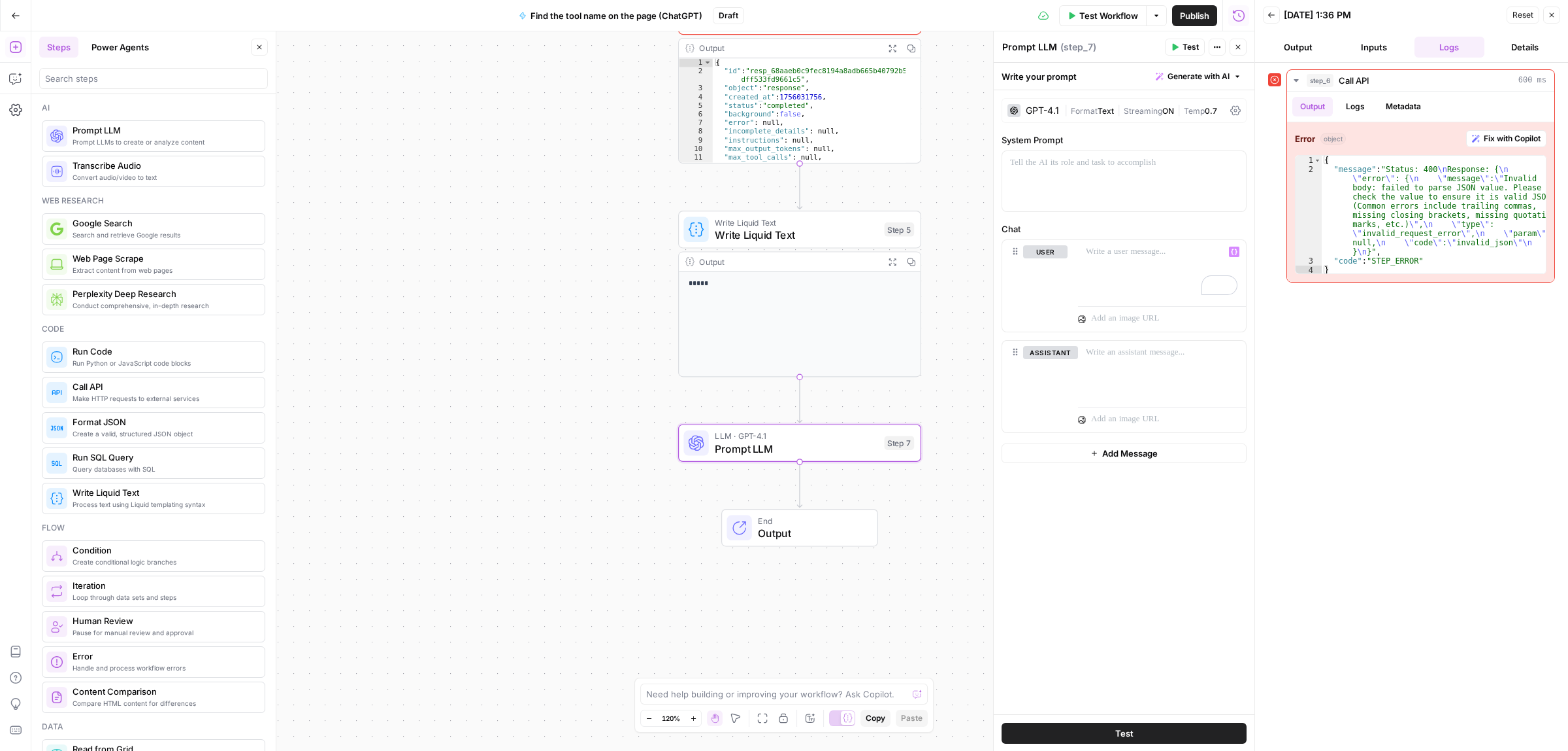
click at [1240, 106] on icon at bounding box center [1236, 110] width 11 height 11
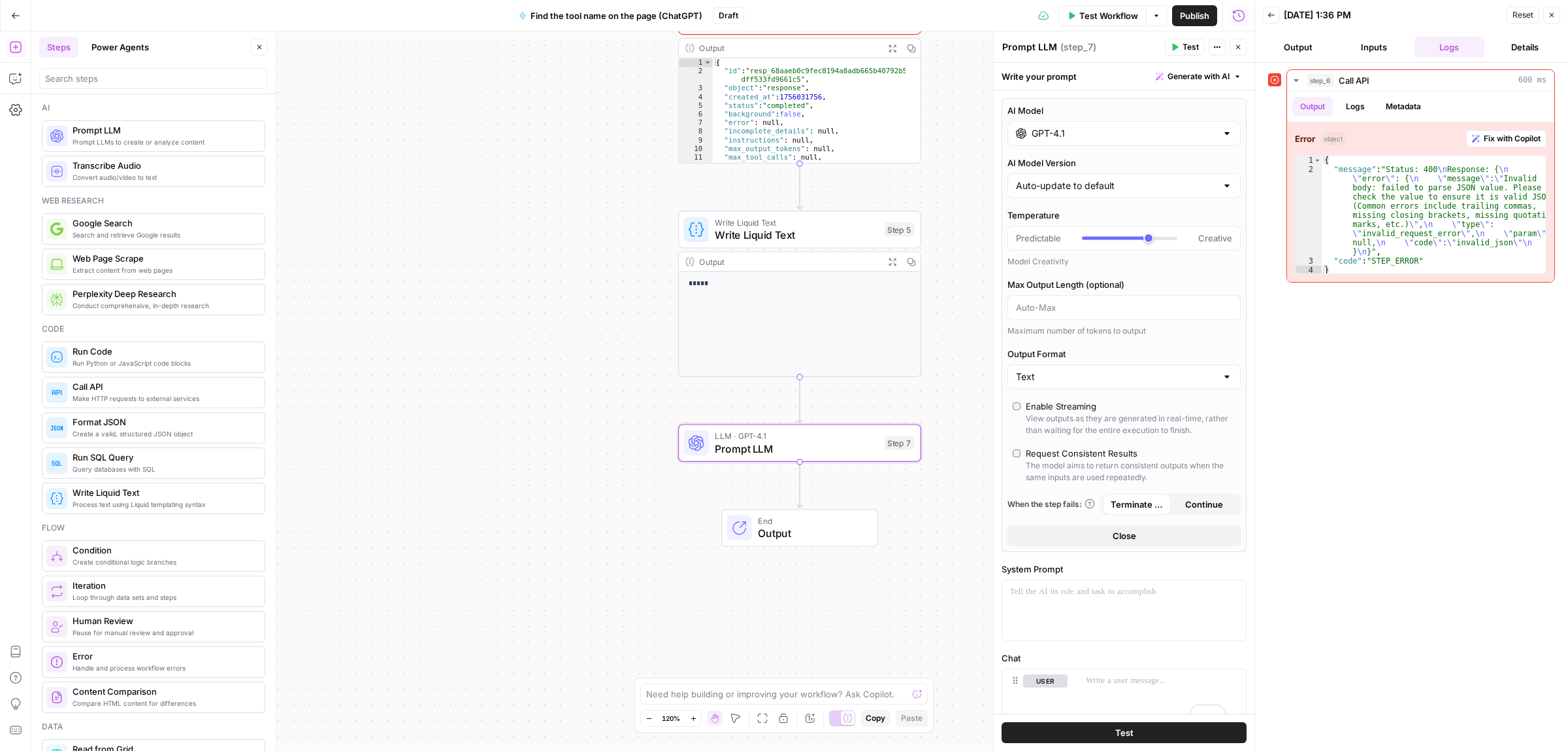
click at [1177, 128] on input "GPT-4.1" at bounding box center [1124, 133] width 185 height 13
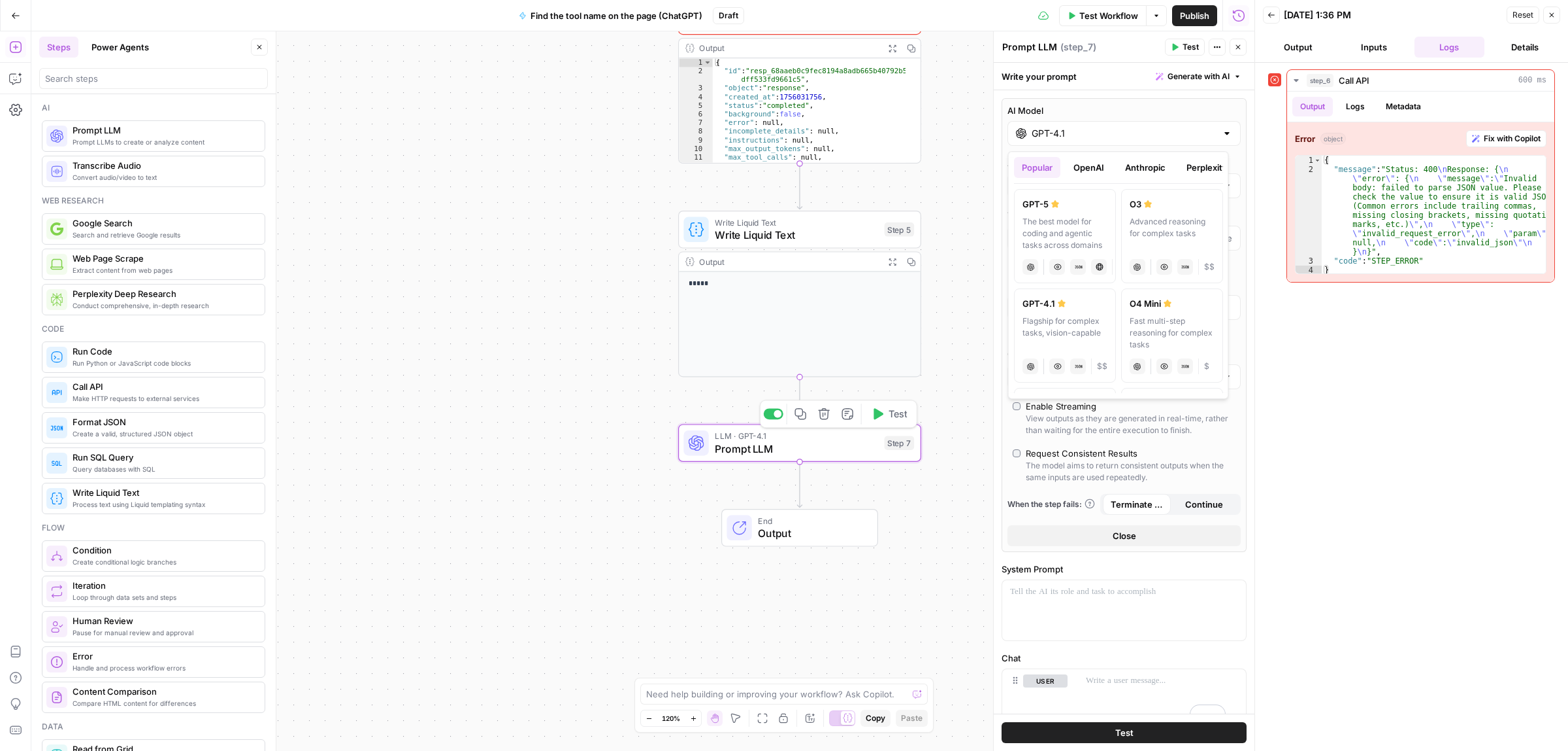
click at [821, 413] on icon "button" at bounding box center [825, 414] width 13 height 13
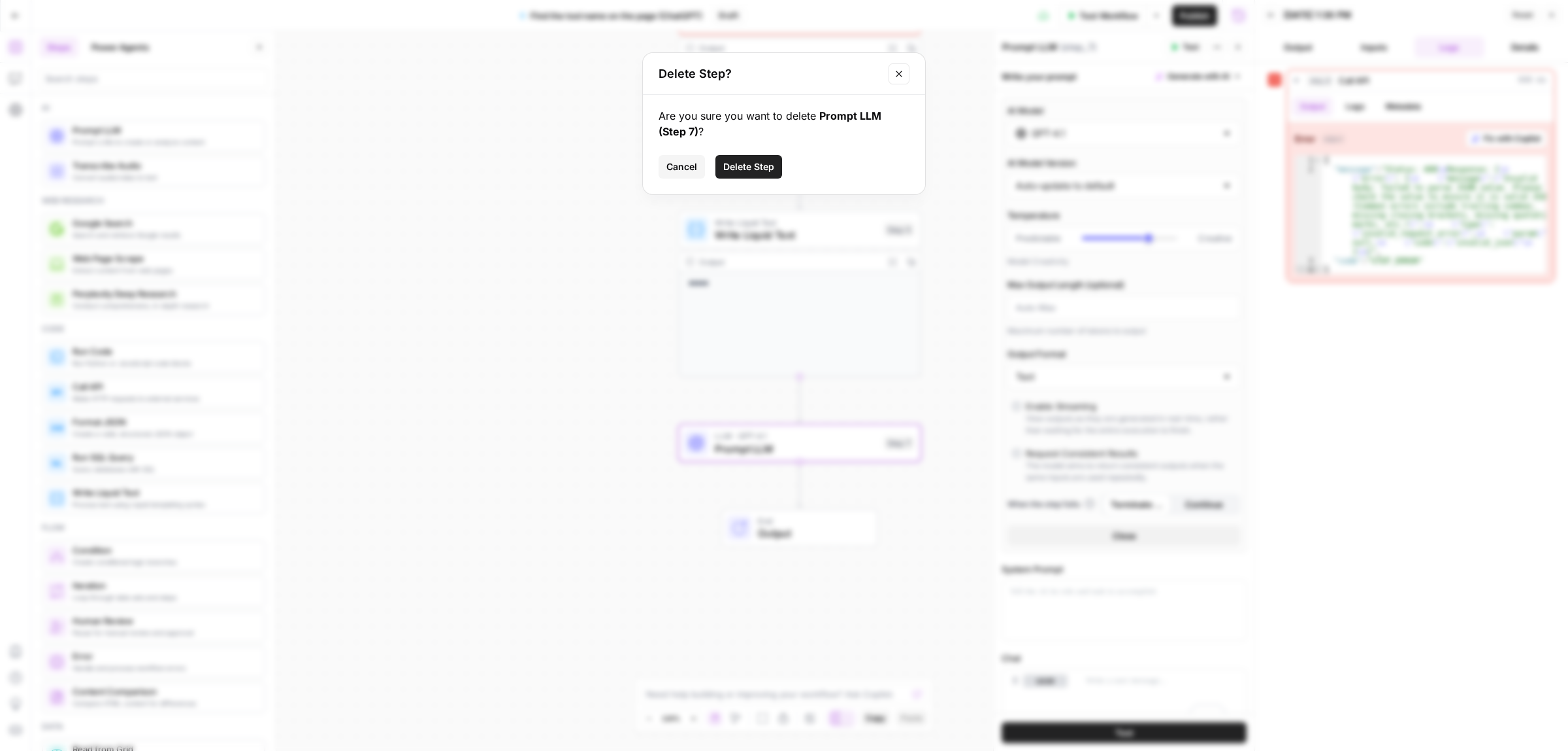
click at [758, 164] on span "Delete Step" at bounding box center [749, 166] width 51 height 13
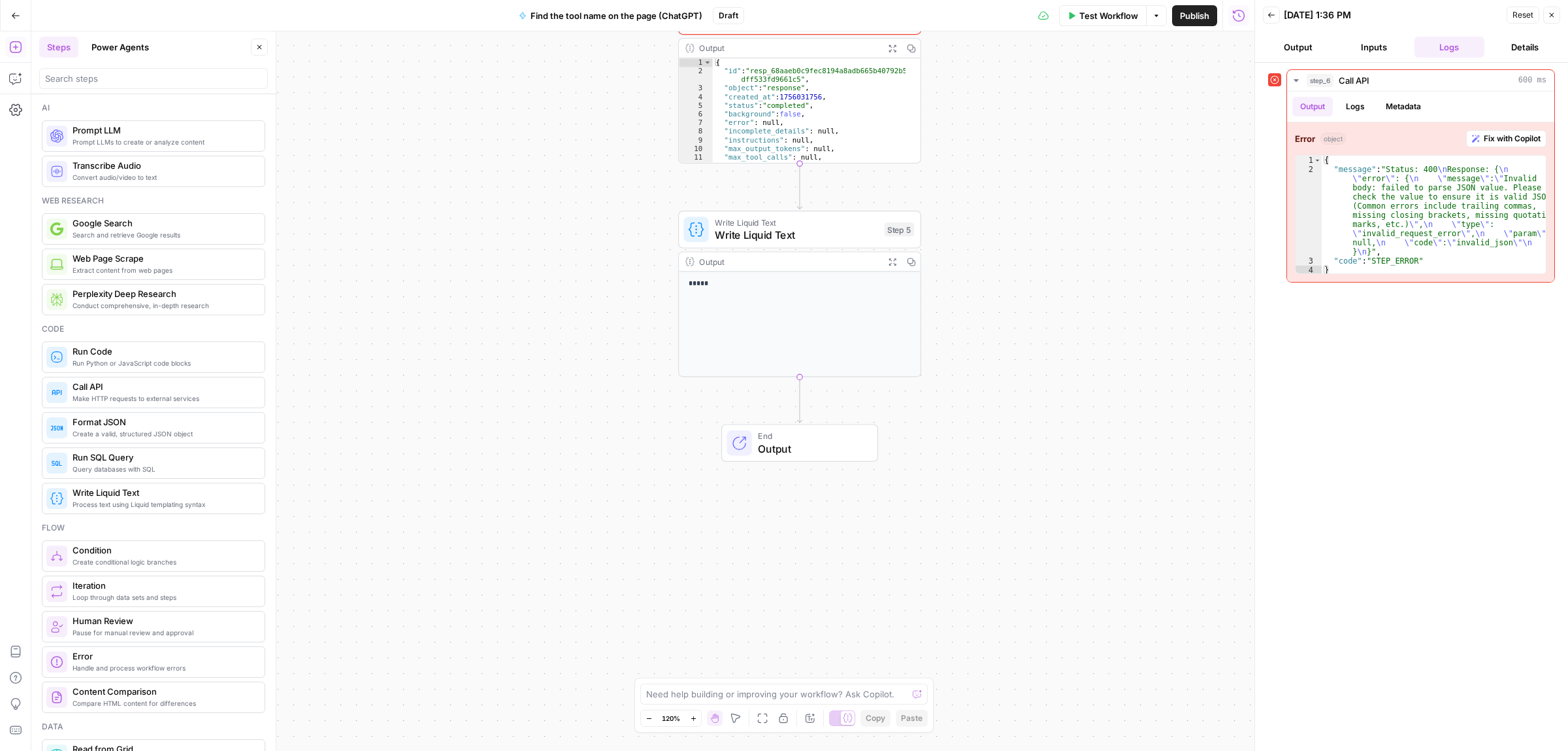
click at [817, 227] on span "Write Liquid Text" at bounding box center [797, 234] width 164 height 15
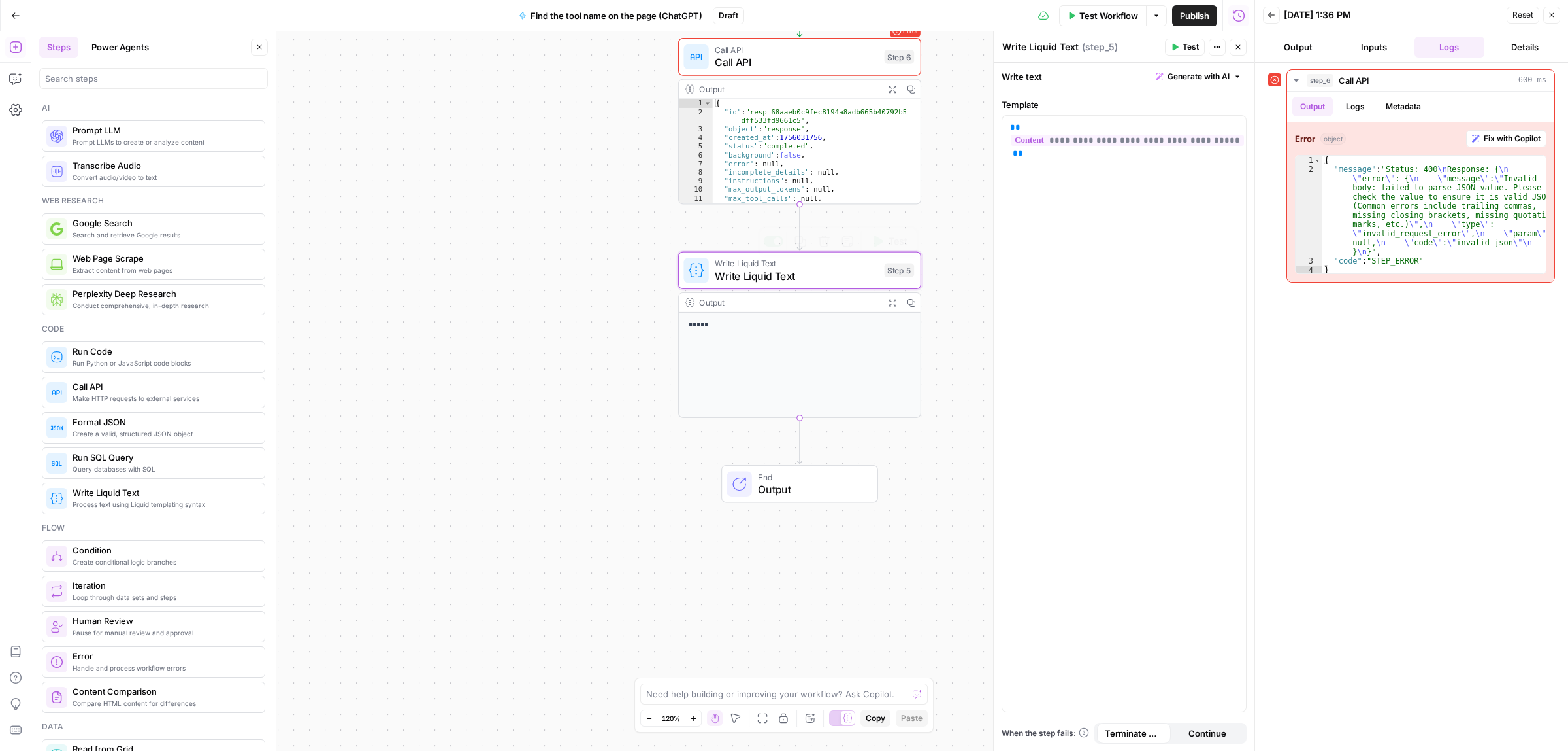
click at [784, 51] on span "Call API" at bounding box center [797, 50] width 164 height 13
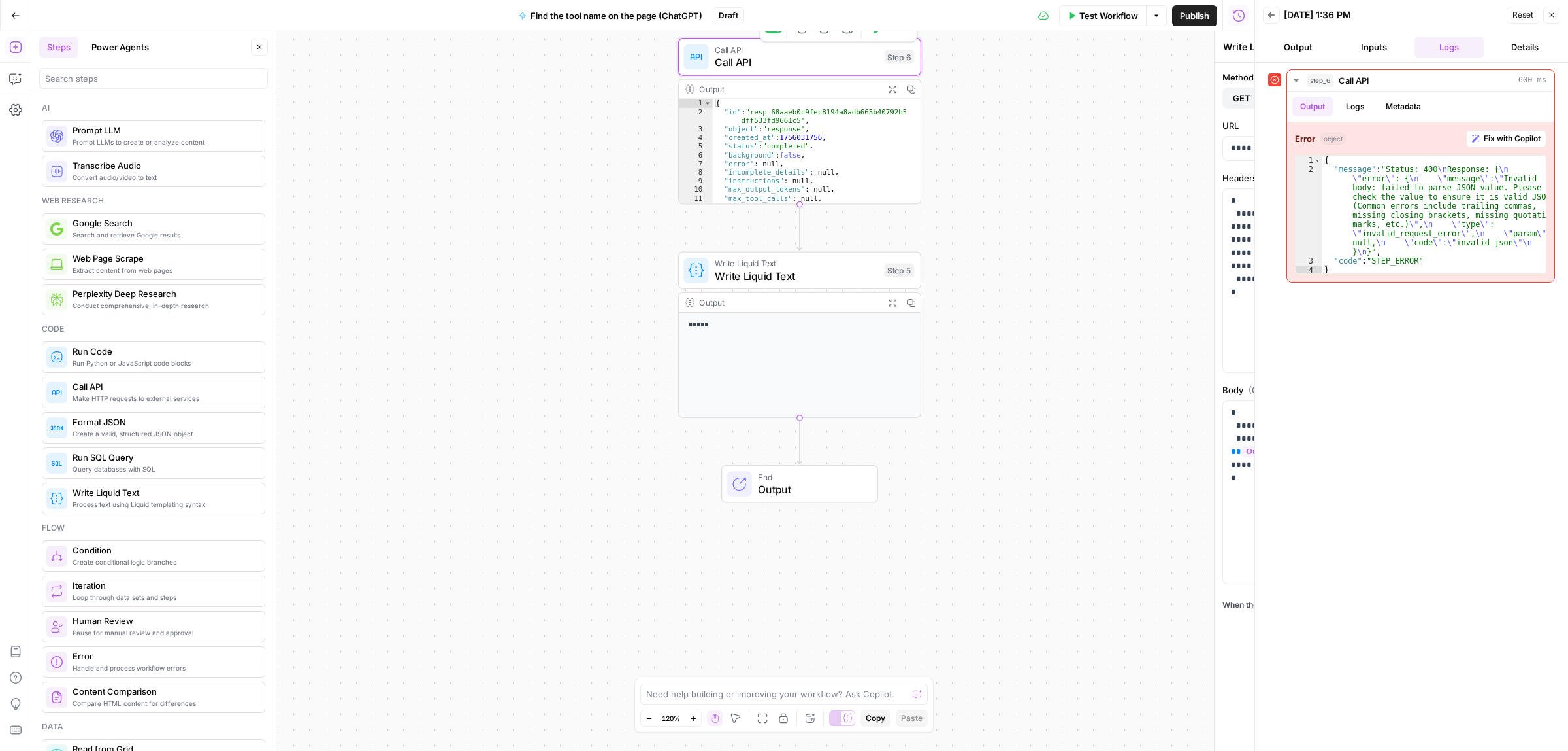
type textarea "Call API"
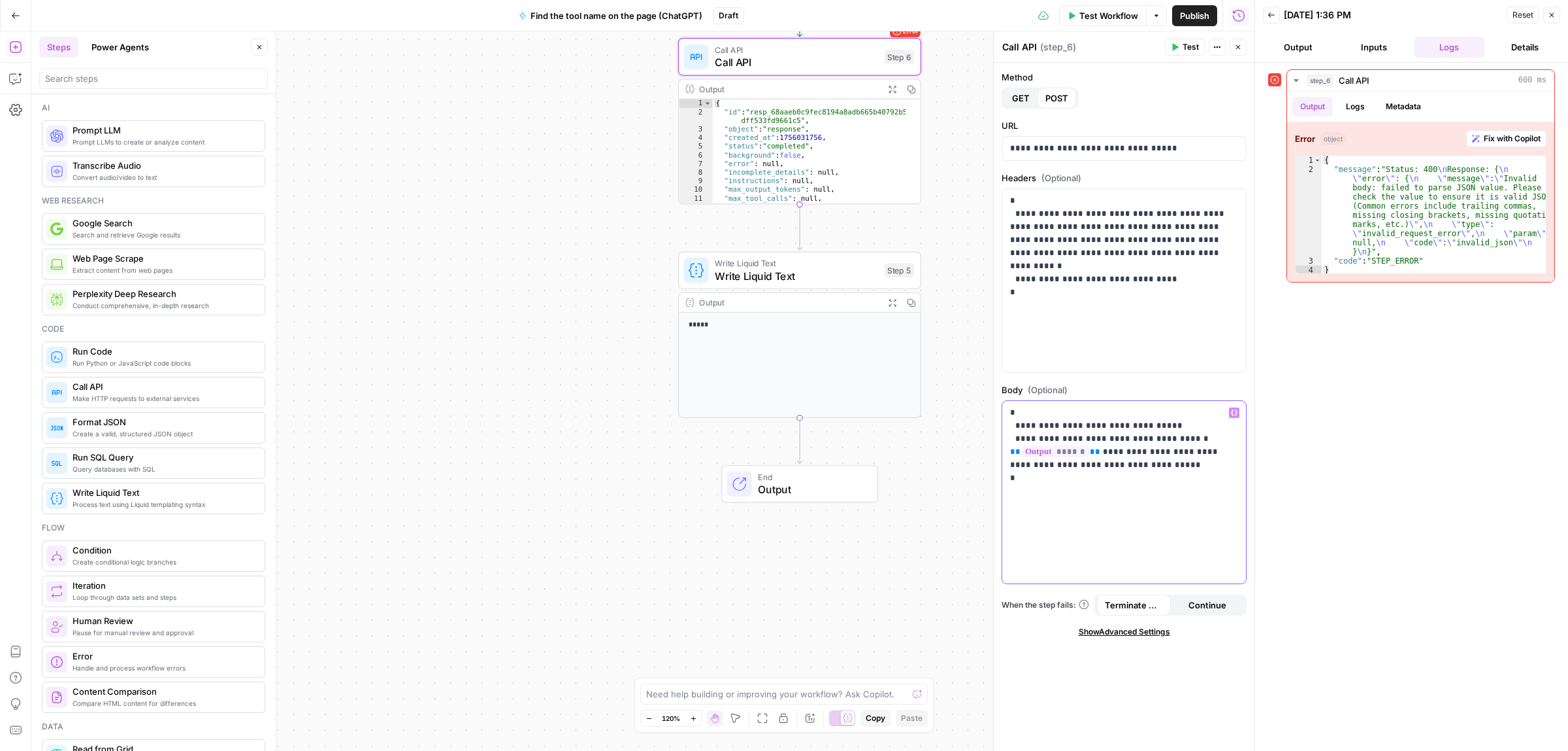
click at [1091, 453] on span "**" at bounding box center [1095, 451] width 11 height 8
click at [1195, 43] on span "Test" at bounding box center [1191, 47] width 16 height 12
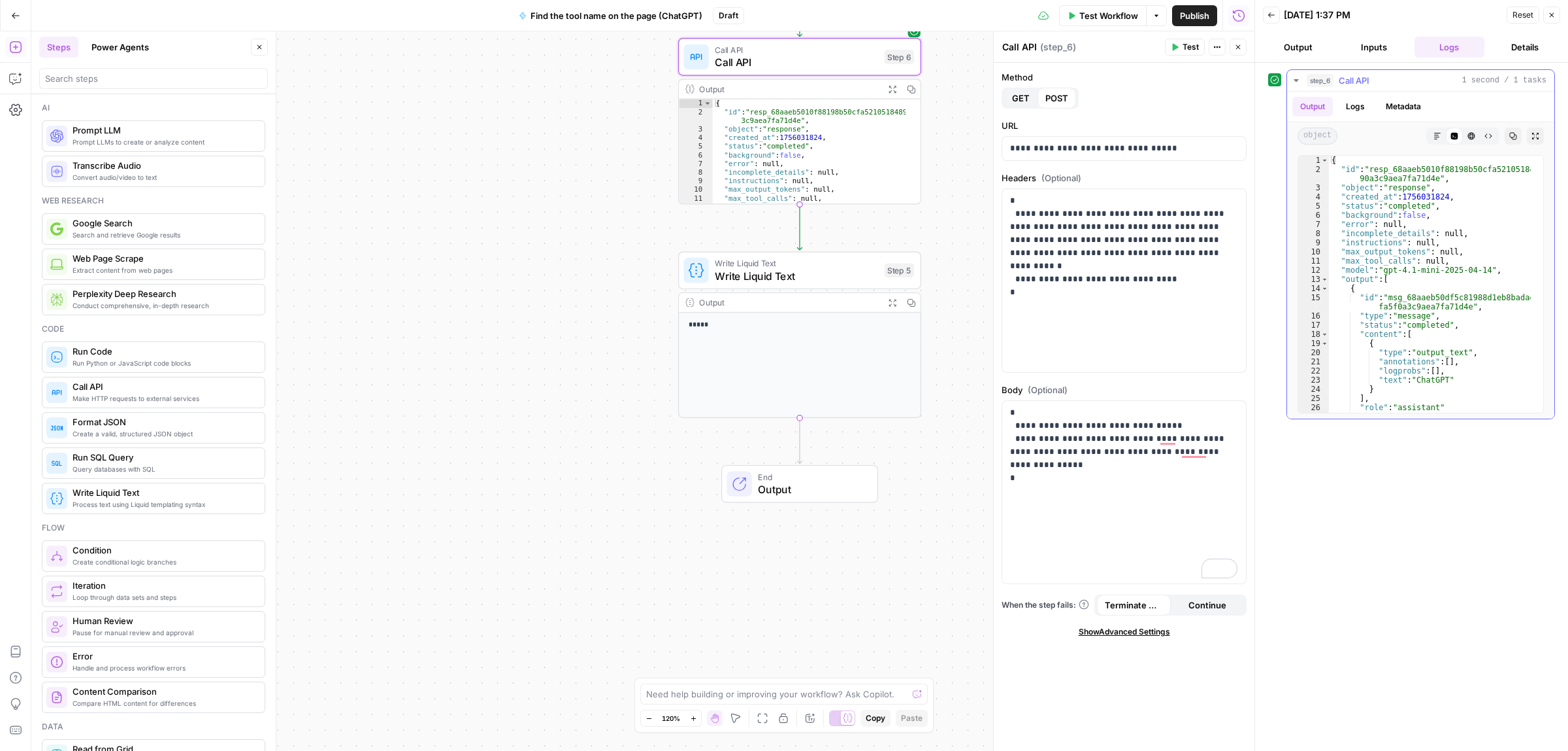
type textarea "**********"
drag, startPoint x: 1422, startPoint y: 380, endPoint x: 1453, endPoint y: 381, distance: 31.0
click at [1450, 381] on div "{ "id" : "resp_68aaeb5010f88198b50cfa521051848 90a3c9aea7fa71d4e" , "object" : …" at bounding box center [1430, 293] width 202 height 275
click at [1433, 381] on div "{ "id" : "resp_68aaeb5010f88198b50cfa521051848 90a3c9aea7fa71d4e" , "object" : …" at bounding box center [1430, 284] width 202 height 257
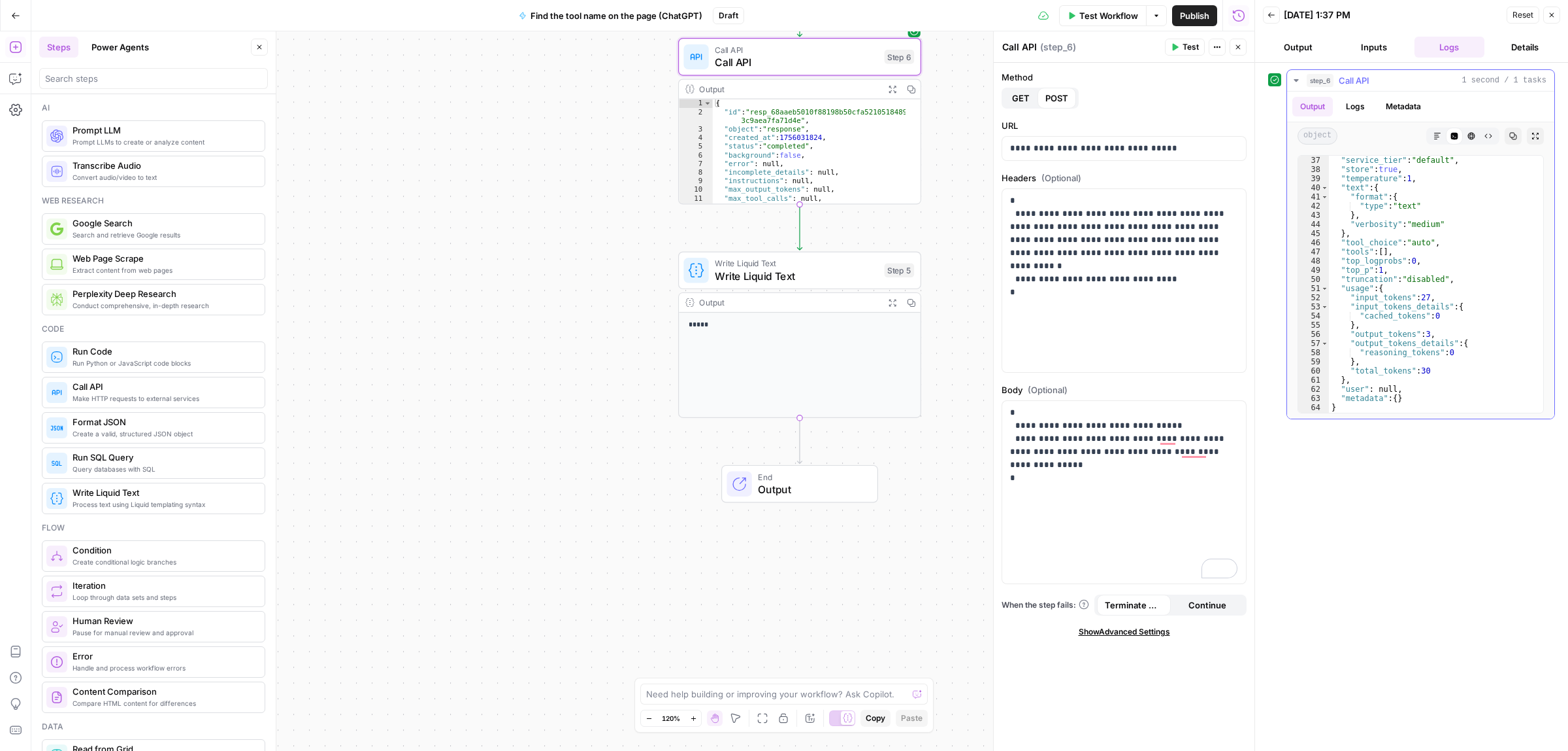
scroll to position [152, 0]
click at [1176, 439] on p "**********" at bounding box center [1123, 439] width 227 height 65
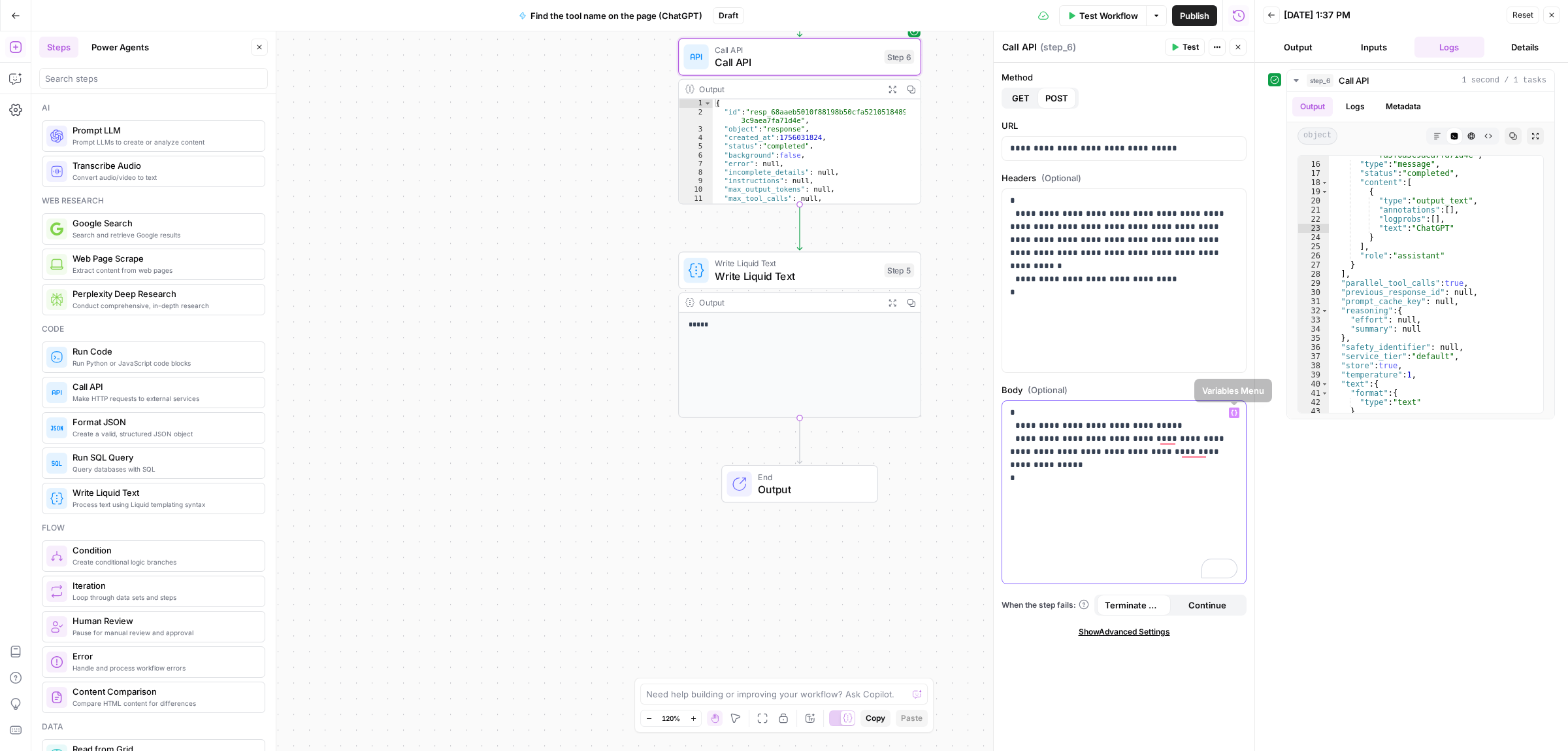
click at [1070, 466] on p "**********" at bounding box center [1123, 439] width 227 height 65
click at [1177, 436] on p "**********" at bounding box center [1123, 439] width 227 height 65
click at [1232, 414] on icon "button" at bounding box center [1234, 412] width 6 height 6
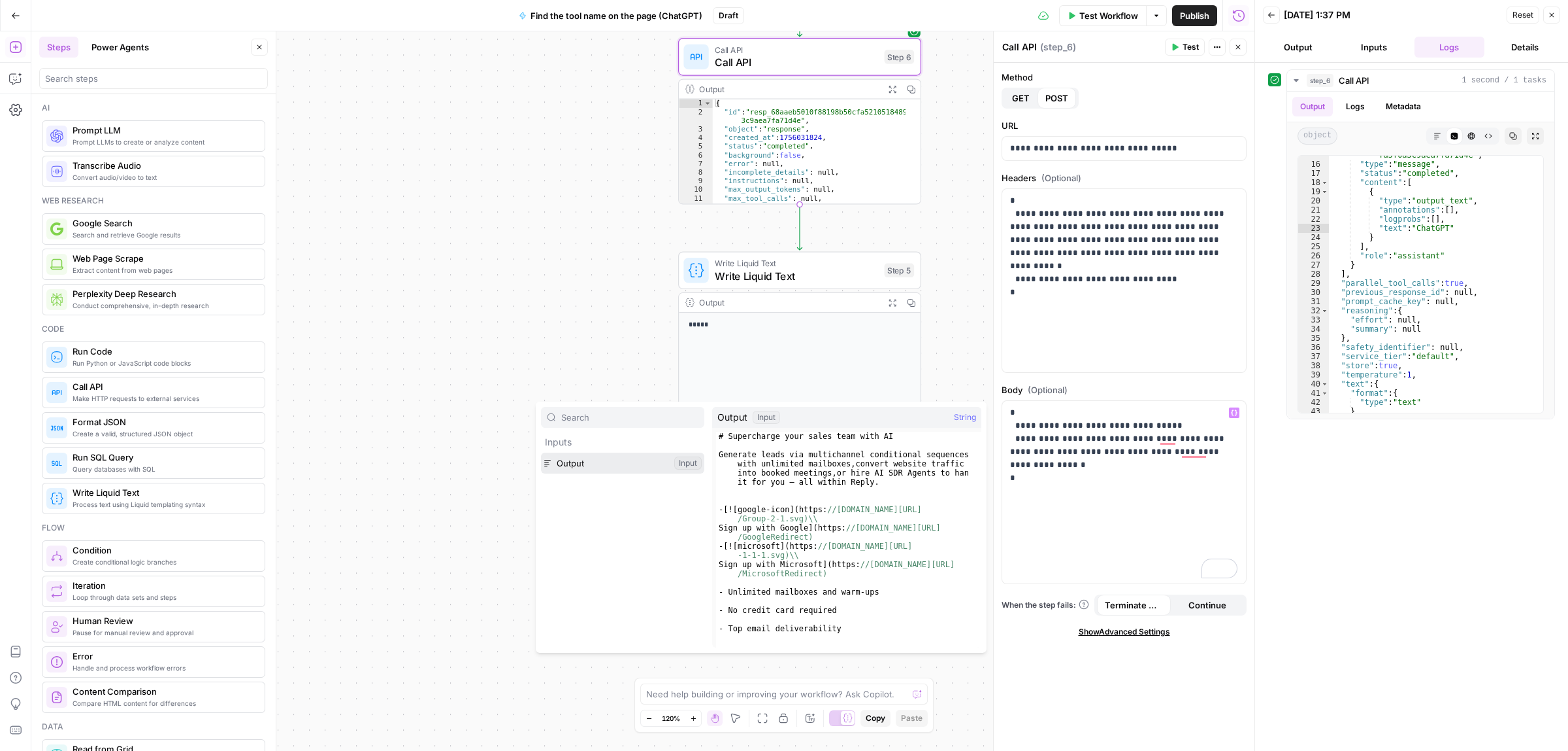
click at [571, 464] on button "Select variable Output" at bounding box center [622, 462] width 164 height 21
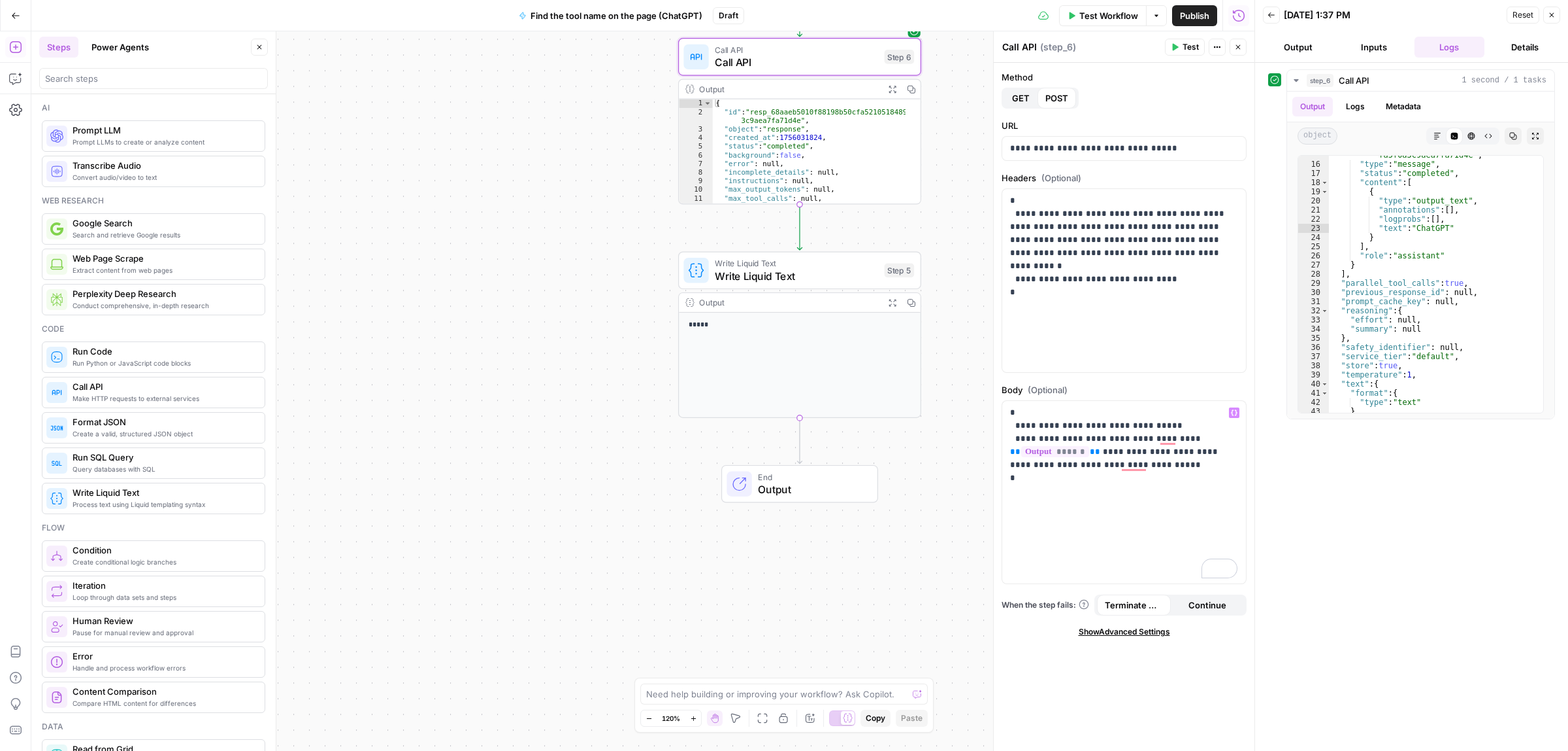
click at [571, 464] on div "Workflow Set Inputs Inputs Call API Call API Step 6 Output Expand Output Copy *…" at bounding box center [643, 391] width 1223 height 719
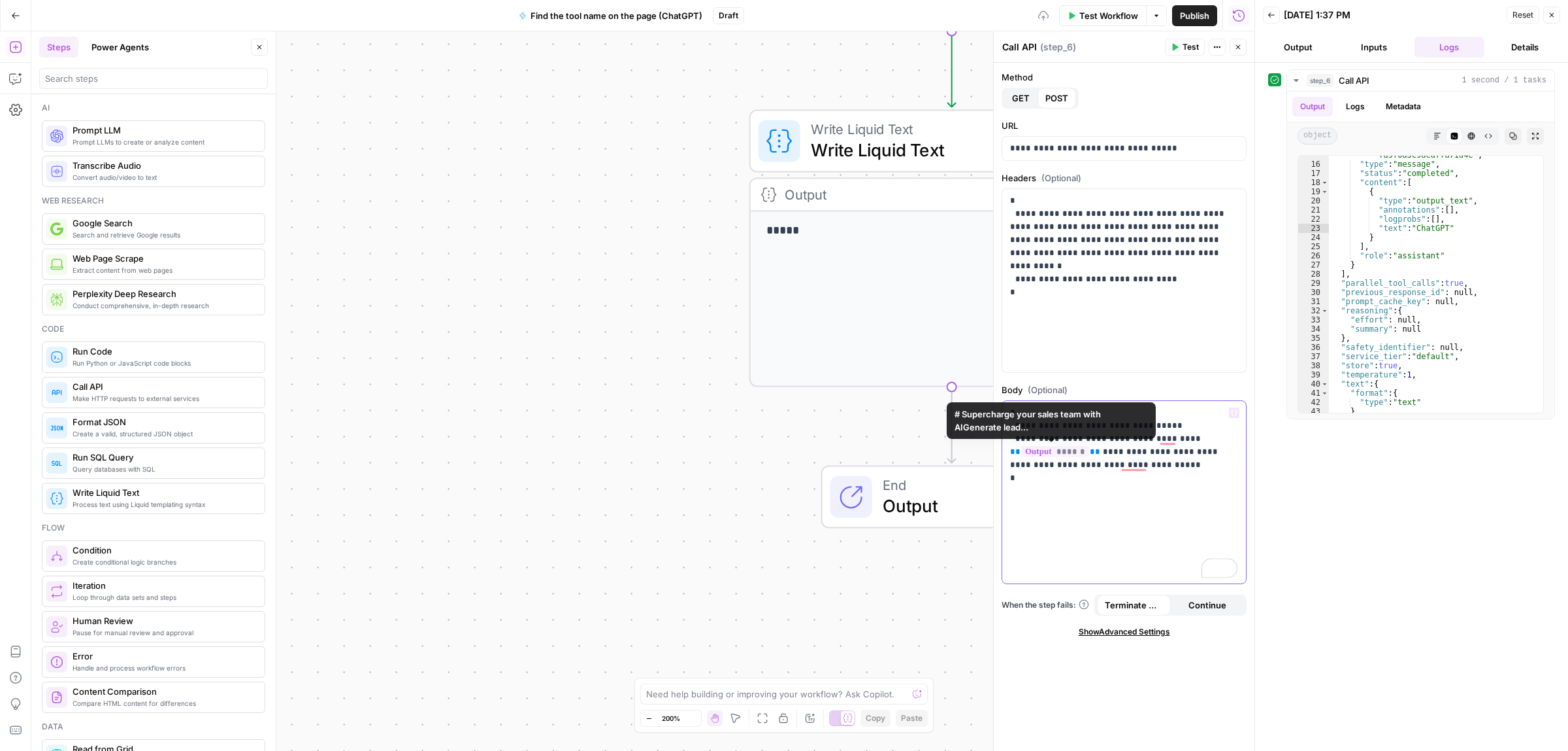
click at [1086, 475] on p "**********" at bounding box center [1123, 445] width 227 height 79
click at [1065, 452] on span "******" at bounding box center [1055, 452] width 68 height 11
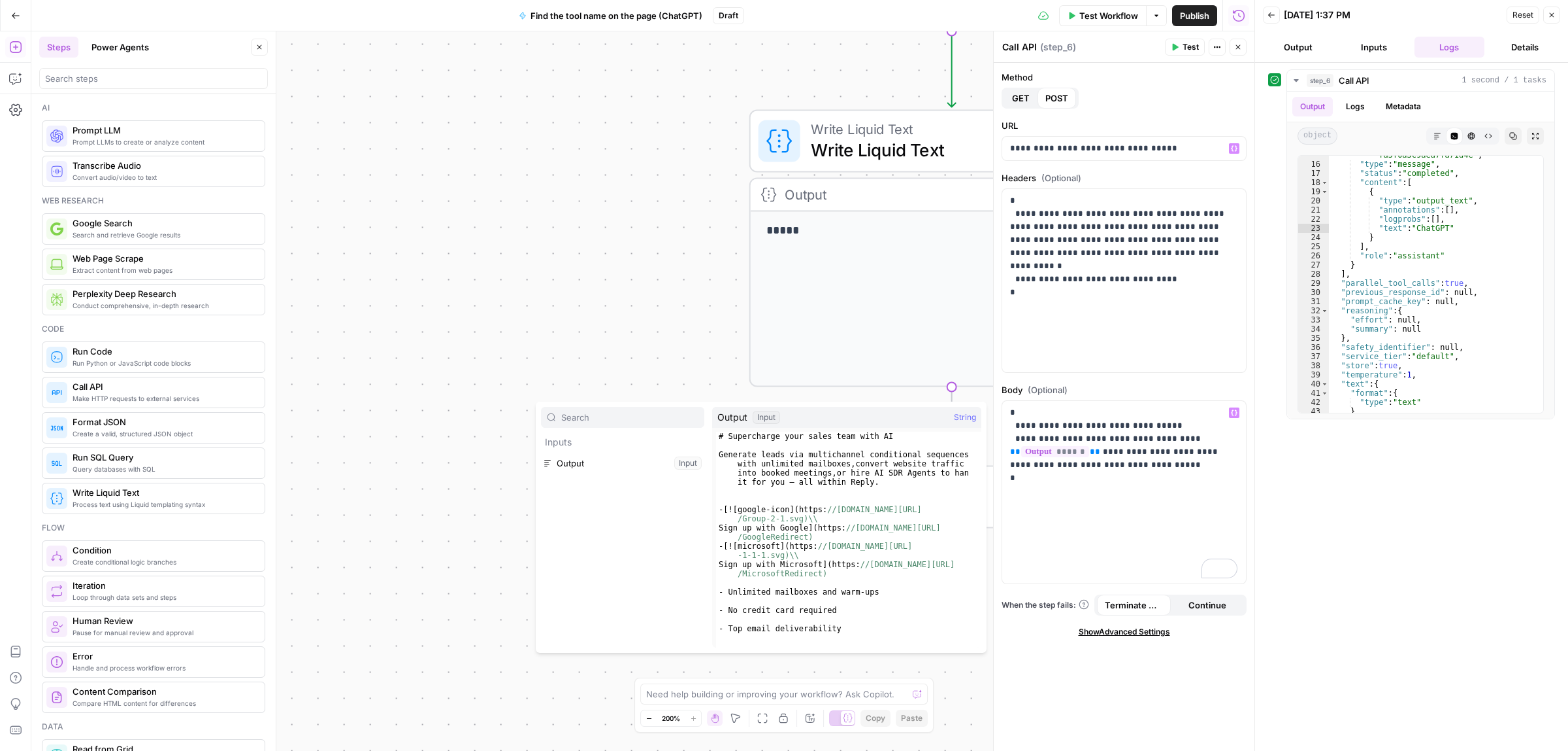
click at [1022, 98] on span "GET" at bounding box center [1021, 98] width 18 height 13
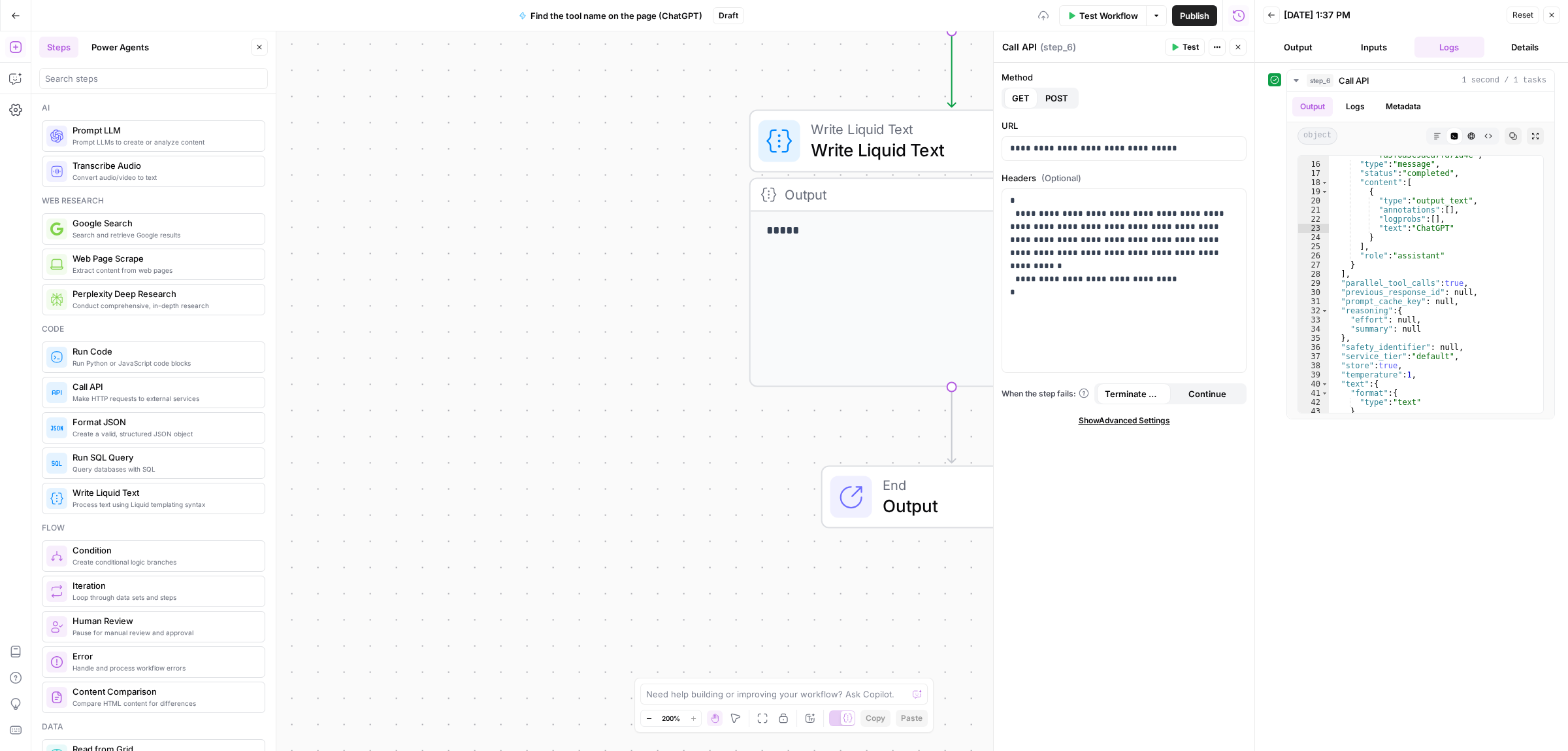
click at [1061, 98] on span "POST" at bounding box center [1056, 98] width 23 height 13
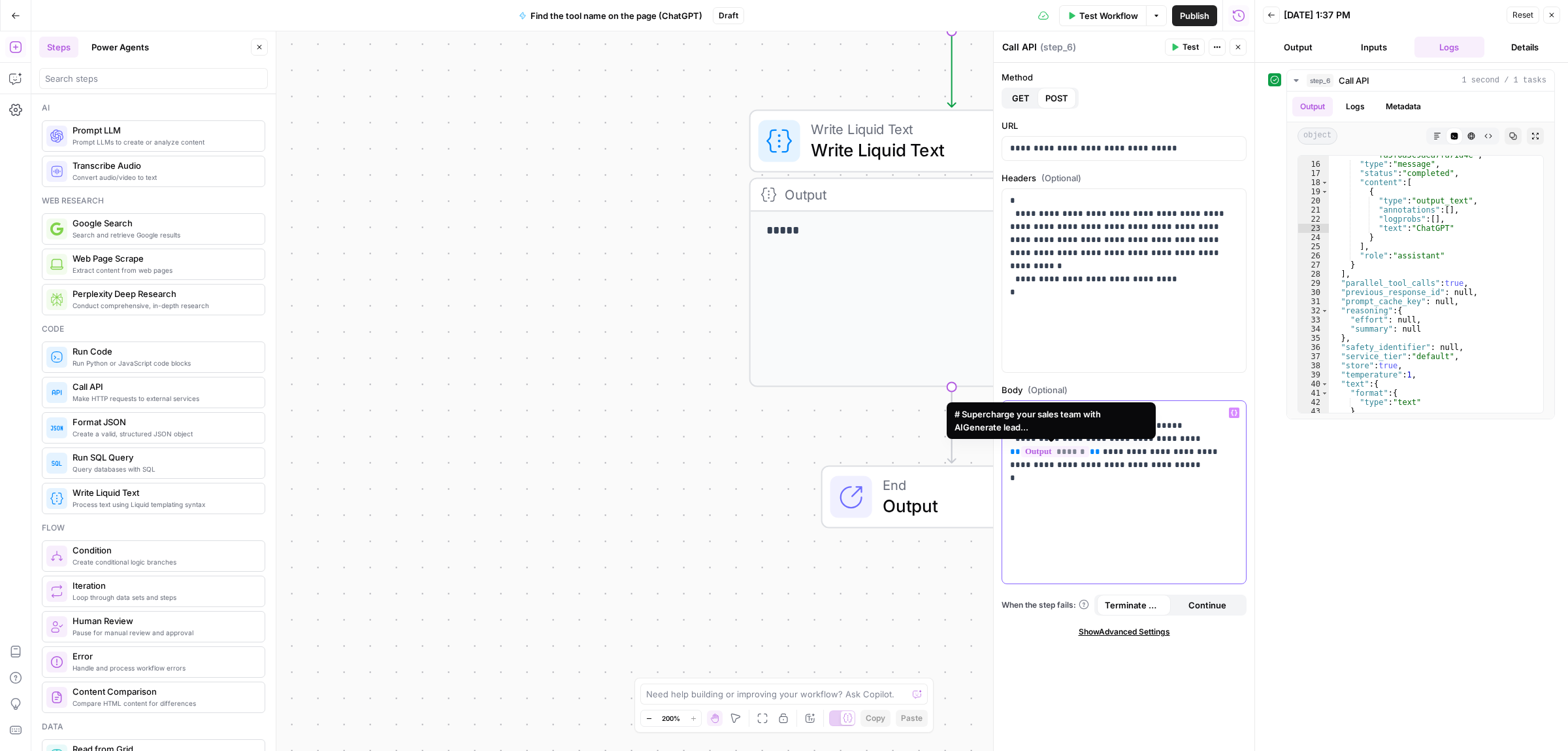
click at [1067, 449] on span "******" at bounding box center [1055, 452] width 68 height 11
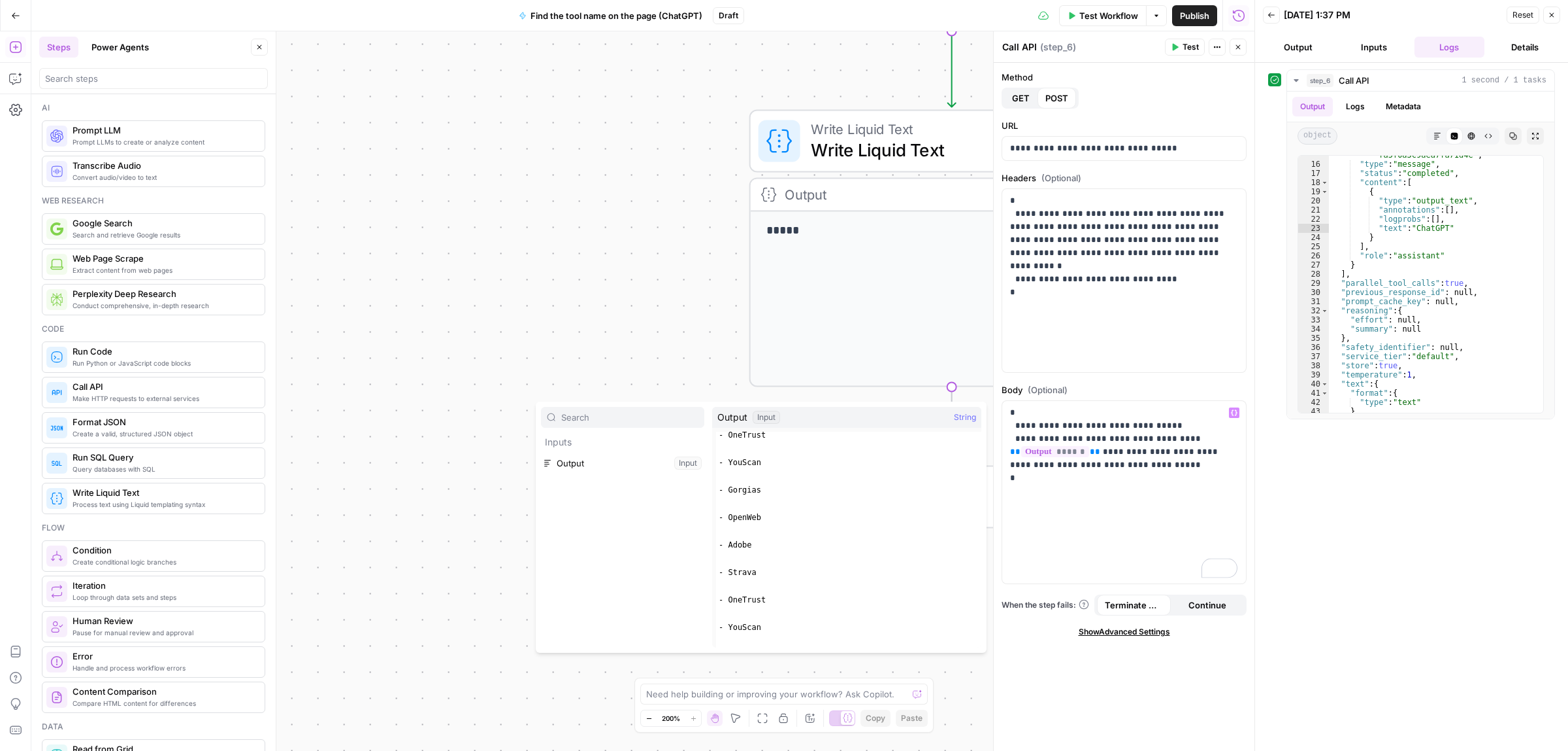
scroll to position [588, 0]
drag, startPoint x: 751, startPoint y: 419, endPoint x: 786, endPoint y: 419, distance: 35.0
click at [783, 419] on div "Output Input String" at bounding box center [847, 417] width 269 height 21
click at [786, 419] on div "Output Input String" at bounding box center [847, 417] width 269 height 21
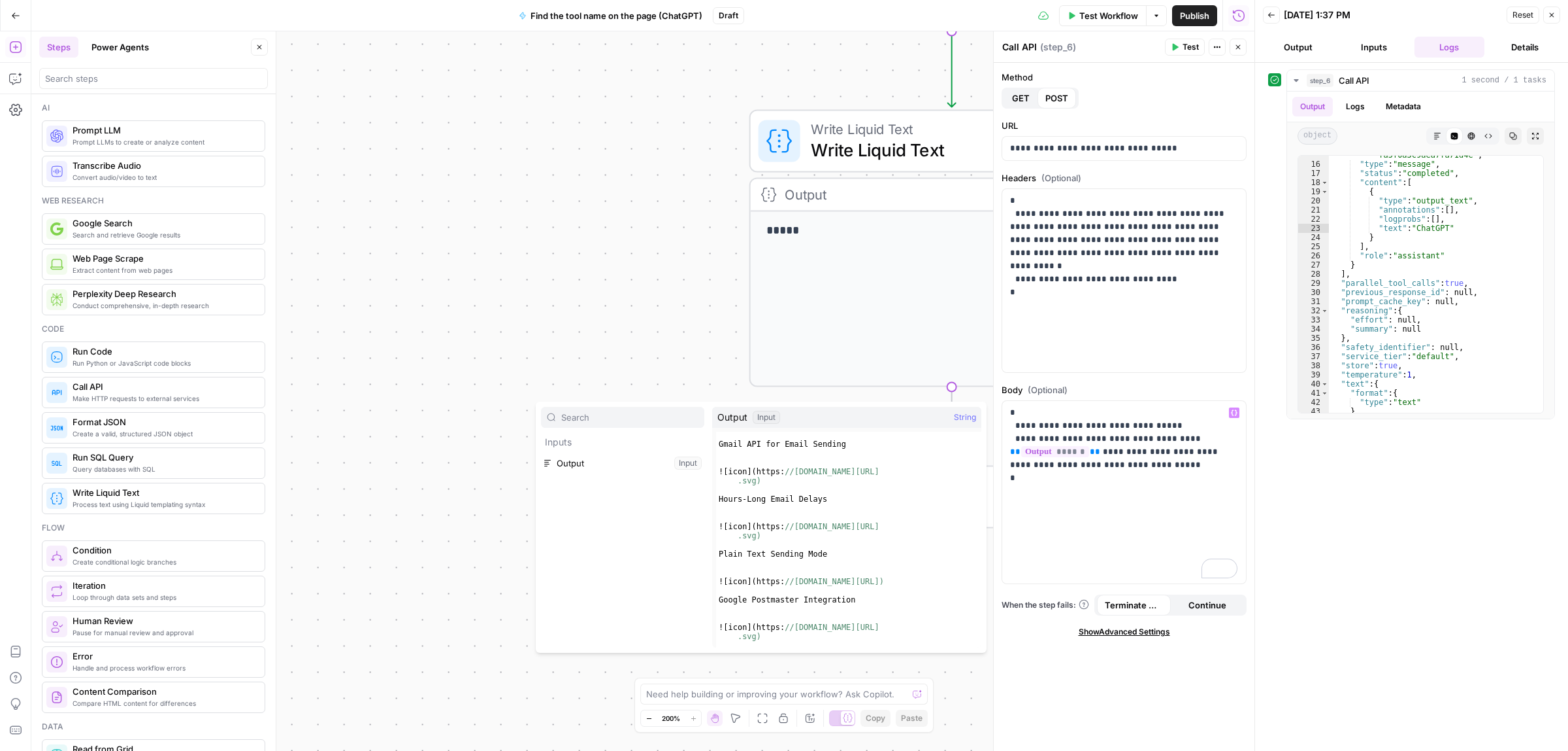
scroll to position [2354, 0]
click at [618, 459] on button "Select variable Output" at bounding box center [622, 462] width 164 height 21
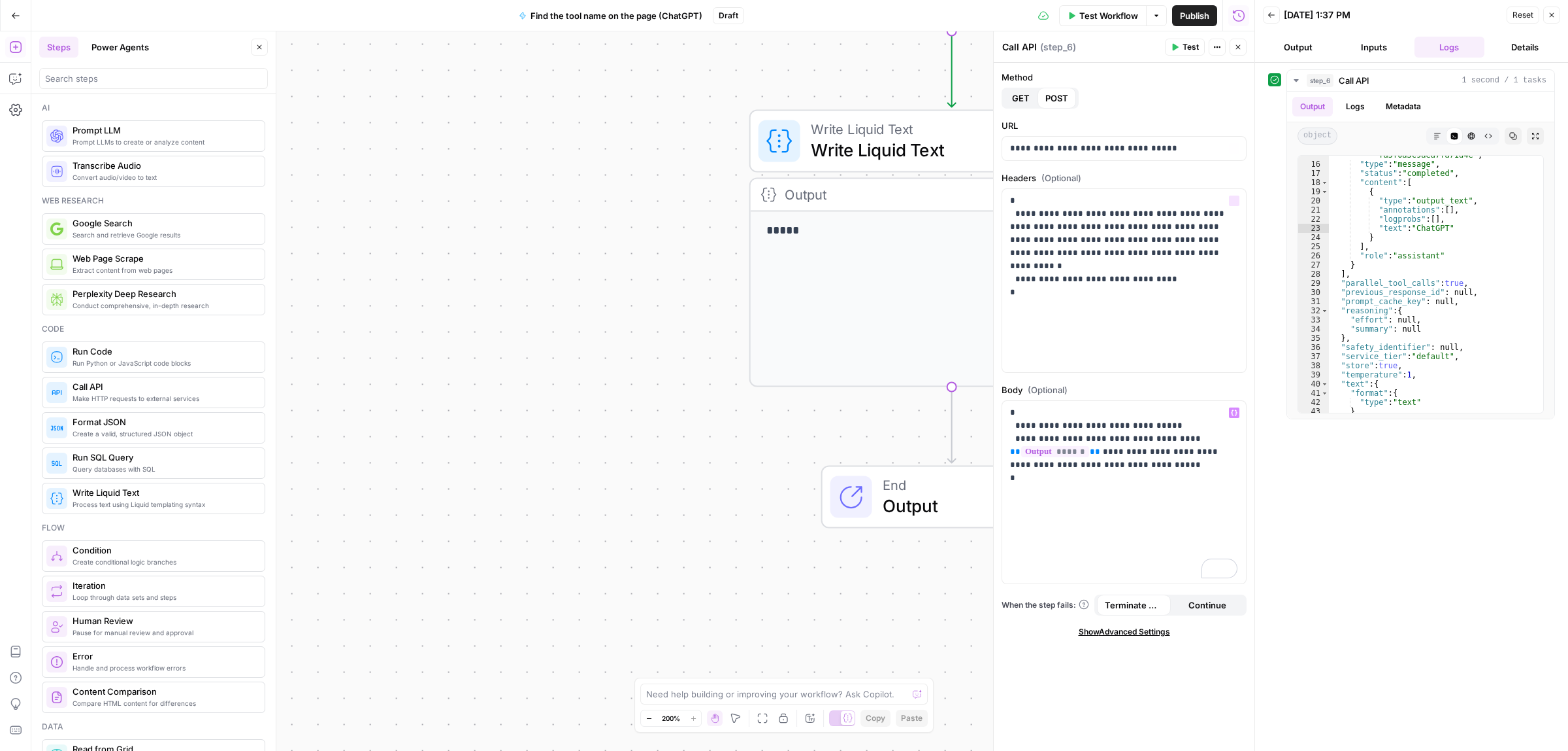
click at [1194, 44] on span "Test" at bounding box center [1191, 47] width 16 height 12
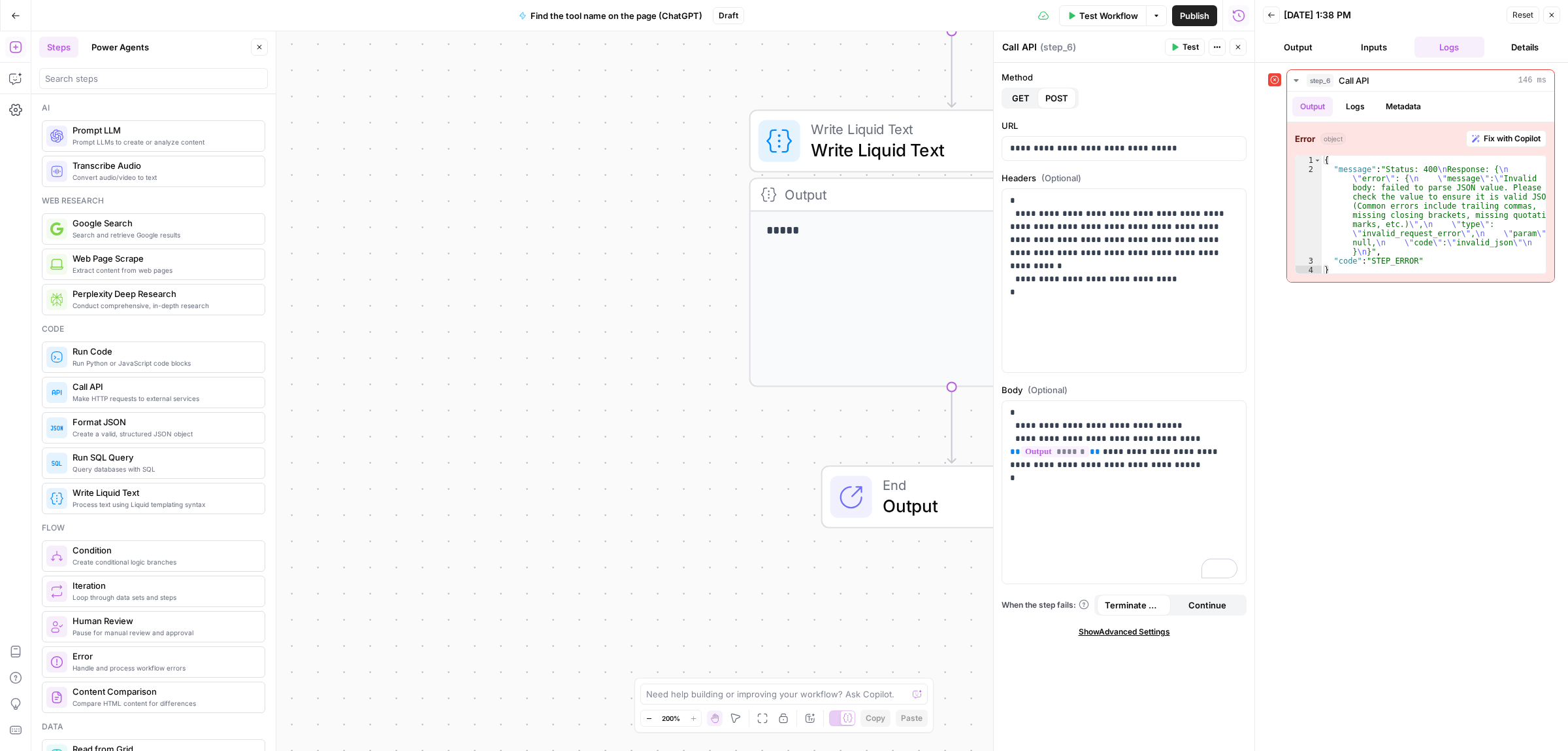
click at [11, 17] on icon "button" at bounding box center [15, 15] width 9 height 9
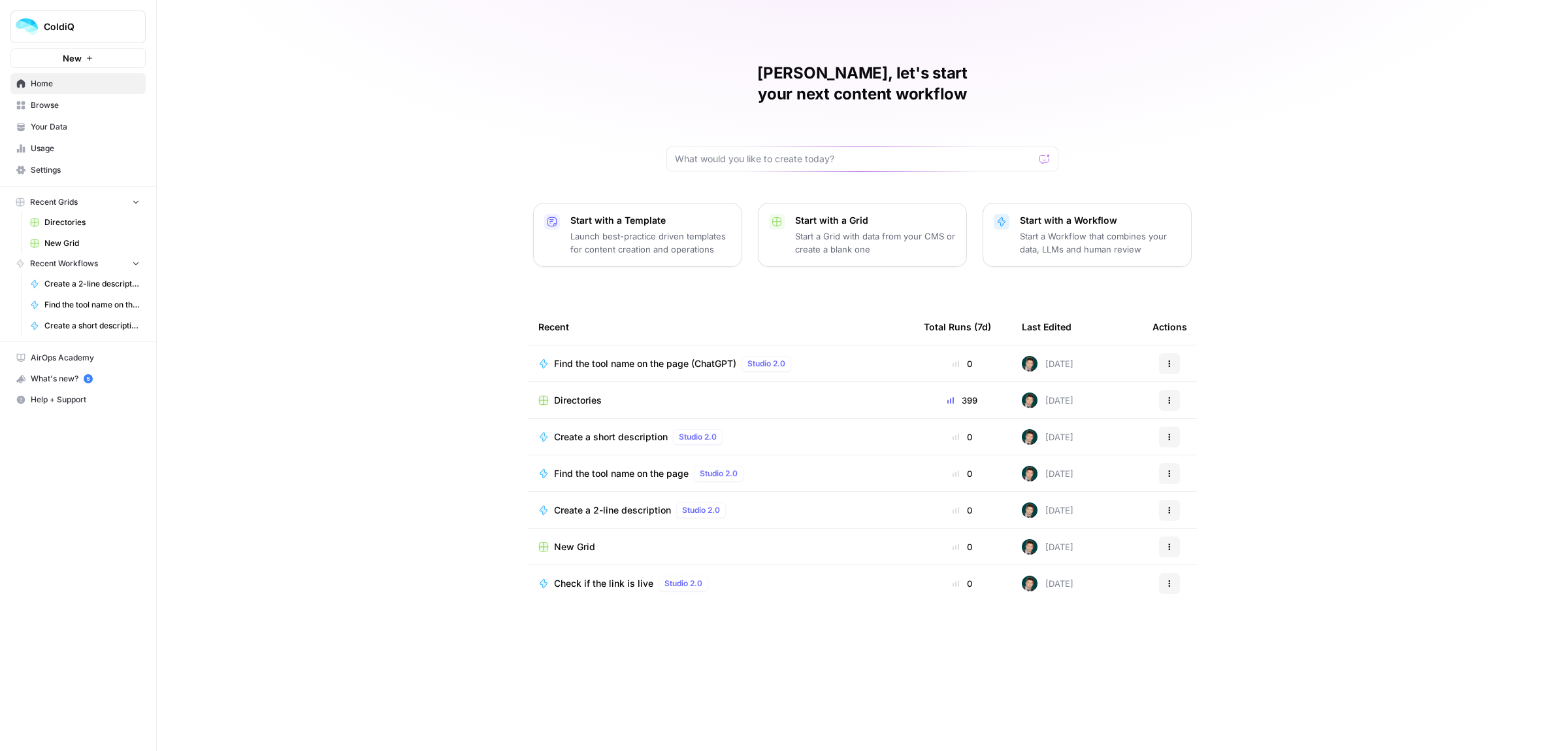
click at [600, 467] on span "Find the tool name on the page" at bounding box center [621, 473] width 135 height 13
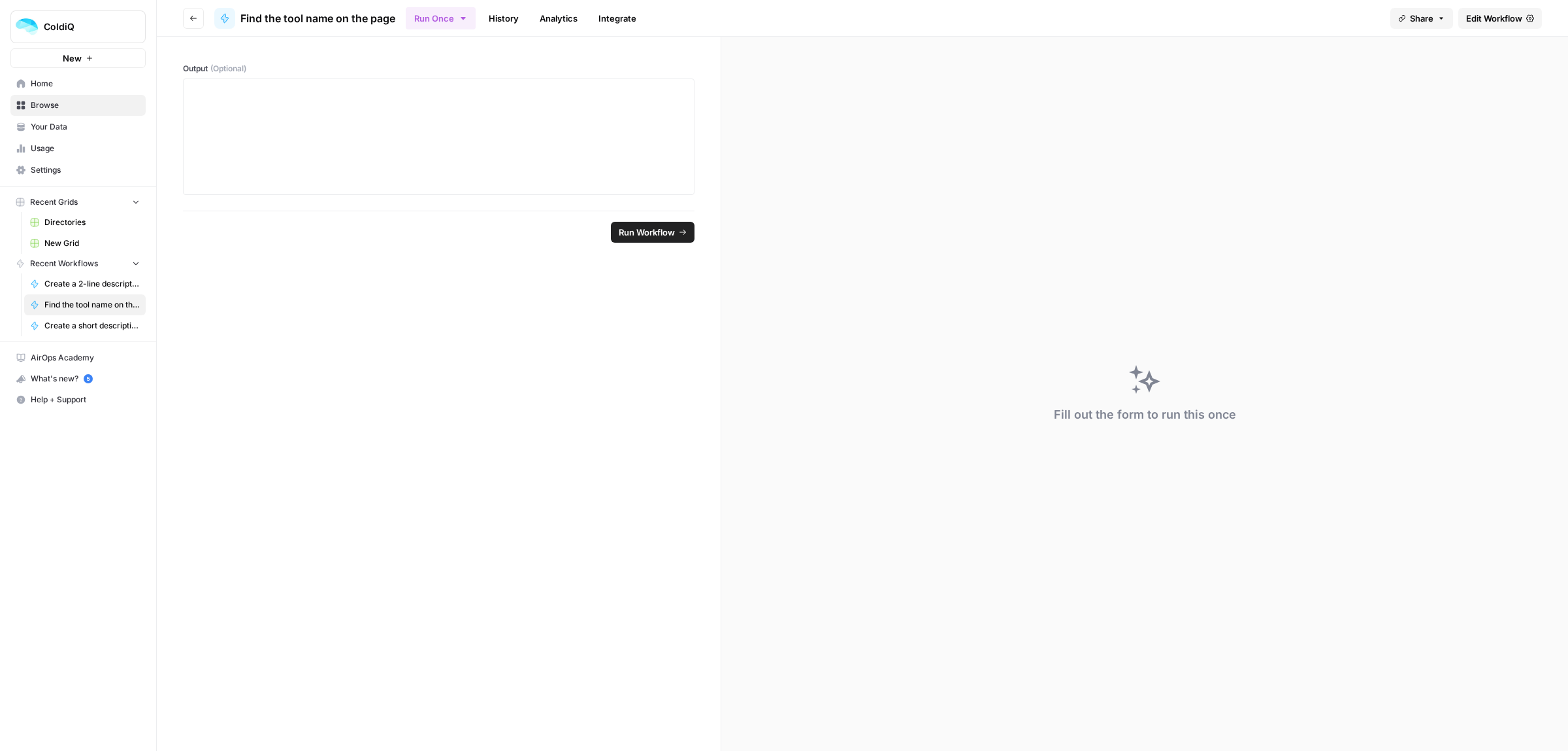
click at [1503, 22] on span "Edit Workflow" at bounding box center [1495, 18] width 56 height 13
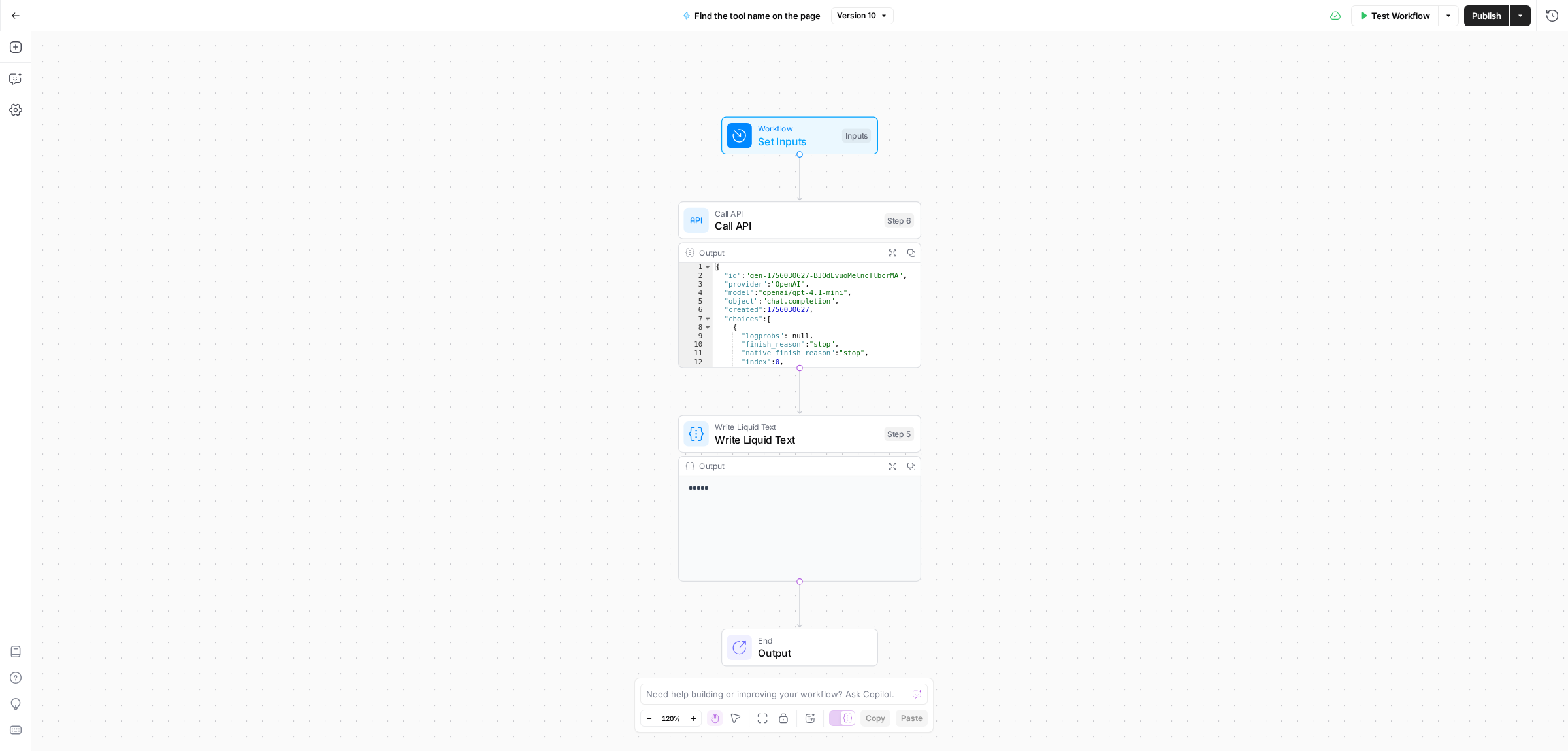
click at [798, 432] on span "Write Liquid Text" at bounding box center [797, 439] width 164 height 15
click at [814, 224] on span "Call API" at bounding box center [797, 225] width 164 height 15
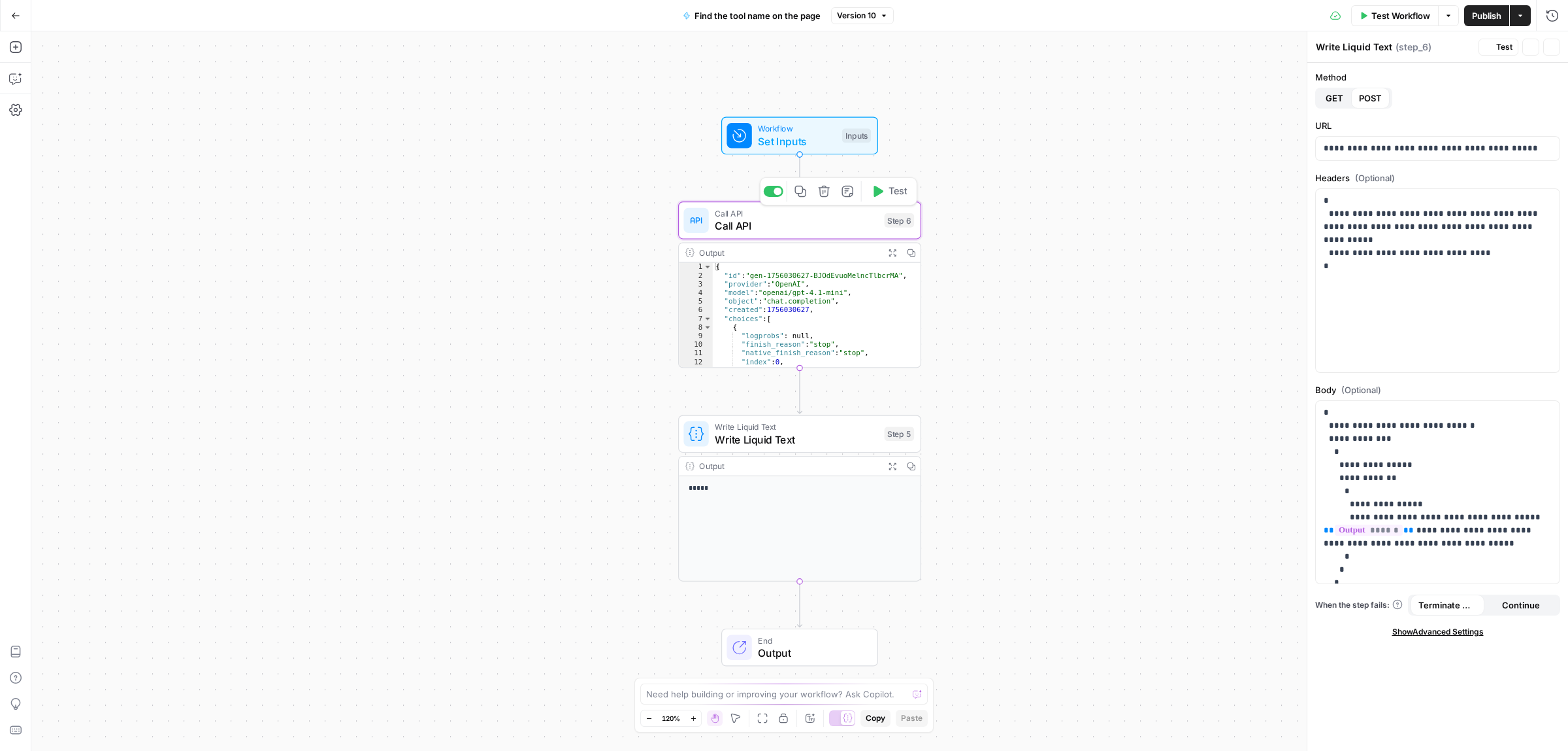
type textarea "Call API"
click at [1505, 44] on span "Test" at bounding box center [1505, 47] width 16 height 12
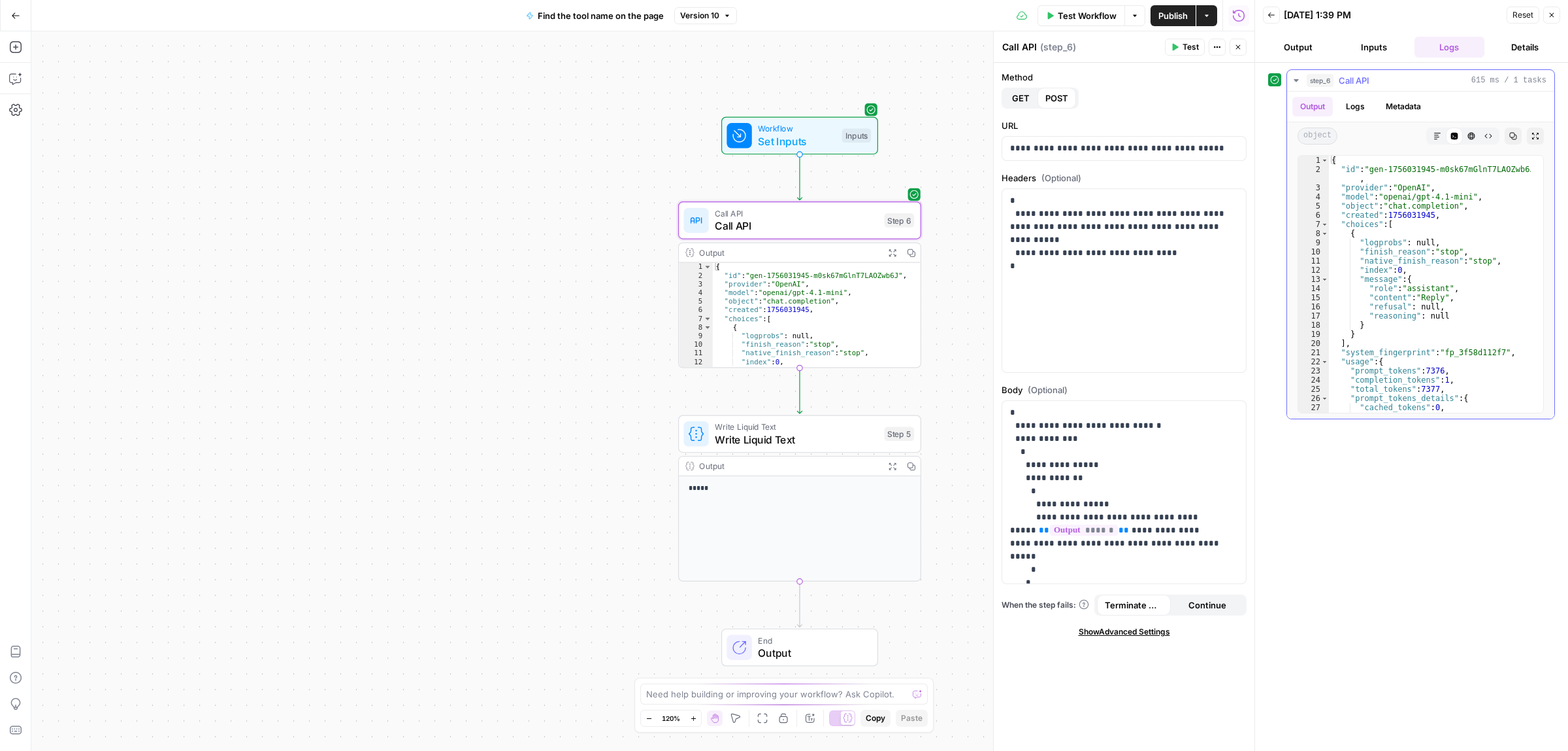
type textarea "**********"
drag, startPoint x: 1435, startPoint y: 299, endPoint x: 1426, endPoint y: 299, distance: 9.0
click at [1426, 299] on div "{ "id" : "gen-1756031945-m0sk67mGlnT7LAOZwb6J" , "provider" : "OpenAI" , "model…" at bounding box center [1430, 293] width 202 height 275
click at [1148, 497] on p "**********" at bounding box center [1118, 510] width 215 height 209
click at [1158, 151] on p "**********" at bounding box center [1123, 148] width 227 height 13
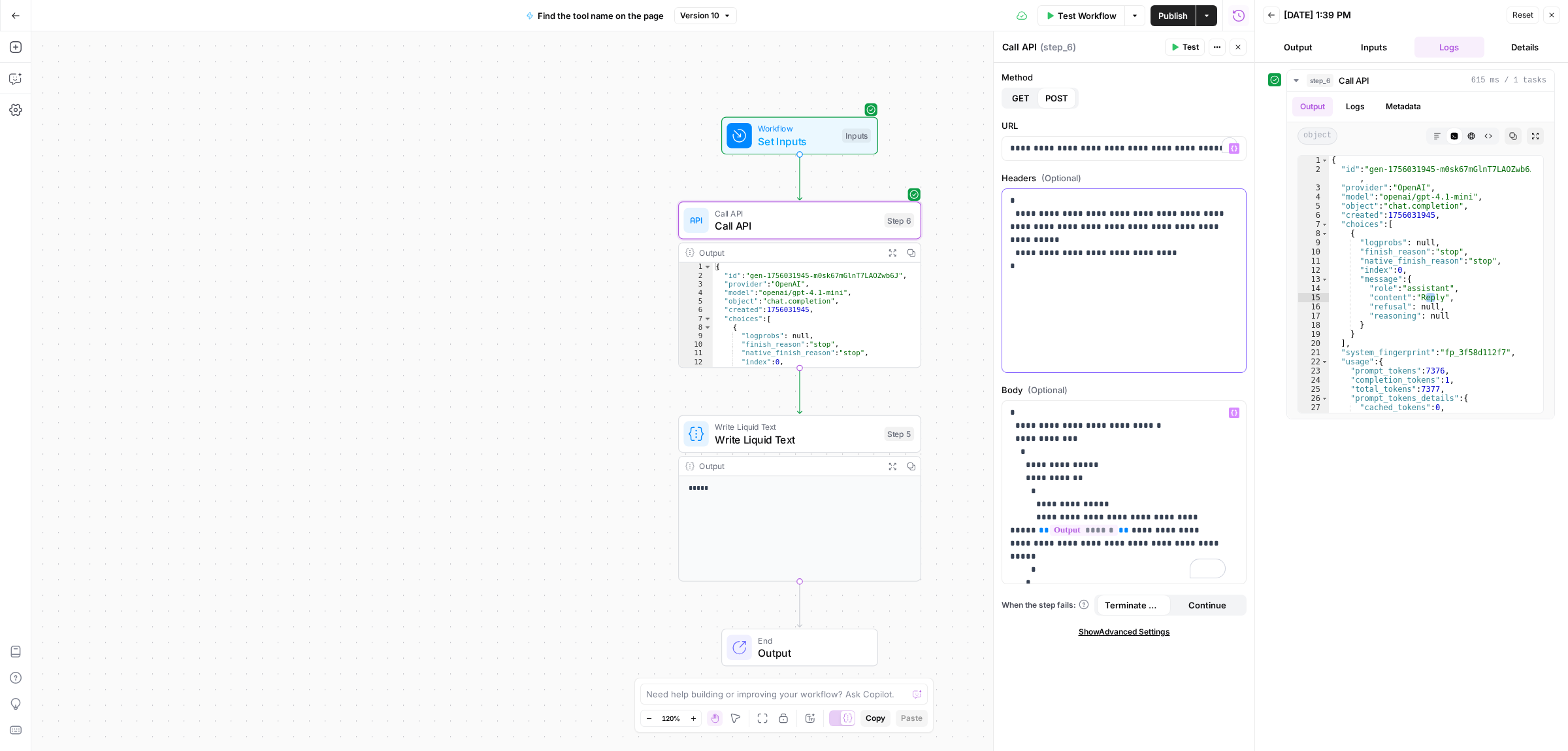
drag, startPoint x: 1101, startPoint y: 217, endPoint x: 1121, endPoint y: 256, distance: 43.8
click at [1139, 227] on p "**********" at bounding box center [1123, 233] width 227 height 79
click at [1139, 258] on p "**********" at bounding box center [1123, 233] width 227 height 79
click at [1069, 528] on span "******" at bounding box center [1083, 530] width 68 height 11
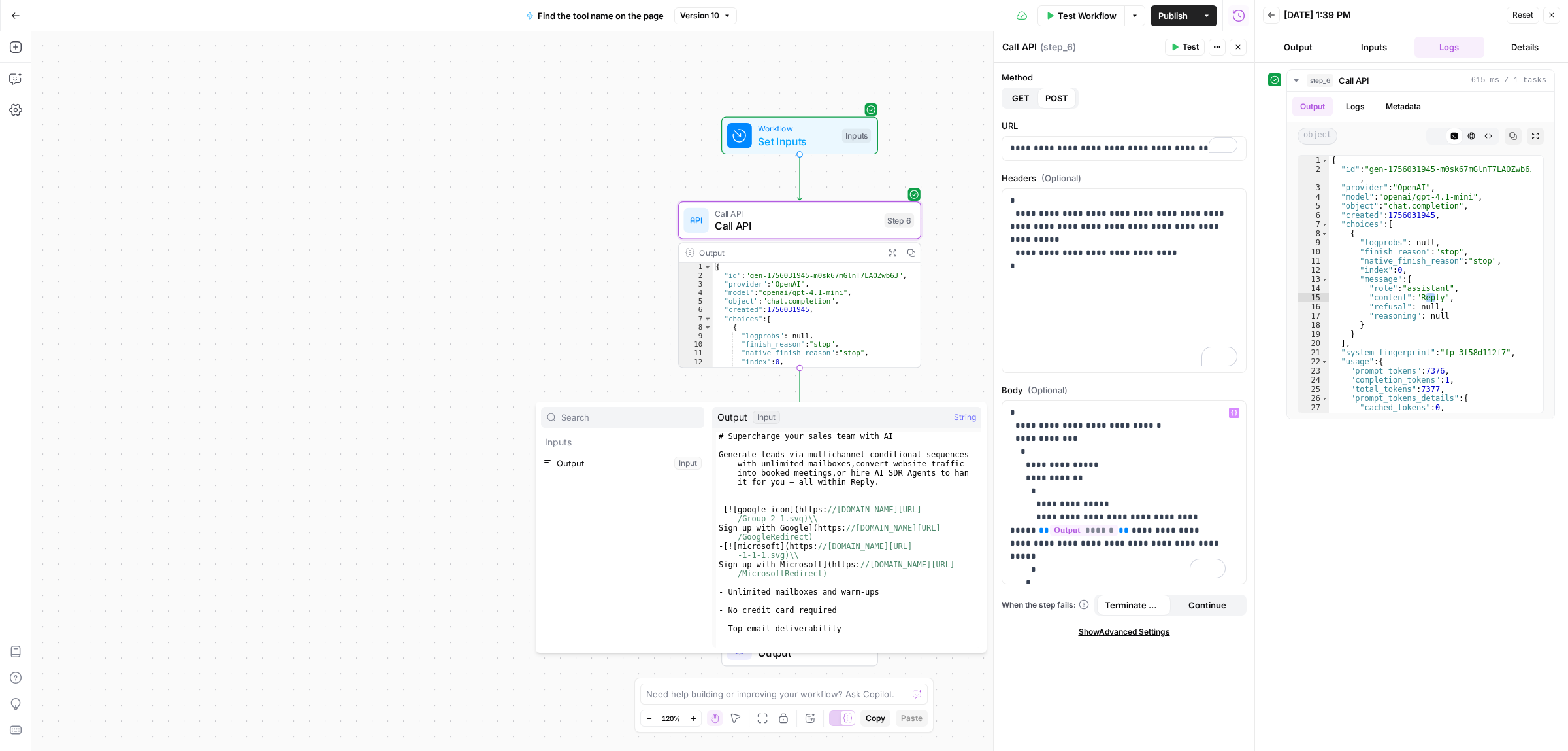
click at [765, 417] on div "Input" at bounding box center [767, 417] width 27 height 13
click at [952, 396] on div "Workflow Set Inputs Inputs Call API Call API Step 6 Output Expand Output Copy 1…" at bounding box center [643, 391] width 1223 height 719
click at [968, 409] on div "Workflow Set Inputs Inputs Call API Call API Step 6 Output Expand Output Copy 1…" at bounding box center [643, 391] width 1223 height 719
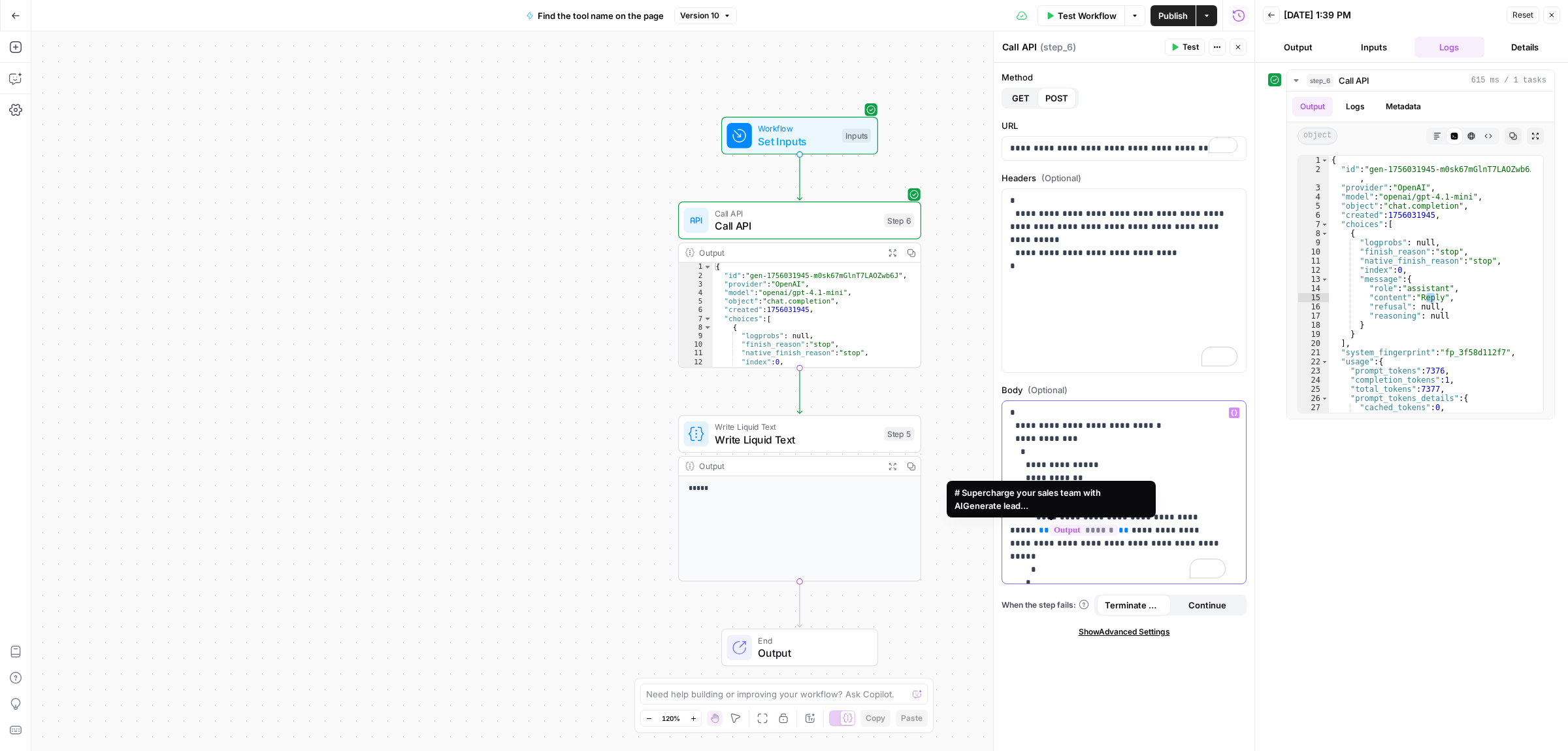
click at [1059, 528] on span "******" at bounding box center [1083, 530] width 68 height 11
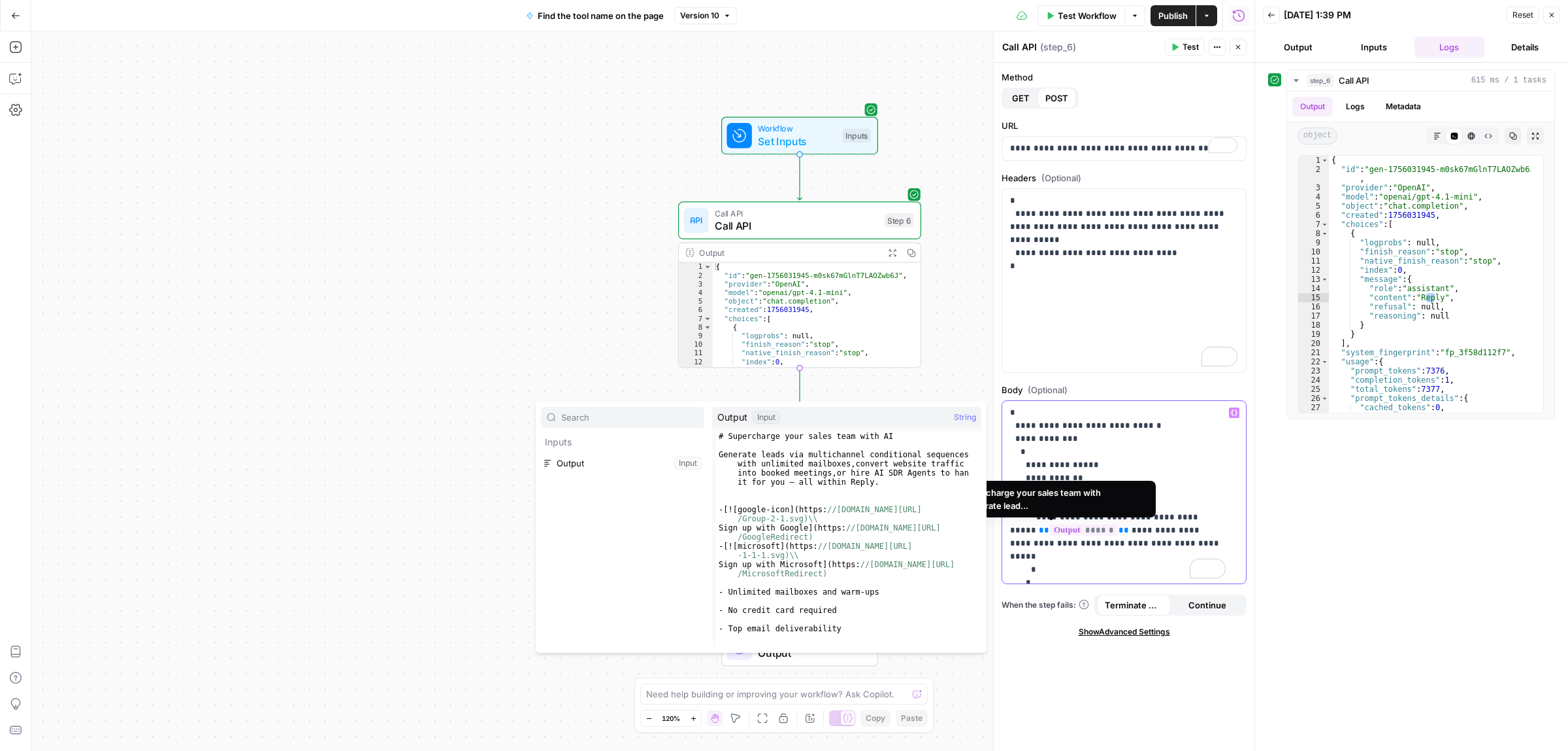
click at [1107, 528] on p "**********" at bounding box center [1118, 510] width 215 height 209
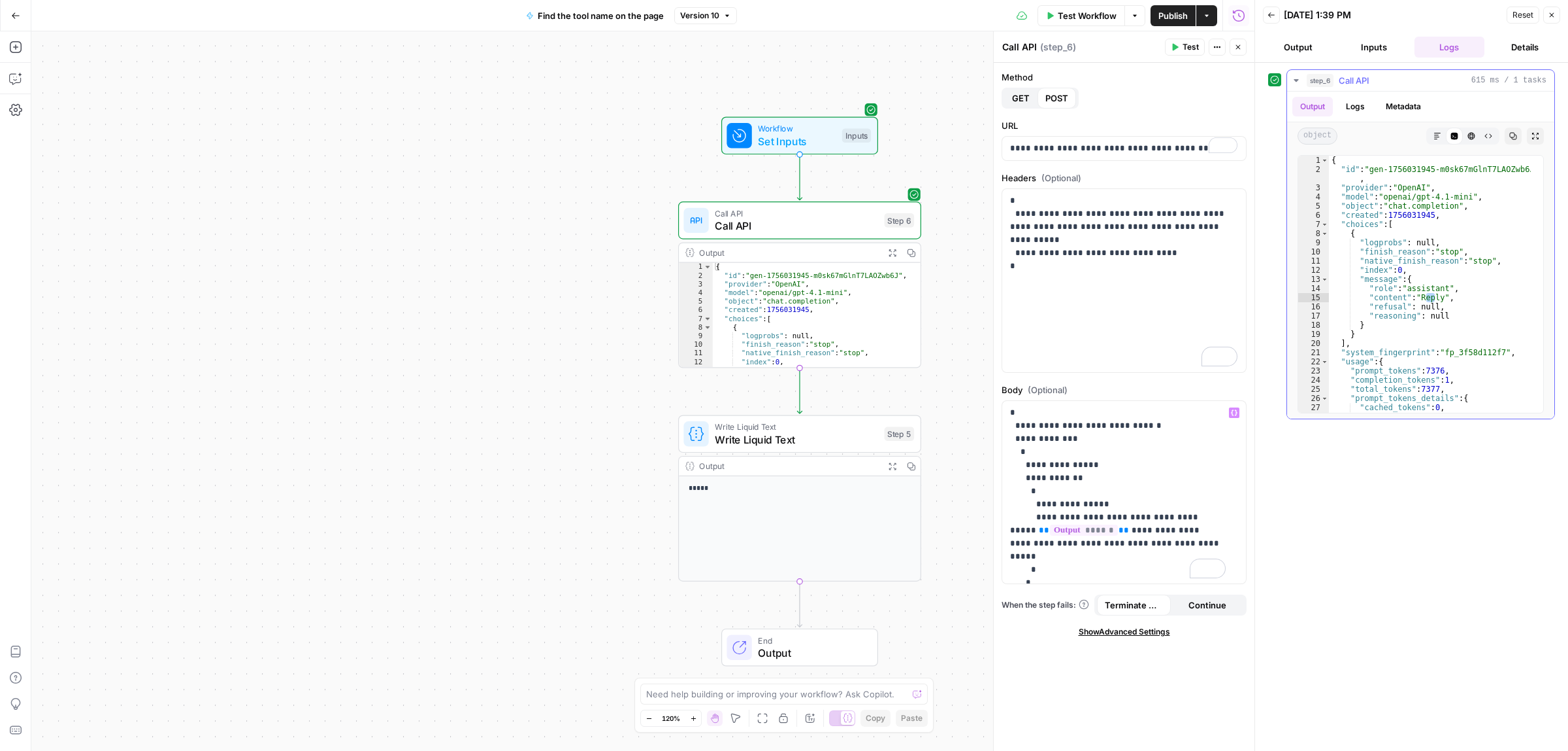
click at [1348, 102] on button "Logs" at bounding box center [1355, 107] width 34 height 20
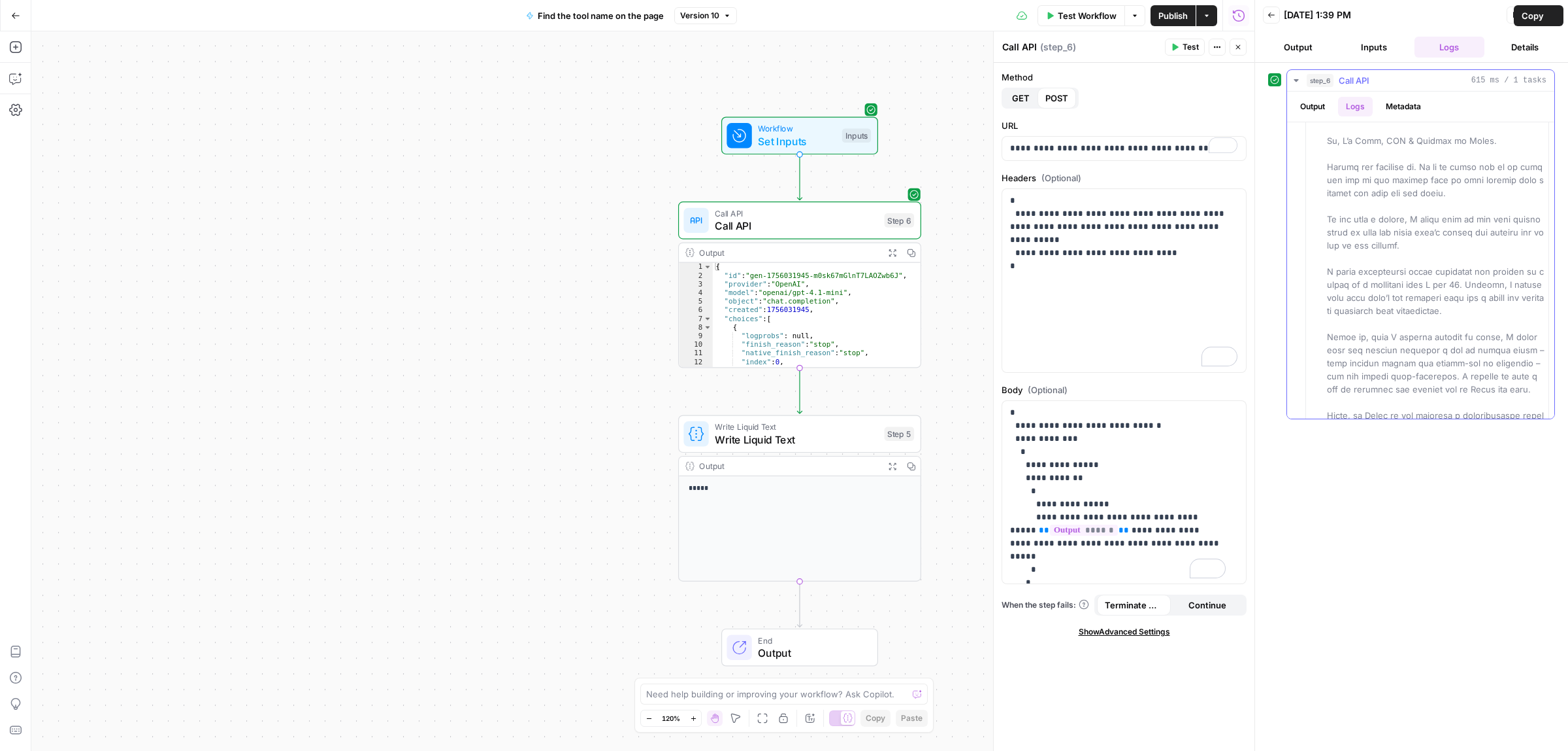
scroll to position [17121, 0]
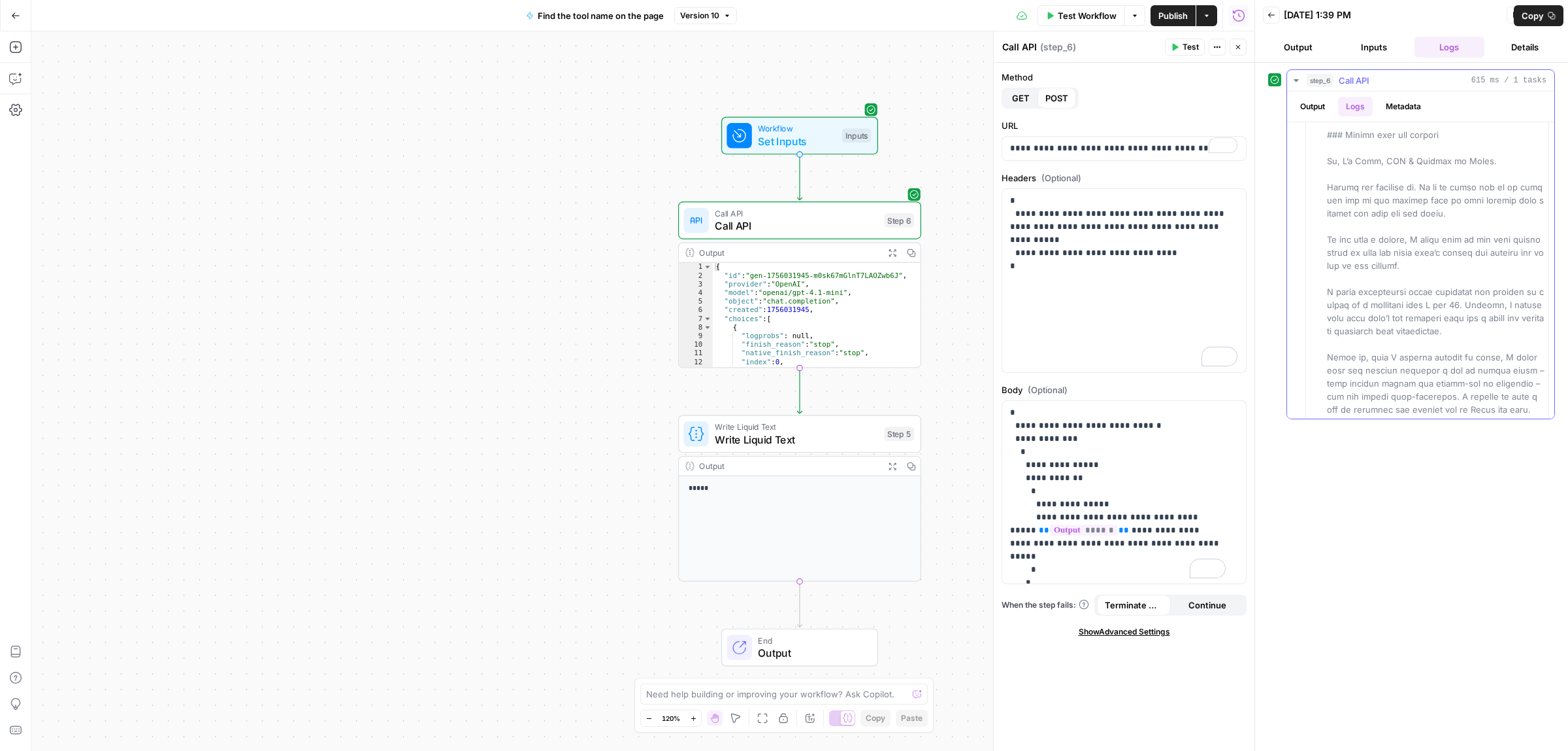
click at [1318, 105] on button "Output" at bounding box center [1312, 107] width 41 height 20
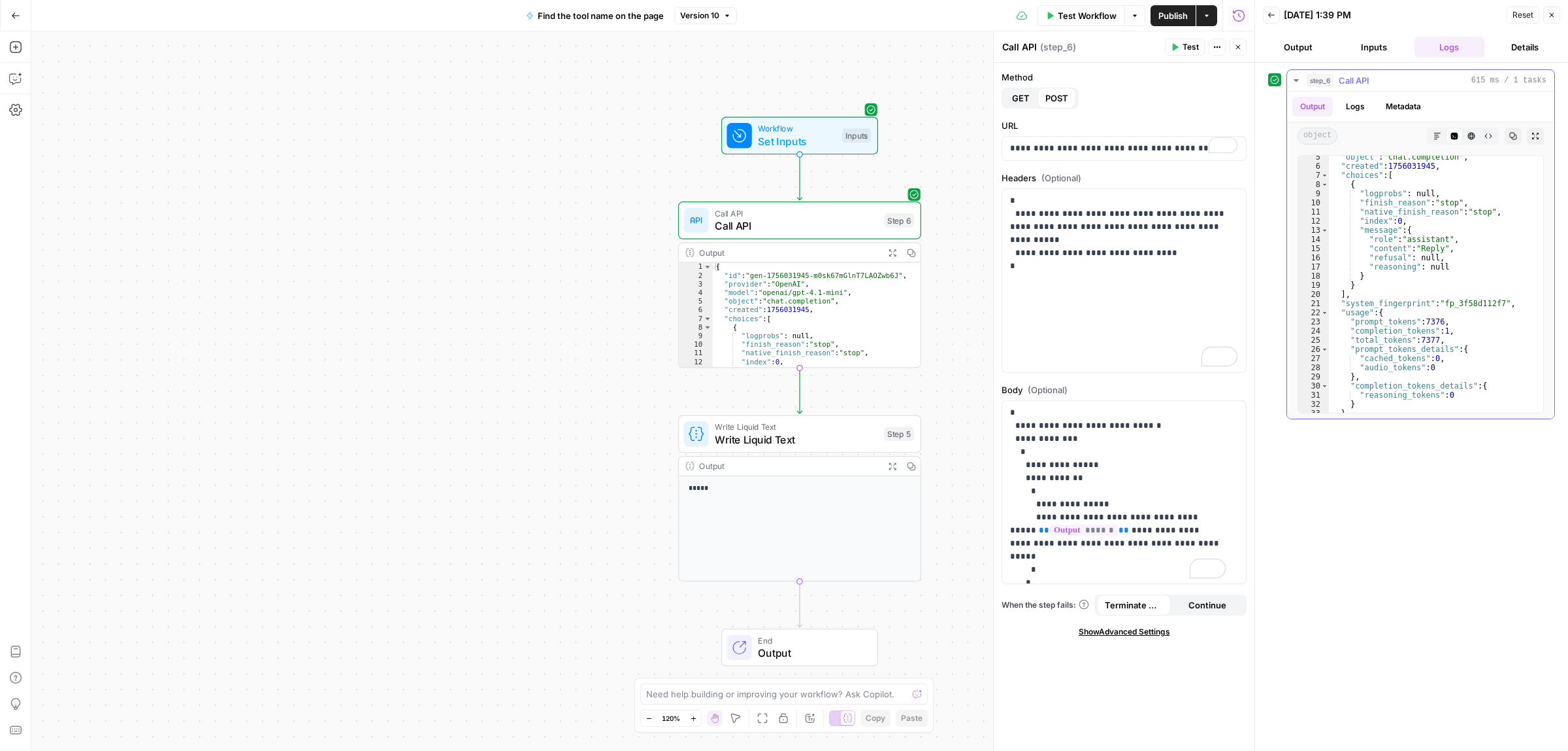
scroll to position [63, 0]
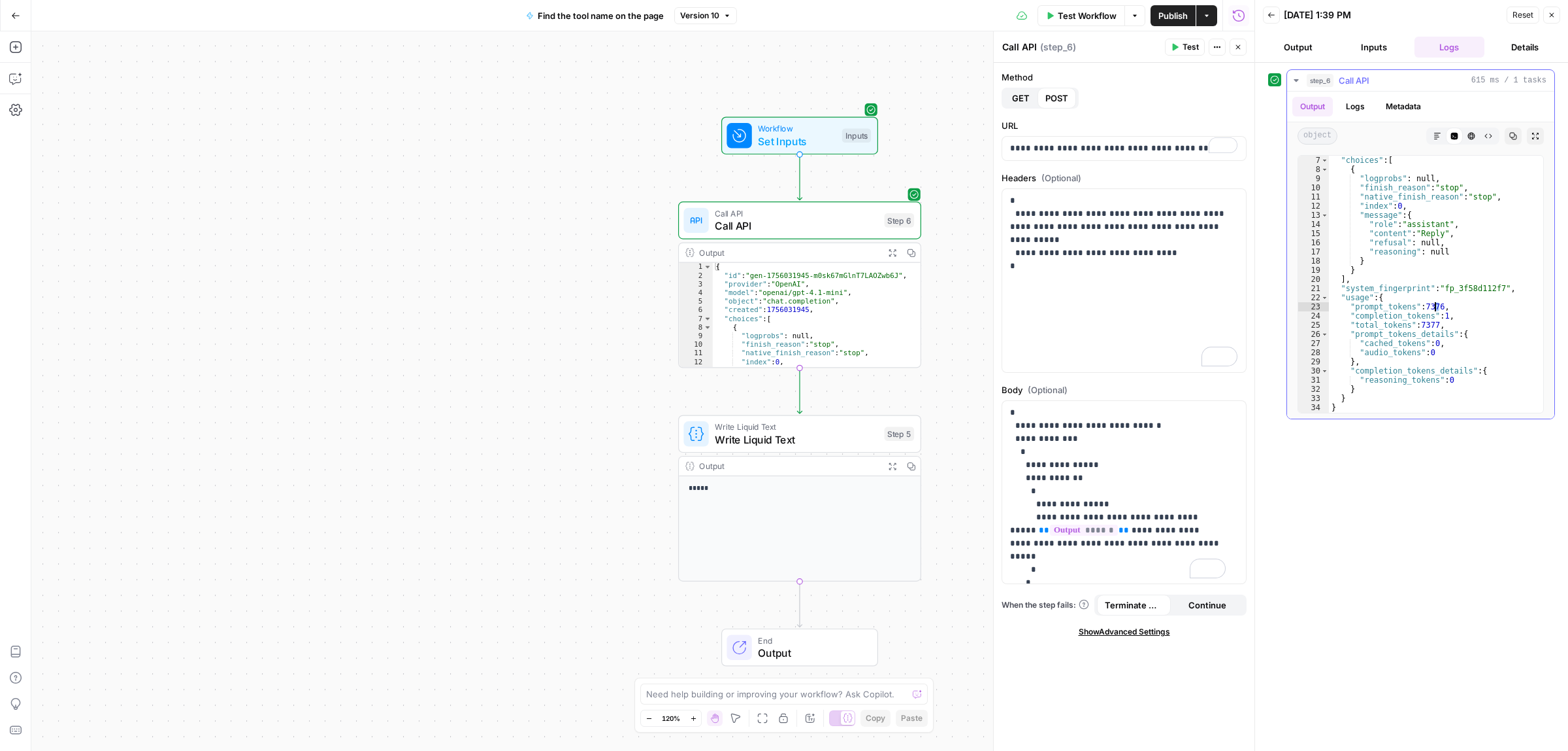
drag, startPoint x: 1441, startPoint y: 311, endPoint x: 1429, endPoint y: 311, distance: 12.0
click at [1430, 311] on div ""choices" : [ { "logprobs" : null , "finish_reason" : "stop" , "native_finish_r…" at bounding box center [1430, 293] width 202 height 275
click at [1425, 347] on div ""choices" : [ { "logprobs" : null , "finish_reason" : "stop" , "native_finish_r…" at bounding box center [1430, 293] width 202 height 275
type textarea "**********"
click at [20, 16] on icon "button" at bounding box center [15, 15] width 9 height 9
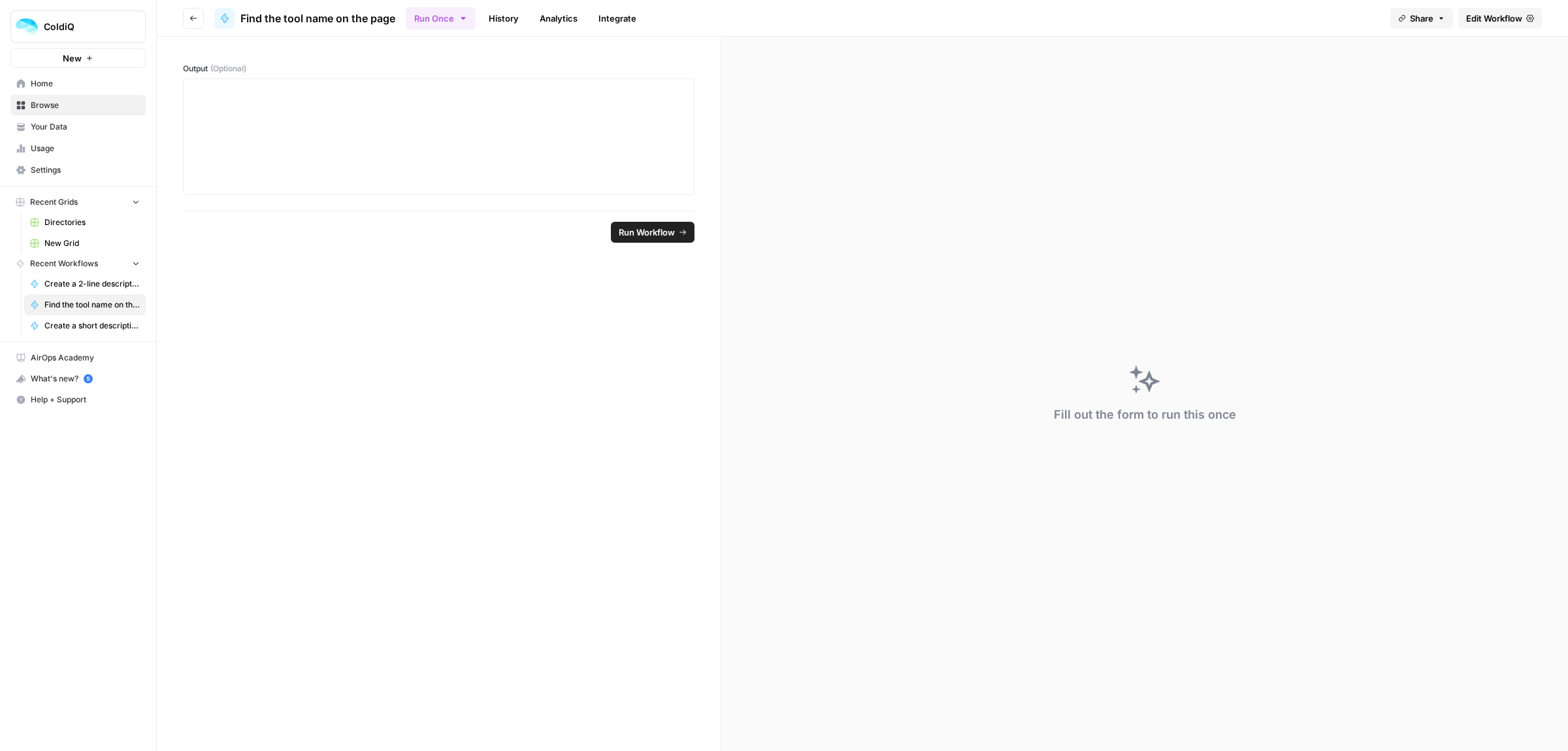
click at [47, 90] on link "Home" at bounding box center [79, 83] width 136 height 21
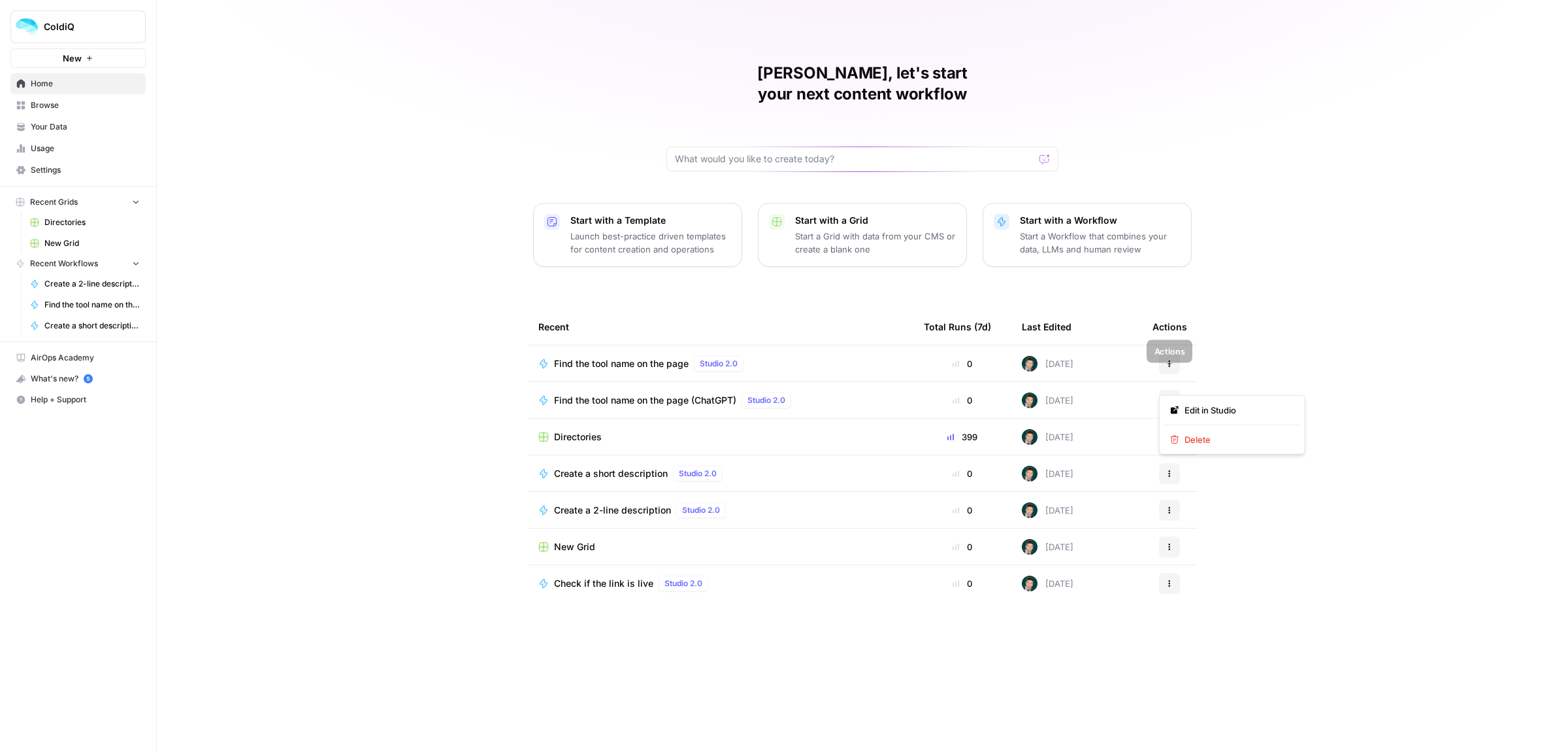
click at [1162, 390] on button "Actions" at bounding box center [1169, 400] width 21 height 21
click at [1186, 439] on span "Delete" at bounding box center [1237, 439] width 105 height 13
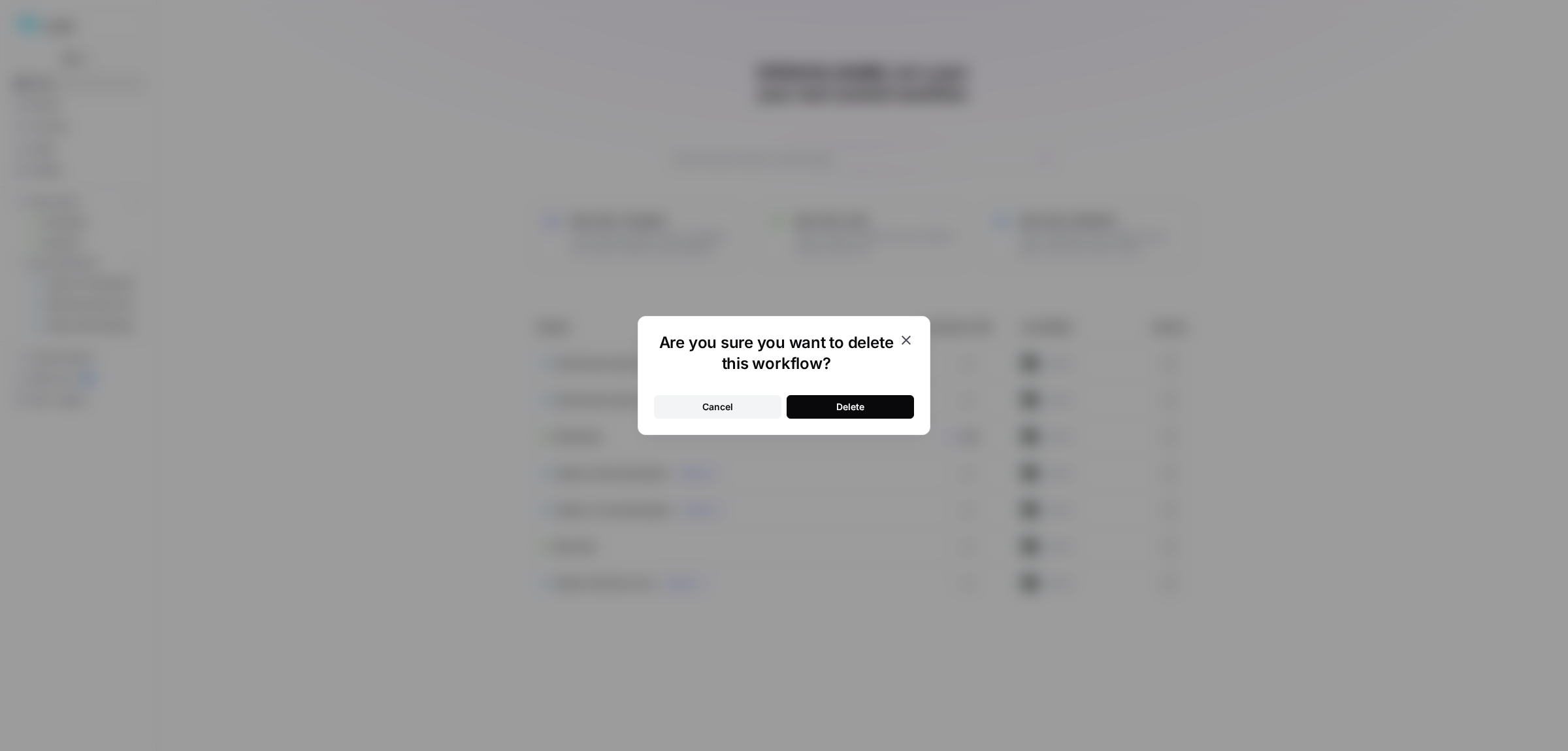
click at [873, 419] on button "Delete" at bounding box center [850, 407] width 128 height 24
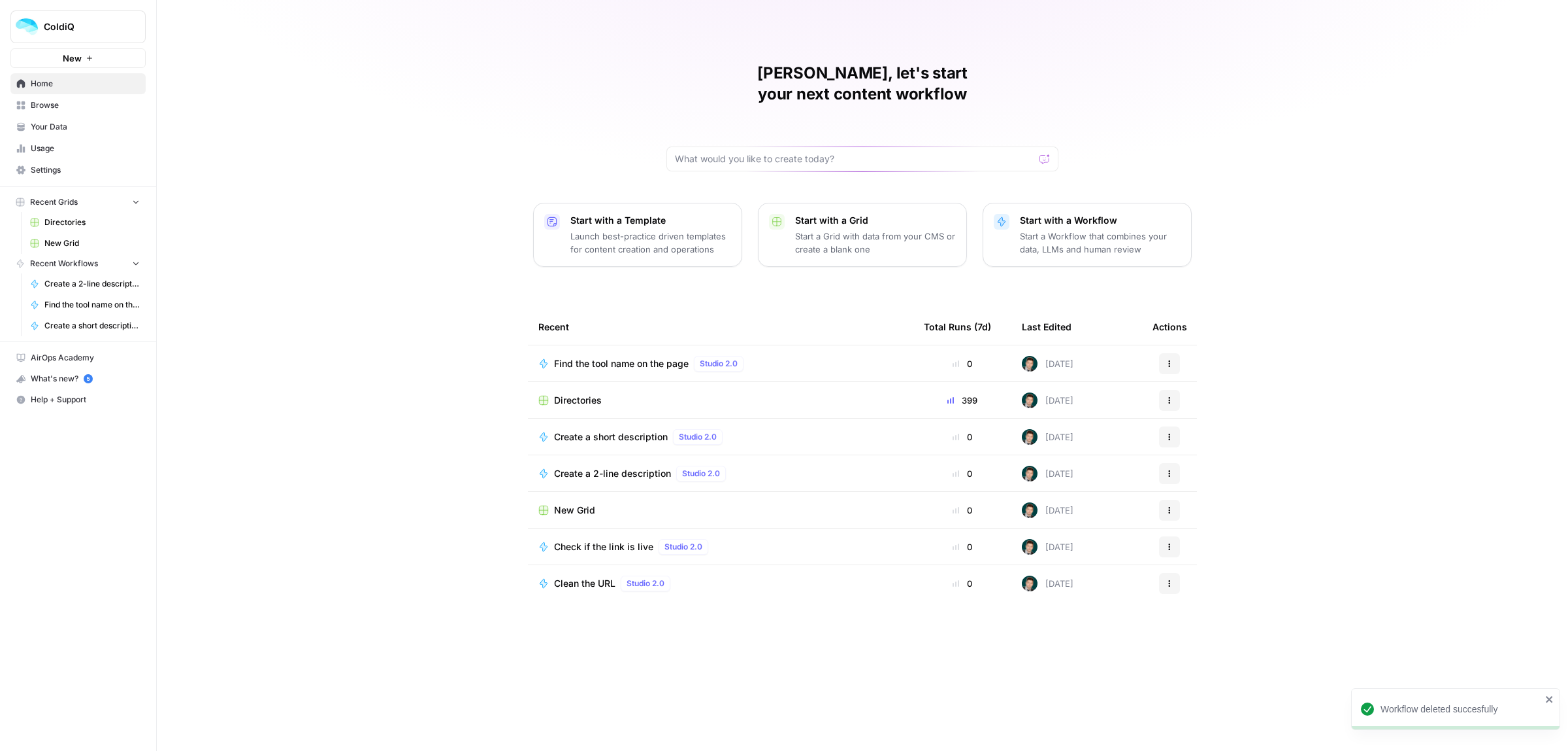
click at [579, 394] on span "Directories" at bounding box center [578, 400] width 48 height 13
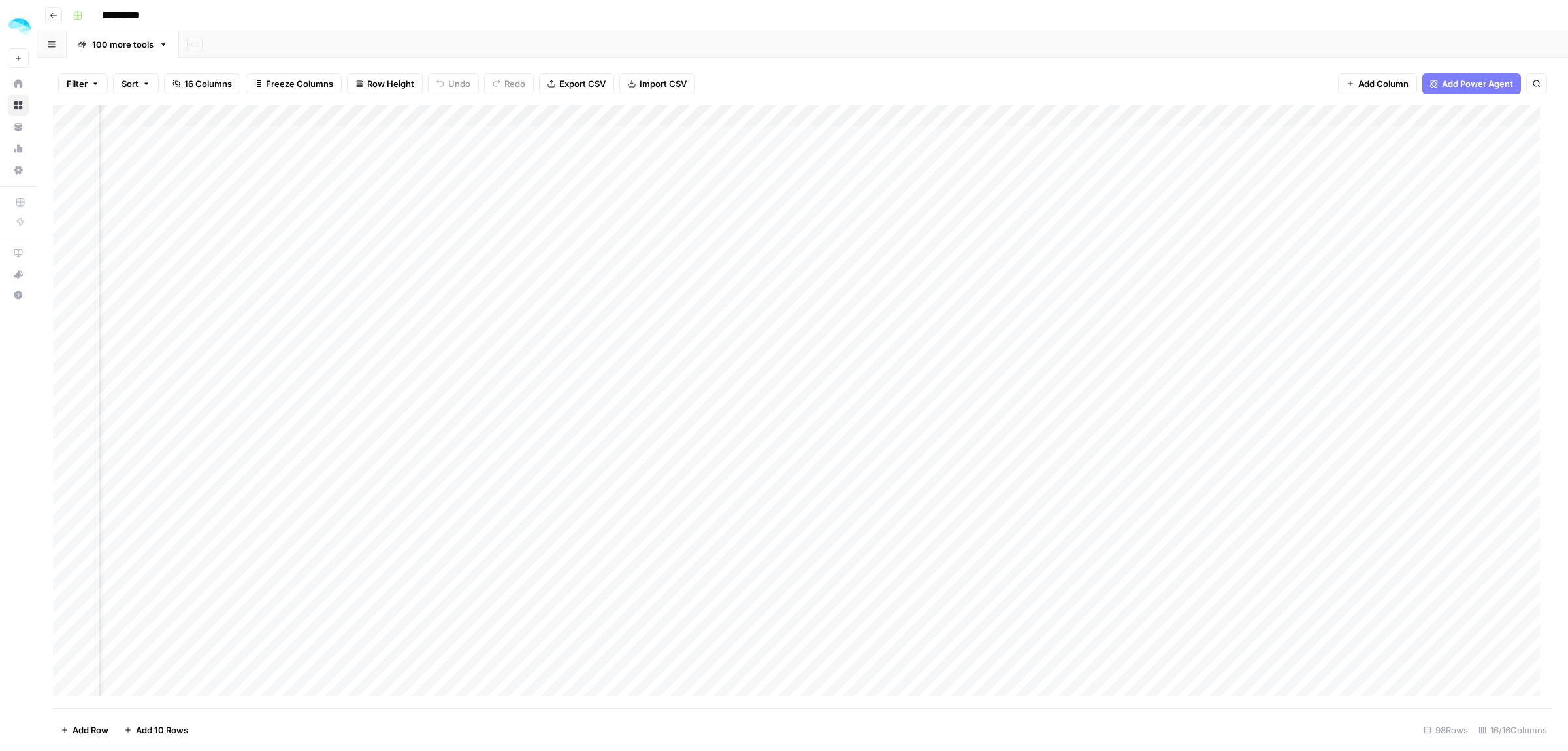
scroll to position [0, 1155]
click at [1439, 136] on div "Add Column" at bounding box center [803, 406] width 1500 height 604
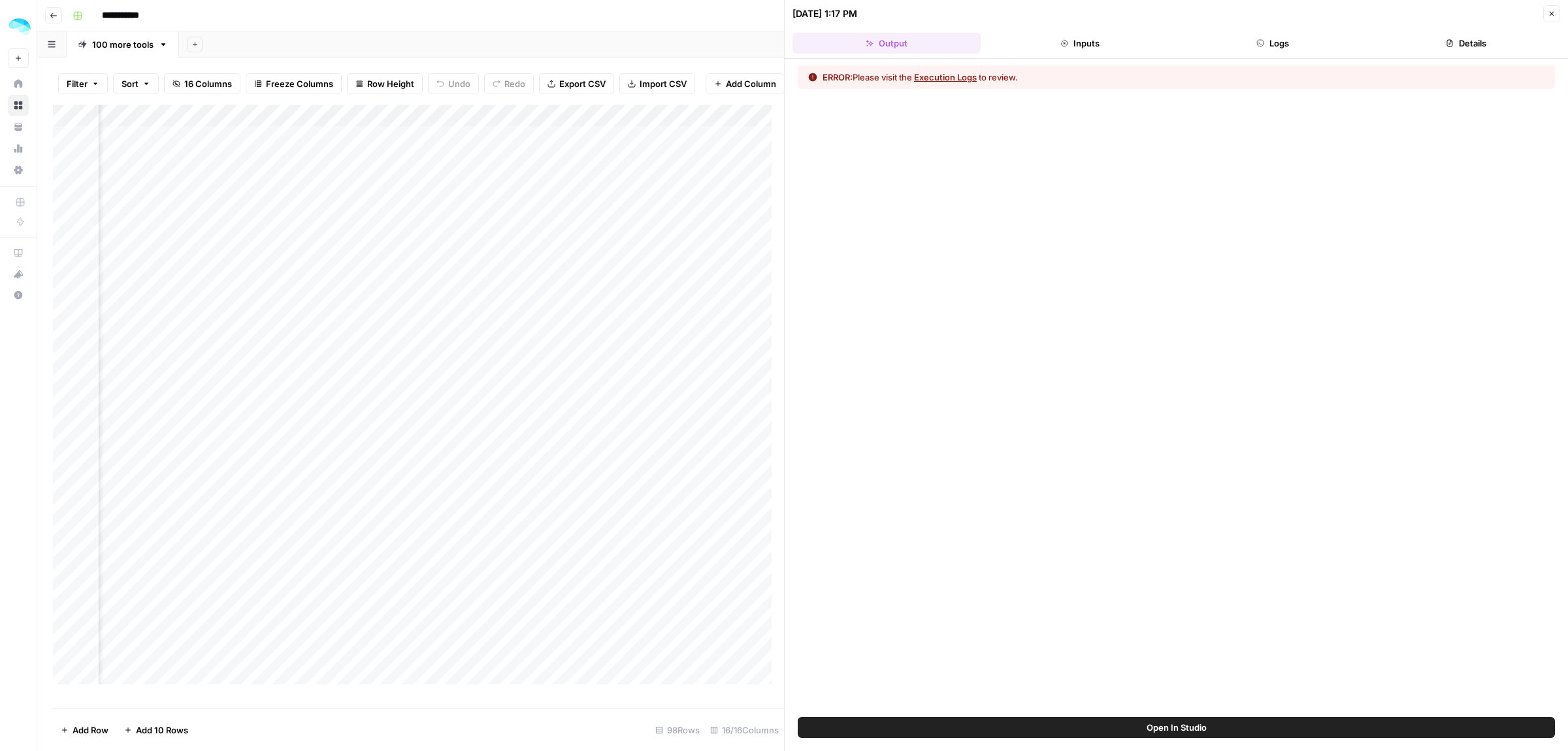
click at [1272, 33] on button "Logs" at bounding box center [1273, 43] width 188 height 21
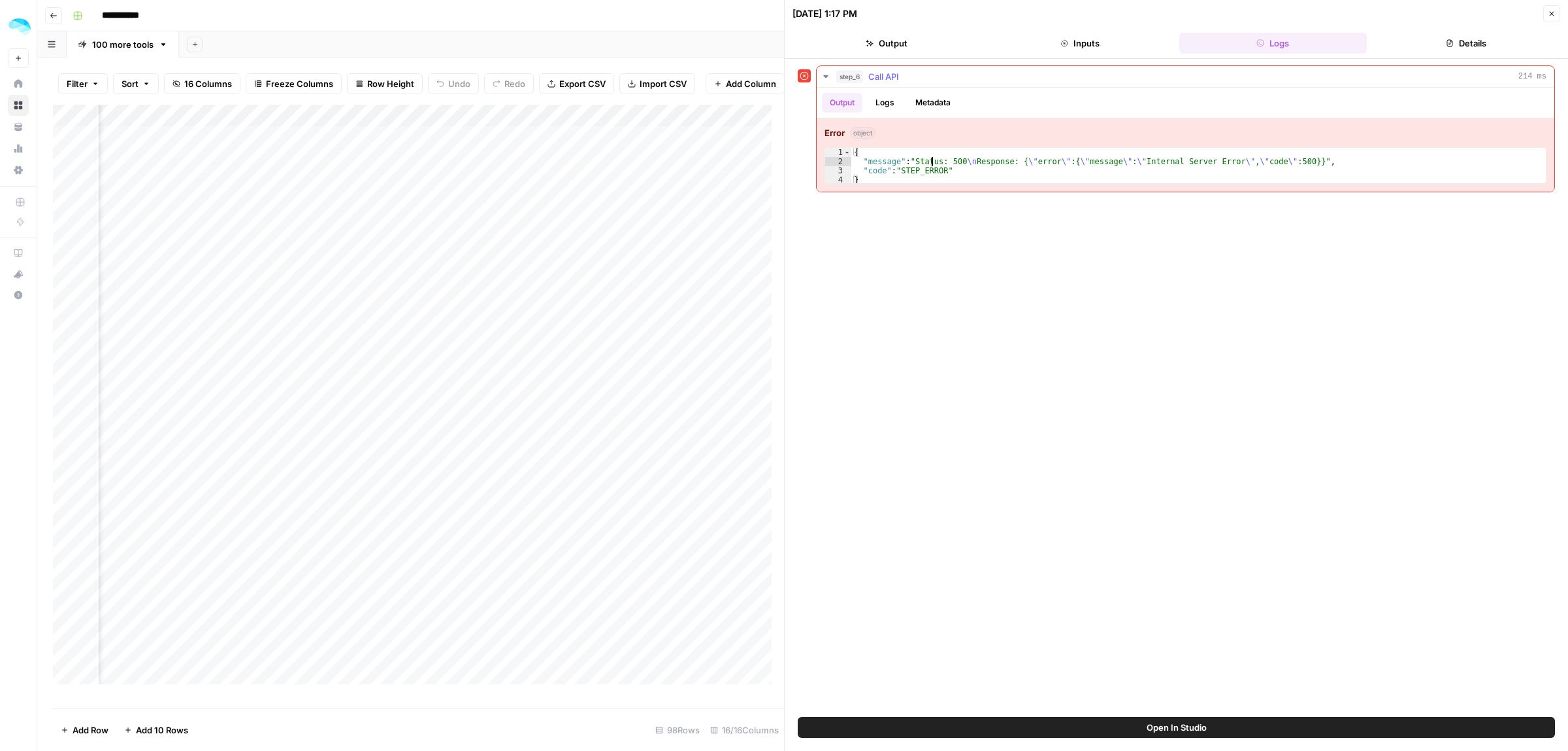
drag, startPoint x: 936, startPoint y: 164, endPoint x: 1066, endPoint y: 164, distance: 130.0
click at [1047, 164] on div "{ "message" : "Status: 500 \n Response: { \" error \" :{ \" message \" : \" Int…" at bounding box center [1199, 175] width 694 height 55
click at [1073, 165] on div "{ "message" : "Status: 500 \n Response: { \" error \" :{ \" message \" : \" Int…" at bounding box center [1199, 175] width 694 height 55
drag, startPoint x: 1161, startPoint y: 157, endPoint x: 1286, endPoint y: 162, distance: 125.1
click at [1272, 162] on div "{ "message" : "Status: 500 \n Response: { \" error \" :{ \" message \" : \" Int…" at bounding box center [1199, 175] width 694 height 55
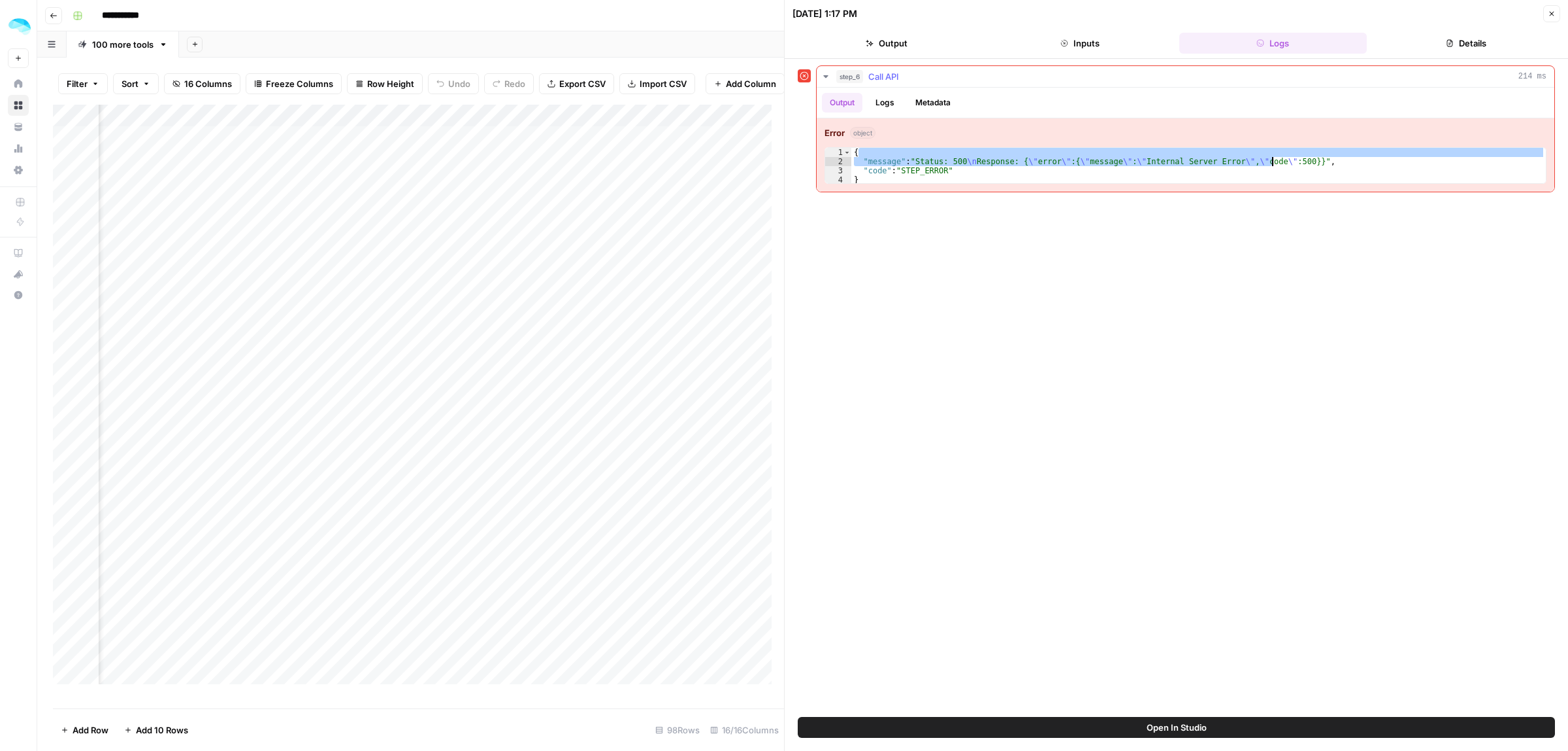
click at [1300, 165] on div "{ "message" : "Status: 500 \n Response: { \" error \" :{ \" message \" : \" Int…" at bounding box center [1199, 175] width 694 height 55
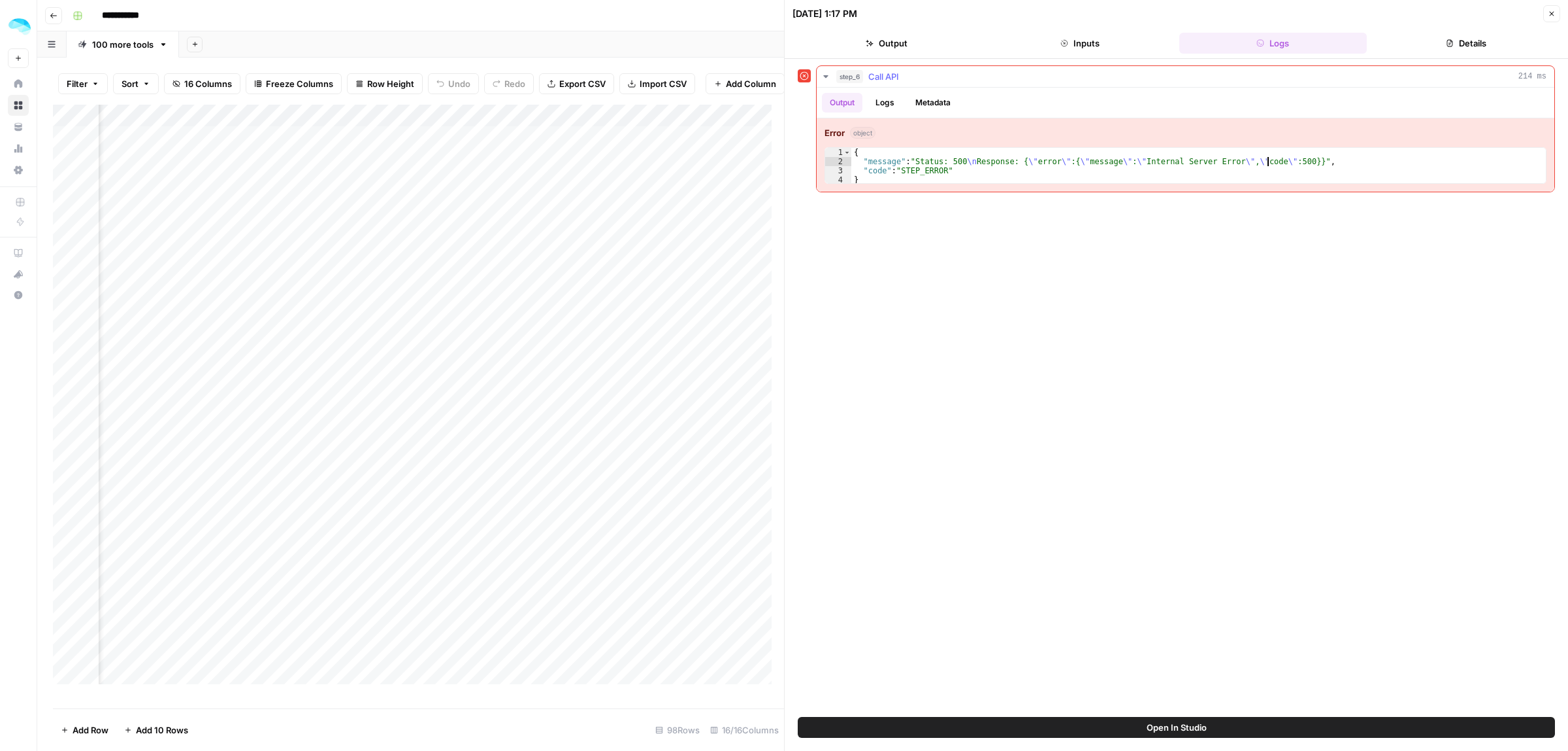
drag, startPoint x: 1270, startPoint y: 166, endPoint x: 991, endPoint y: 166, distance: 279.0
click at [991, 166] on div "{ "message" : "Status: 500 \n Response: { \" error \" :{ \" message \" : \" Int…" at bounding box center [1199, 175] width 694 height 55
drag, startPoint x: 910, startPoint y: 168, endPoint x: 881, endPoint y: 168, distance: 29.0
click at [881, 168] on div "{ "message" : "Status: 500 \n Response: { \" error \" :{ \" message \" : \" Int…" at bounding box center [1199, 175] width 694 height 55
type textarea "**********"
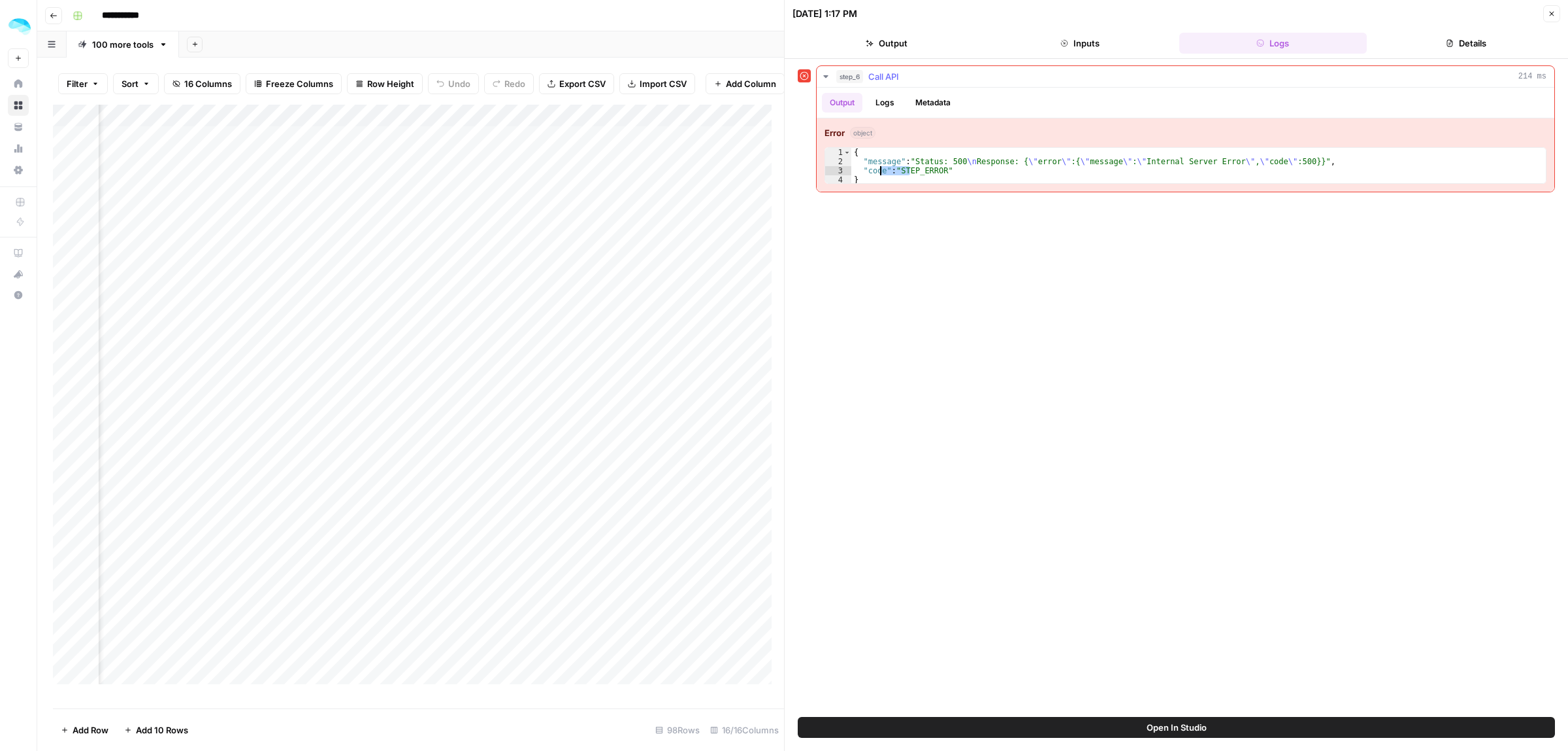
click at [895, 170] on div "{ "message" : "Status: 500 \n Response: { \" error \" :{ \" message \" : \" Int…" at bounding box center [1199, 165] width 694 height 35
drag, startPoint x: 906, startPoint y: 172, endPoint x: 934, endPoint y: 172, distance: 28.0
click at [931, 172] on div "{ "message" : "Status: 500 \n Response: { \" error \" :{ \" message \" : \" Int…" at bounding box center [1199, 175] width 694 height 55
click at [934, 172] on div "{ "message" : "Status: 500 \n Response: { \" error \" :{ \" message \" : \" Int…" at bounding box center [1199, 175] width 694 height 55
click at [1559, 14] on button "Close" at bounding box center [1552, 14] width 17 height 17
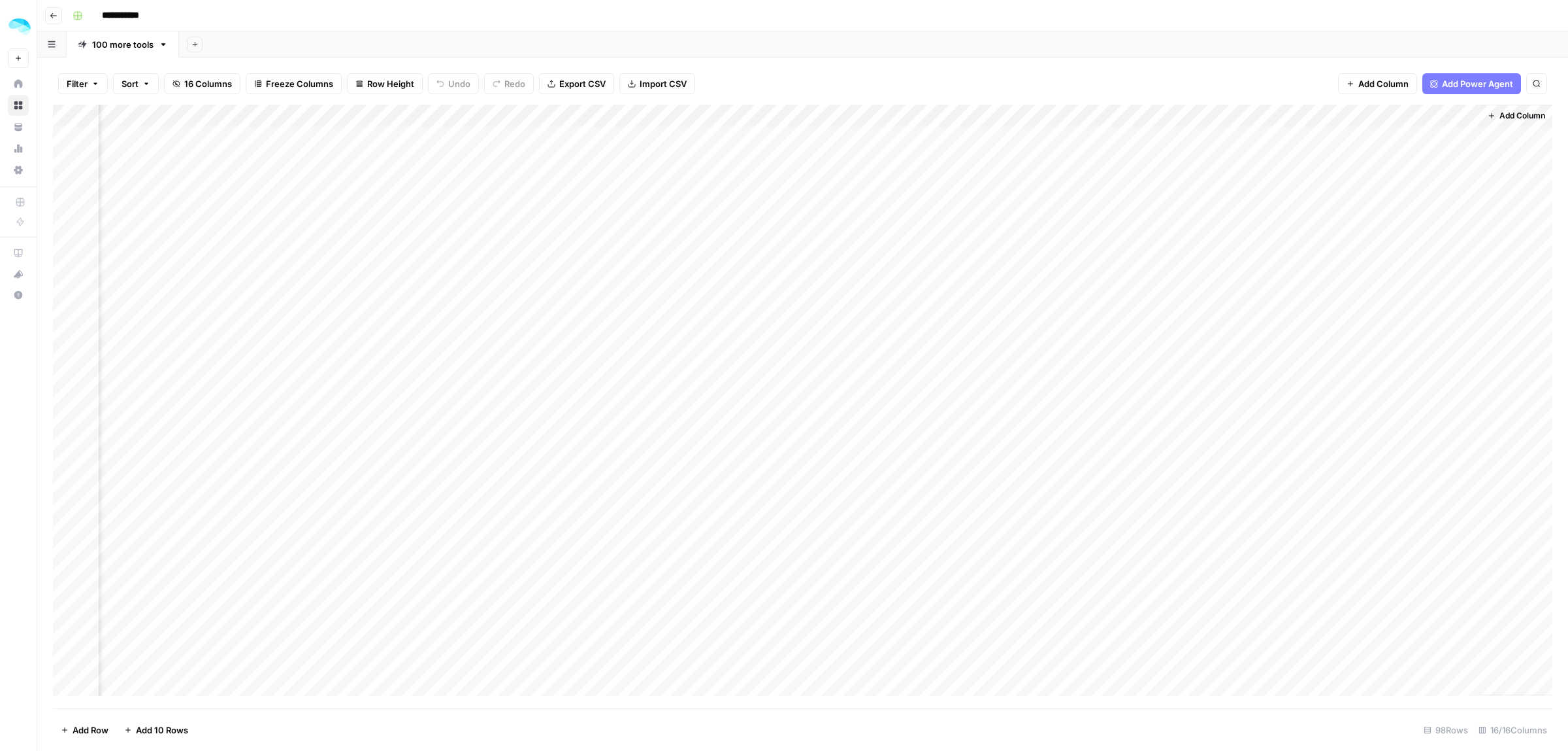
scroll to position [0, 1139]
click at [1469, 136] on div "Add Column" at bounding box center [803, 406] width 1500 height 604
click at [1458, 112] on div "Add Column" at bounding box center [803, 406] width 1500 height 604
click at [1364, 241] on span "Edit Workflow" at bounding box center [1378, 243] width 114 height 13
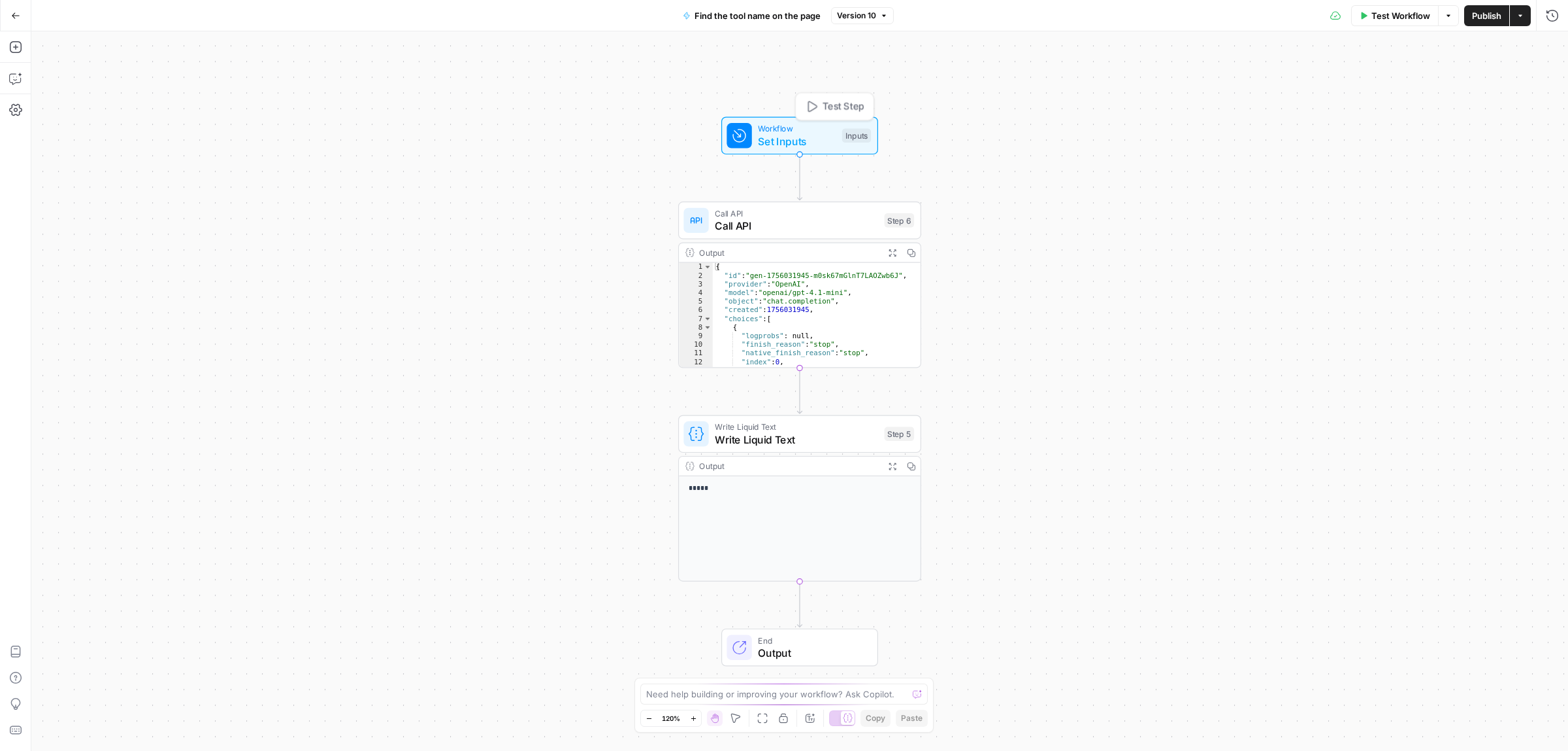
click at [779, 122] on span "Workflow" at bounding box center [797, 128] width 78 height 13
click at [5, 40] on div "Add Steps Copilot Settings AirOps Academy Help Give Feedback Shortcuts" at bounding box center [15, 391] width 32 height 719
click at [13, 43] on icon "button" at bounding box center [15, 47] width 13 height 13
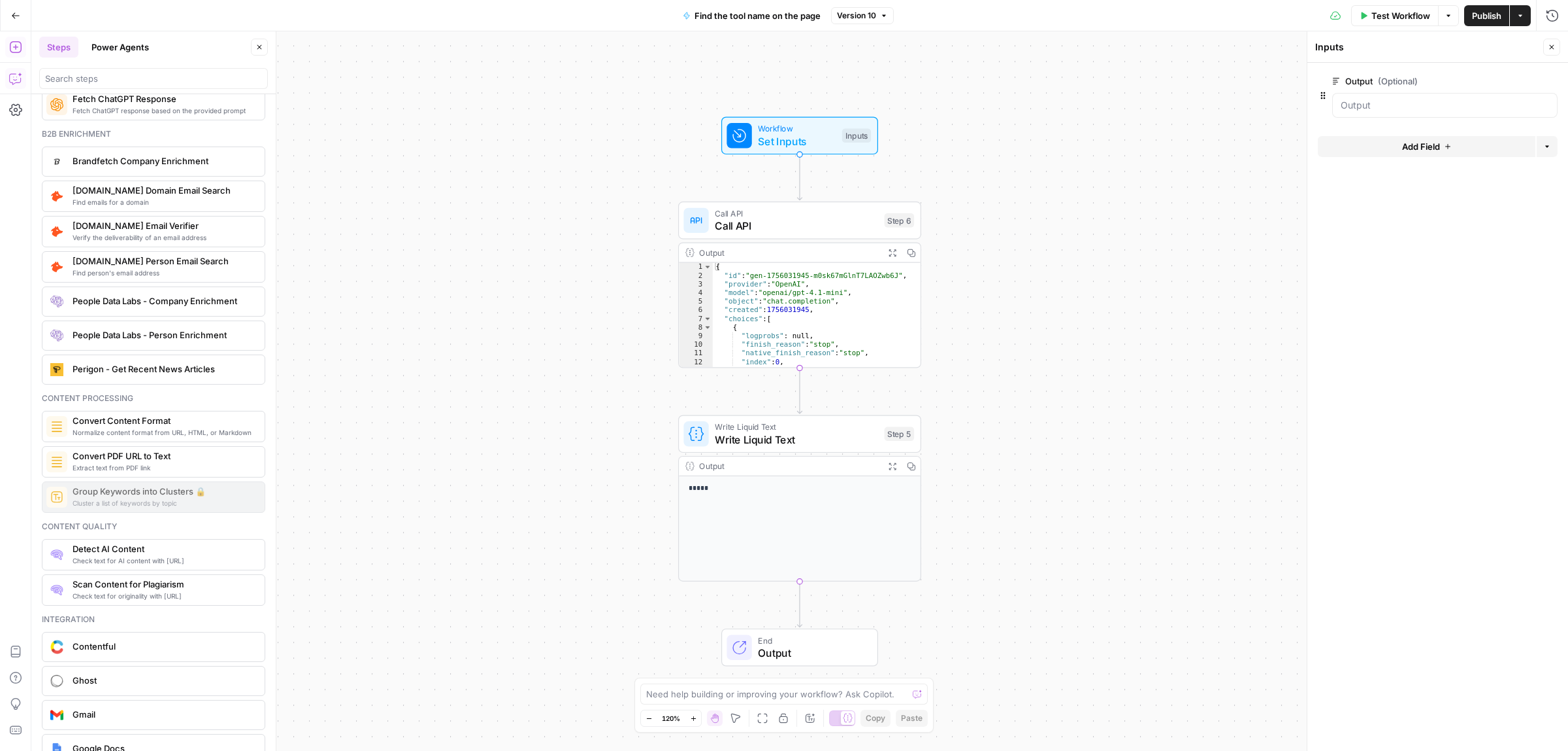
scroll to position [2216, 0]
